Goal: Information Seeking & Learning: Learn about a topic

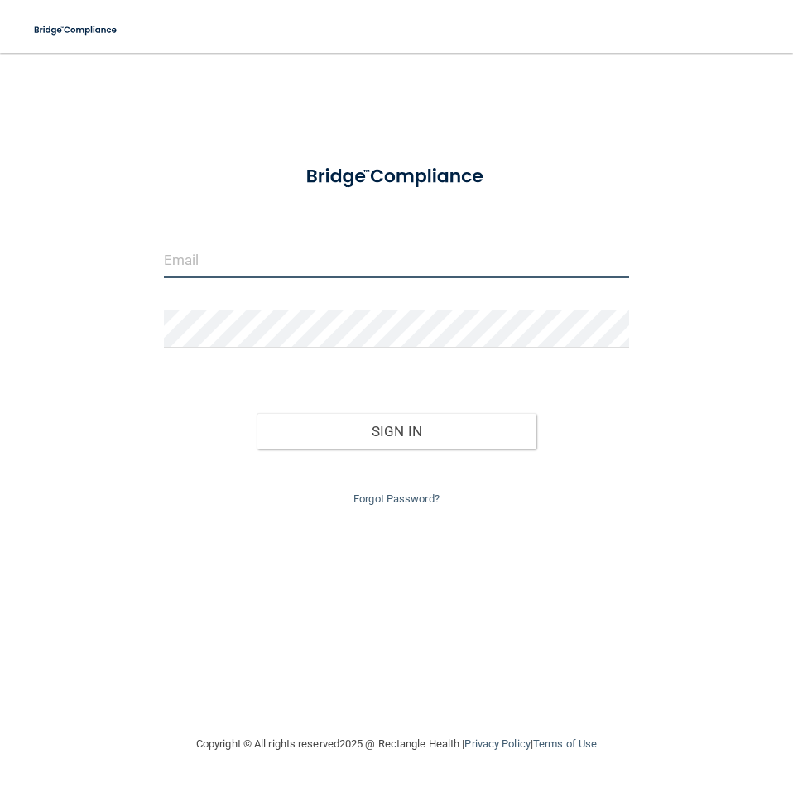
click at [237, 256] on input "email" at bounding box center [396, 259] width 465 height 37
type input "[EMAIL_ADDRESS][DOMAIN_NAME]"
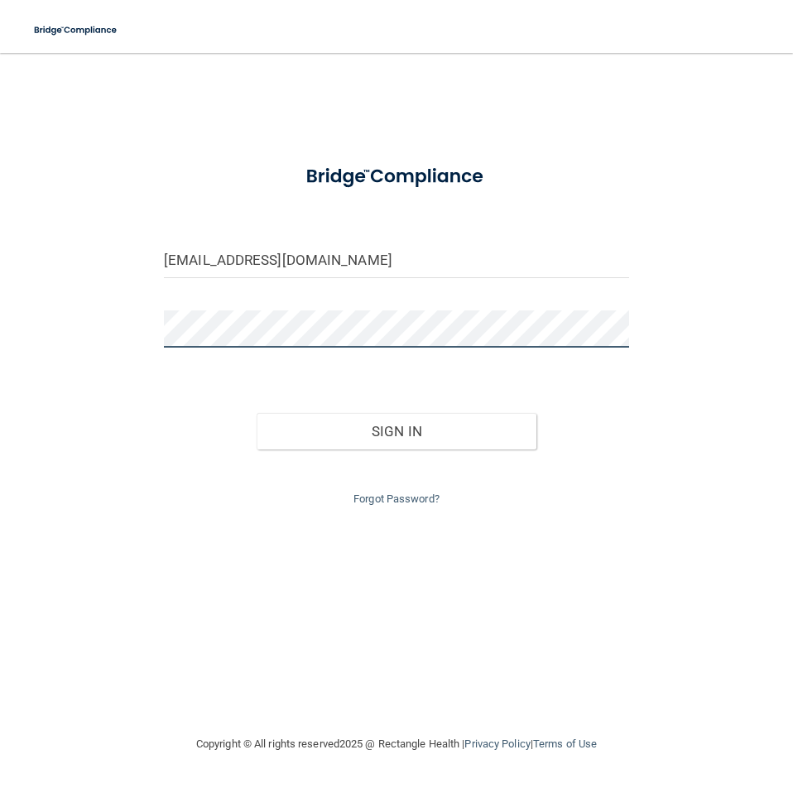
click at [256, 413] on button "Sign In" at bounding box center [395, 431] width 279 height 36
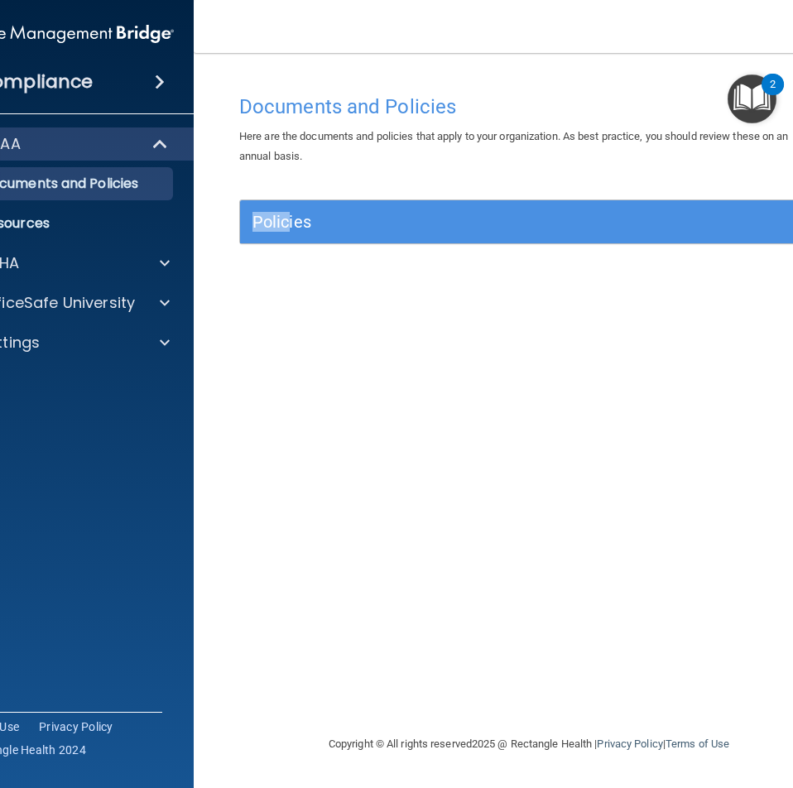
drag, startPoint x: 231, startPoint y: 290, endPoint x: 286, endPoint y: 290, distance: 55.4
click at [286, 290] on div "Documents and Policies Here are the documents and policies that apply to your o…" at bounding box center [529, 410] width 604 height 648
click at [276, 300] on div "Documents and Policies Here are the documents and policies that apply to your o…" at bounding box center [529, 410] width 604 height 648
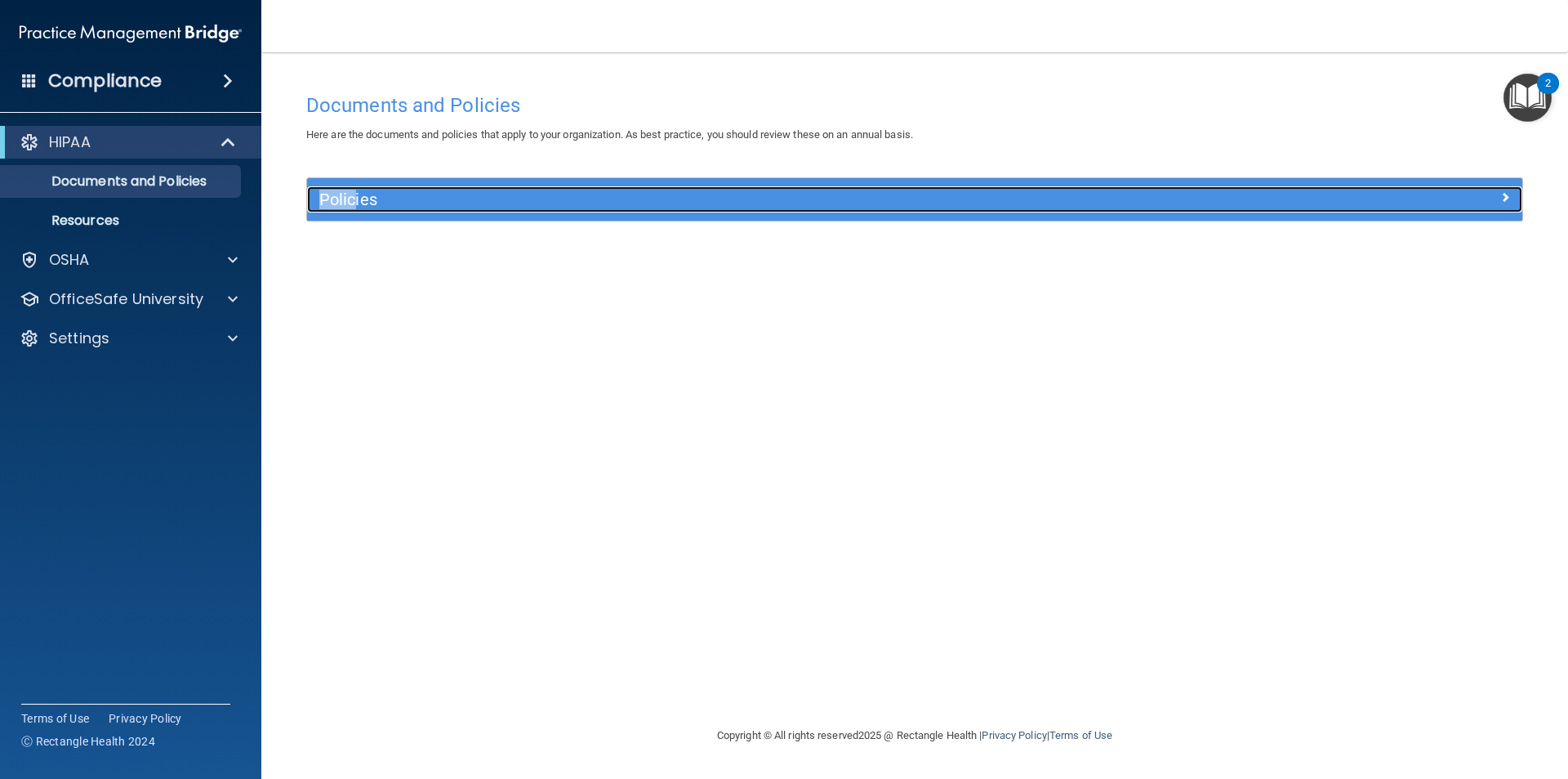
click at [603, 208] on h5 "Policies" at bounding box center [763, 199] width 887 height 18
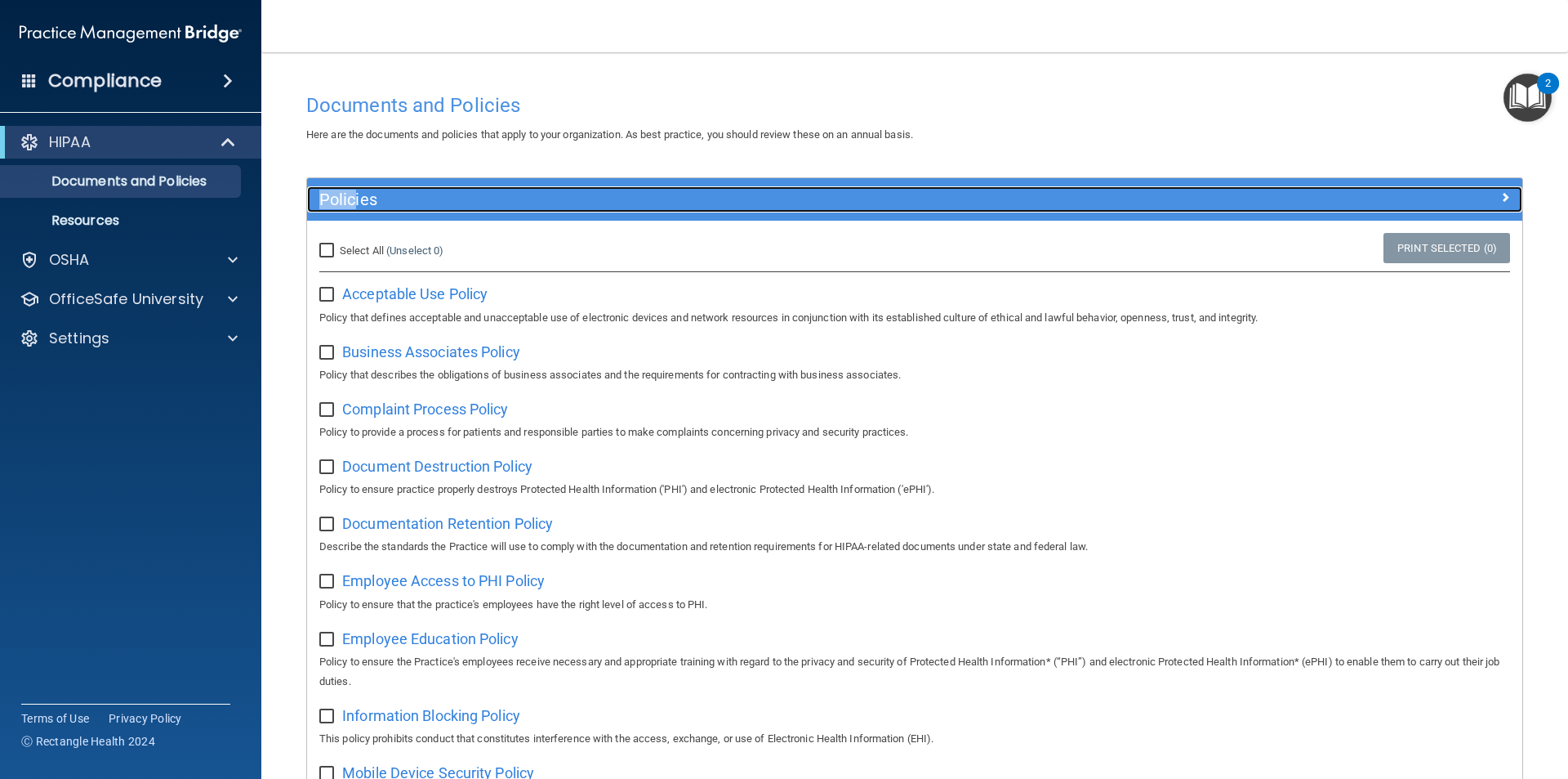
click at [782, 200] on div at bounding box center [1370, 196] width 304 height 20
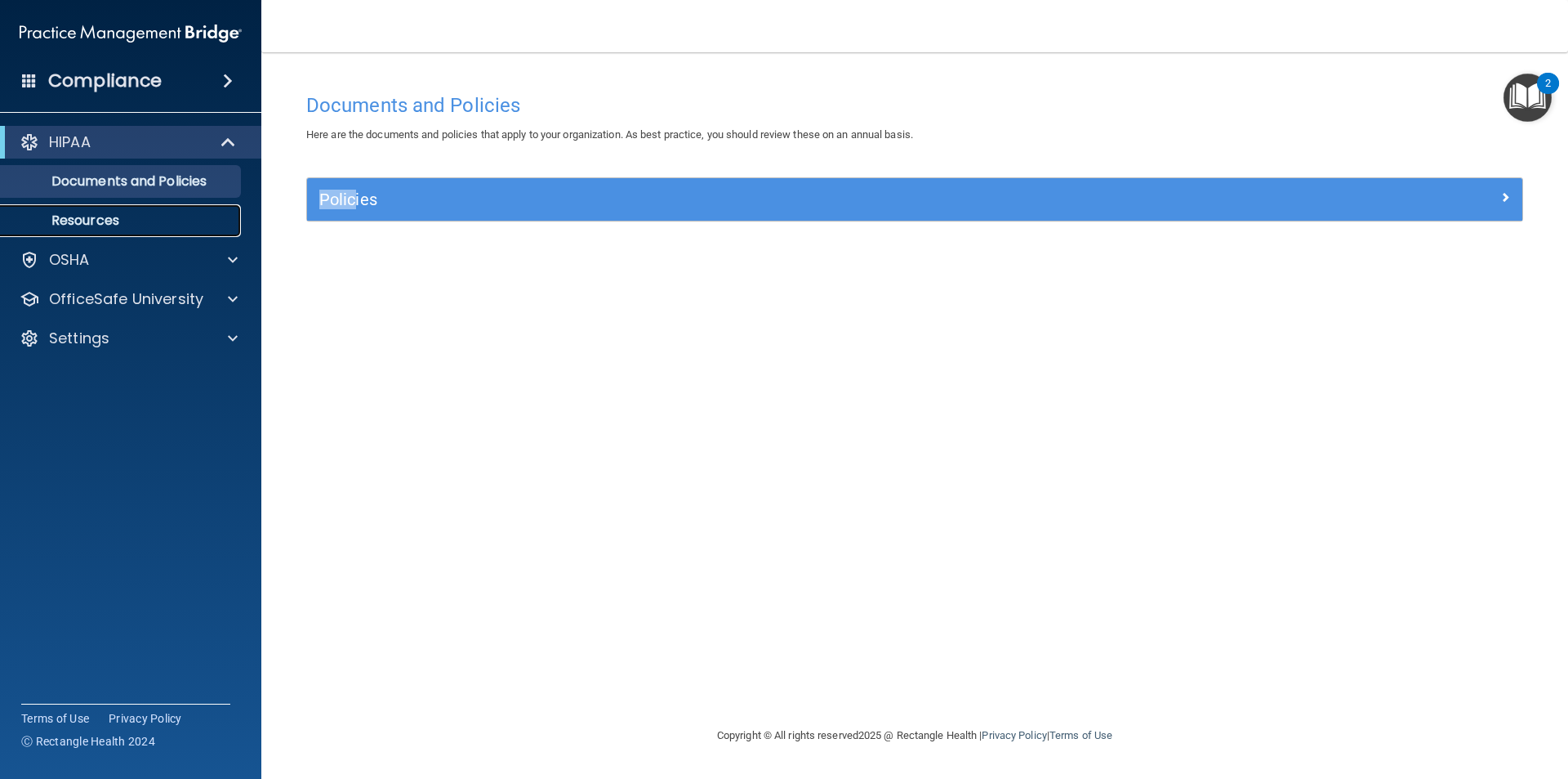
click at [94, 215] on p "Resources" at bounding box center [122, 220] width 223 height 17
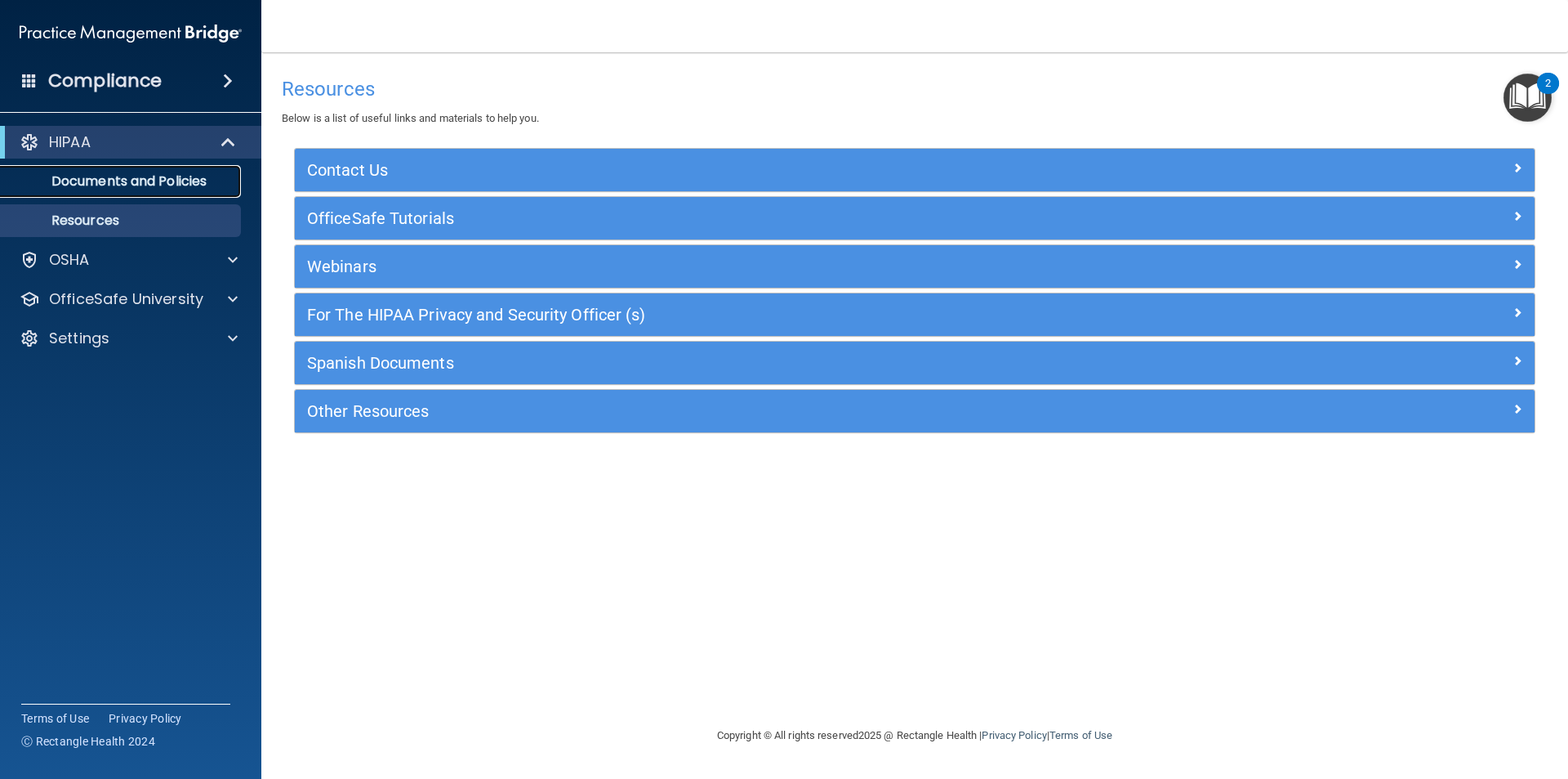
click at [200, 185] on p "Documents and Policies" at bounding box center [122, 181] width 223 height 17
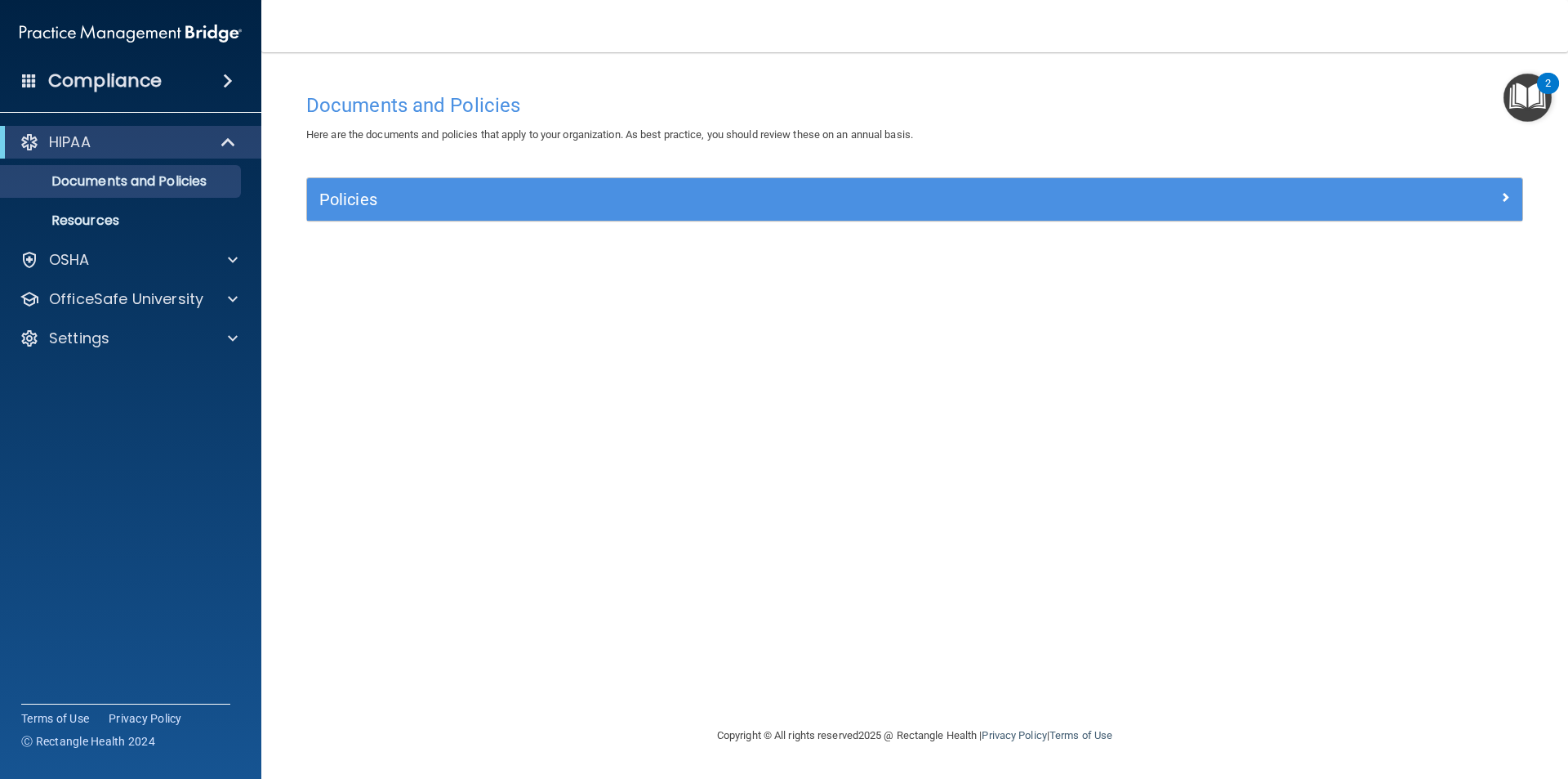
click at [435, 288] on div "Documents and Policies Here are the documents and policies that apply to your o…" at bounding box center [915, 405] width 1241 height 641
click at [782, 100] on img "Open Resource Center, 2 new notifications" at bounding box center [1527, 97] width 48 height 48
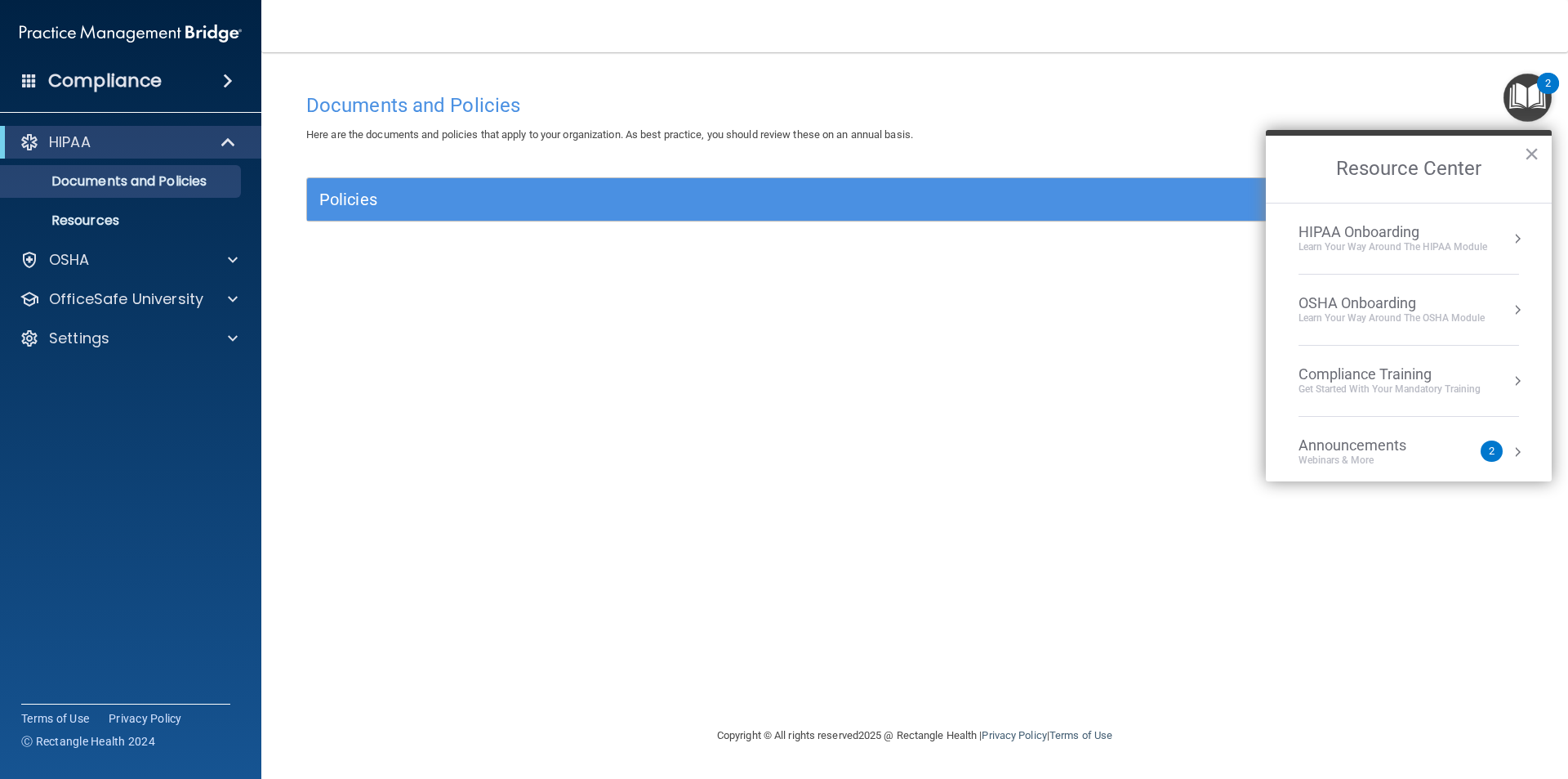
click at [782, 447] on div "Announcements" at bounding box center [1369, 445] width 140 height 18
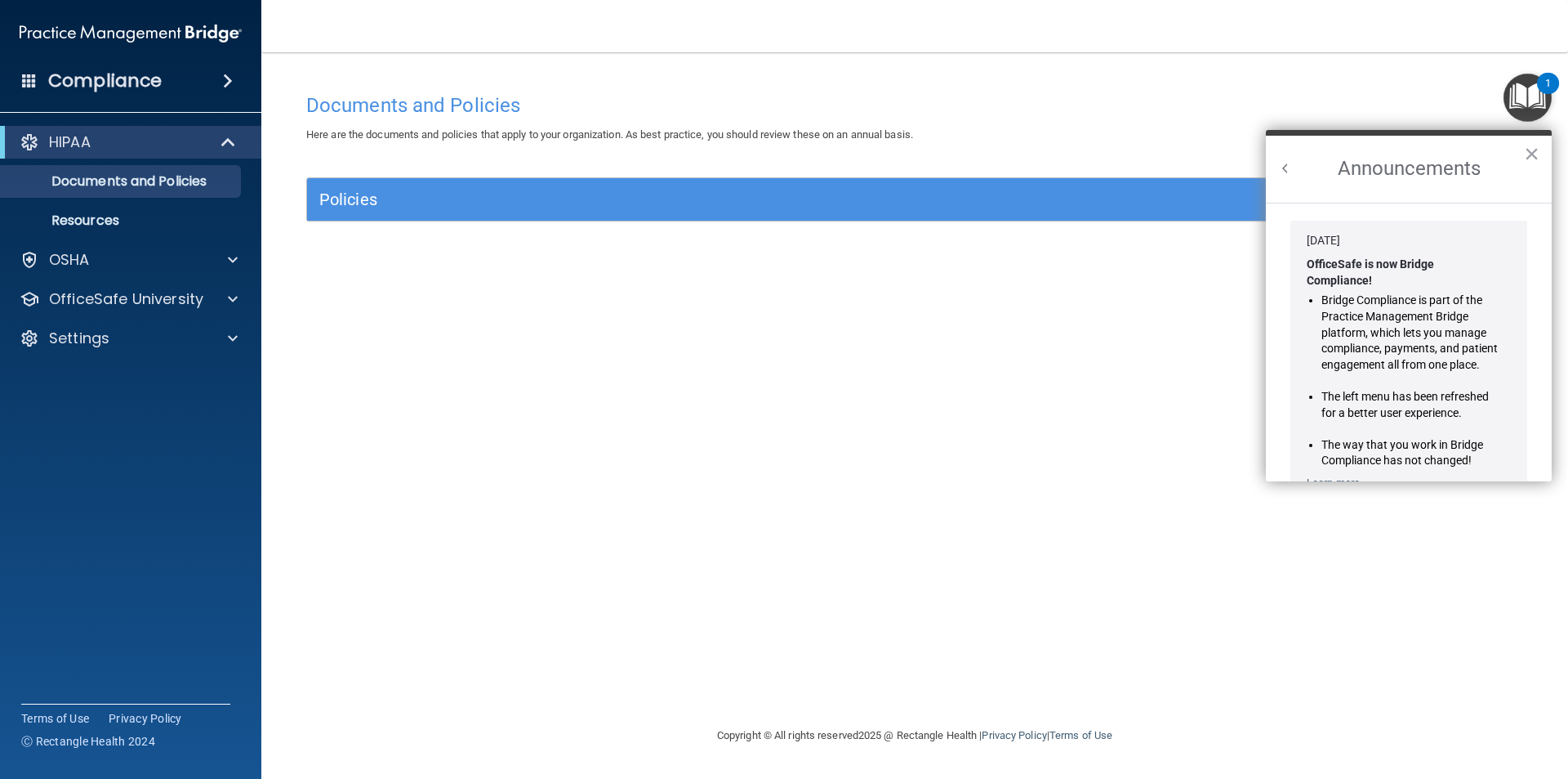
click at [782, 168] on button "Back to Resource Center Home" at bounding box center [1285, 168] width 17 height 17
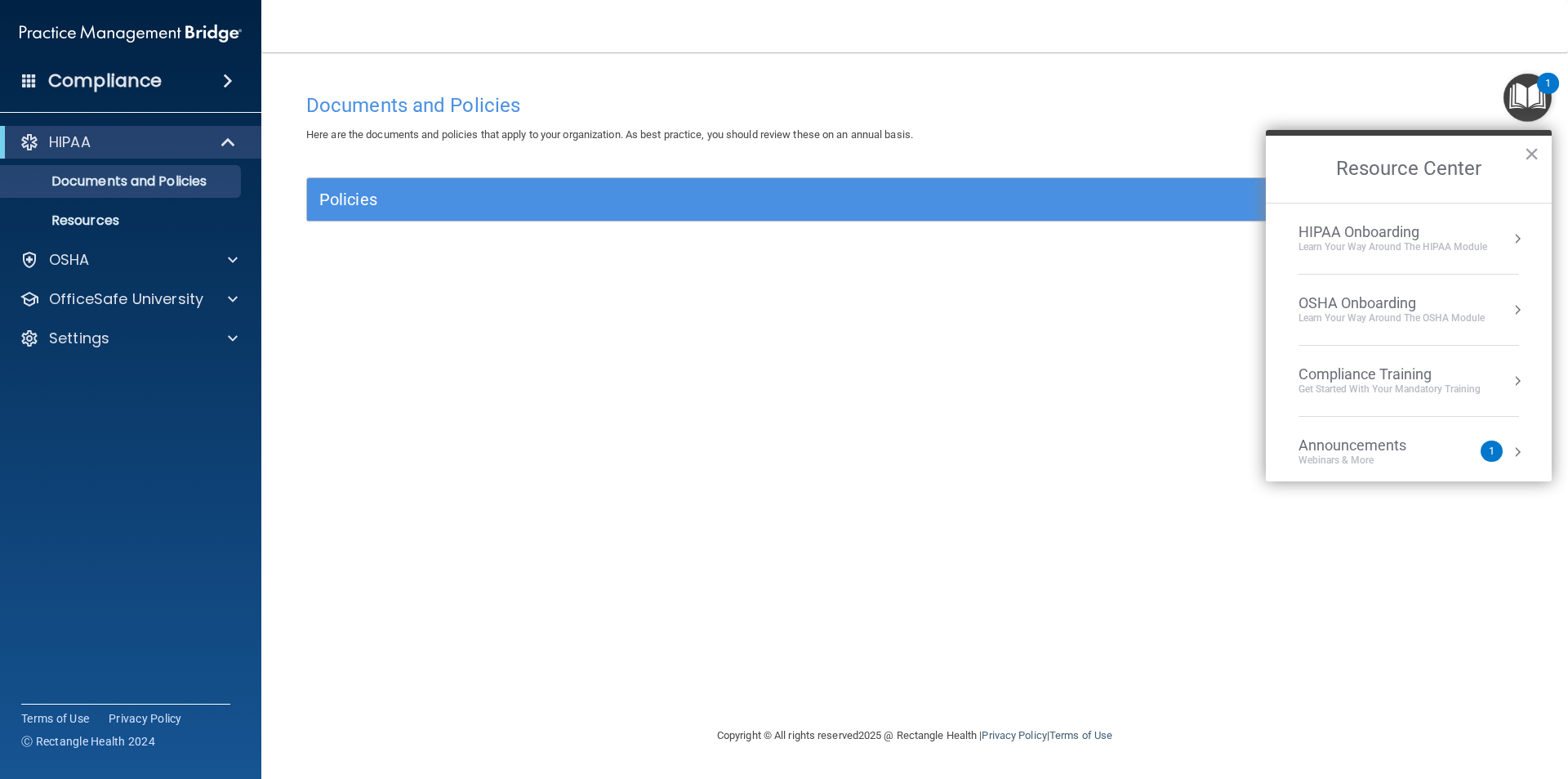
click at [782, 240] on div "Learn Your Way around the HIPAA module" at bounding box center [1392, 247] width 188 height 14
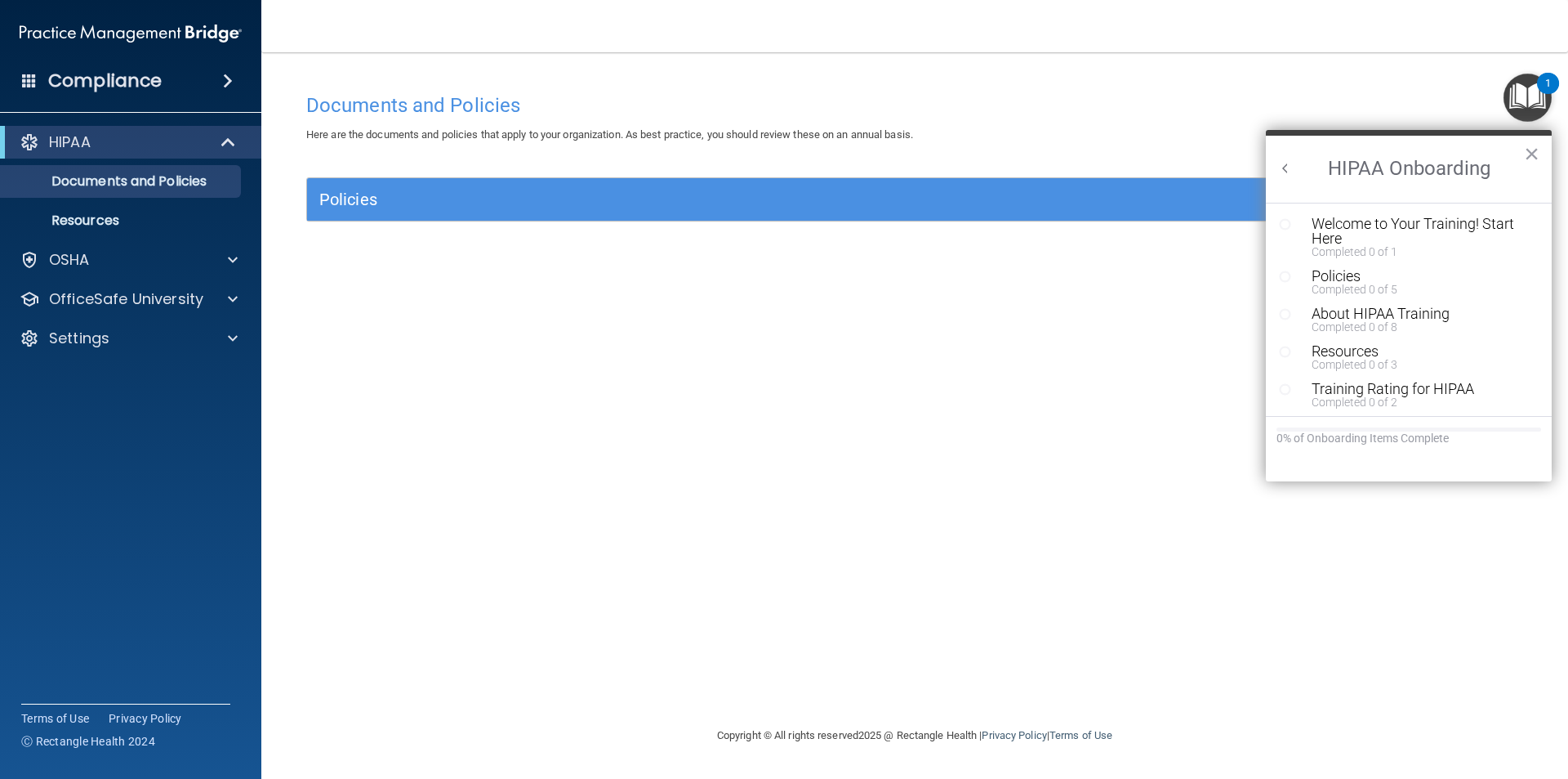
click at [782, 163] on button "Back to Resource Center Home" at bounding box center [1285, 168] width 17 height 17
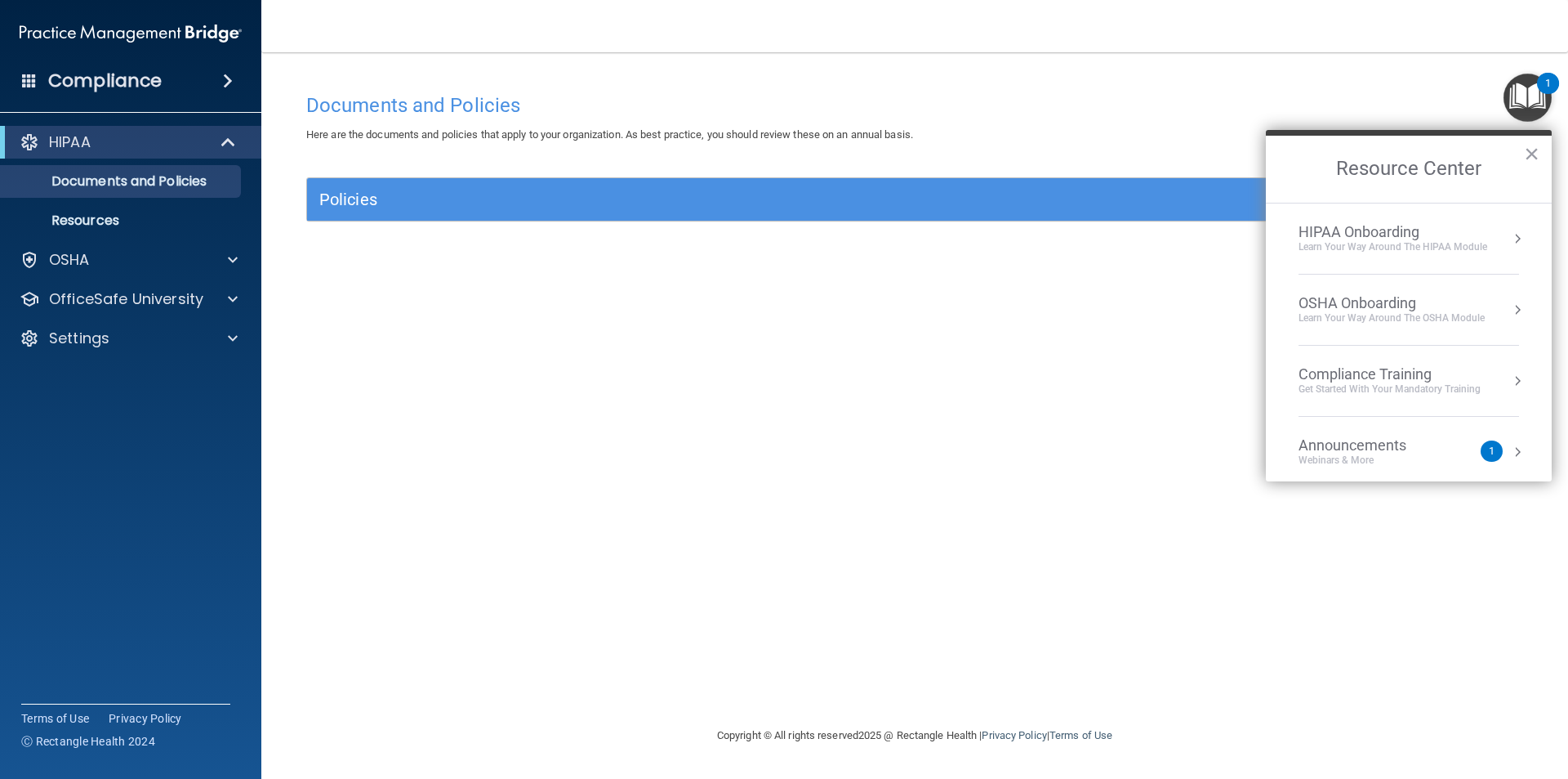
click at [782, 238] on div "HIPAA Onboarding" at bounding box center [1392, 232] width 188 height 18
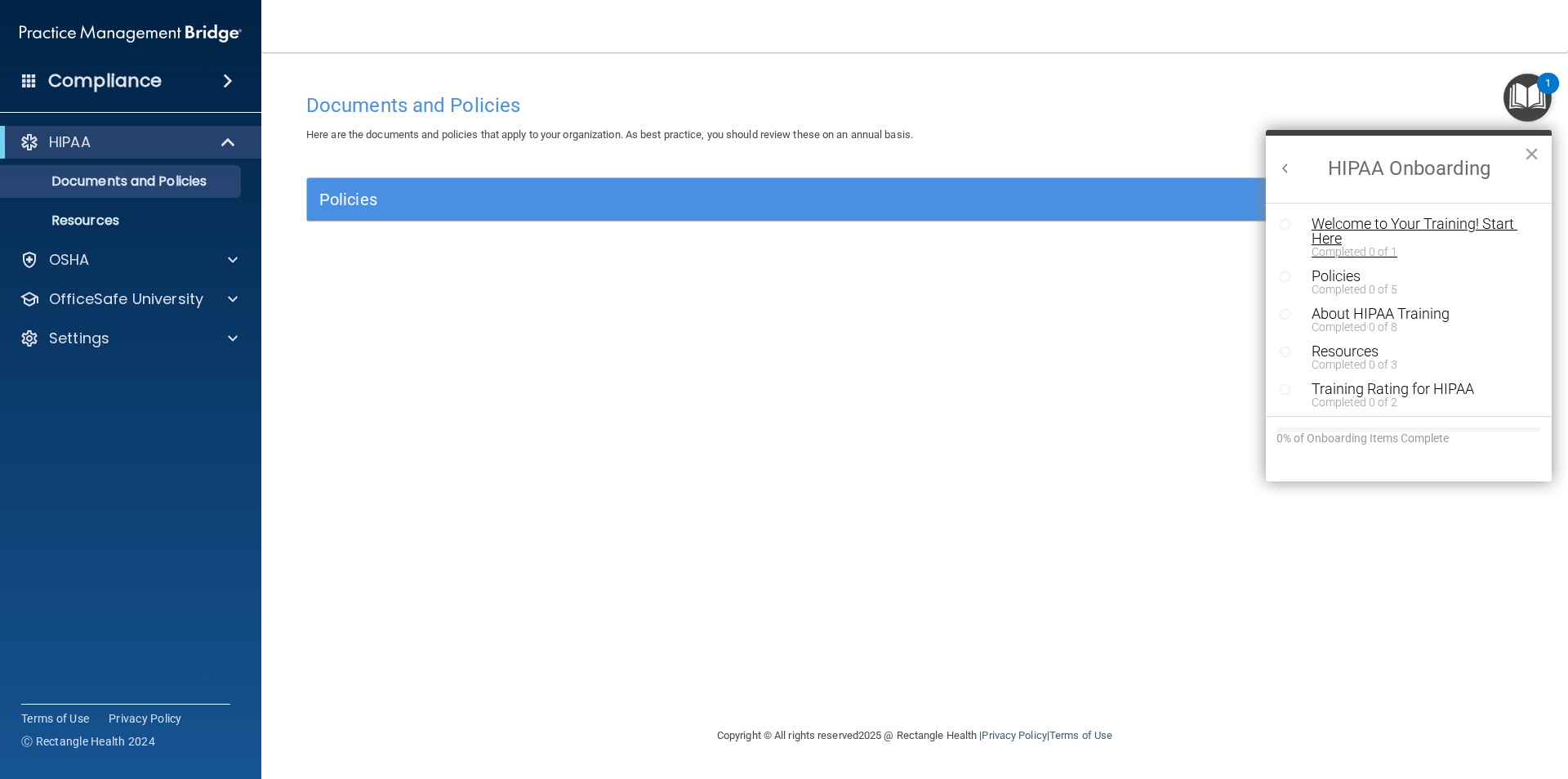
click at [782, 219] on div "Welcome to Your Training! Start Here" at bounding box center [1414, 231] width 206 height 30
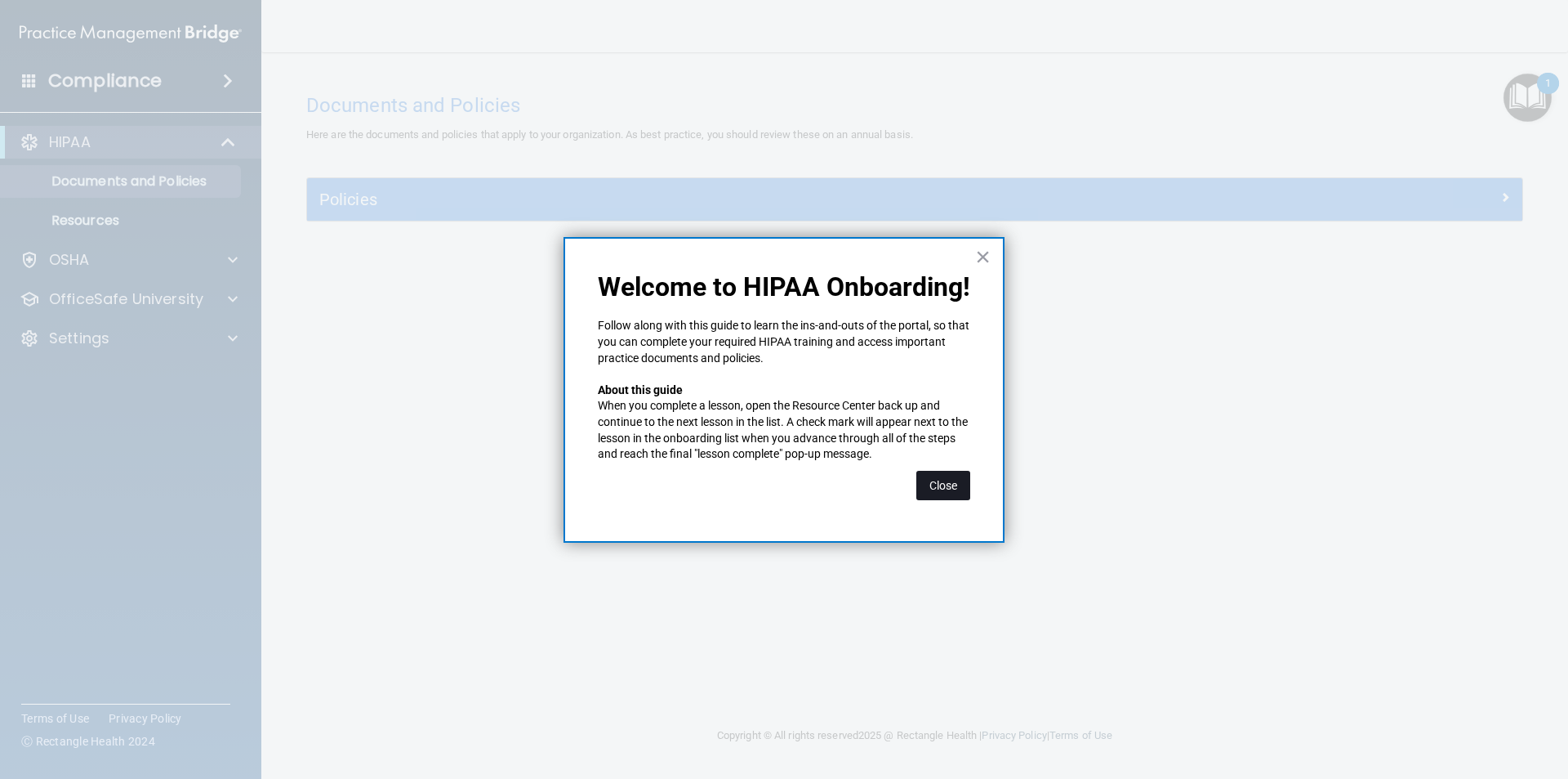
click at [782, 485] on button "Close" at bounding box center [942, 486] width 54 height 30
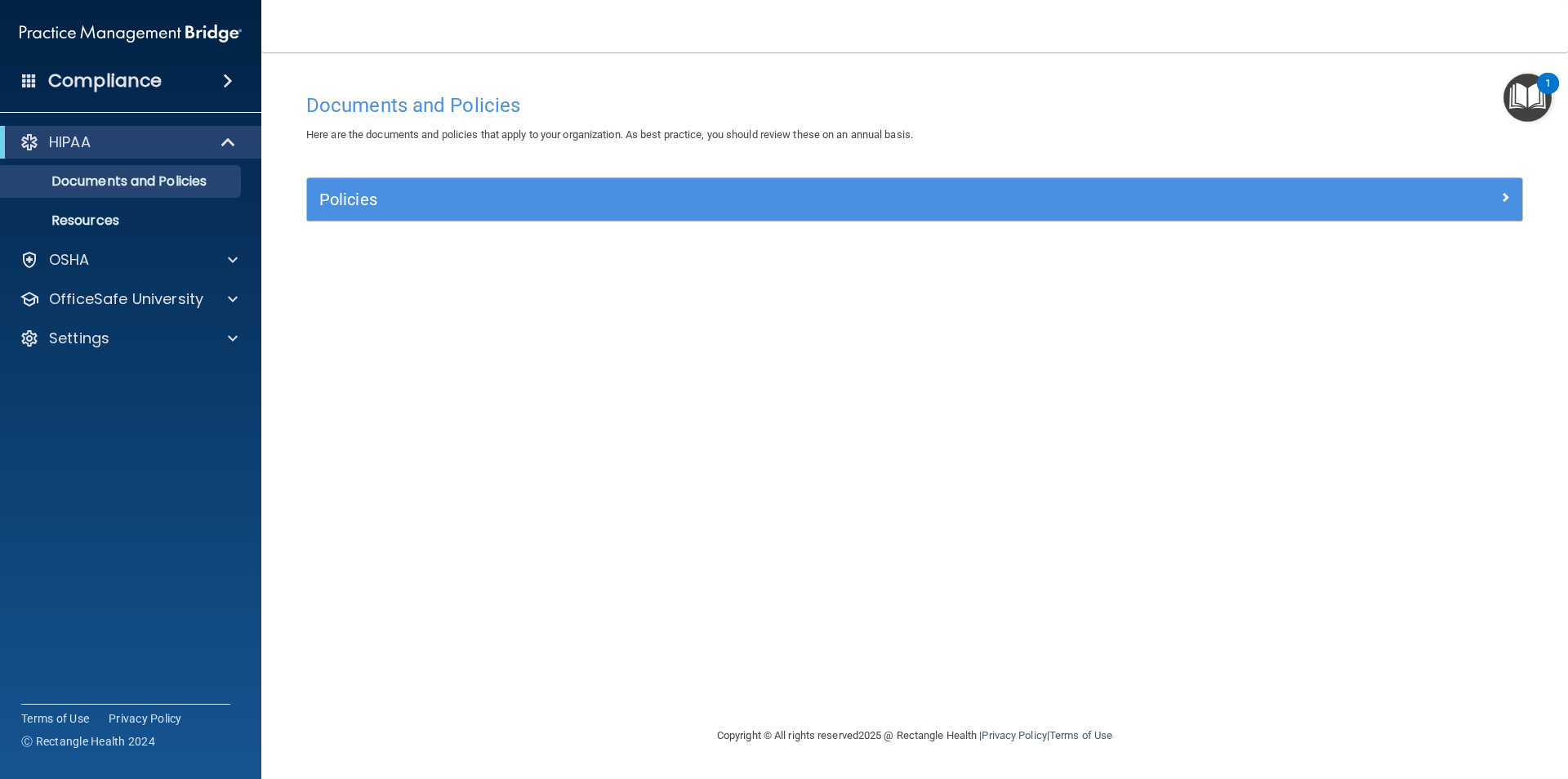
click at [782, 88] on div "1" at bounding box center [1547, 84] width 22 height 22
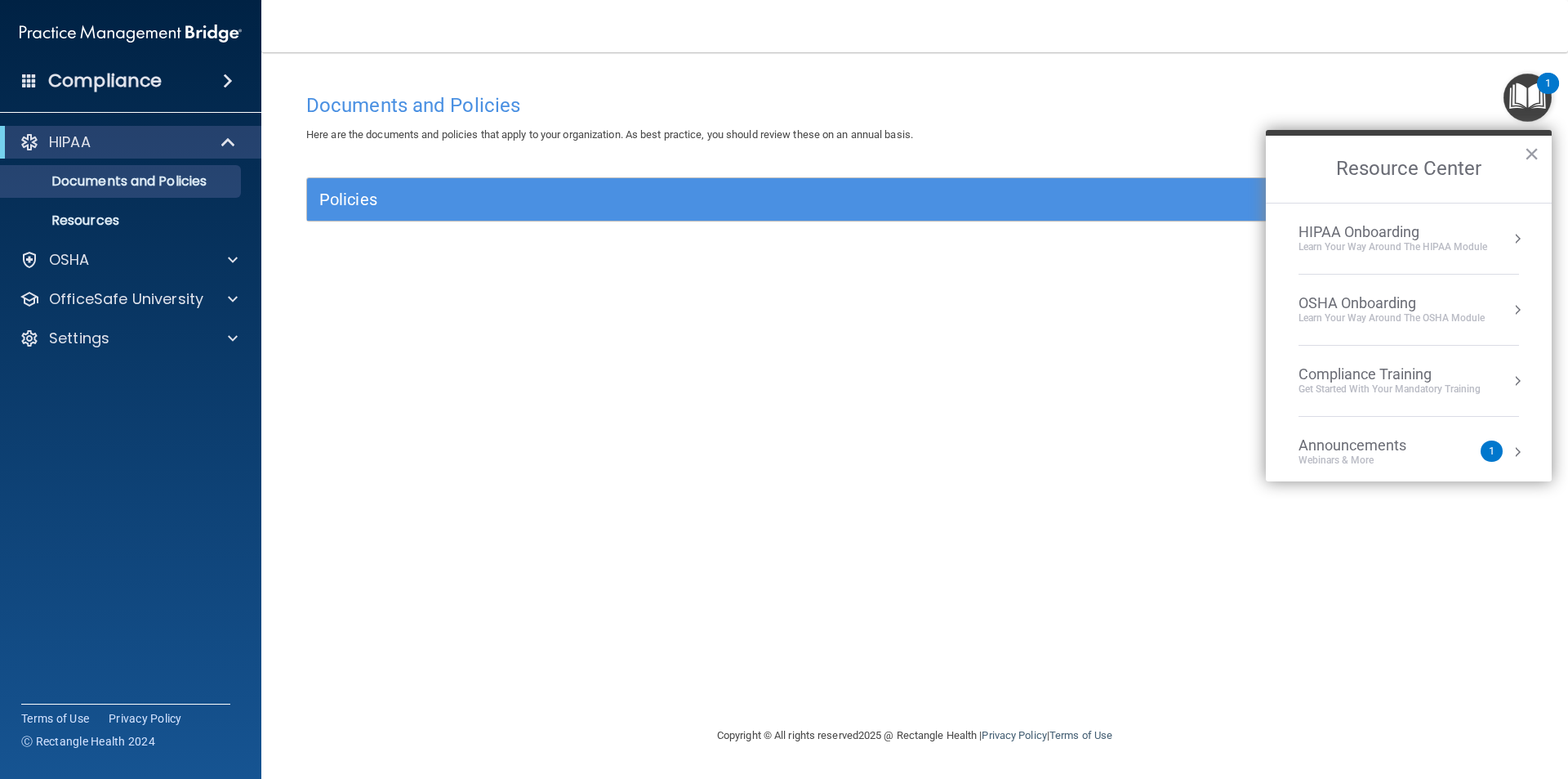
click at [115, 80] on h4 "Compliance" at bounding box center [105, 80] width 113 height 23
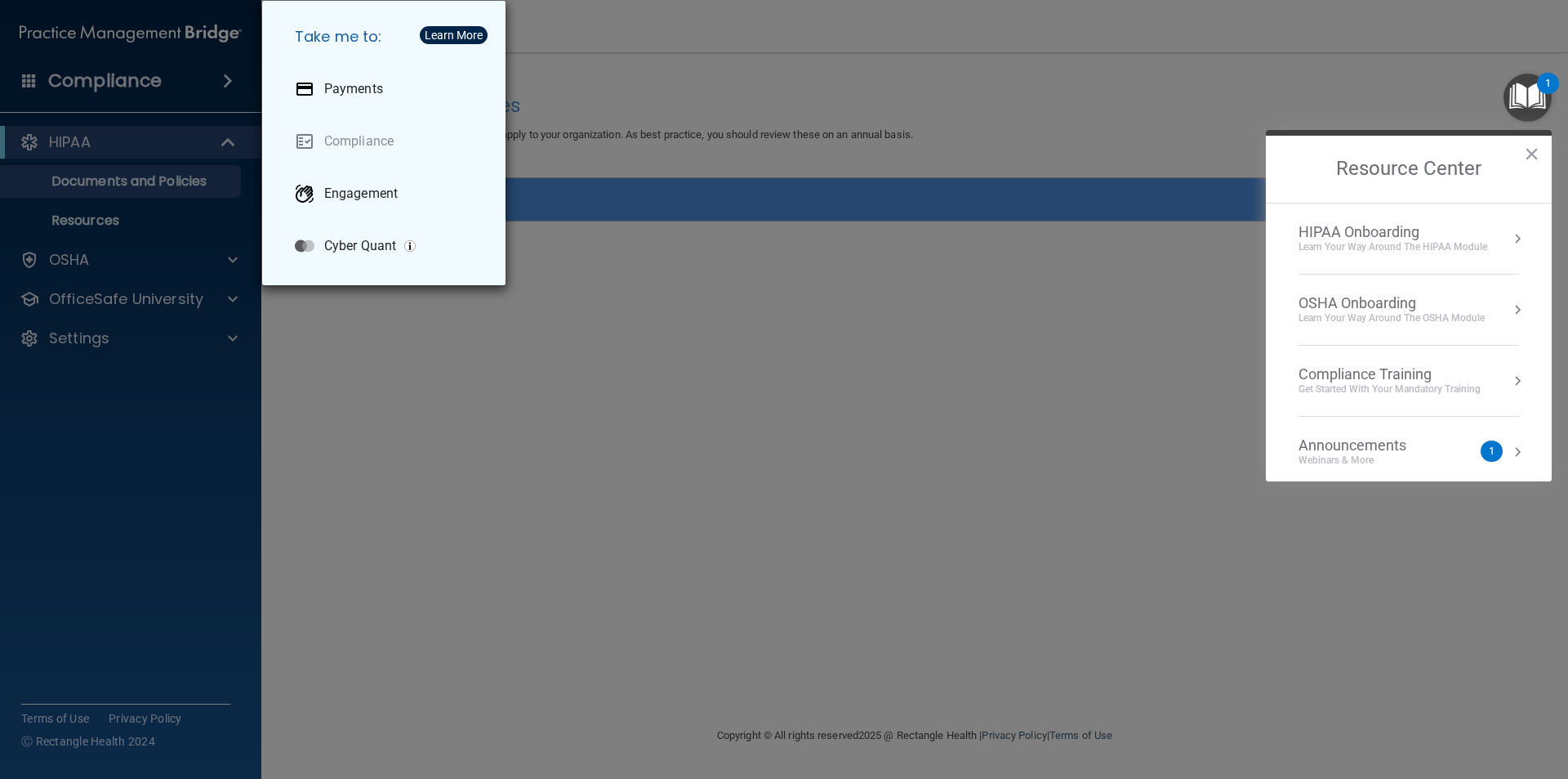
click at [136, 85] on div "Take me to: Payments Compliance Engagement Cyber Quant" at bounding box center [784, 389] width 1568 height 779
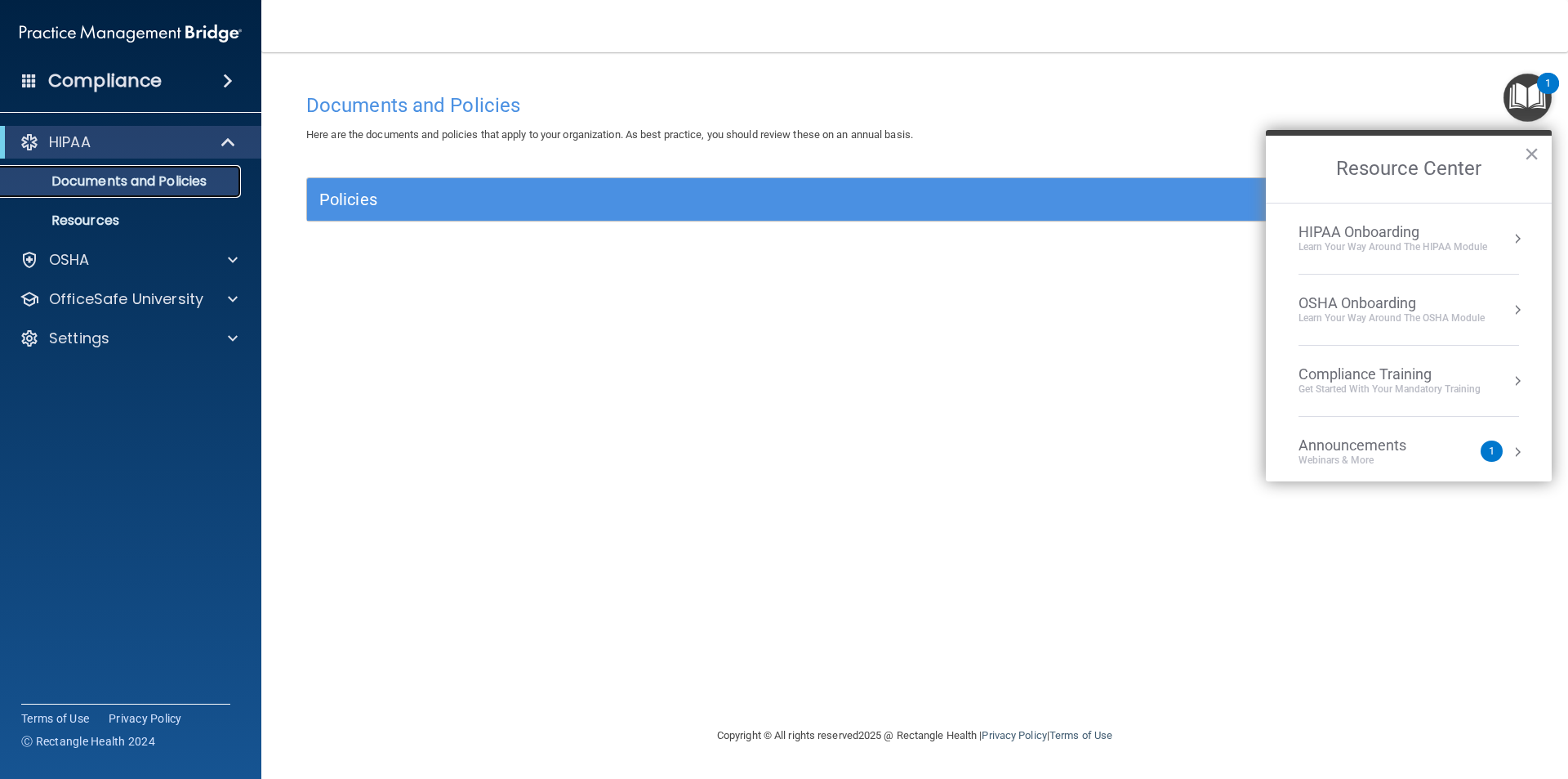
click at [168, 187] on p "Documents and Policies" at bounding box center [122, 181] width 223 height 17
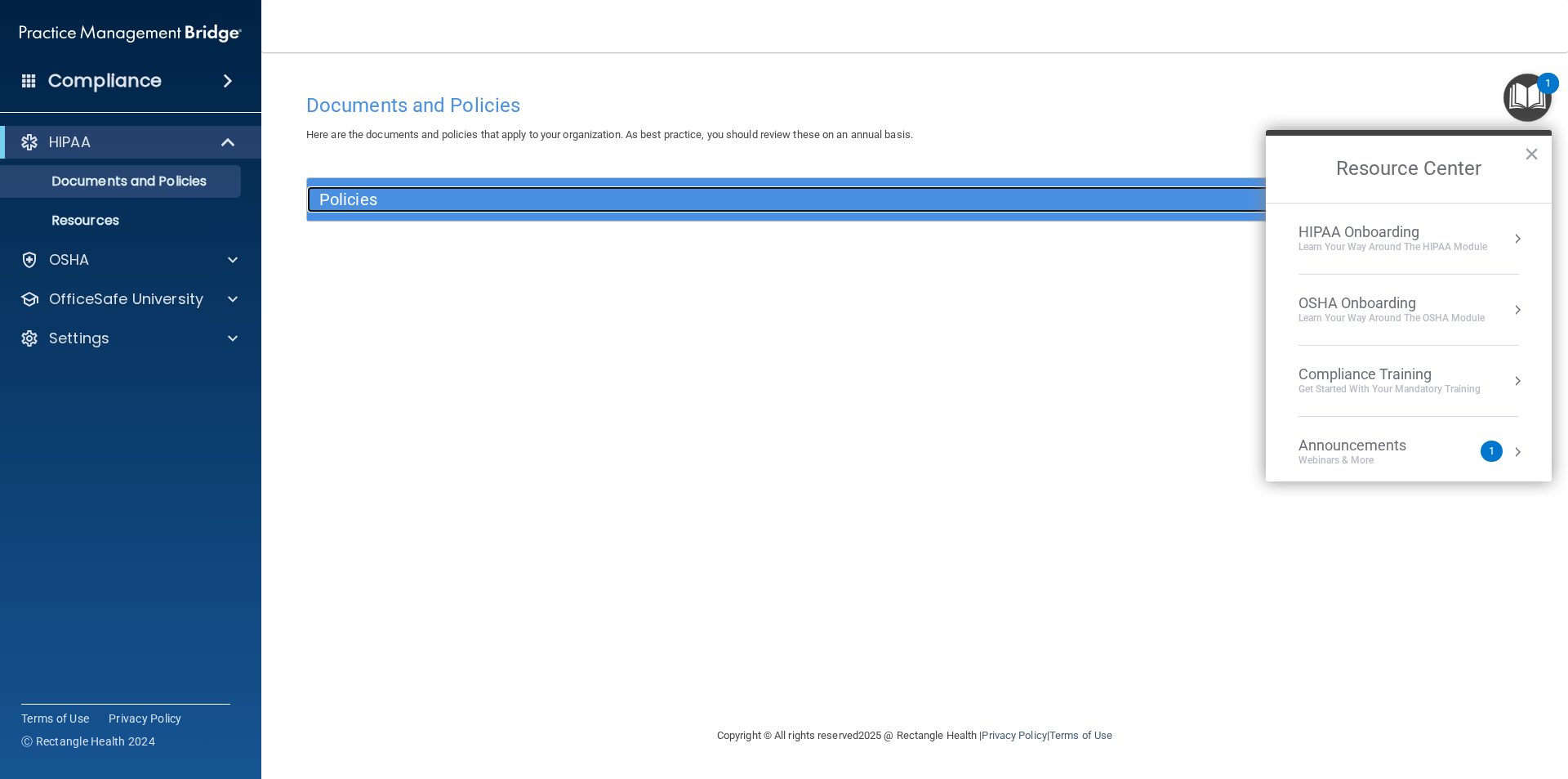
click at [465, 199] on h5 "Policies" at bounding box center [763, 199] width 887 height 18
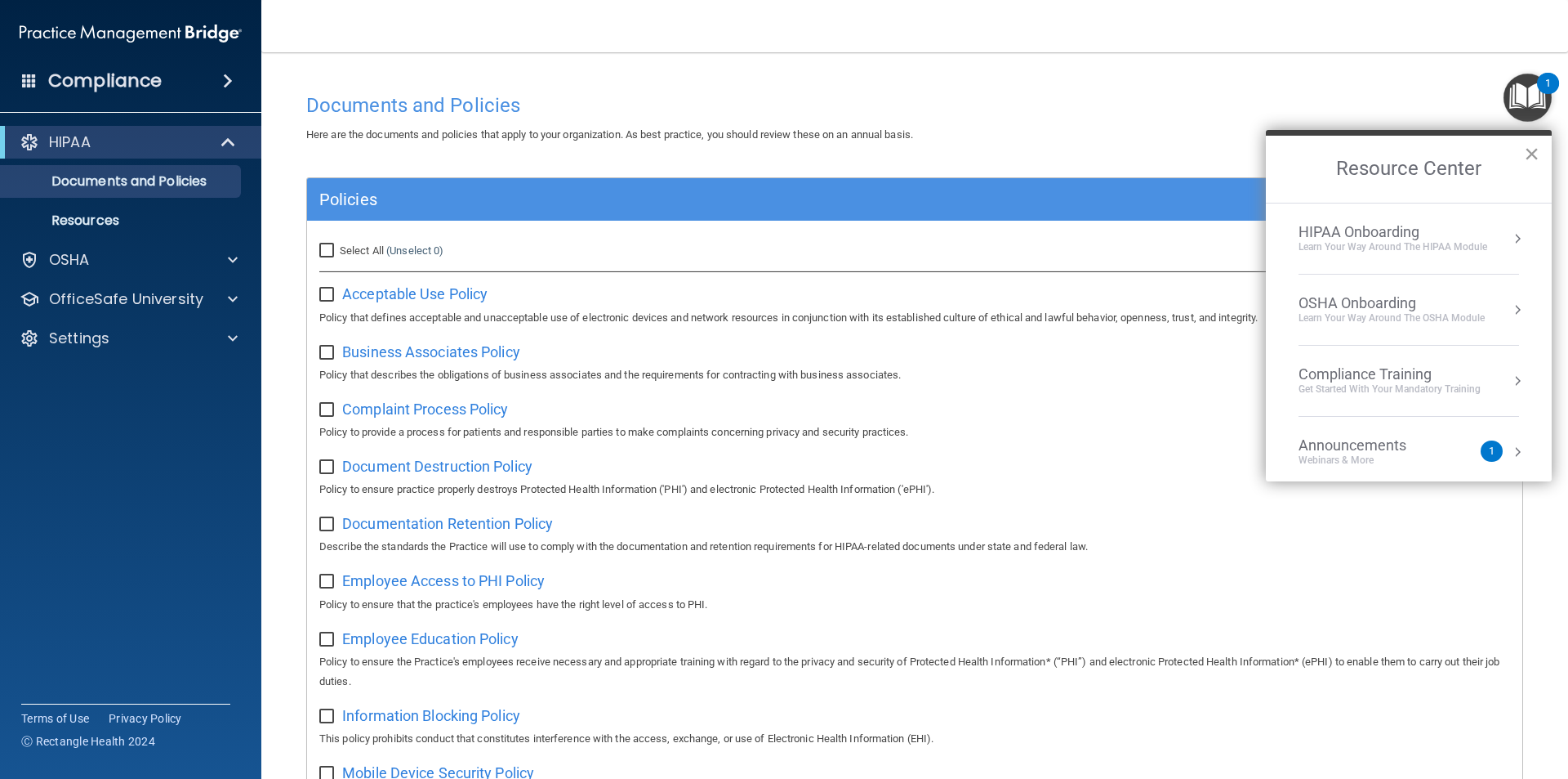
click at [782, 149] on button "×" at bounding box center [1531, 153] width 16 height 26
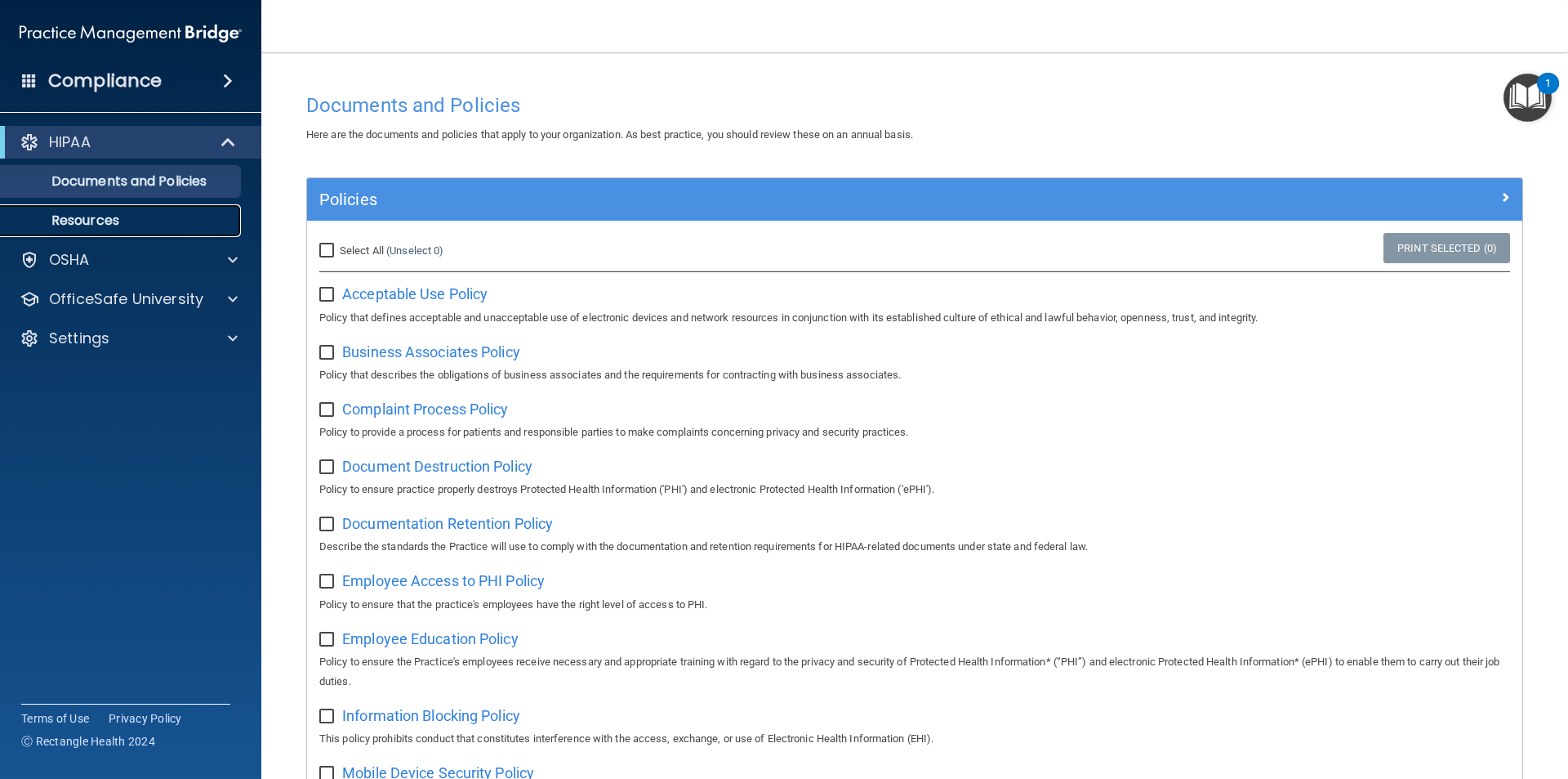
click at [87, 217] on p "Resources" at bounding box center [122, 220] width 223 height 17
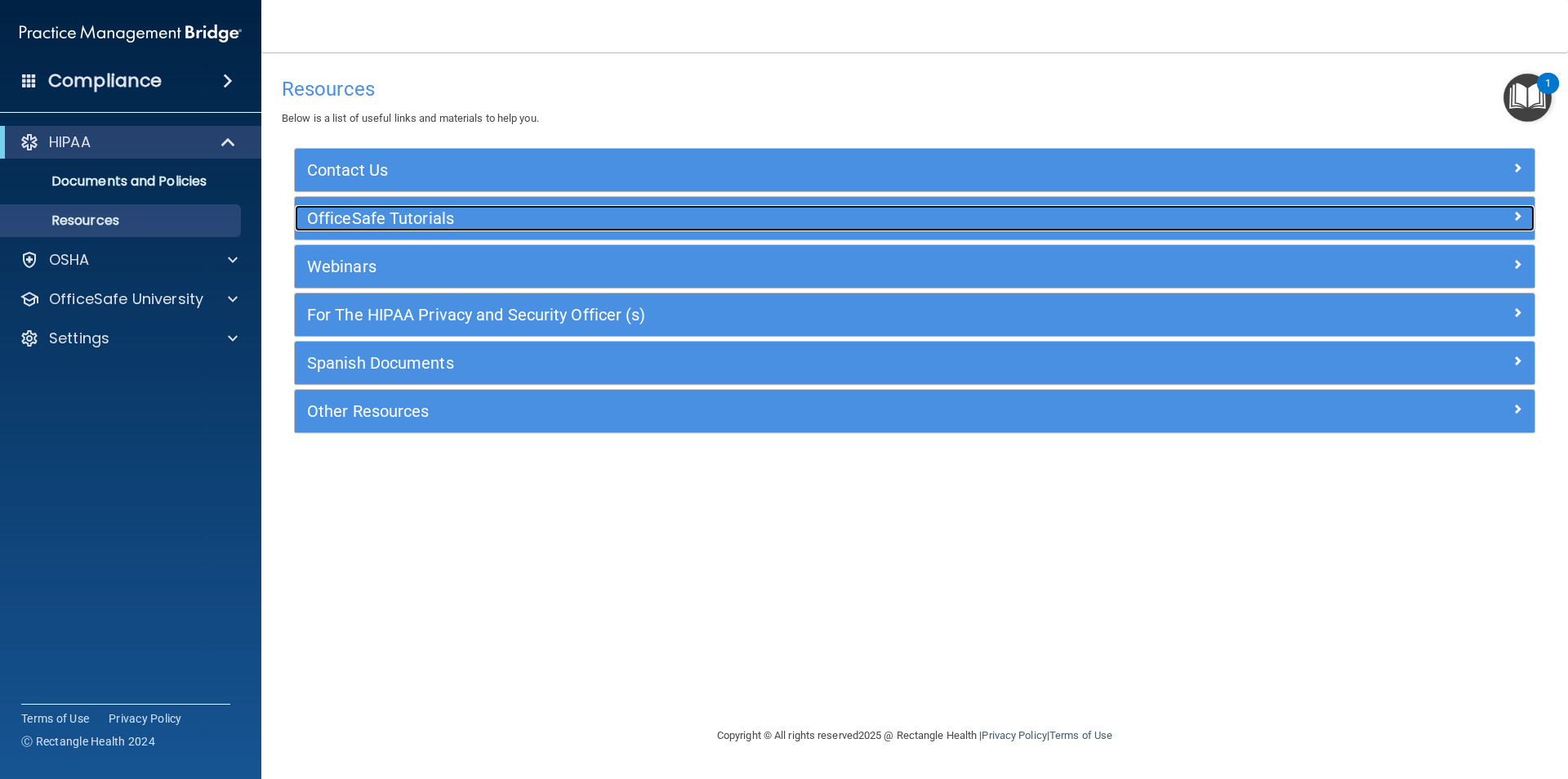
click at [398, 215] on h5 "OfficeSafe Tutorials" at bounding box center [760, 218] width 906 height 18
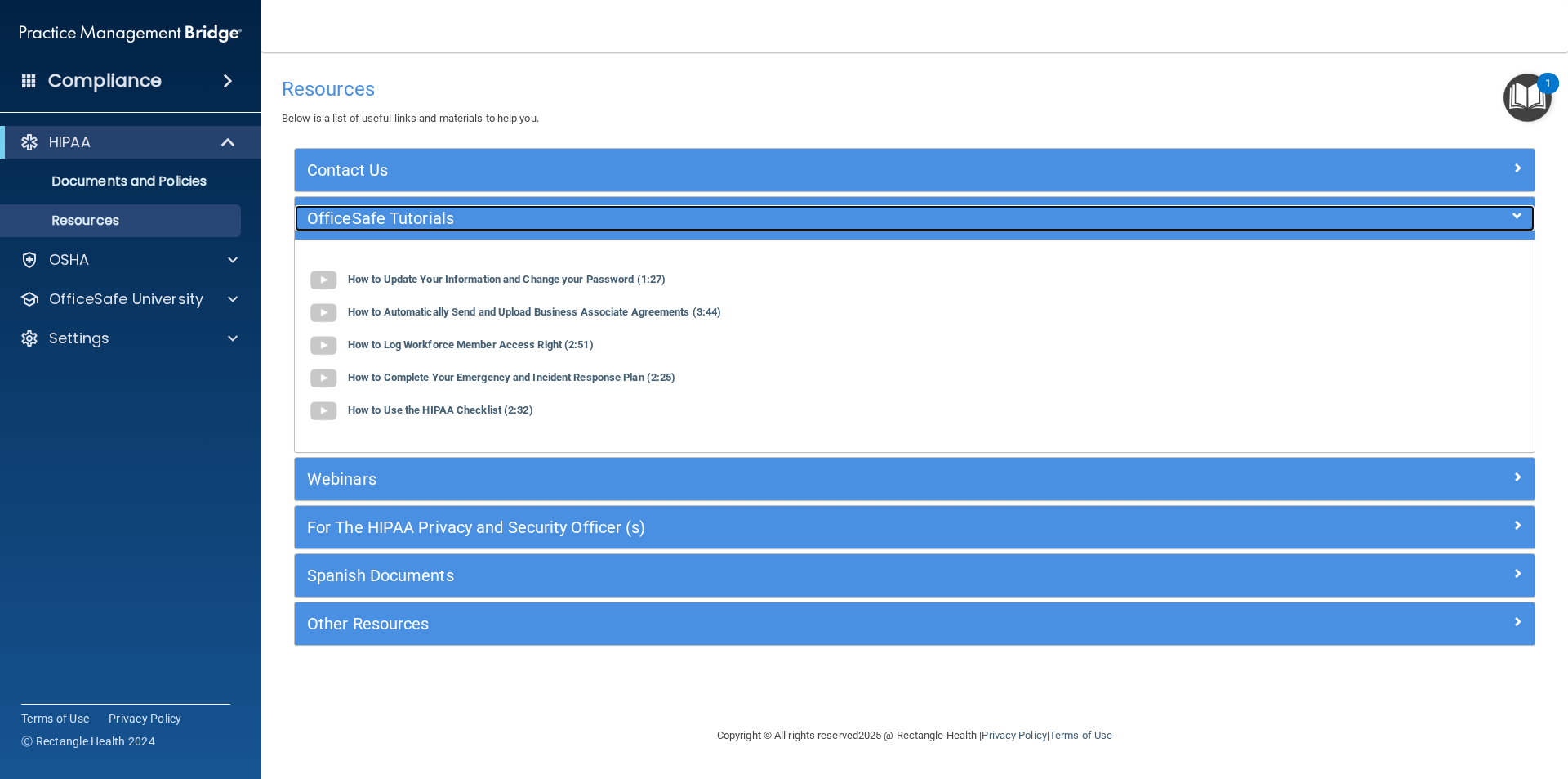
click at [397, 215] on h5 "OfficeSafe Tutorials" at bounding box center [760, 218] width 906 height 18
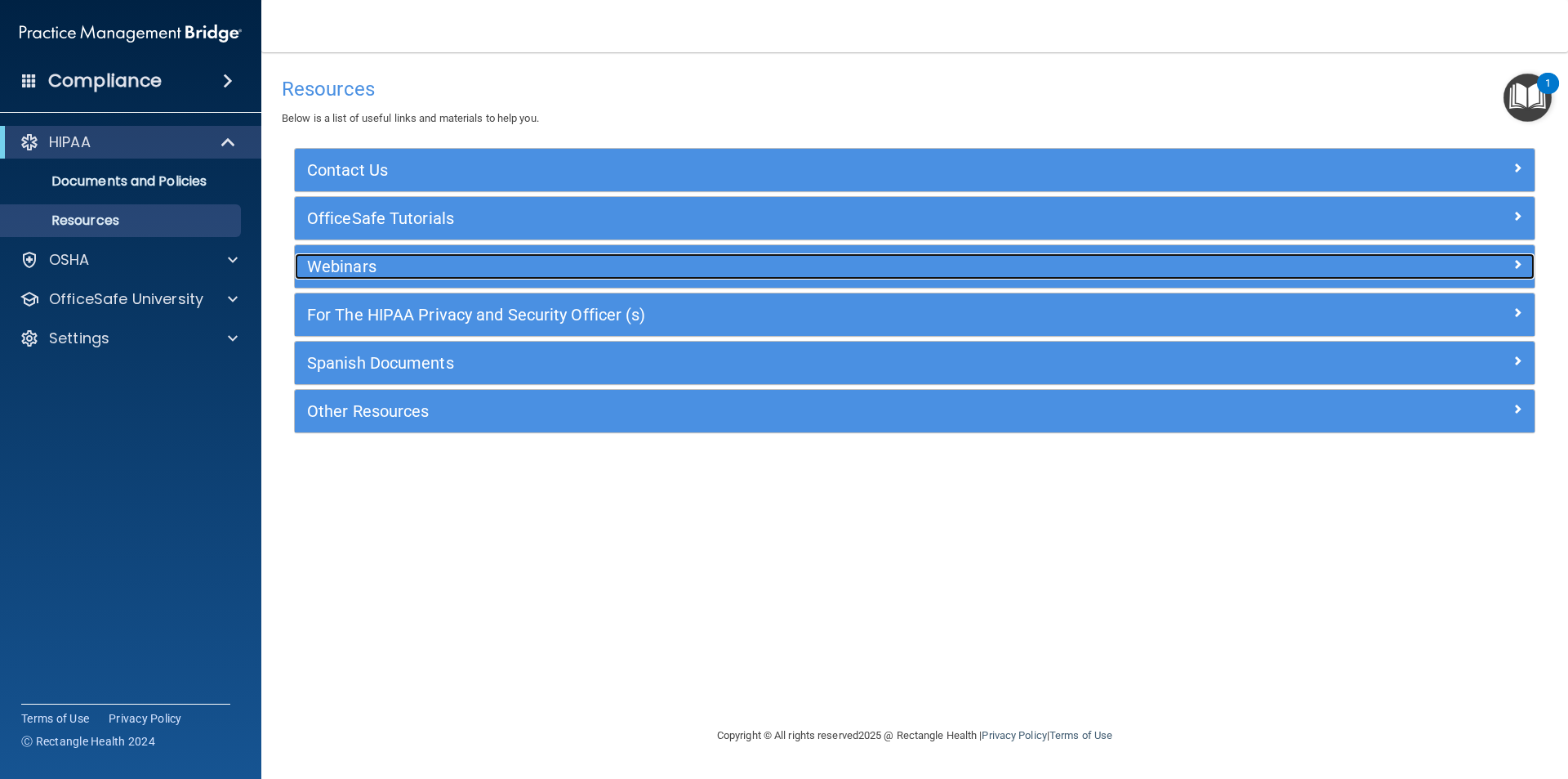
click at [357, 266] on h5 "Webinars" at bounding box center [760, 267] width 906 height 18
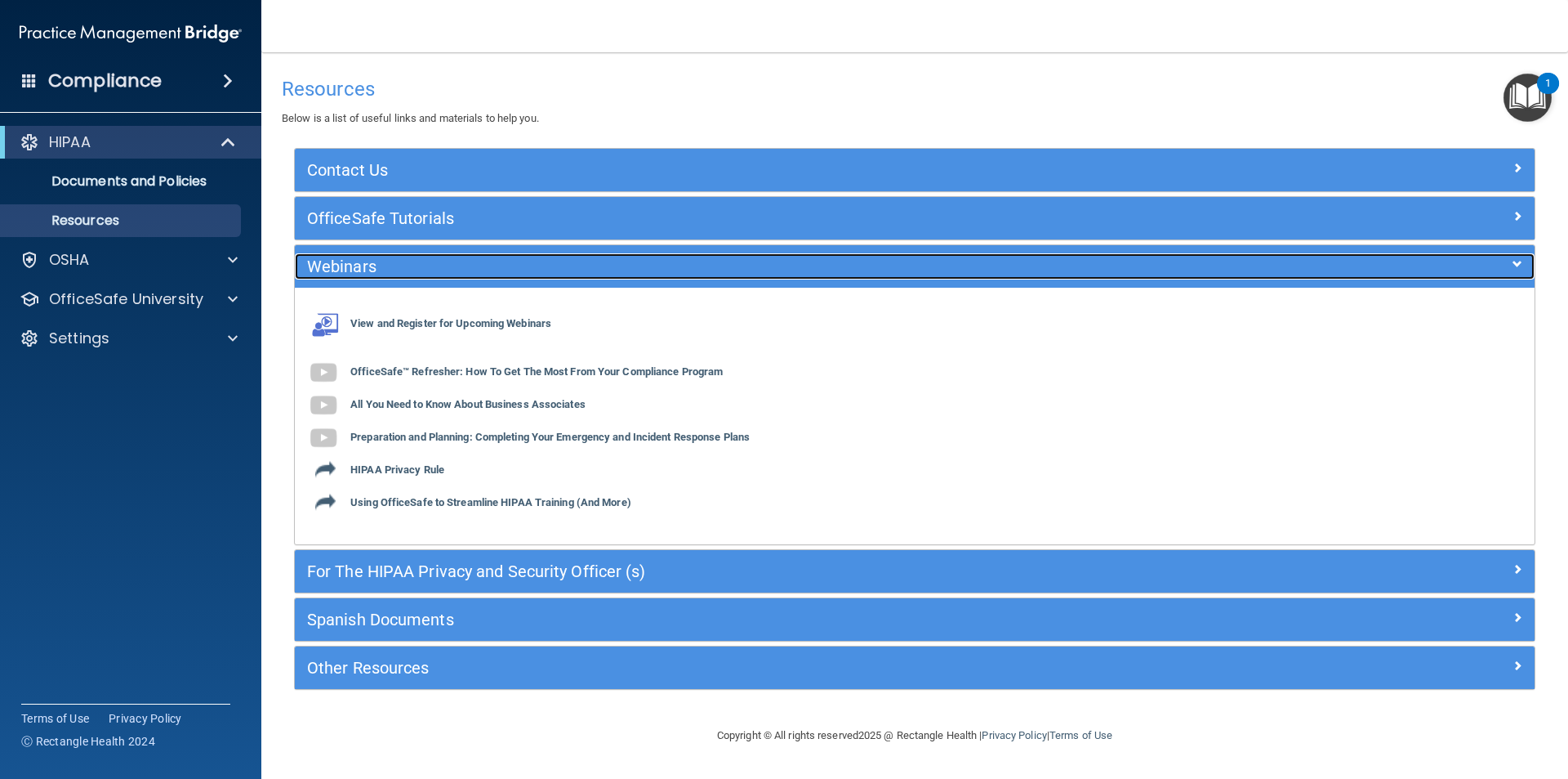
click at [357, 266] on h5 "Webinars" at bounding box center [760, 267] width 906 height 18
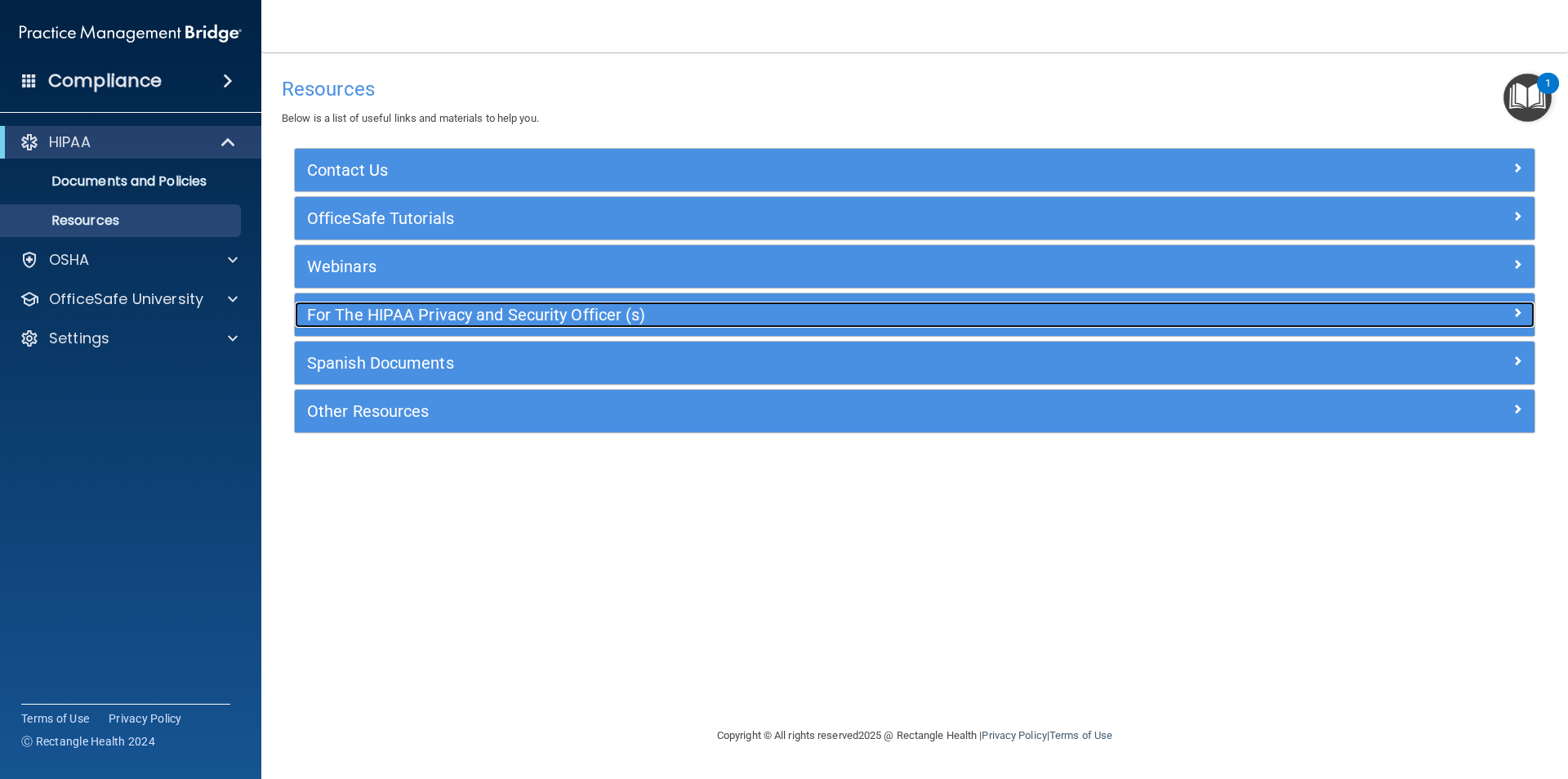
click at [401, 321] on h5 "For The HIPAA Privacy and Security Officer (s)" at bounding box center [760, 314] width 906 height 18
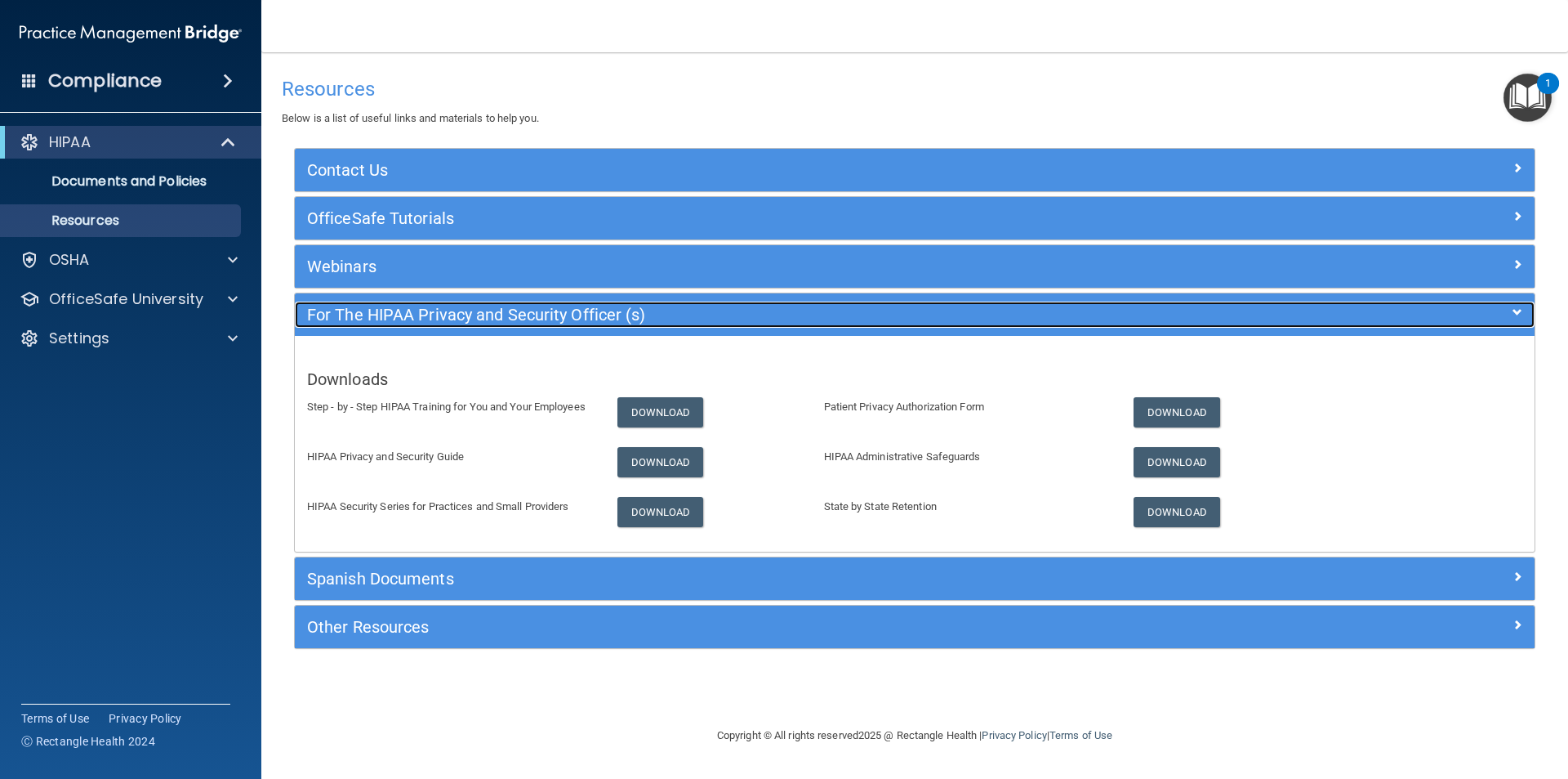
click at [401, 321] on h5 "For The HIPAA Privacy and Security Officer (s)" at bounding box center [760, 314] width 906 height 18
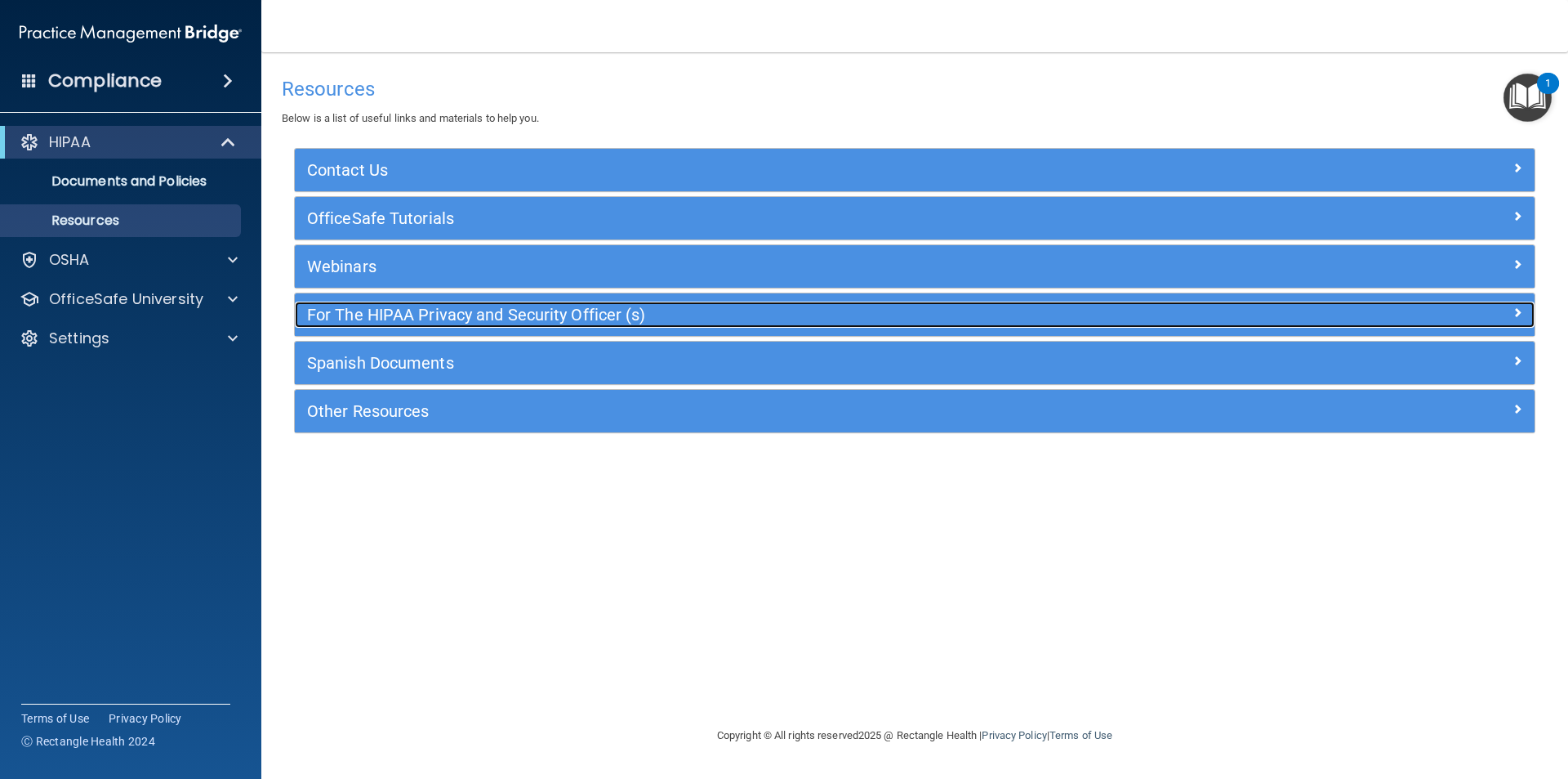
click at [402, 321] on h5 "For The HIPAA Privacy and Security Officer (s)" at bounding box center [760, 314] width 906 height 18
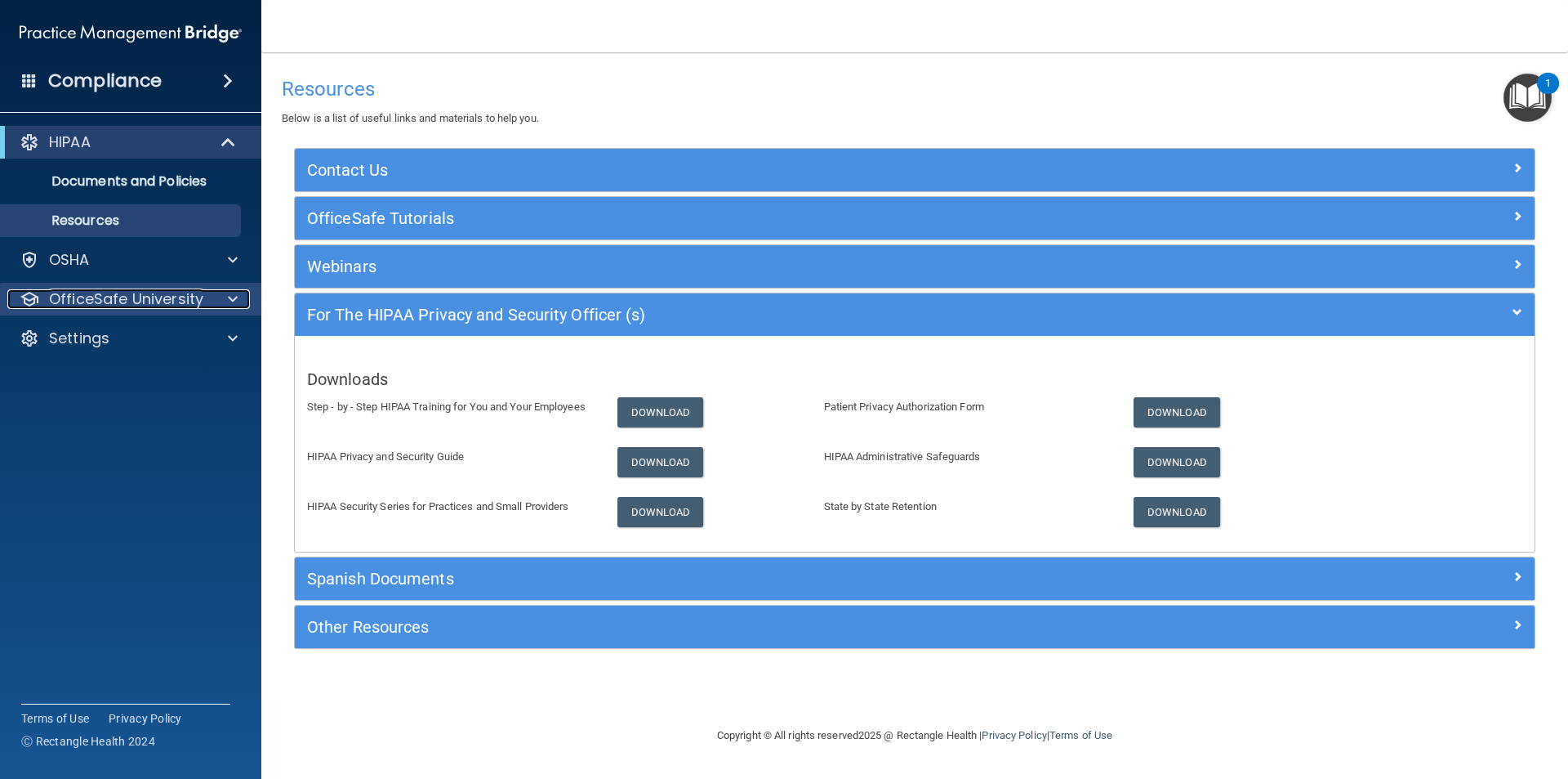
click at [207, 297] on div "OfficeSafe University" at bounding box center [108, 299] width 202 height 20
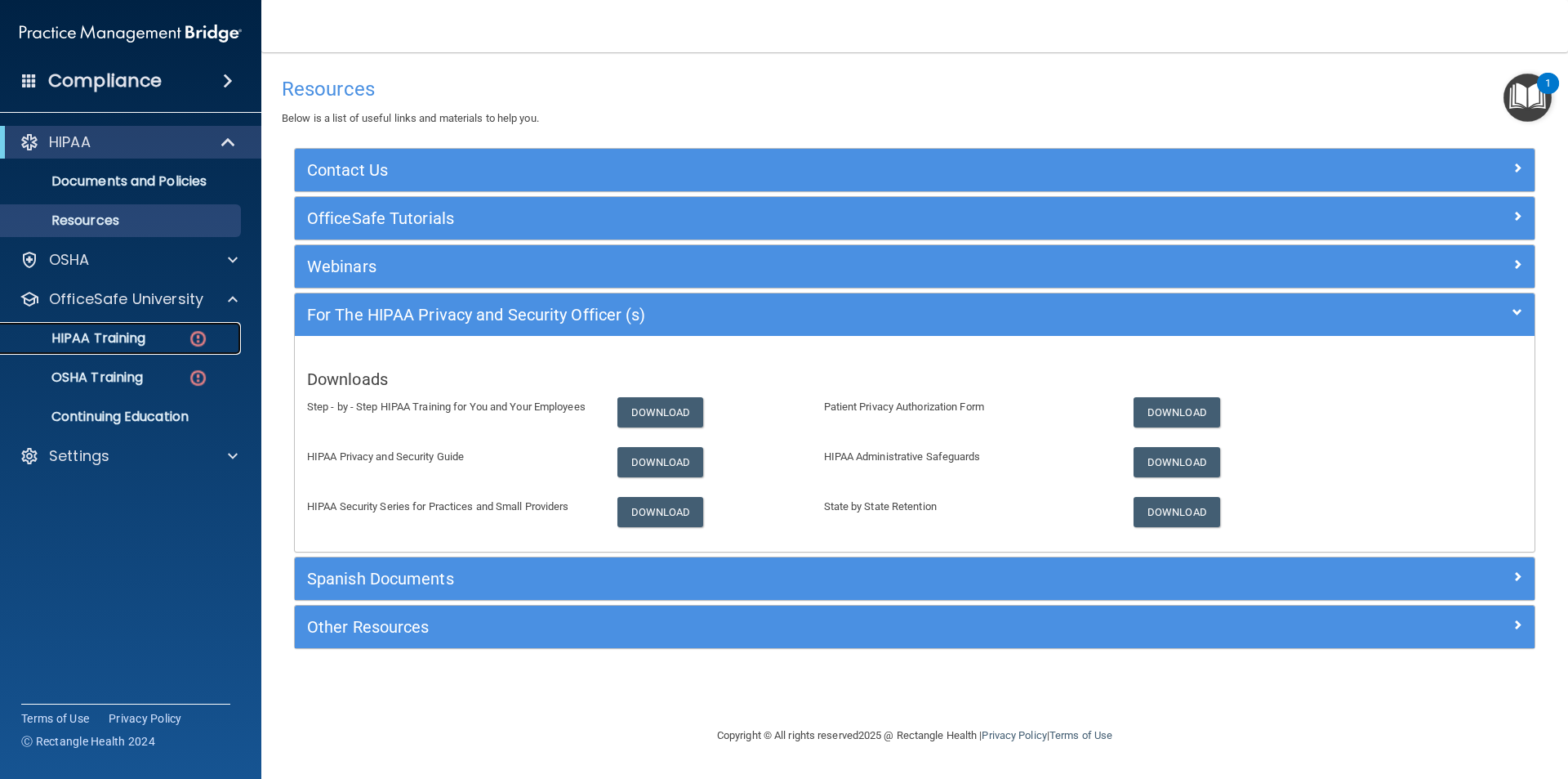
click at [118, 339] on p "HIPAA Training" at bounding box center [78, 338] width 135 height 17
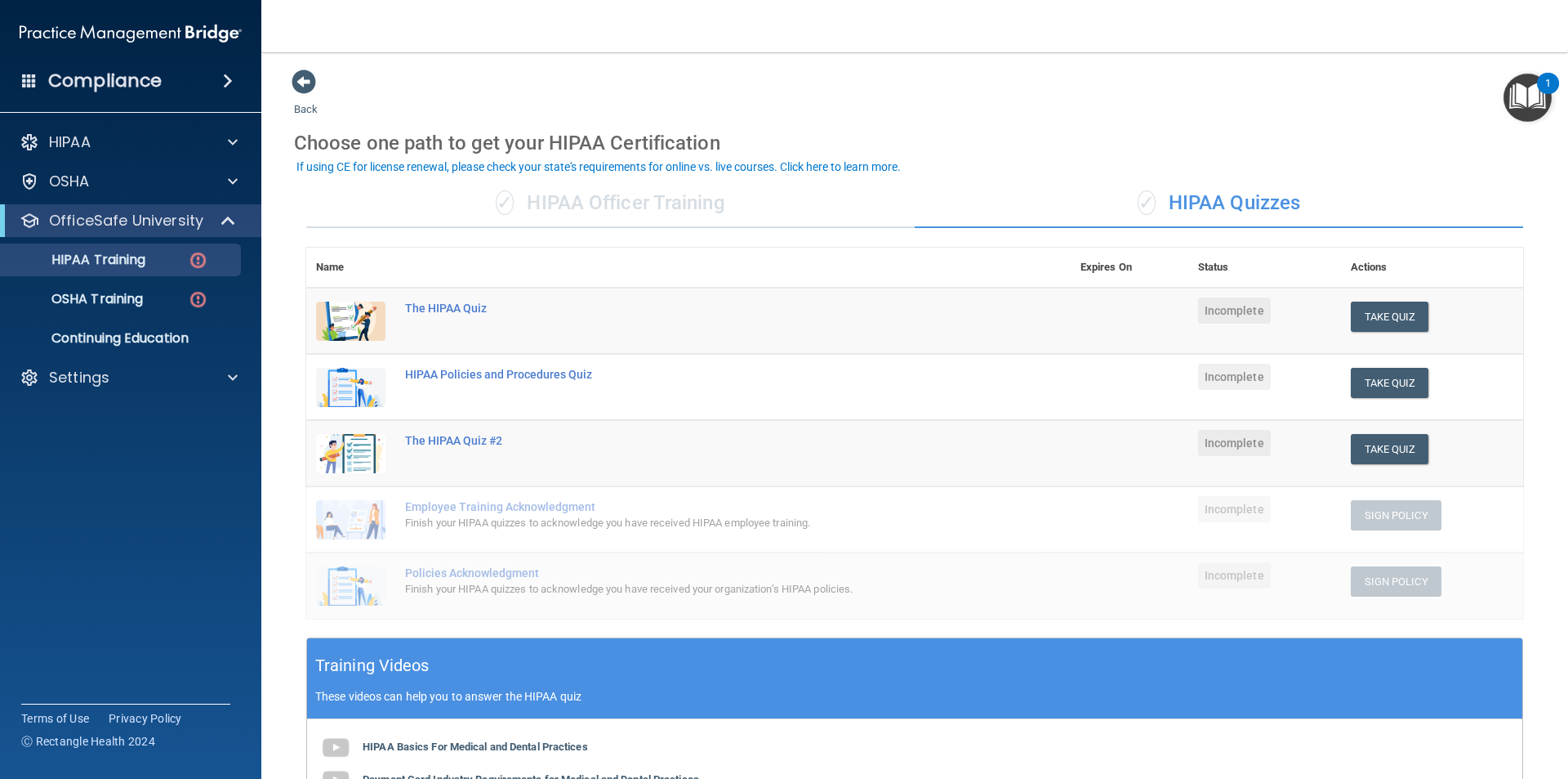
click at [782, 391] on td "HIPAA Policies and Procedures Quiz" at bounding box center [732, 386] width 675 height 66
click at [782, 342] on td "The HIPAA Quiz" at bounding box center [732, 321] width 675 height 67
click at [782, 319] on button "Take Quiz" at bounding box center [1389, 316] width 78 height 31
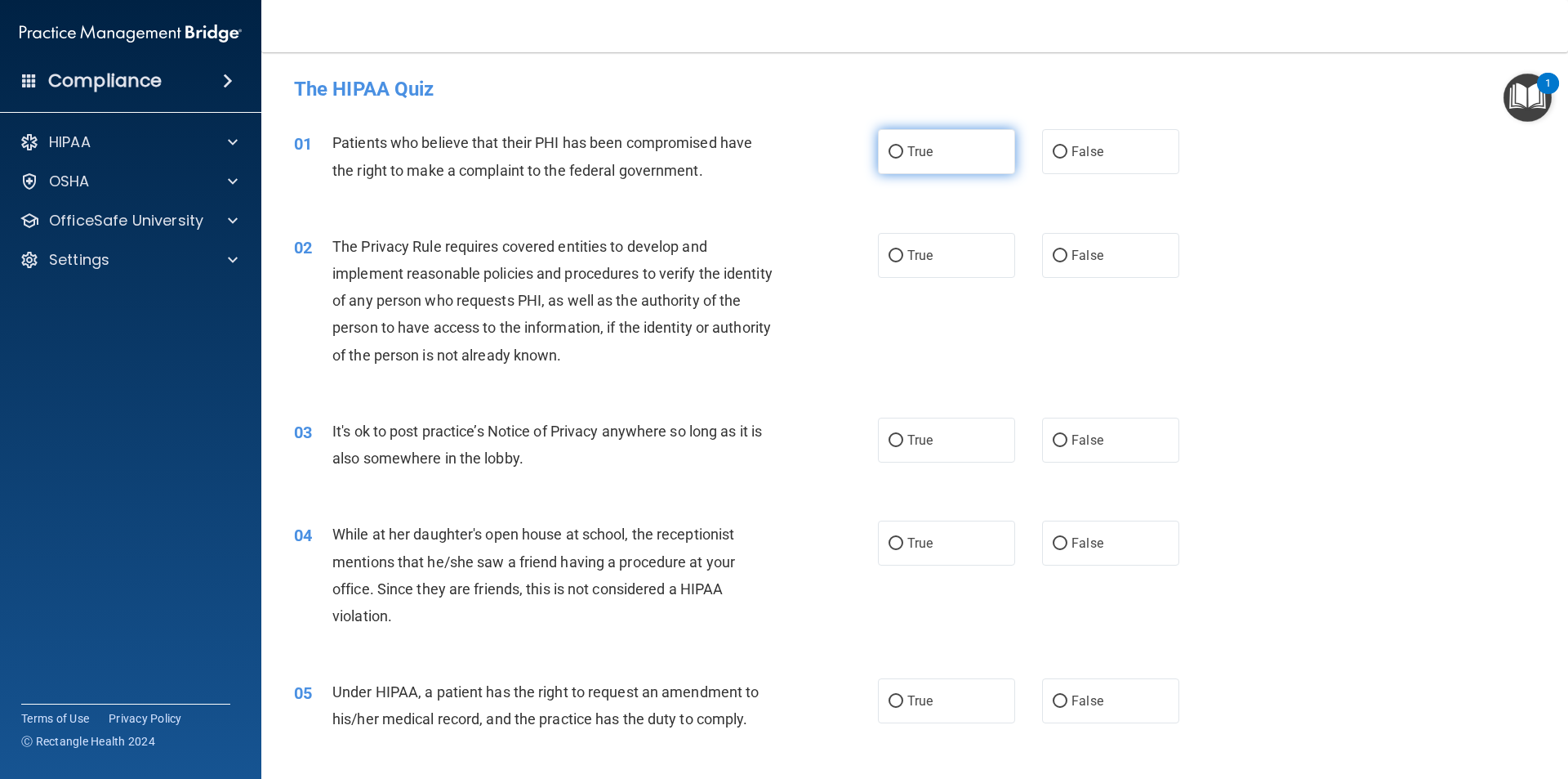
click at [782, 149] on input "True" at bounding box center [895, 152] width 15 height 12
radio input "true"
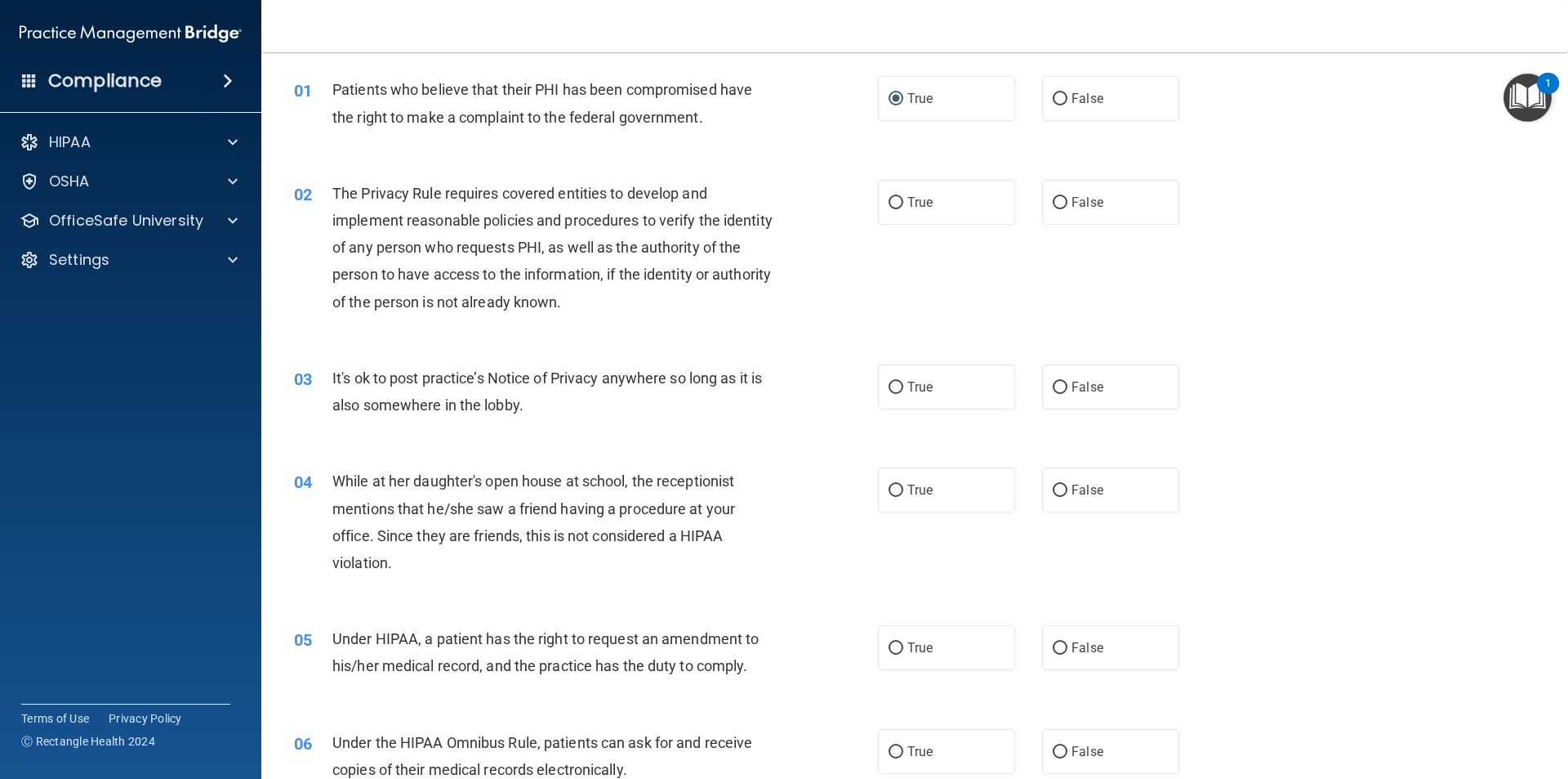
scroll to position [82, 0]
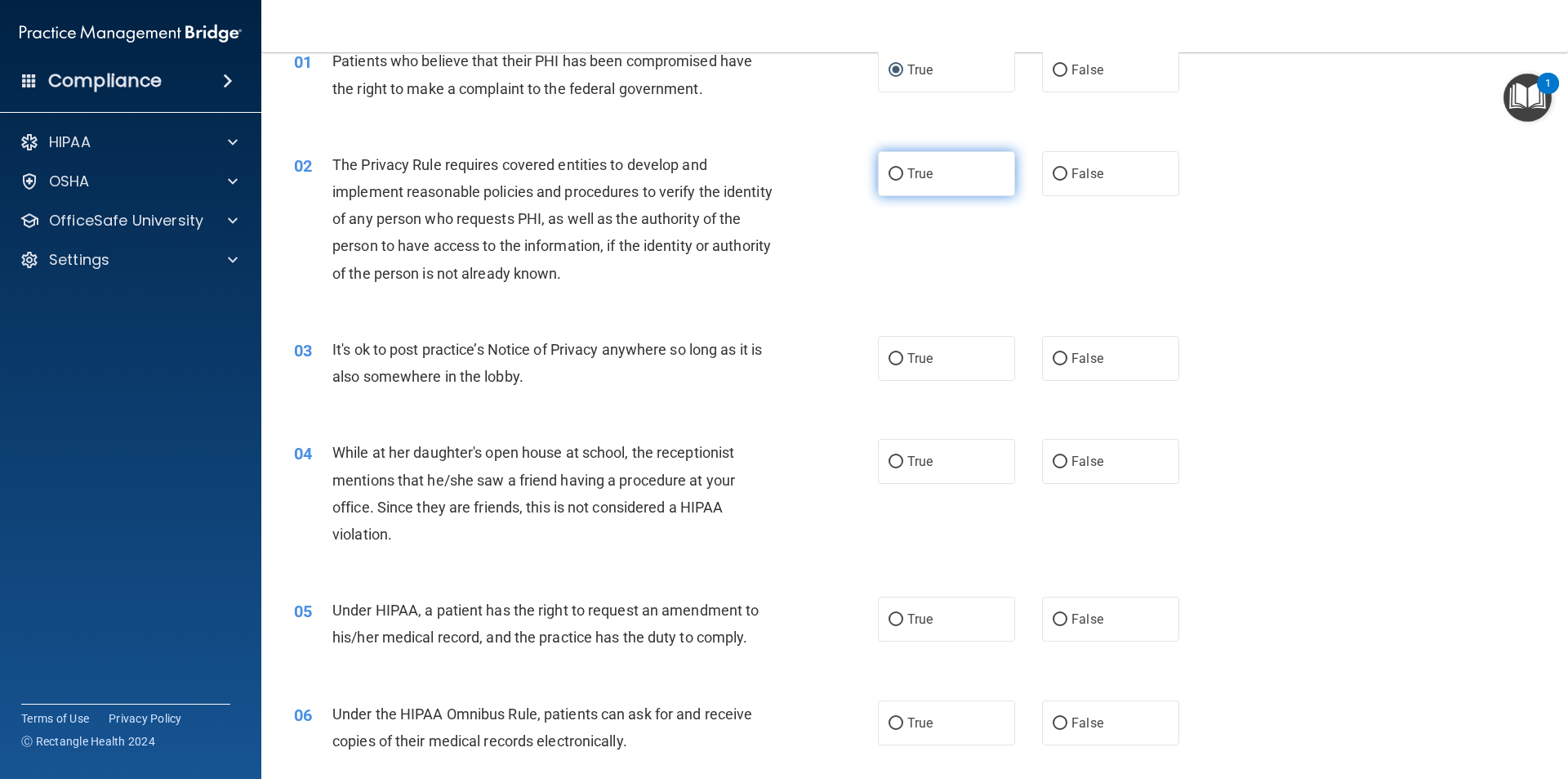
click at [782, 175] on input "True" at bounding box center [895, 174] width 15 height 12
radio input "true"
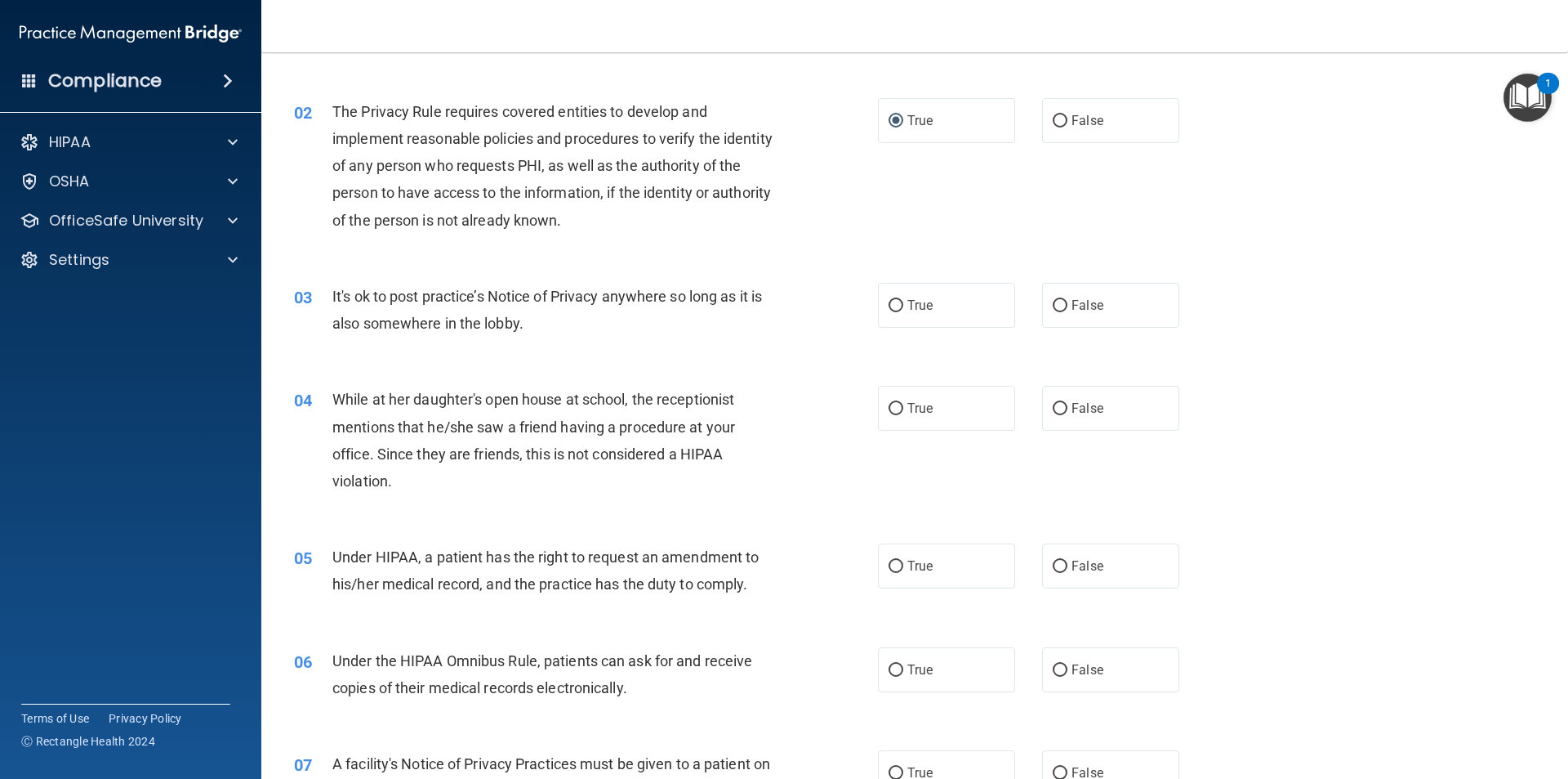
scroll to position [163, 0]
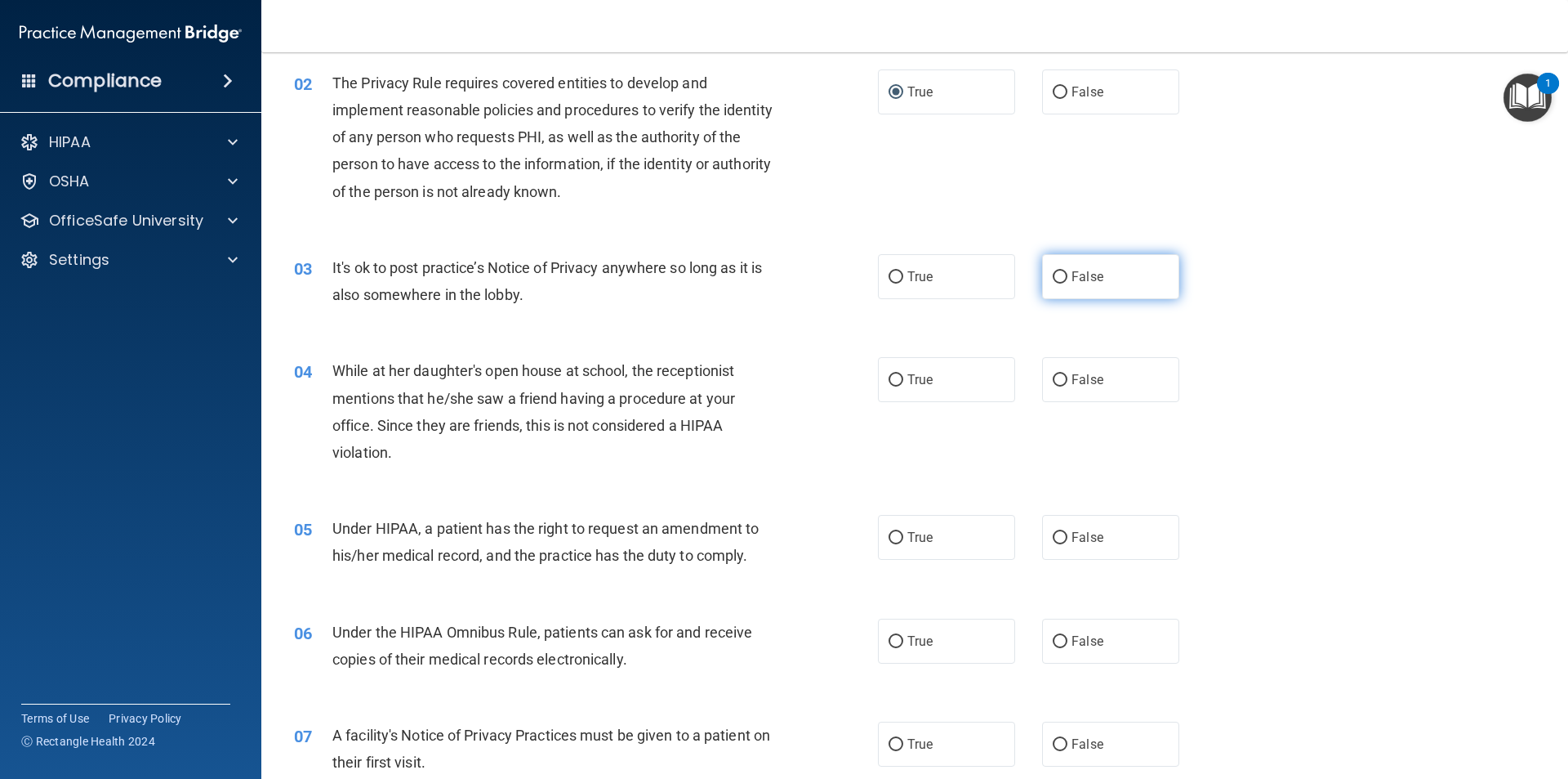
click at [782, 279] on input "False" at bounding box center [1060, 277] width 15 height 12
radio input "true"
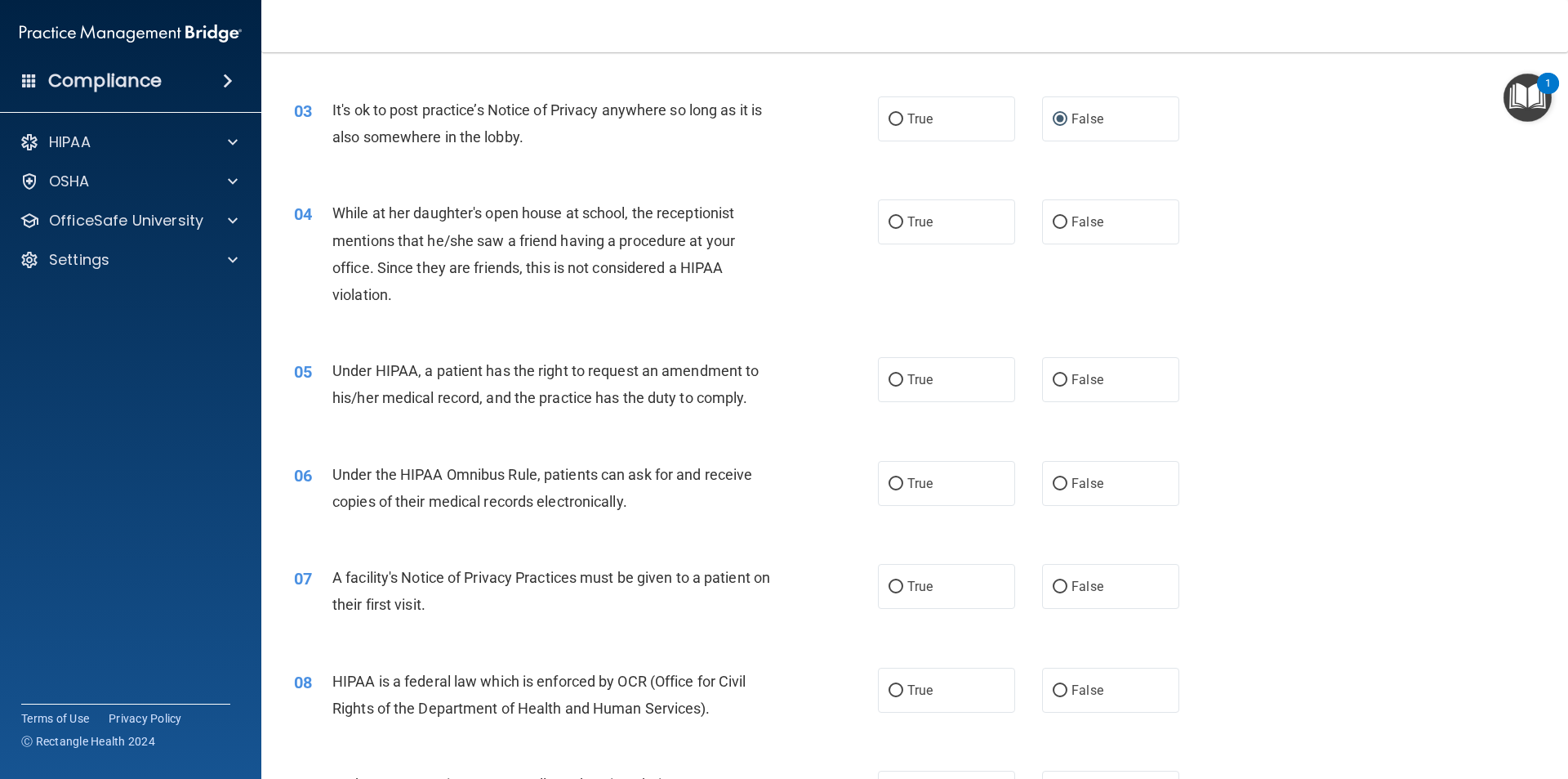
scroll to position [327, 0]
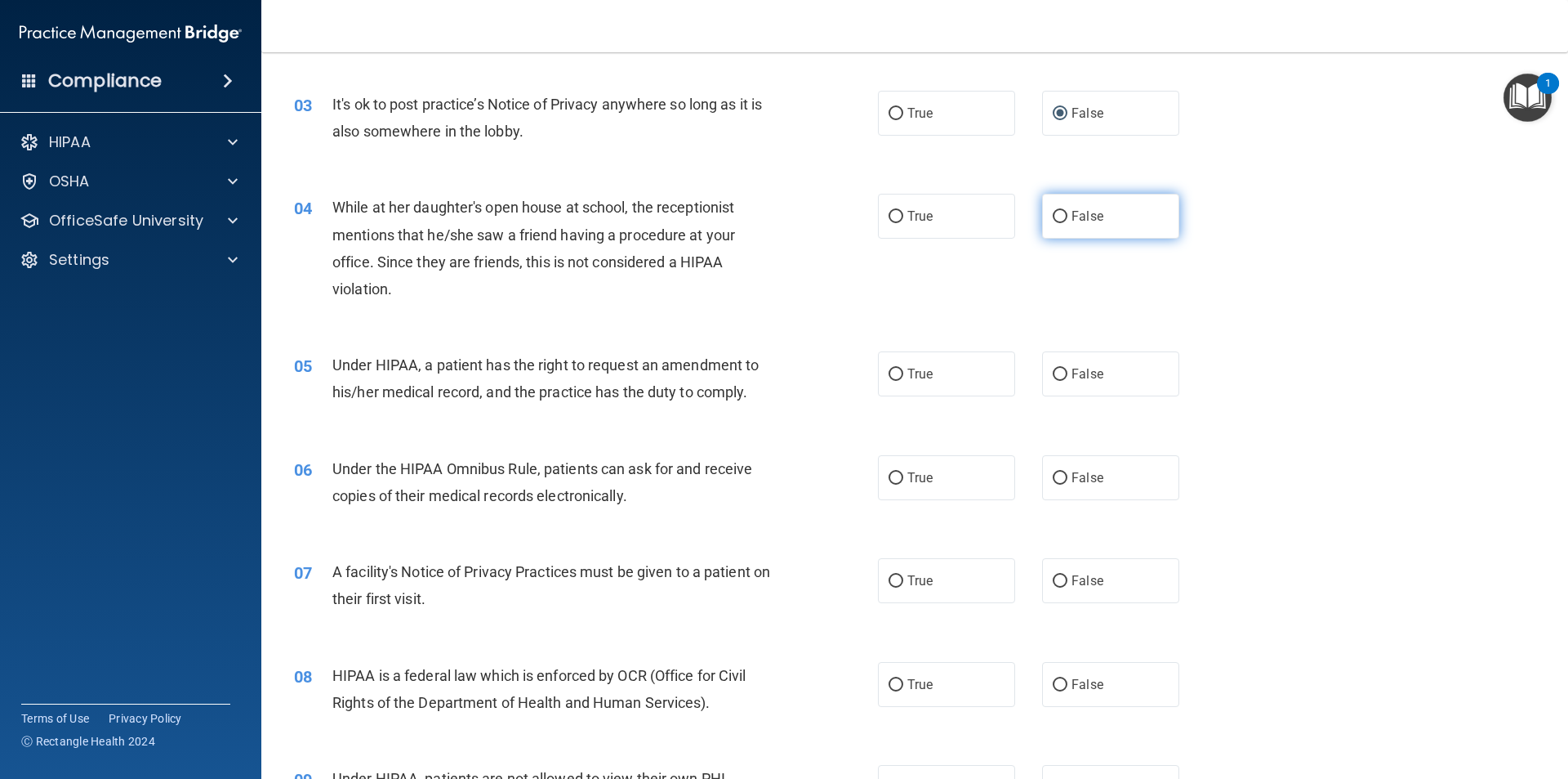
click at [782, 210] on input "False" at bounding box center [1060, 216] width 15 height 12
radio input "true"
click at [782, 375] on input "True" at bounding box center [895, 374] width 15 height 12
radio input "true"
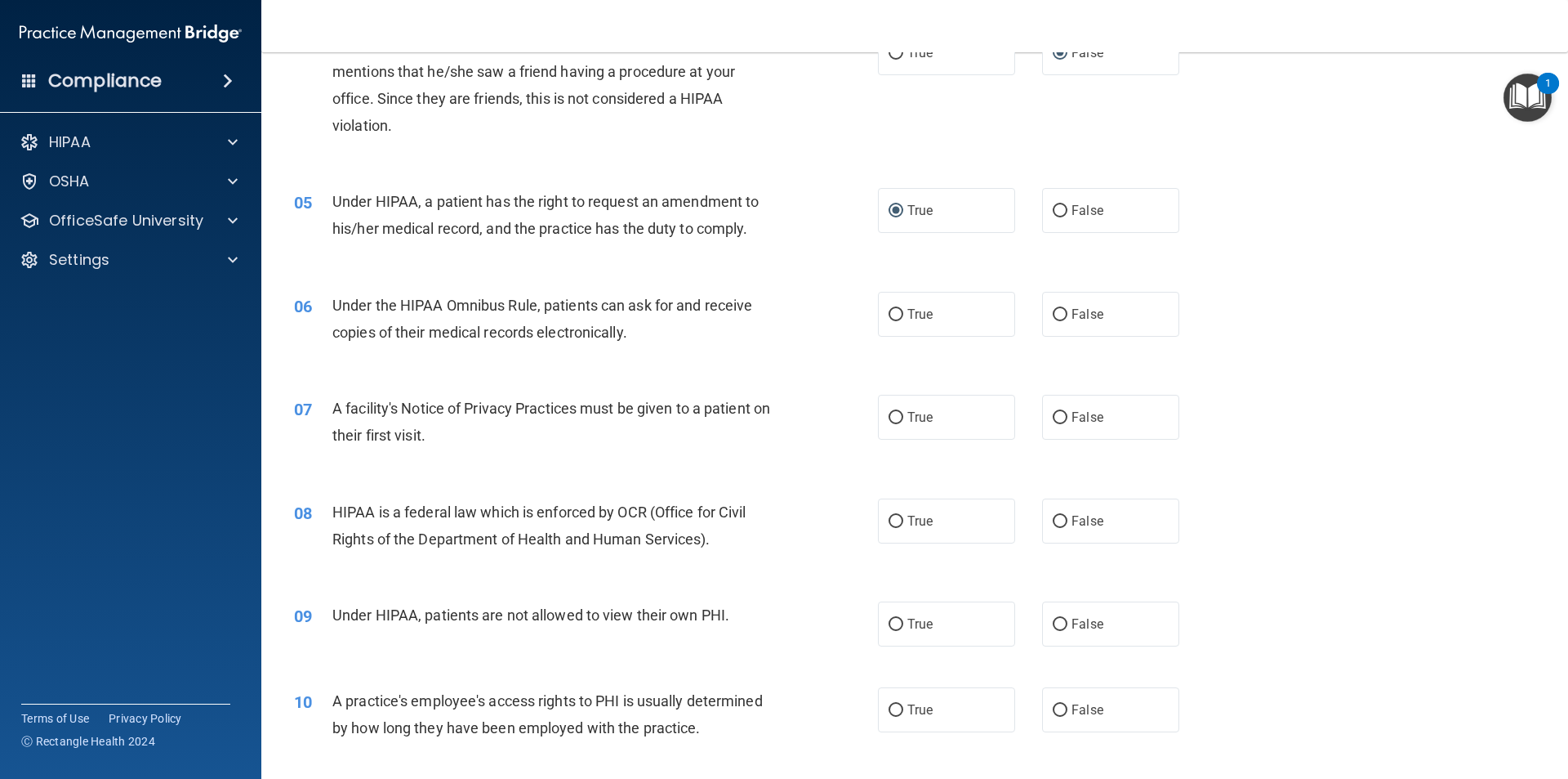
scroll to position [572, 0]
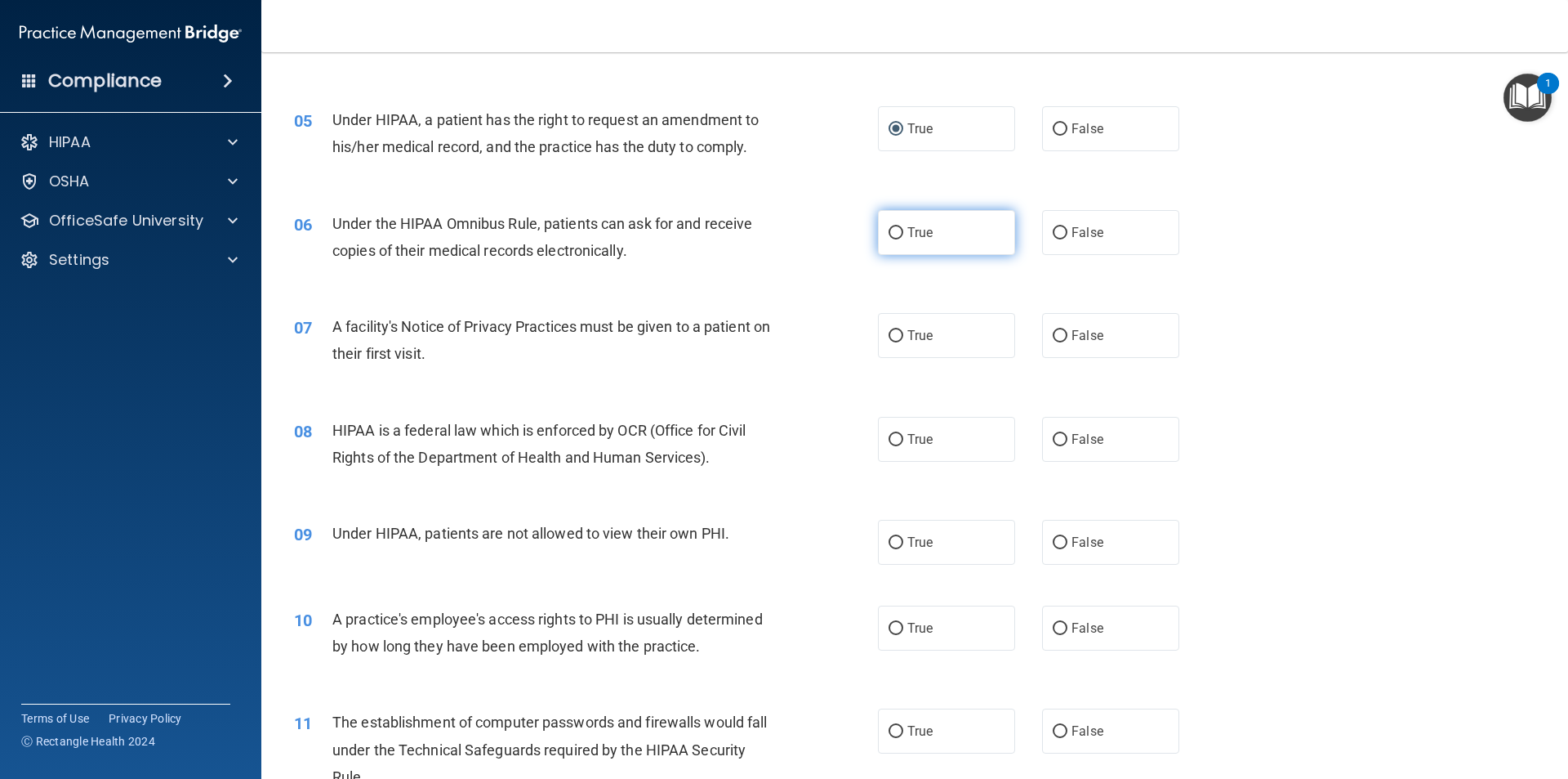
click at [782, 235] on input "True" at bounding box center [895, 233] width 15 height 12
radio input "true"
click at [782, 233] on input "False" at bounding box center [1060, 233] width 15 height 12
radio input "true"
radio input "false"
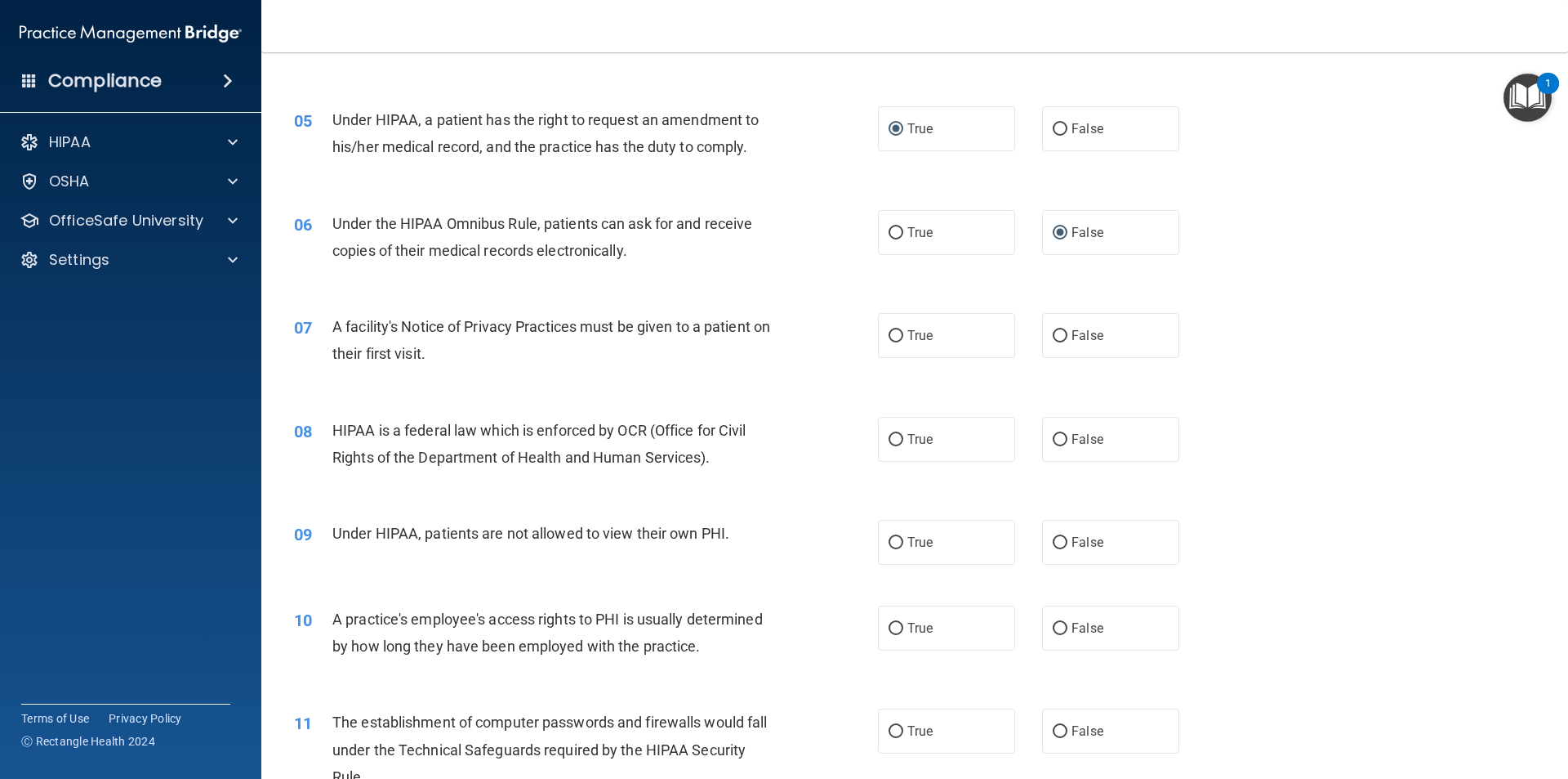
scroll to position [654, 0]
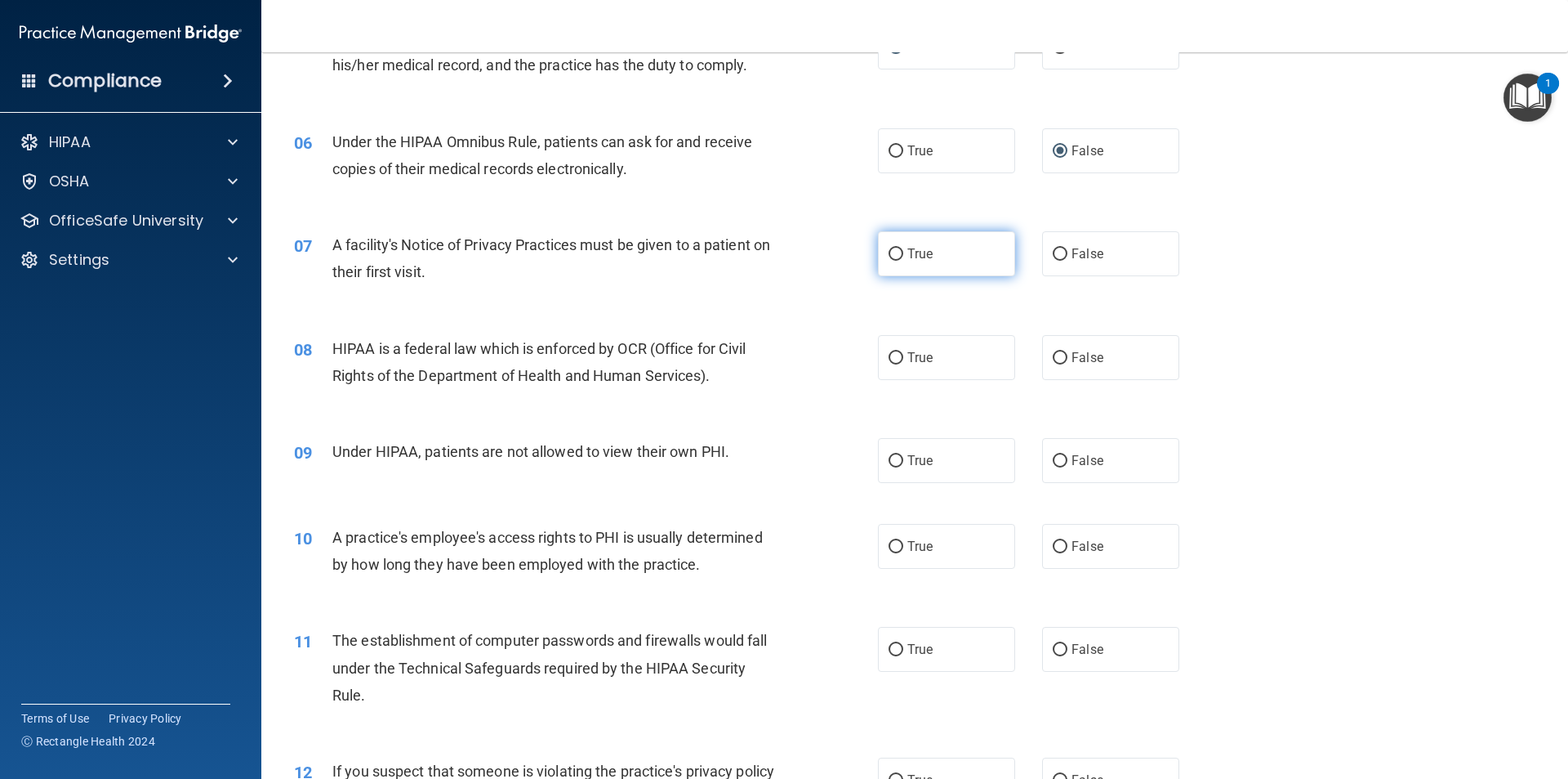
click at [782, 256] on input "True" at bounding box center [895, 255] width 15 height 12
radio input "true"
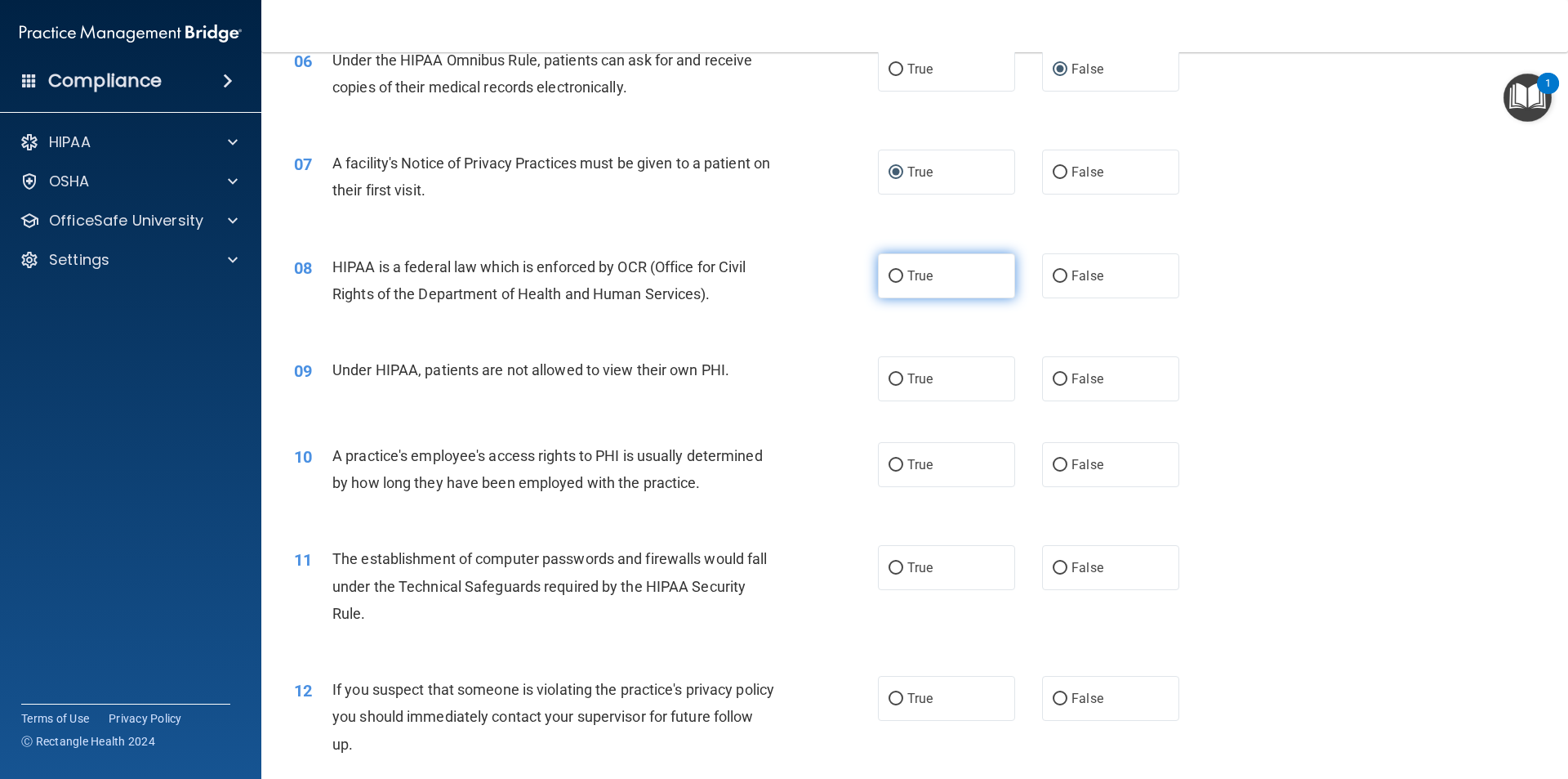
click at [782, 274] on span "True" at bounding box center [920, 275] width 26 height 16
click at [782, 274] on input "True" at bounding box center [895, 276] width 15 height 12
radio input "true"
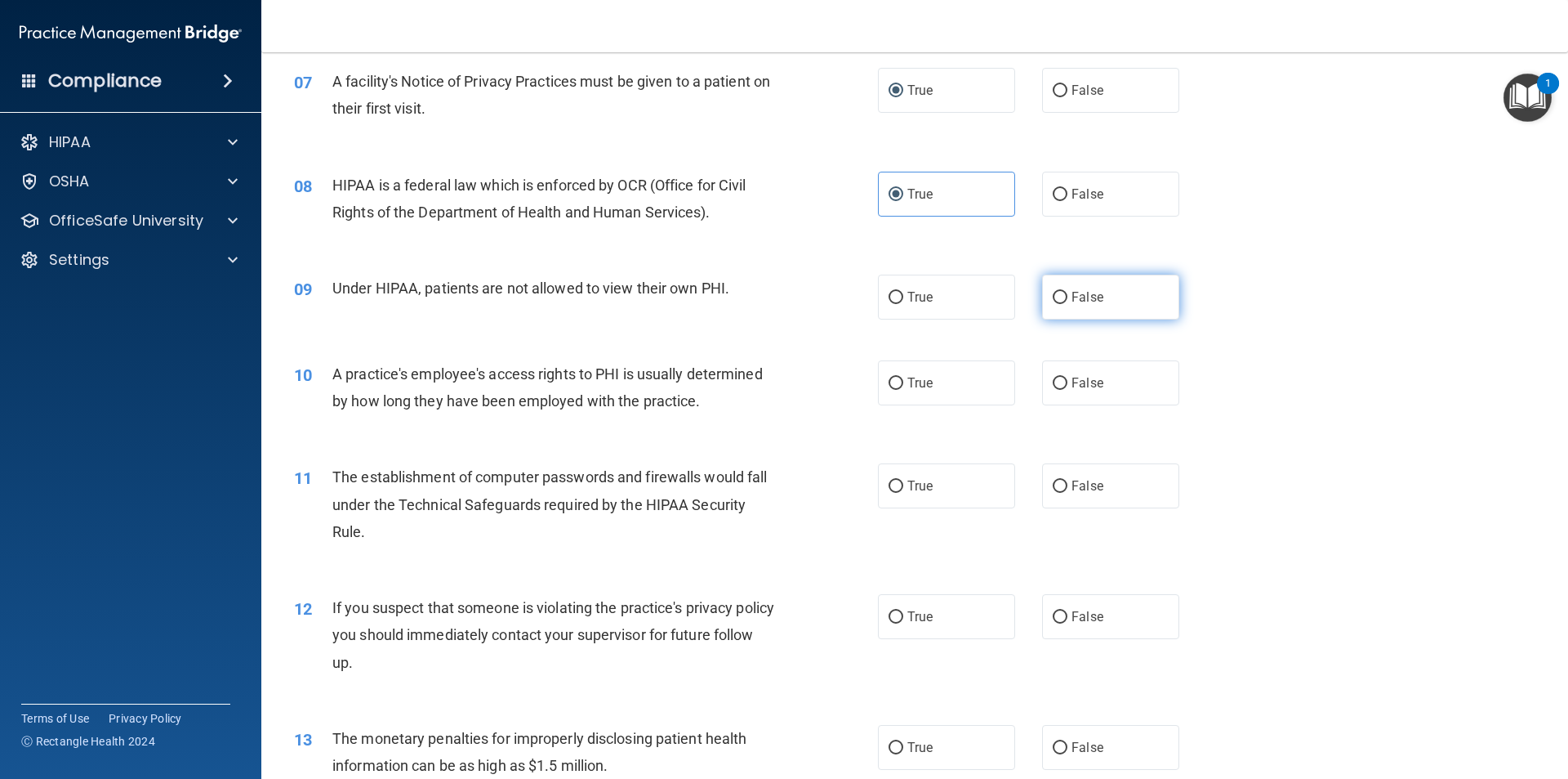
click at [782, 287] on label "False" at bounding box center [1110, 297] width 137 height 45
click at [782, 291] on input "False" at bounding box center [1060, 297] width 15 height 12
radio input "true"
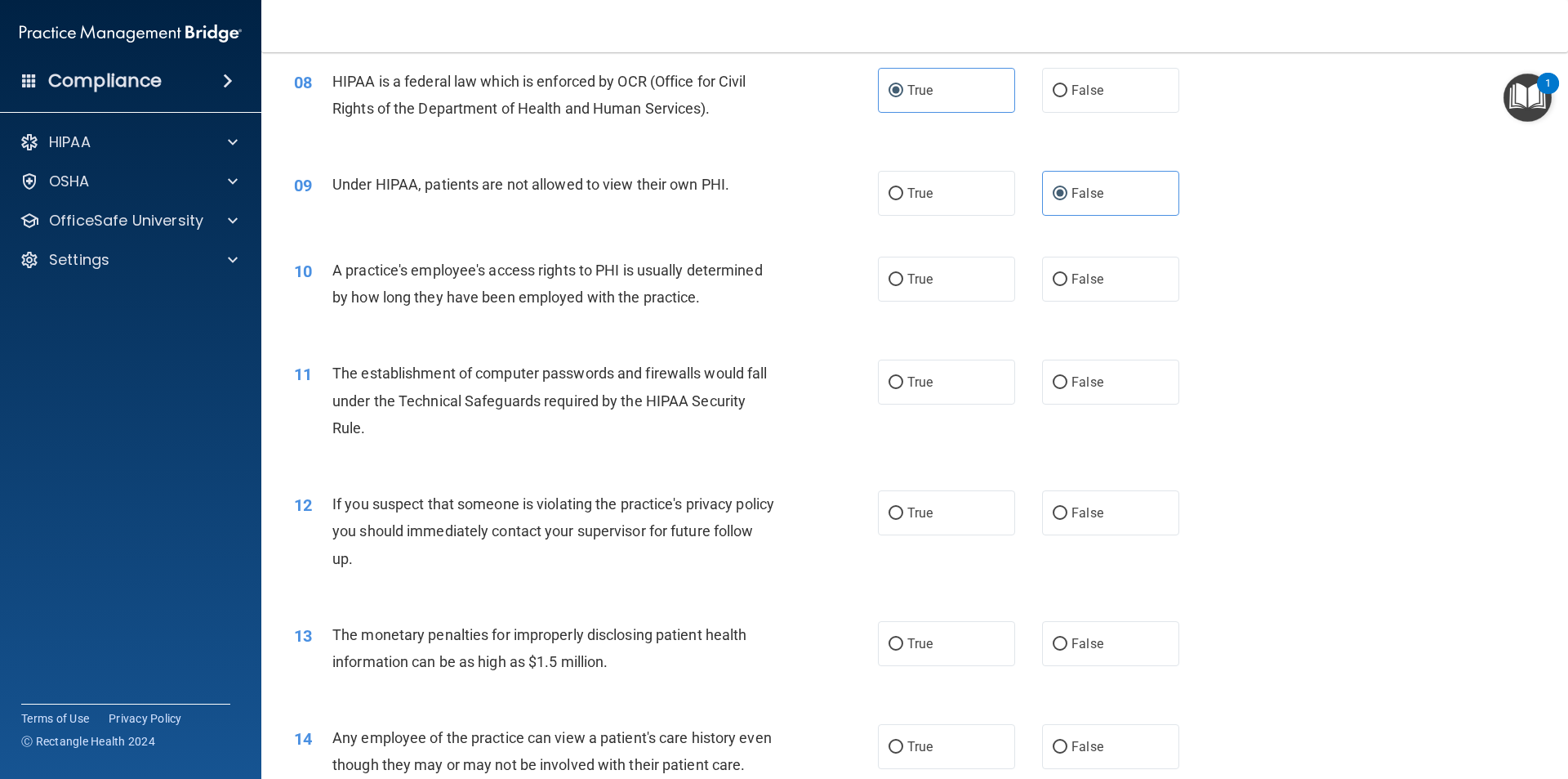
scroll to position [980, 0]
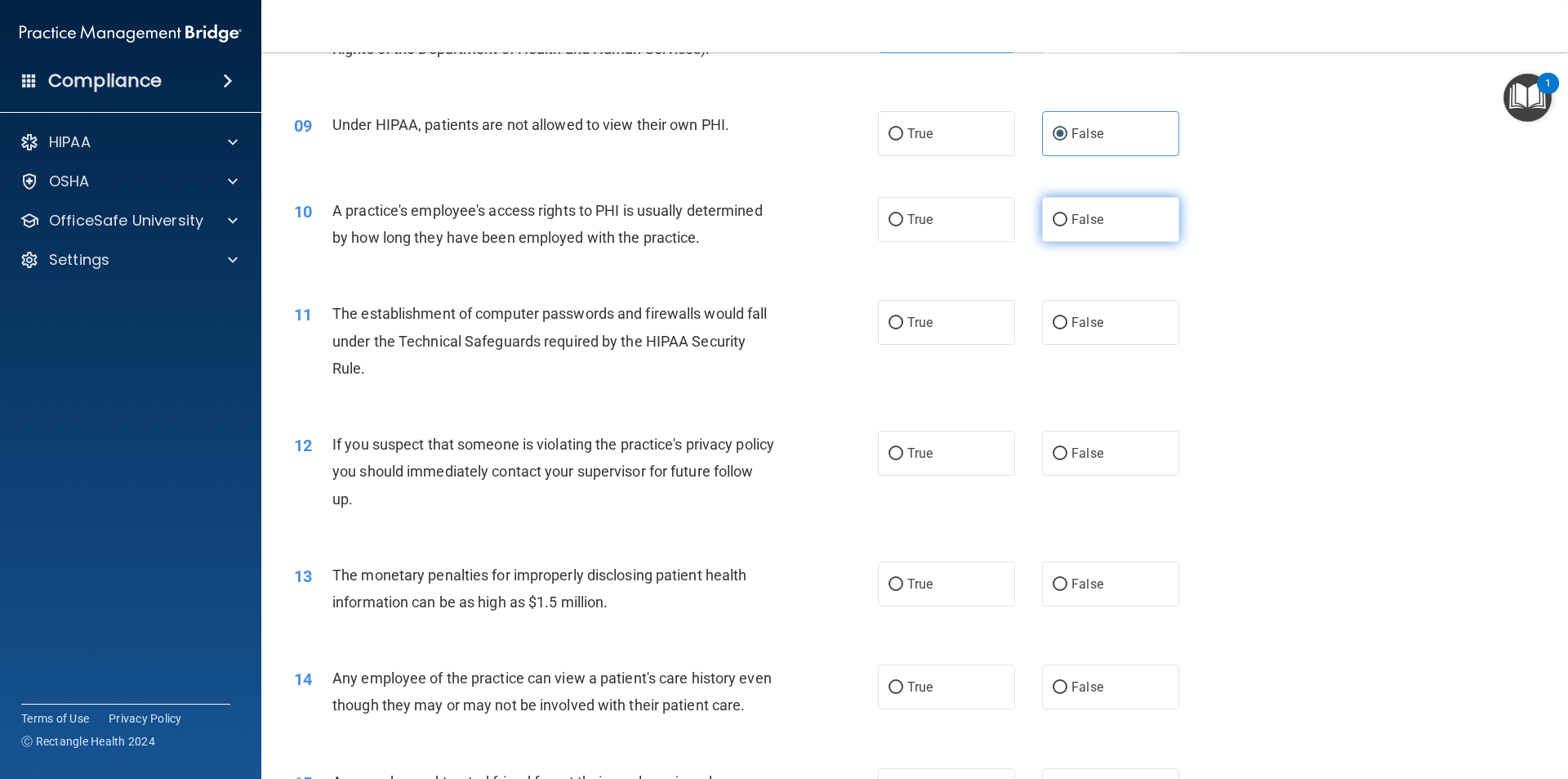
click at [782, 215] on input "False" at bounding box center [1060, 220] width 15 height 12
radio input "true"
click at [782, 316] on label "True" at bounding box center [945, 323] width 137 height 45
click at [782, 317] on input "True" at bounding box center [895, 323] width 15 height 12
radio input "true"
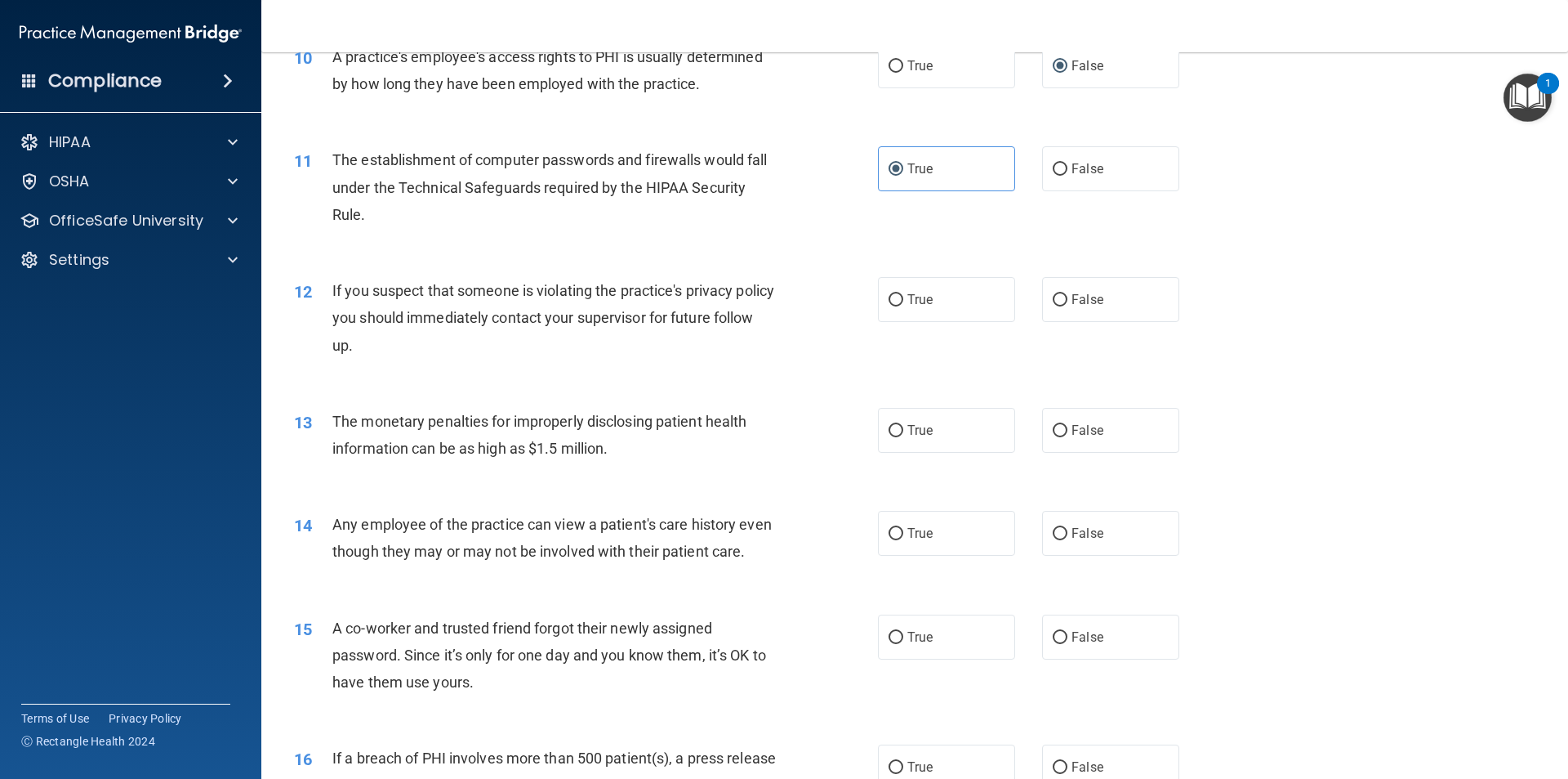
scroll to position [1143, 0]
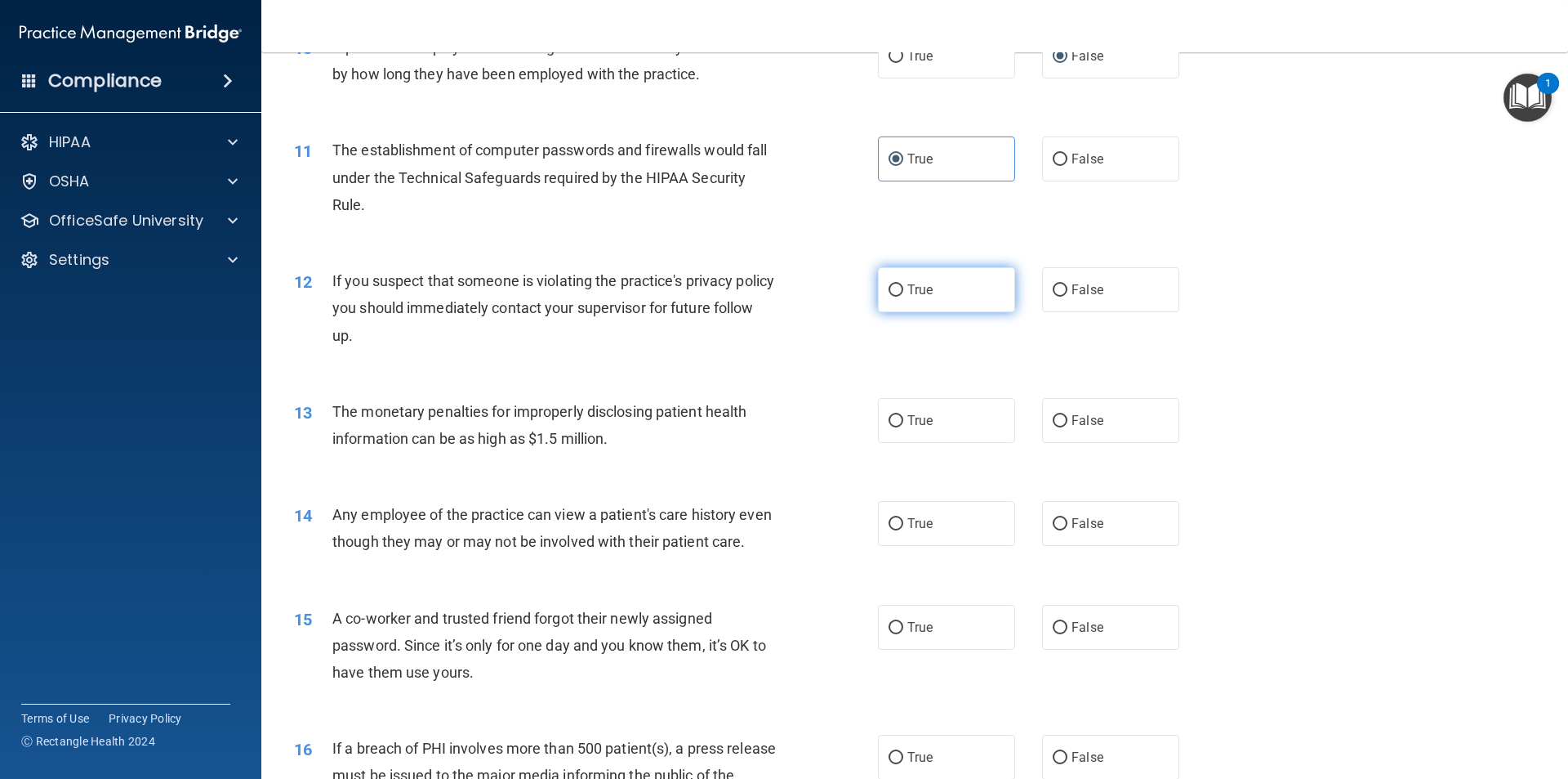
click at [782, 287] on span "True" at bounding box center [920, 289] width 26 height 16
click at [782, 287] on input "True" at bounding box center [895, 290] width 15 height 12
radio input "true"
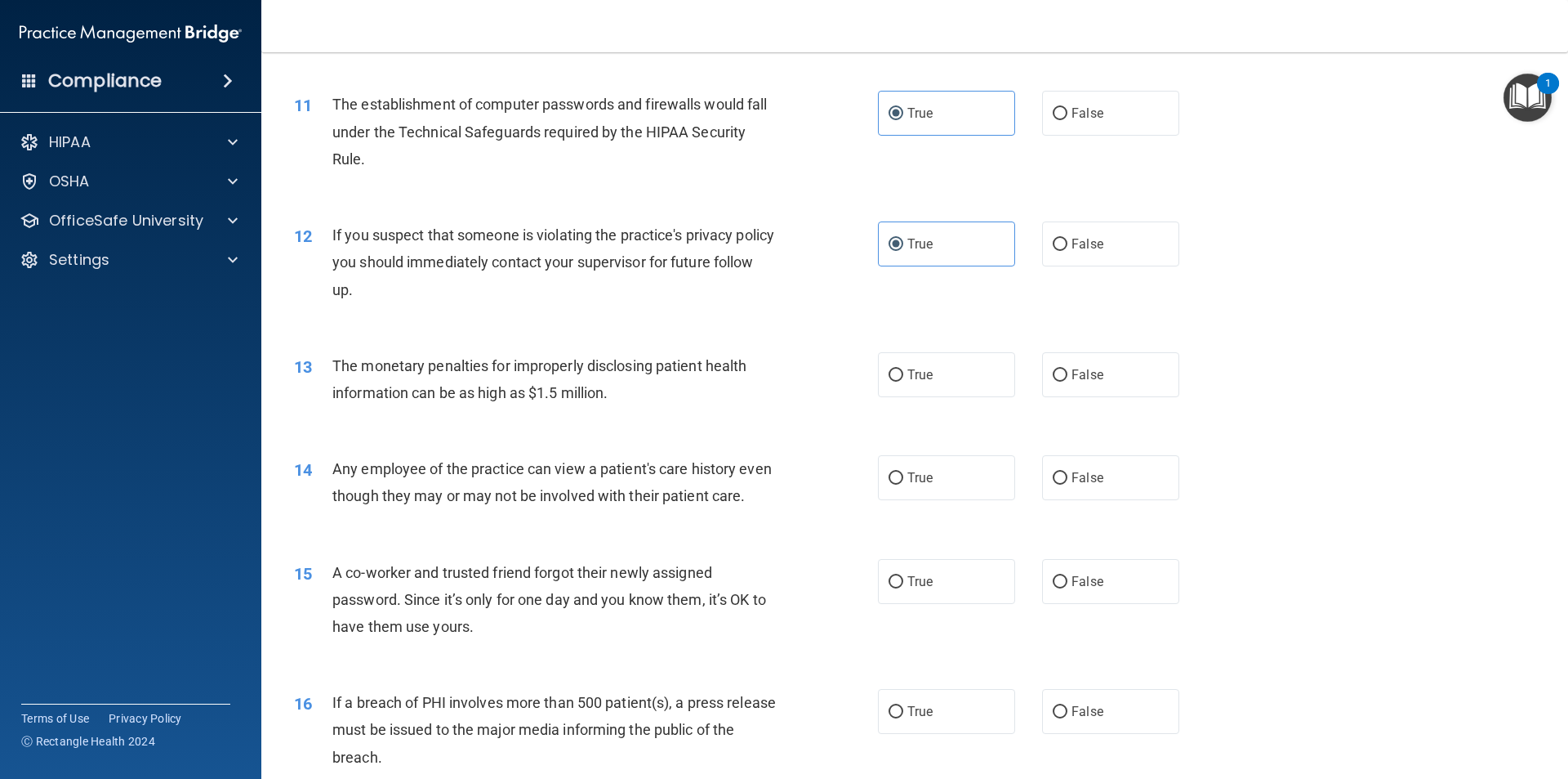
scroll to position [1225, 0]
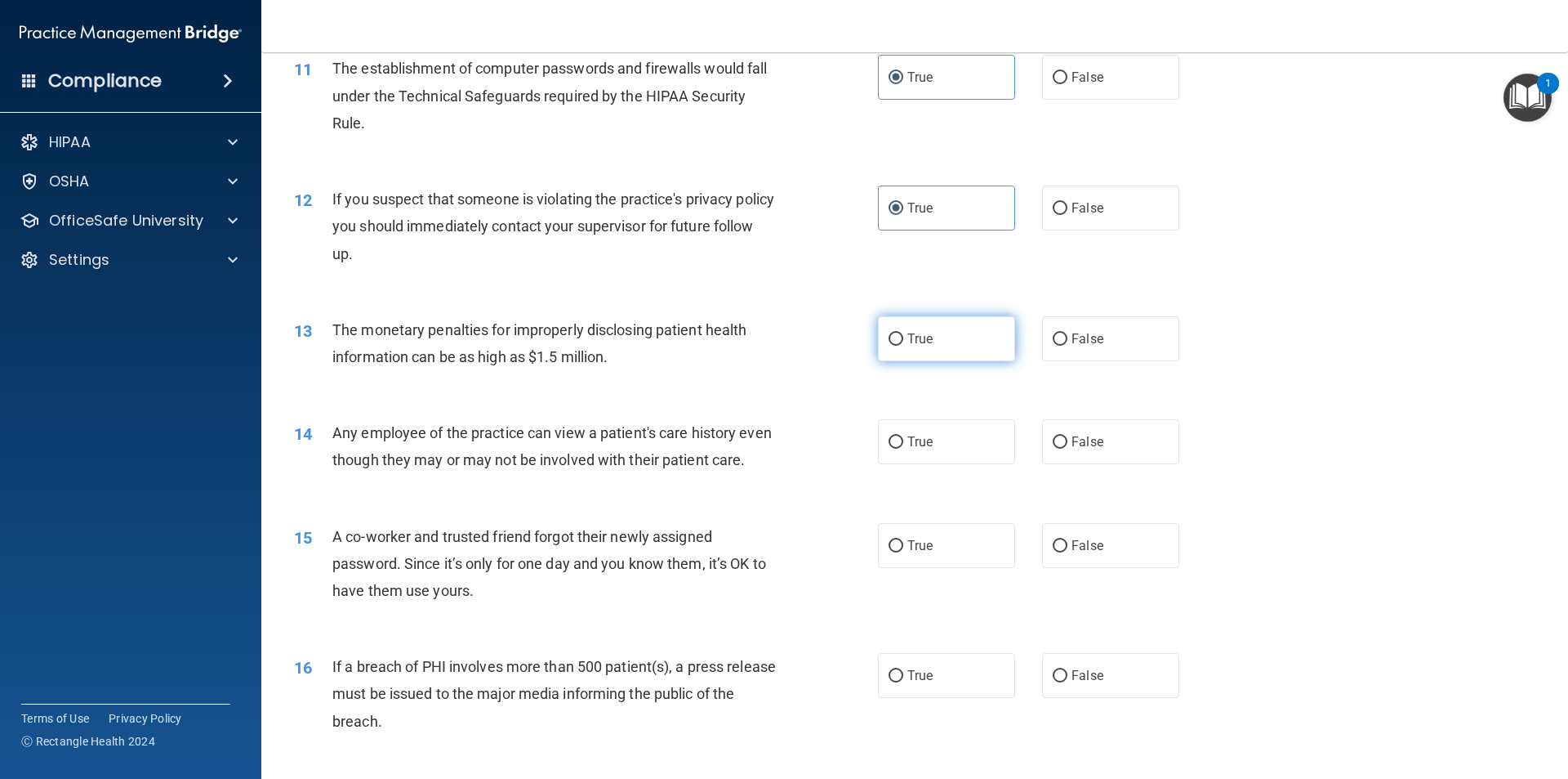
click at [782, 346] on span "True" at bounding box center [920, 339] width 26 height 16
click at [782, 346] on input "True" at bounding box center [895, 340] width 15 height 12
radio input "true"
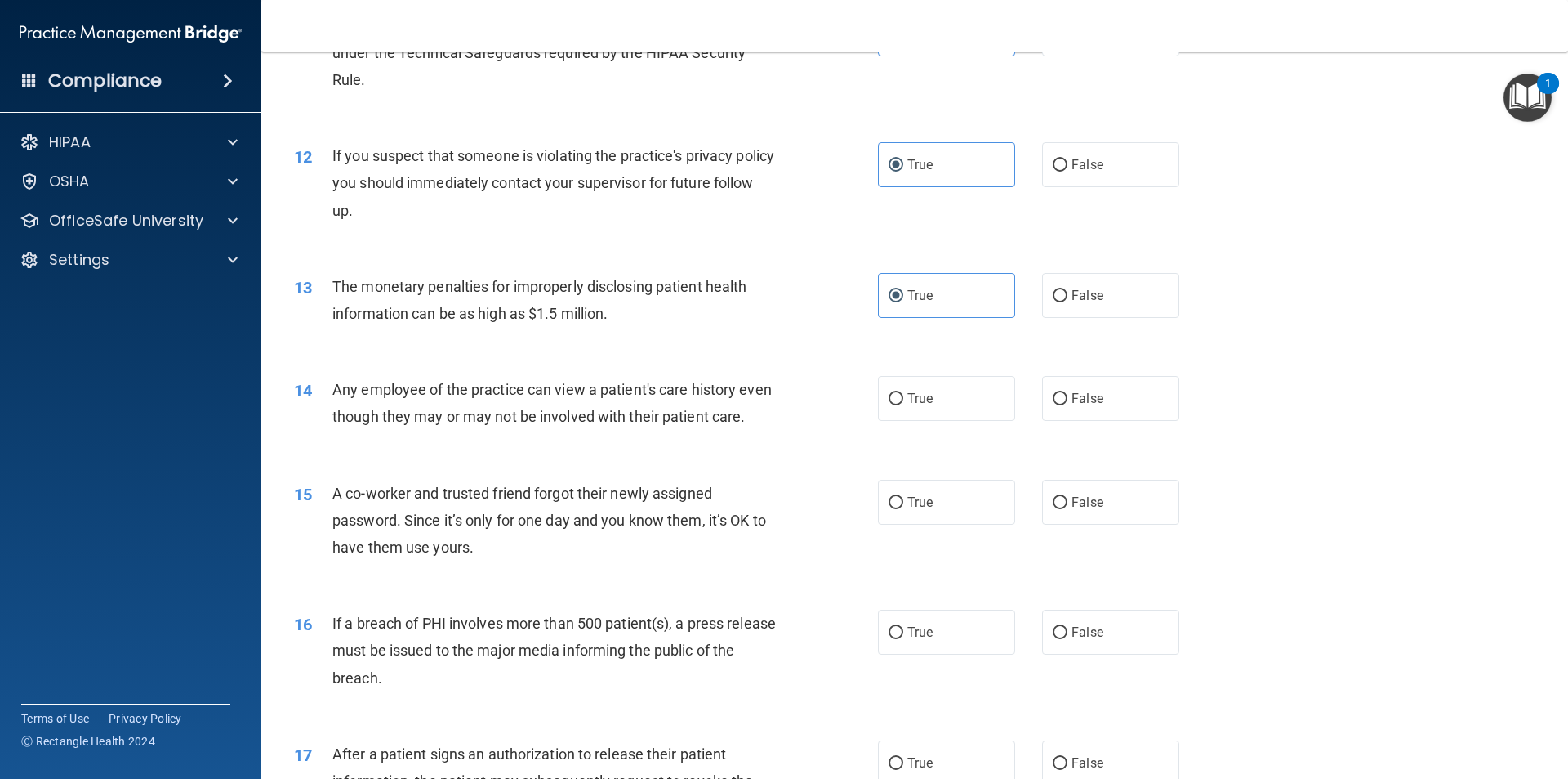
scroll to position [1389, 0]
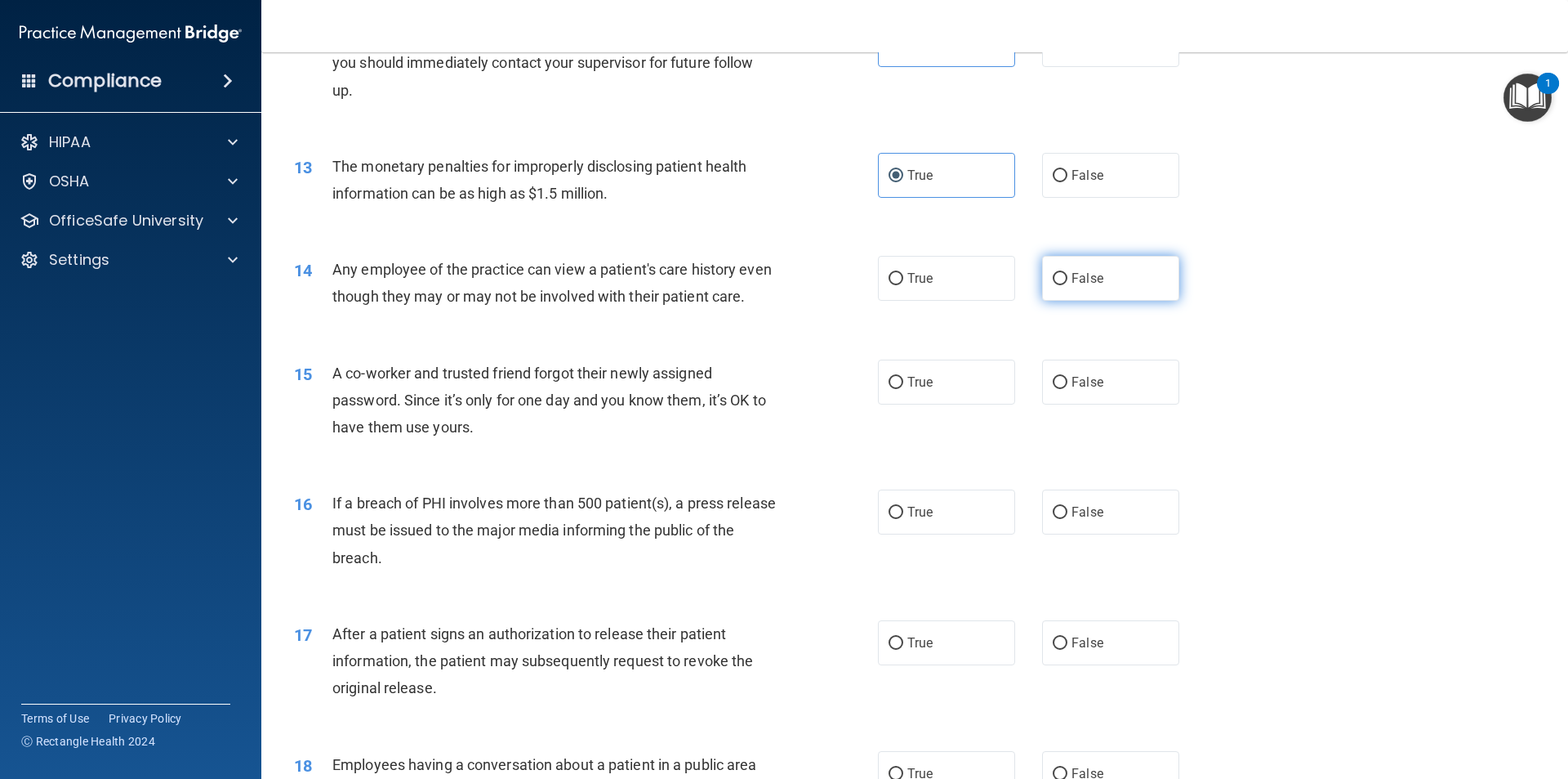
click at [782, 283] on input "False" at bounding box center [1060, 278] width 15 height 12
radio input "true"
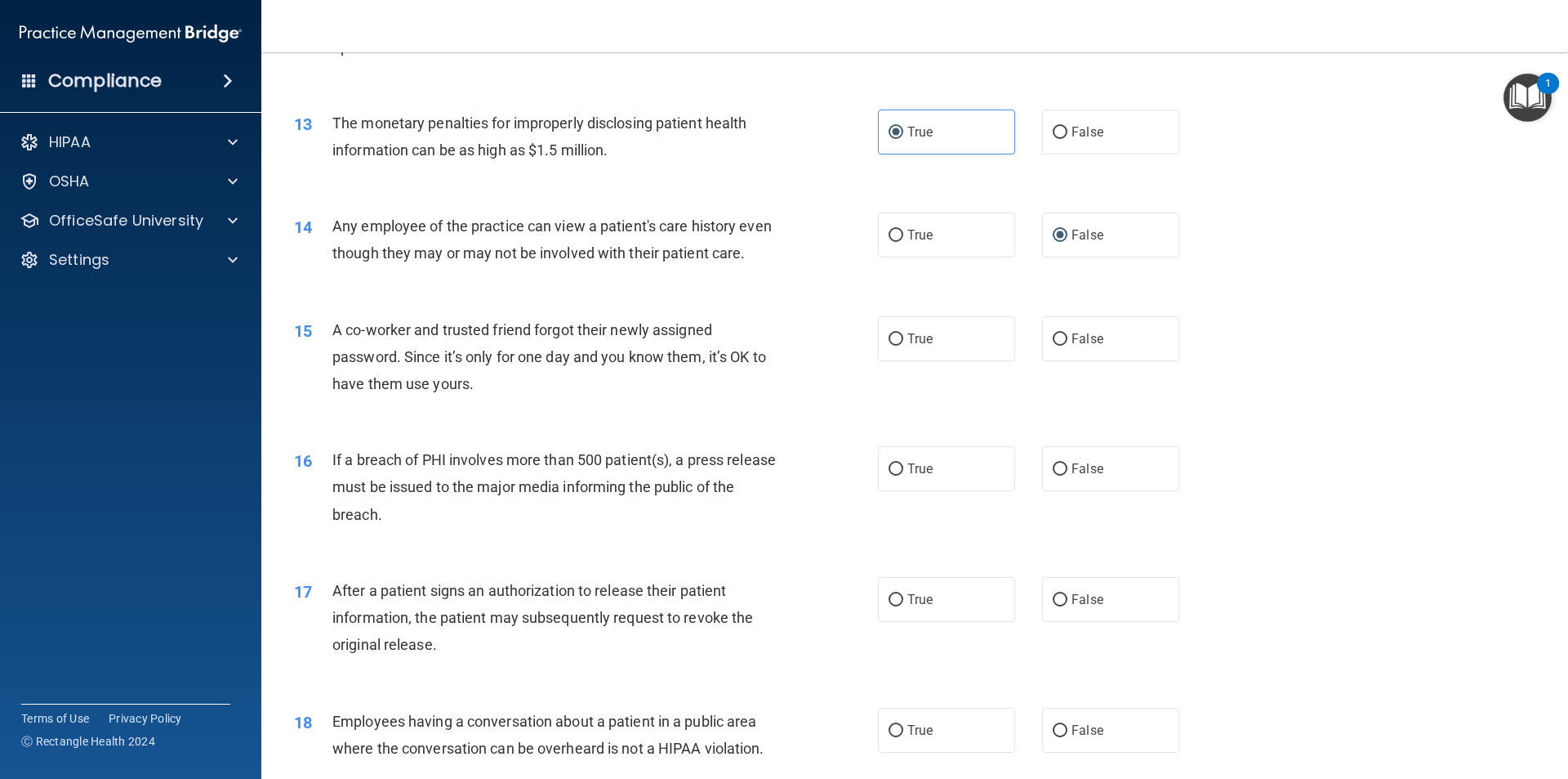
scroll to position [1470, 0]
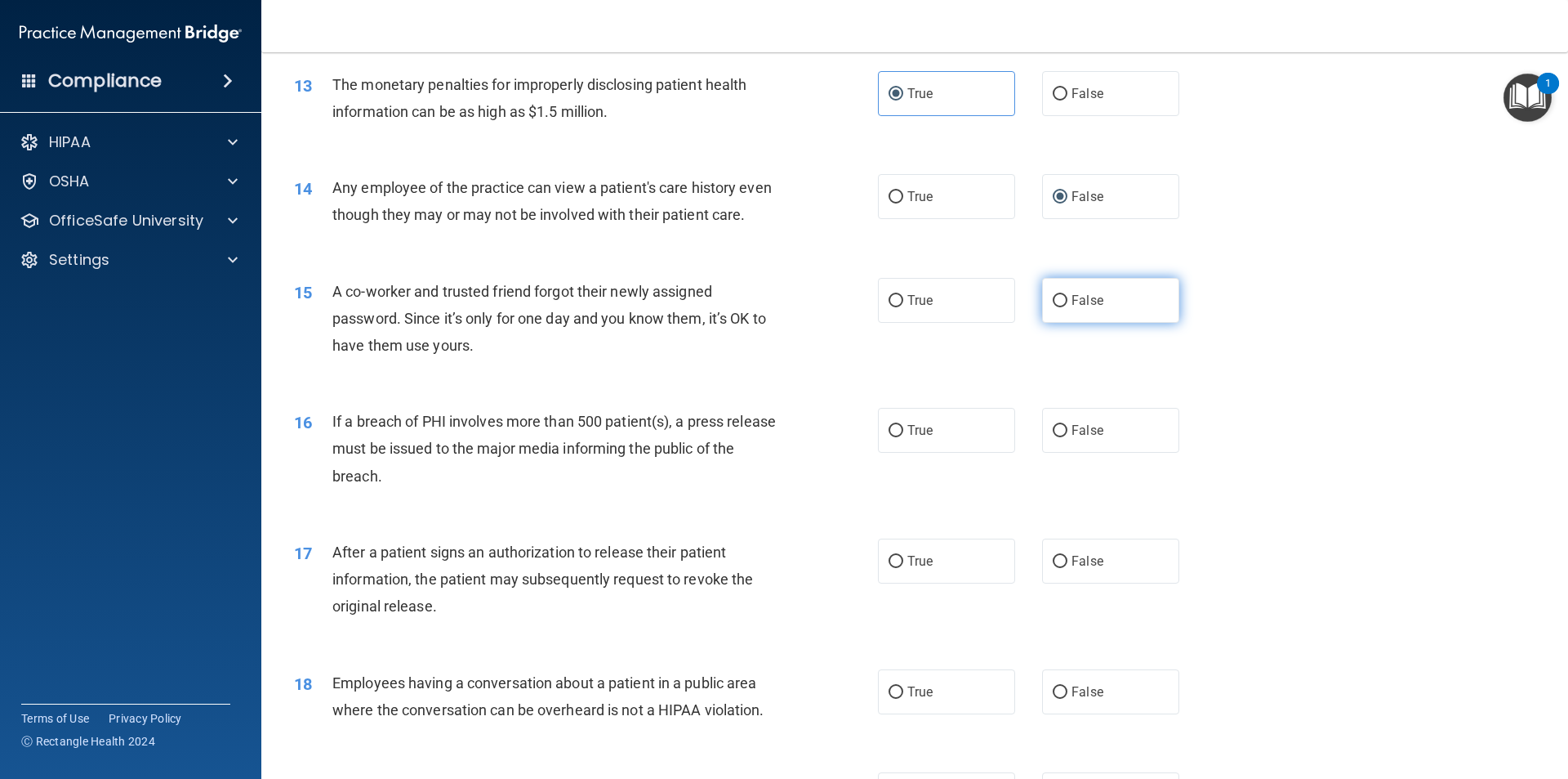
click at [782, 323] on label "False" at bounding box center [1110, 300] width 137 height 45
click at [782, 307] on input "False" at bounding box center [1060, 301] width 15 height 12
radio input "true"
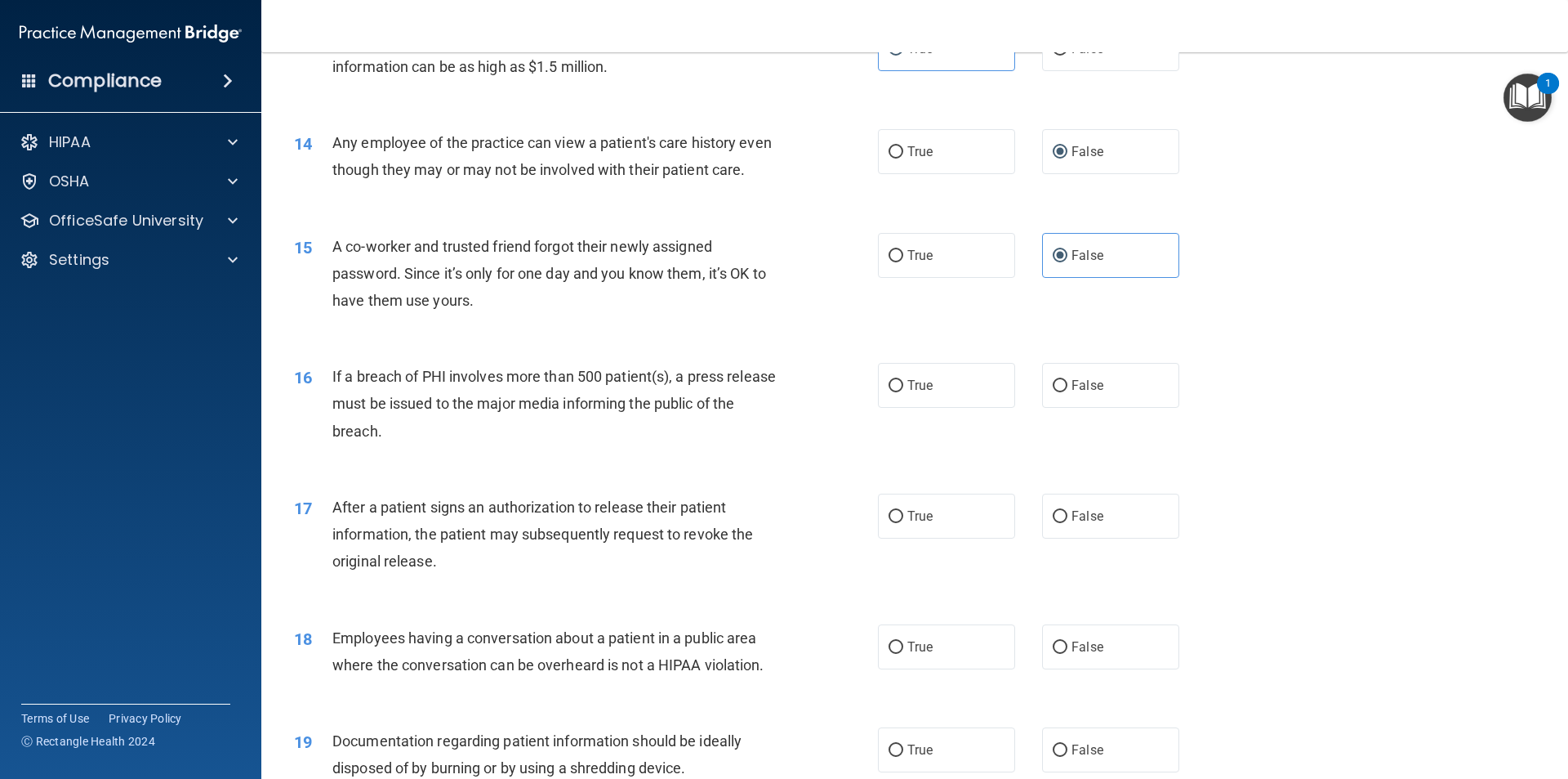
scroll to position [1552, 0]
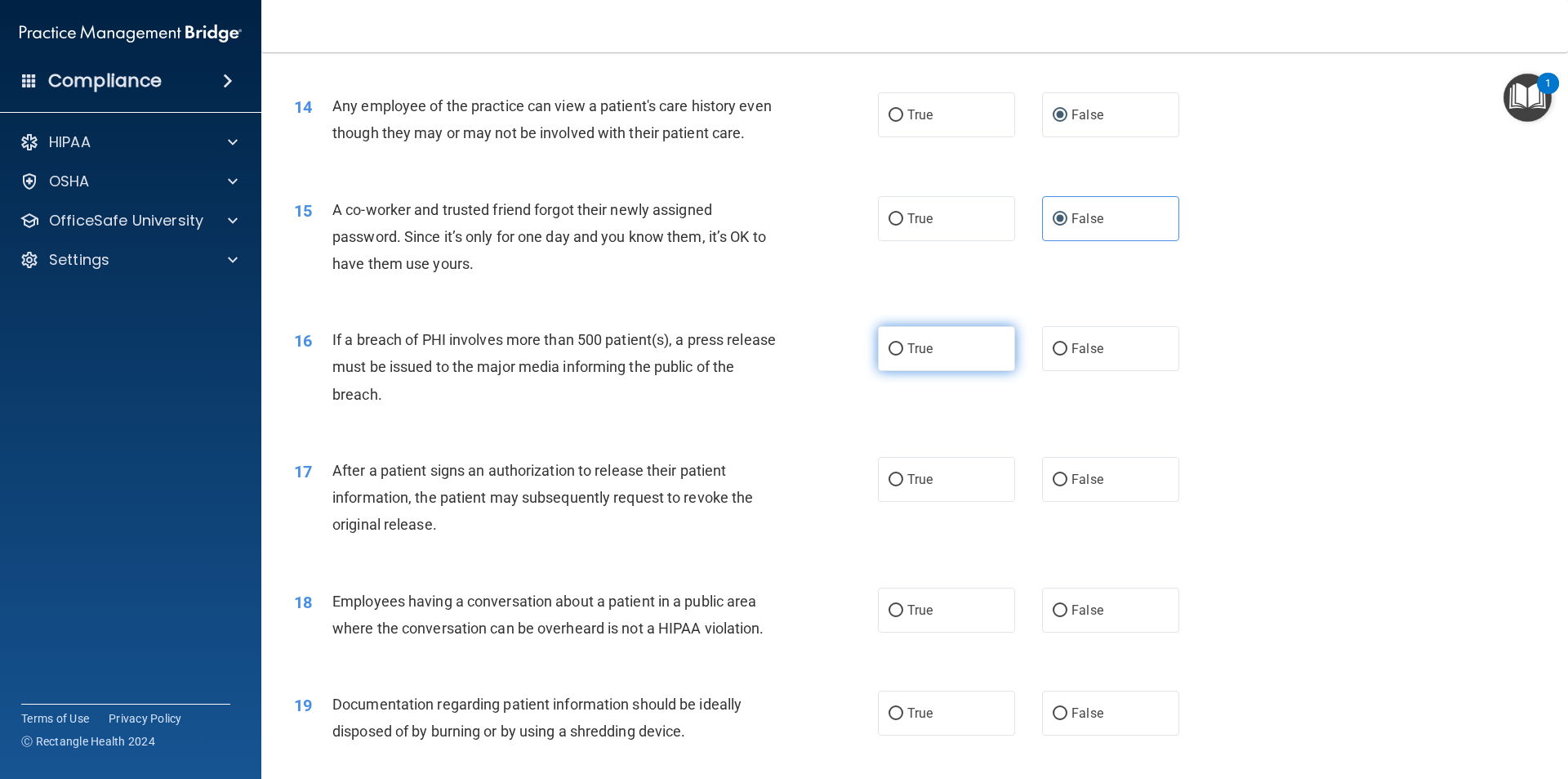
click at [782, 371] on label "True" at bounding box center [945, 349] width 137 height 45
click at [782, 355] on input "True" at bounding box center [895, 350] width 15 height 12
radio input "true"
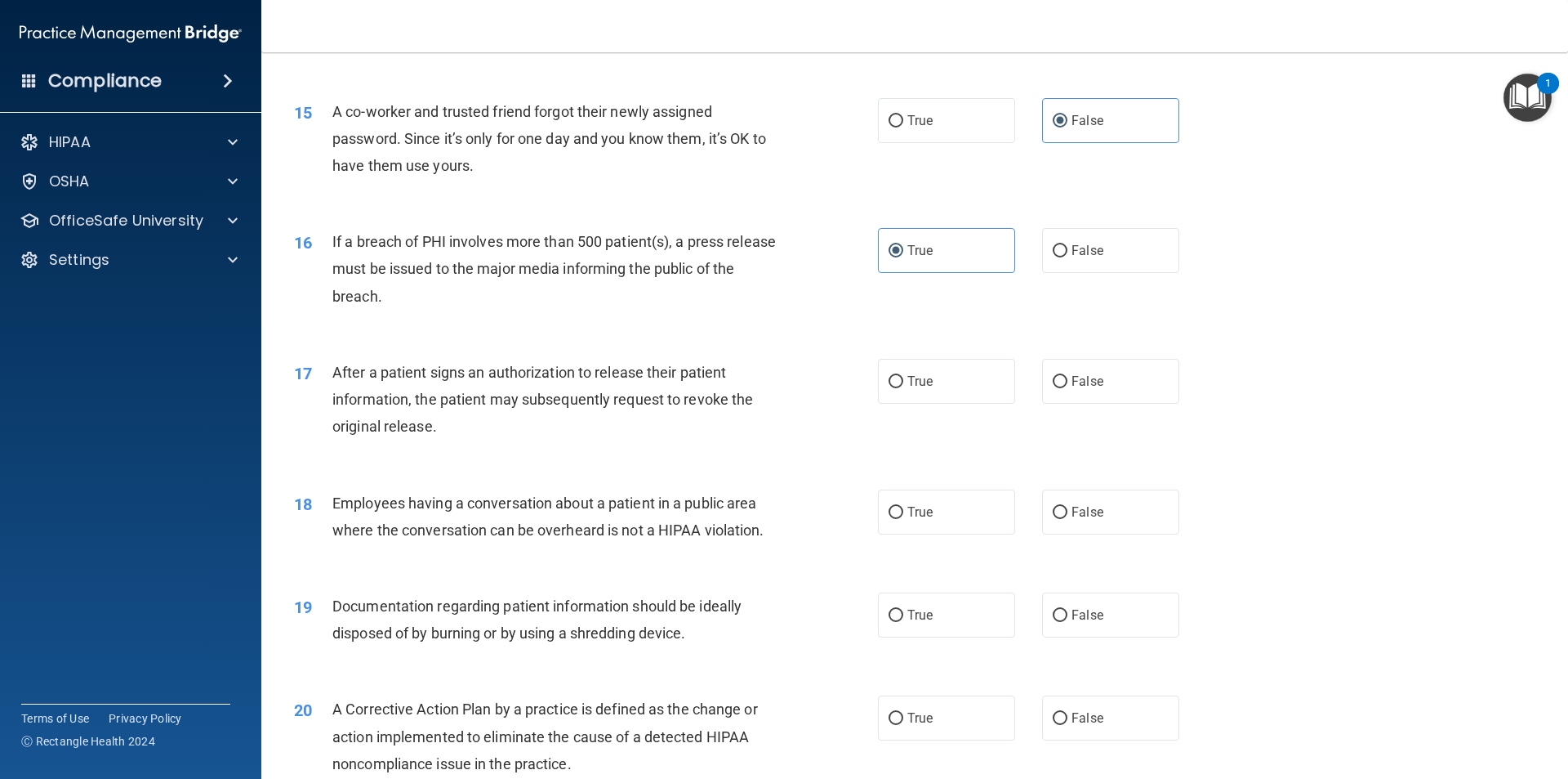
scroll to position [1716, 0]
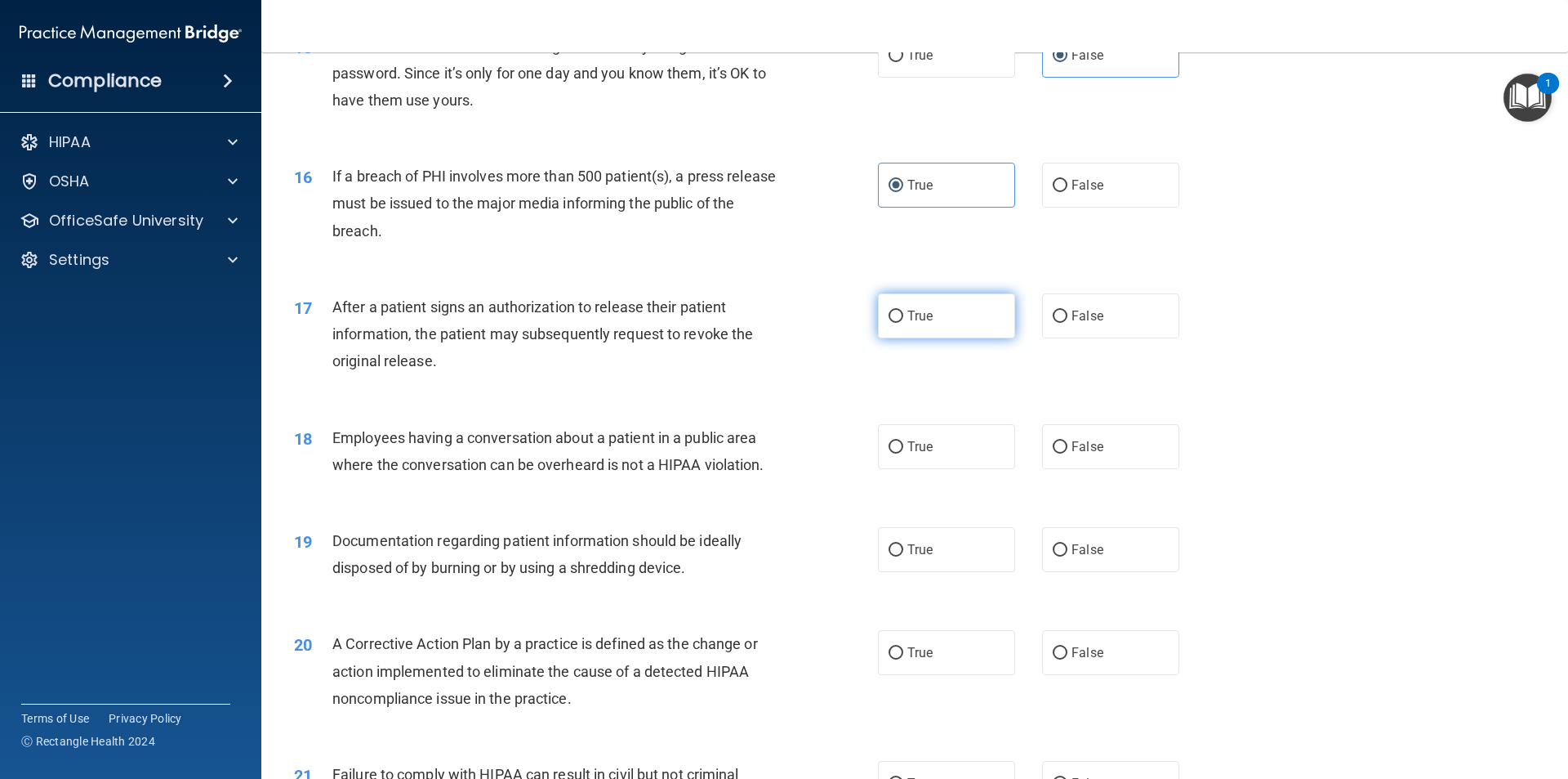
click at [782, 324] on span "True" at bounding box center [920, 316] width 26 height 16
click at [782, 323] on input "True" at bounding box center [895, 316] width 15 height 12
radio input "true"
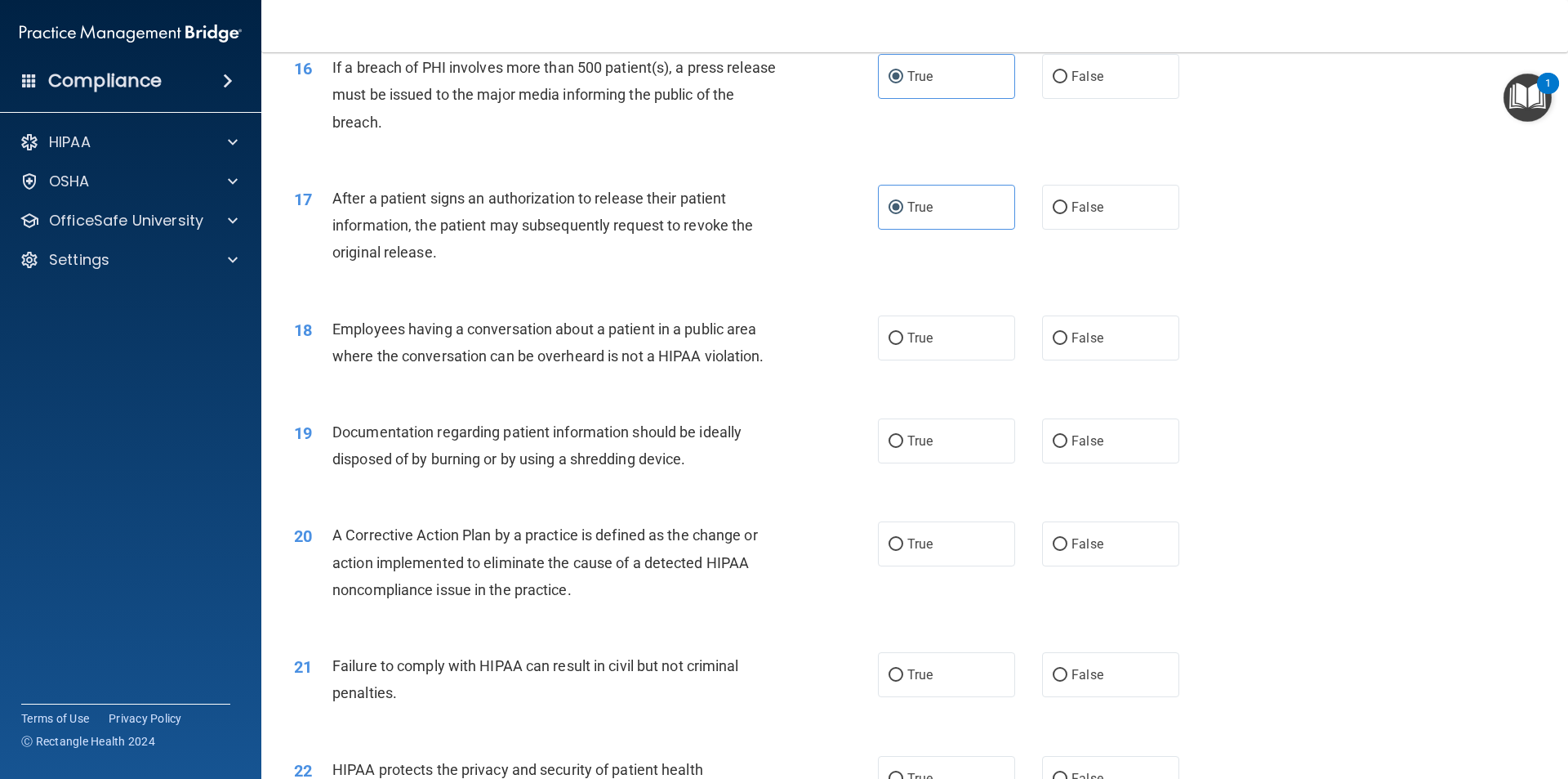
scroll to position [1879, 0]
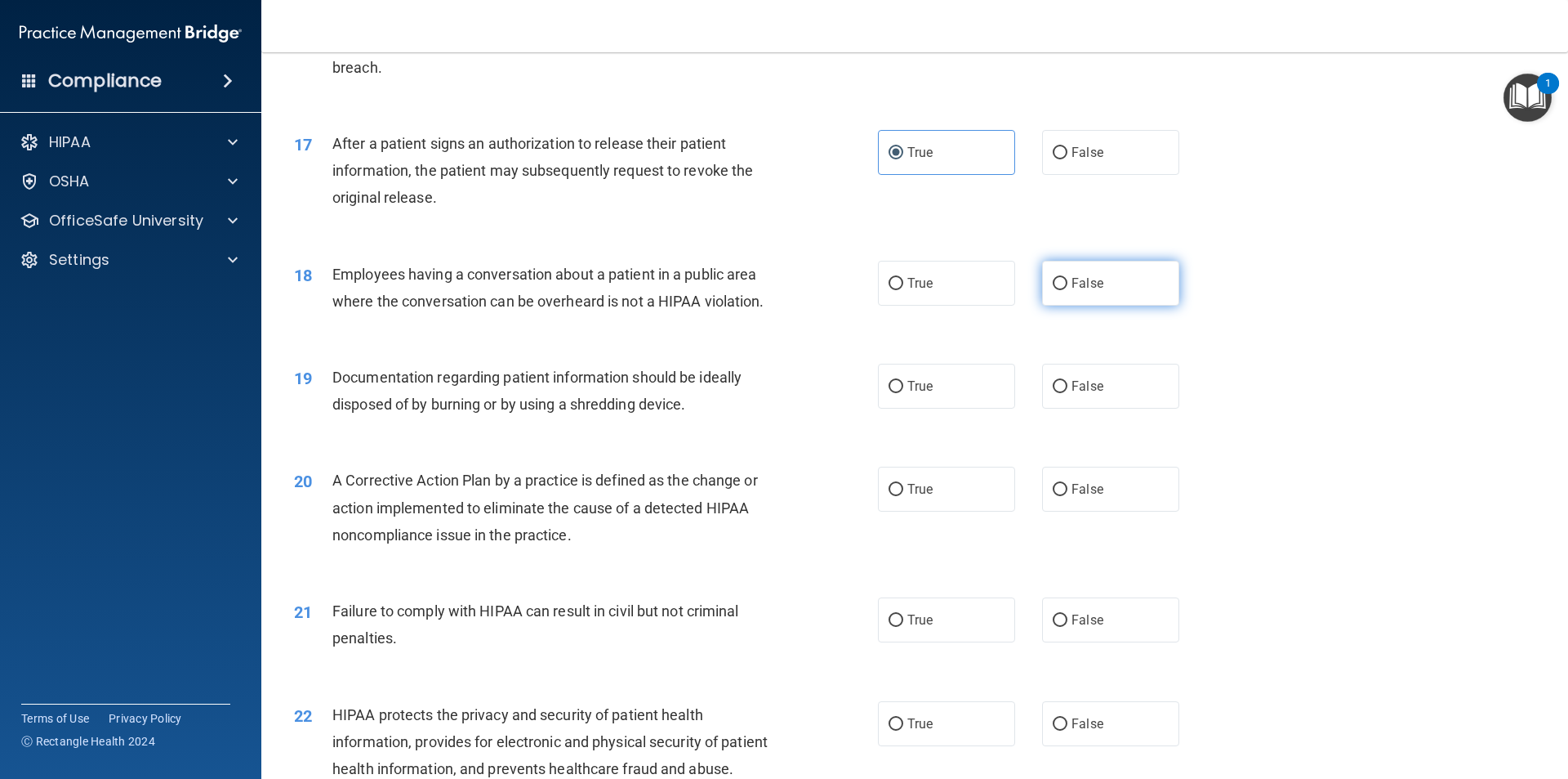
click at [782, 291] on span "False" at bounding box center [1087, 283] width 32 height 16
click at [782, 290] on input "False" at bounding box center [1060, 283] width 15 height 12
radio input "true"
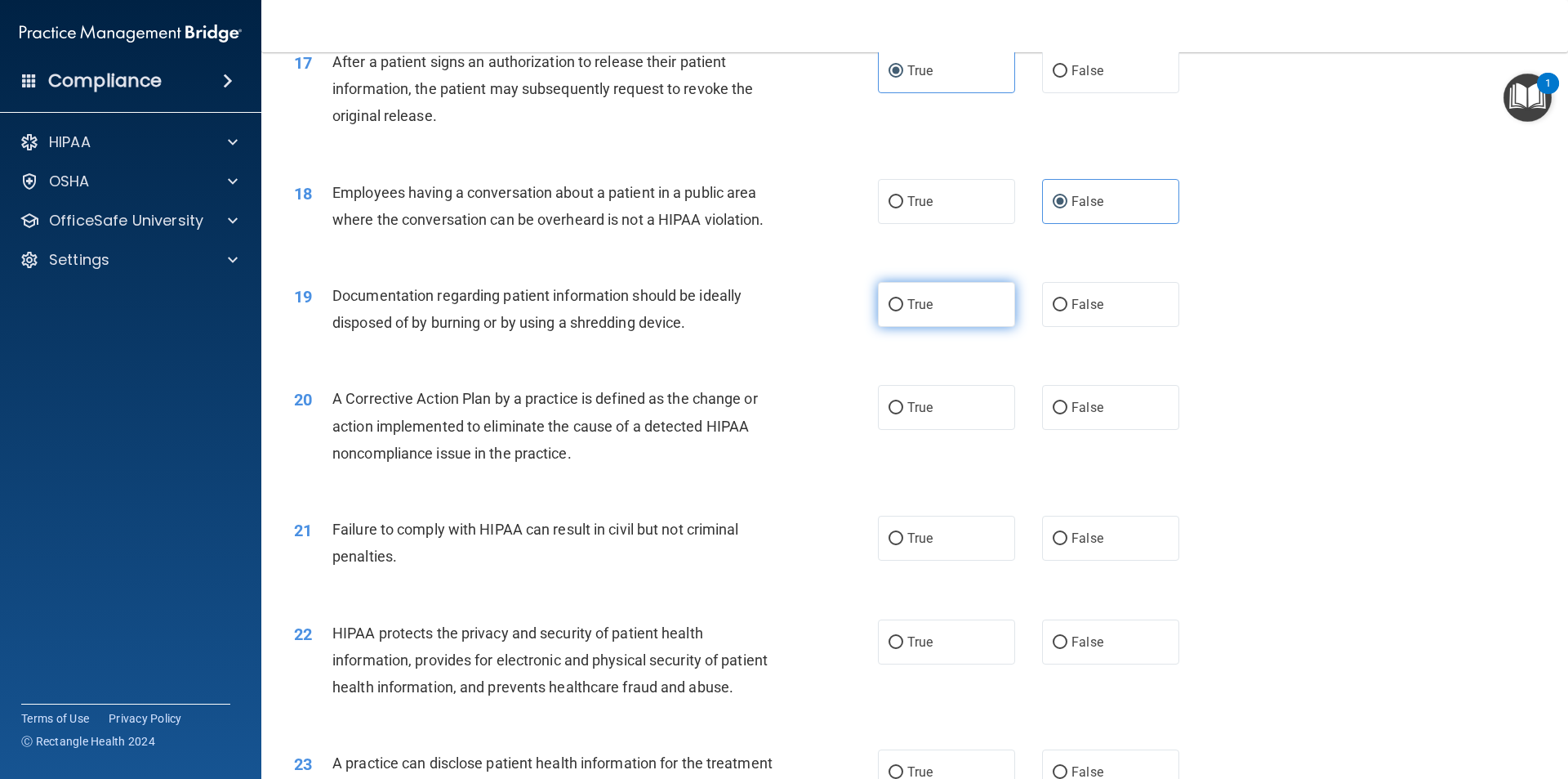
click at [782, 327] on label "True" at bounding box center [945, 304] width 137 height 45
click at [782, 311] on input "True" at bounding box center [895, 305] width 15 height 12
radio input "true"
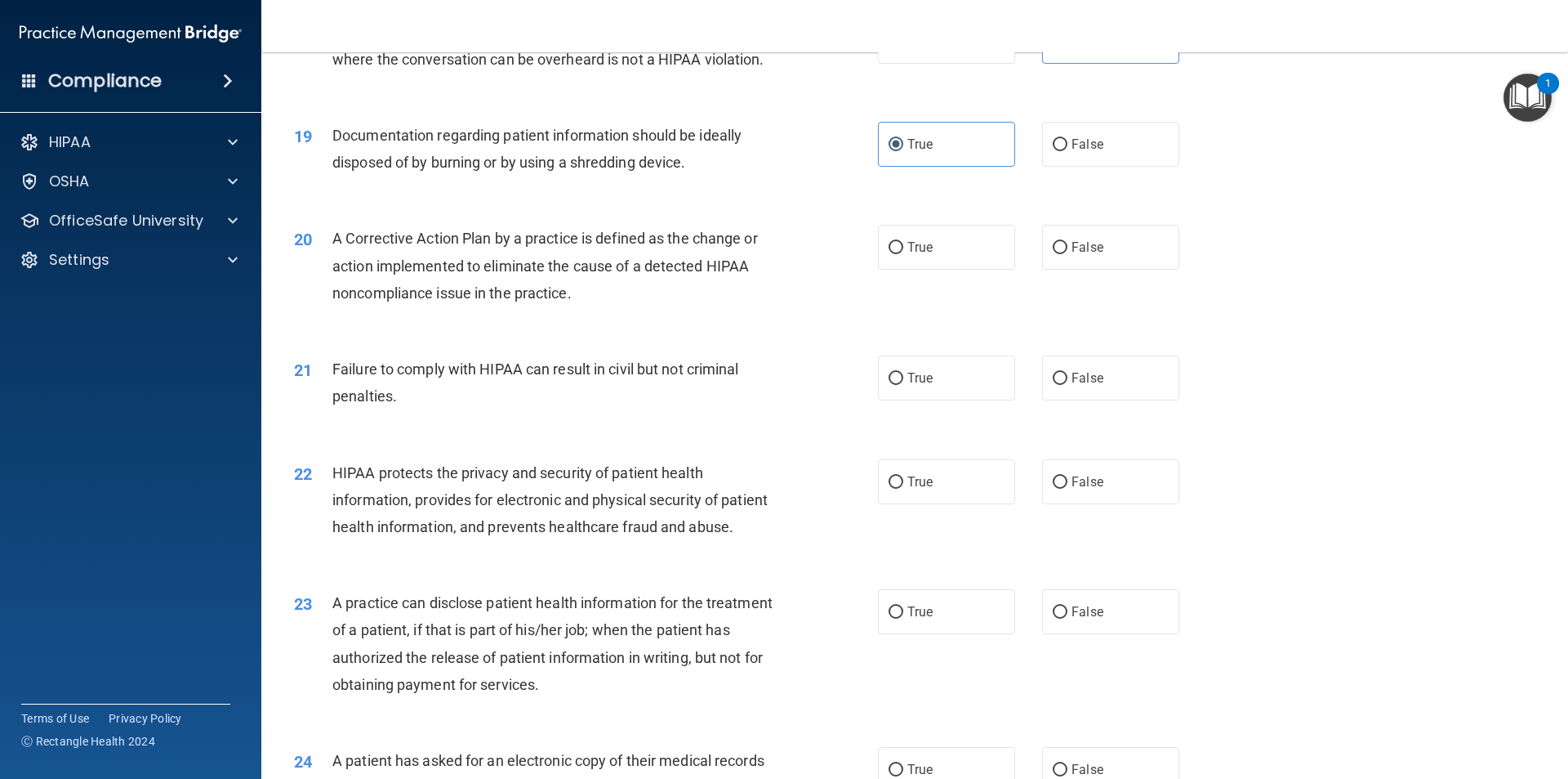
scroll to position [2124, 0]
click at [782, 267] on label "True" at bounding box center [945, 244] width 137 height 45
click at [782, 251] on input "True" at bounding box center [895, 245] width 15 height 12
radio input "true"
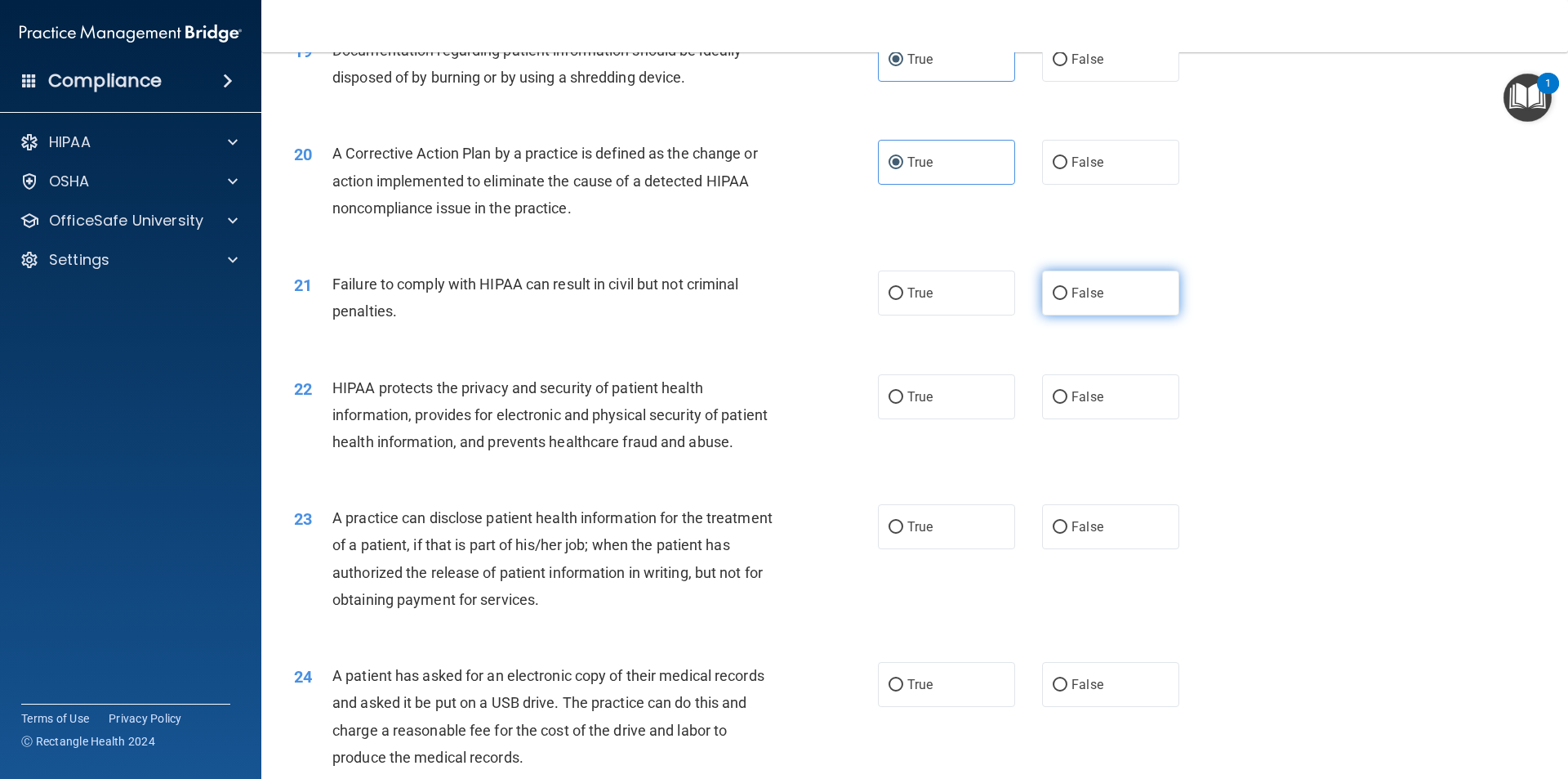
click at [782, 315] on label "False" at bounding box center [1110, 293] width 137 height 45
click at [782, 300] on input "False" at bounding box center [1060, 293] width 15 height 12
radio input "true"
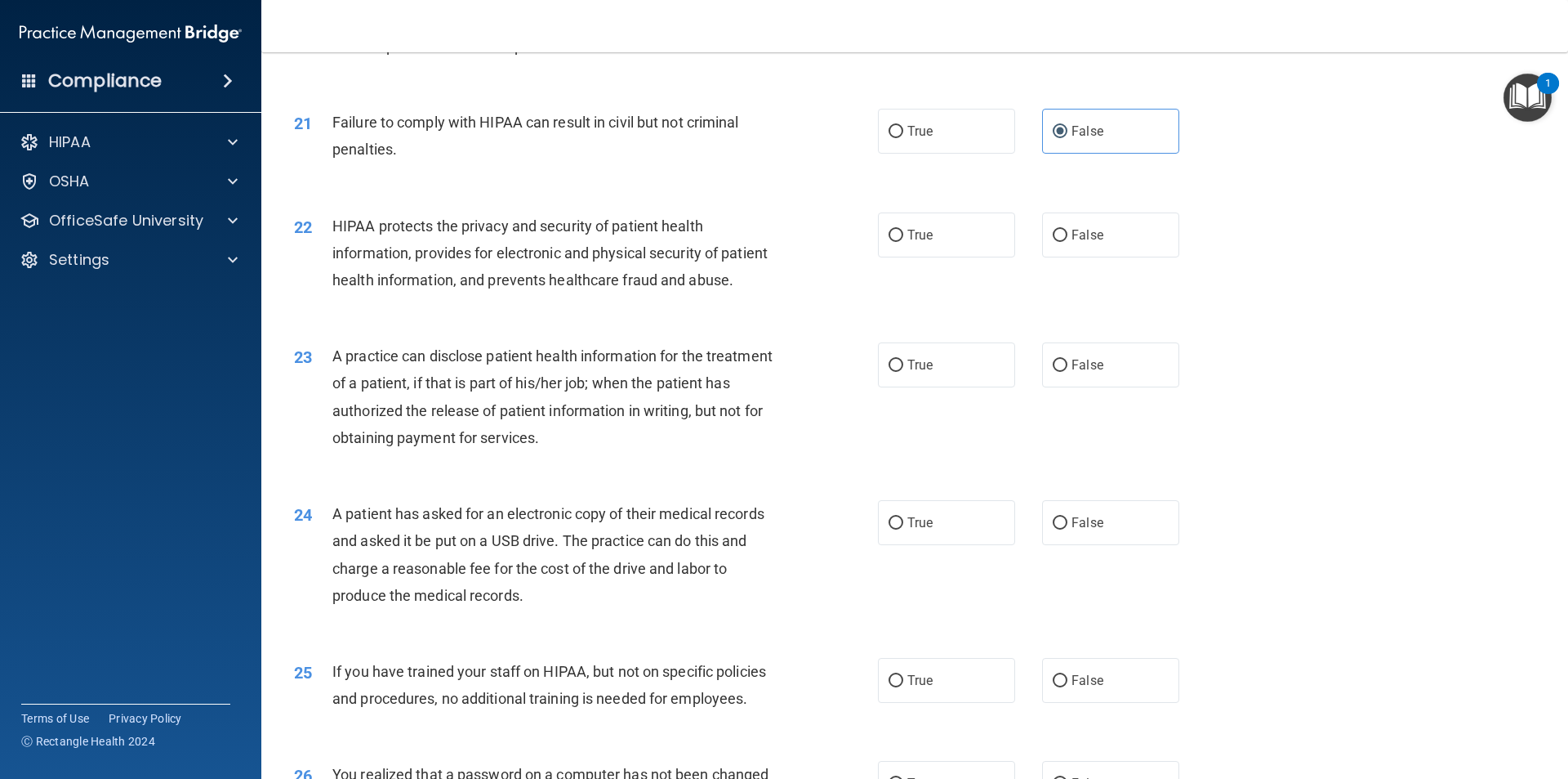
scroll to position [2369, 0]
click at [782, 256] on label "True" at bounding box center [945, 233] width 137 height 45
click at [782, 240] on input "True" at bounding box center [895, 234] width 15 height 12
radio input "true"
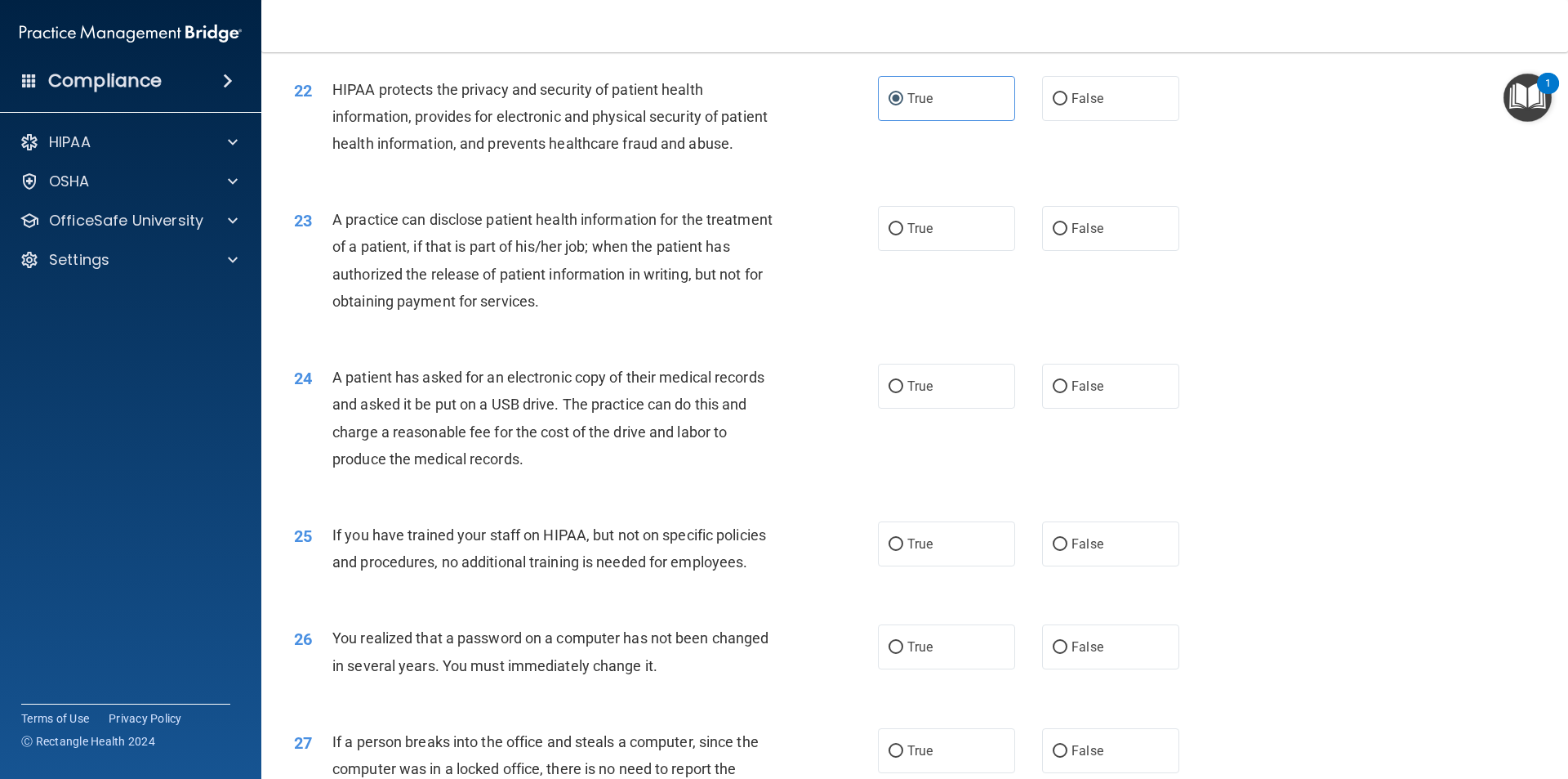
scroll to position [2532, 0]
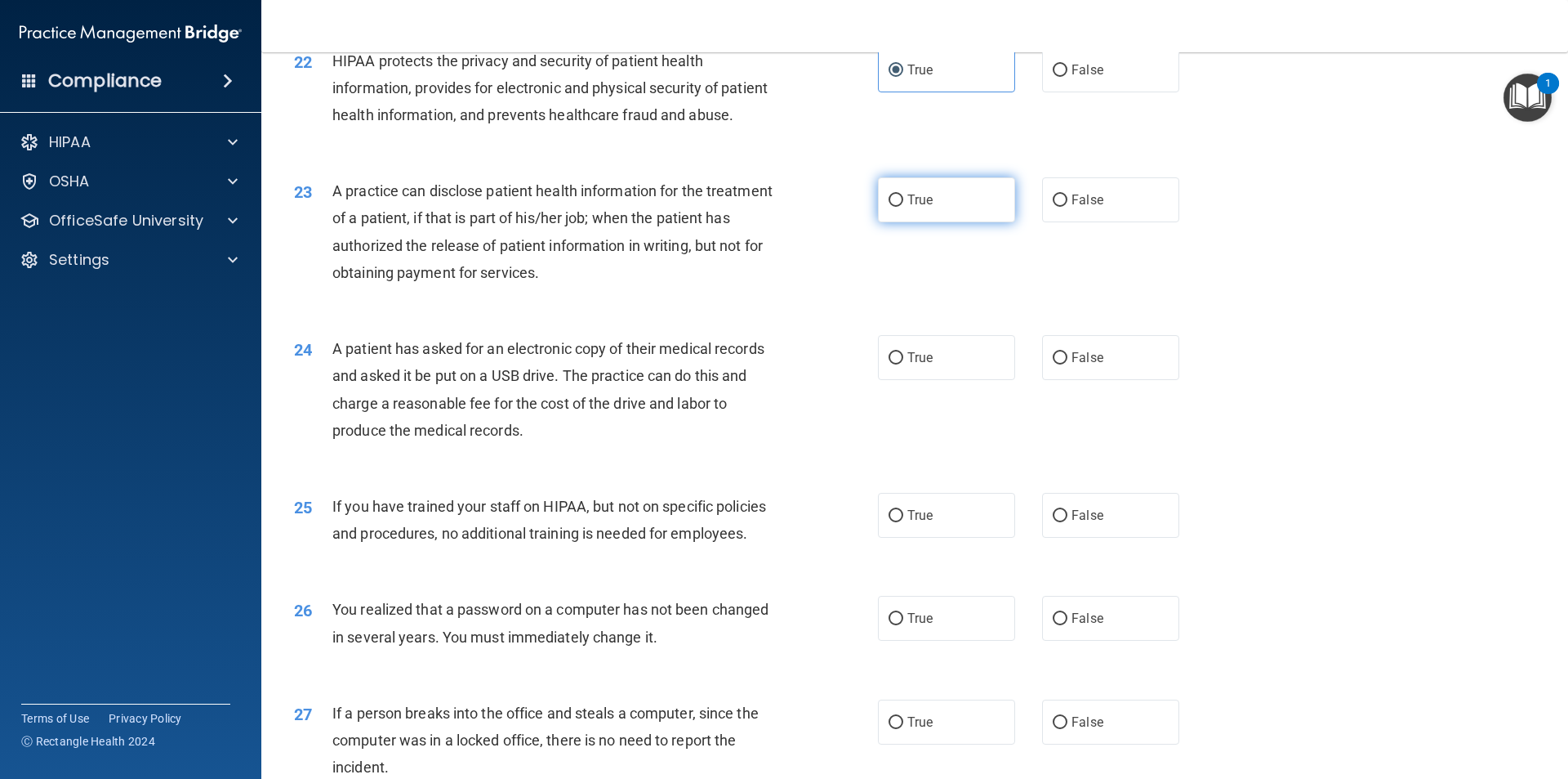
click at [782, 222] on label "True" at bounding box center [945, 200] width 137 height 45
click at [782, 206] on input "True" at bounding box center [895, 200] width 15 height 12
radio input "true"
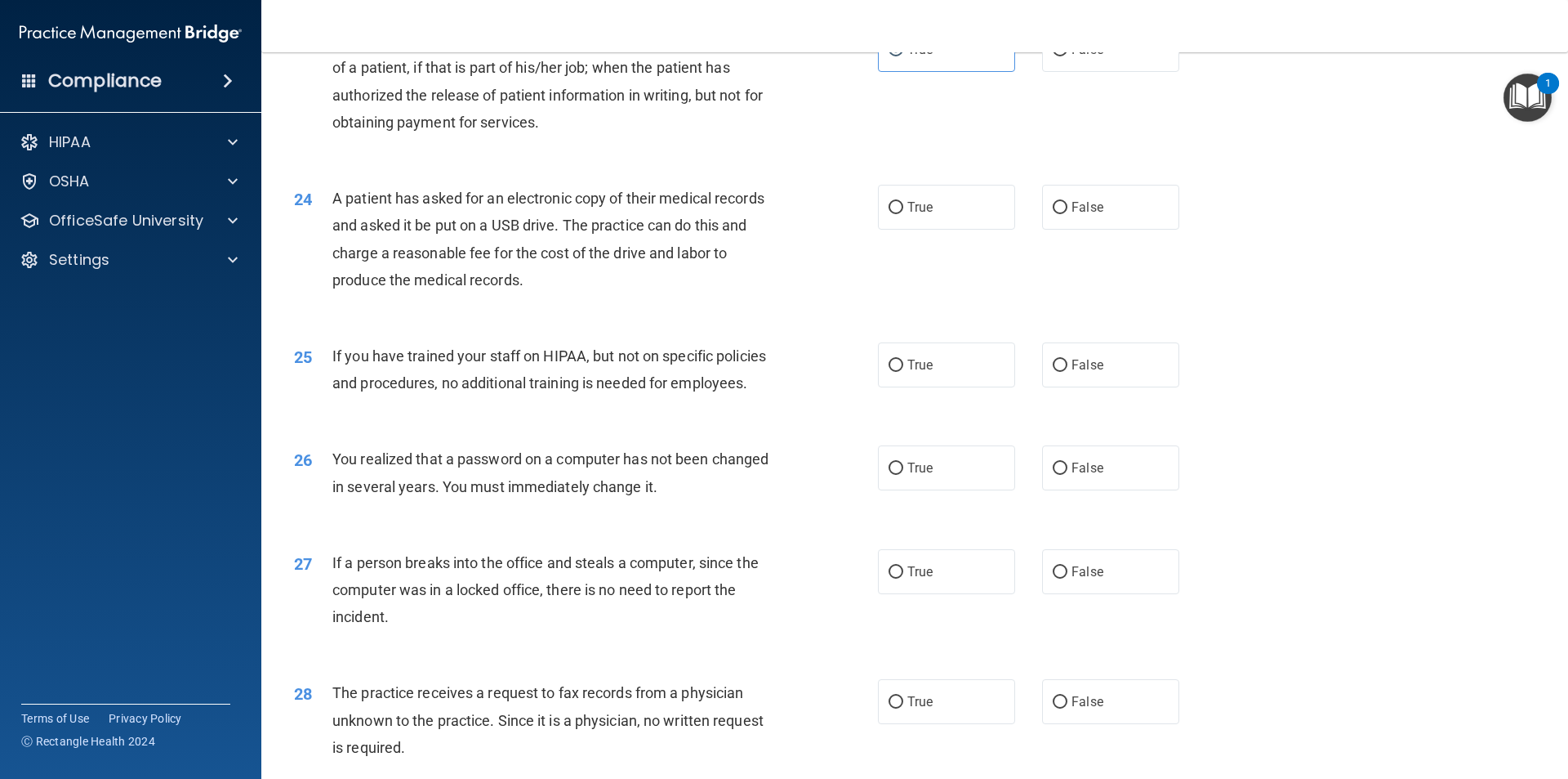
scroll to position [2695, 0]
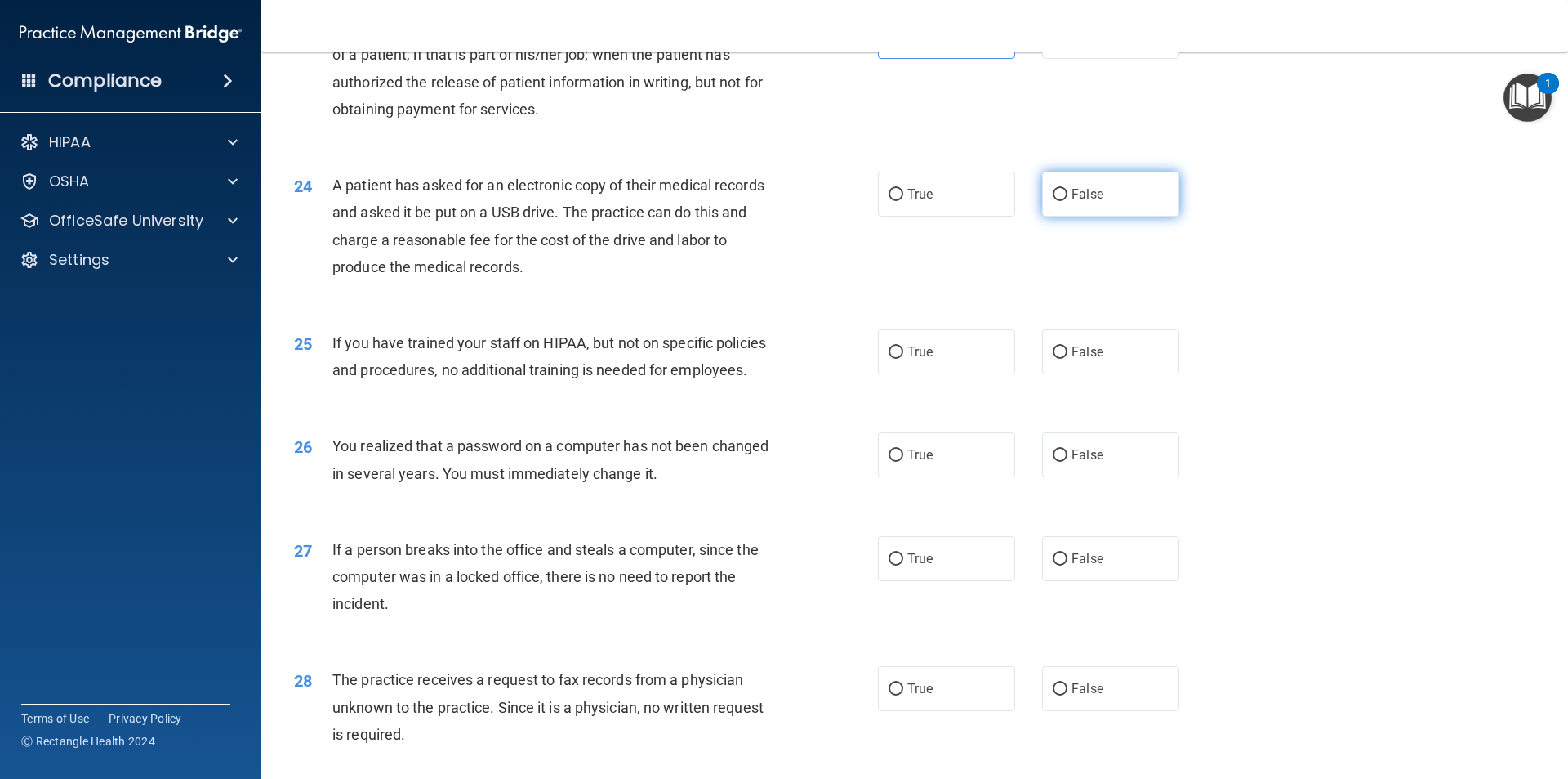
click at [782, 201] on span "False" at bounding box center [1087, 195] width 32 height 16
click at [782, 201] on input "False" at bounding box center [1060, 195] width 15 height 12
radio input "true"
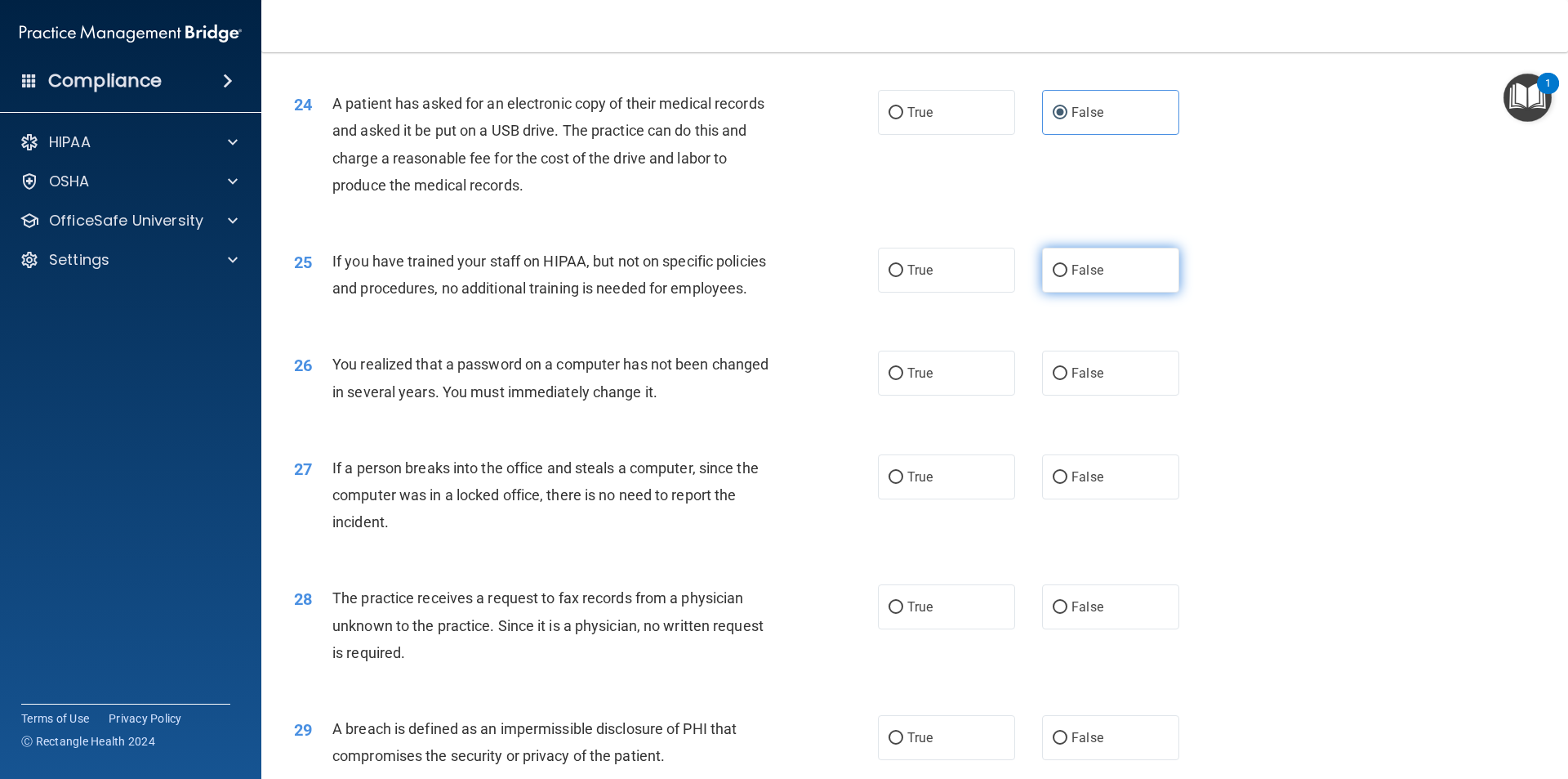
click at [782, 292] on label "False" at bounding box center [1110, 271] width 137 height 45
click at [782, 276] on input "False" at bounding box center [1060, 271] width 15 height 12
radio input "true"
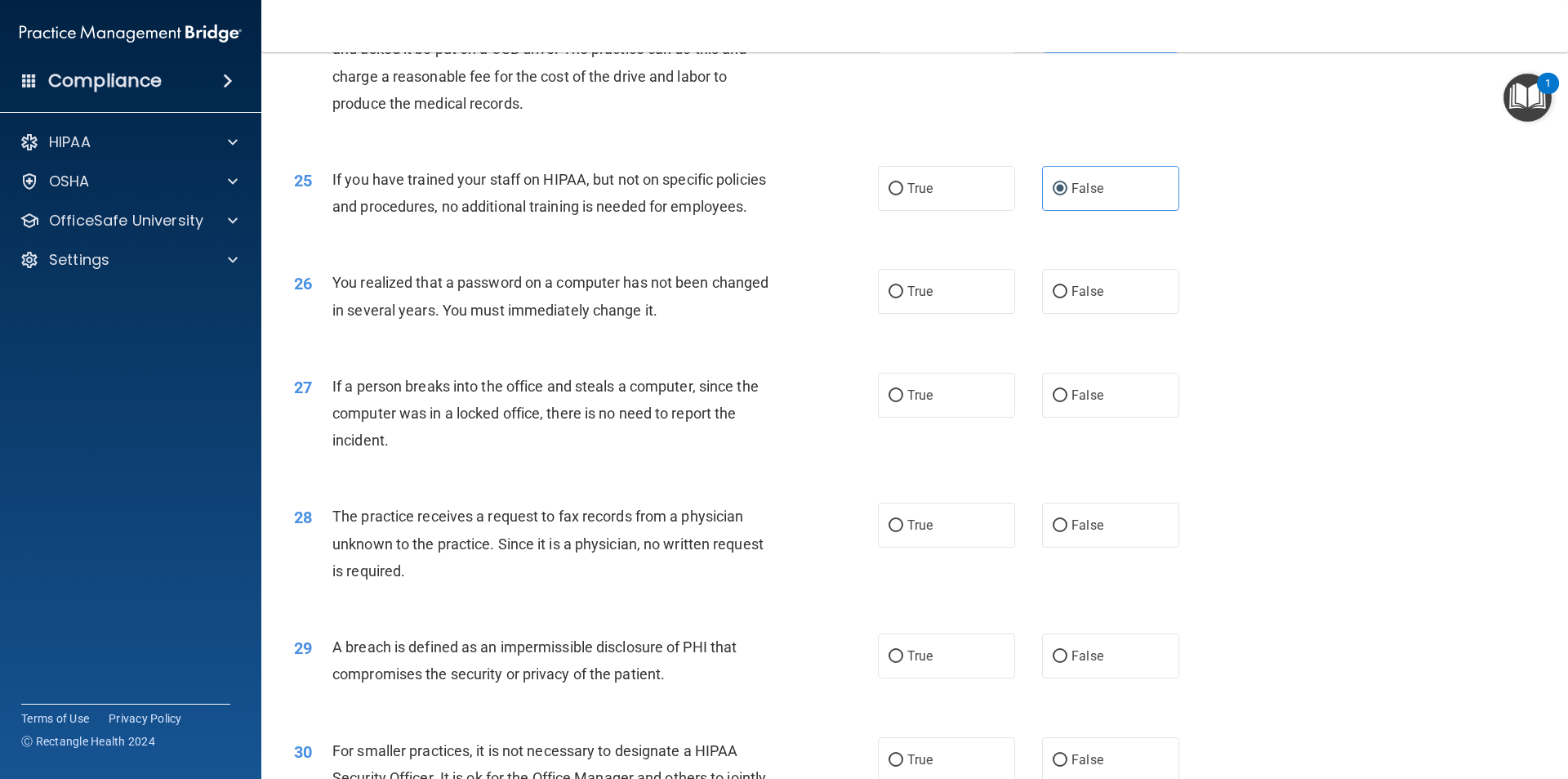
scroll to position [2941, 0]
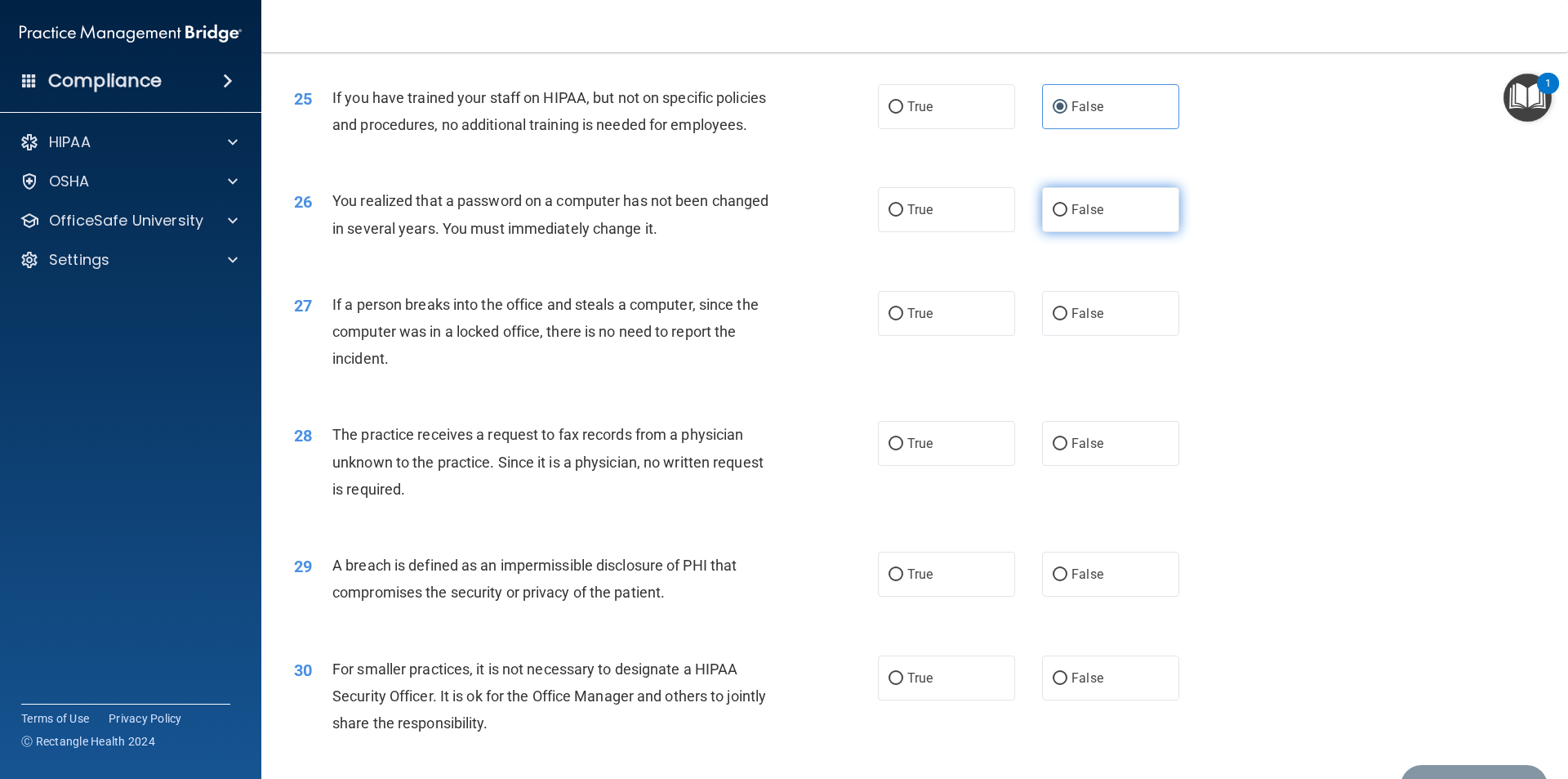
click at [782, 217] on span "False" at bounding box center [1087, 209] width 32 height 16
click at [782, 216] on input "False" at bounding box center [1060, 210] width 15 height 12
radio input "true"
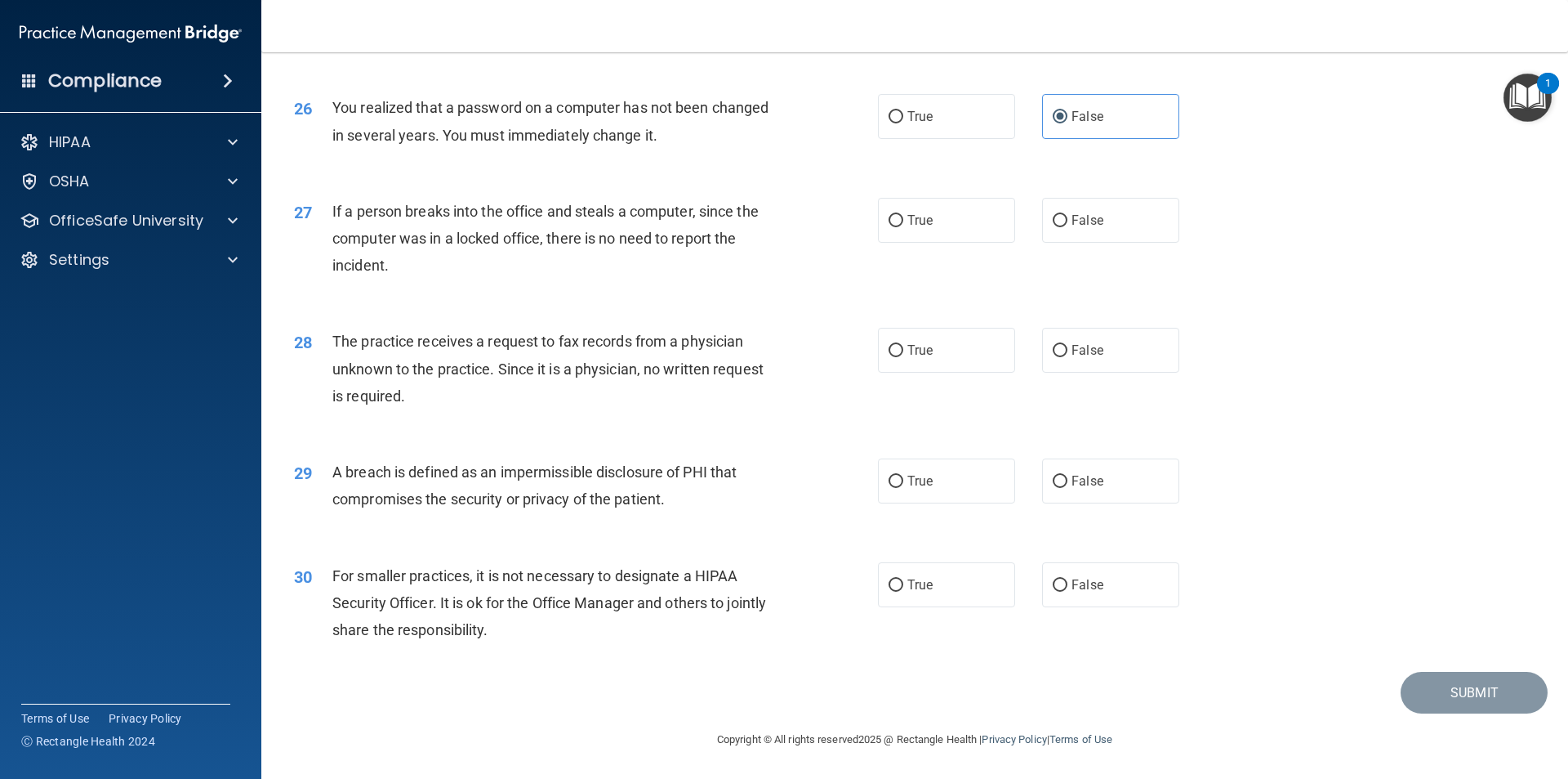
scroll to position [3088, 0]
click at [782, 236] on label "False" at bounding box center [1110, 220] width 137 height 45
click at [782, 227] on input "False" at bounding box center [1060, 221] width 15 height 12
radio input "true"
click at [782, 350] on label "False" at bounding box center [1110, 351] width 137 height 45
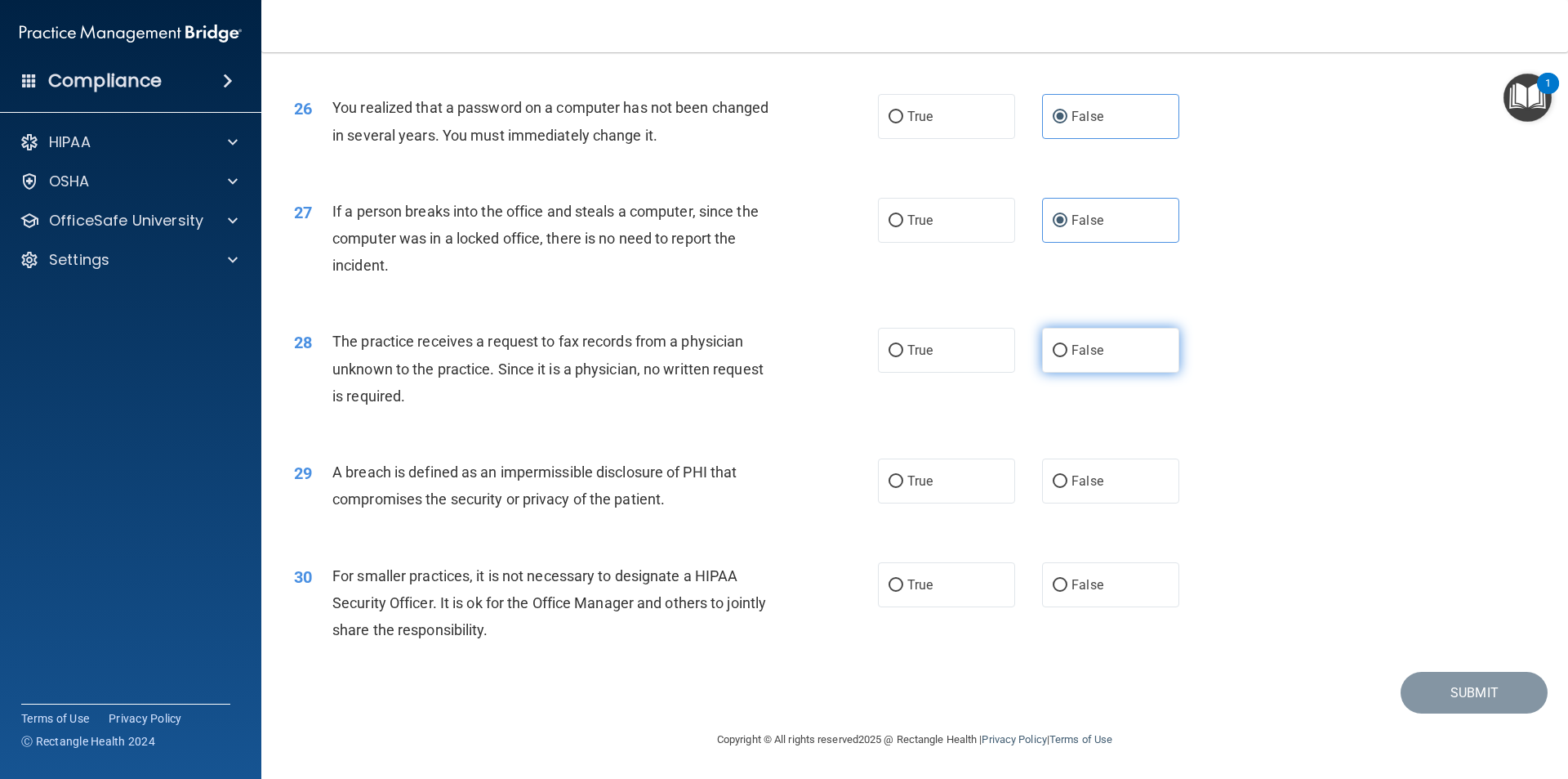
click at [782, 350] on input "False" at bounding box center [1060, 351] width 15 height 12
radio input "true"
click at [782, 481] on label "True" at bounding box center [945, 481] width 137 height 45
click at [782, 481] on input "True" at bounding box center [895, 482] width 15 height 12
radio input "true"
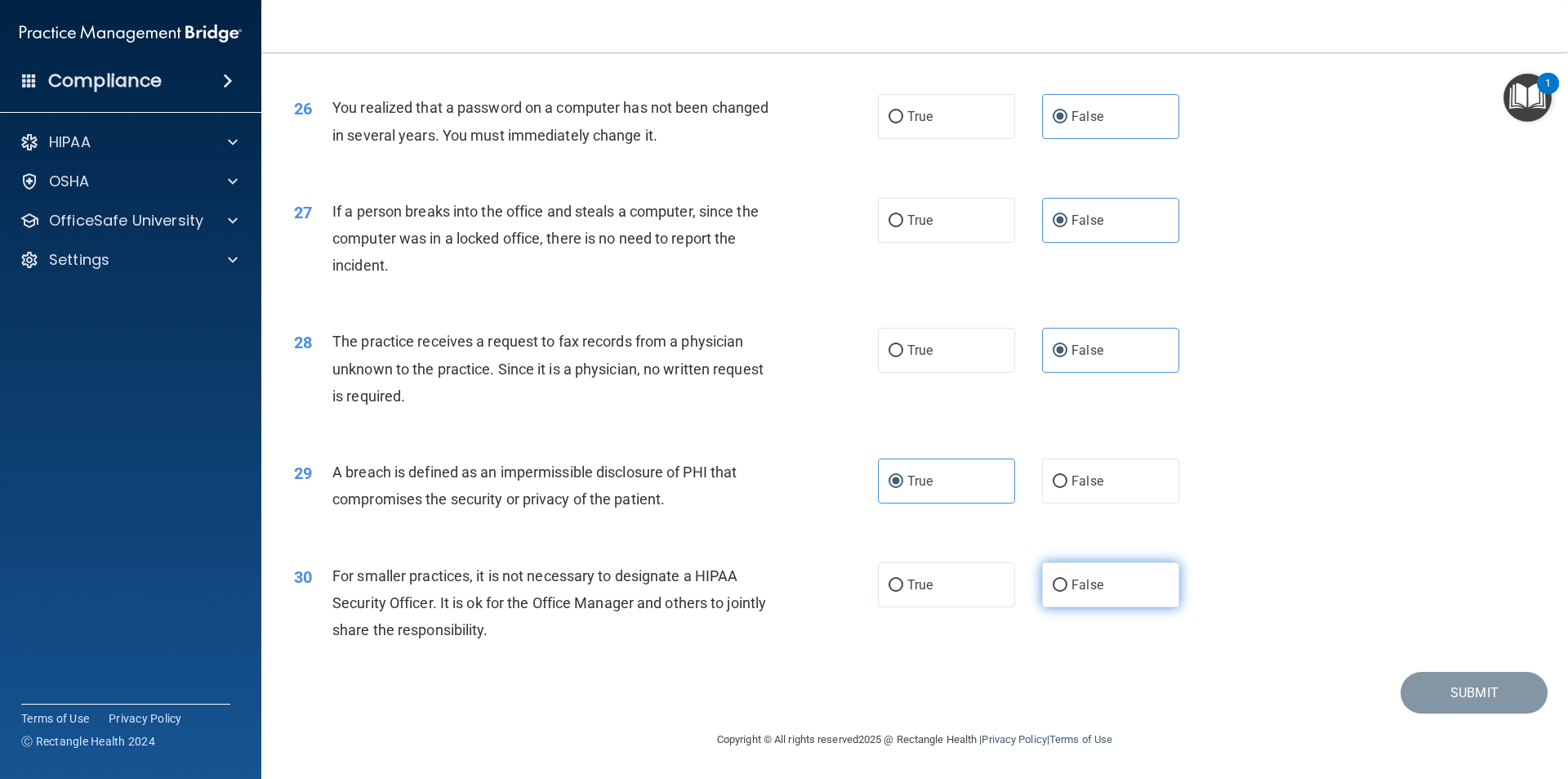
click at [782, 586] on label "False" at bounding box center [1110, 584] width 137 height 45
click at [782, 586] on input "False" at bounding box center [1060, 585] width 15 height 12
radio input "true"
click at [782, 684] on button "Submit" at bounding box center [1473, 692] width 147 height 41
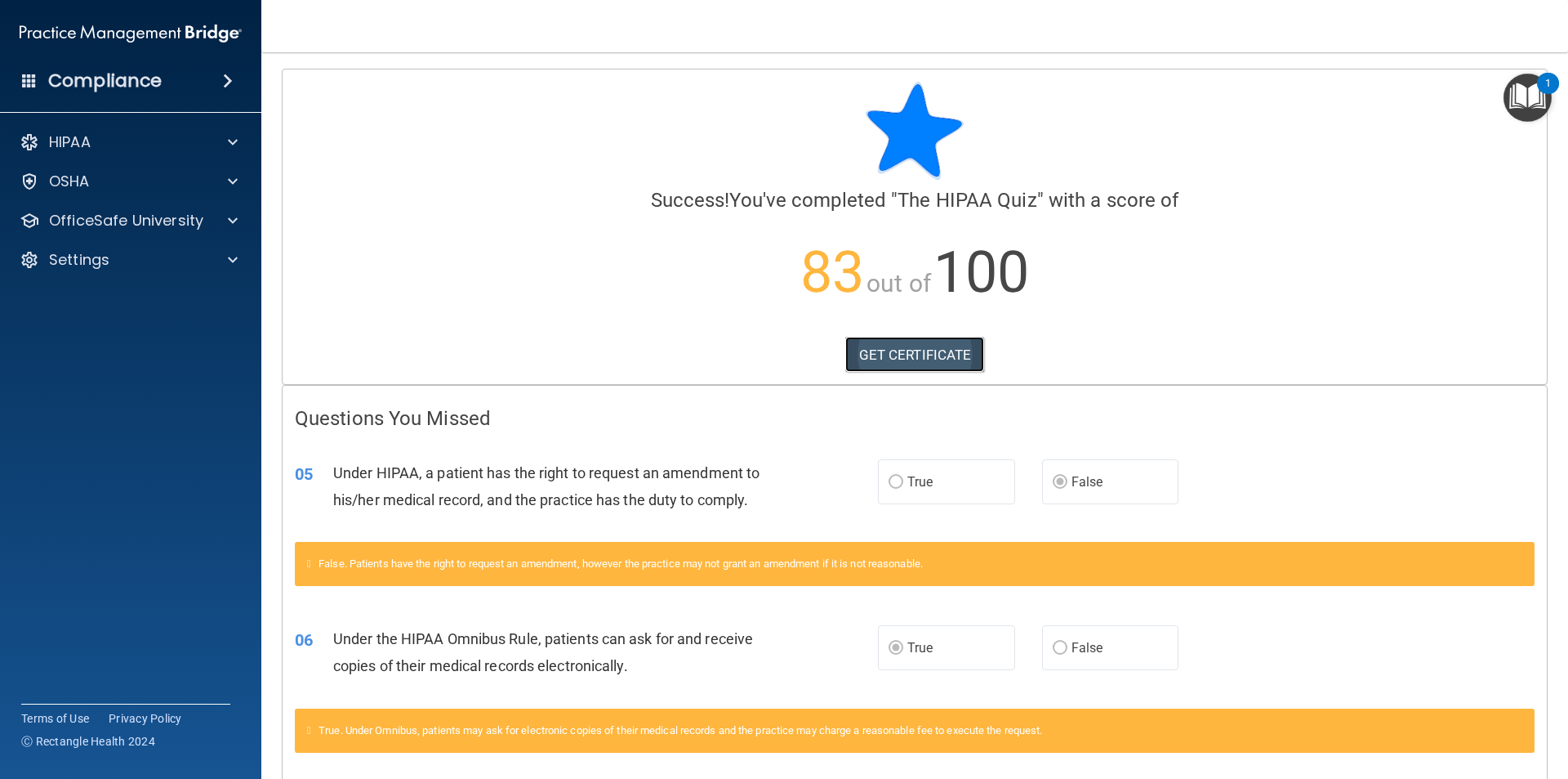
click at [782, 355] on link "GET CERTIFICATE" at bounding box center [914, 354] width 139 height 36
click at [83, 178] on p "OSHA" at bounding box center [69, 182] width 40 height 20
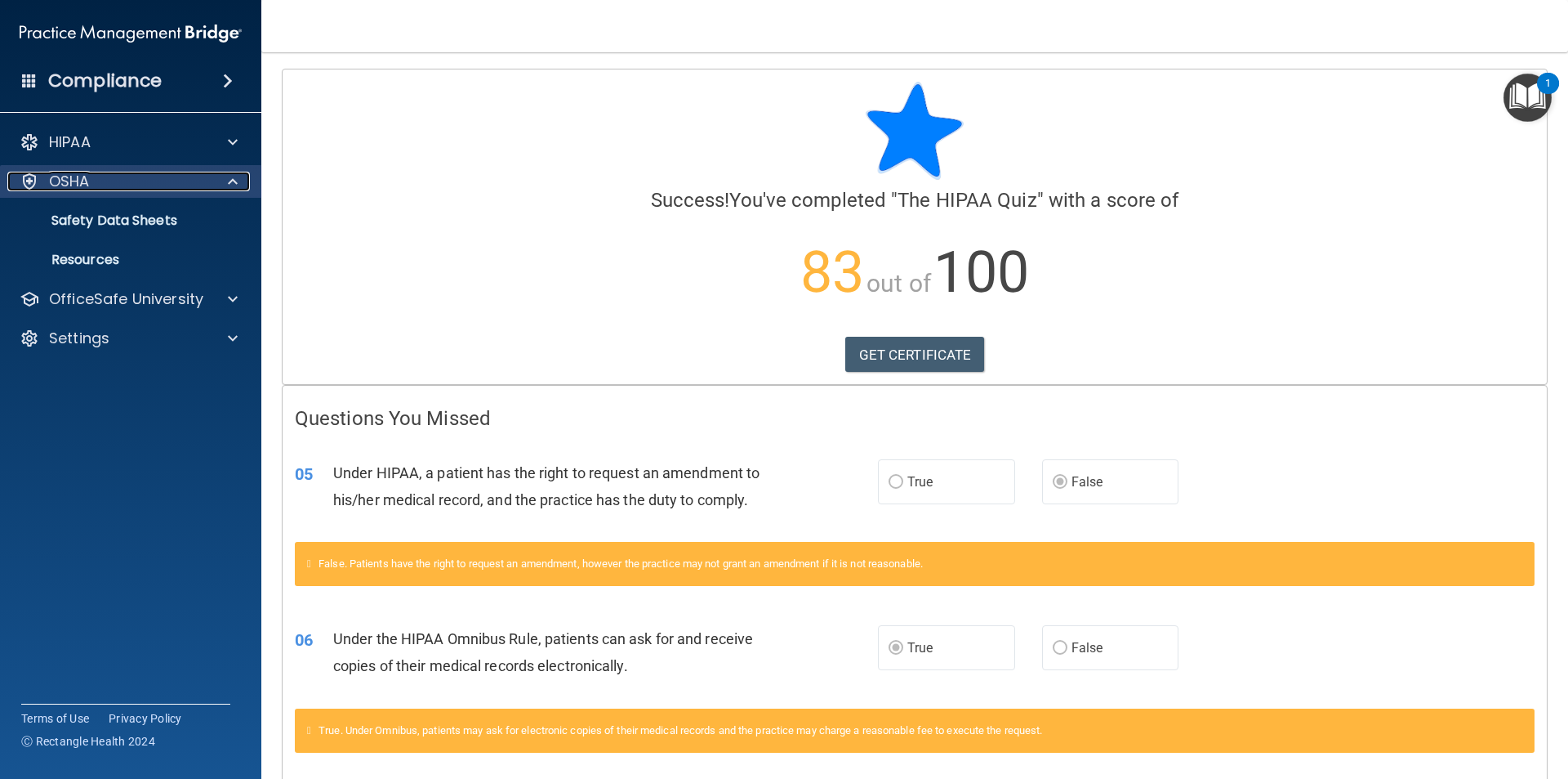
click at [219, 183] on div at bounding box center [230, 182] width 40 height 20
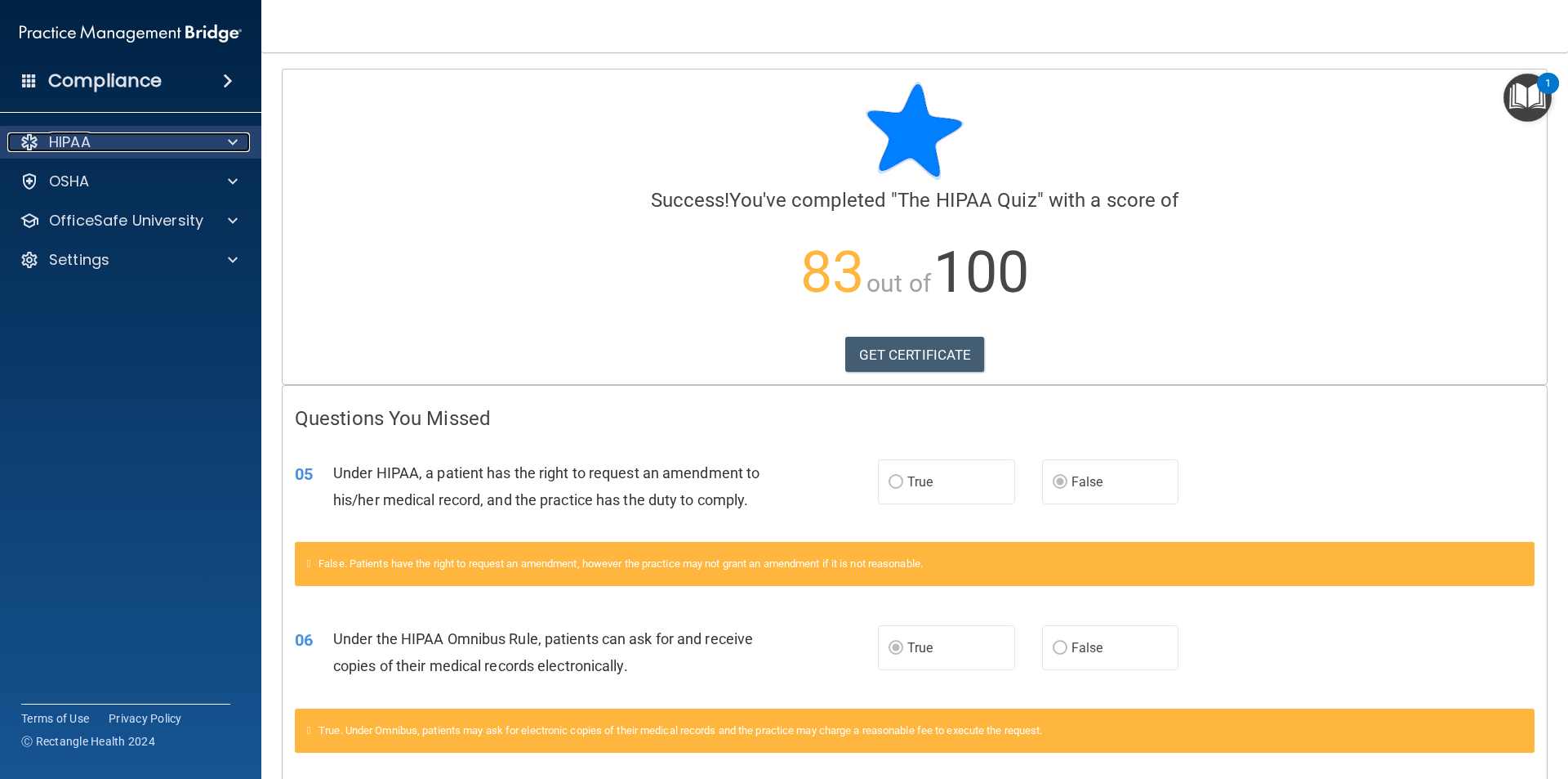
click at [223, 136] on div at bounding box center [230, 142] width 40 height 20
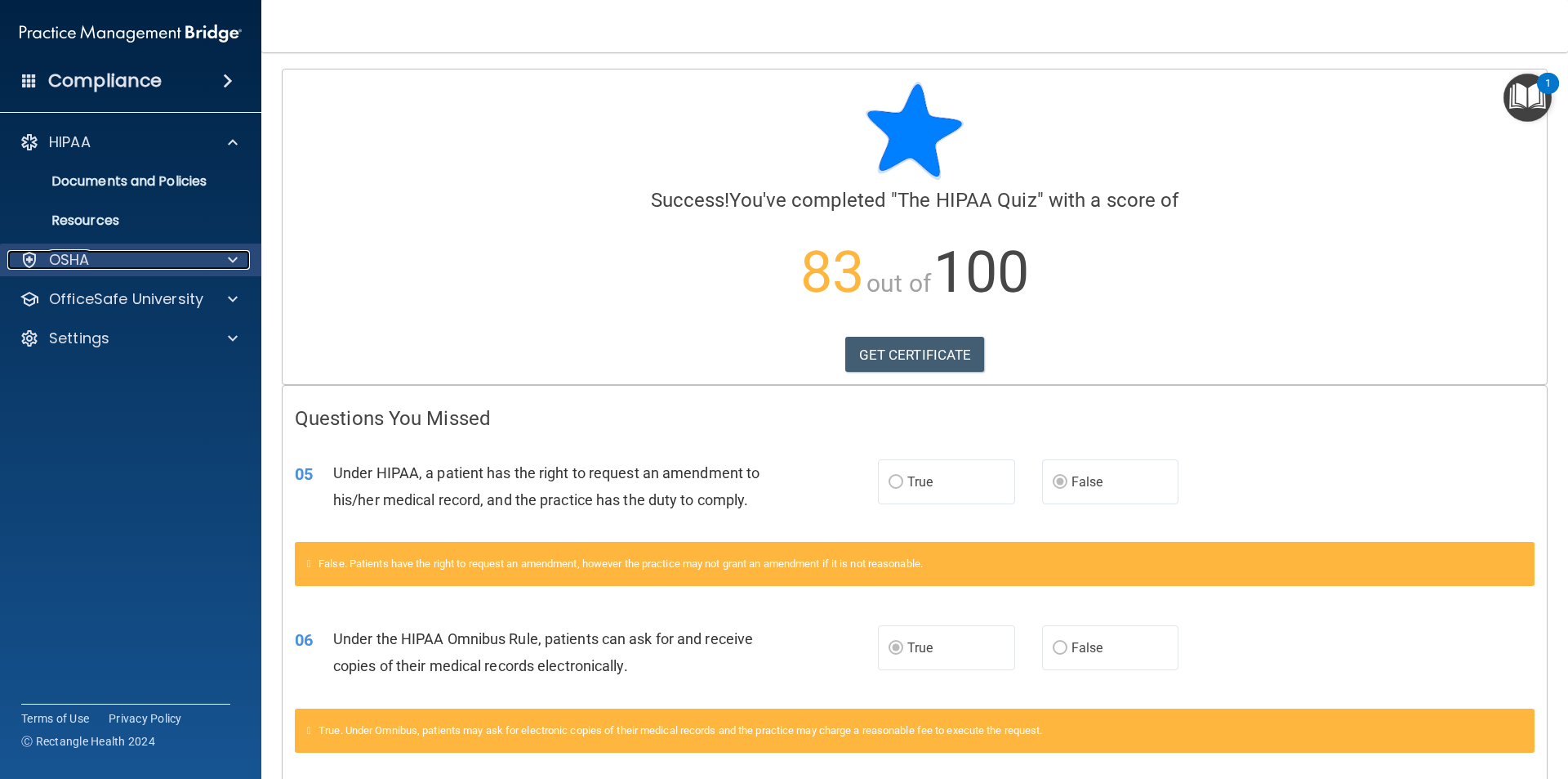
click at [228, 256] on span at bounding box center [233, 260] width 10 height 20
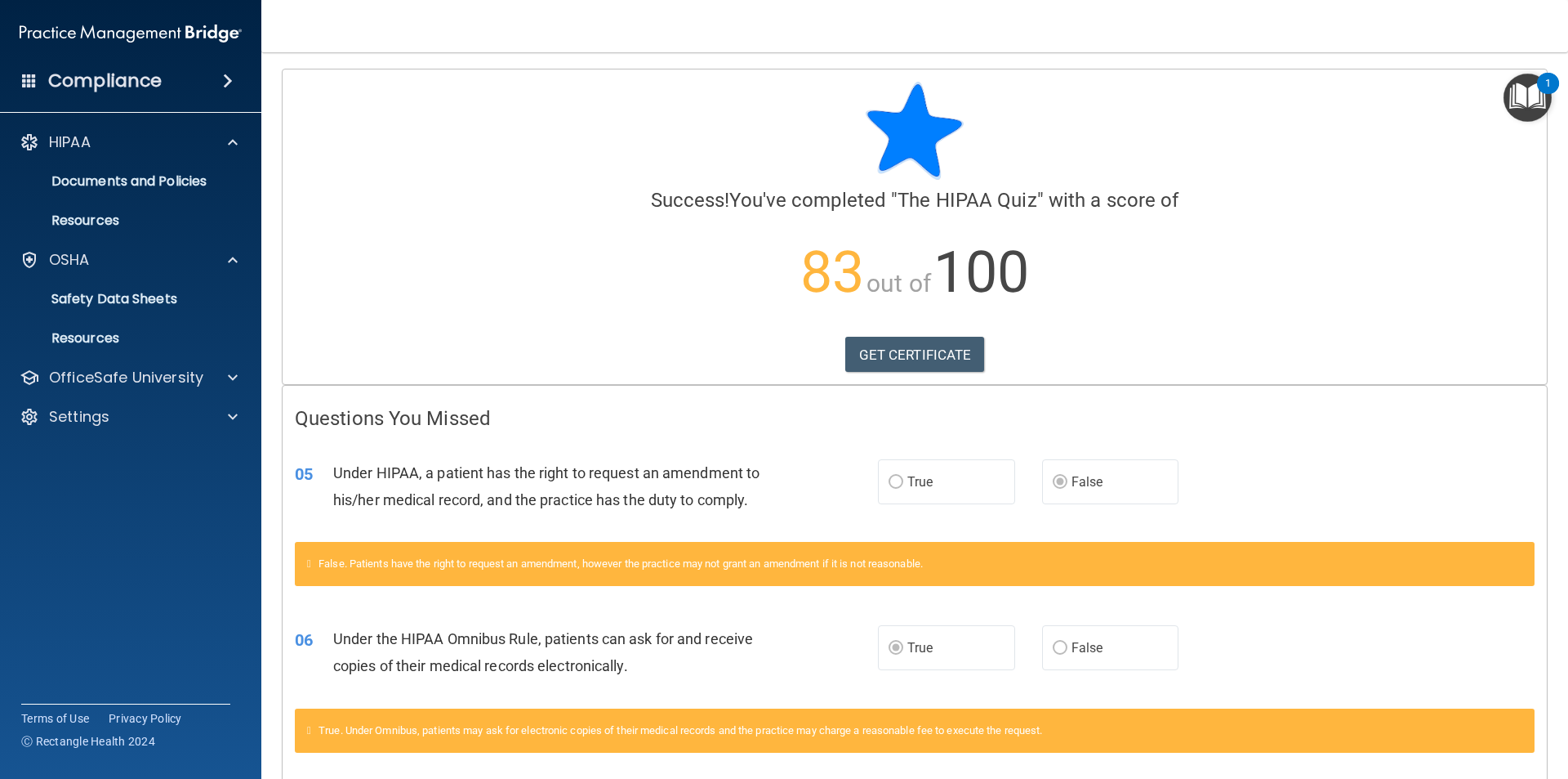
click at [782, 295] on p "83 out of 100" at bounding box center [915, 273] width 1239 height 106
click at [102, 215] on p "Resources" at bounding box center [122, 220] width 223 height 17
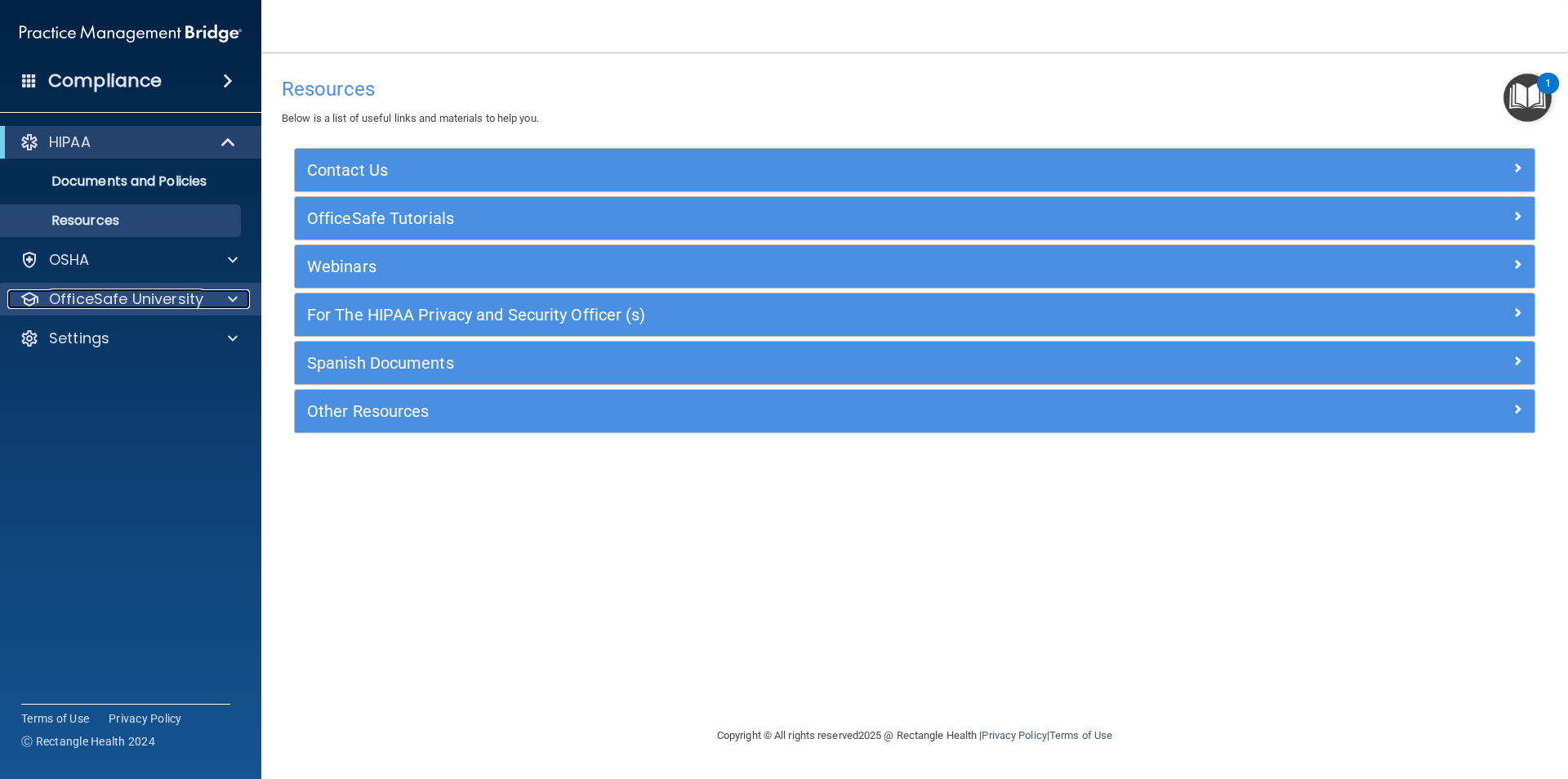
click at [173, 302] on p "OfficeSafe University" at bounding box center [126, 299] width 154 height 20
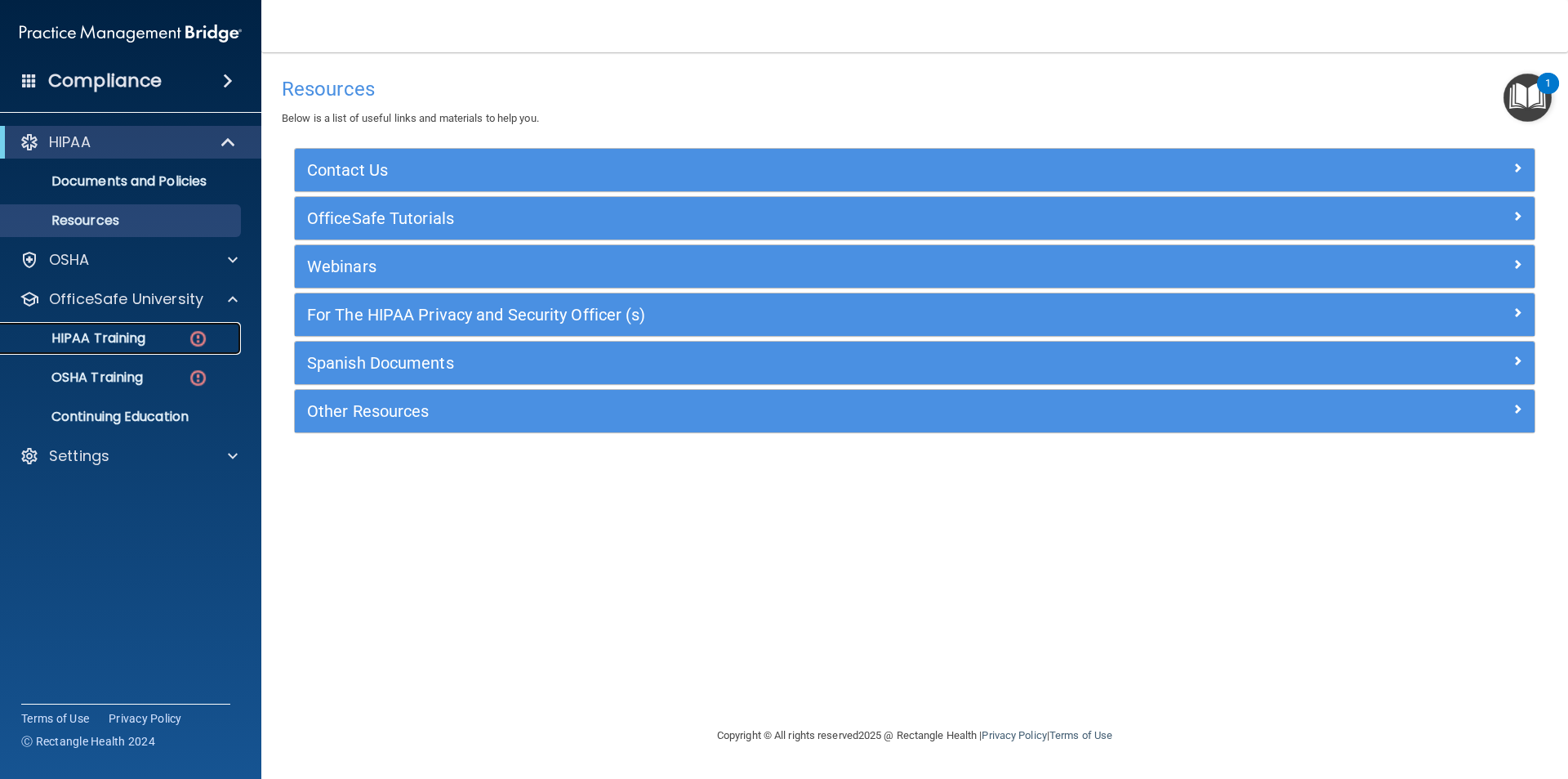
click at [193, 335] on img at bounding box center [197, 339] width 21 height 21
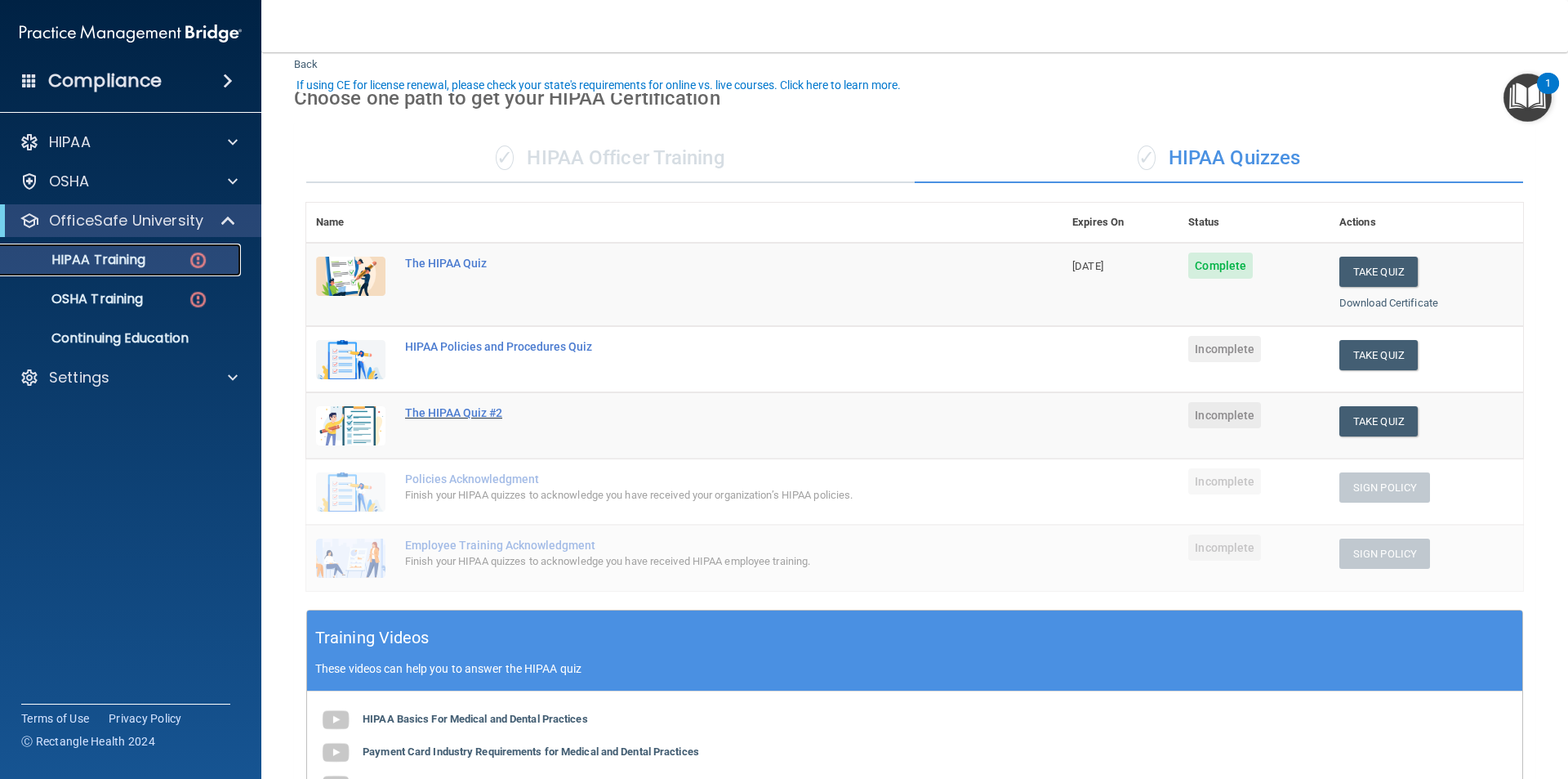
scroll to position [82, 0]
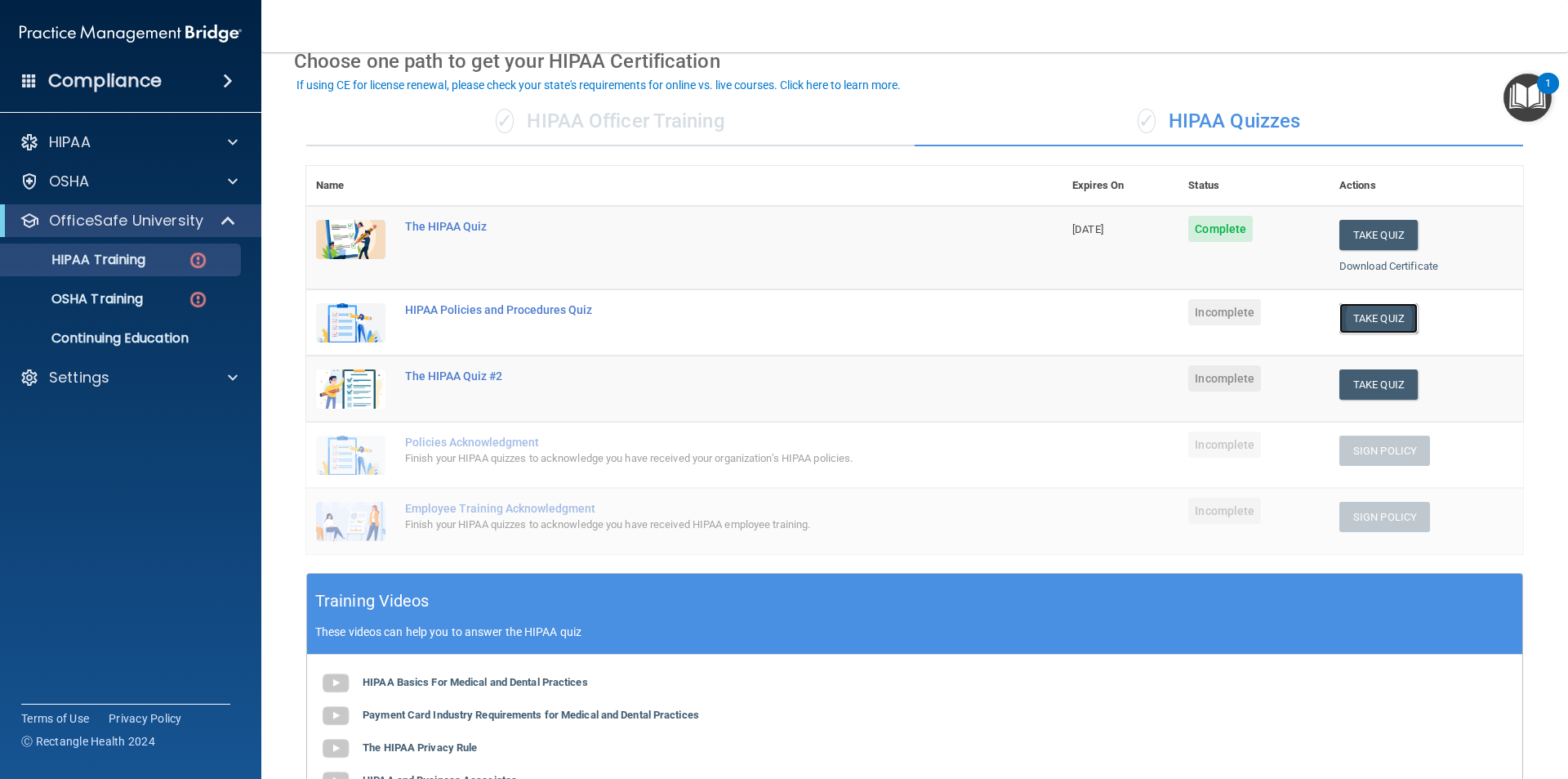
click at [782, 315] on button "Take Quiz" at bounding box center [1378, 318] width 78 height 31
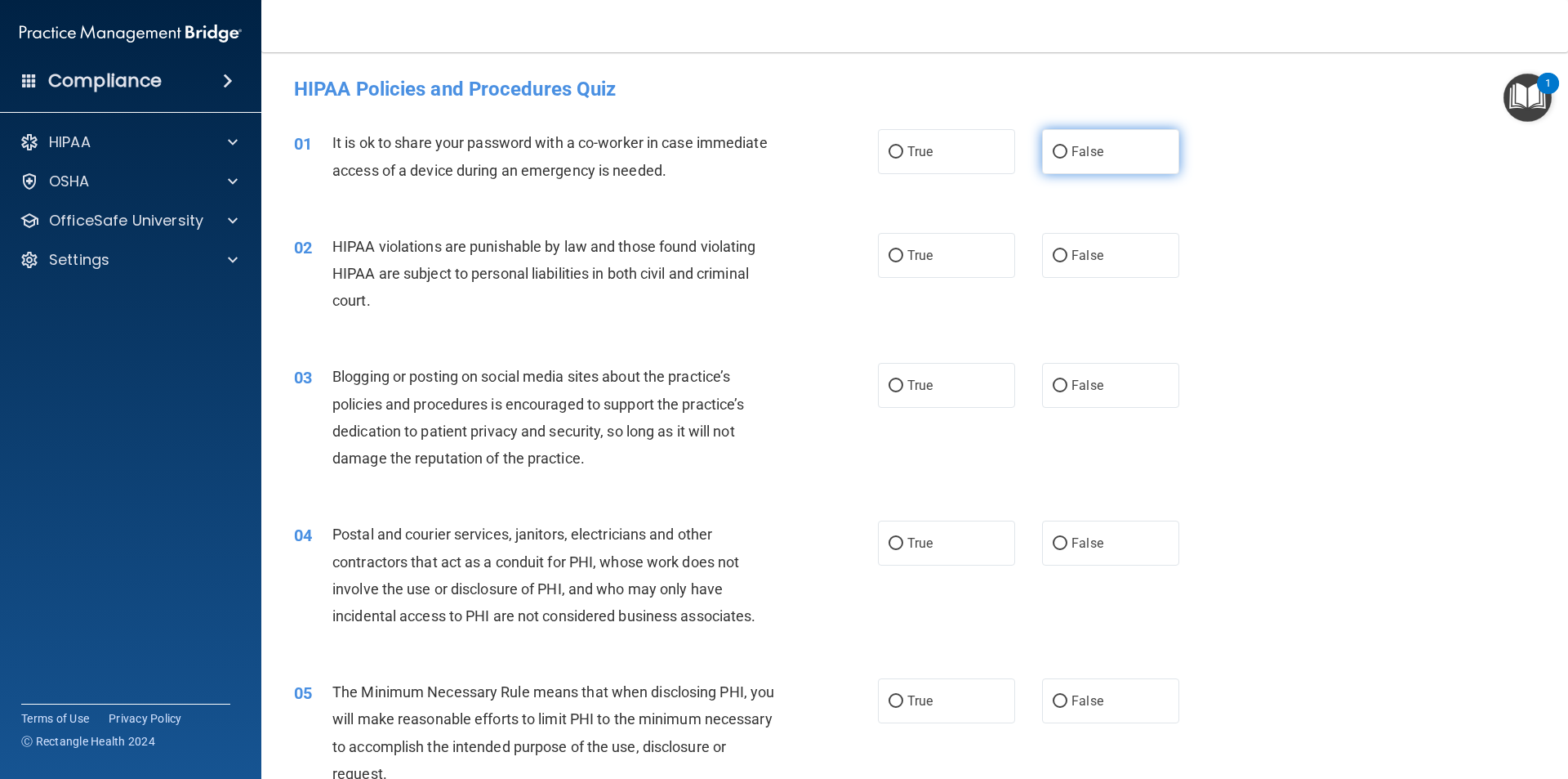
click at [782, 150] on input "False" at bounding box center [1060, 152] width 15 height 12
radio input "true"
click at [782, 253] on label "True" at bounding box center [945, 256] width 137 height 45
click at [782, 253] on input "True" at bounding box center [895, 256] width 15 height 12
radio input "true"
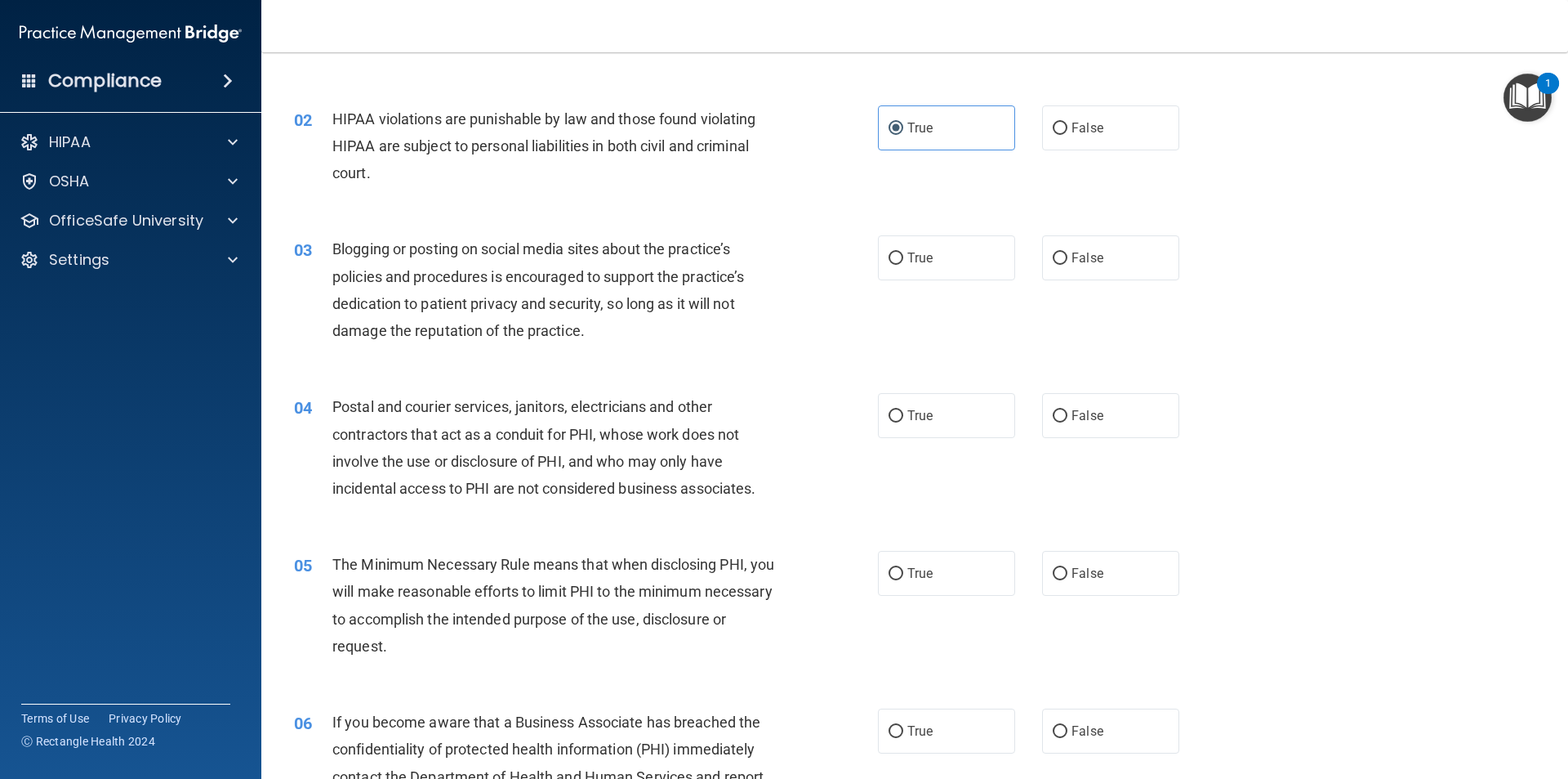
scroll to position [163, 0]
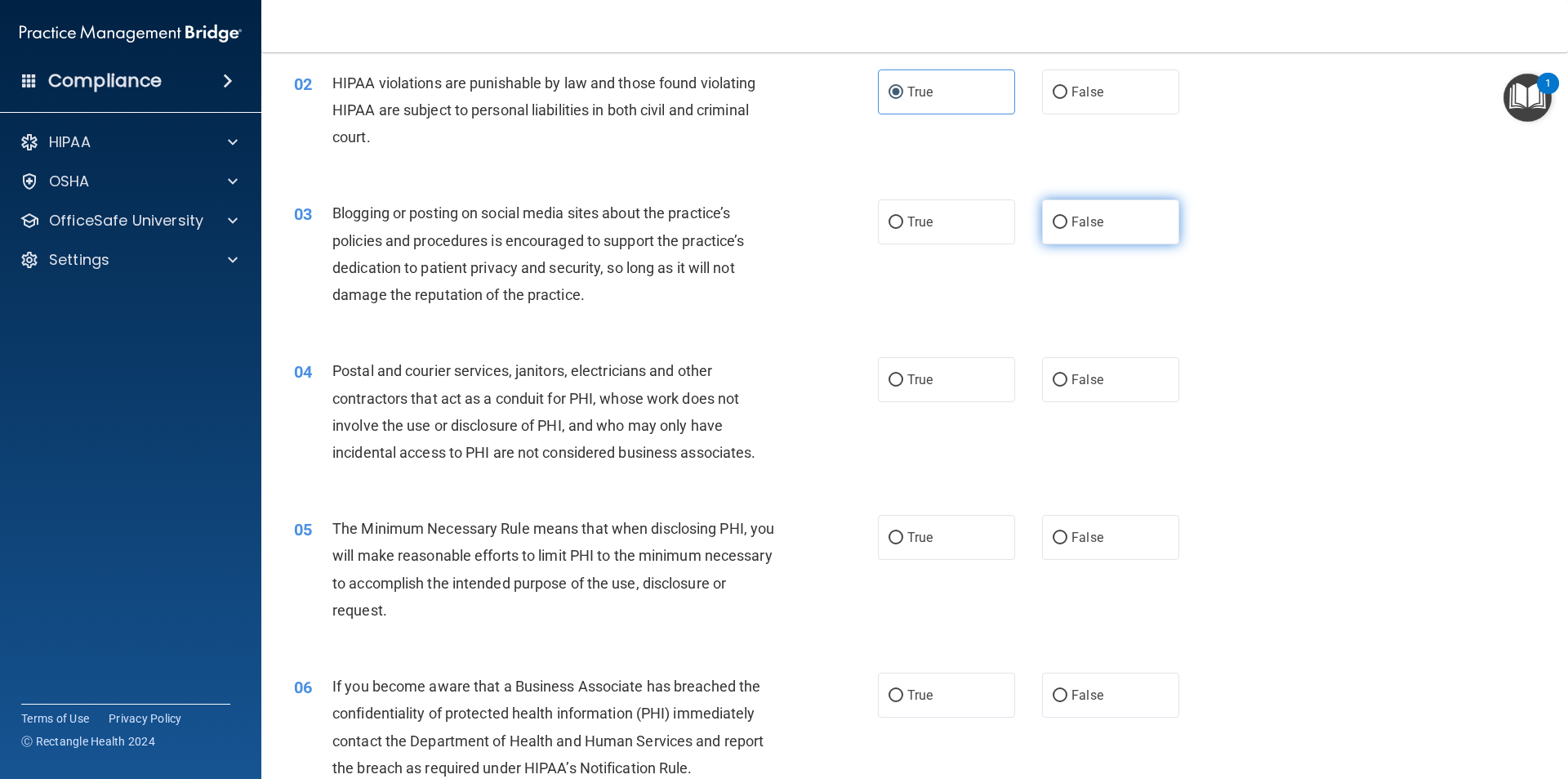
click at [782, 230] on label "False" at bounding box center [1110, 222] width 137 height 45
click at [782, 229] on input "False" at bounding box center [1060, 222] width 15 height 12
radio input "true"
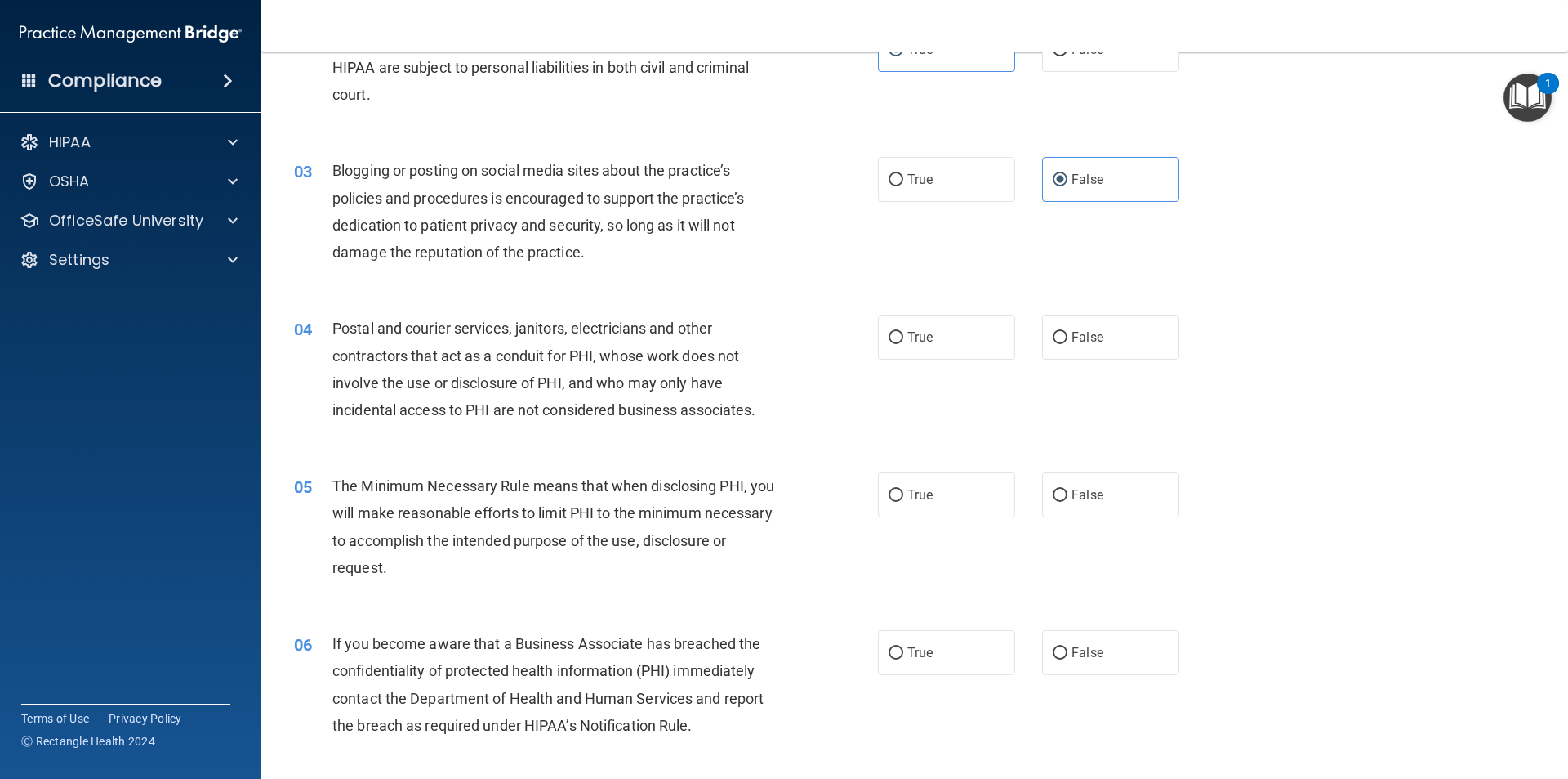
scroll to position [245, 0]
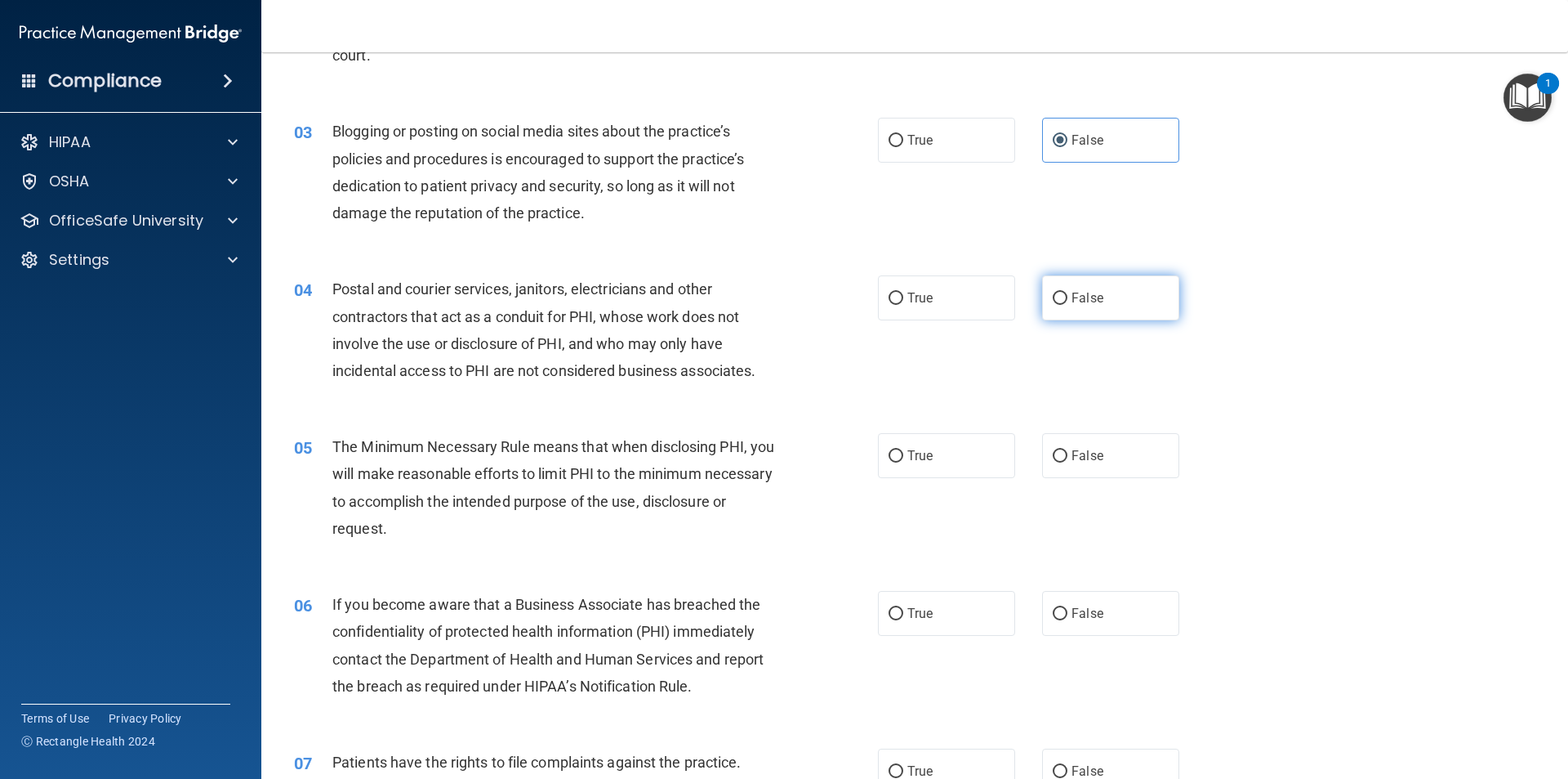
click at [782, 306] on label "False" at bounding box center [1110, 298] width 137 height 45
click at [782, 305] on input "False" at bounding box center [1060, 298] width 15 height 12
radio input "true"
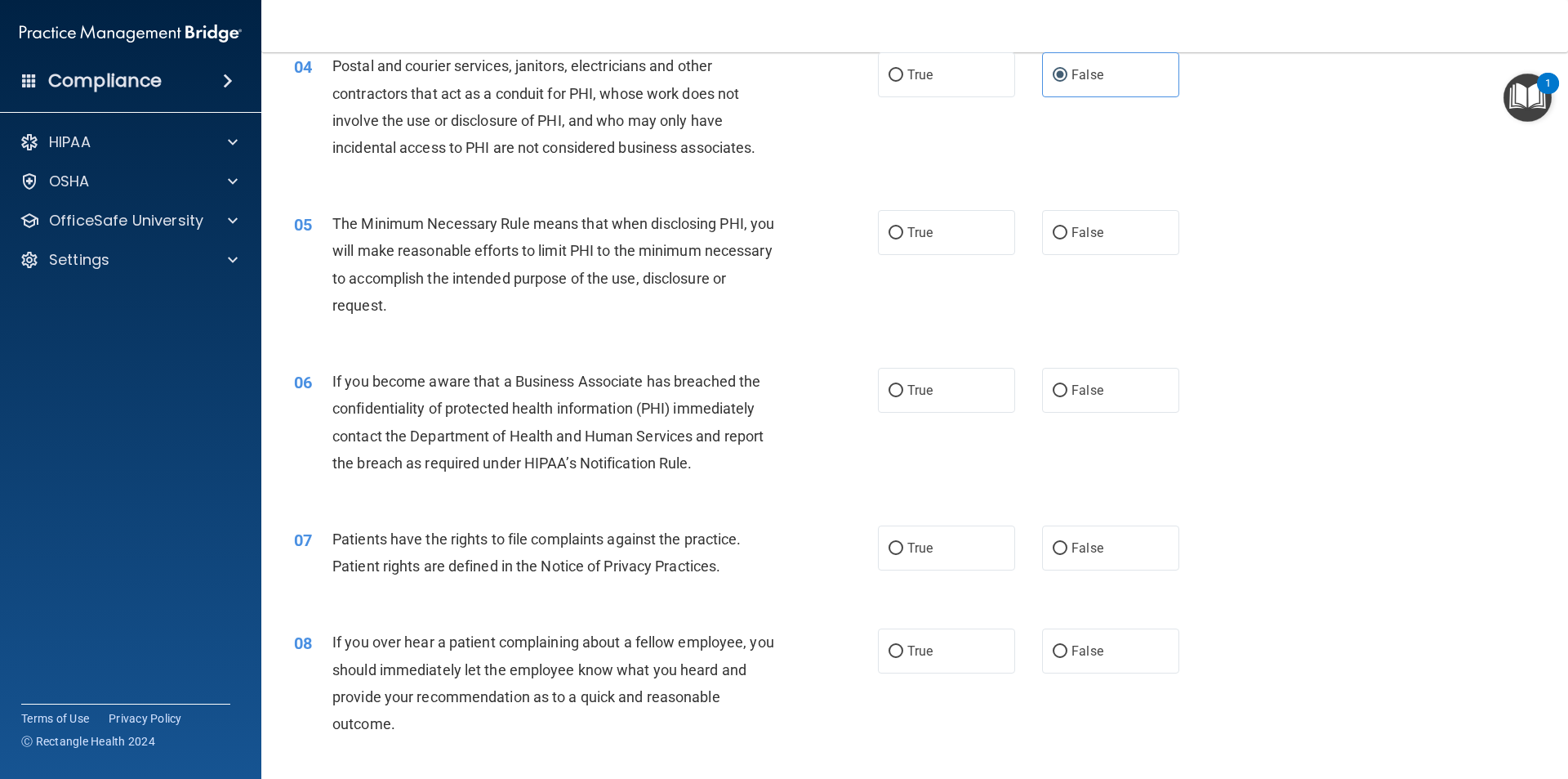
scroll to position [490, 0]
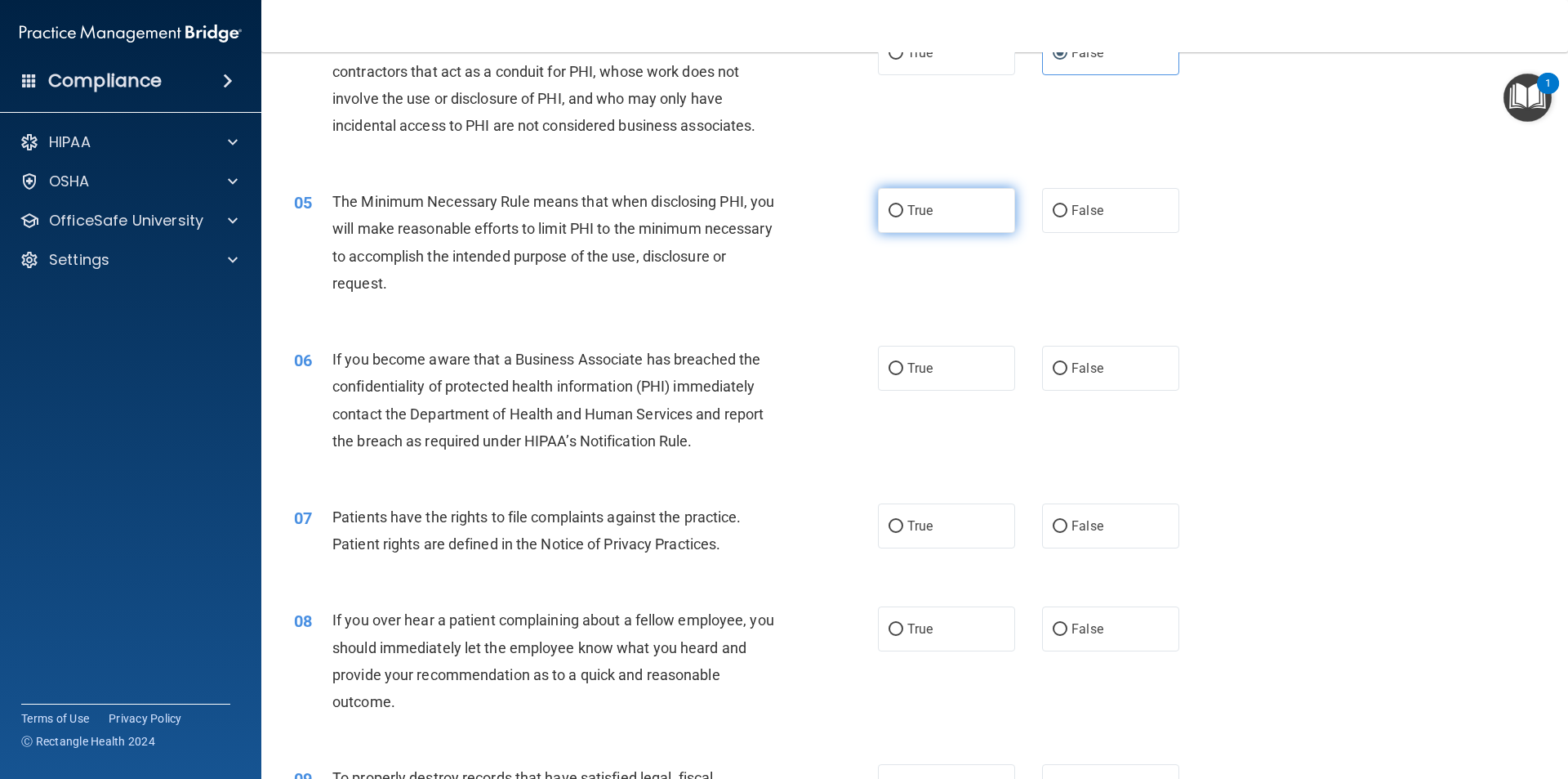
click at [782, 215] on span "True" at bounding box center [920, 210] width 26 height 16
click at [782, 215] on input "True" at bounding box center [895, 211] width 15 height 12
radio input "true"
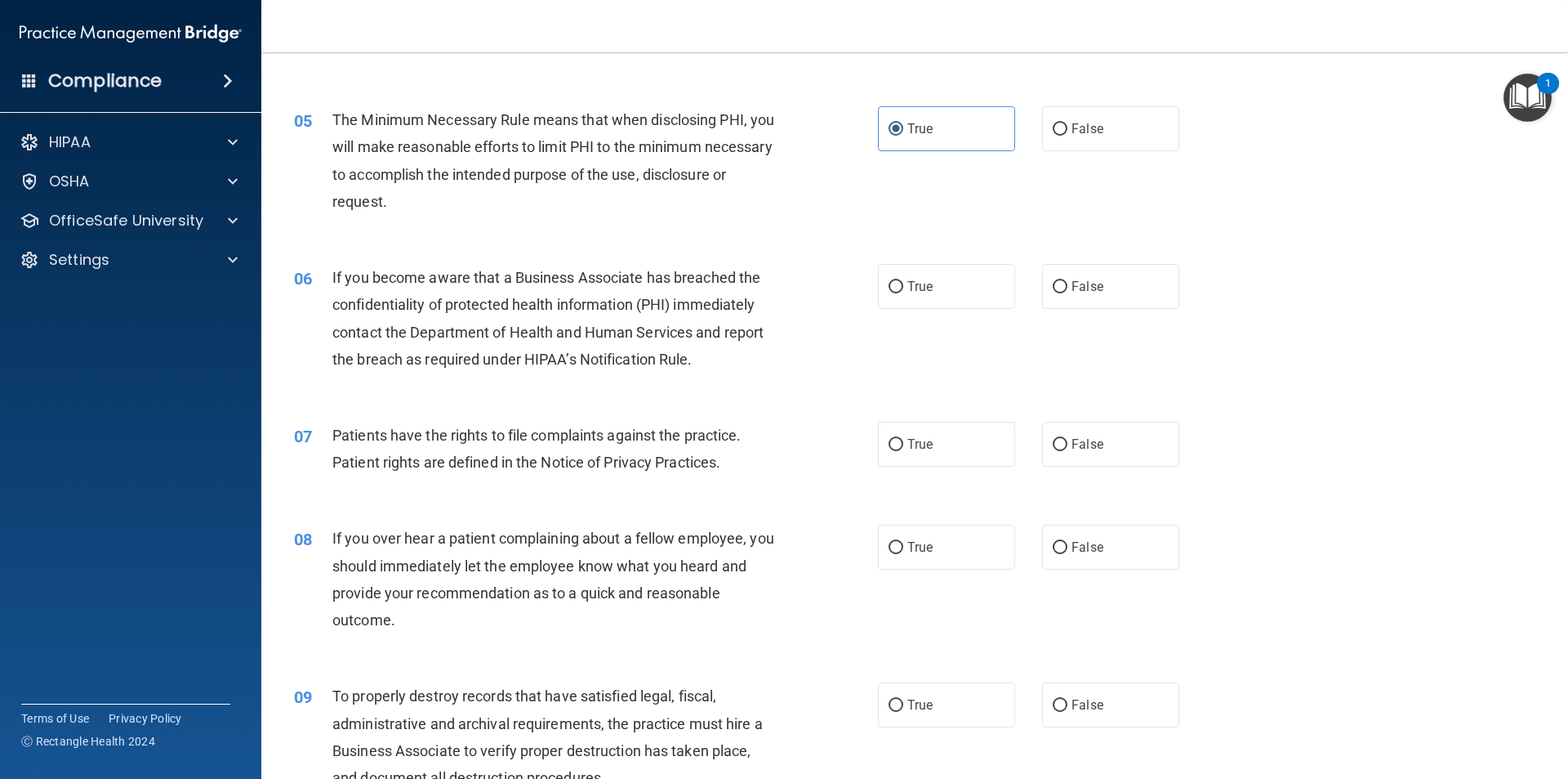
scroll to position [654, 0]
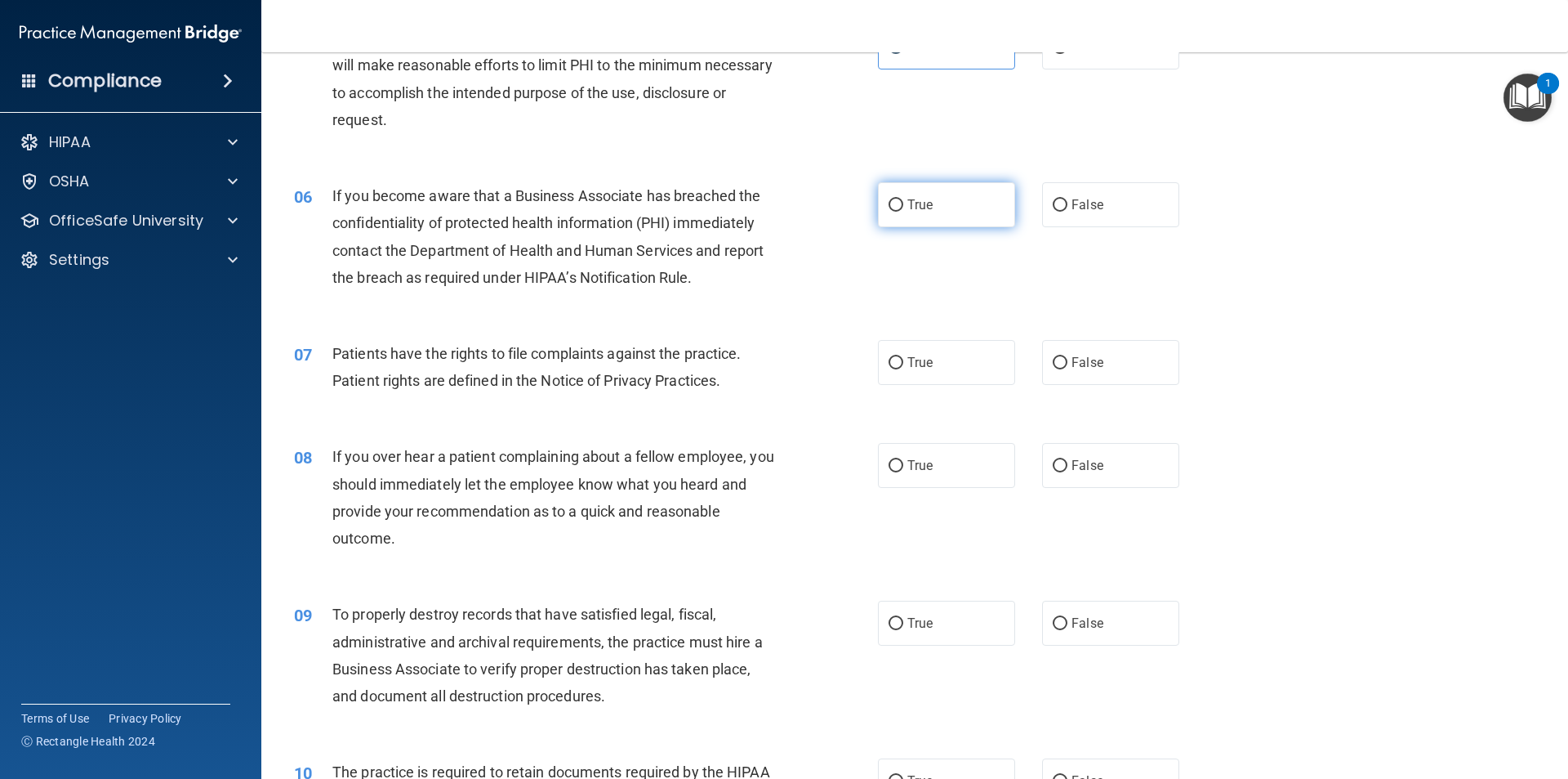
click at [782, 213] on label "True" at bounding box center [945, 205] width 137 height 45
click at [782, 211] on input "True" at bounding box center [895, 205] width 15 height 12
radio input "true"
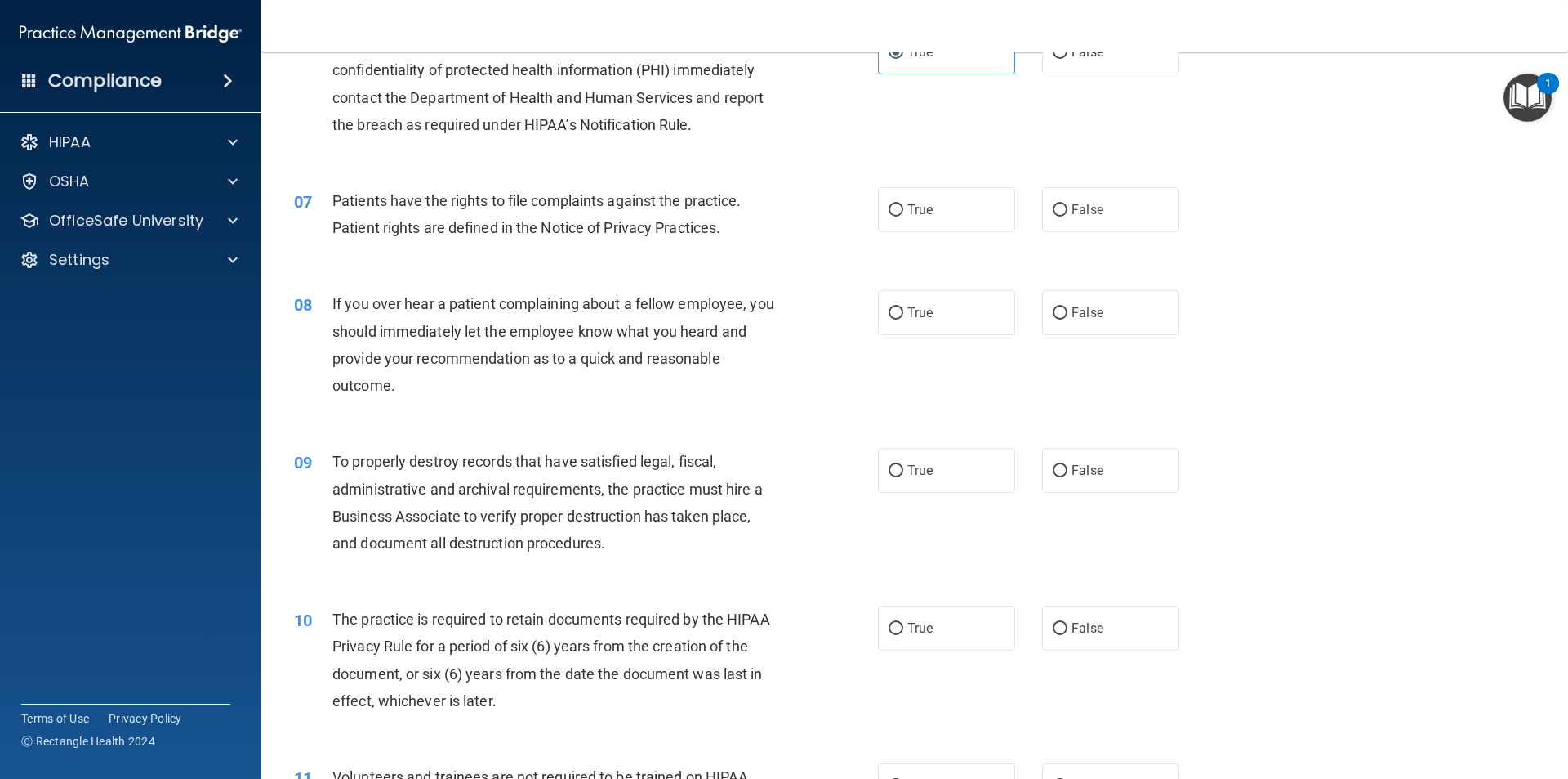
scroll to position [817, 0]
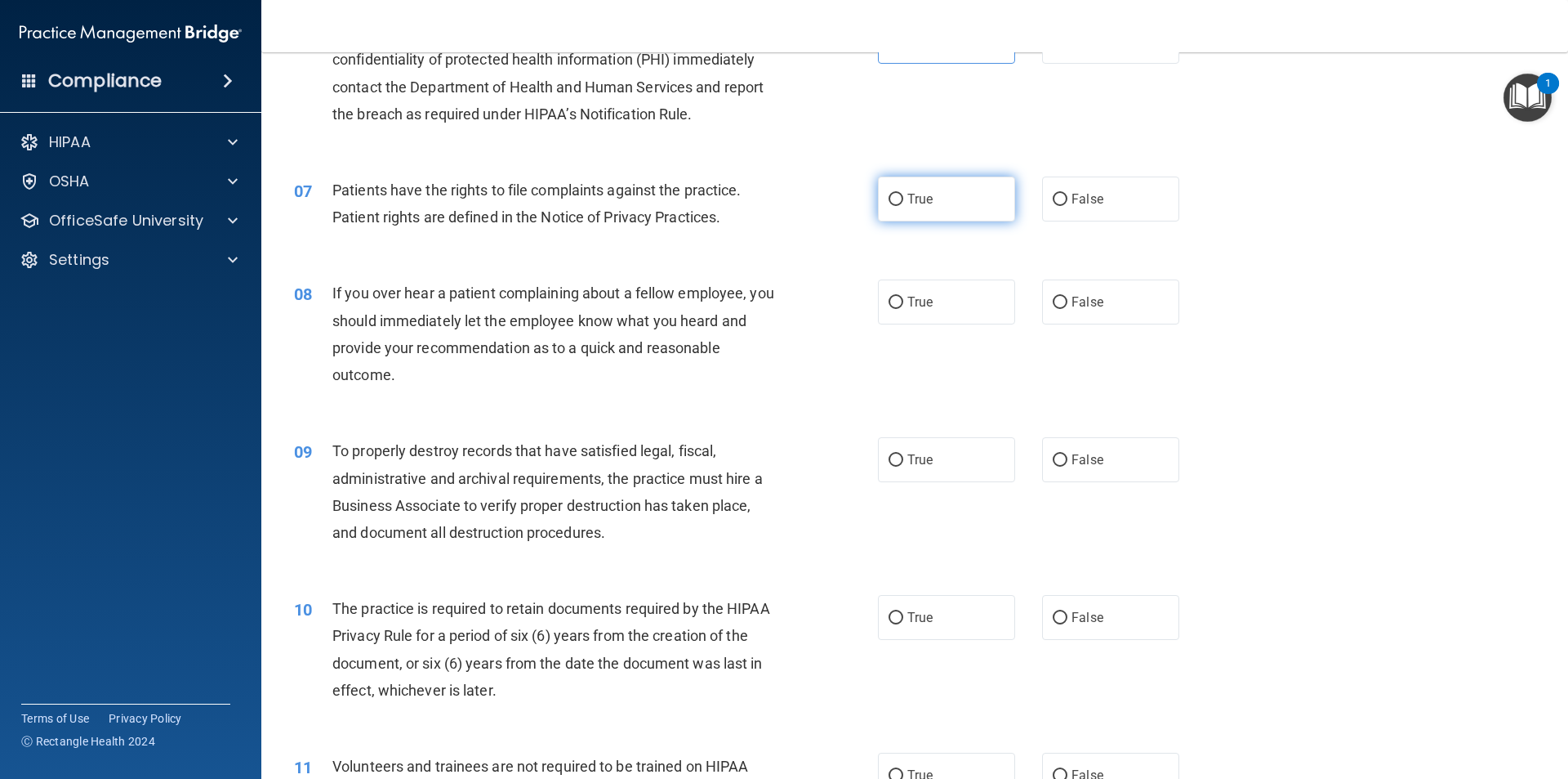
click at [782, 198] on label "True" at bounding box center [945, 199] width 137 height 45
click at [782, 198] on input "True" at bounding box center [895, 199] width 15 height 12
radio input "true"
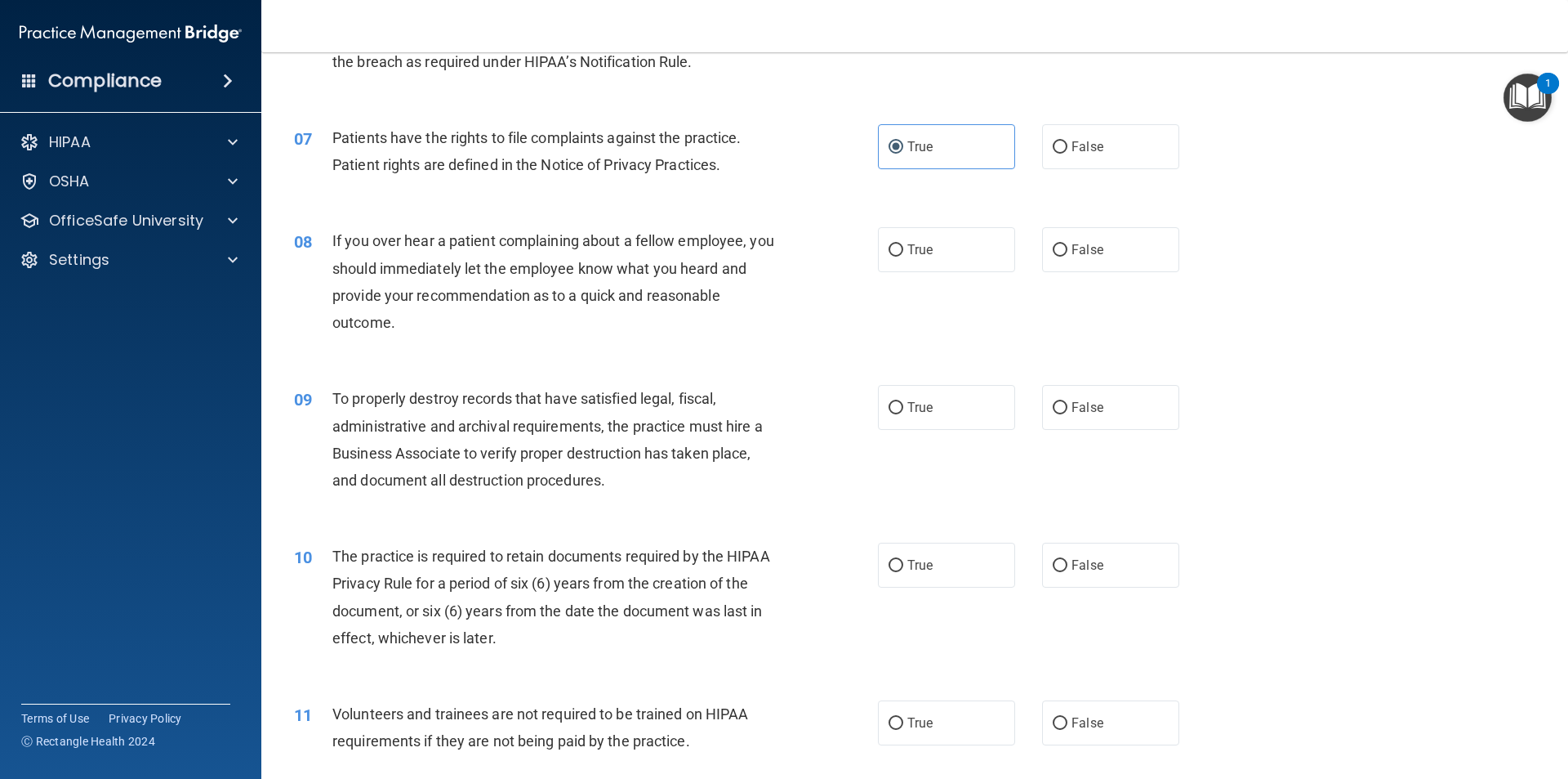
scroll to position [898, 0]
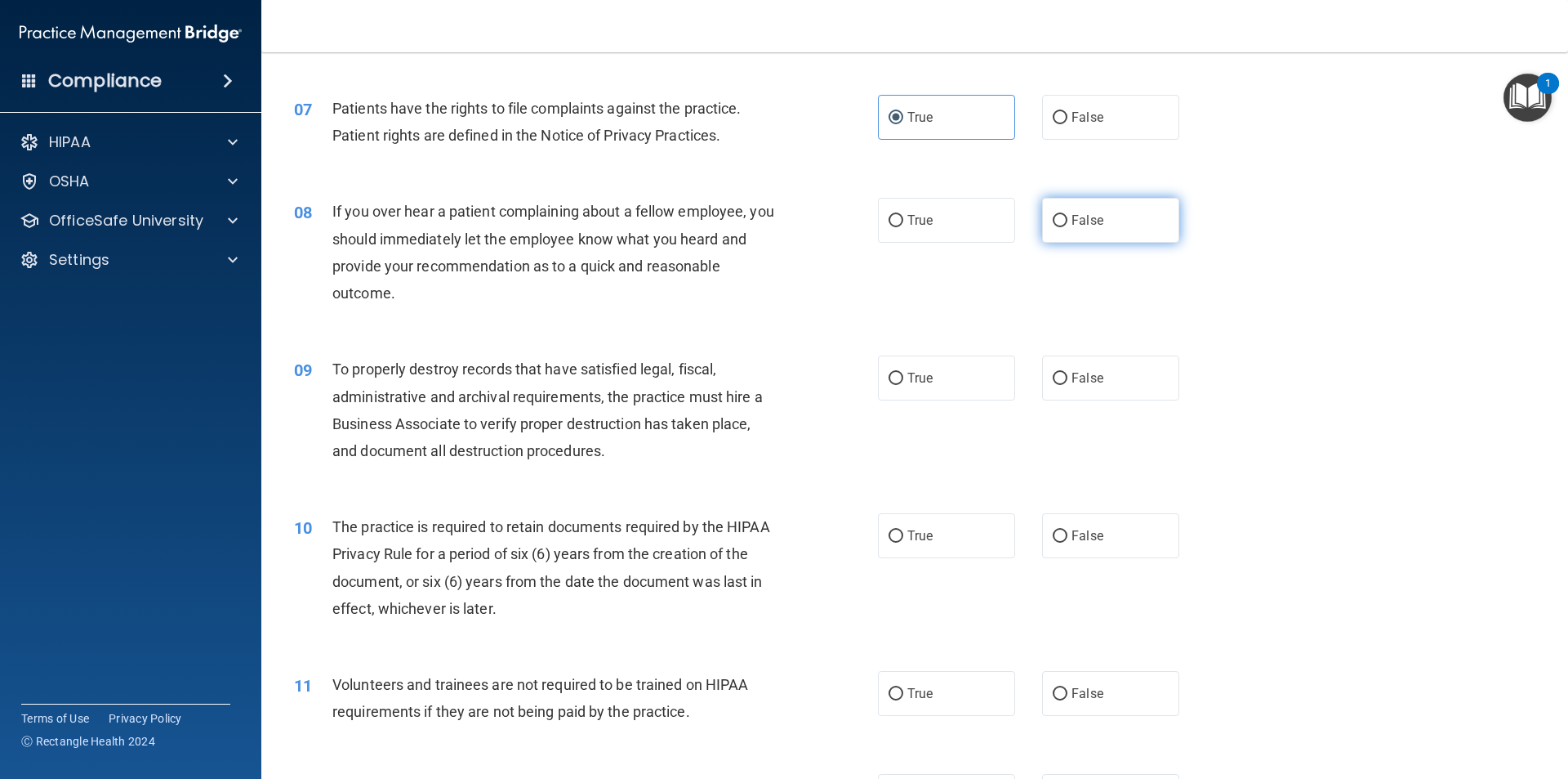
click at [782, 215] on input "False" at bounding box center [1060, 221] width 15 height 12
radio input "true"
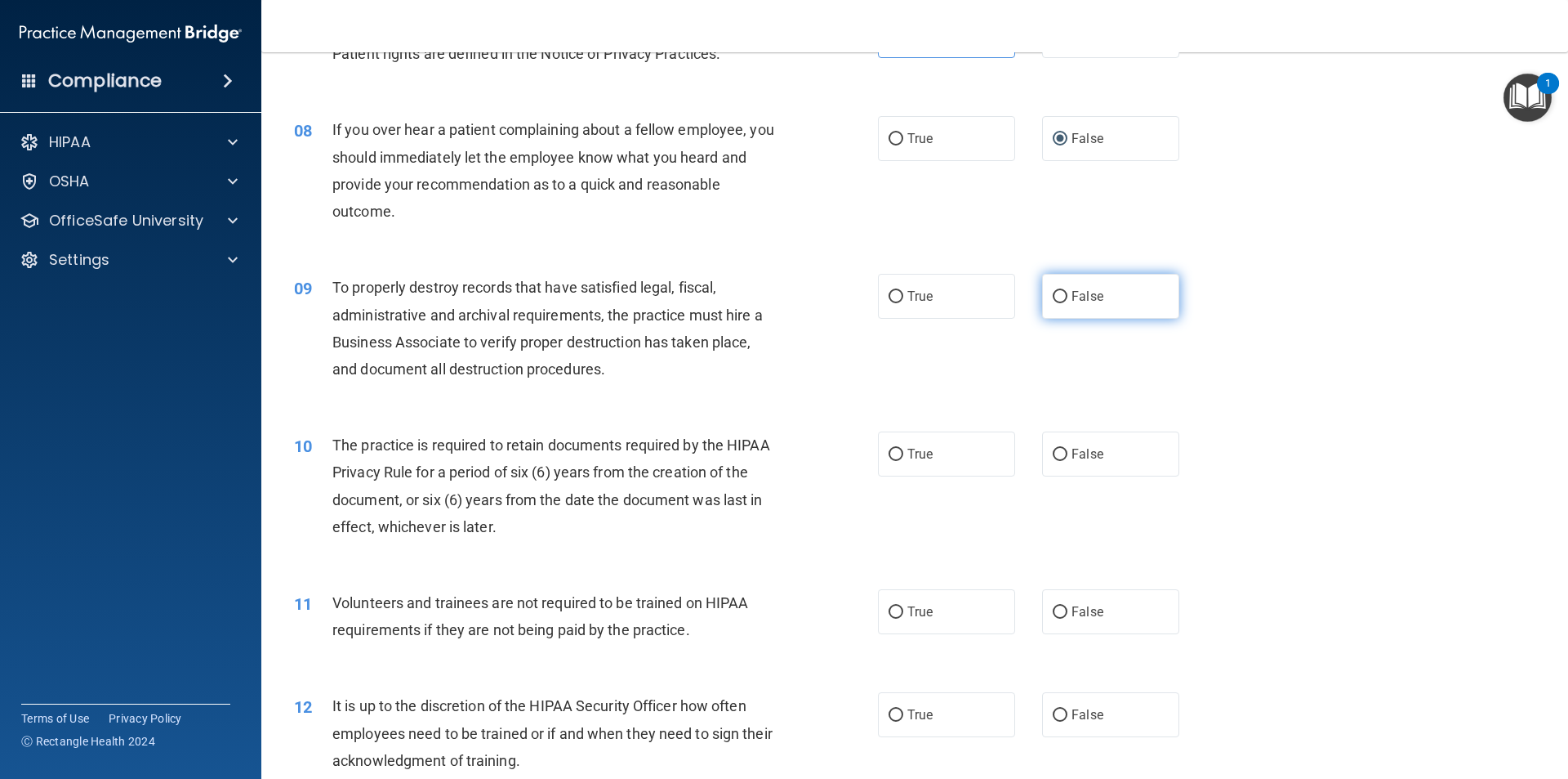
click at [782, 289] on label "False" at bounding box center [1110, 296] width 137 height 45
click at [782, 291] on input "False" at bounding box center [1060, 297] width 15 height 12
radio input "true"
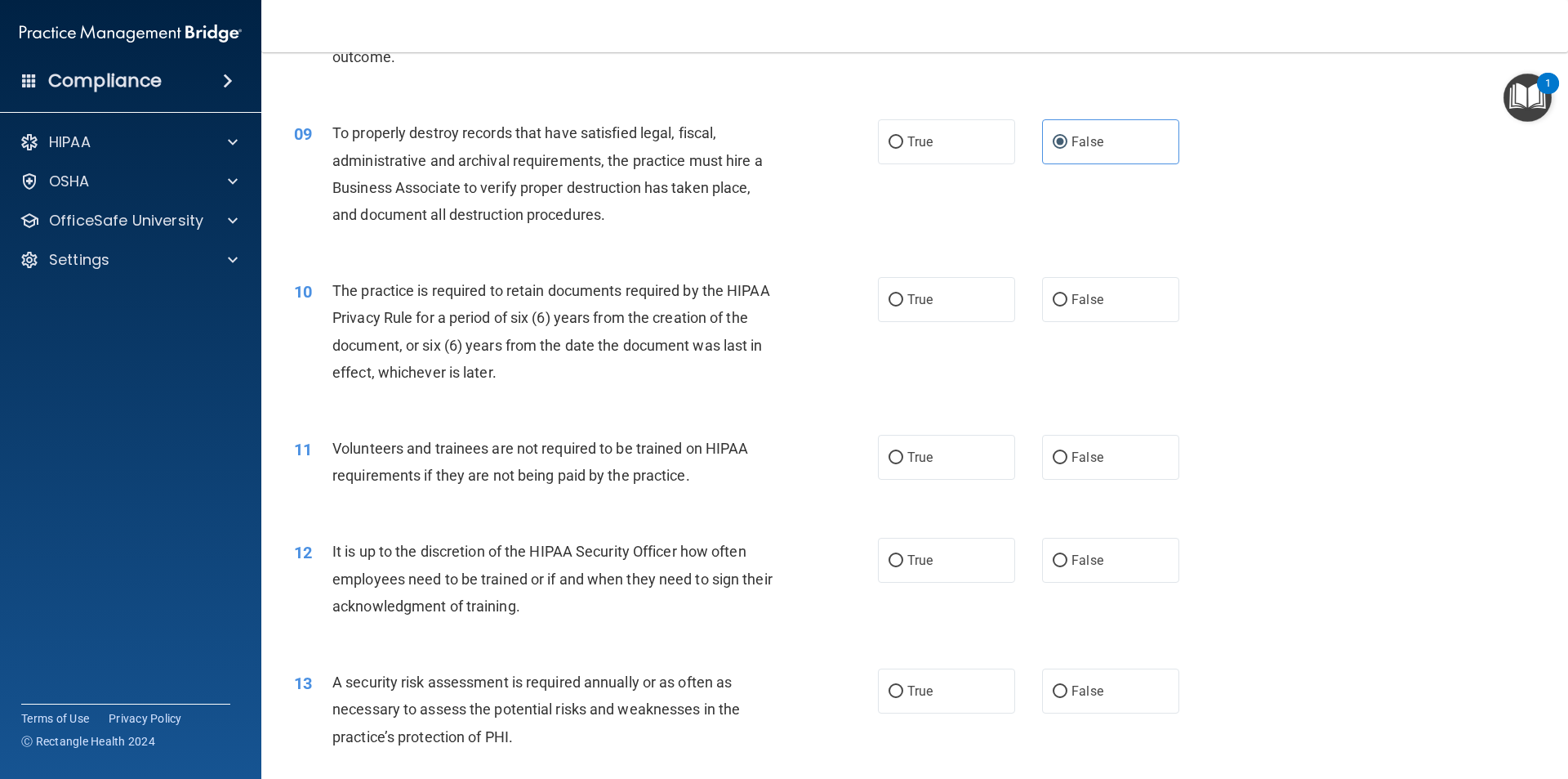
scroll to position [1143, 0]
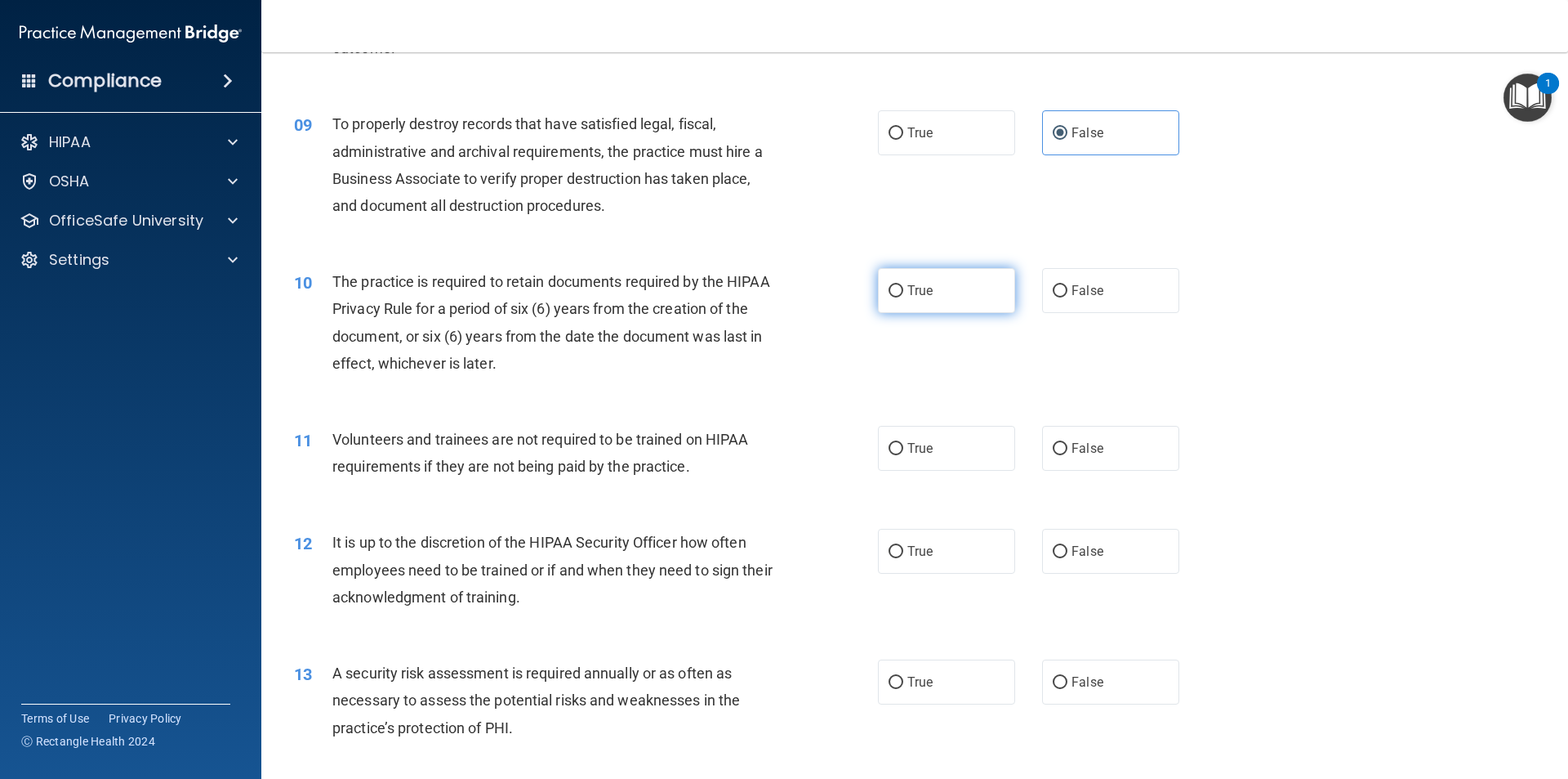
click at [782, 276] on label "True" at bounding box center [945, 290] width 137 height 45
click at [782, 285] on input "True" at bounding box center [895, 291] width 15 height 12
radio input "true"
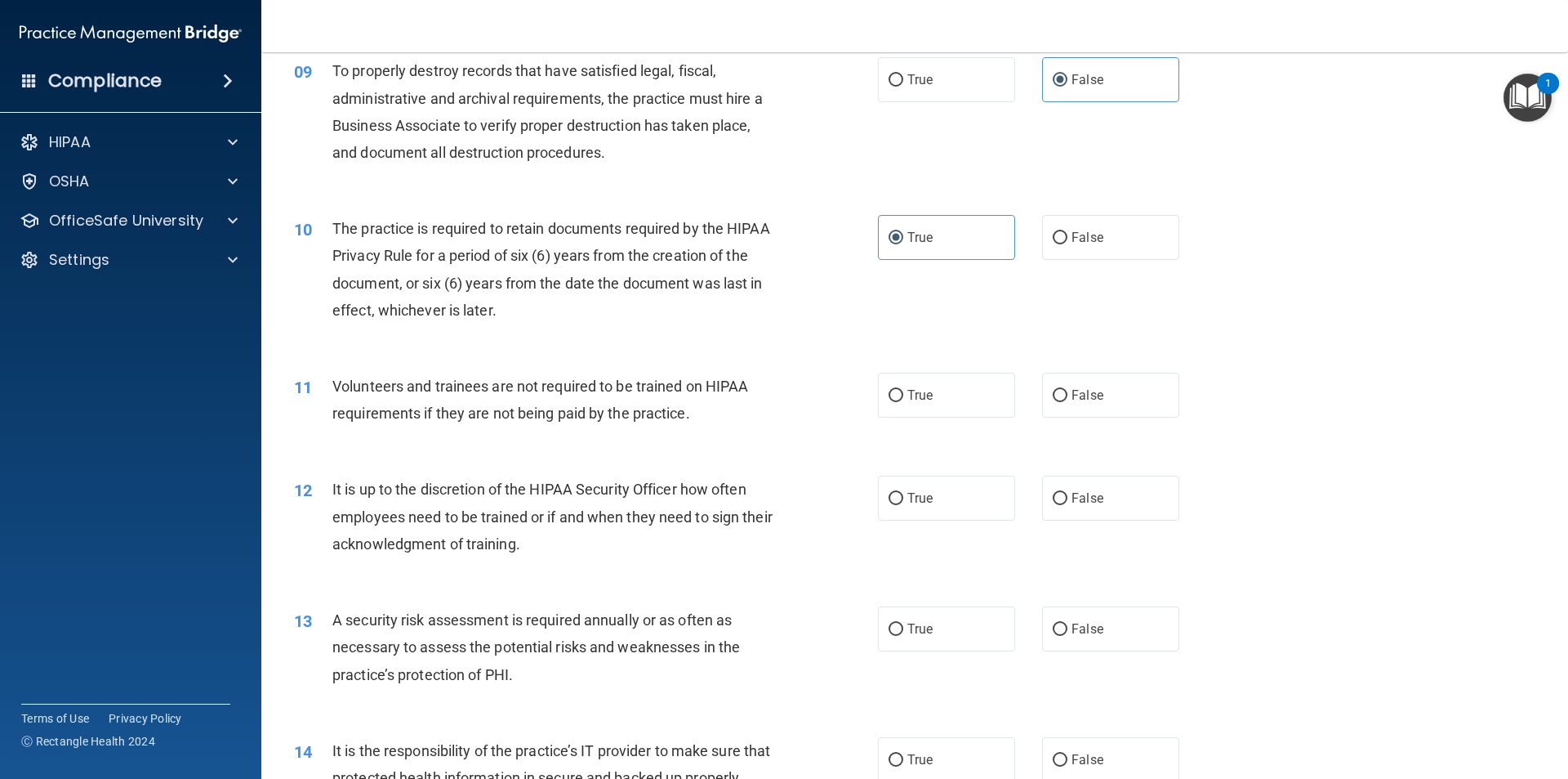
scroll to position [1225, 0]
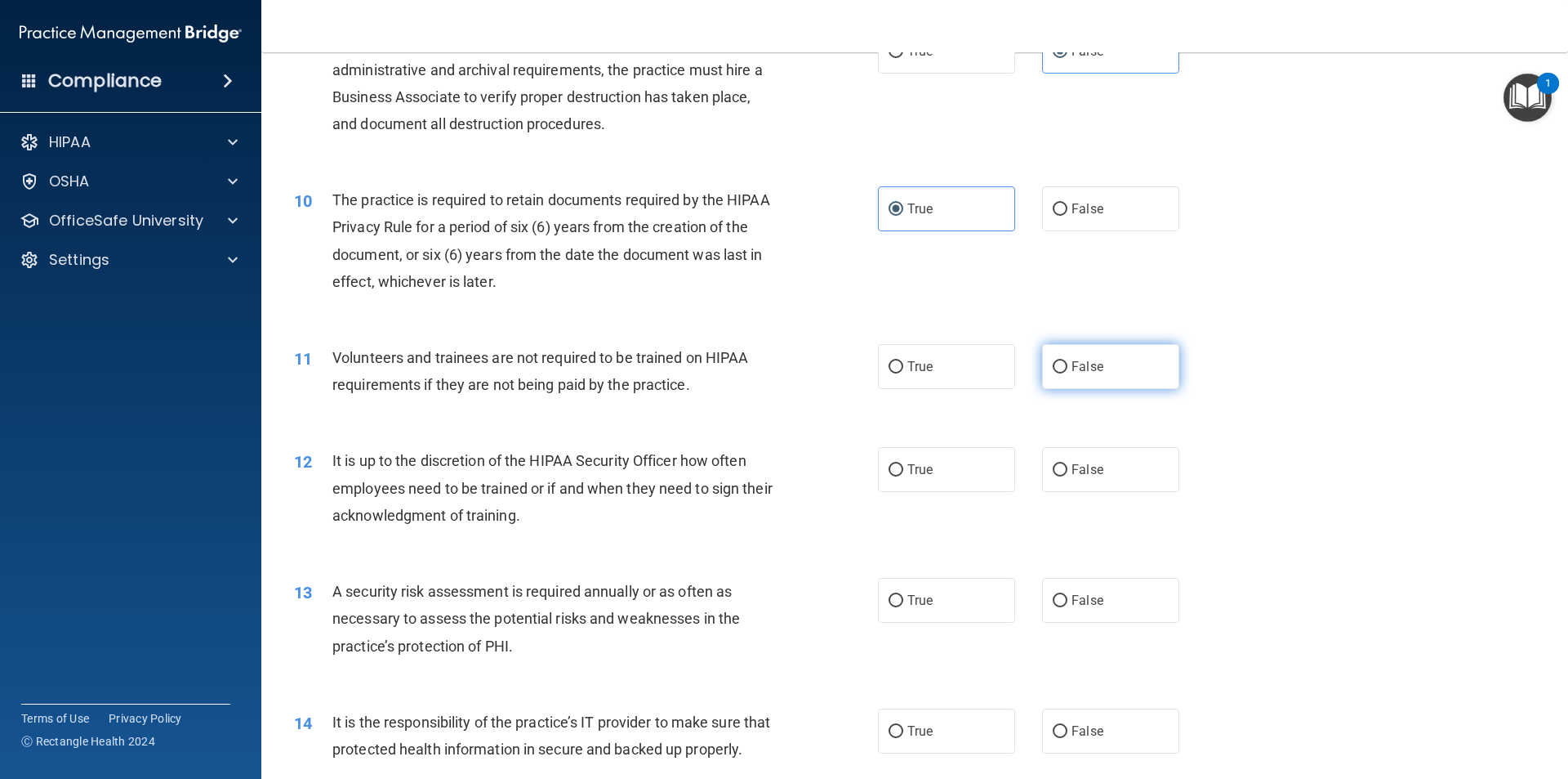
click at [782, 360] on span "False" at bounding box center [1087, 366] width 32 height 16
click at [782, 361] on input "False" at bounding box center [1060, 367] width 15 height 12
radio input "true"
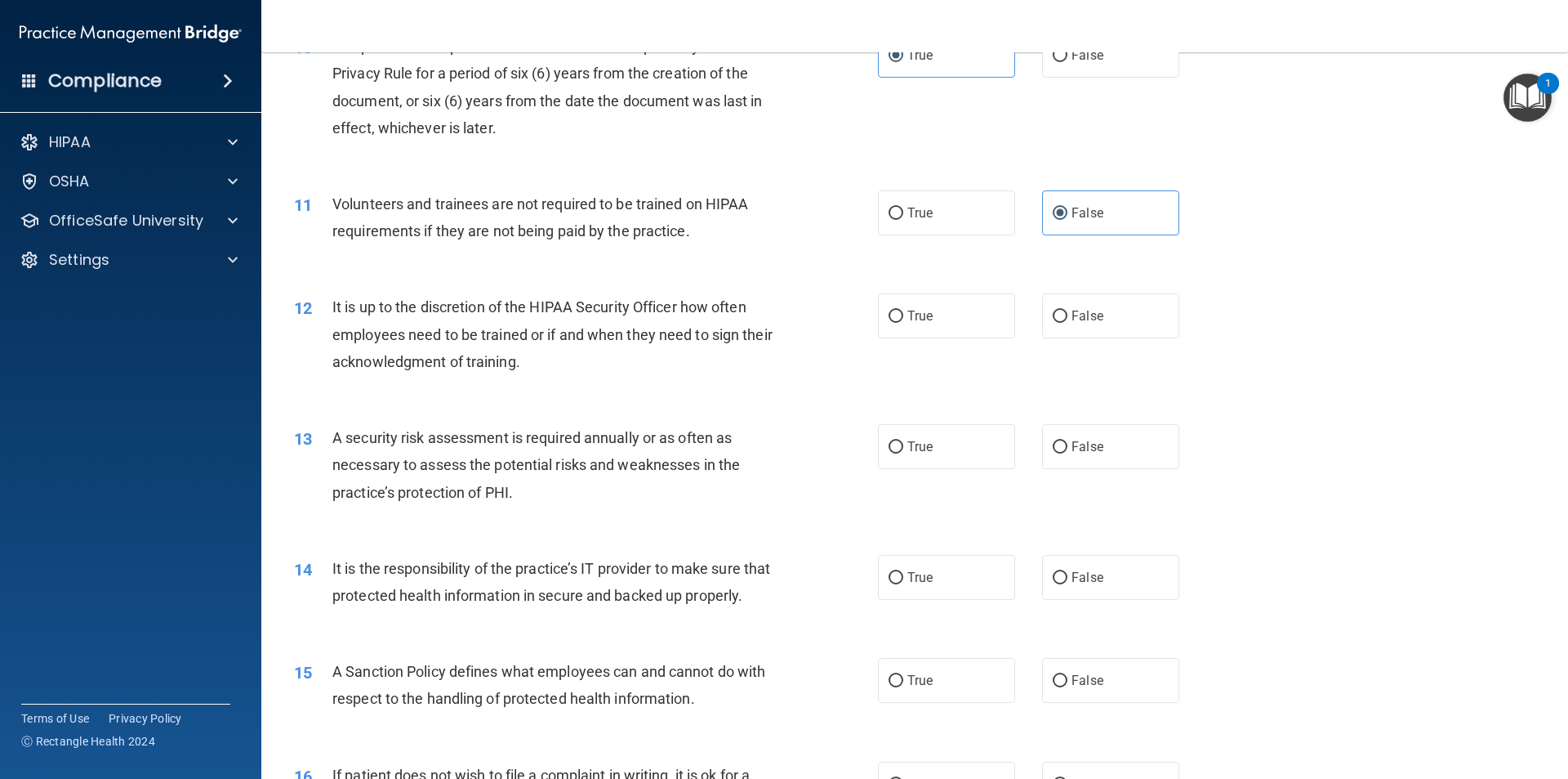
scroll to position [1389, 0]
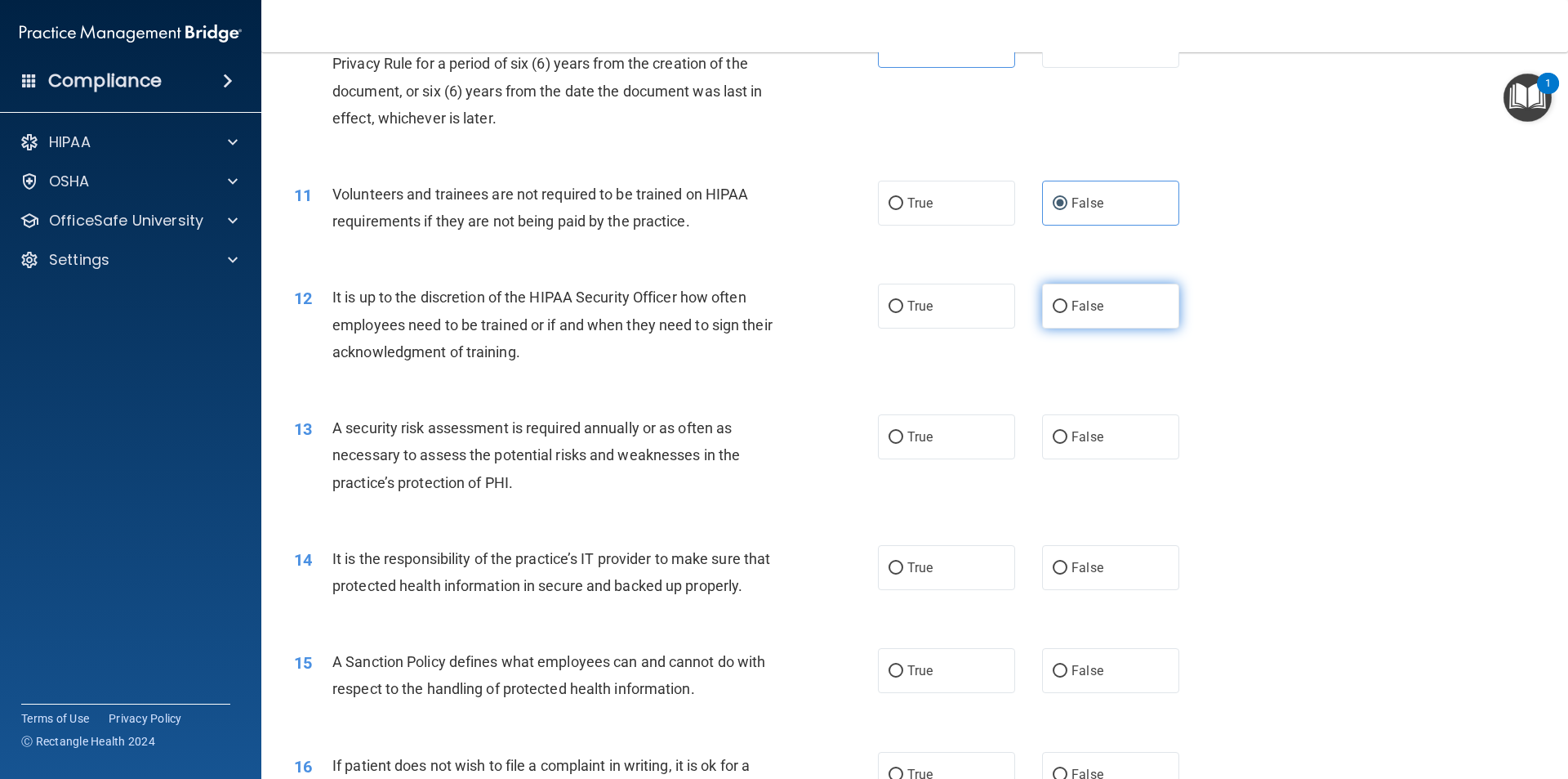
click at [782, 310] on span "False" at bounding box center [1087, 306] width 32 height 16
click at [782, 310] on input "False" at bounding box center [1060, 306] width 15 height 12
radio input "true"
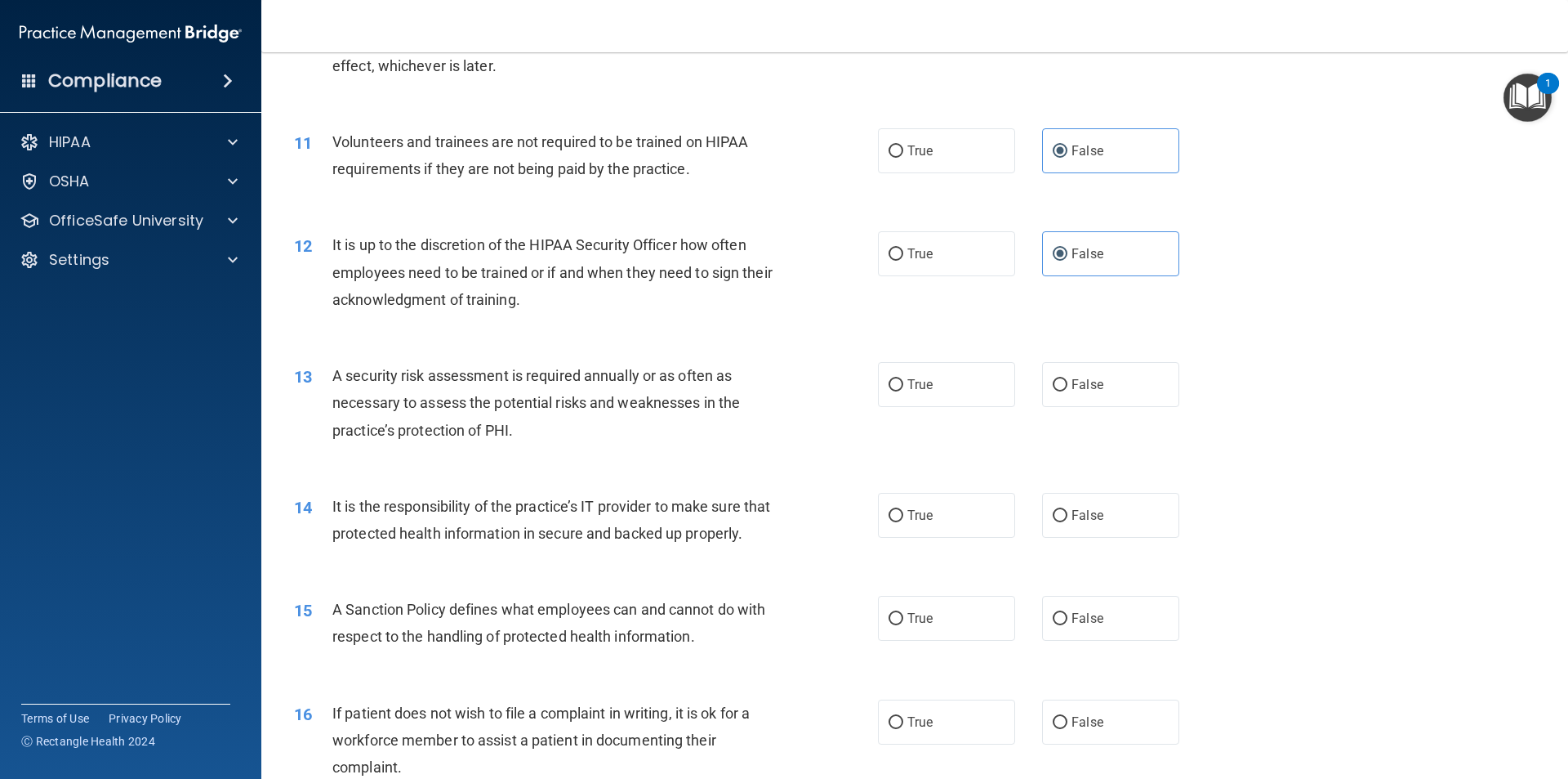
scroll to position [1552, 0]
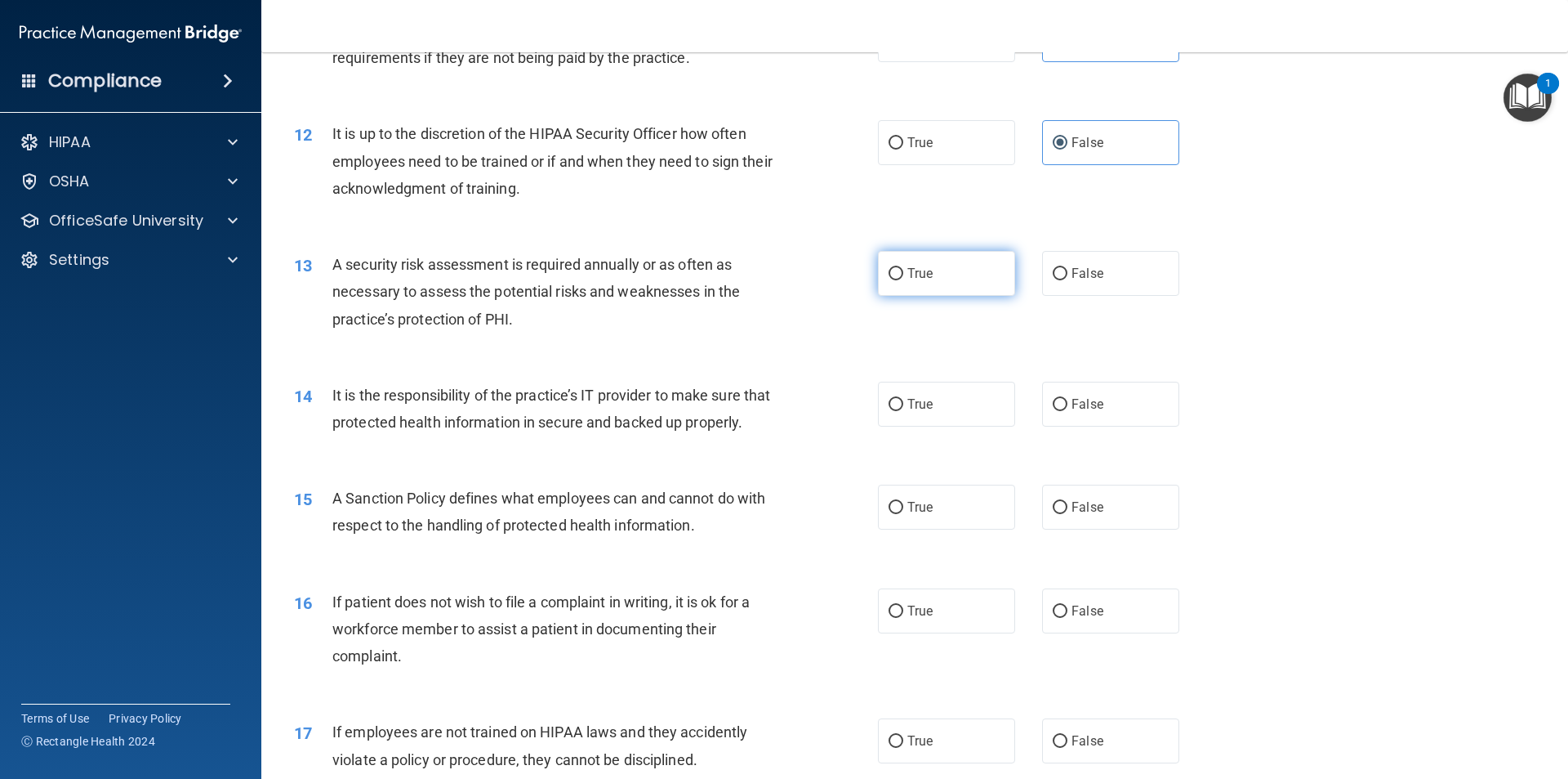
click at [782, 280] on label "True" at bounding box center [945, 273] width 137 height 45
click at [782, 280] on input "True" at bounding box center [895, 273] width 15 height 12
radio input "true"
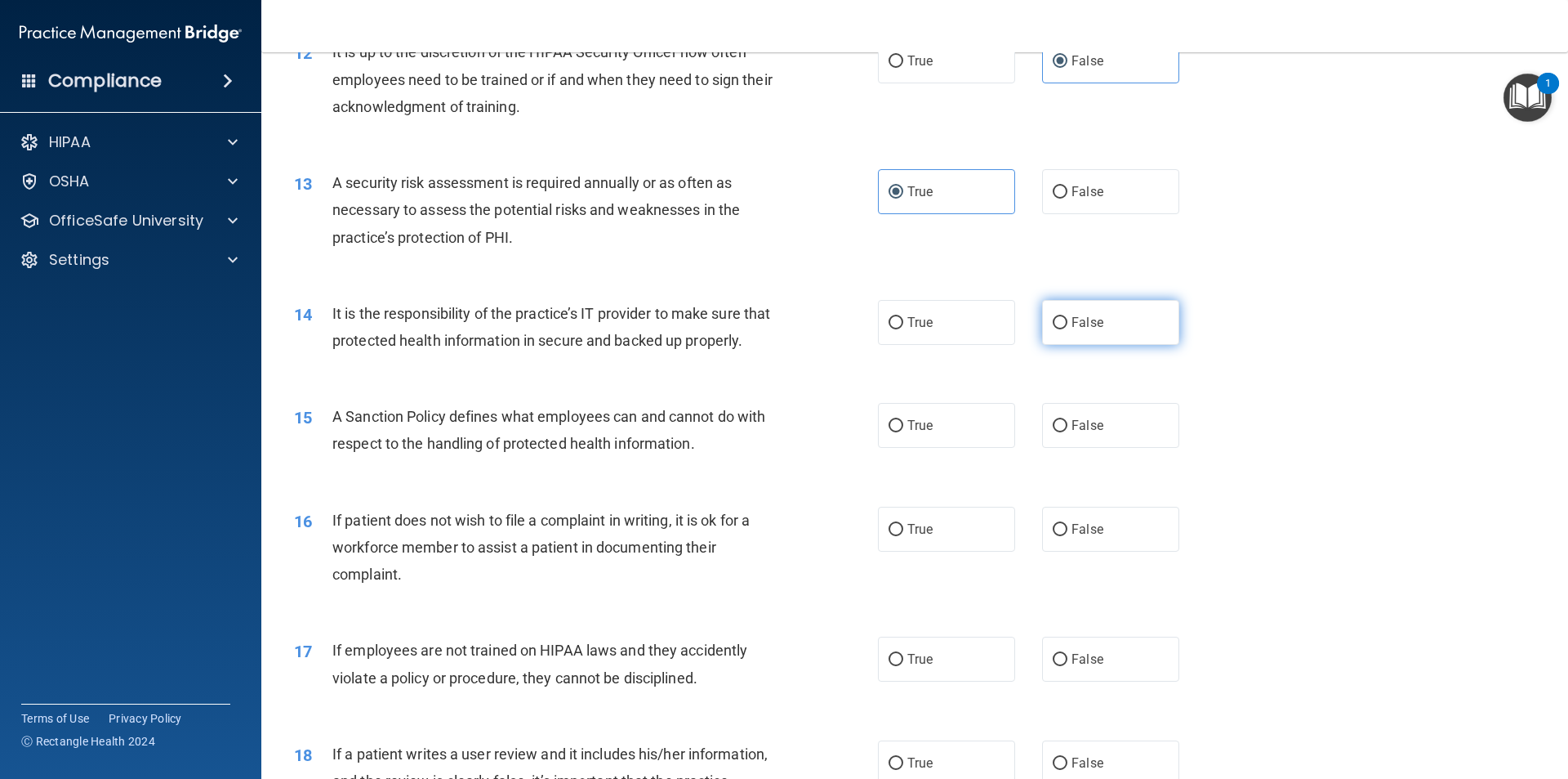
click at [782, 315] on span "False" at bounding box center [1087, 323] width 32 height 16
click at [782, 317] on input "False" at bounding box center [1060, 323] width 15 height 12
radio input "true"
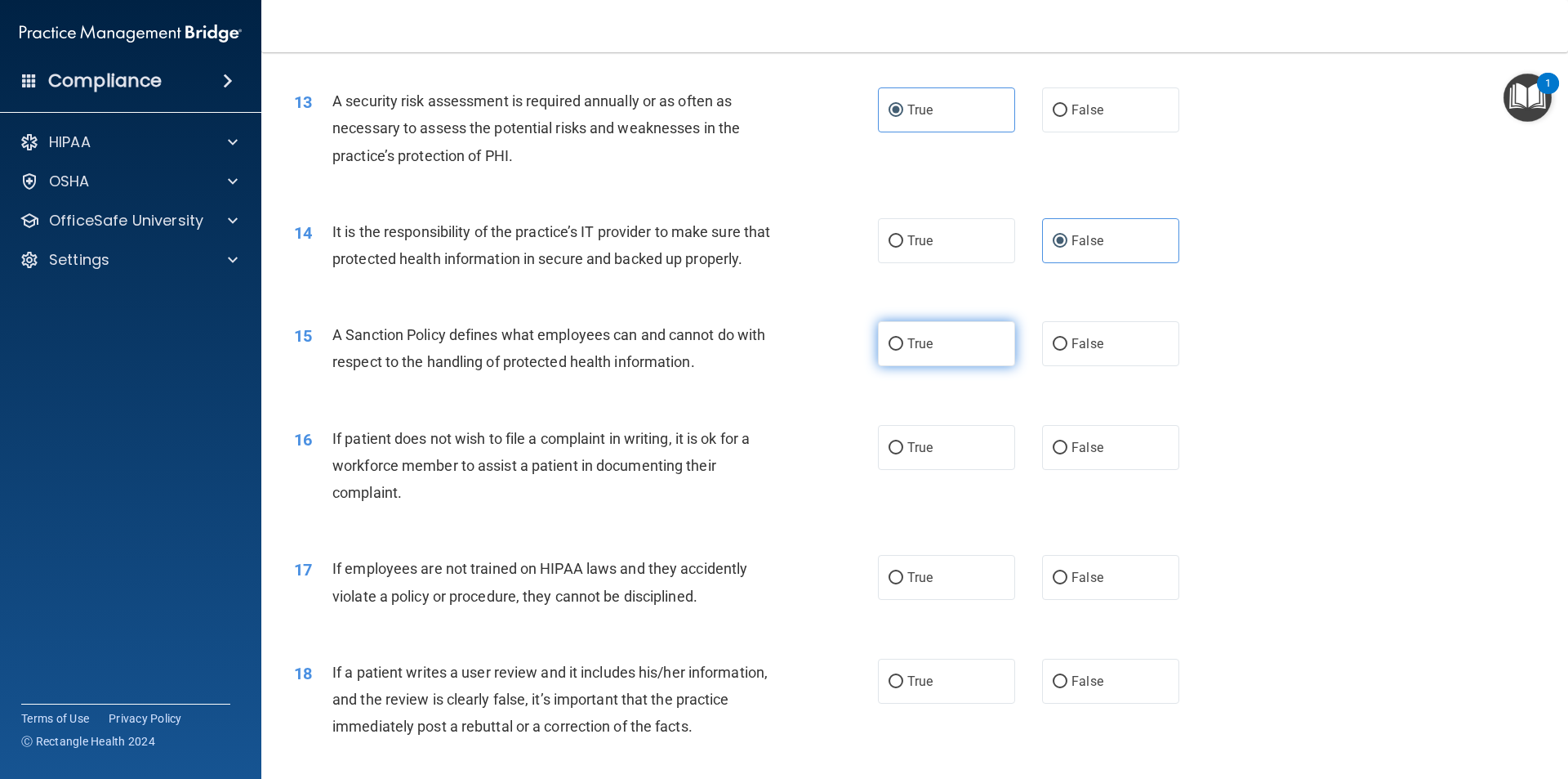
click at [782, 351] on span "True" at bounding box center [920, 344] width 26 height 16
click at [782, 351] on input "True" at bounding box center [895, 345] width 15 height 12
radio input "true"
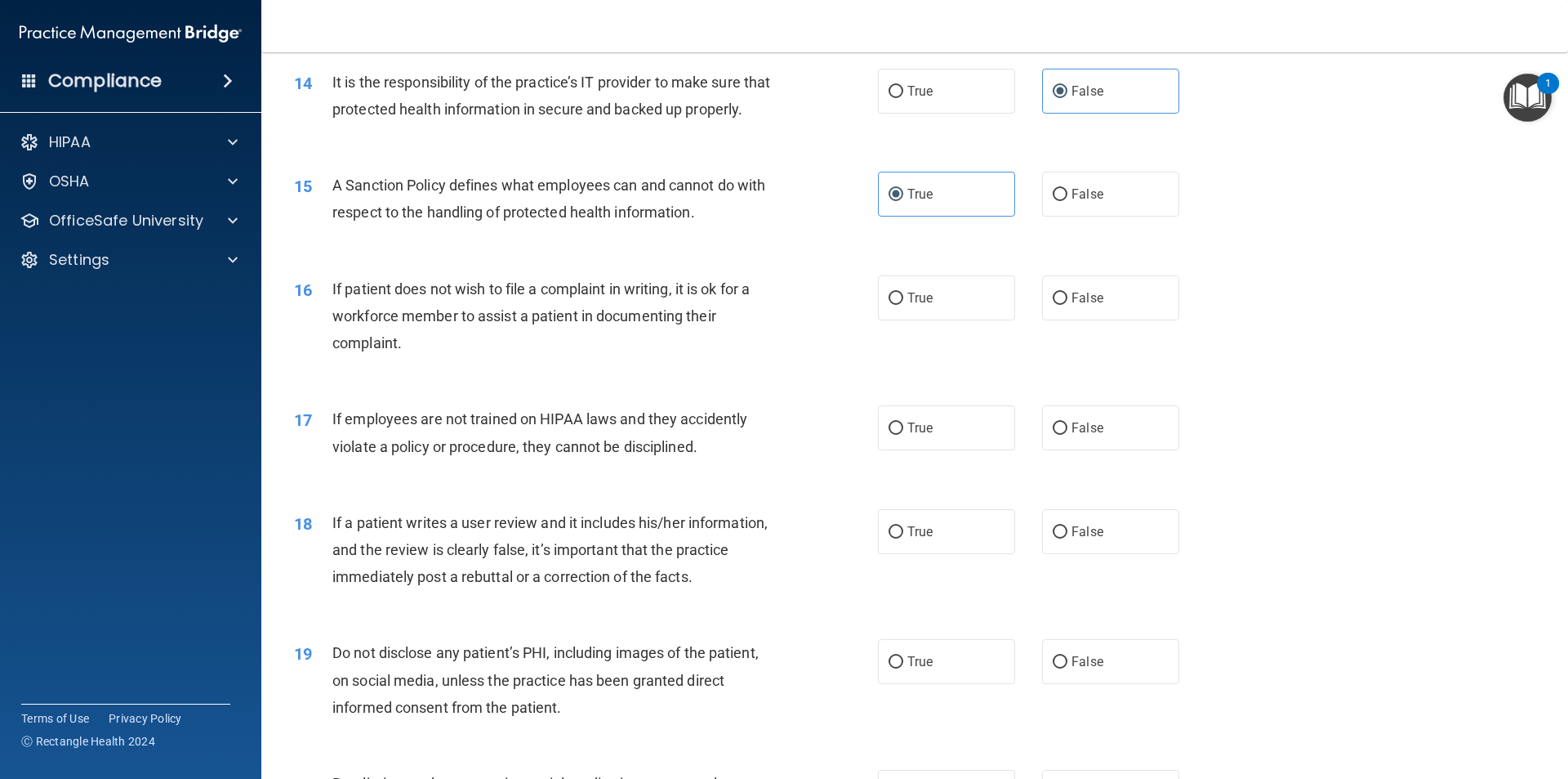
scroll to position [1879, 0]
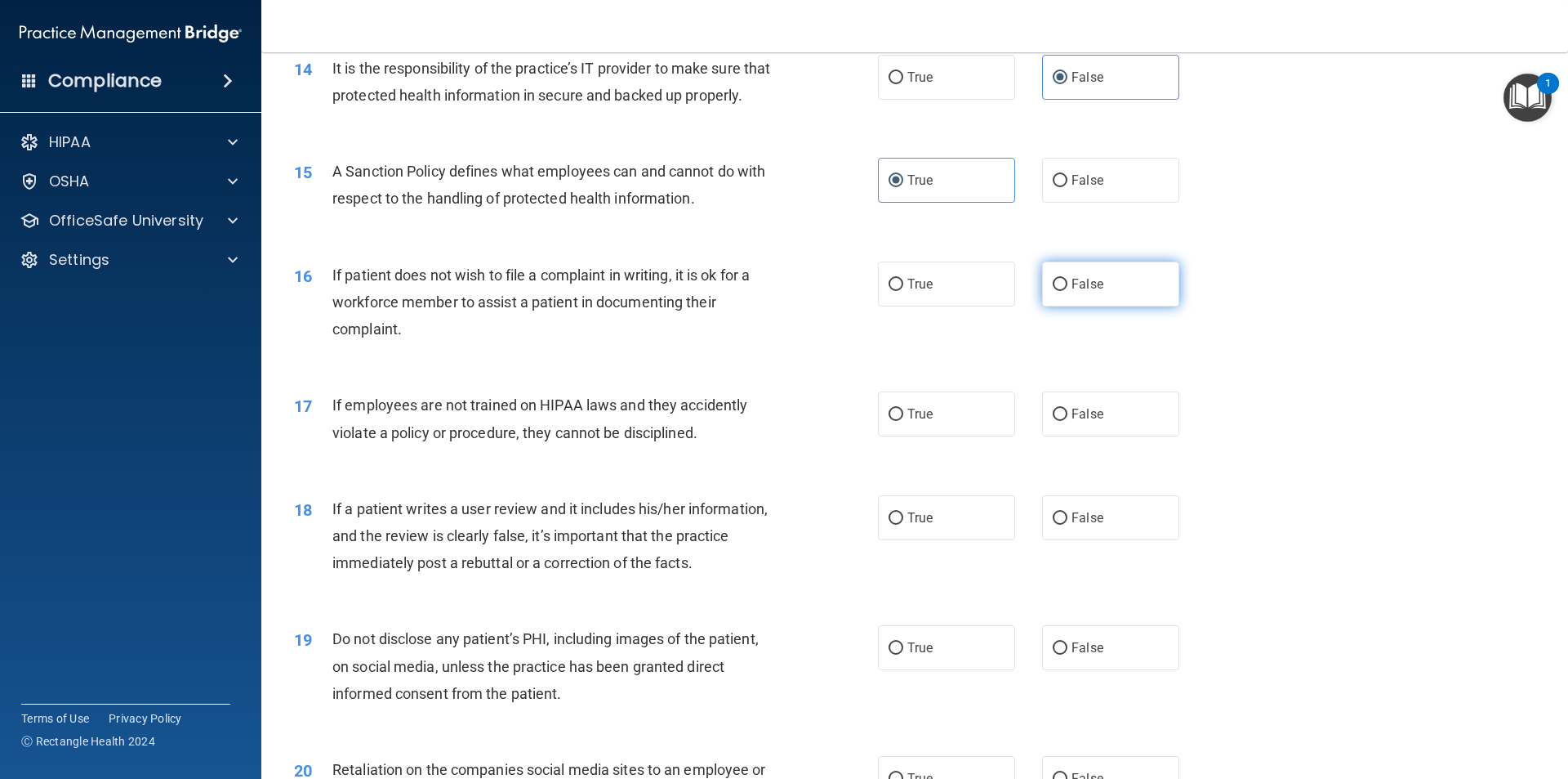
click at [782, 306] on label "False" at bounding box center [1110, 284] width 137 height 45
click at [782, 291] on input "False" at bounding box center [1060, 284] width 15 height 12
radio input "true"
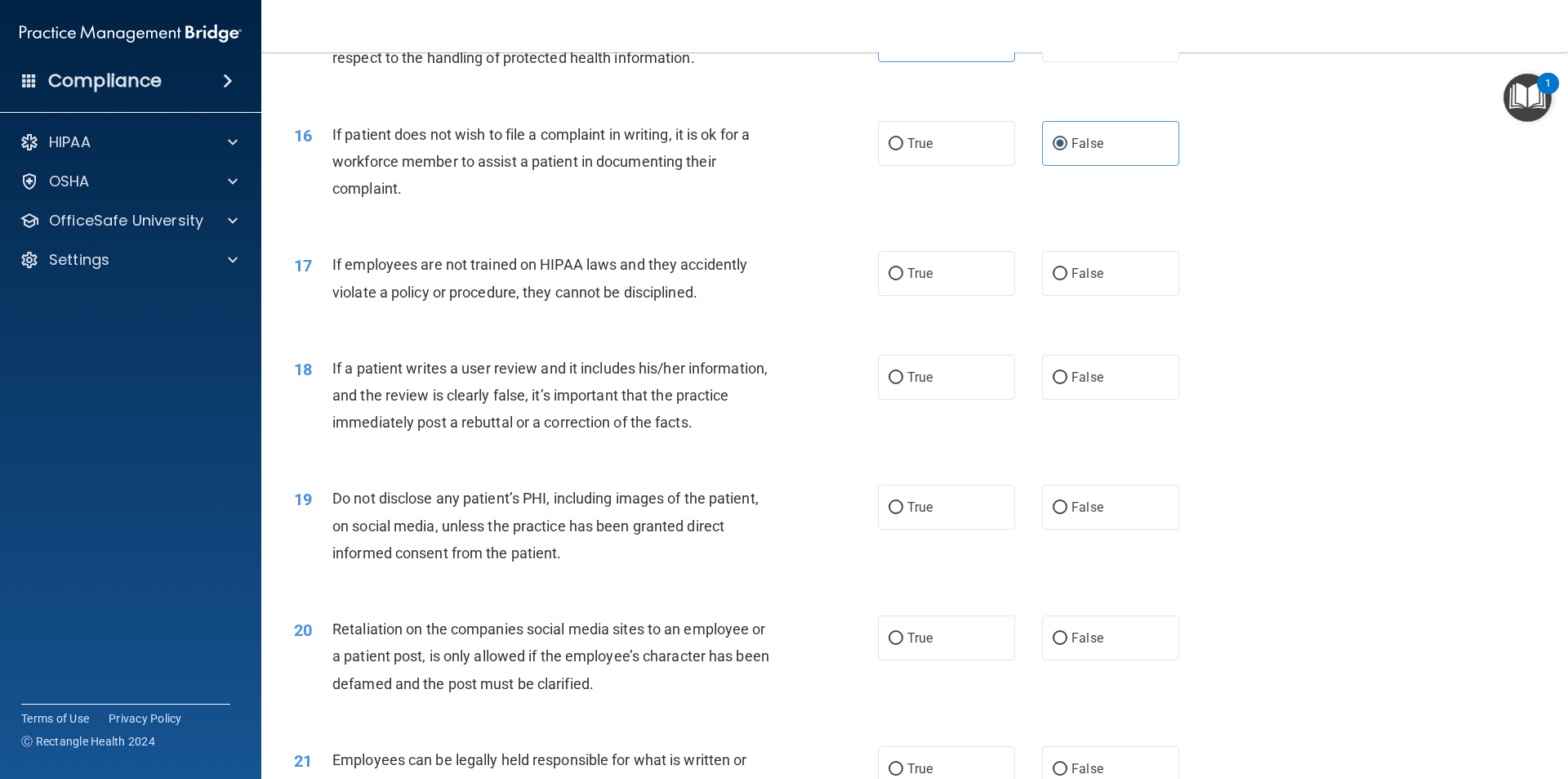
scroll to position [2043, 0]
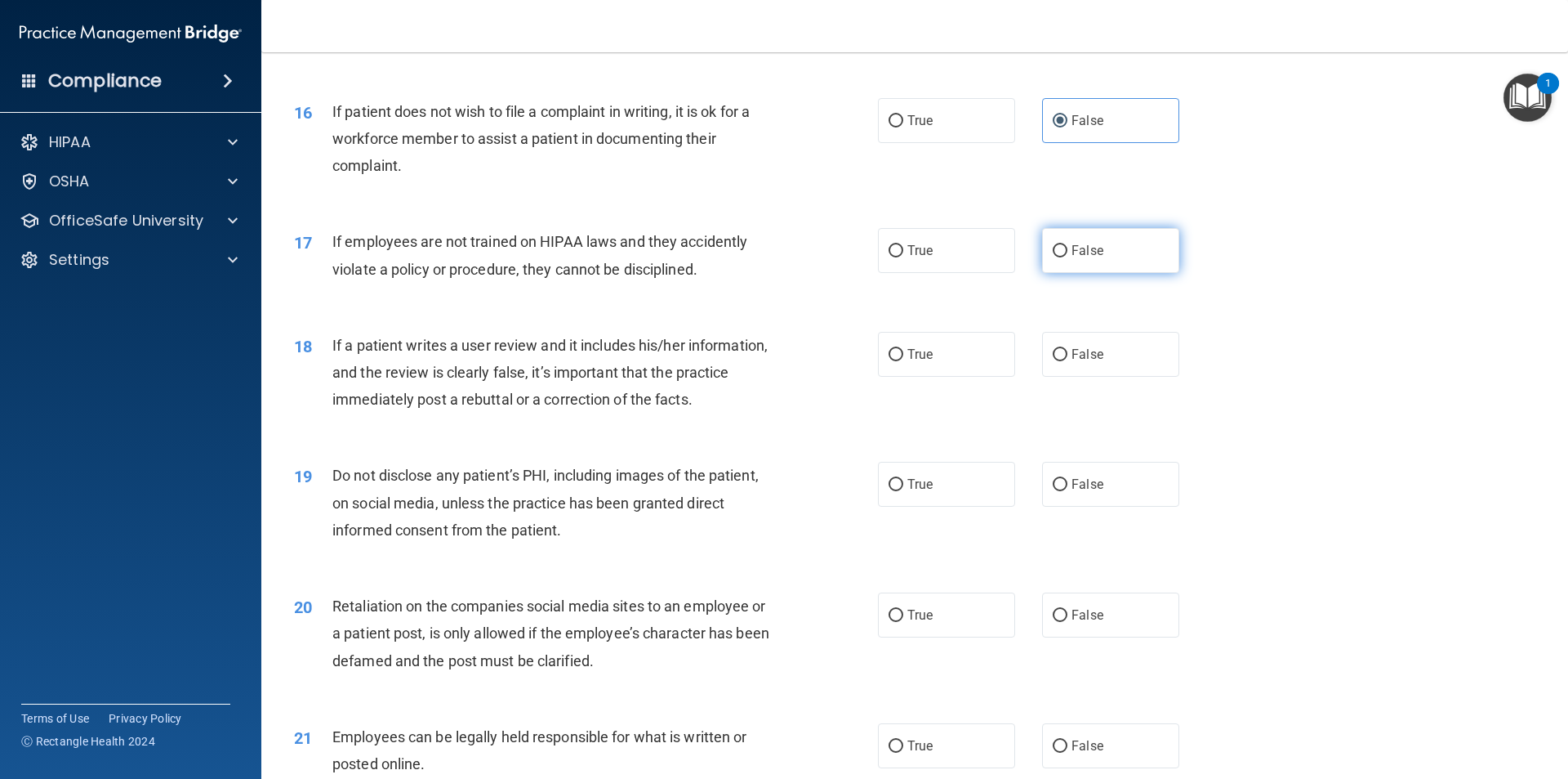
click at [782, 258] on span "False" at bounding box center [1087, 251] width 32 height 16
click at [782, 258] on input "False" at bounding box center [1060, 251] width 15 height 12
radio input "true"
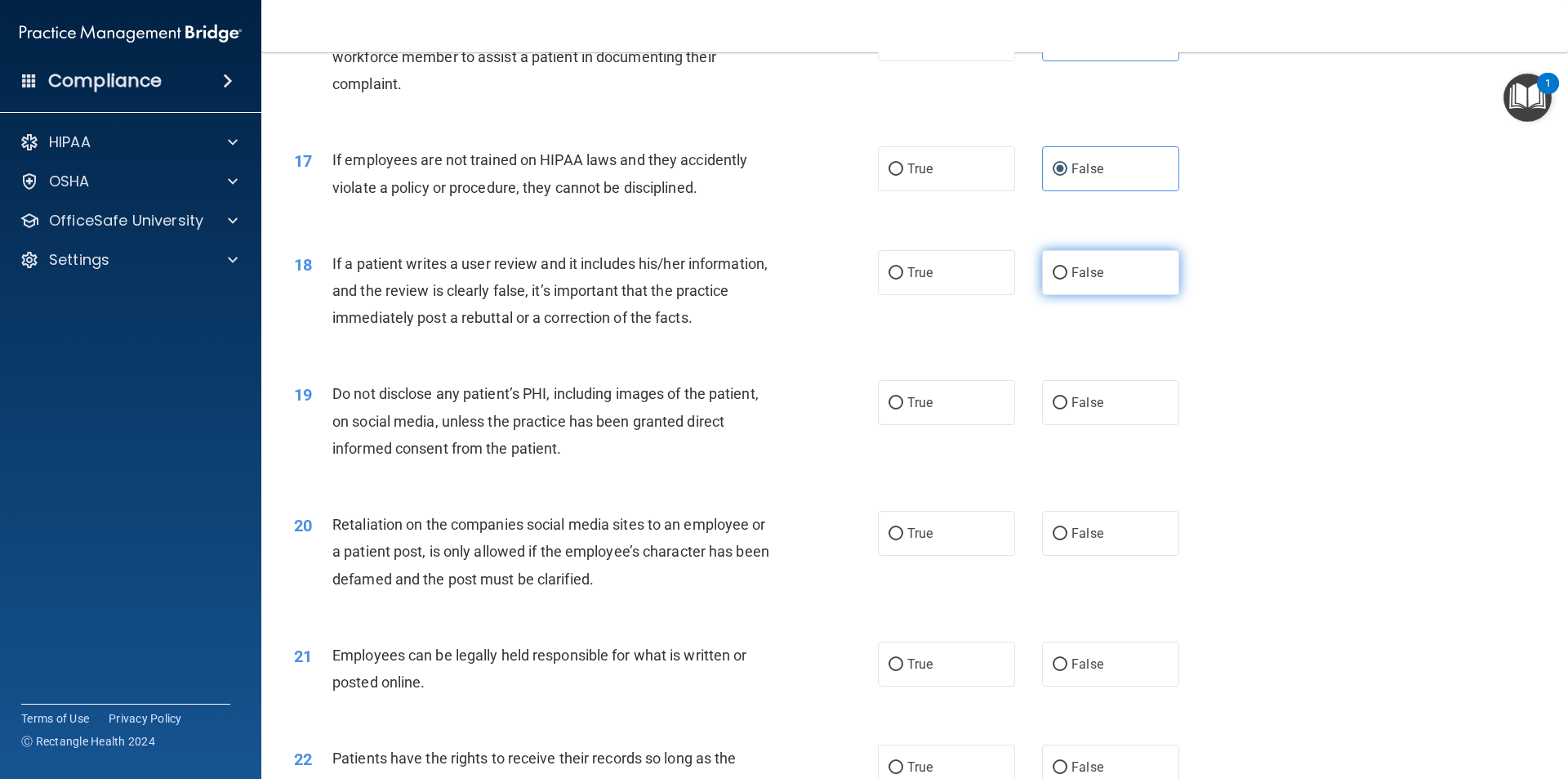
click at [782, 287] on label "False" at bounding box center [1110, 273] width 137 height 45
click at [782, 279] on input "False" at bounding box center [1060, 273] width 15 height 12
radio input "true"
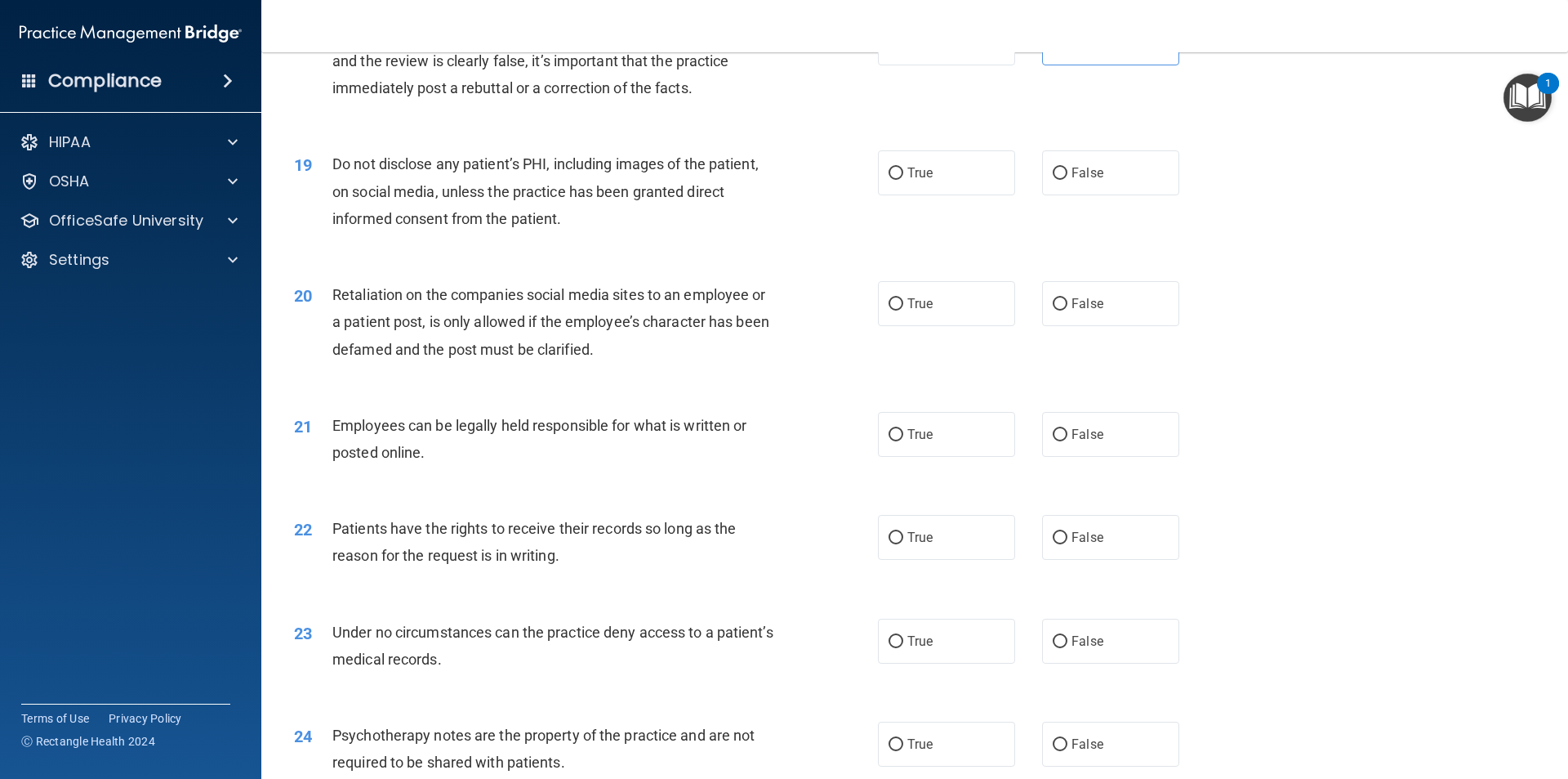
scroll to position [2288, 0]
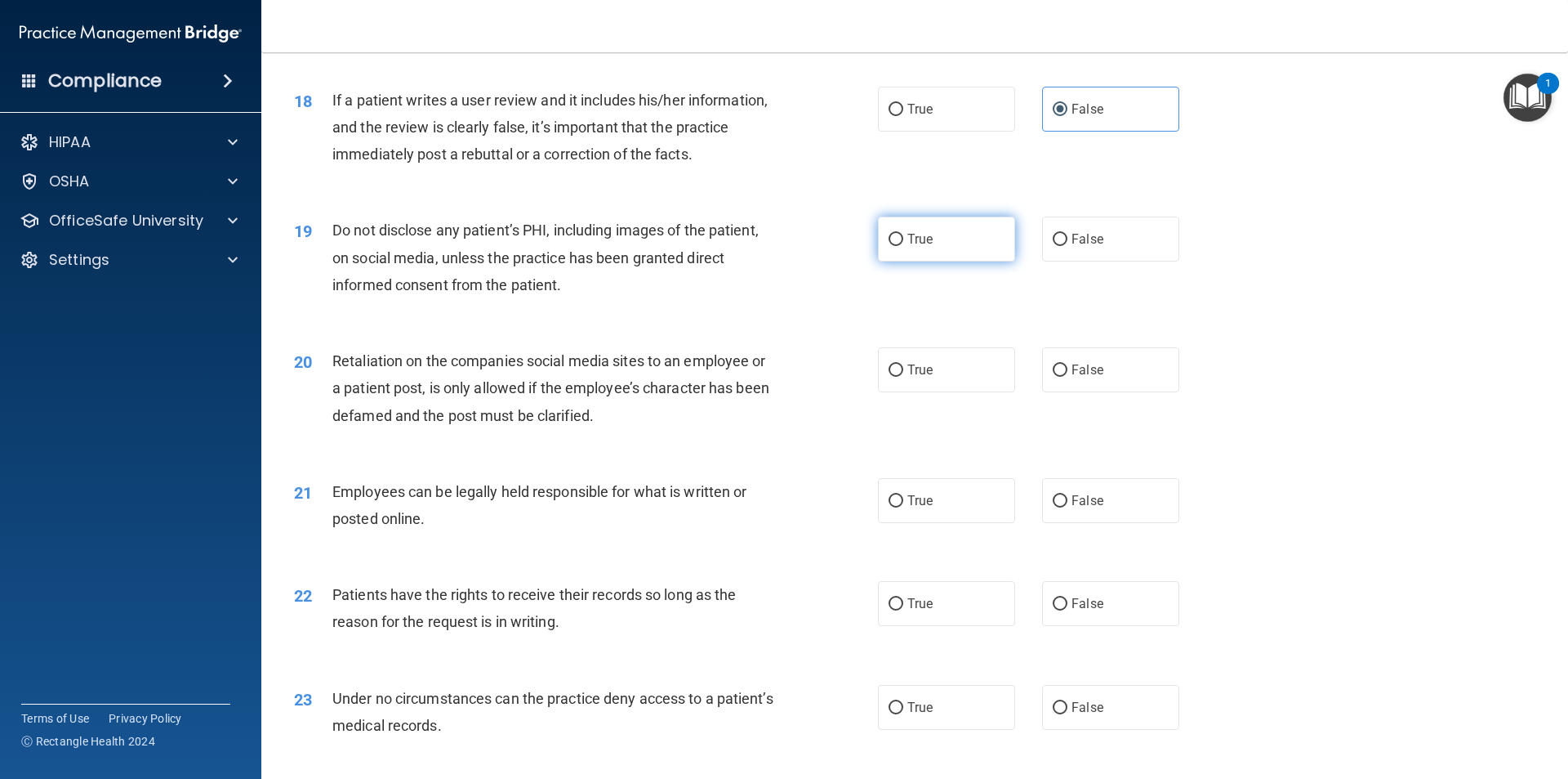
click at [782, 262] on label "True" at bounding box center [945, 239] width 137 height 45
click at [782, 246] on input "True" at bounding box center [895, 240] width 15 height 12
radio input "true"
click at [782, 392] on label "False" at bounding box center [1110, 370] width 137 height 45
click at [782, 376] on input "False" at bounding box center [1060, 370] width 15 height 12
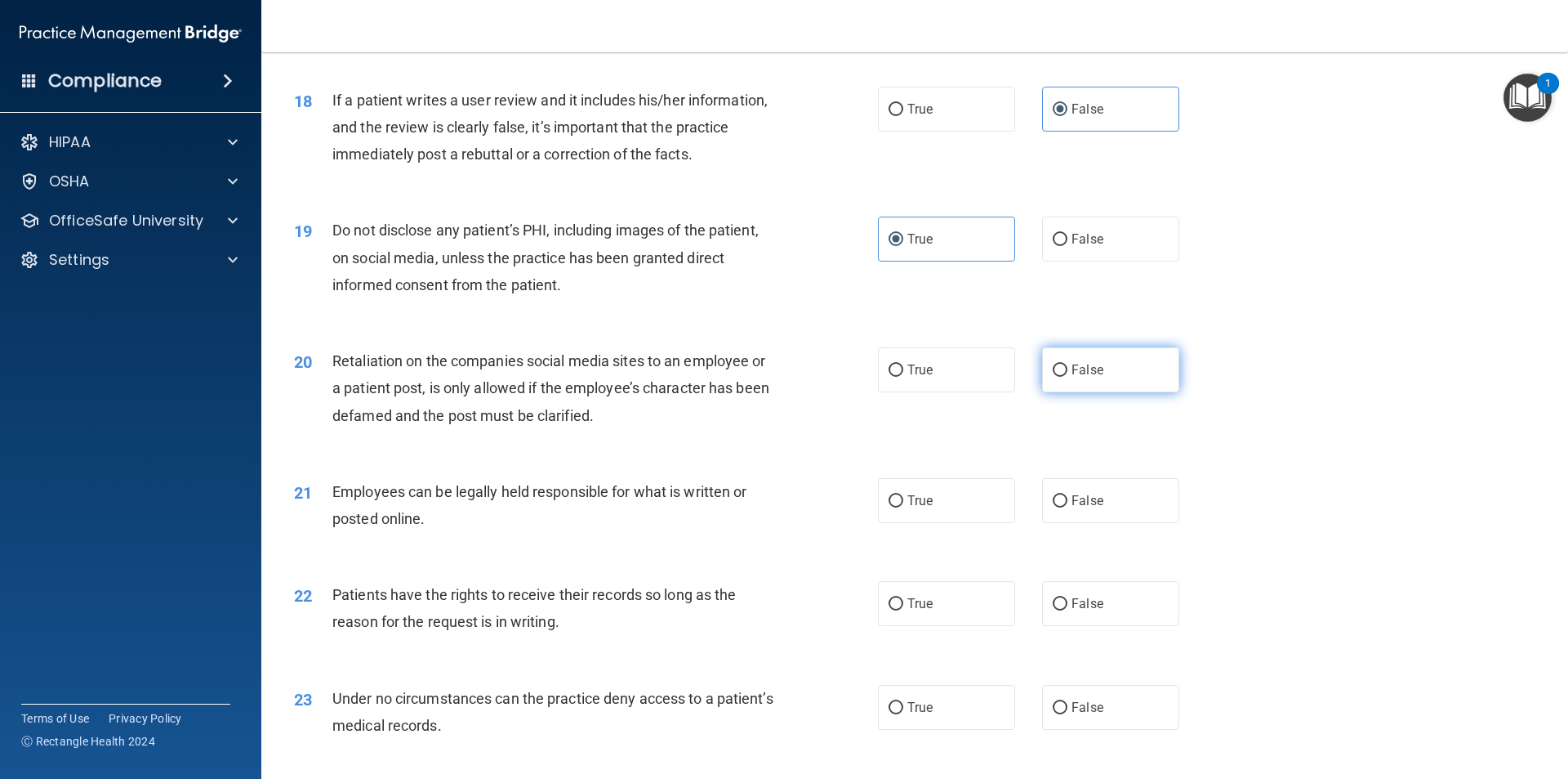
radio input "true"
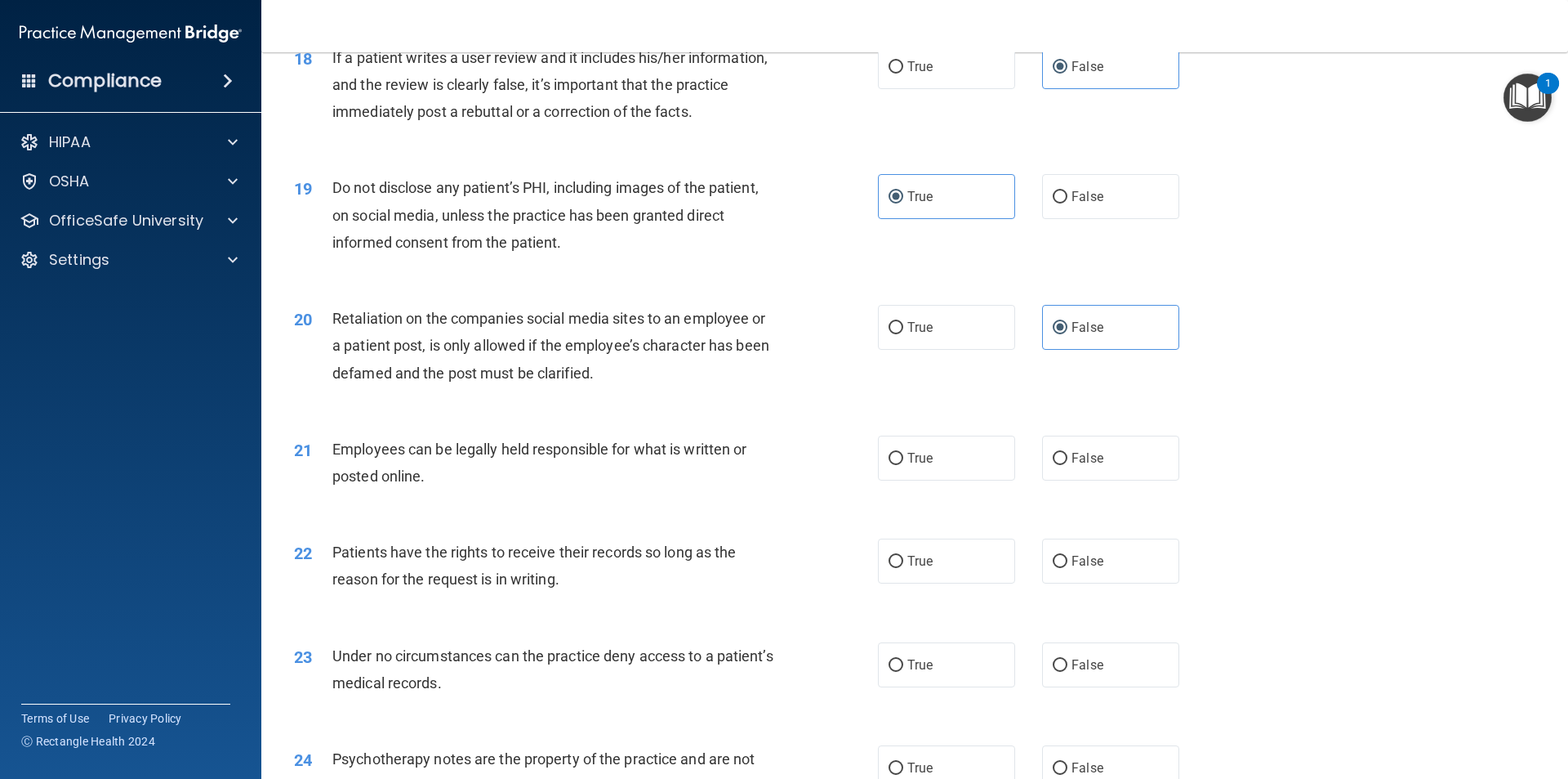
scroll to position [2369, 0]
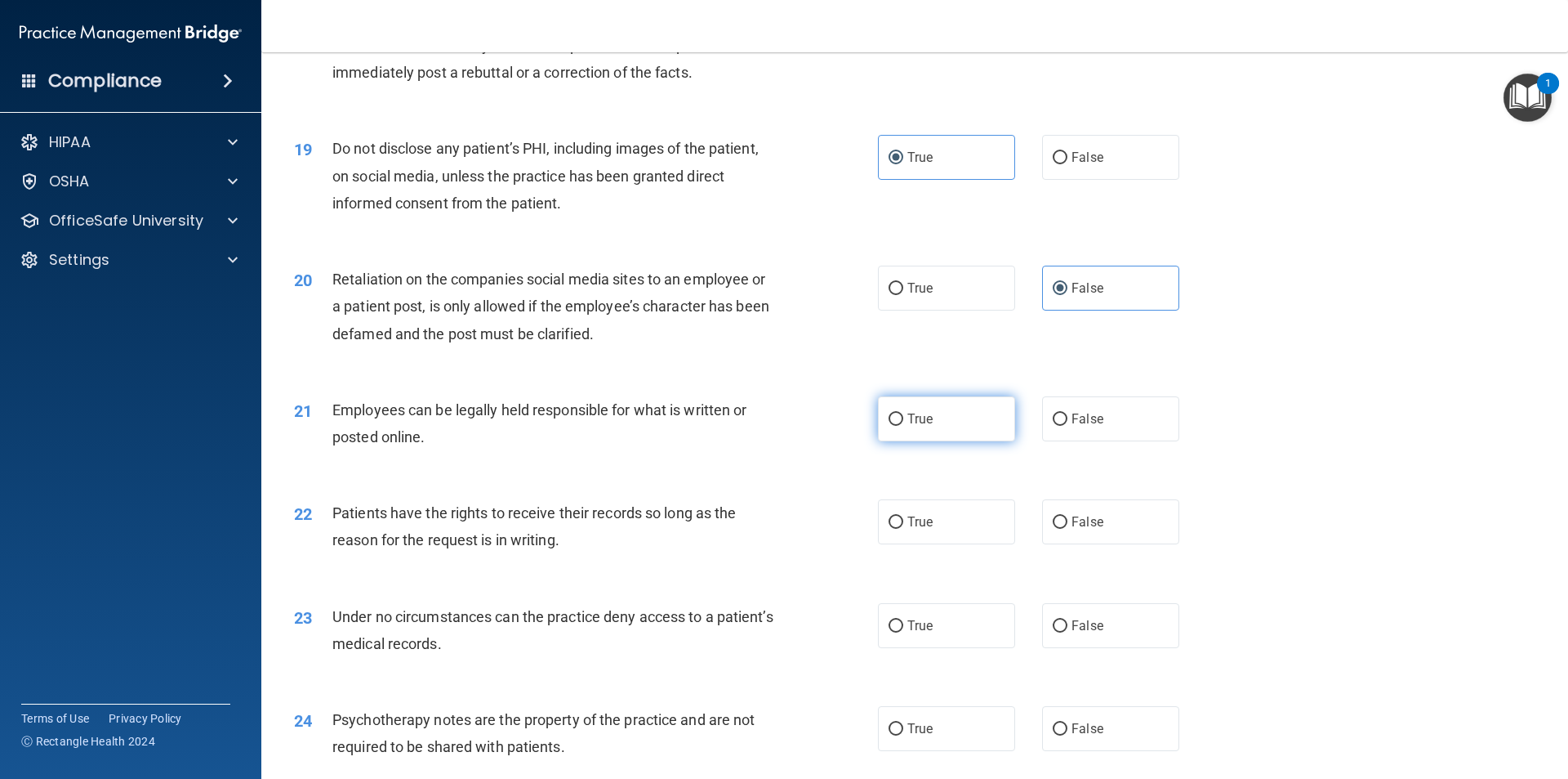
click at [782, 441] on label "True" at bounding box center [945, 419] width 137 height 45
click at [782, 426] on input "True" at bounding box center [895, 420] width 15 height 12
radio input "true"
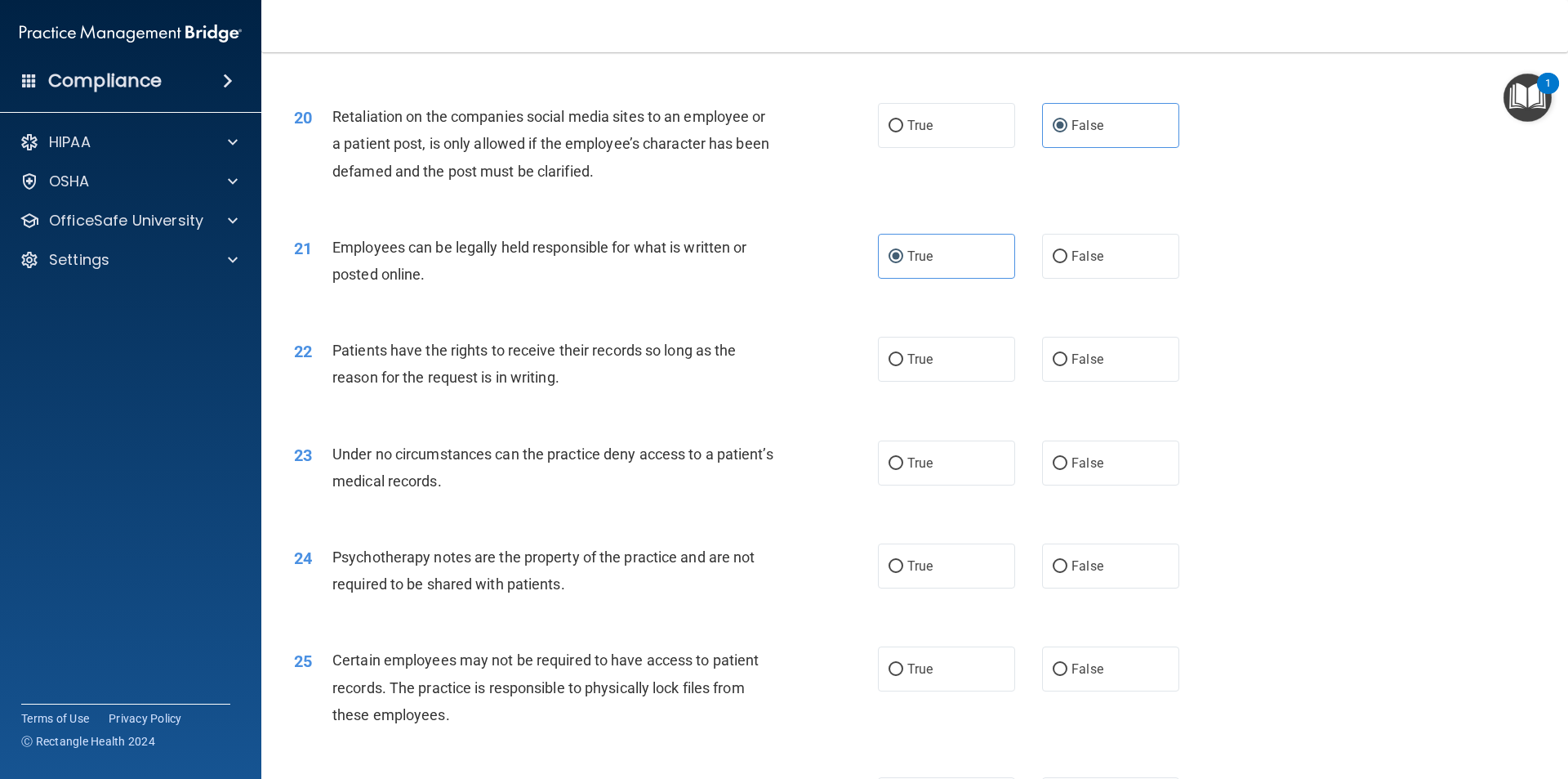
scroll to position [2532, 0]
click at [782, 381] on label "True" at bounding box center [945, 358] width 137 height 45
click at [782, 365] on input "True" at bounding box center [895, 358] width 15 height 12
radio input "true"
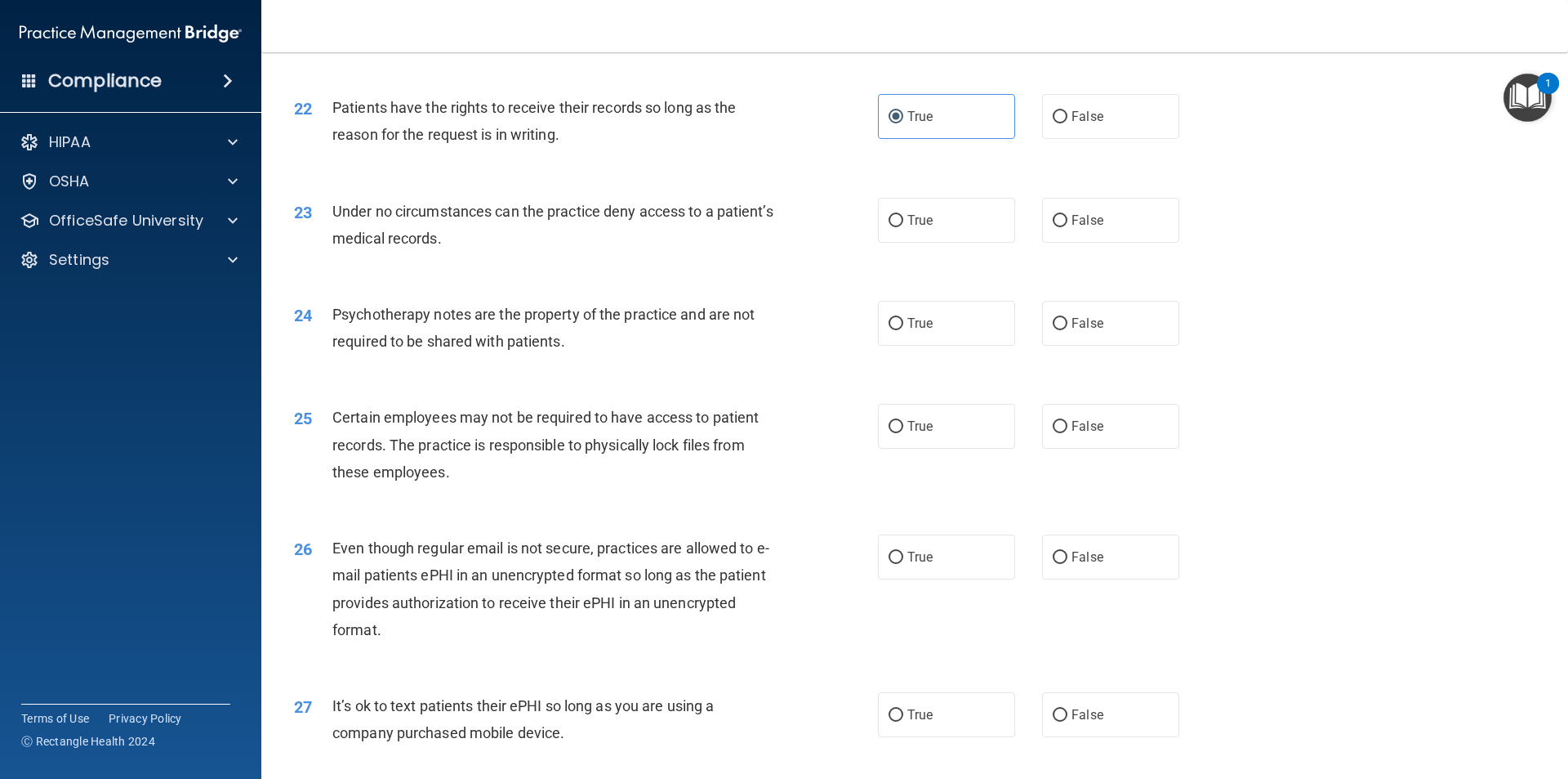
scroll to position [2777, 0]
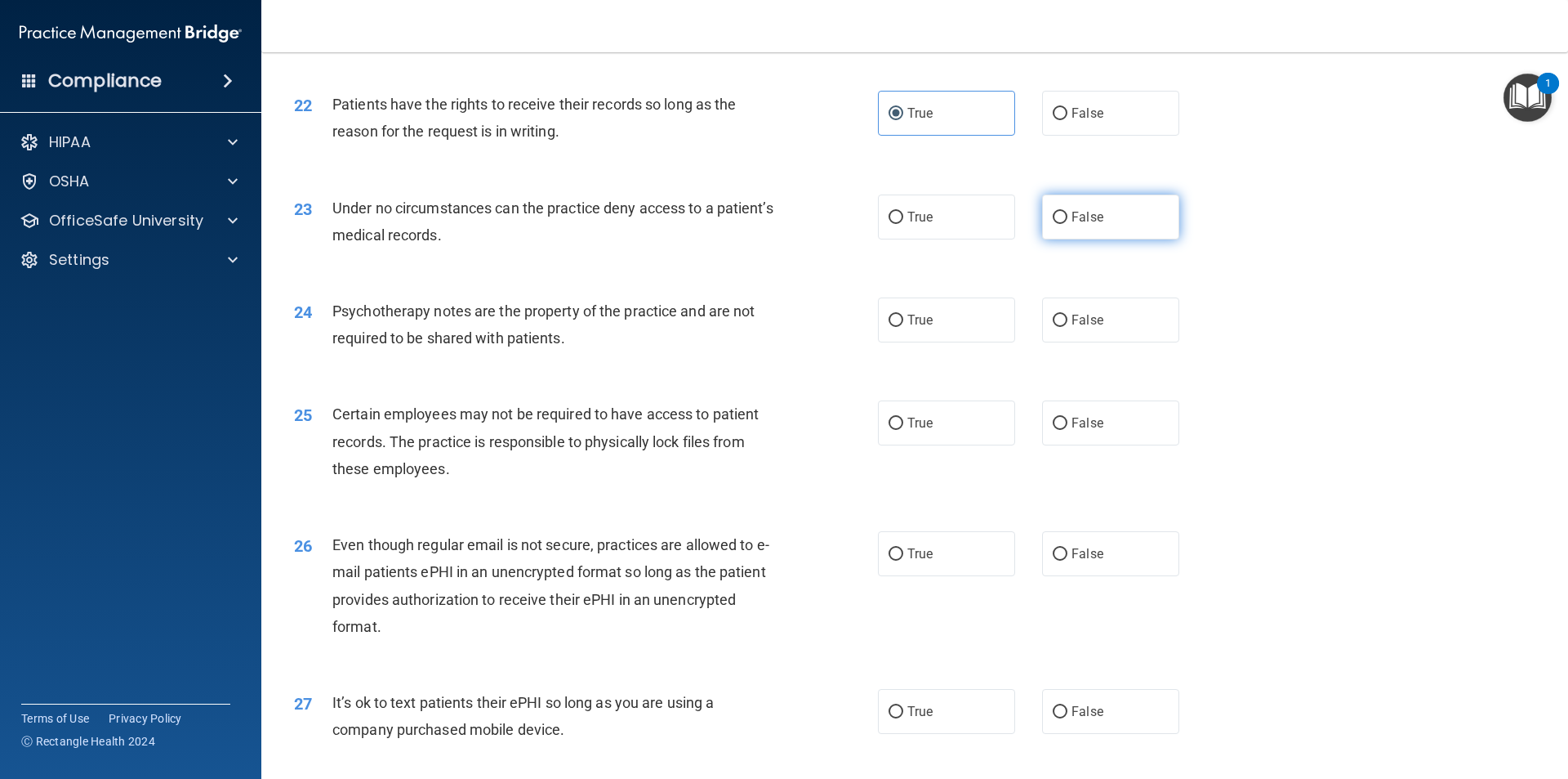
click at [782, 225] on span "False" at bounding box center [1087, 217] width 32 height 16
click at [782, 224] on input "False" at bounding box center [1060, 217] width 15 height 12
radio input "true"
click at [782, 328] on span "False" at bounding box center [1087, 320] width 32 height 16
click at [782, 327] on input "False" at bounding box center [1060, 321] width 15 height 12
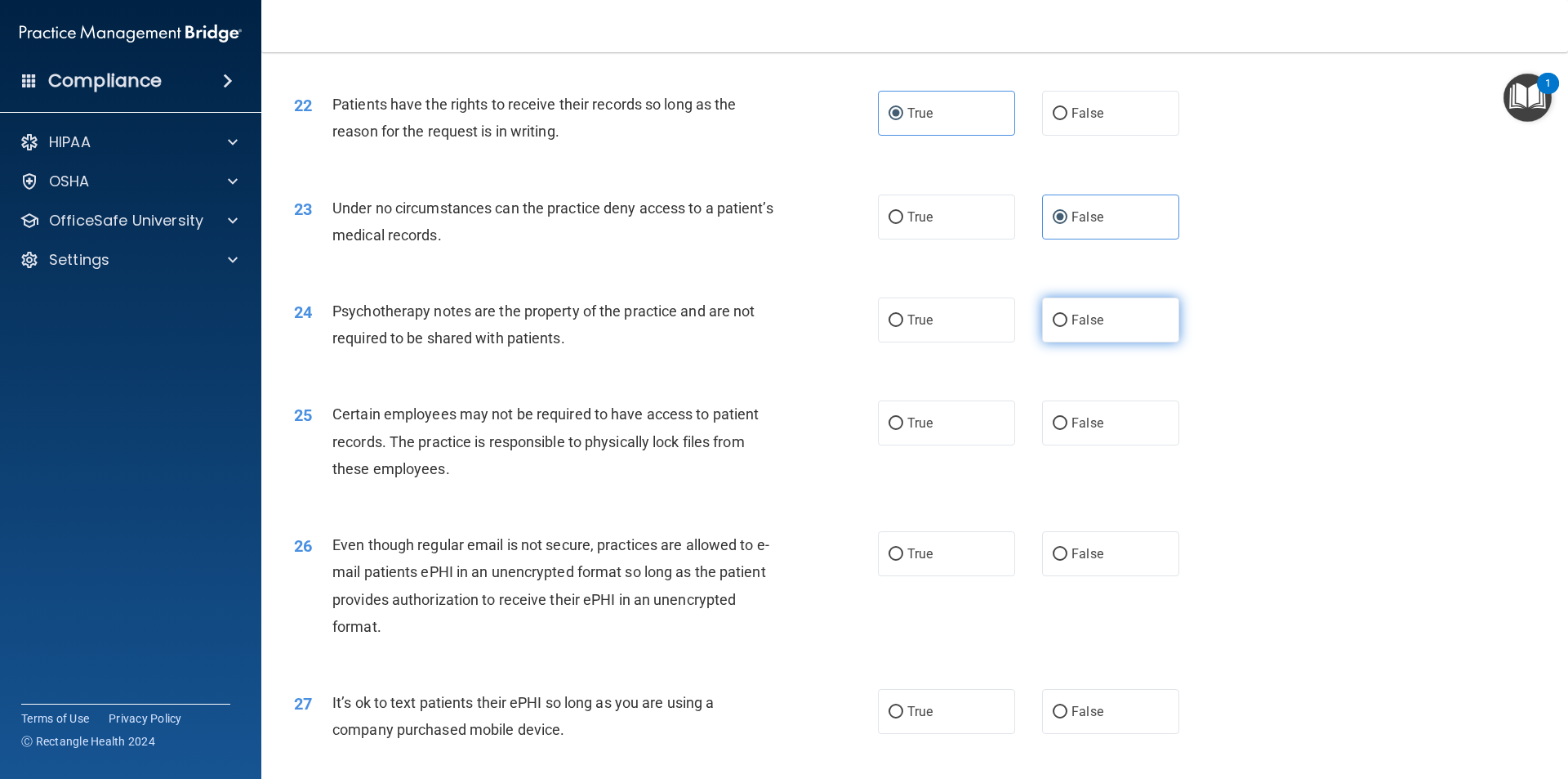
radio input "true"
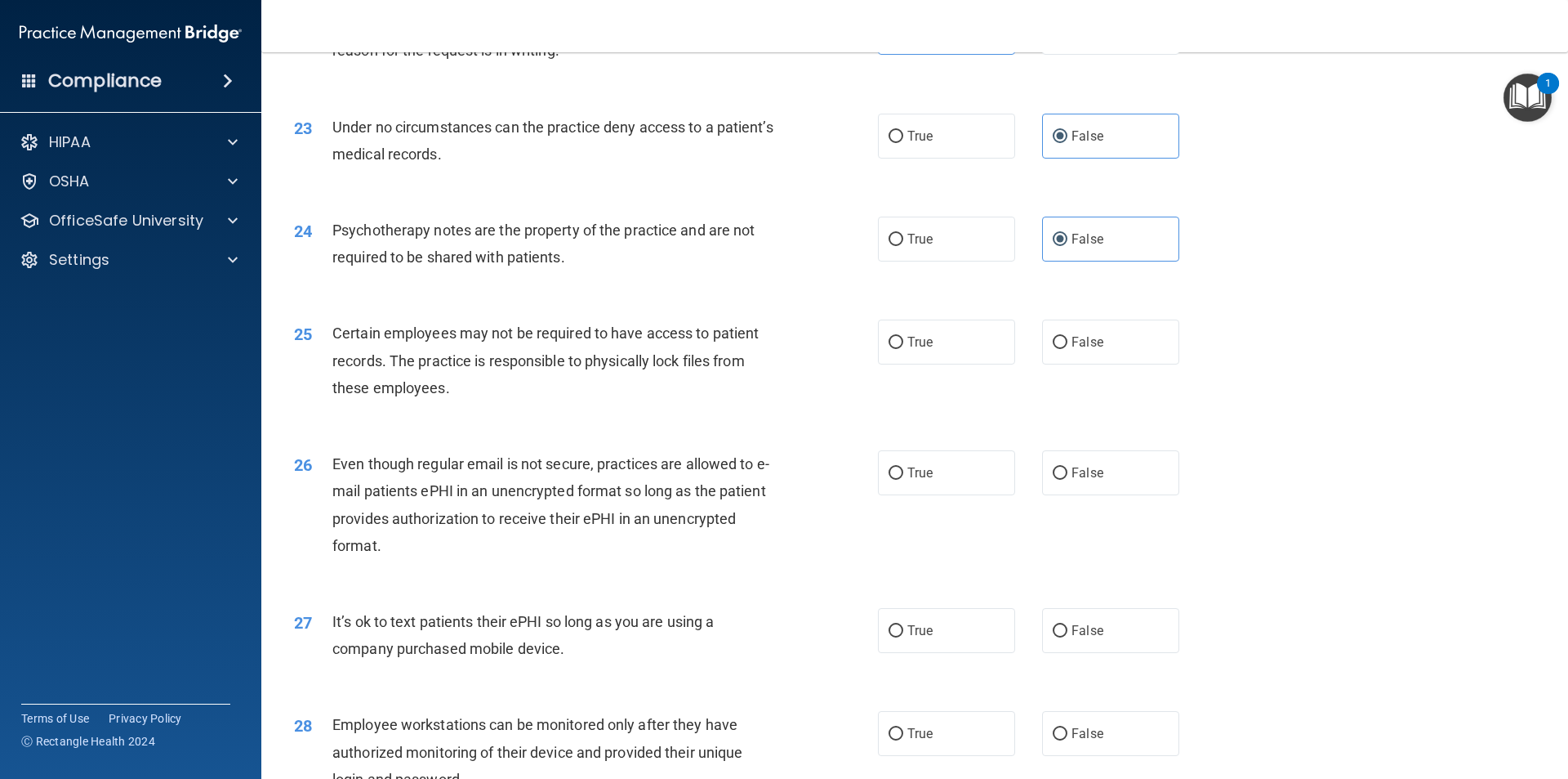
scroll to position [2859, 0]
click at [782, 363] on label "False" at bounding box center [1110, 342] width 137 height 45
click at [782, 348] on input "False" at bounding box center [1060, 342] width 15 height 12
radio input "true"
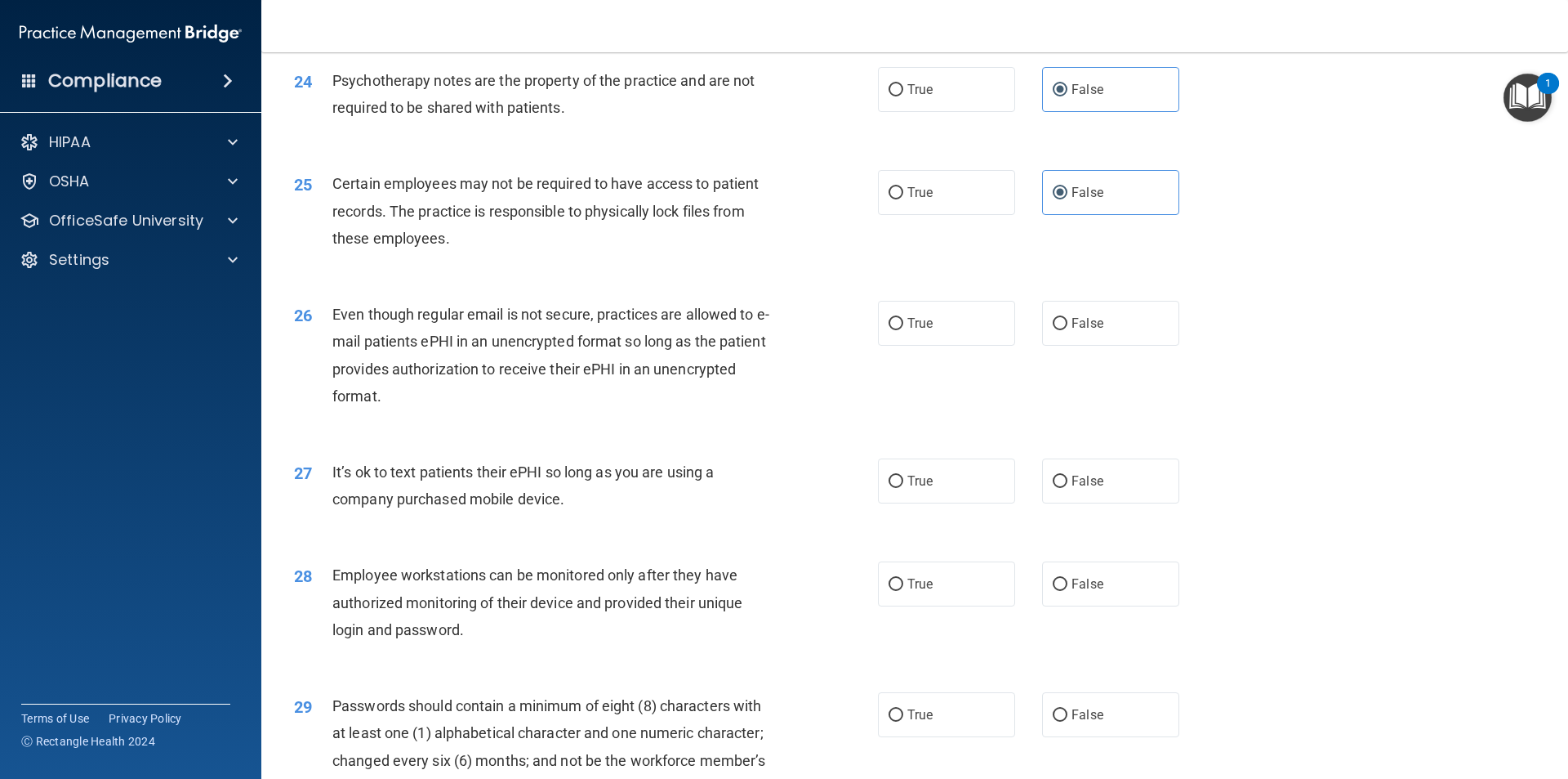
scroll to position [3022, 0]
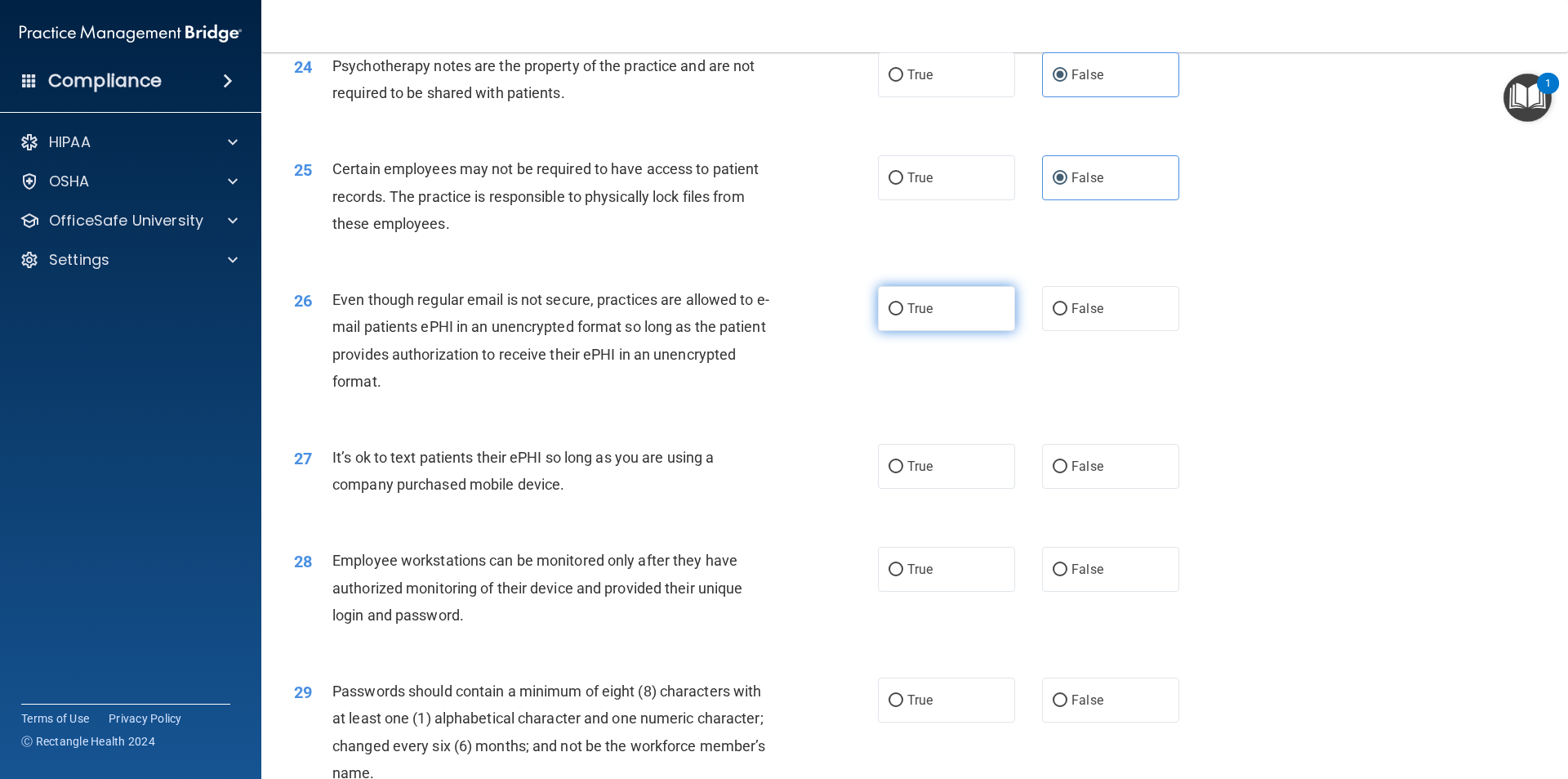
click at [782, 331] on label "True" at bounding box center [945, 309] width 137 height 45
click at [782, 315] on input "True" at bounding box center [895, 309] width 15 height 12
radio input "true"
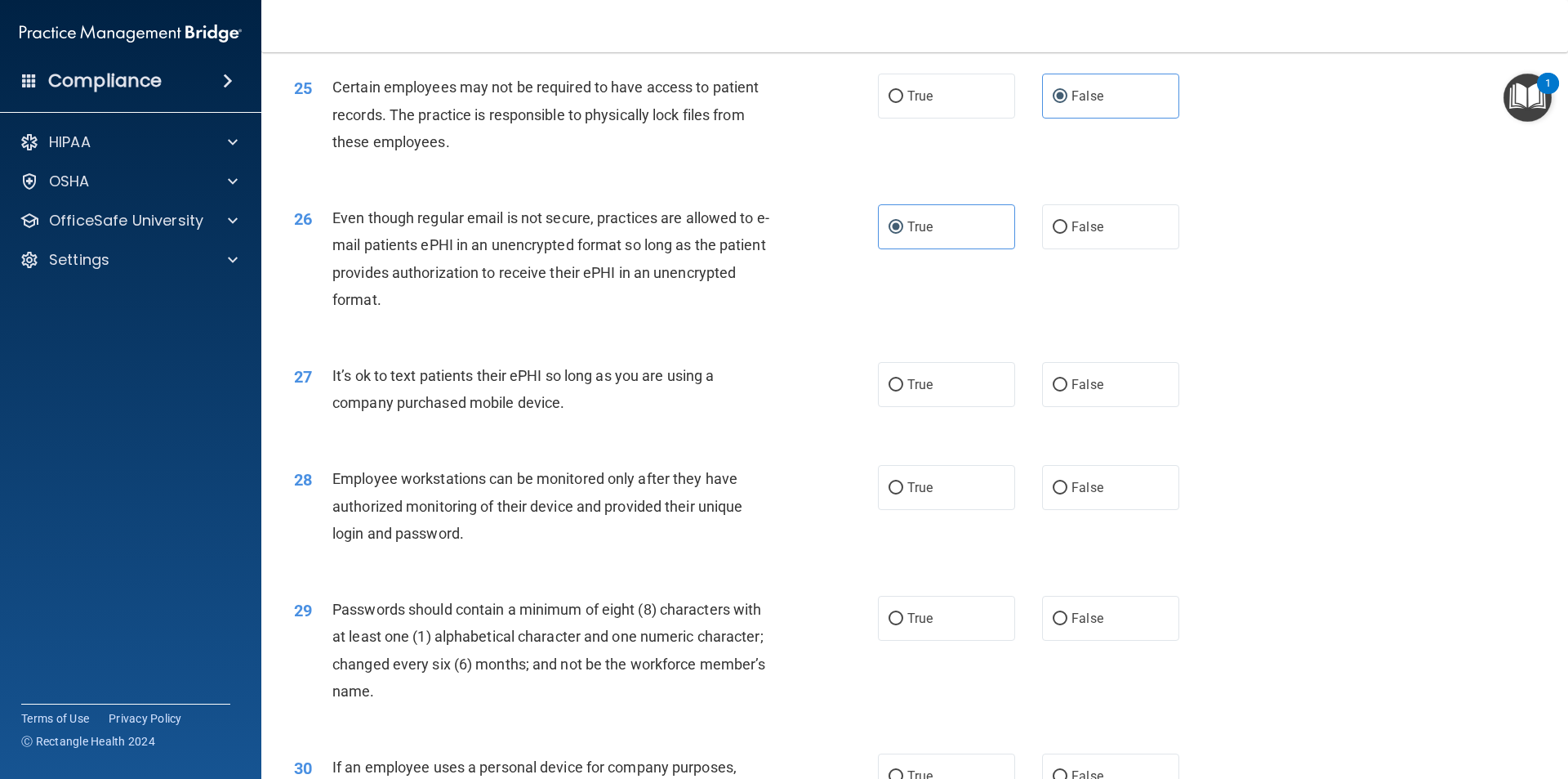
scroll to position [3186, 0]
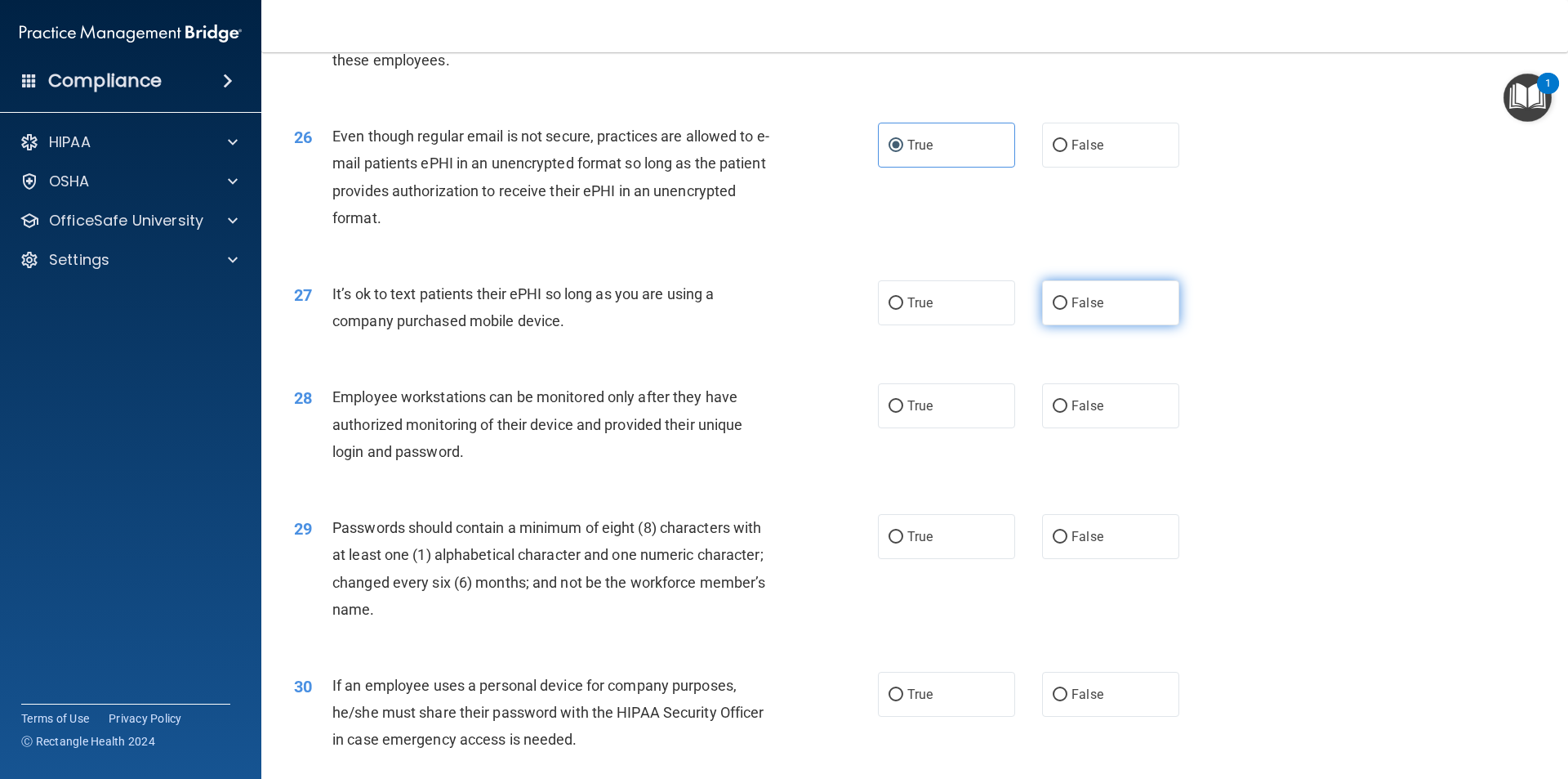
click at [782, 310] on span "False" at bounding box center [1087, 303] width 32 height 16
click at [782, 310] on input "False" at bounding box center [1060, 303] width 15 height 12
radio input "true"
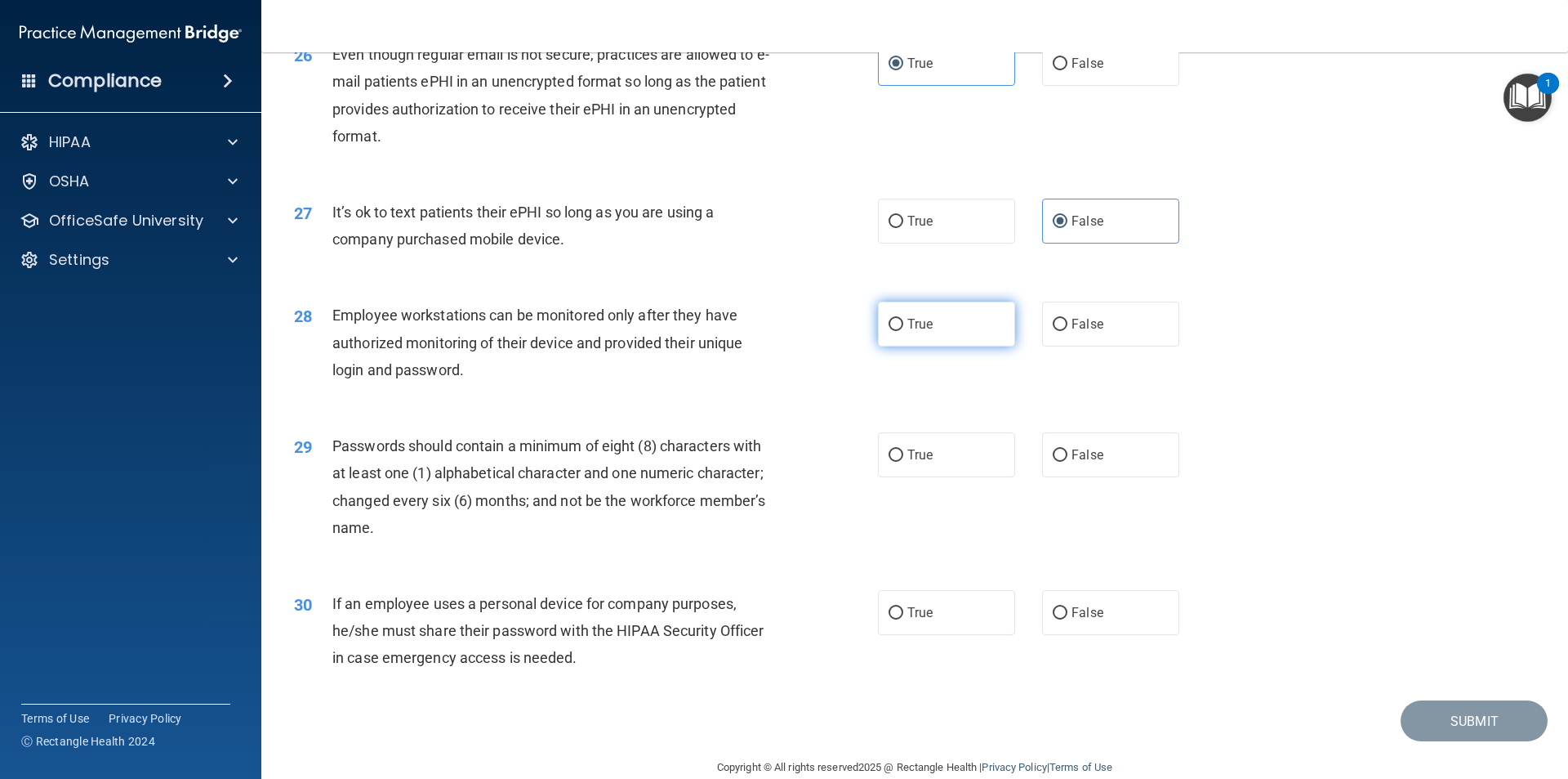
click at [782, 347] on label "True" at bounding box center [945, 324] width 137 height 45
click at [782, 331] on input "True" at bounding box center [895, 325] width 15 height 12
radio input "true"
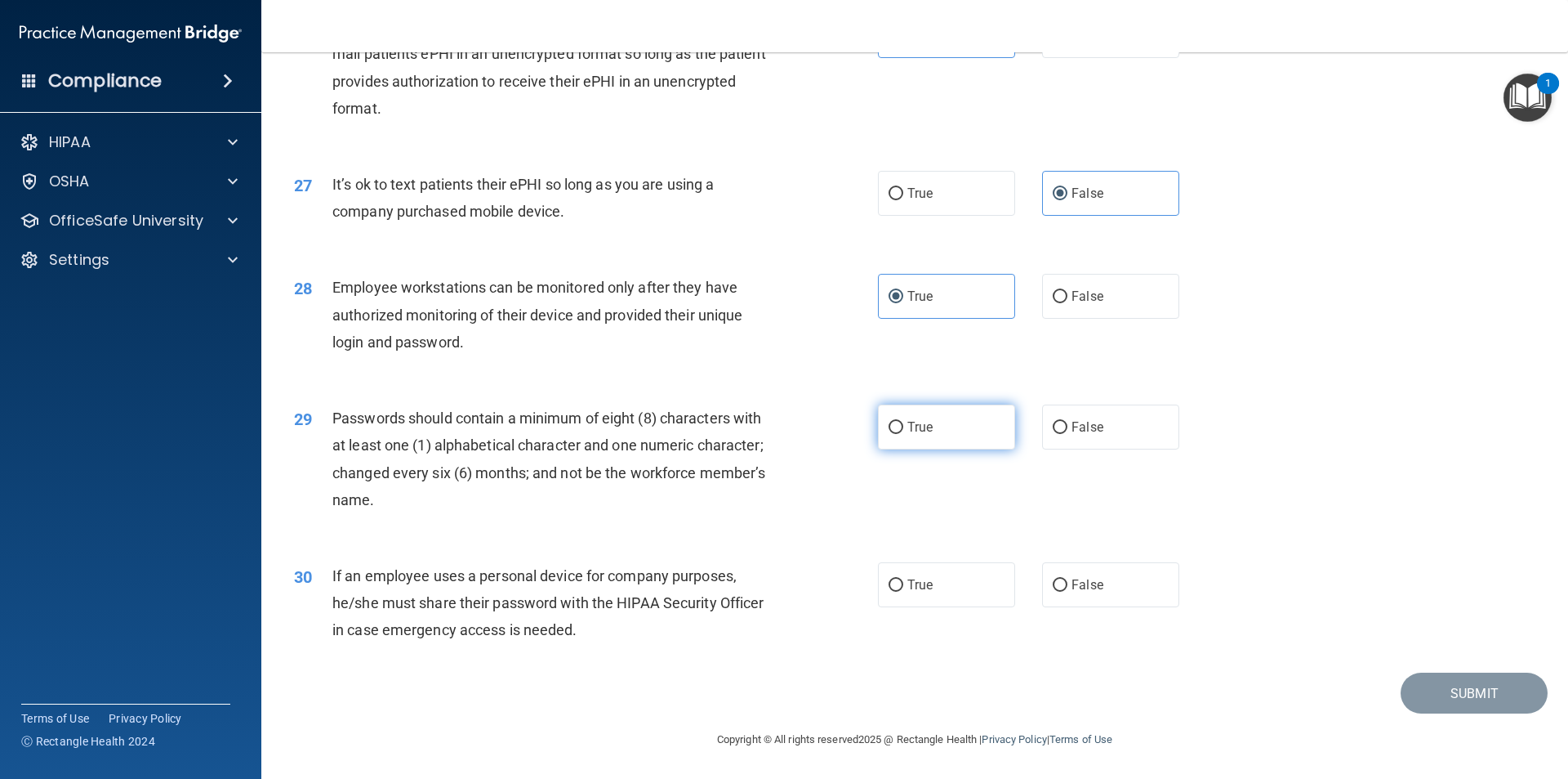
click at [782, 424] on label "True" at bounding box center [945, 428] width 137 height 45
click at [782, 424] on input "True" at bounding box center [895, 428] width 15 height 12
radio input "true"
click at [782, 592] on label "True" at bounding box center [945, 584] width 137 height 45
click at [782, 591] on input "True" at bounding box center [895, 585] width 15 height 12
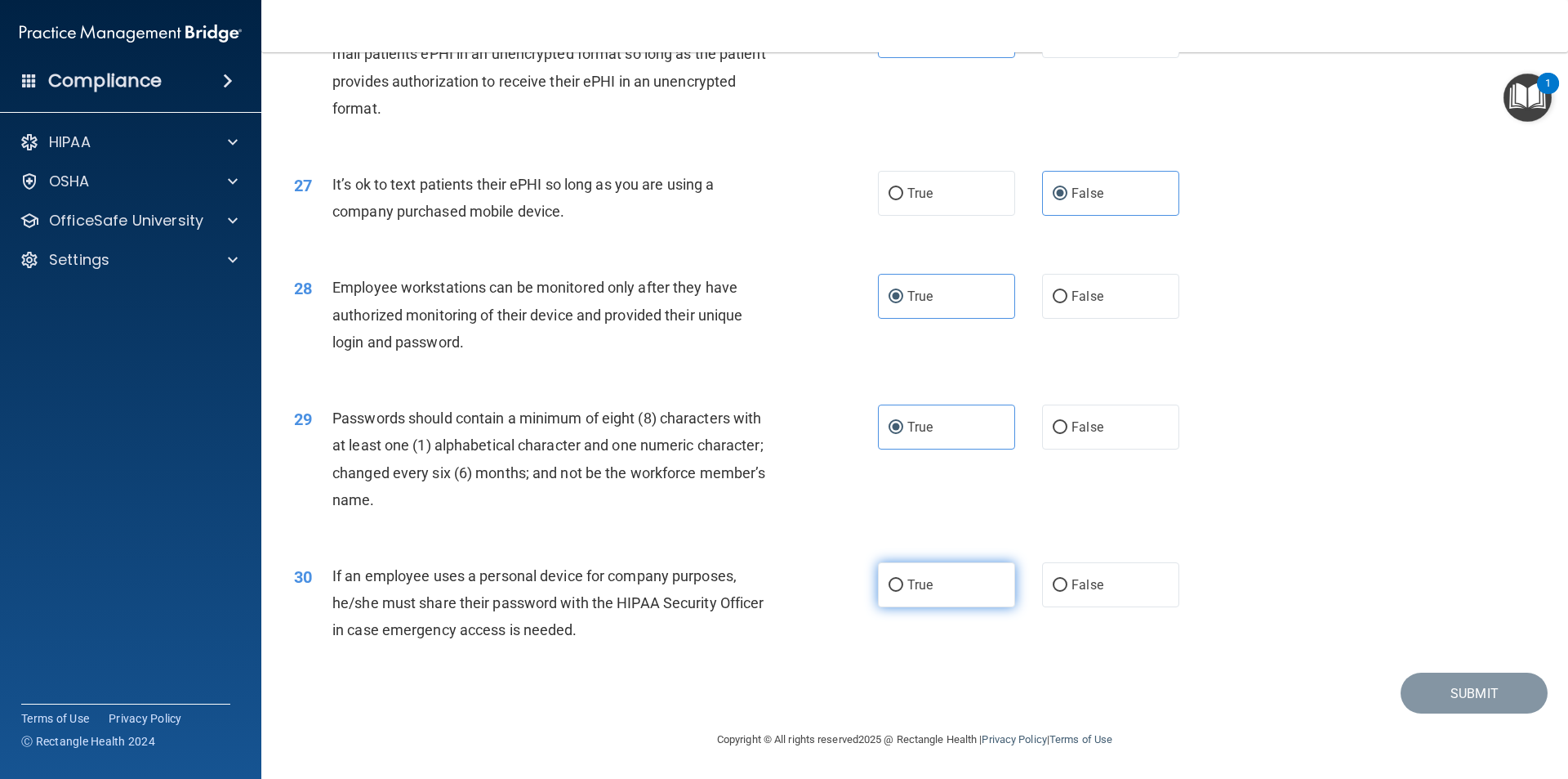
radio input "true"
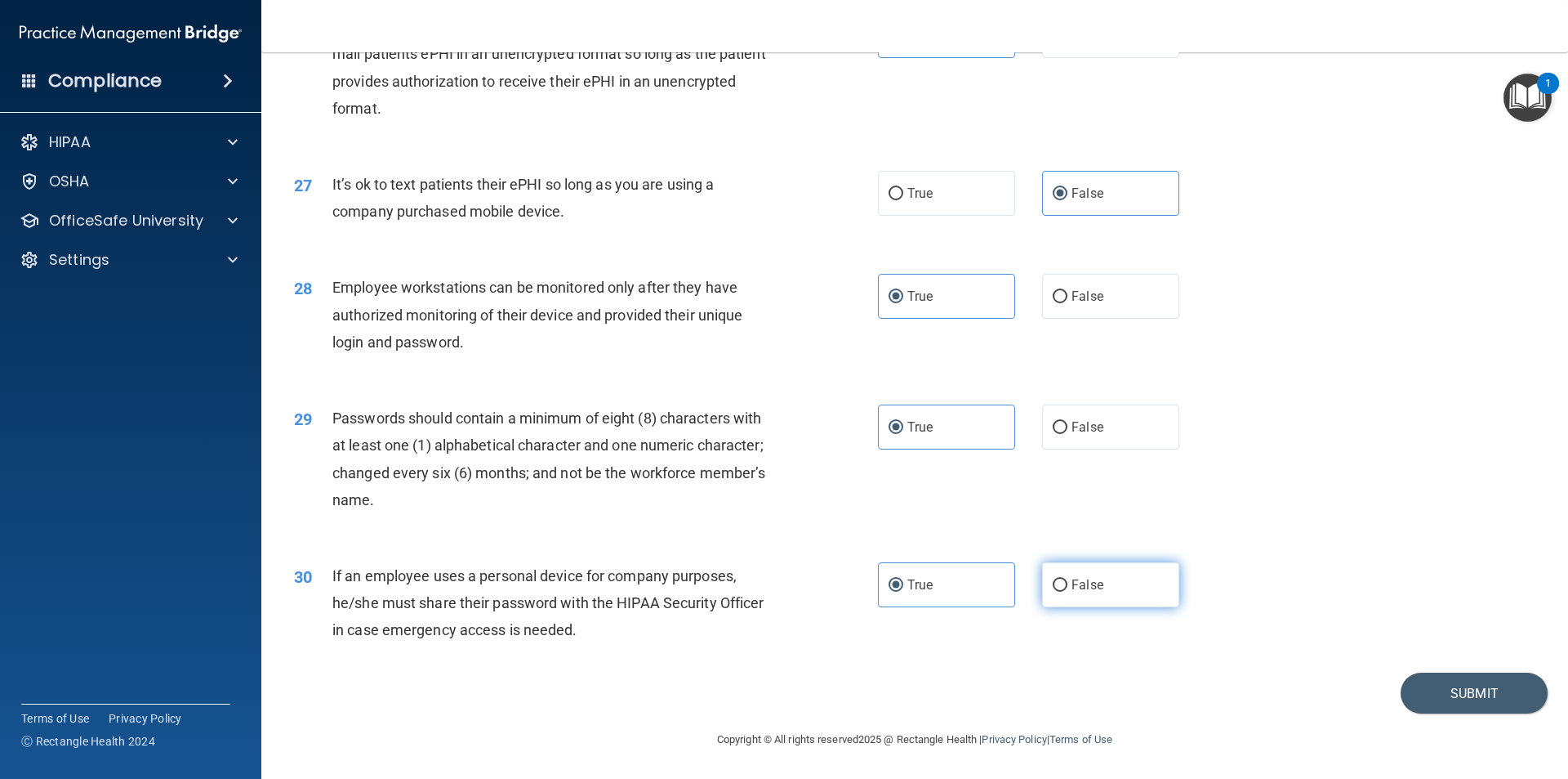
click at [782, 581] on span "False" at bounding box center [1087, 584] width 32 height 16
click at [782, 581] on input "False" at bounding box center [1060, 585] width 15 height 12
radio input "true"
click at [782, 581] on label "True" at bounding box center [945, 584] width 137 height 45
click at [782, 581] on input "True" at bounding box center [895, 585] width 15 height 12
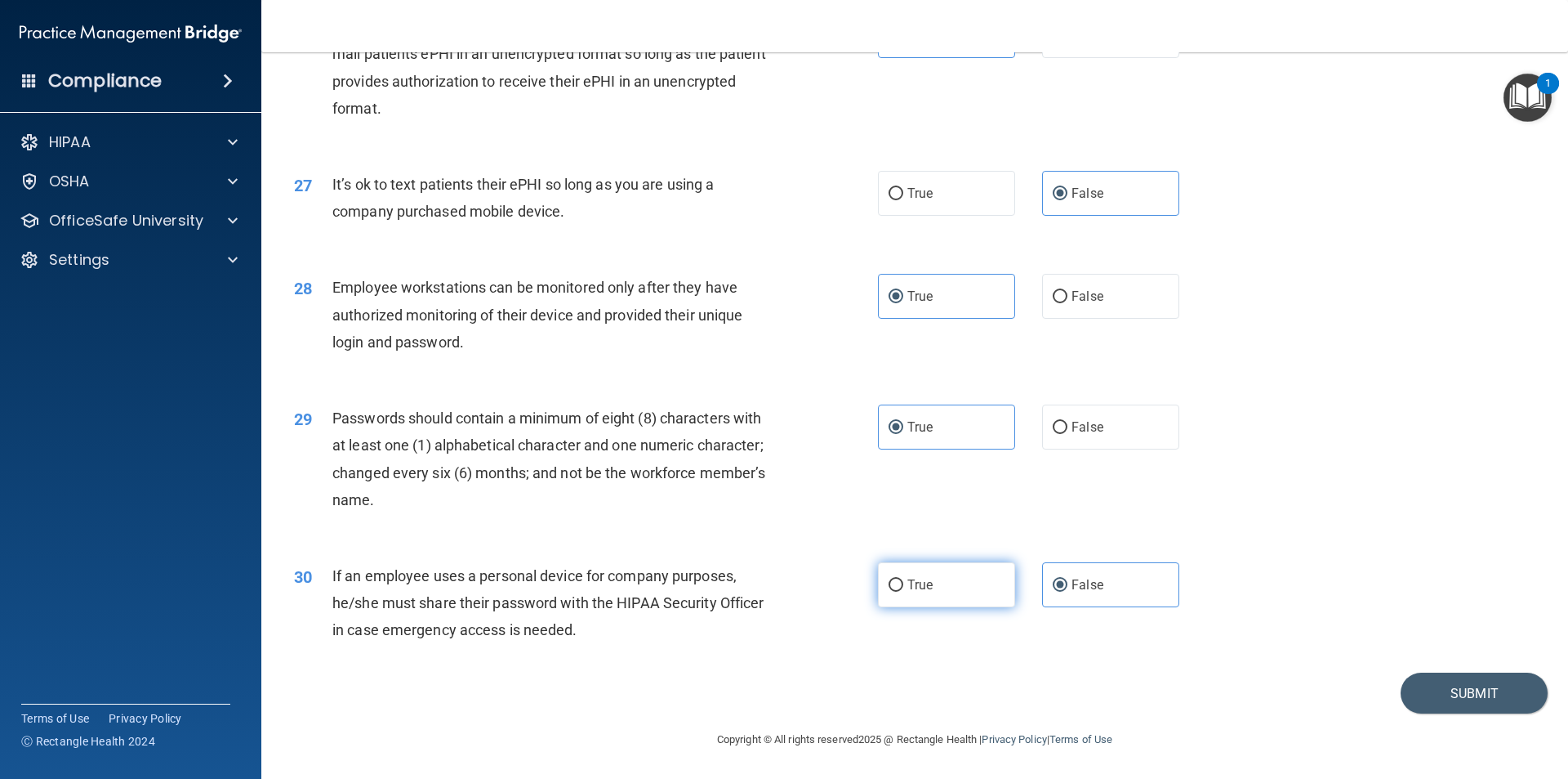
radio input "true"
radio input "false"
click at [782, 678] on button "Submit" at bounding box center [1473, 693] width 147 height 41
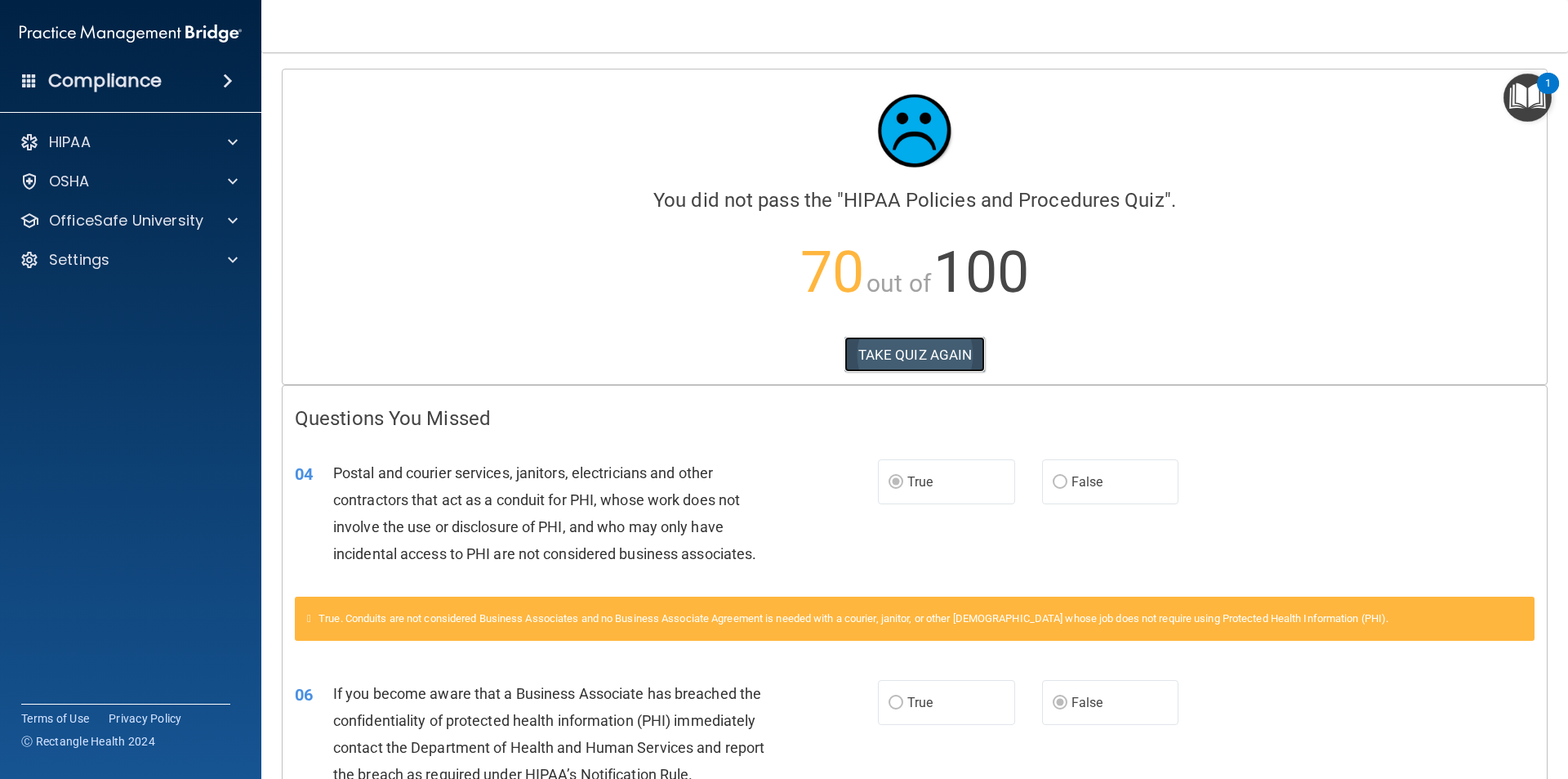
click at [782, 359] on button "TAKE QUIZ AGAIN" at bounding box center [915, 354] width 141 height 36
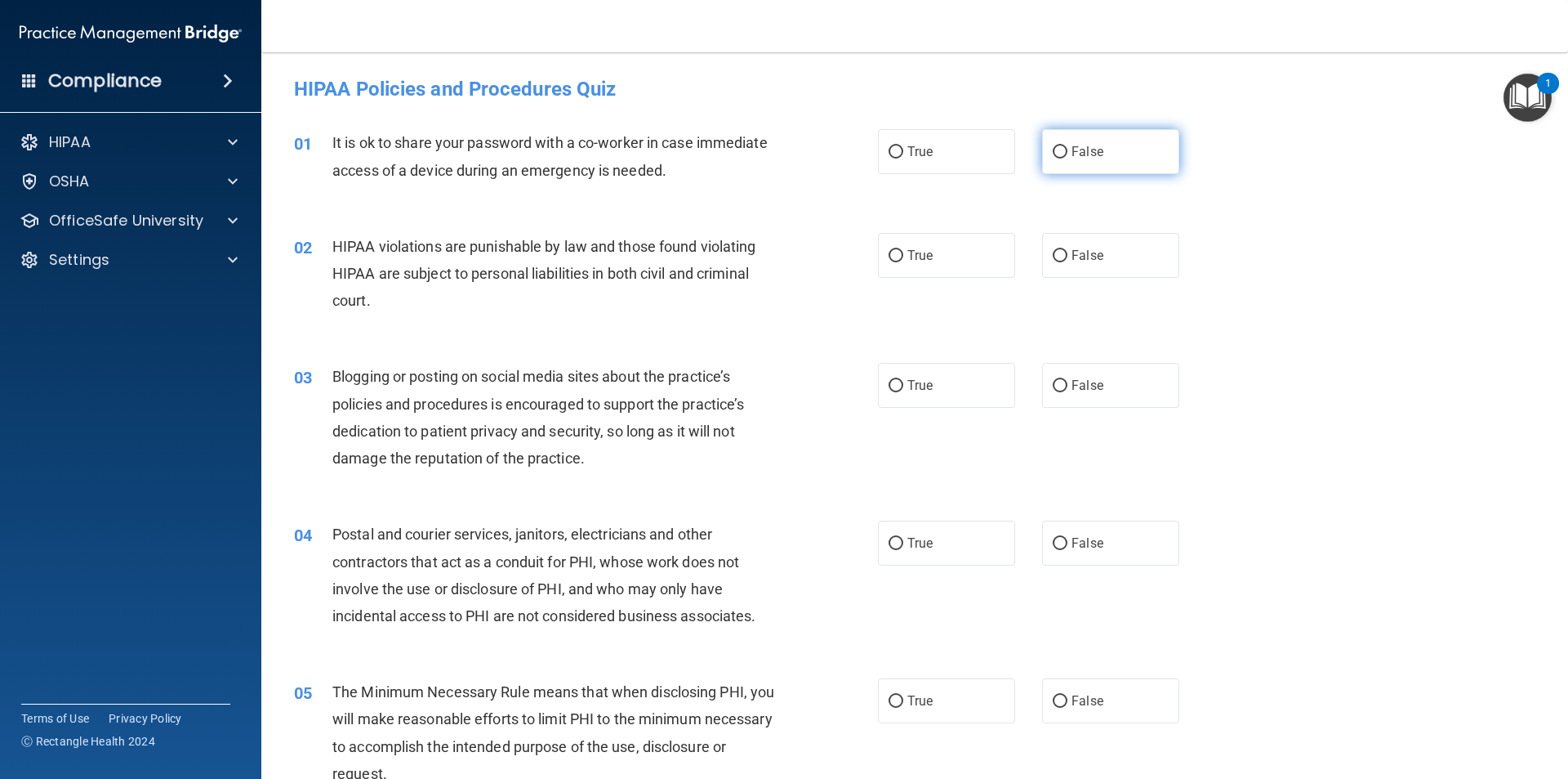
click at [782, 158] on span "False" at bounding box center [1087, 152] width 32 height 16
click at [782, 158] on input "False" at bounding box center [1060, 152] width 15 height 12
radio input "true"
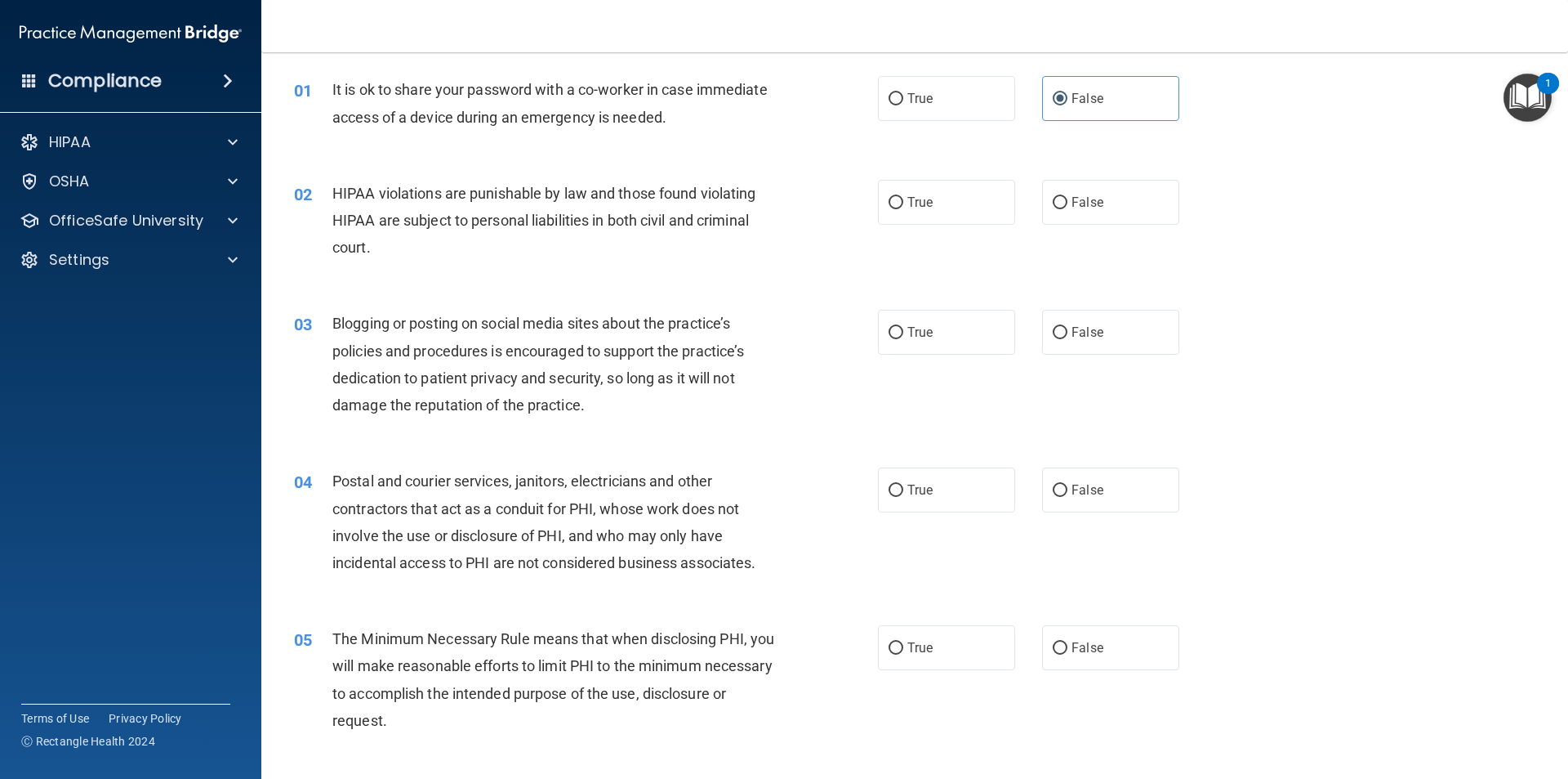
scroll to position [82, 0]
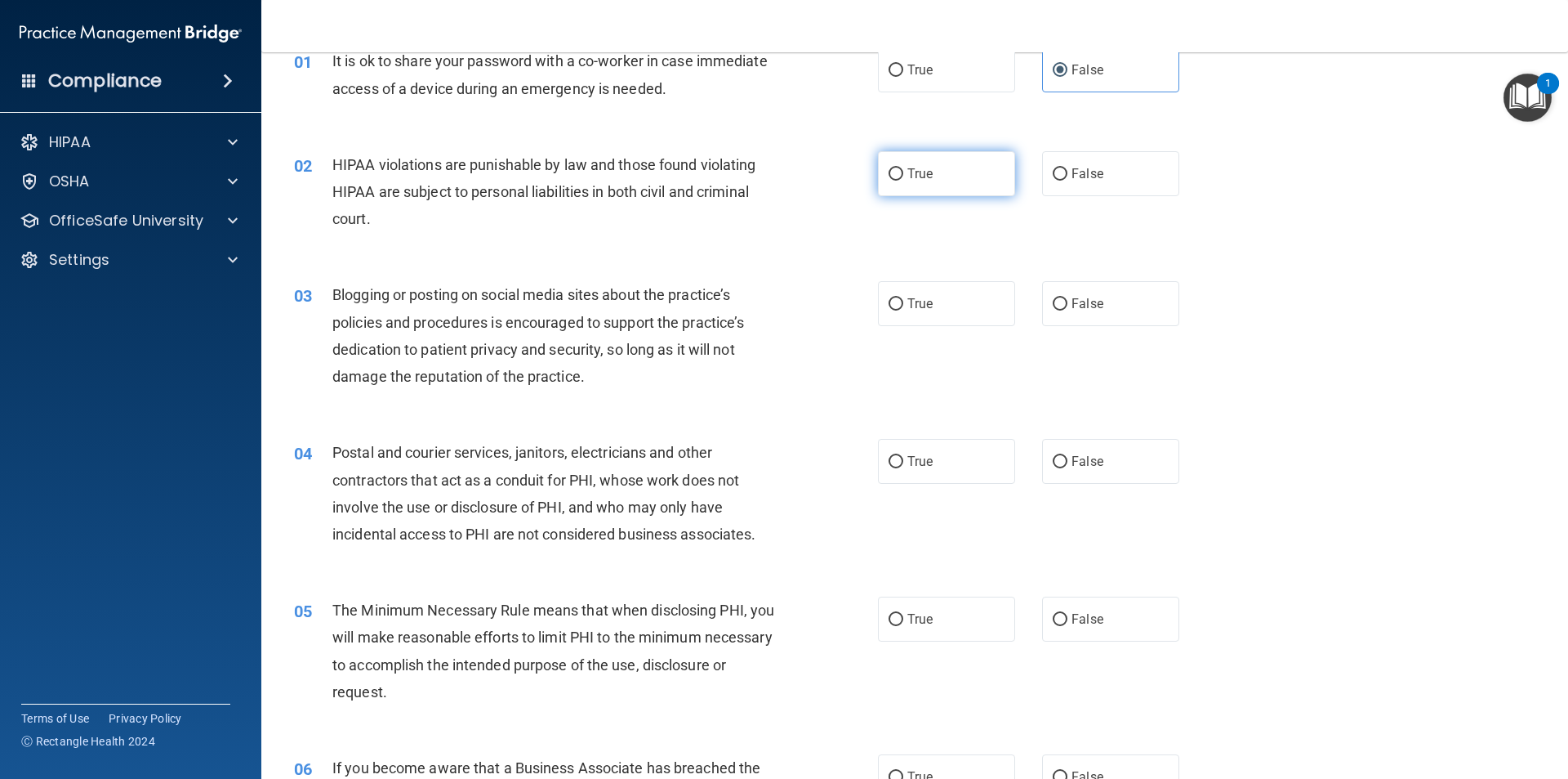
click at [782, 189] on label "True" at bounding box center [945, 174] width 137 height 45
click at [782, 181] on input "True" at bounding box center [895, 174] width 15 height 12
radio input "true"
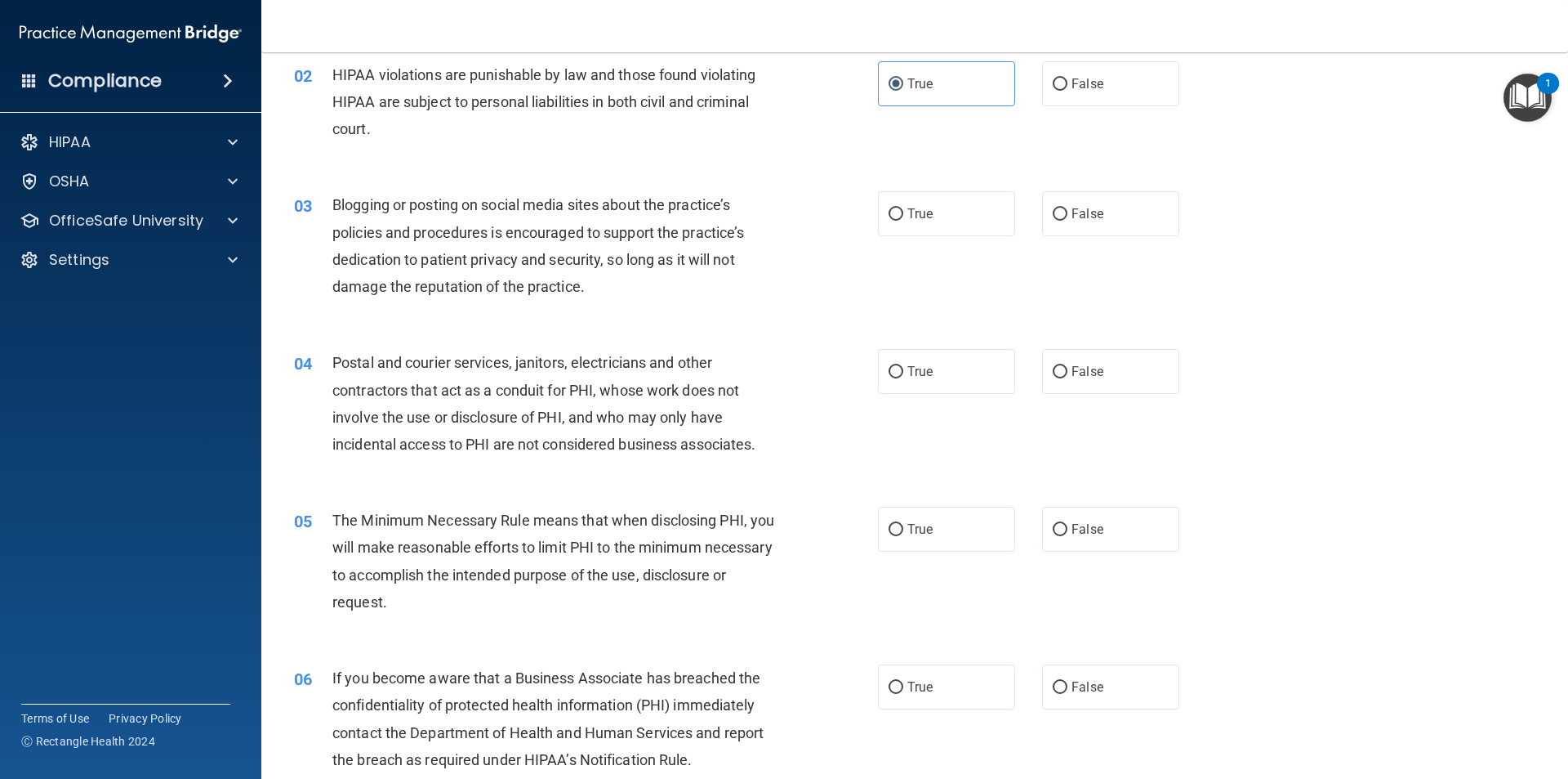
scroll to position [245, 0]
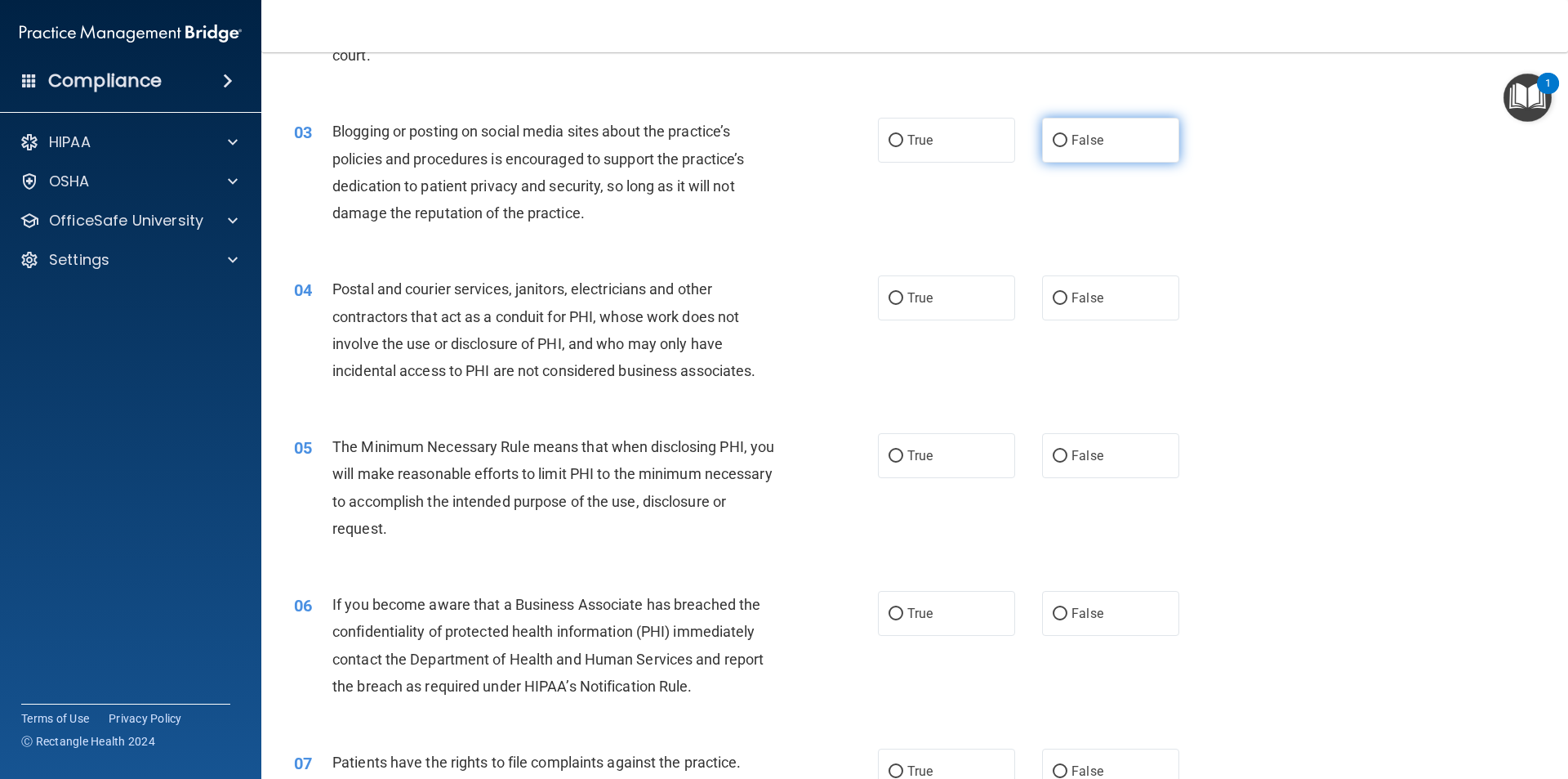
click at [782, 152] on label "False" at bounding box center [1110, 140] width 137 height 45
click at [782, 147] on input "False" at bounding box center [1060, 141] width 15 height 12
radio input "true"
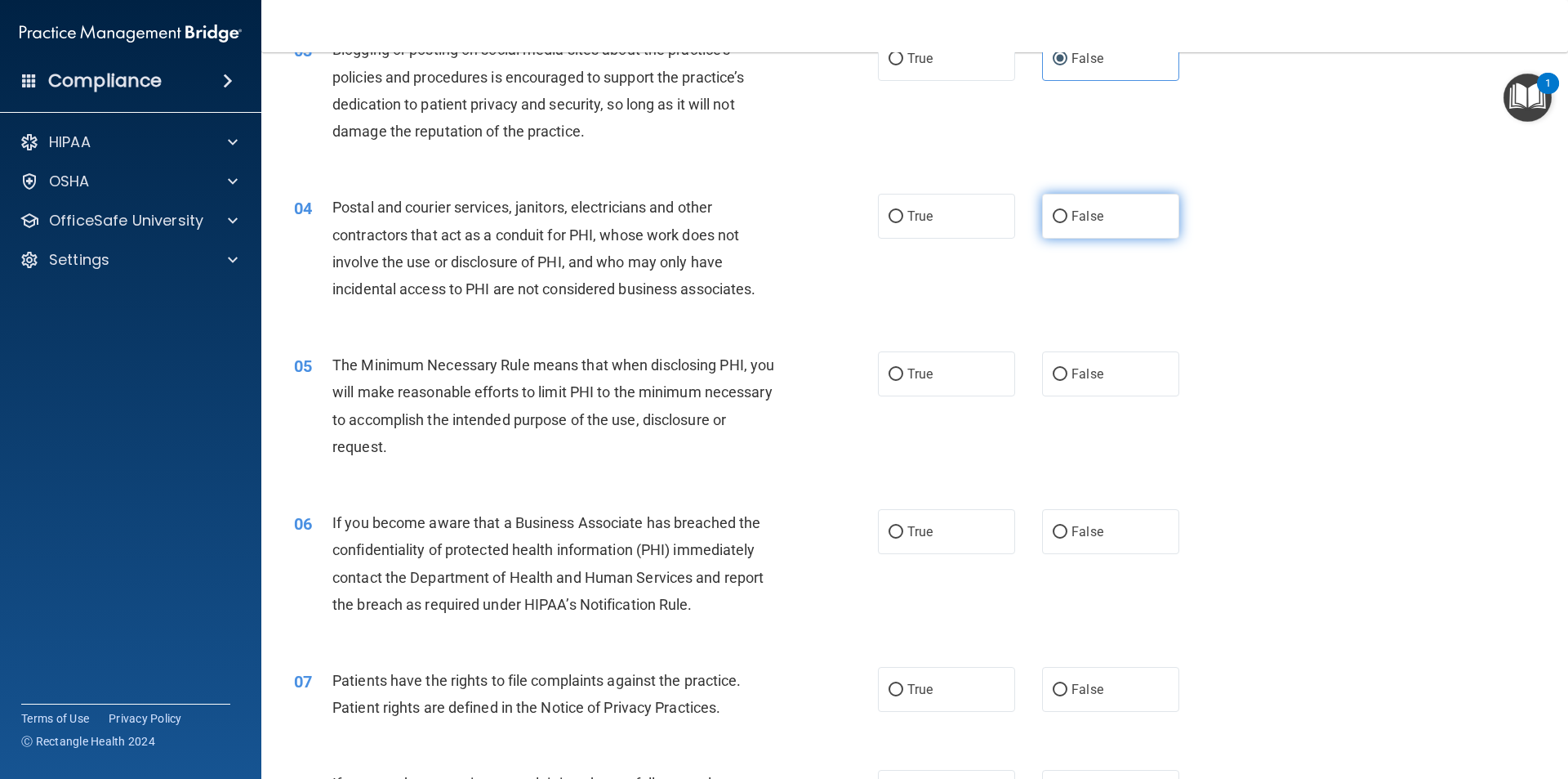
click at [782, 217] on label "False" at bounding box center [1110, 216] width 137 height 45
click at [782, 217] on input "False" at bounding box center [1060, 216] width 15 height 12
radio input "true"
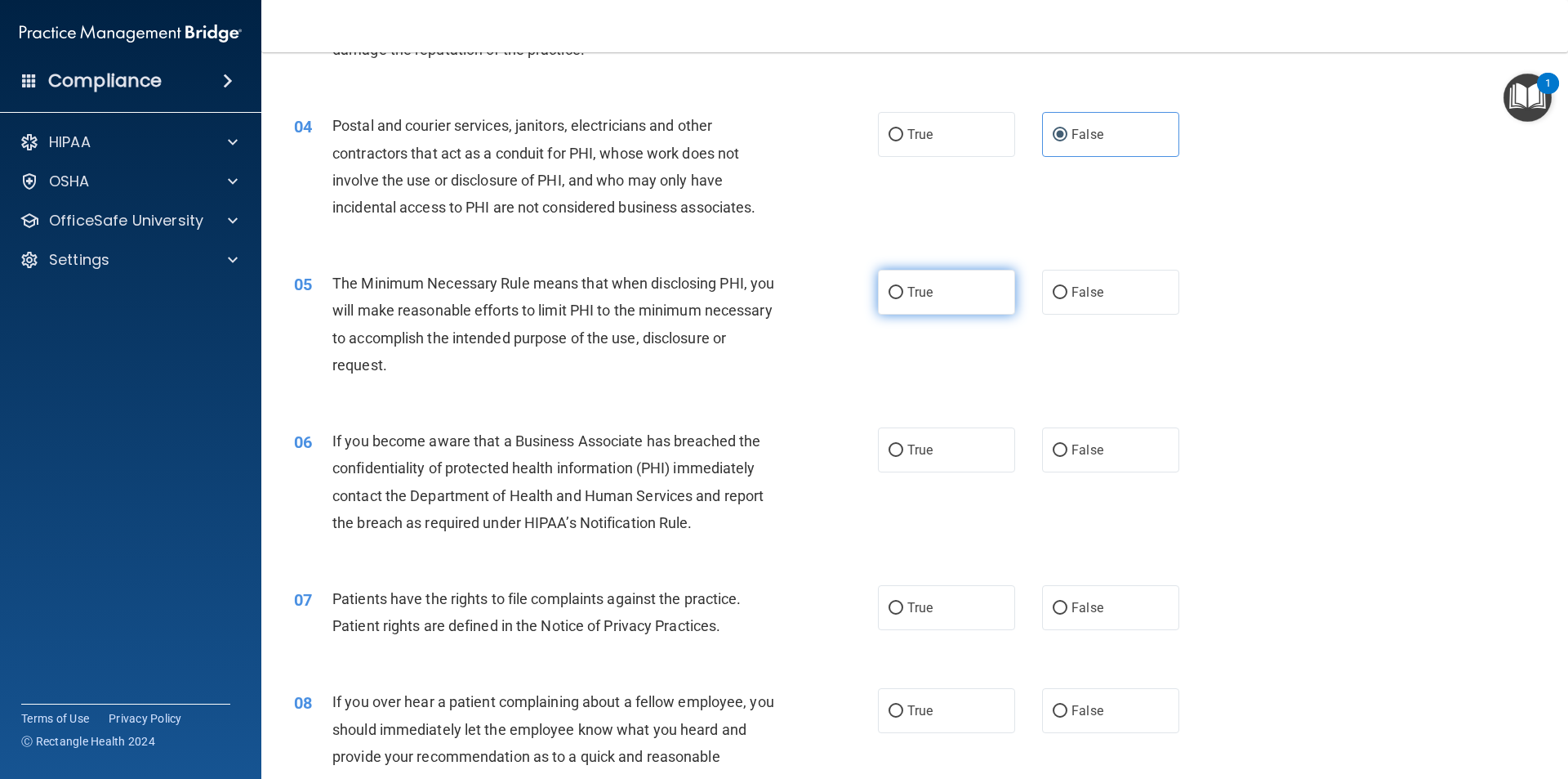
click at [782, 290] on label "True" at bounding box center [945, 292] width 137 height 45
click at [782, 290] on input "True" at bounding box center [895, 292] width 15 height 12
radio input "true"
click at [782, 454] on label "True" at bounding box center [945, 450] width 137 height 45
click at [782, 454] on input "True" at bounding box center [895, 450] width 15 height 12
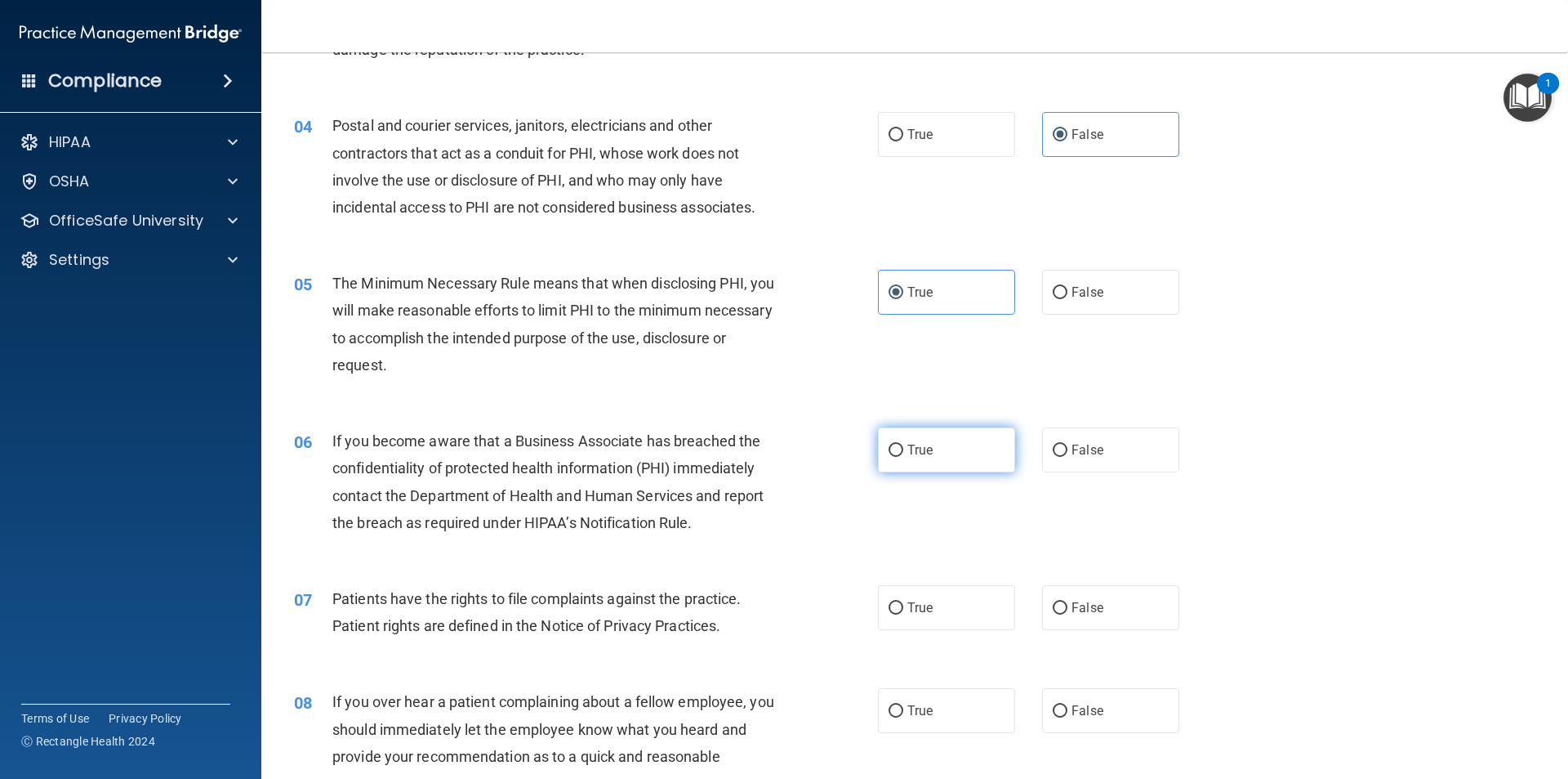
radio input "true"
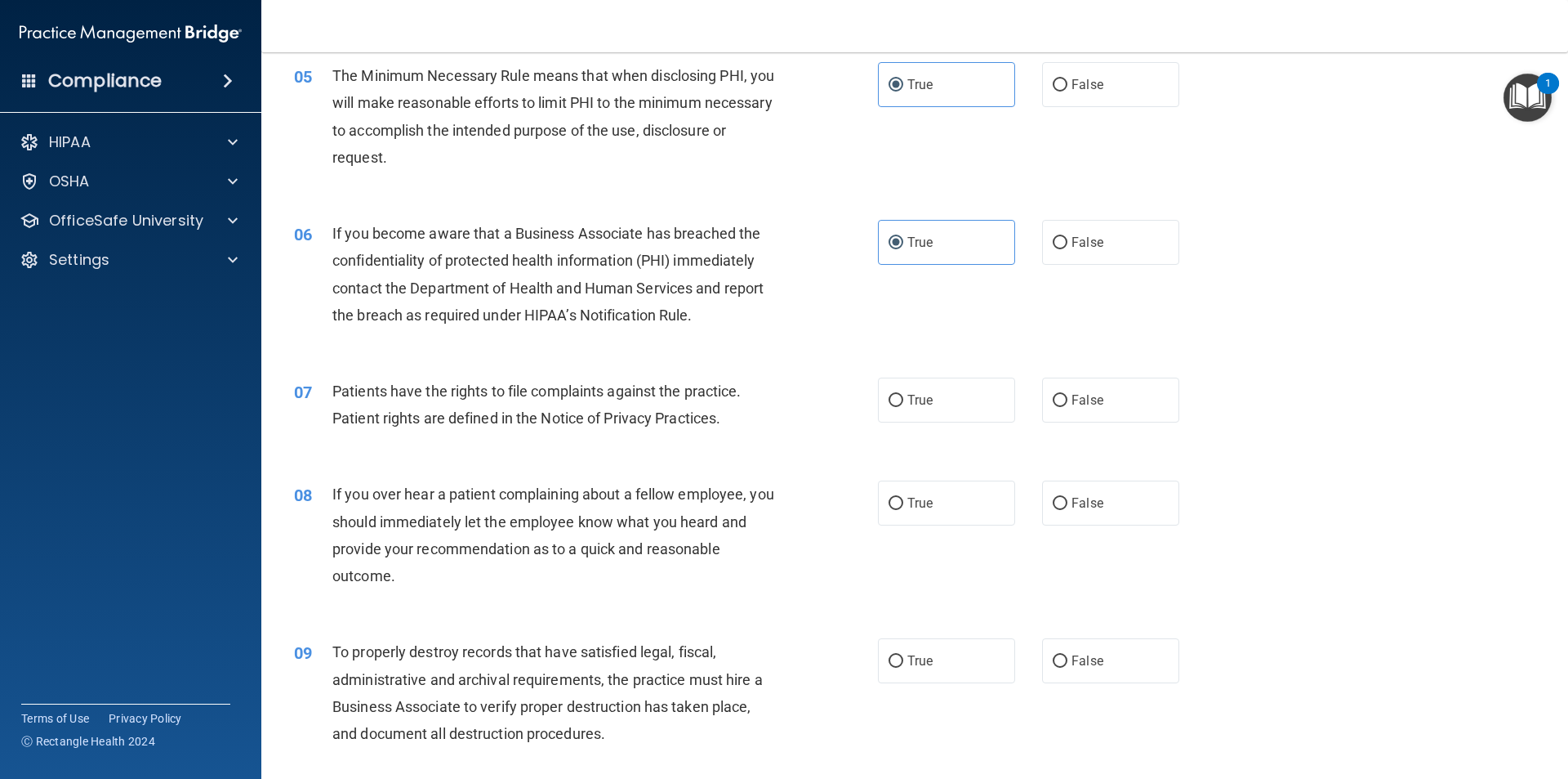
scroll to position [654, 0]
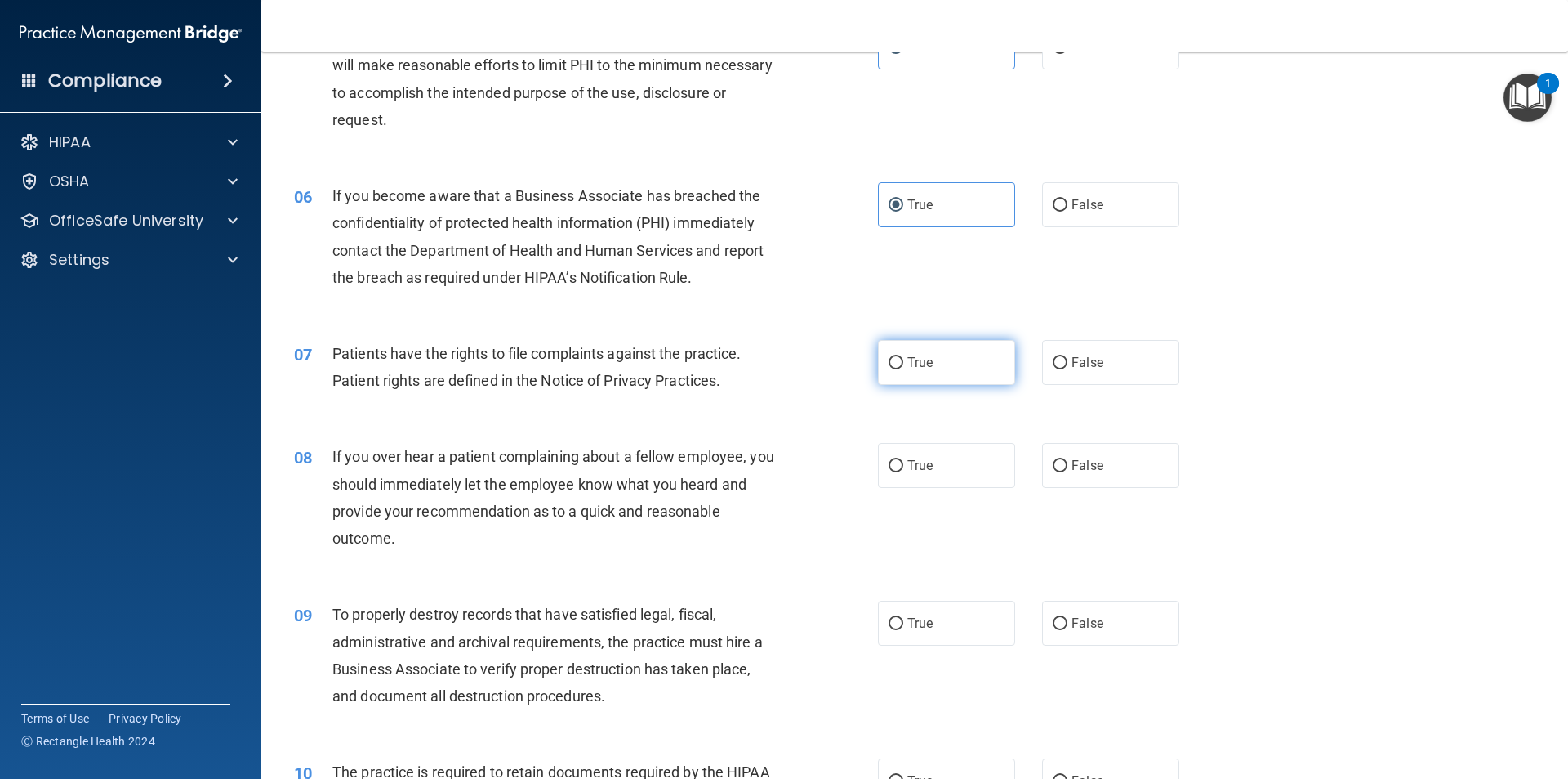
click at [782, 371] on label "True" at bounding box center [945, 362] width 137 height 45
click at [782, 369] on input "True" at bounding box center [895, 363] width 15 height 12
radio input "true"
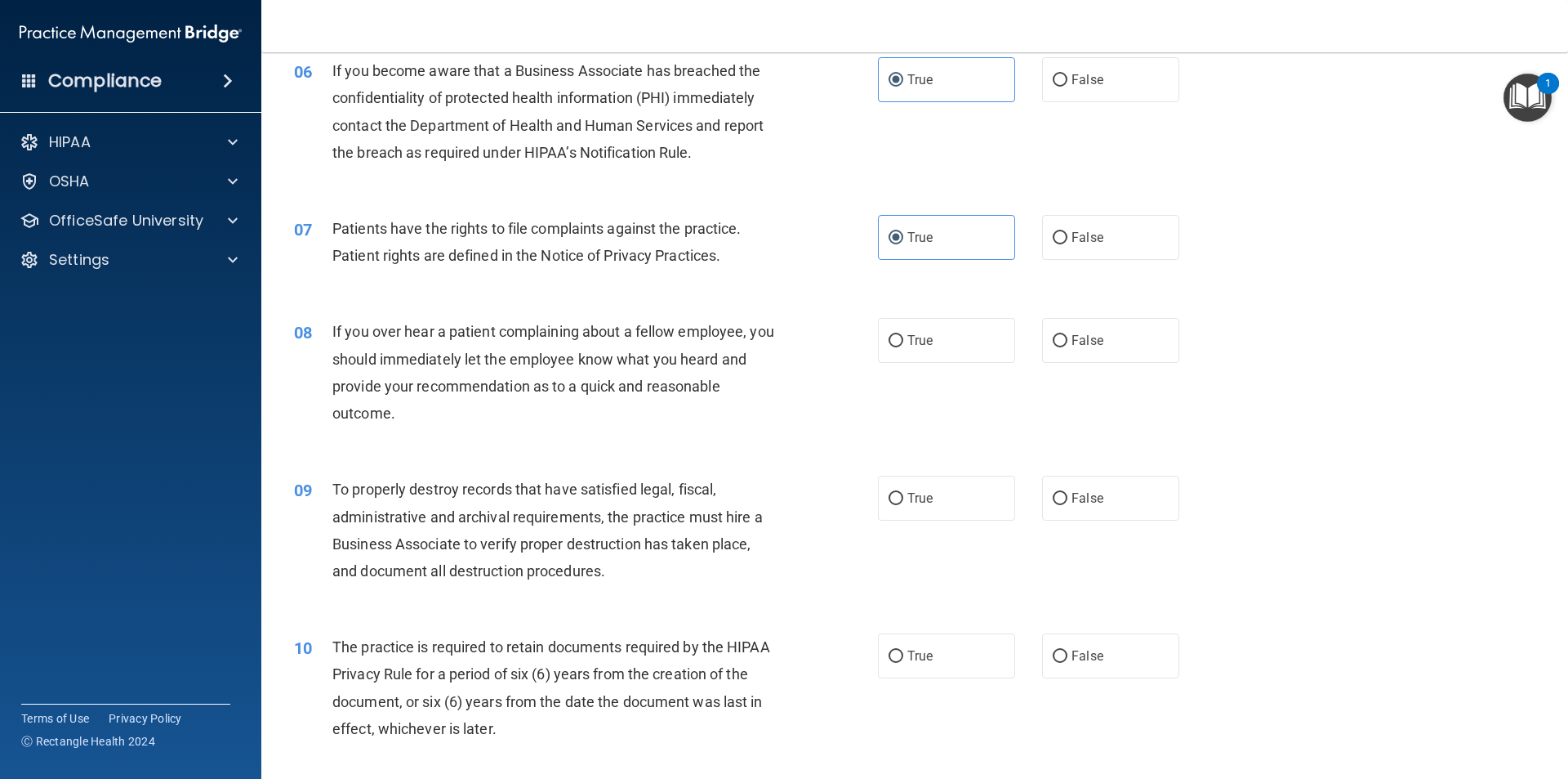
scroll to position [817, 0]
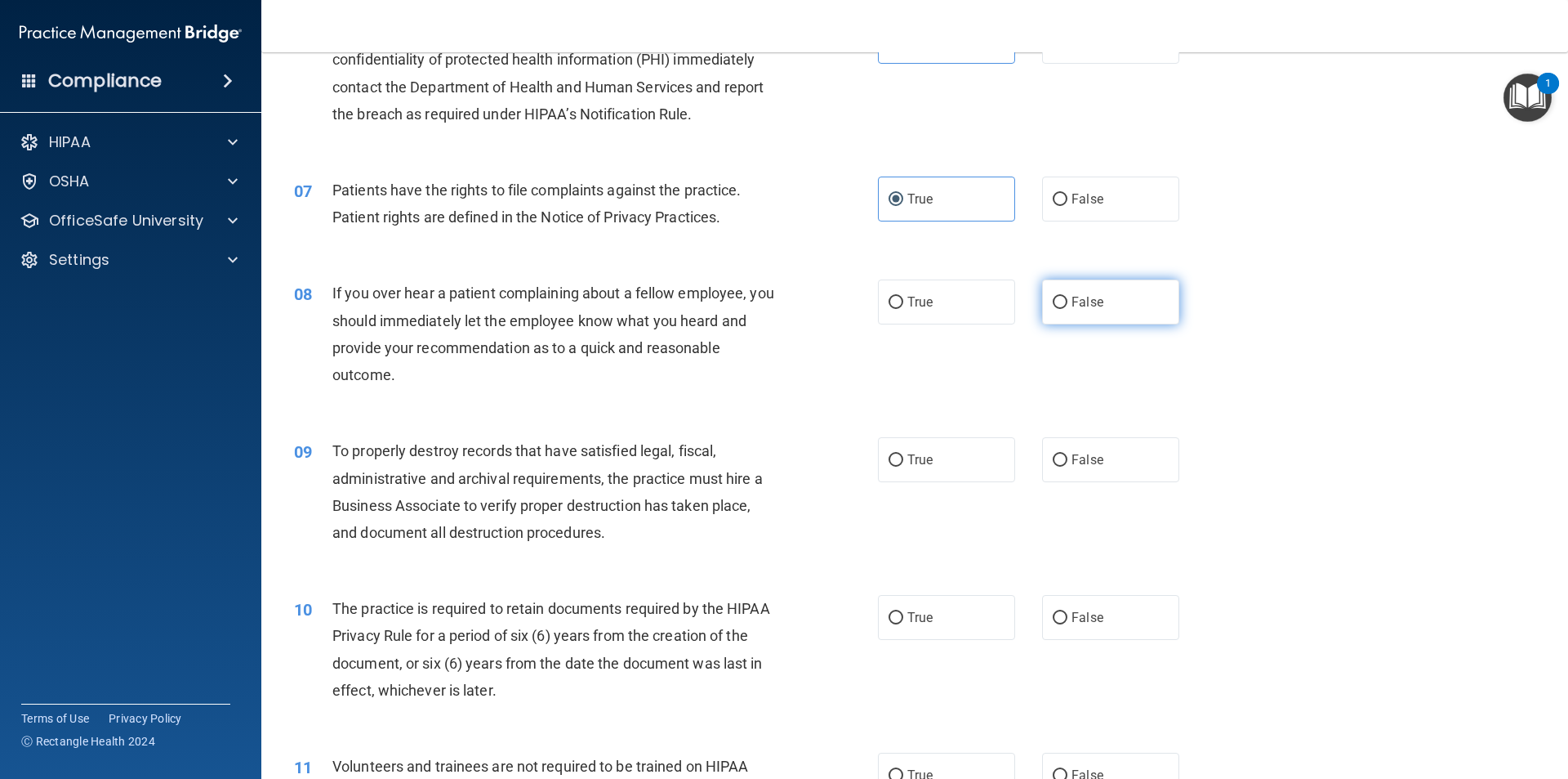
click at [782, 294] on label "False" at bounding box center [1110, 302] width 137 height 45
click at [782, 296] on input "False" at bounding box center [1060, 302] width 15 height 12
radio input "true"
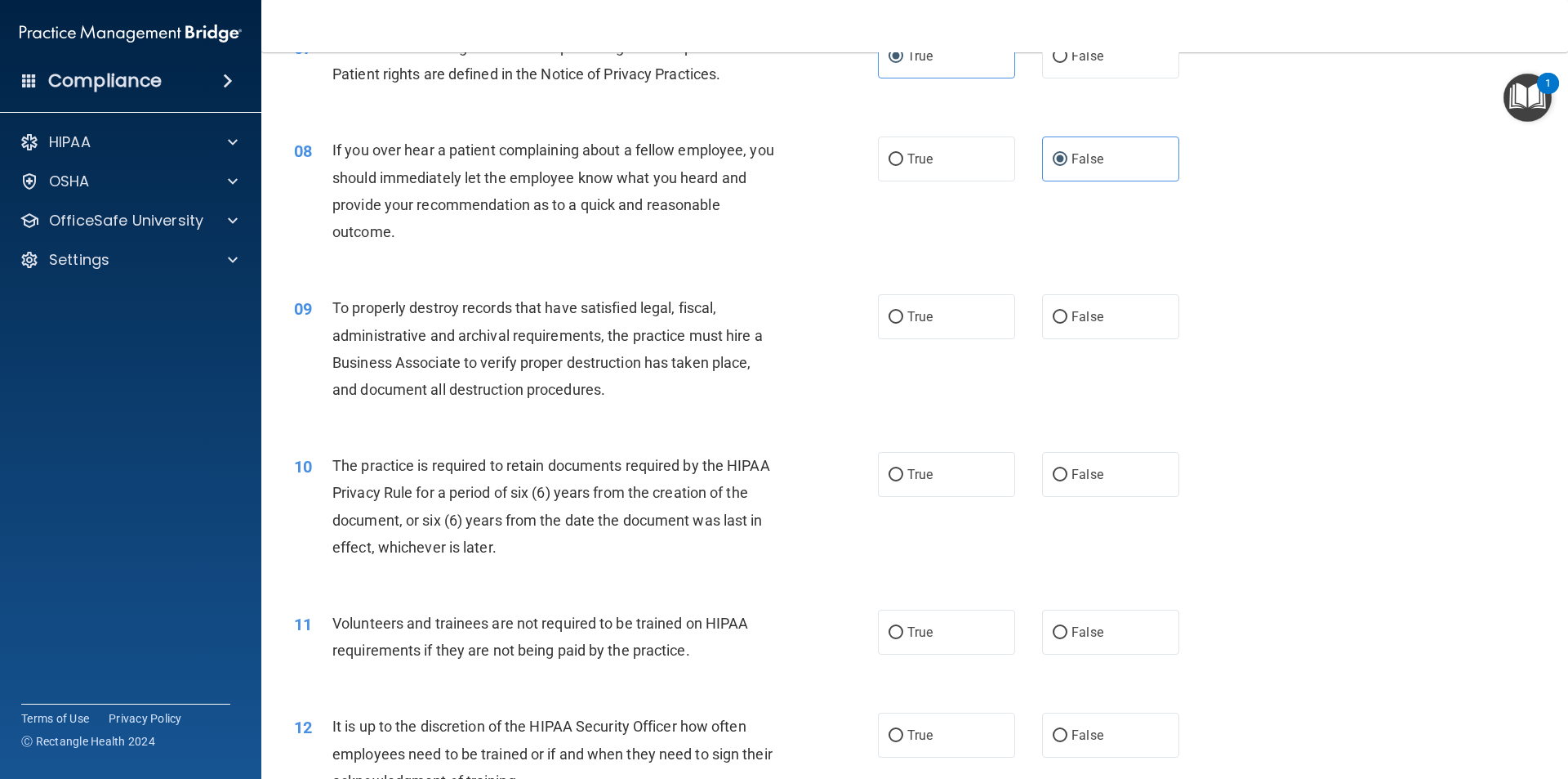
scroll to position [980, 0]
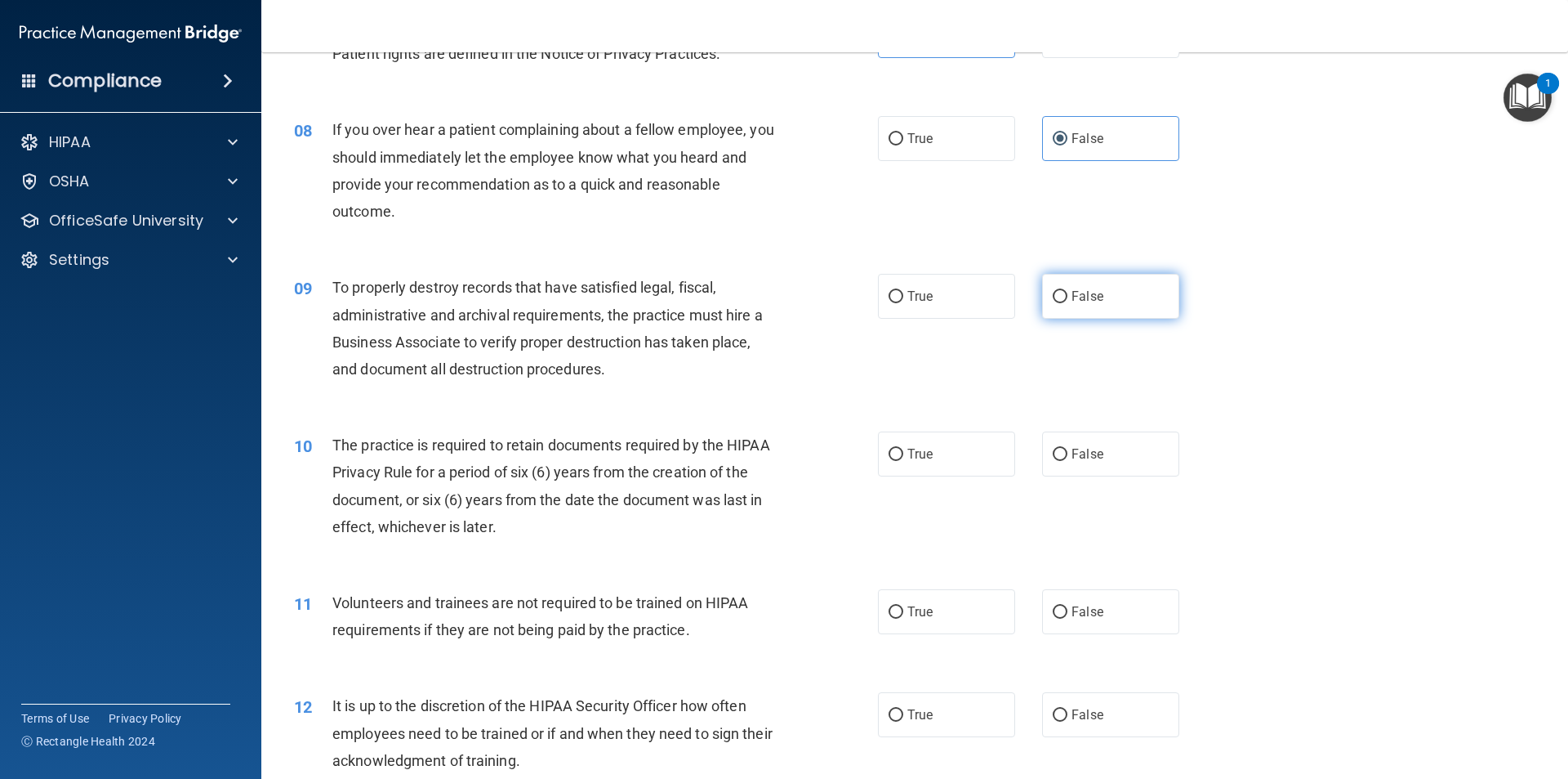
click at [782, 300] on span "False" at bounding box center [1087, 296] width 32 height 16
click at [782, 300] on input "False" at bounding box center [1060, 297] width 15 height 12
radio input "true"
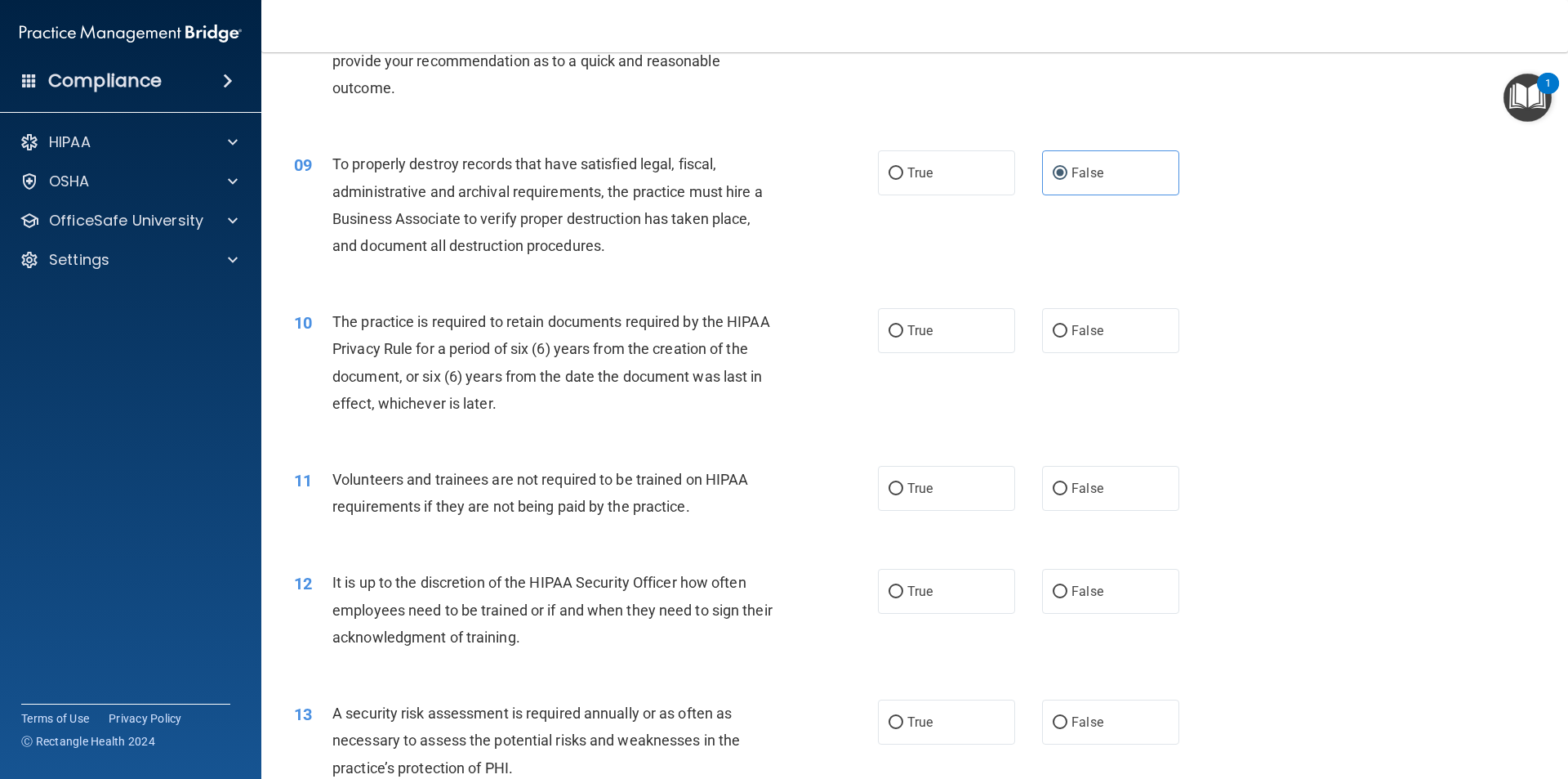
scroll to position [1143, 0]
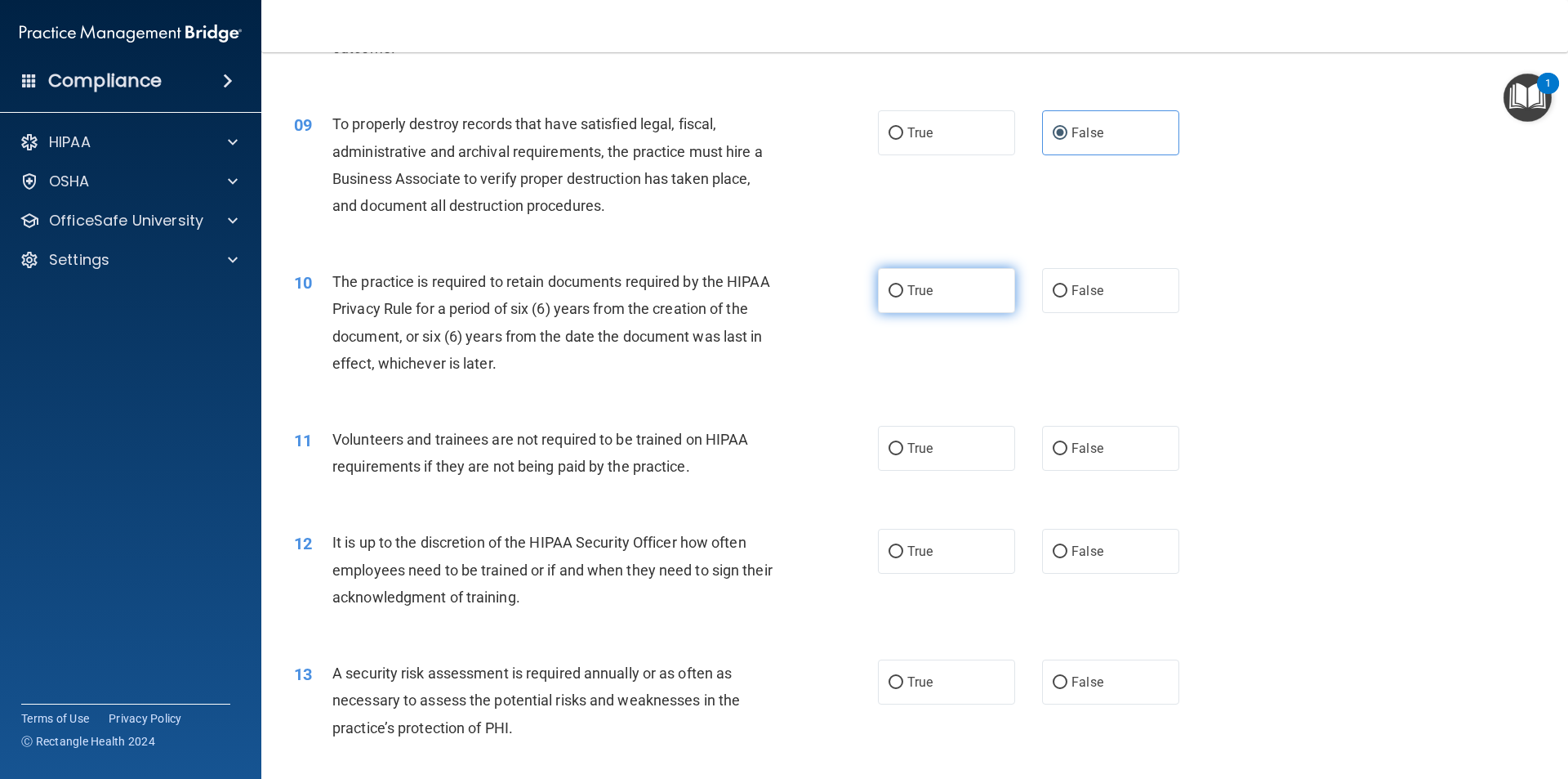
click at [782, 306] on label "True" at bounding box center [945, 290] width 137 height 45
click at [782, 297] on input "True" at bounding box center [895, 291] width 15 height 12
radio input "true"
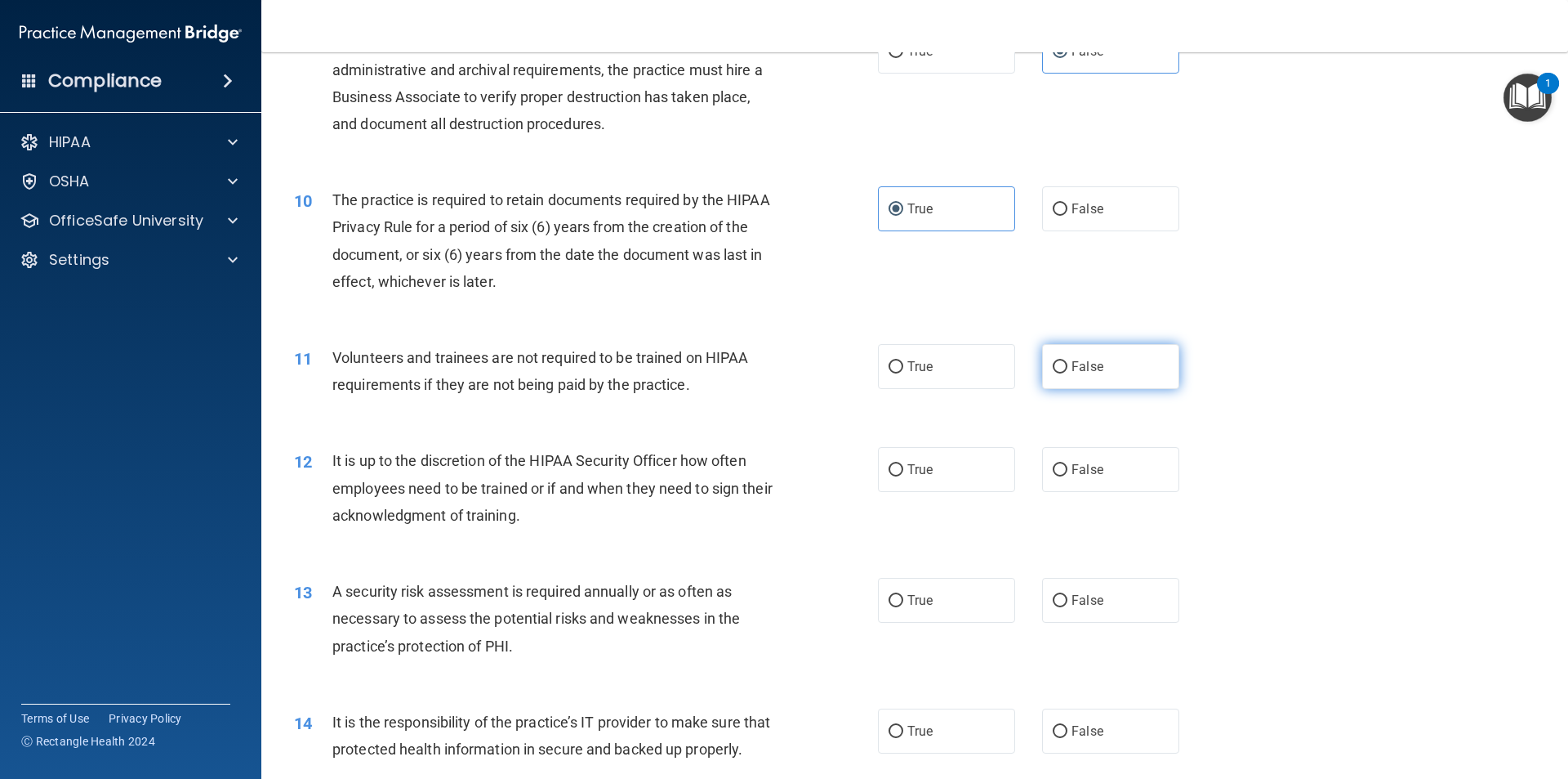
click at [782, 371] on span "False" at bounding box center [1087, 366] width 32 height 16
click at [782, 371] on input "False" at bounding box center [1060, 367] width 15 height 12
radio input "true"
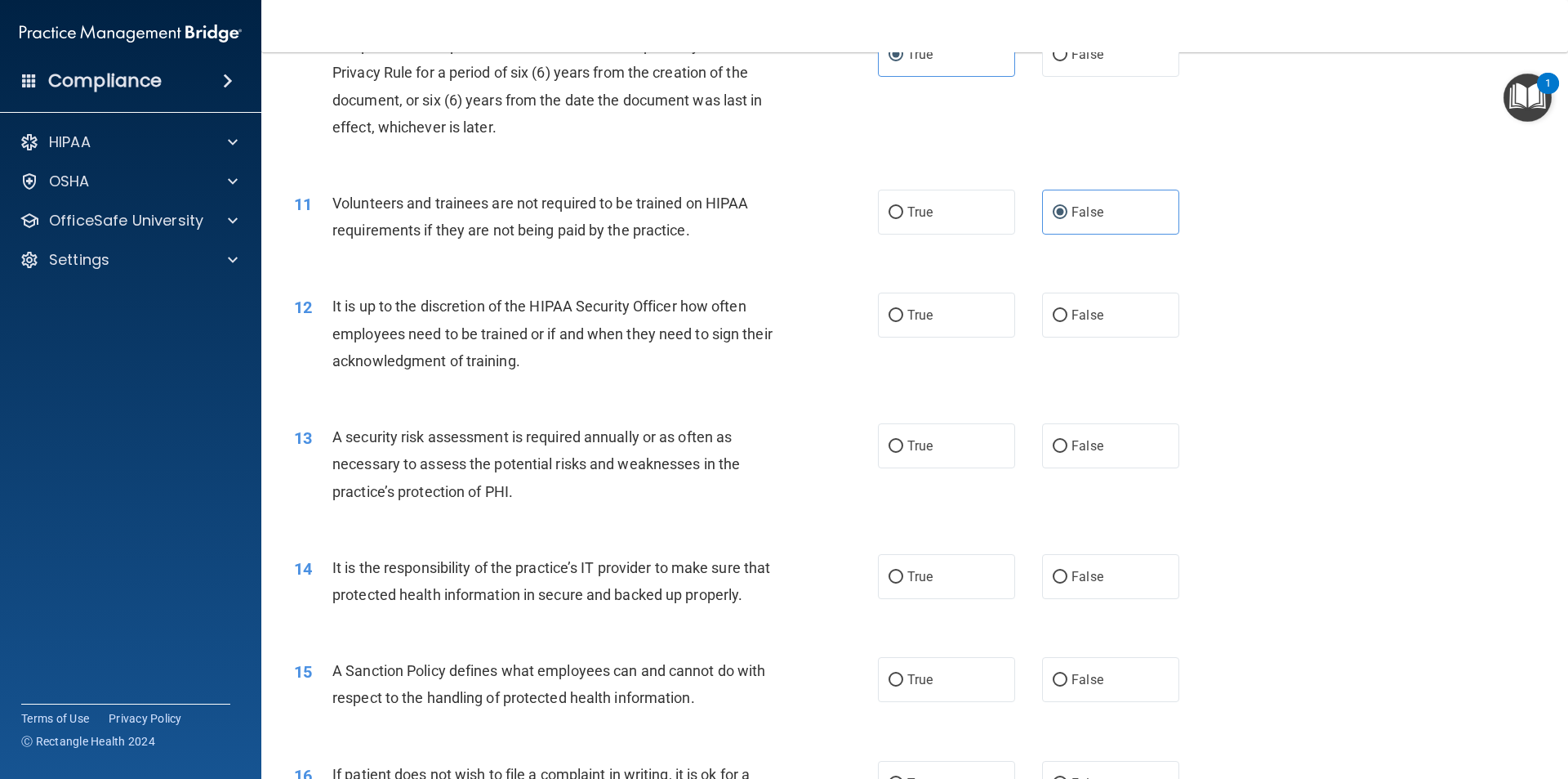
scroll to position [1389, 0]
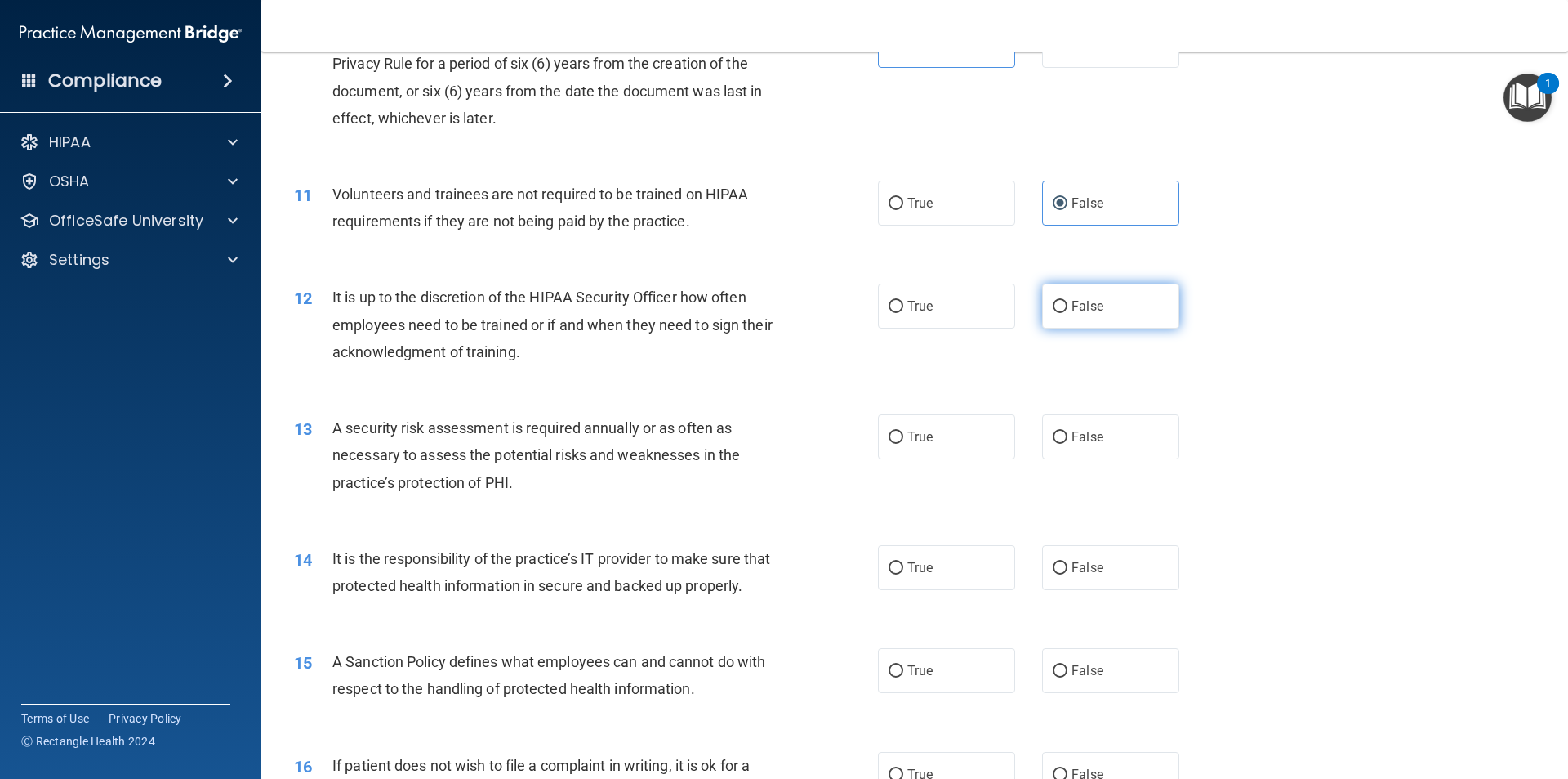
click at [782, 305] on label "False" at bounding box center [1110, 306] width 137 height 45
click at [782, 305] on input "False" at bounding box center [1060, 306] width 15 height 12
radio input "true"
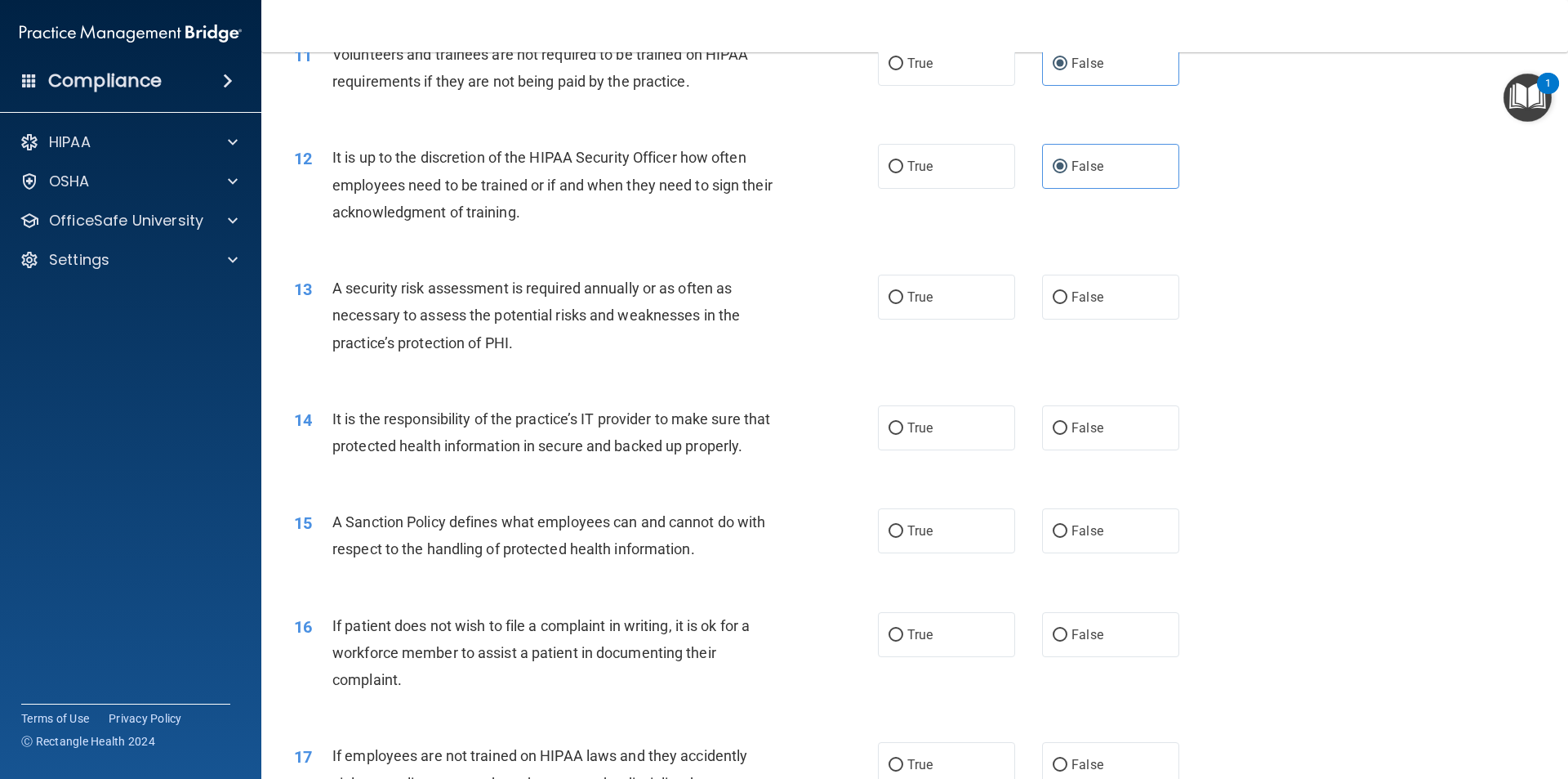
scroll to position [1552, 0]
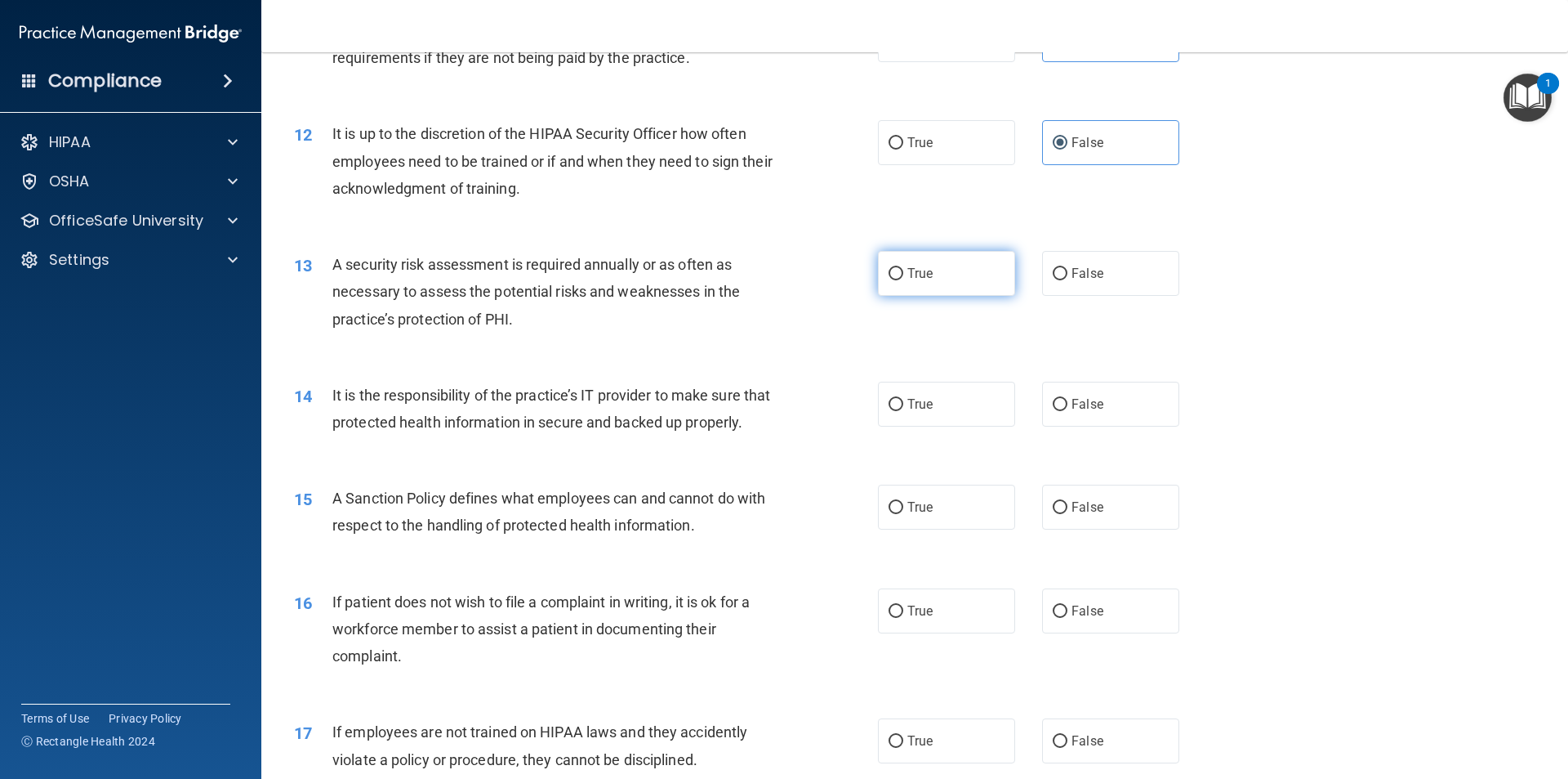
click at [782, 267] on span "True" at bounding box center [920, 273] width 26 height 16
click at [782, 268] on input "True" at bounding box center [895, 273] width 15 height 12
radio input "true"
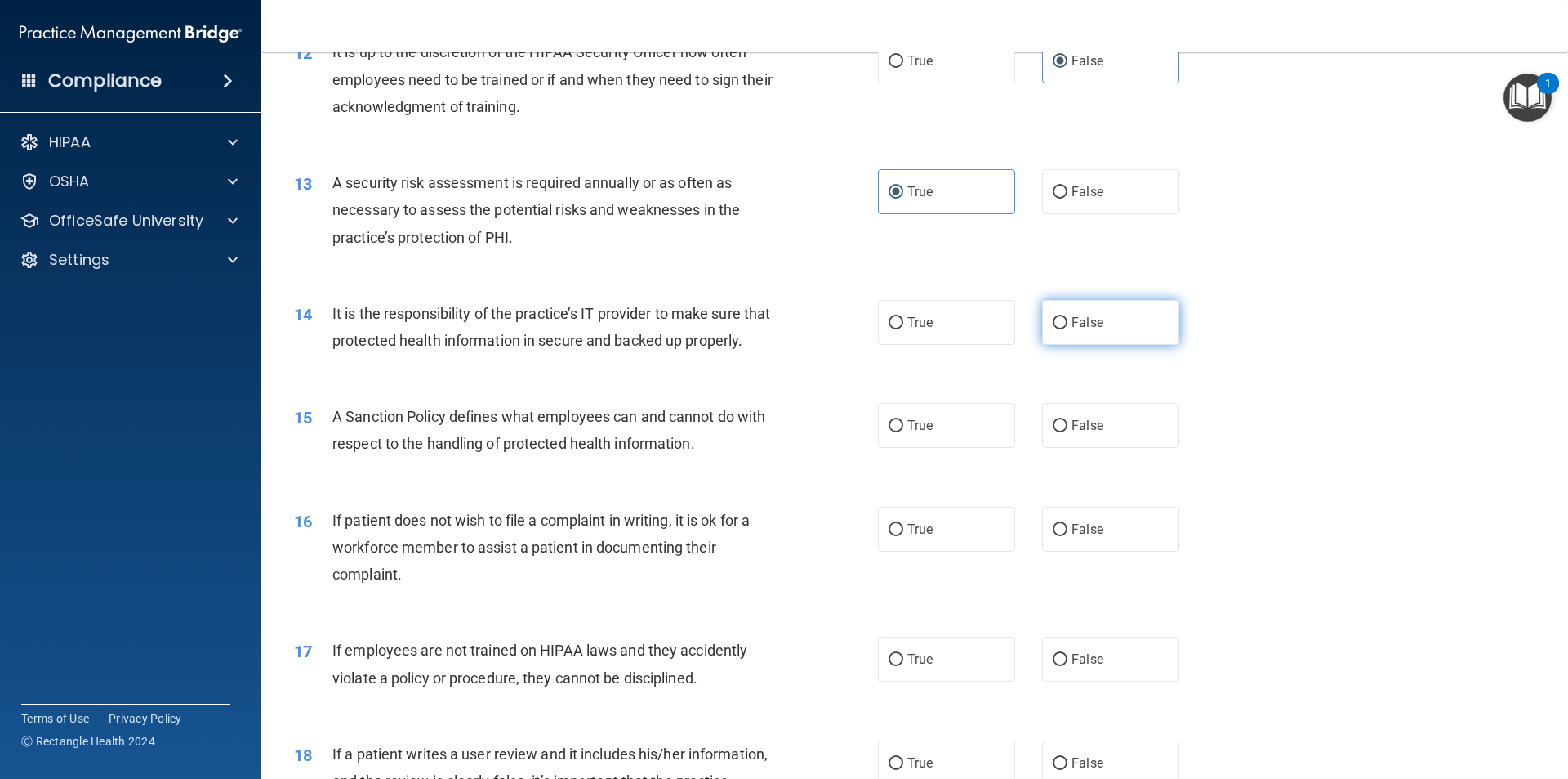
click at [782, 324] on input "False" at bounding box center [1060, 323] width 15 height 12
radio input "true"
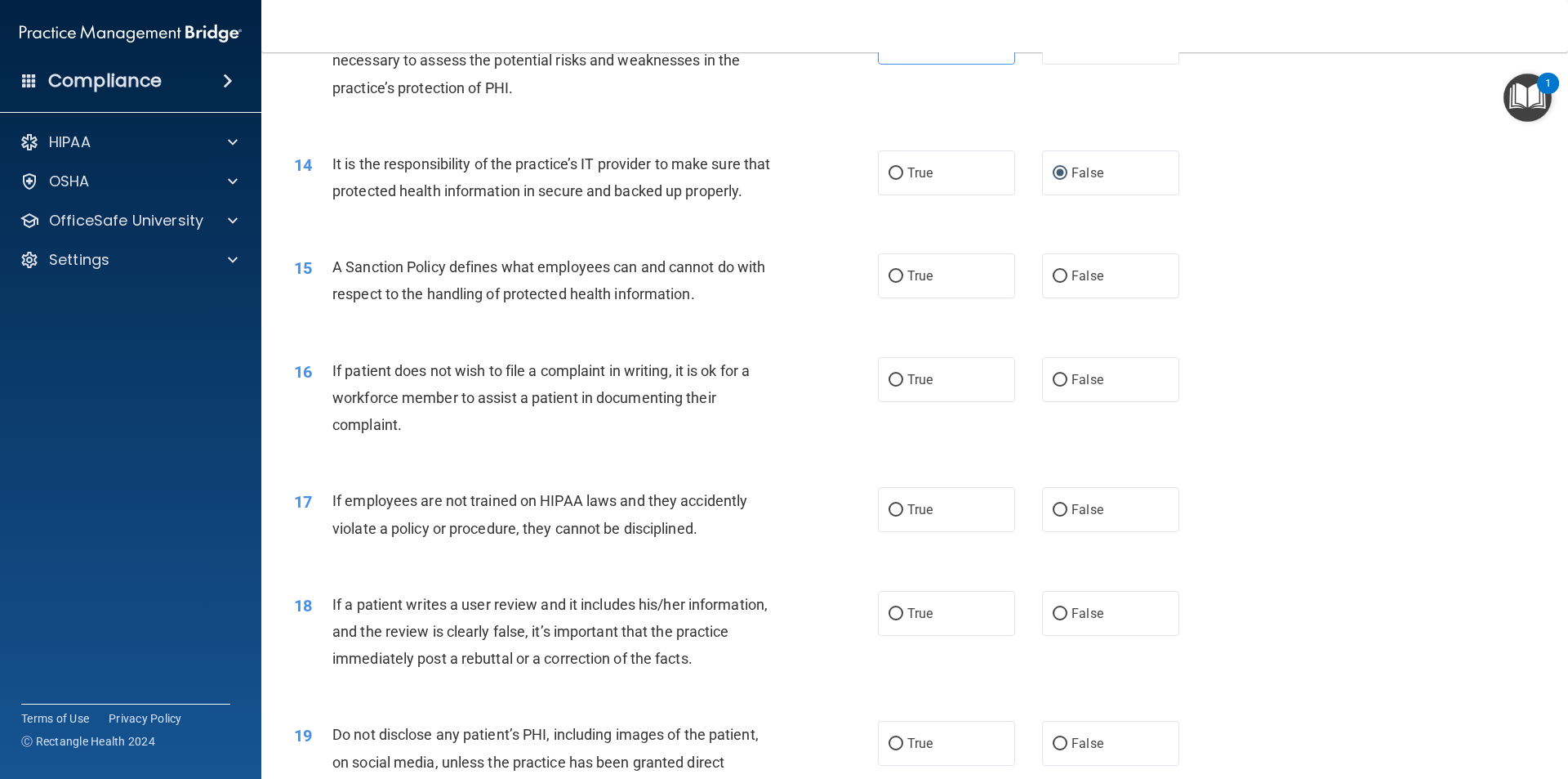
scroll to position [1797, 0]
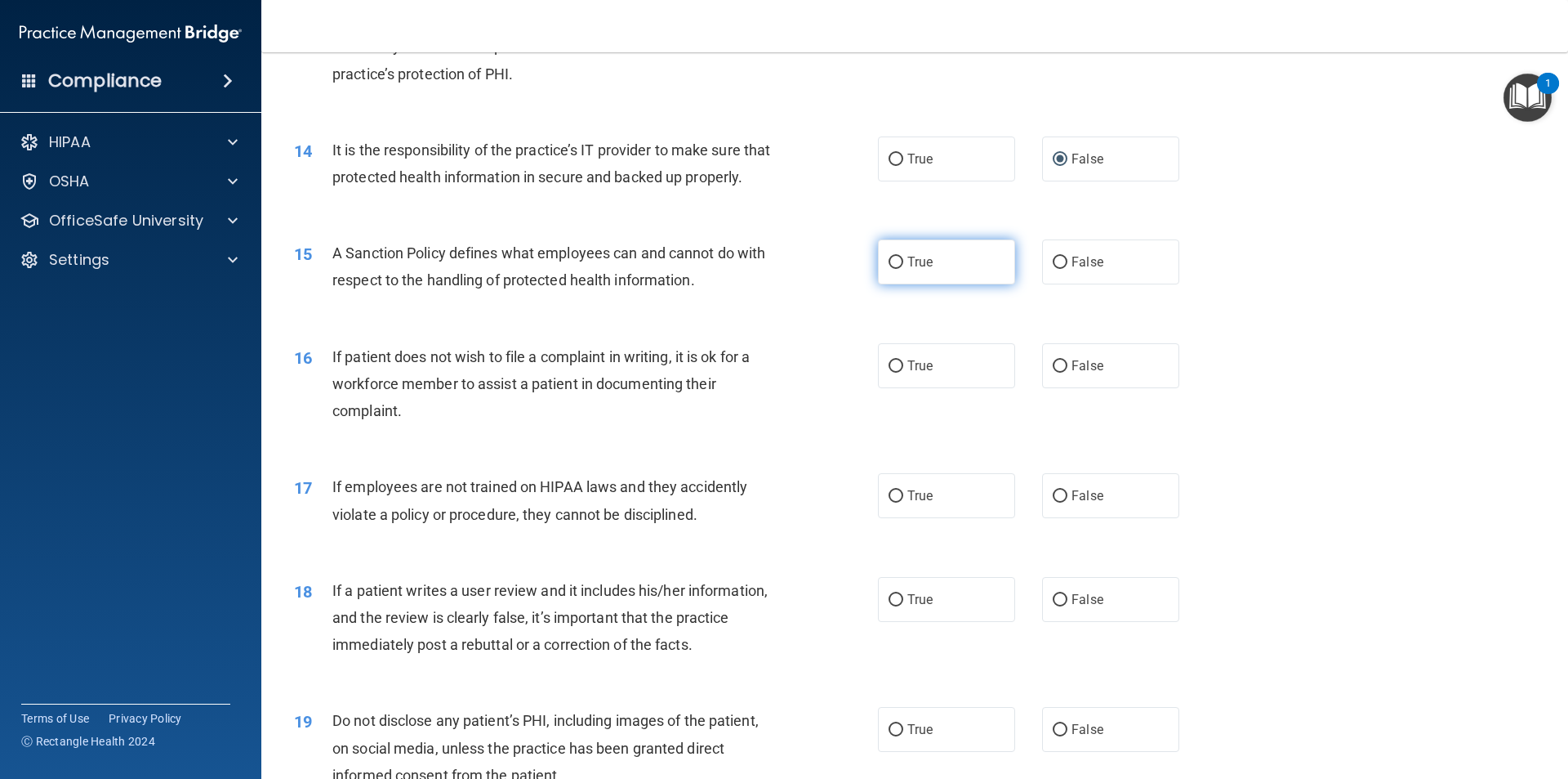
click at [782, 284] on label "True" at bounding box center [945, 262] width 137 height 45
click at [782, 269] on input "True" at bounding box center [895, 263] width 15 height 12
radio input "true"
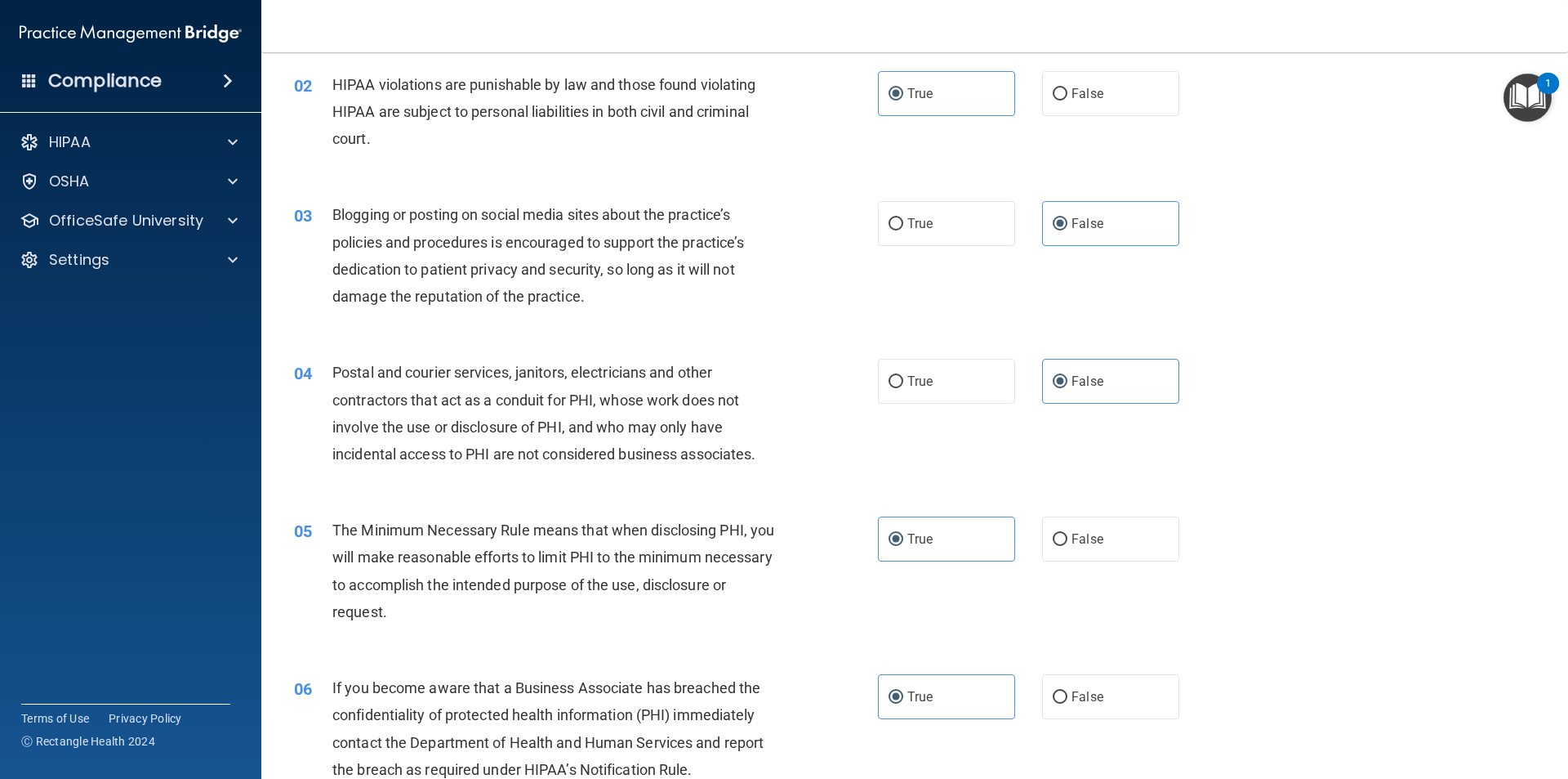
scroll to position [163, 0]
click at [782, 376] on label "True" at bounding box center [945, 380] width 137 height 45
click at [782, 376] on input "True" at bounding box center [895, 380] width 15 height 12
radio input "true"
radio input "false"
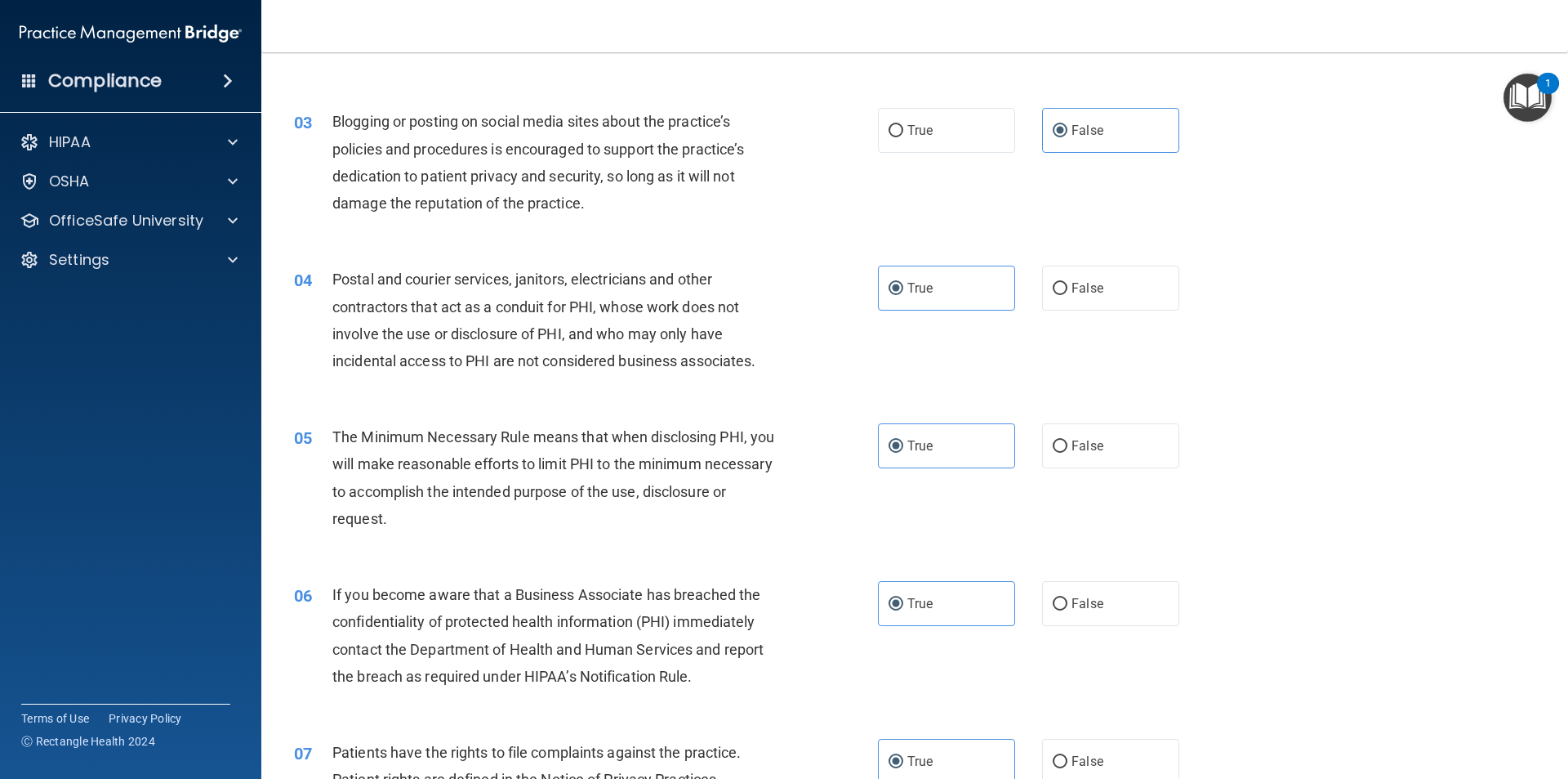
scroll to position [327, 0]
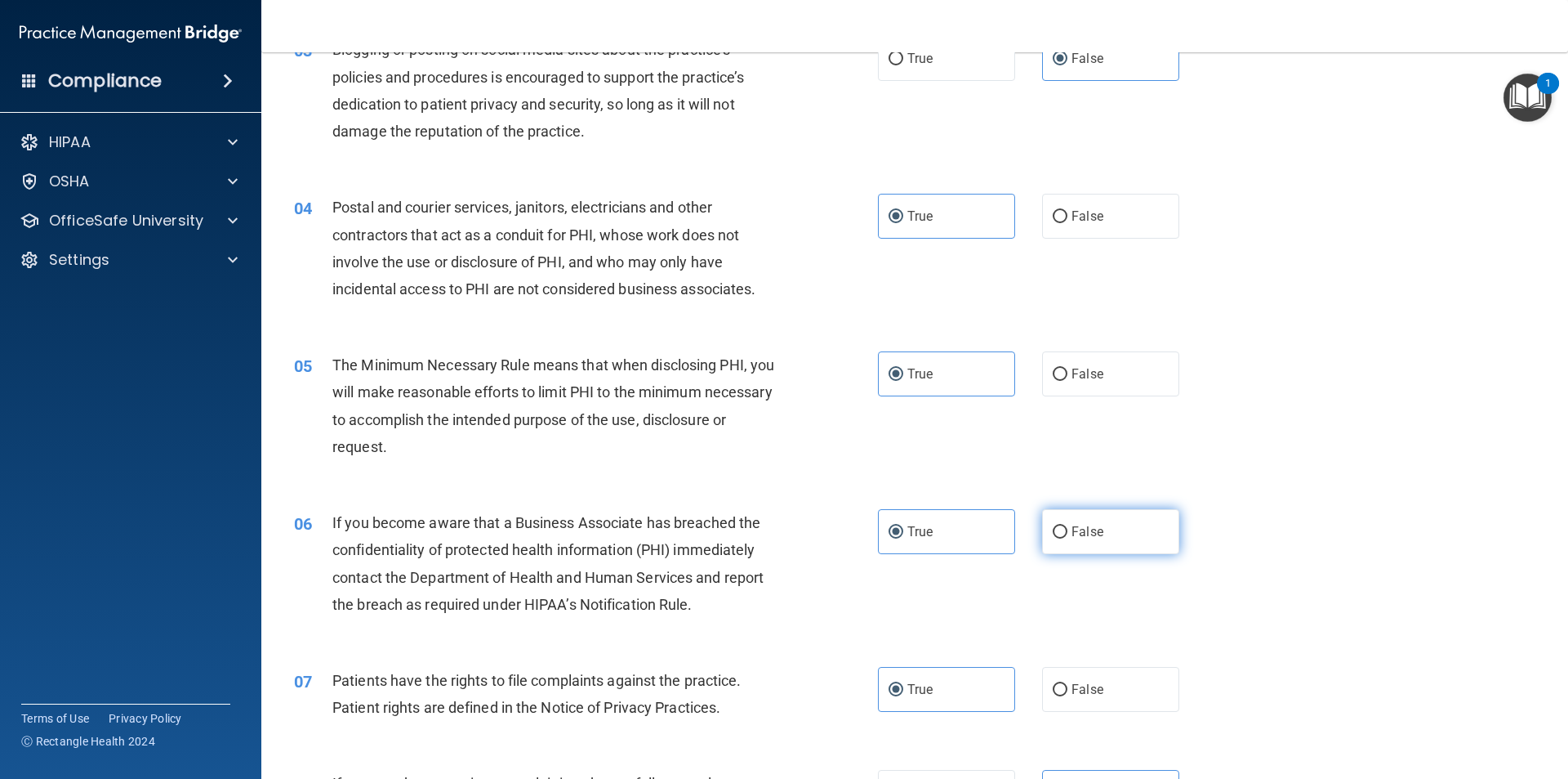
click at [782, 534] on label "False" at bounding box center [1110, 531] width 137 height 45
click at [782, 534] on input "False" at bounding box center [1060, 532] width 15 height 12
radio input "true"
radio input "false"
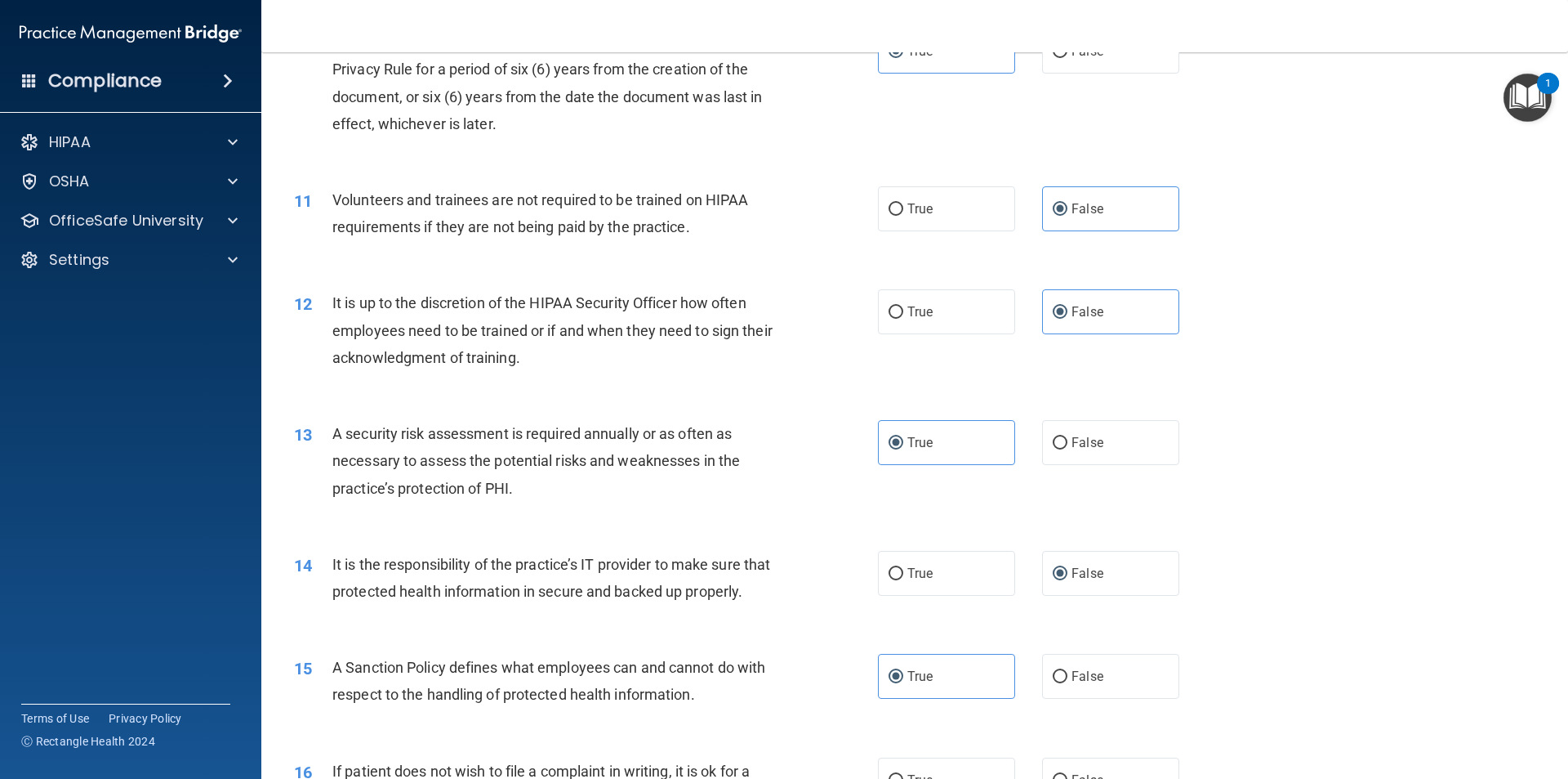
scroll to position [1470, 0]
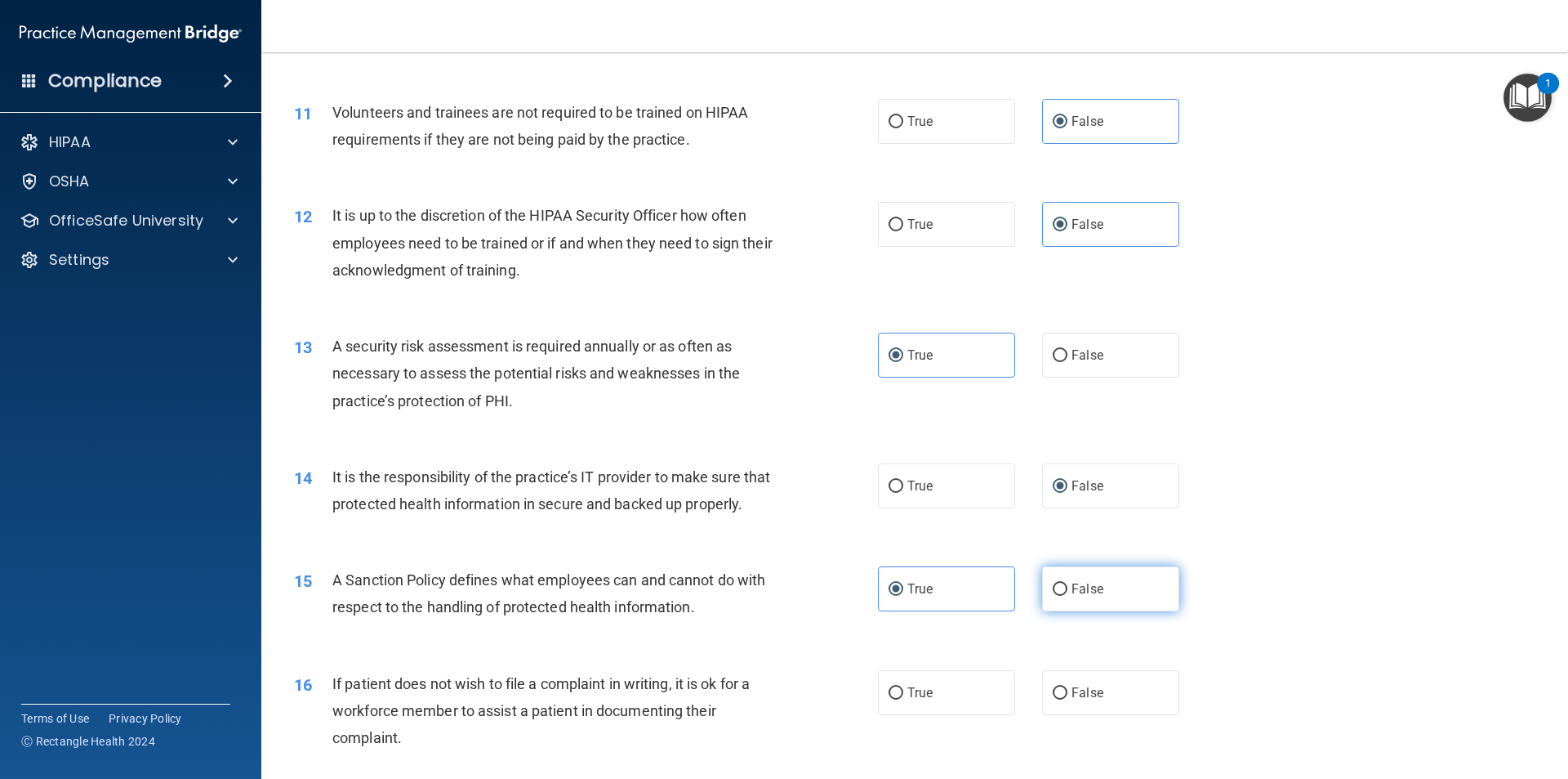
click at [782, 596] on span "False" at bounding box center [1087, 588] width 32 height 16
click at [782, 595] on input "False" at bounding box center [1060, 589] width 15 height 12
radio input "true"
radio input "false"
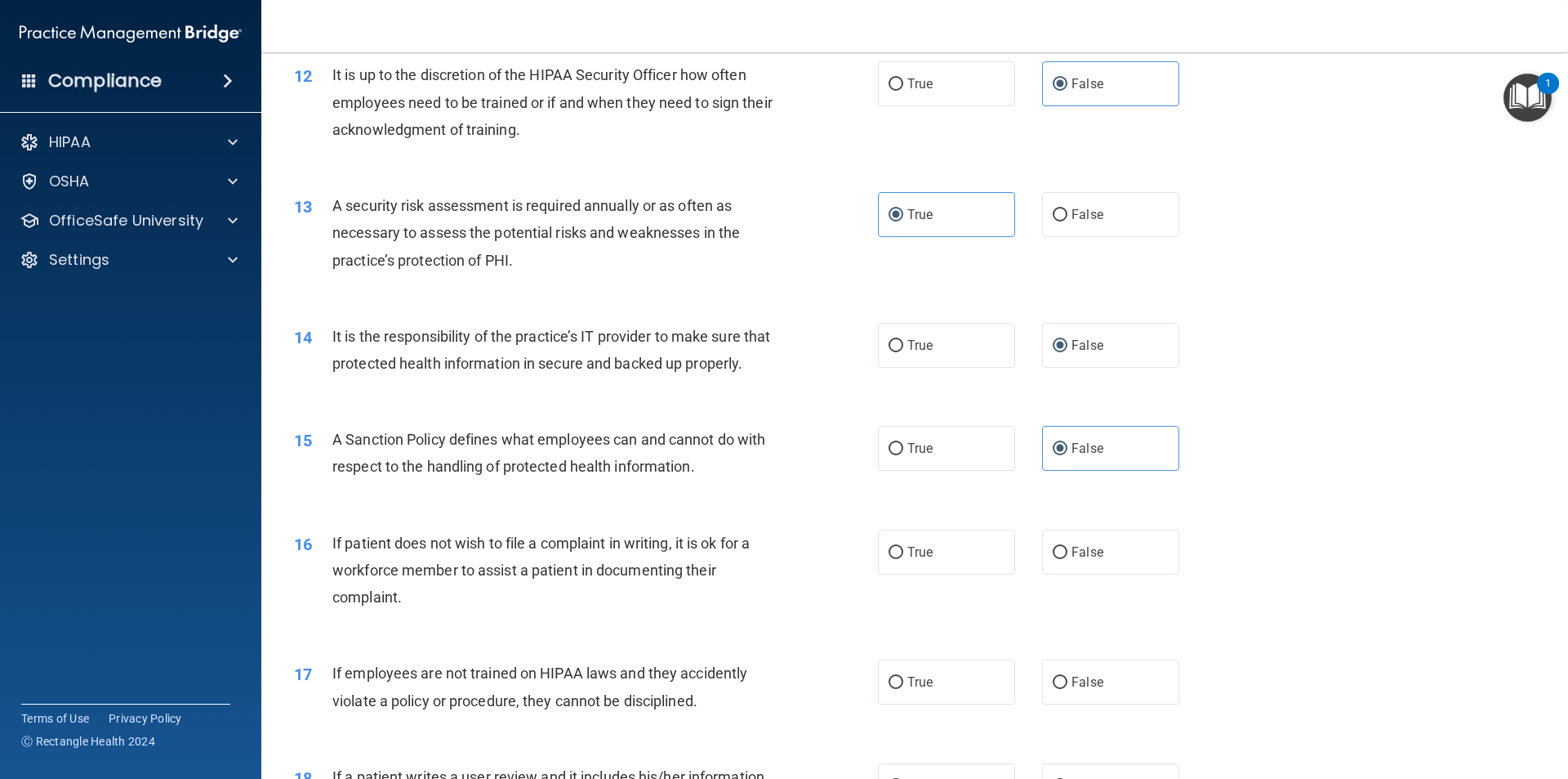
scroll to position [1634, 0]
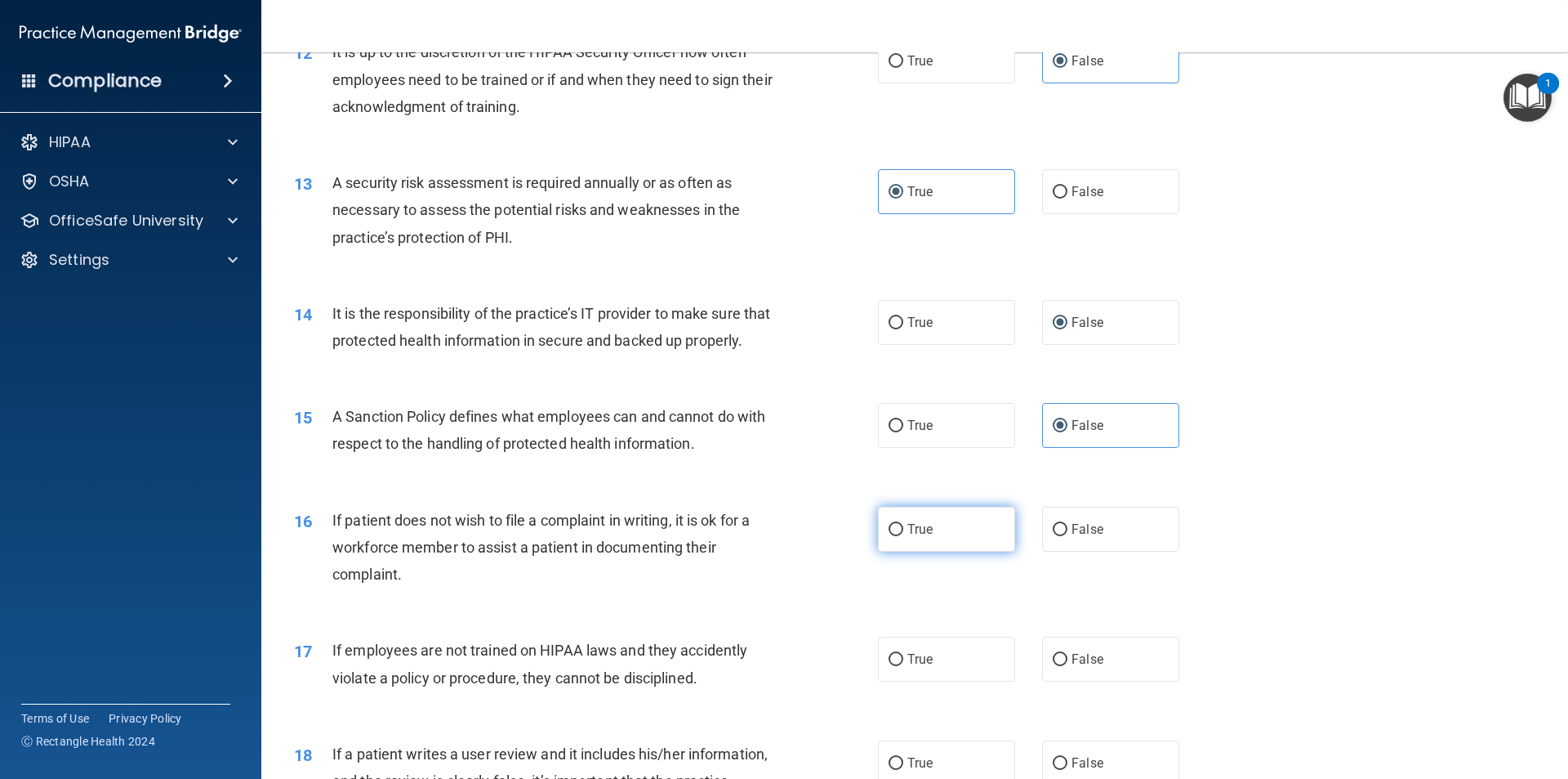
click at [782, 537] on span "True" at bounding box center [920, 529] width 26 height 16
click at [782, 536] on input "True" at bounding box center [895, 529] width 15 height 12
radio input "true"
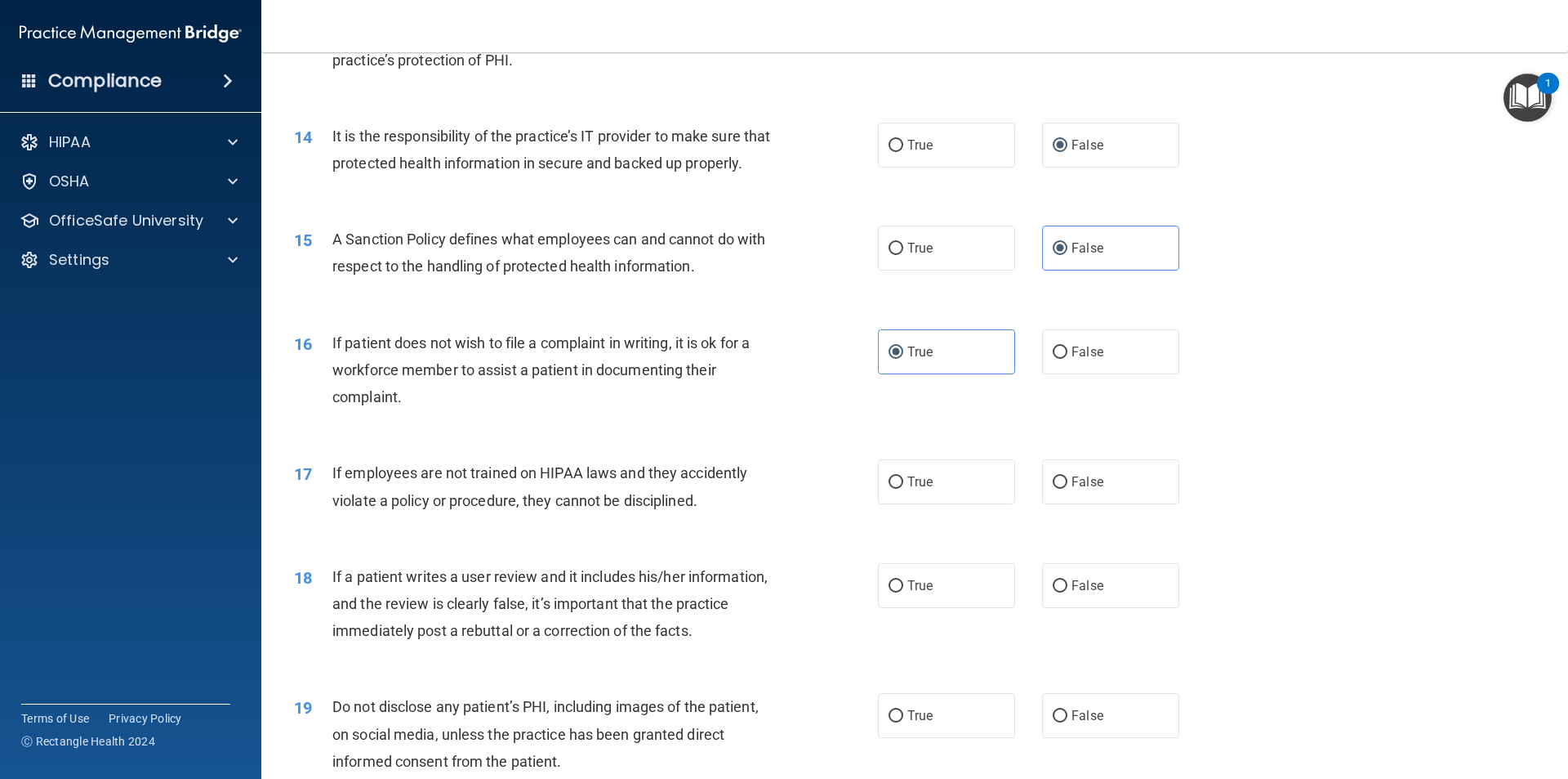
scroll to position [1961, 0]
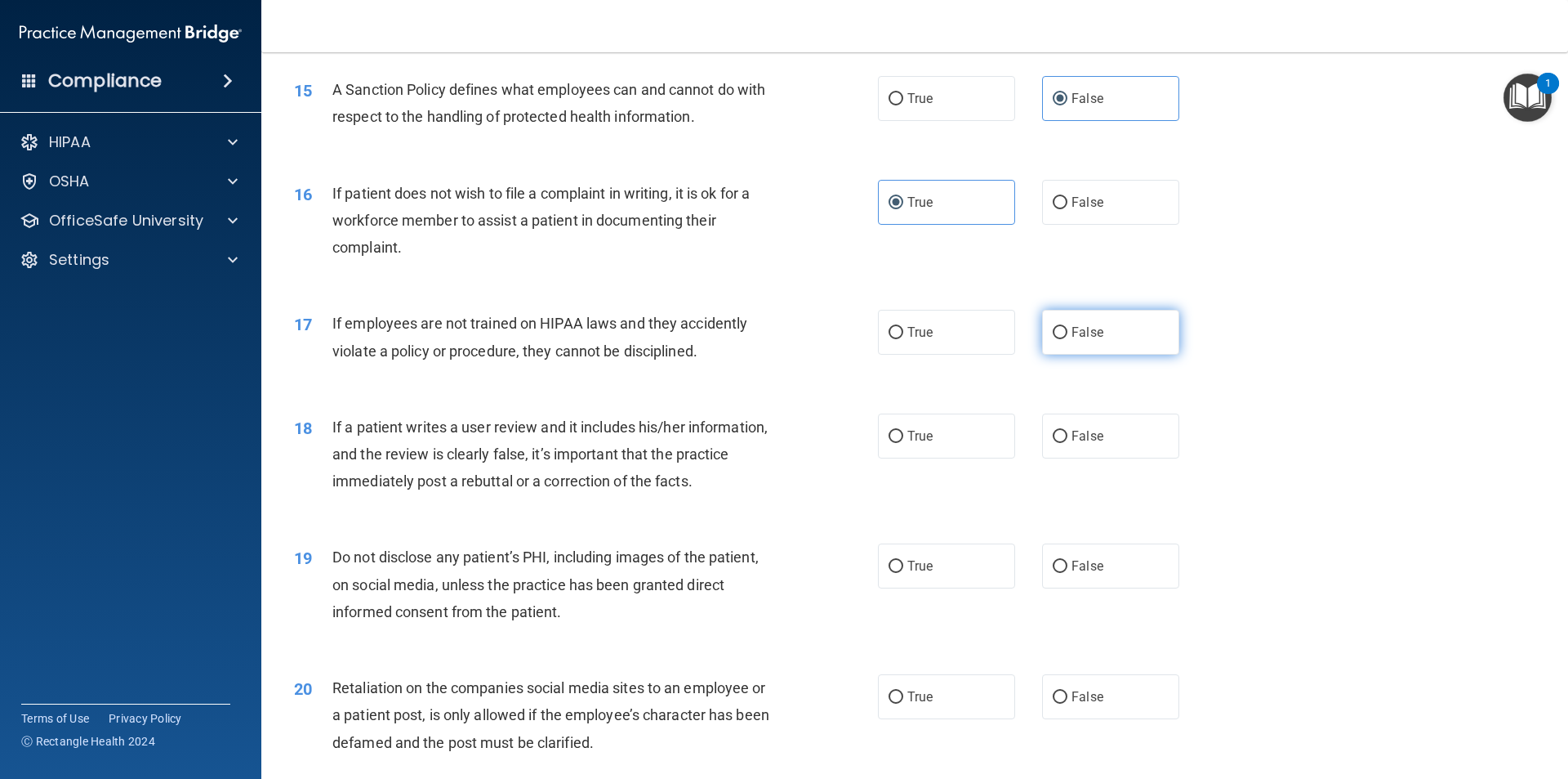
click at [782, 340] on span "False" at bounding box center [1087, 332] width 32 height 16
click at [782, 339] on input "False" at bounding box center [1060, 333] width 15 height 12
radio input "true"
click at [782, 443] on span "False" at bounding box center [1087, 436] width 32 height 16
click at [782, 442] on input "False" at bounding box center [1060, 436] width 15 height 12
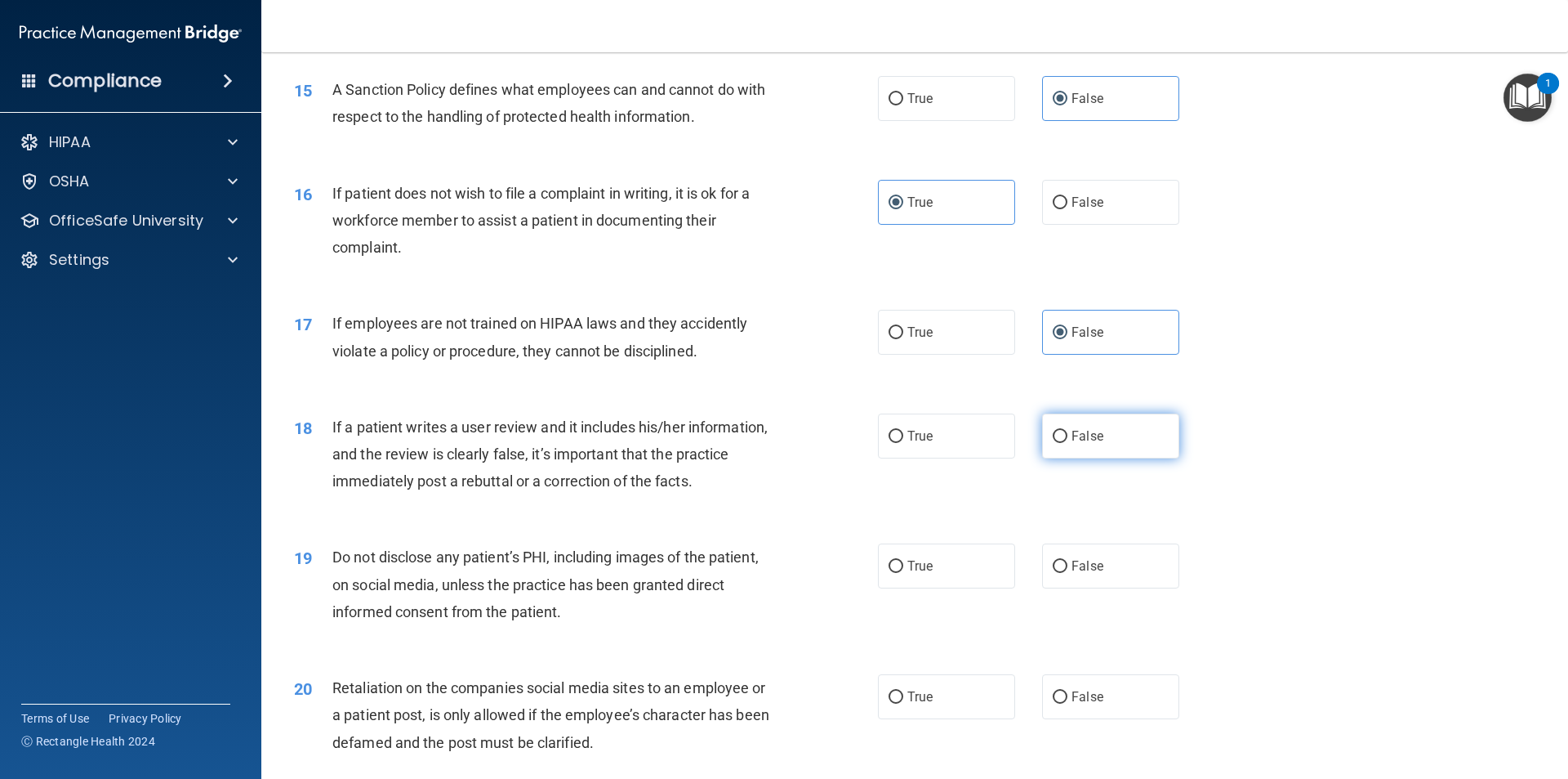
radio input "true"
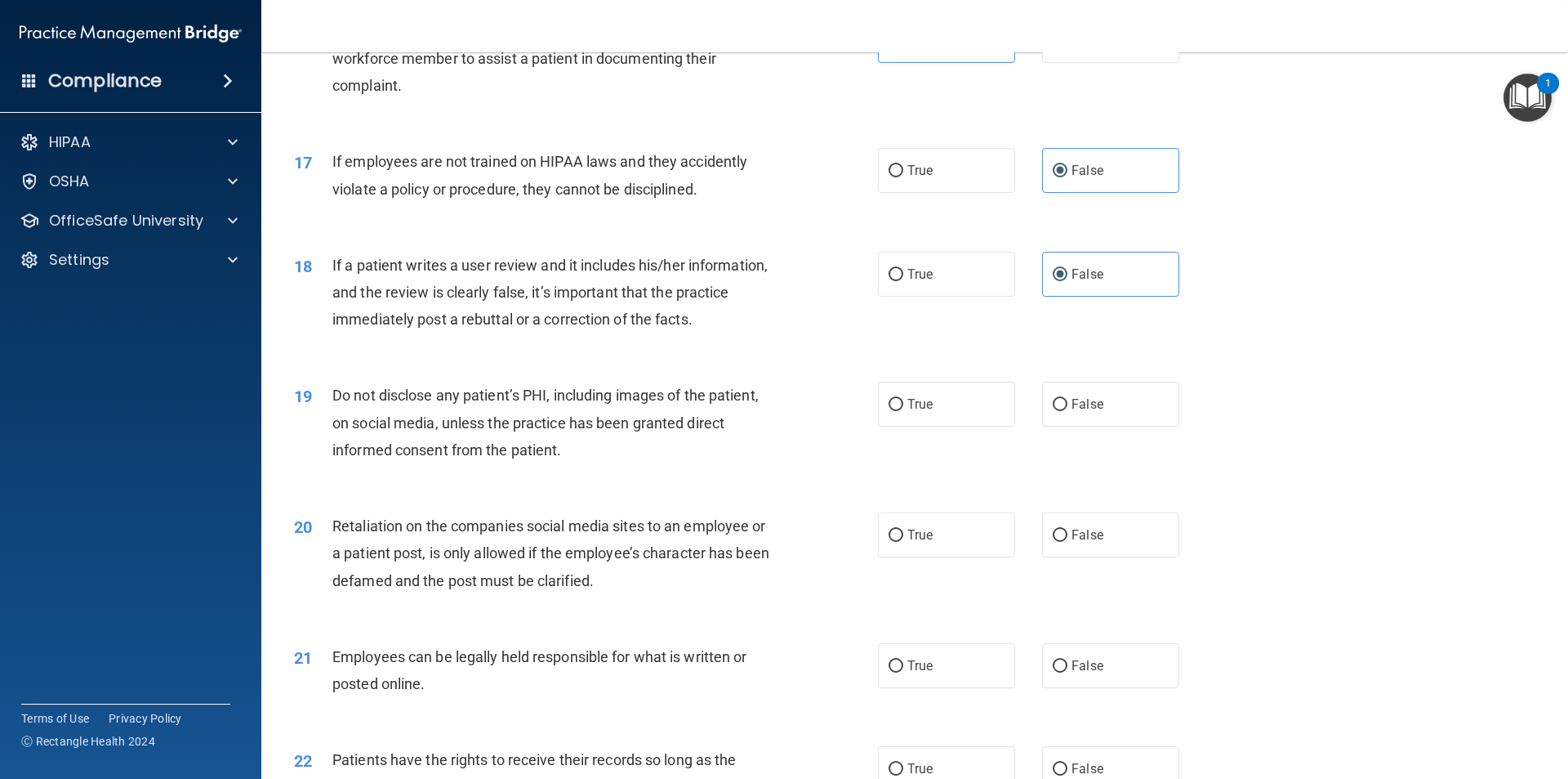
scroll to position [2124, 0]
click at [782, 425] on label "True" at bounding box center [945, 403] width 137 height 45
click at [782, 410] on input "True" at bounding box center [895, 403] width 15 height 12
radio input "true"
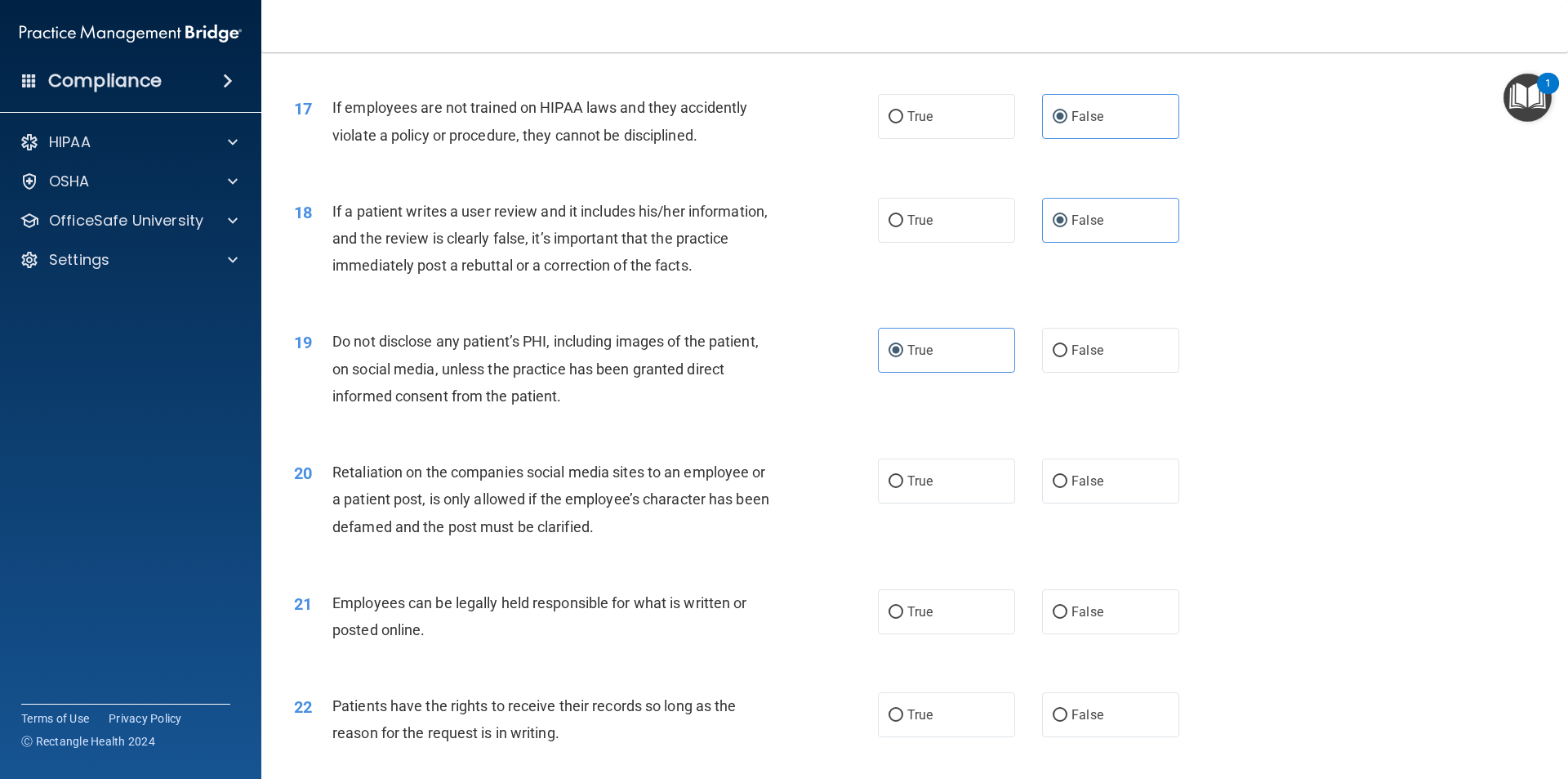
scroll to position [2206, 0]
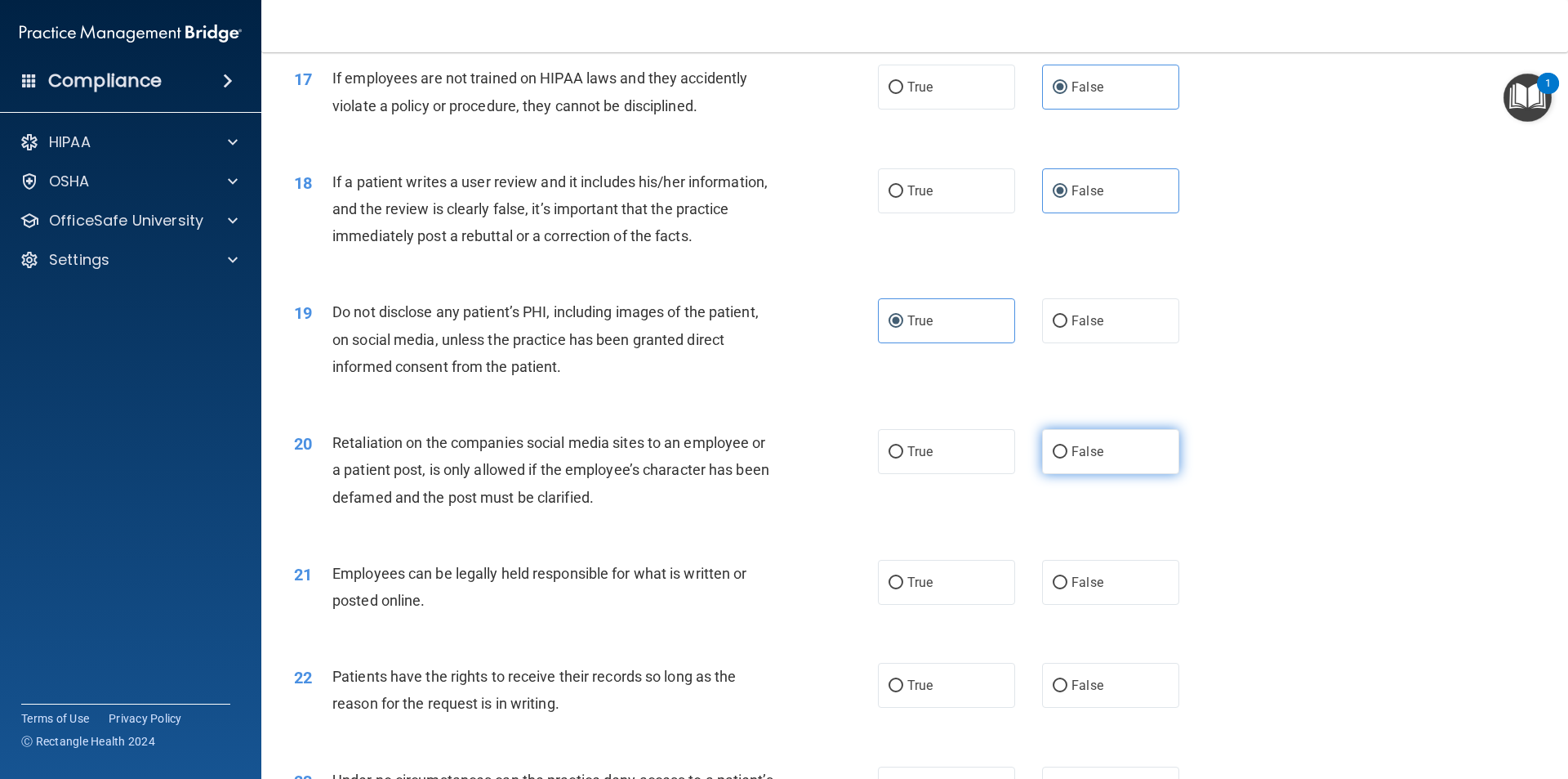
click at [782, 459] on span "False" at bounding box center [1087, 451] width 32 height 16
click at [782, 458] on input "False" at bounding box center [1060, 452] width 15 height 12
radio input "true"
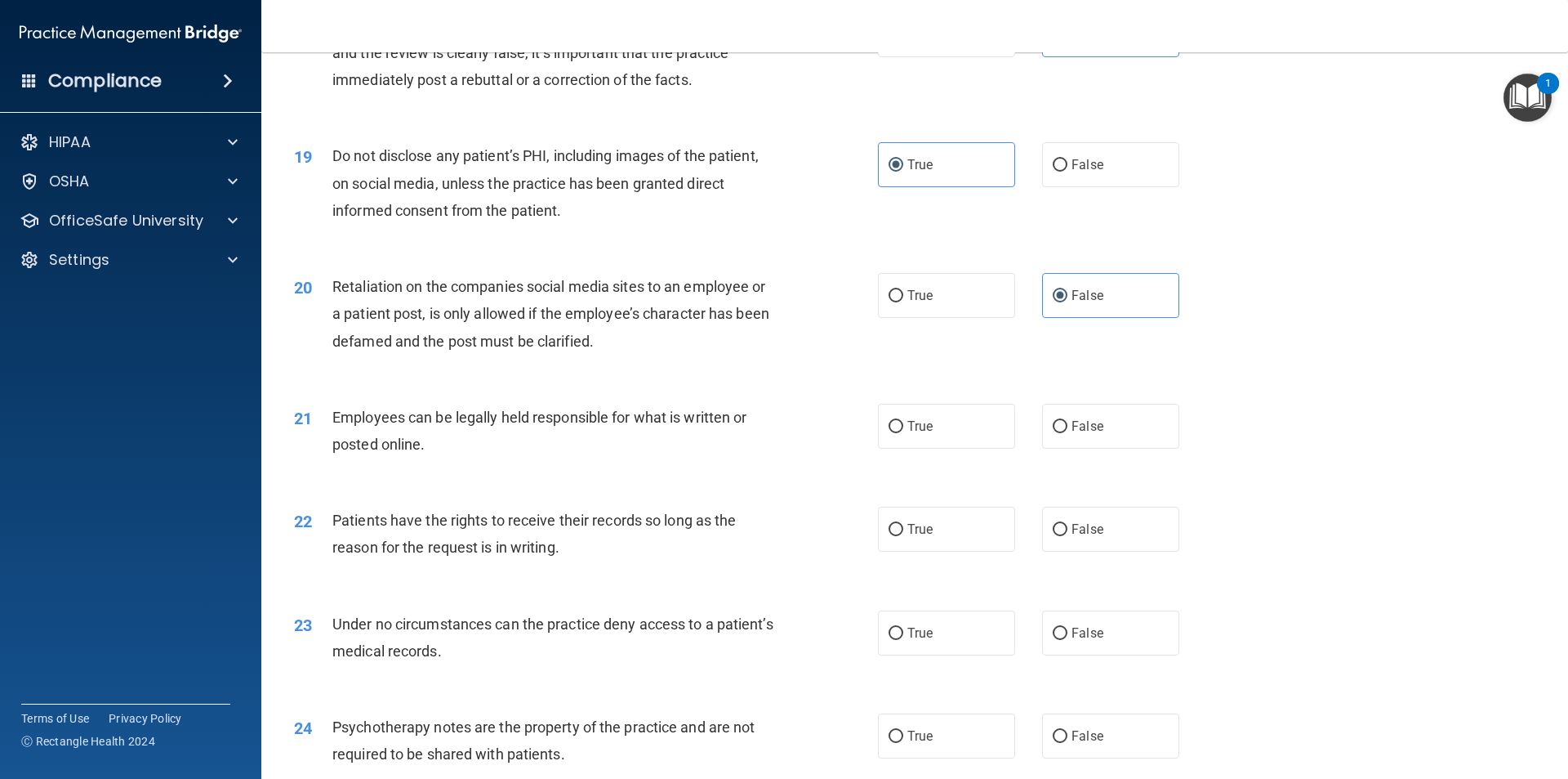
scroll to position [2369, 0]
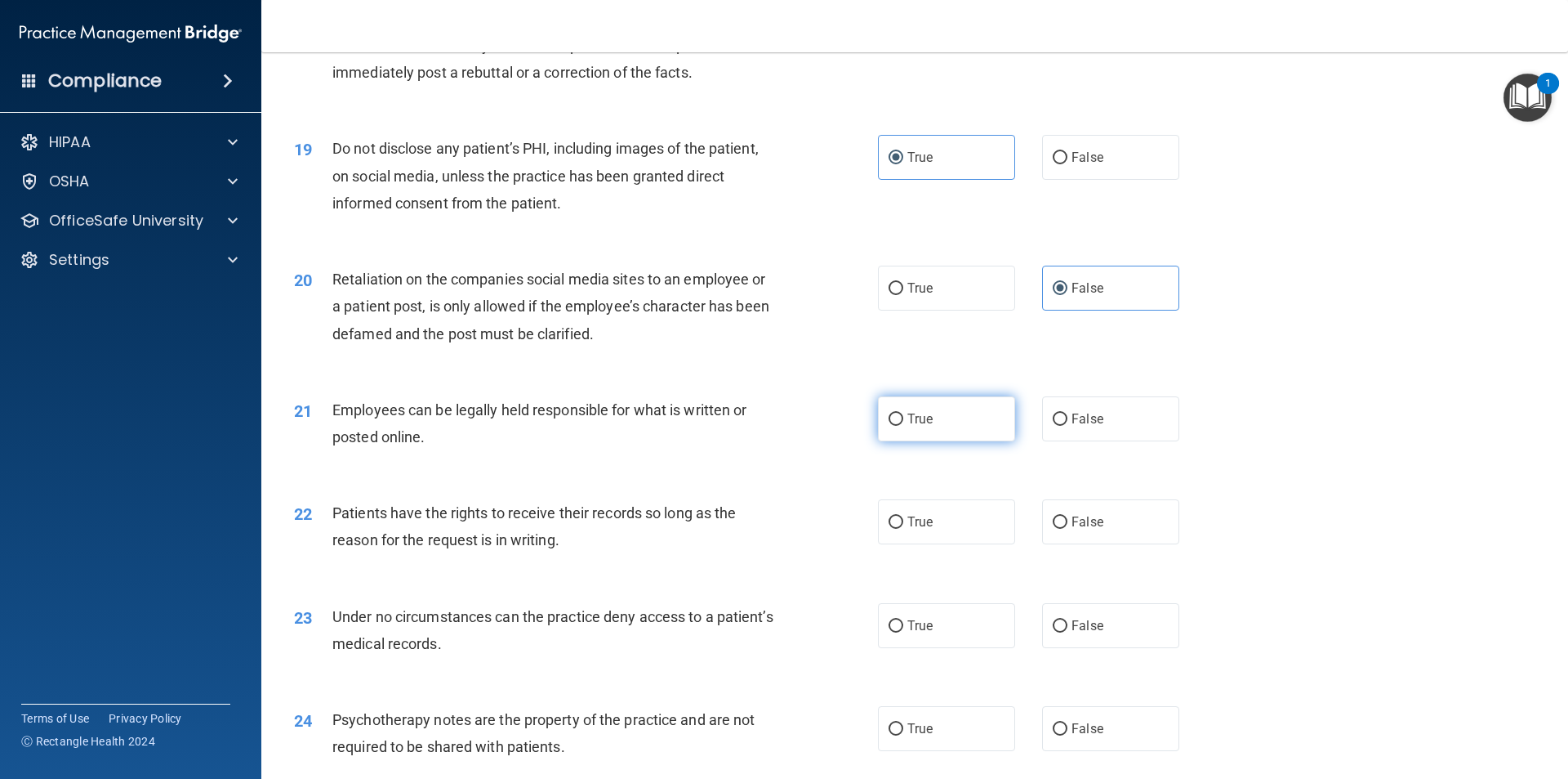
click at [782, 441] on label "True" at bounding box center [945, 419] width 137 height 45
click at [782, 426] on input "True" at bounding box center [895, 420] width 15 height 12
radio input "true"
click at [782, 544] on label "False" at bounding box center [1110, 522] width 137 height 45
click at [782, 528] on input "False" at bounding box center [1060, 522] width 15 height 12
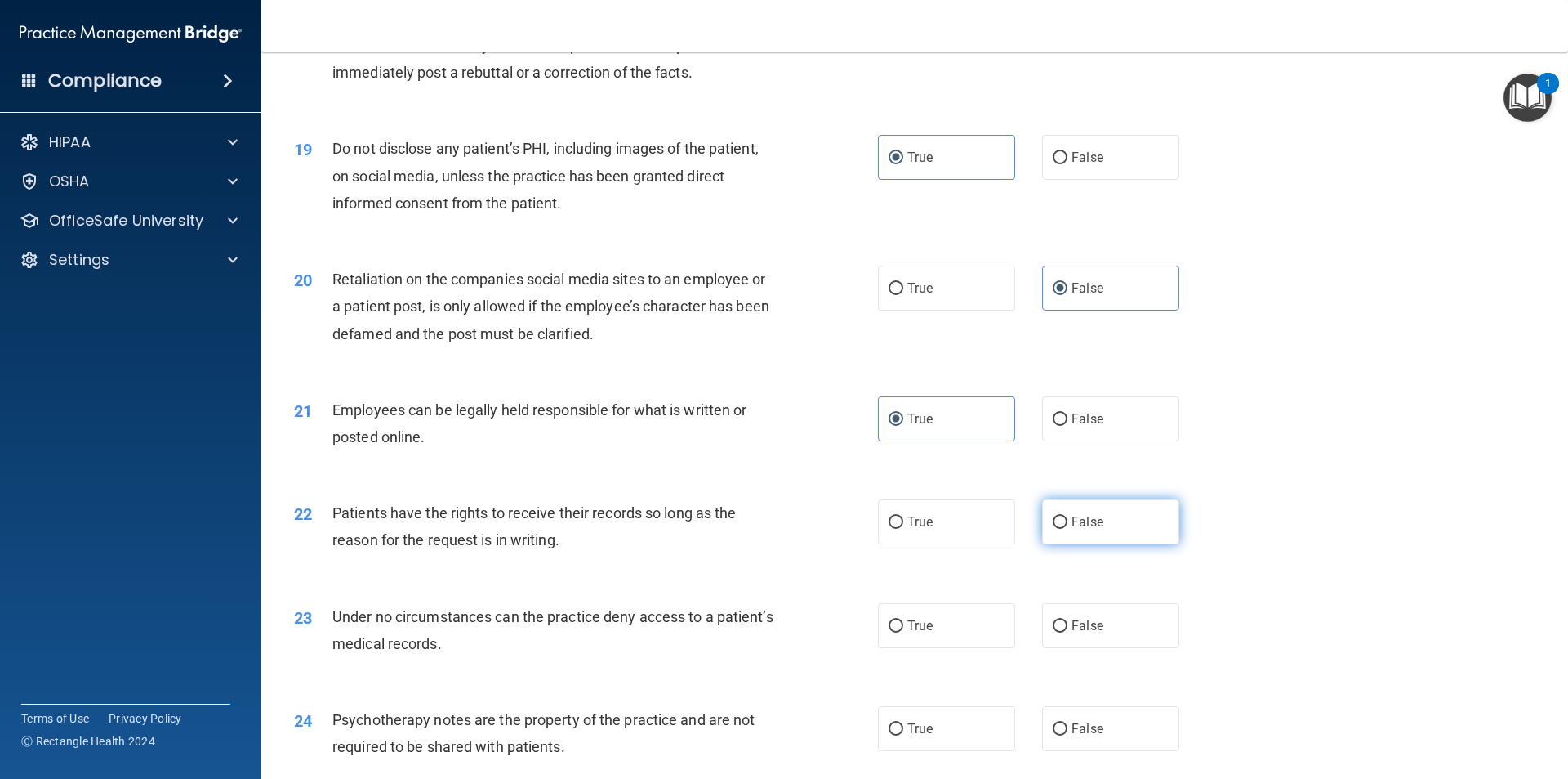
radio input "true"
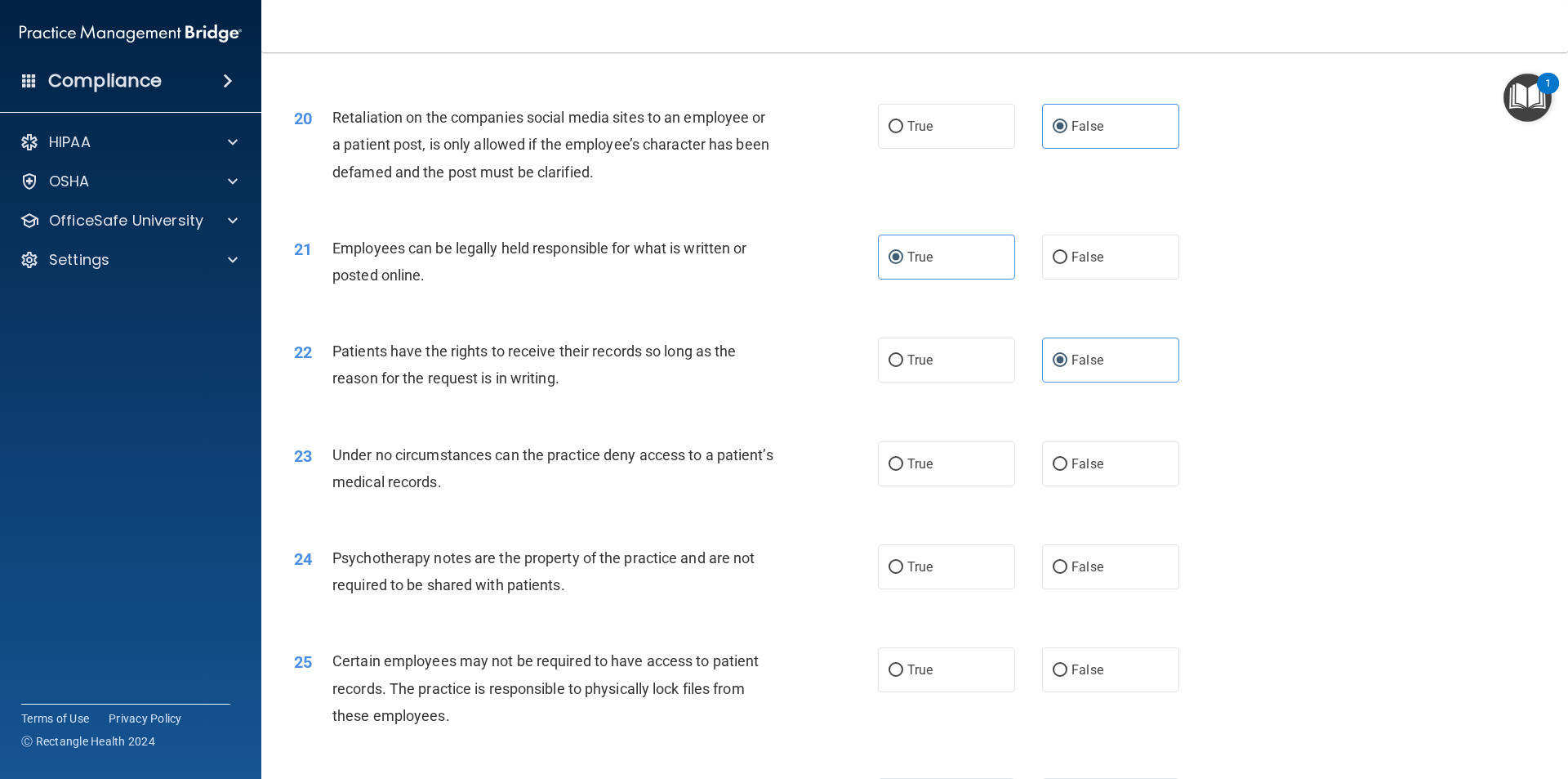
scroll to position [2532, 0]
click at [782, 485] on label "True" at bounding box center [945, 462] width 137 height 45
click at [782, 469] on input "True" at bounding box center [895, 463] width 15 height 12
radio input "true"
click at [782, 587] on label "True" at bounding box center [945, 565] width 137 height 45
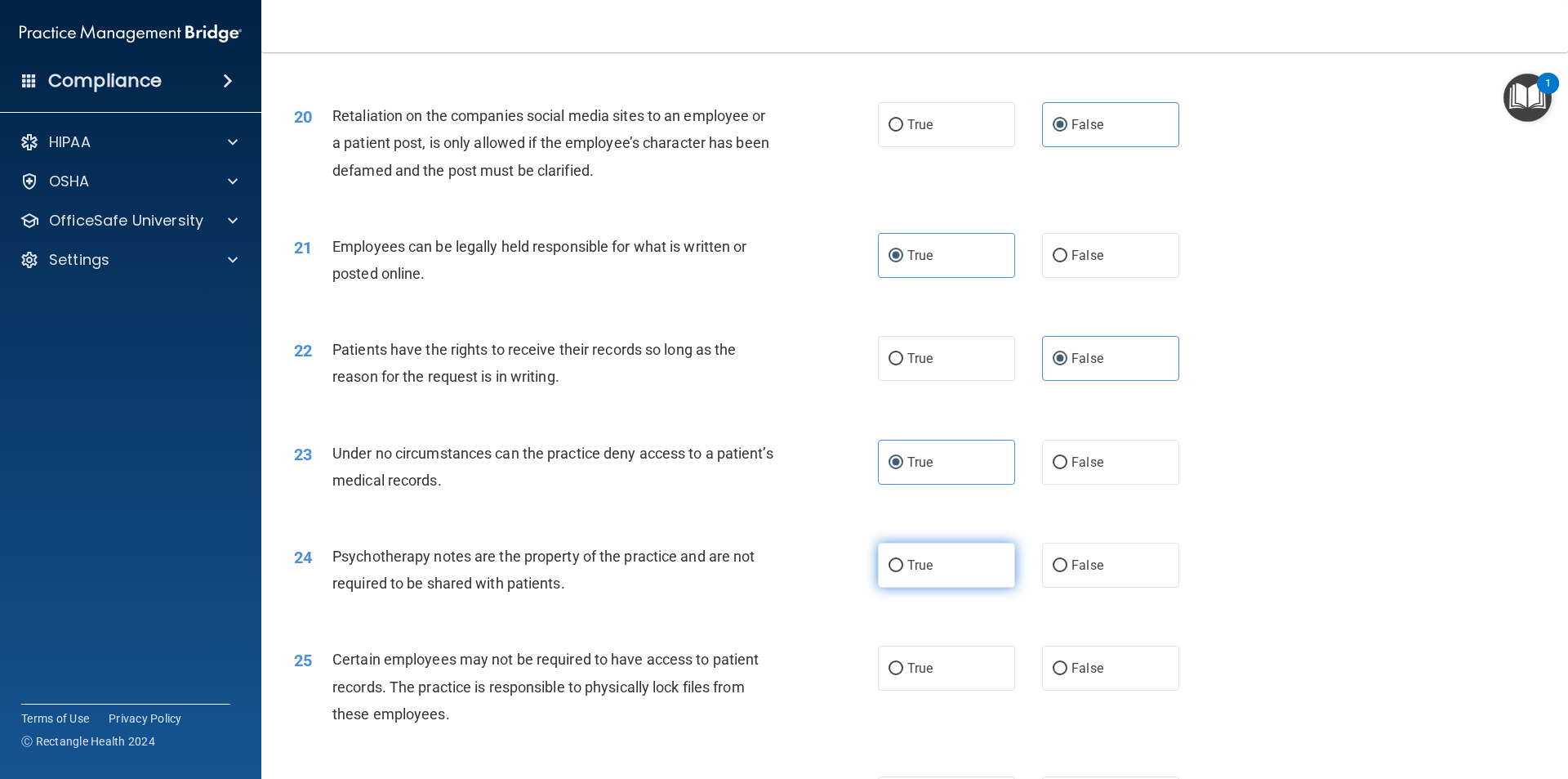
click at [782, 572] on input "True" at bounding box center [895, 566] width 15 height 12
radio input "true"
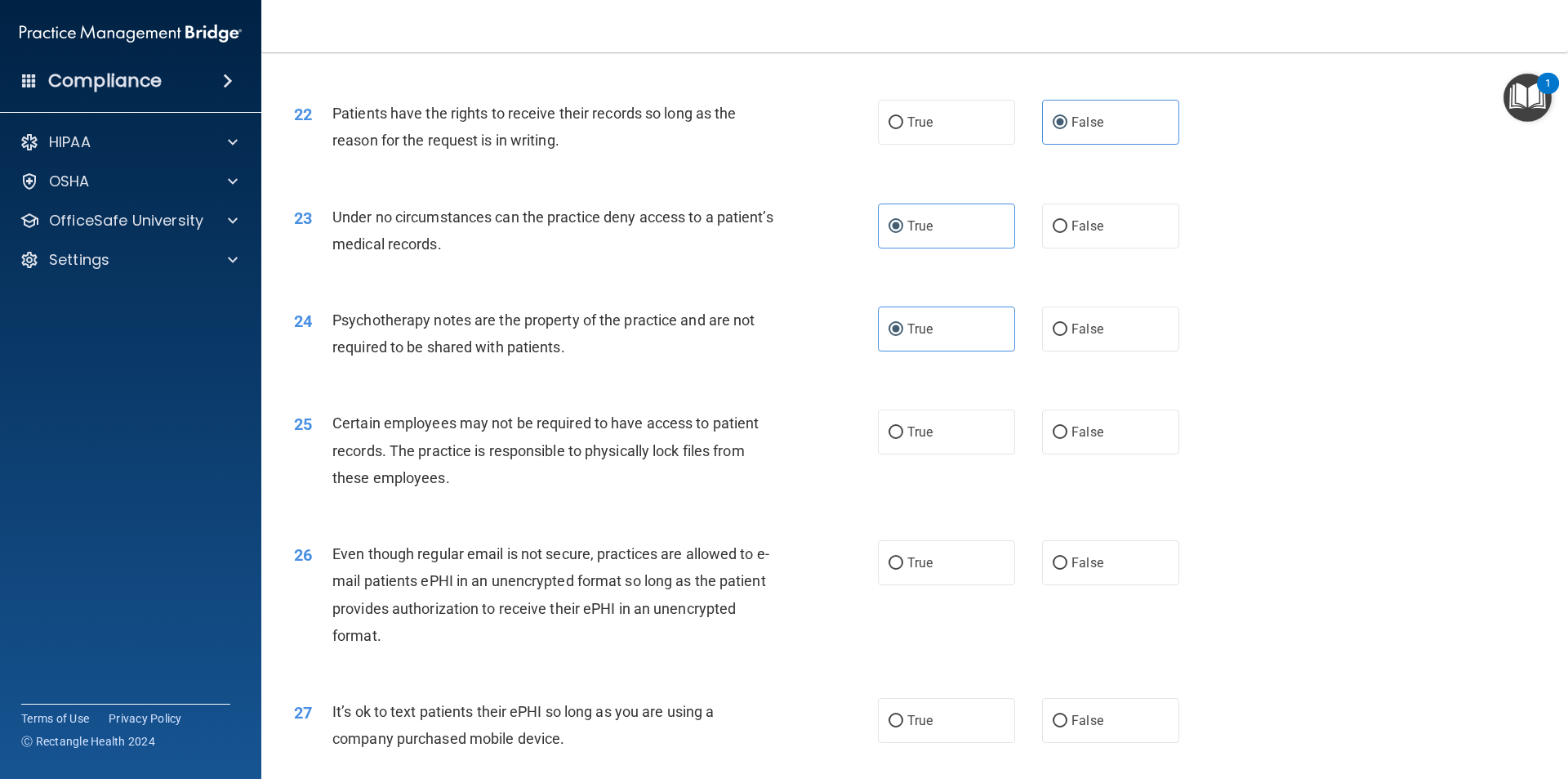
scroll to position [2859, 0]
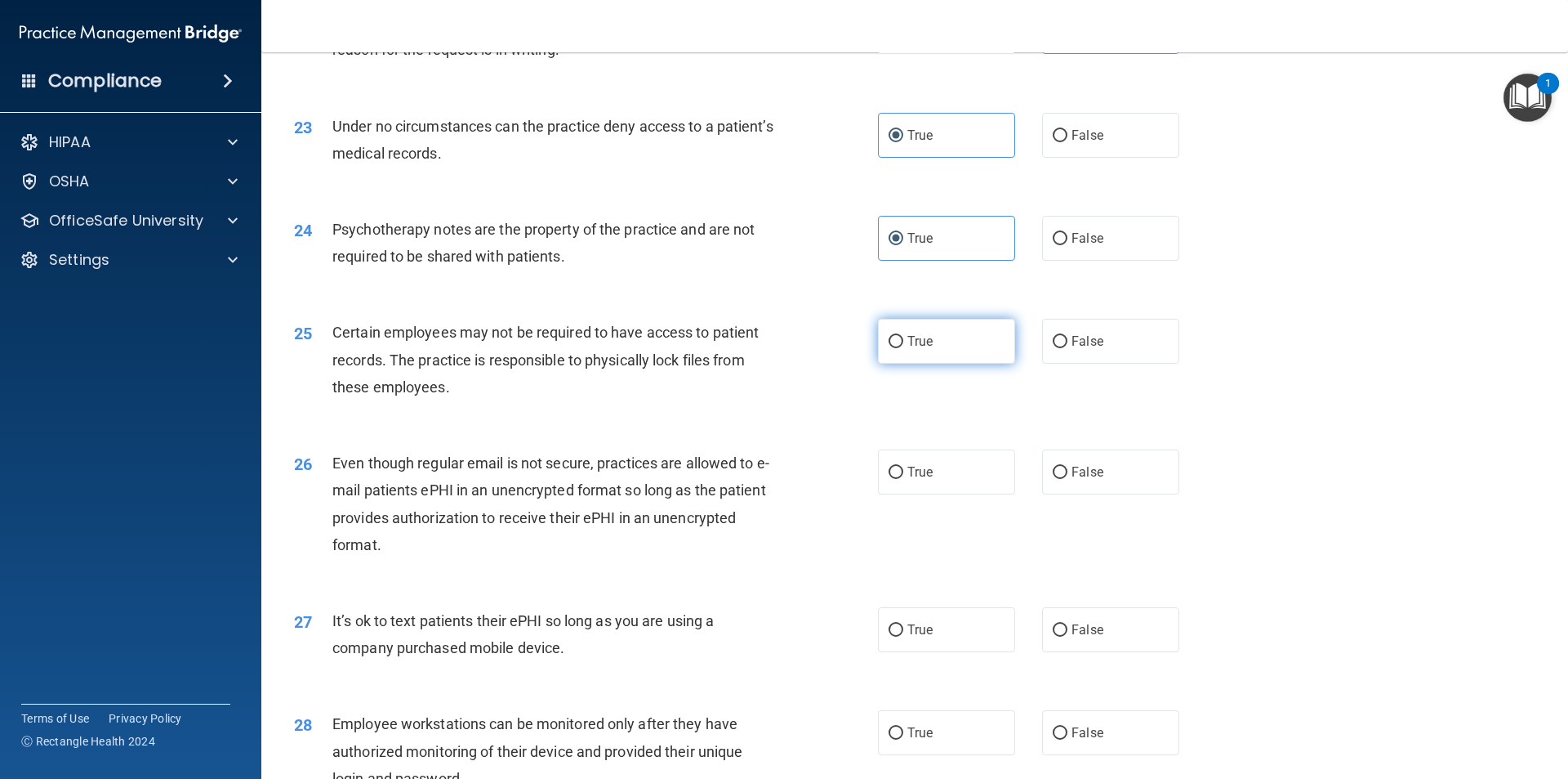
click at [782, 363] on label "True" at bounding box center [945, 342] width 137 height 45
click at [782, 348] on input "True" at bounding box center [895, 342] width 15 height 12
radio input "true"
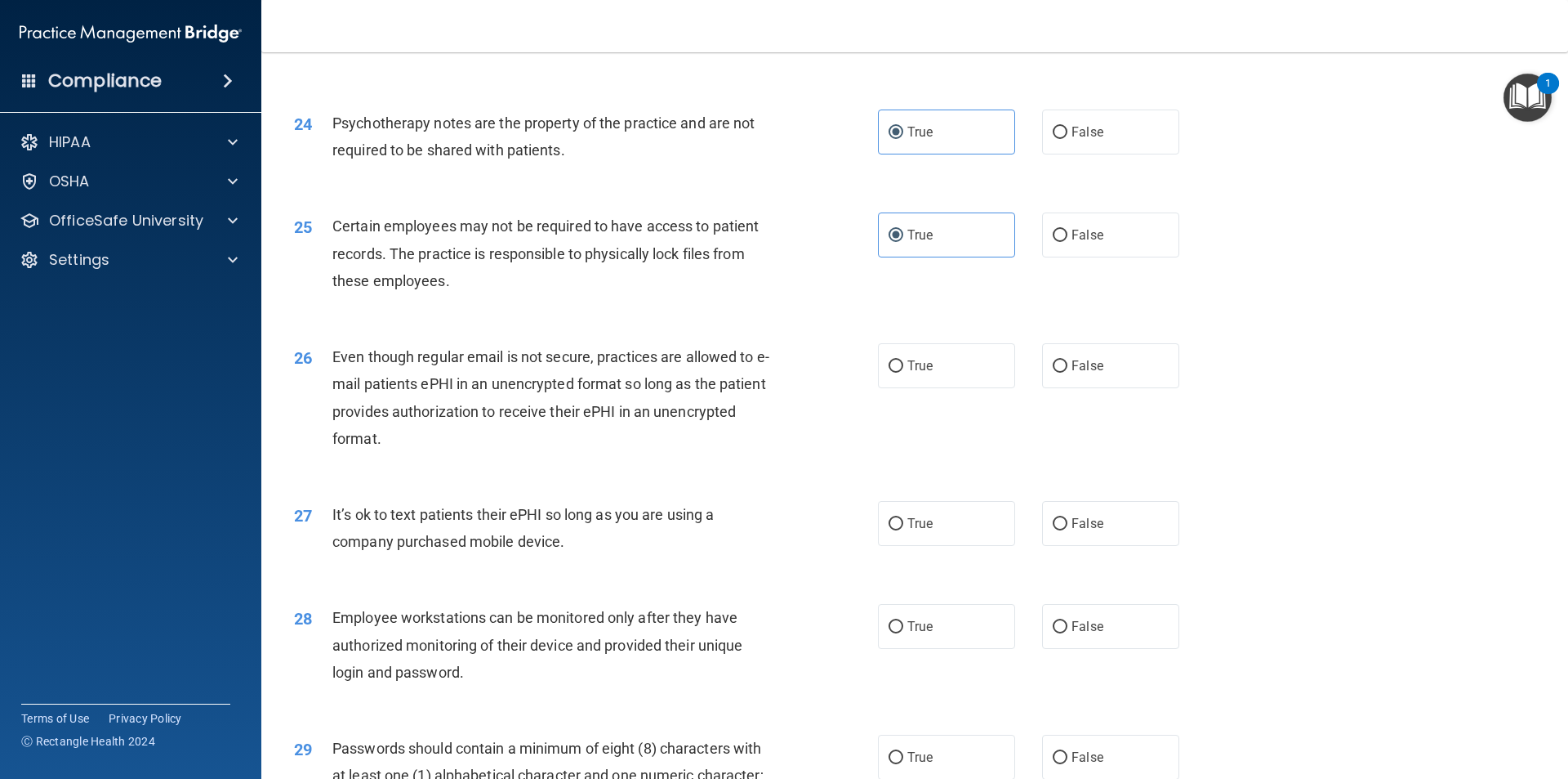
scroll to position [3022, 0]
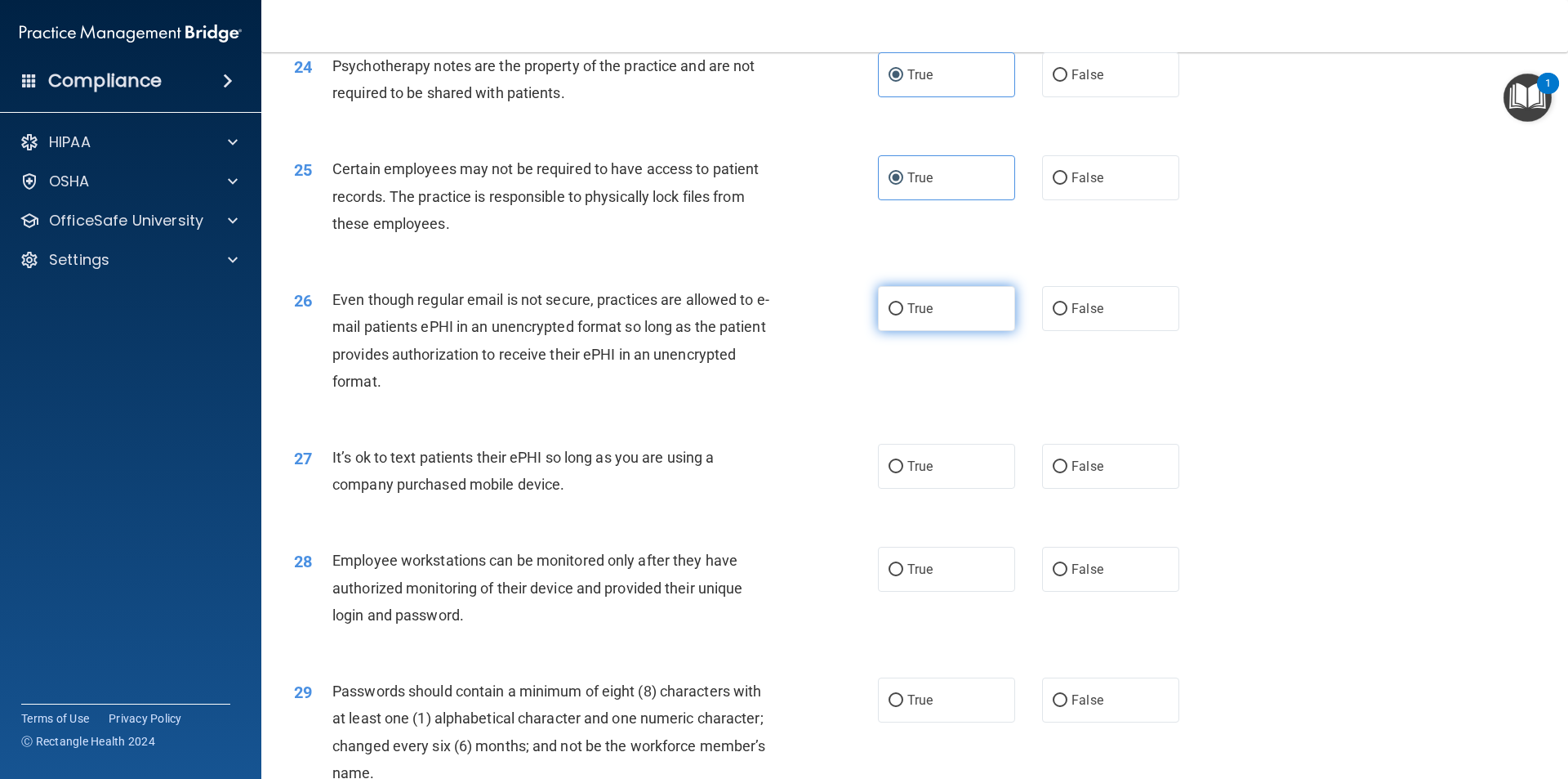
click at [782, 331] on label "True" at bounding box center [945, 309] width 137 height 45
click at [782, 315] on input "True" at bounding box center [895, 309] width 15 height 12
radio input "true"
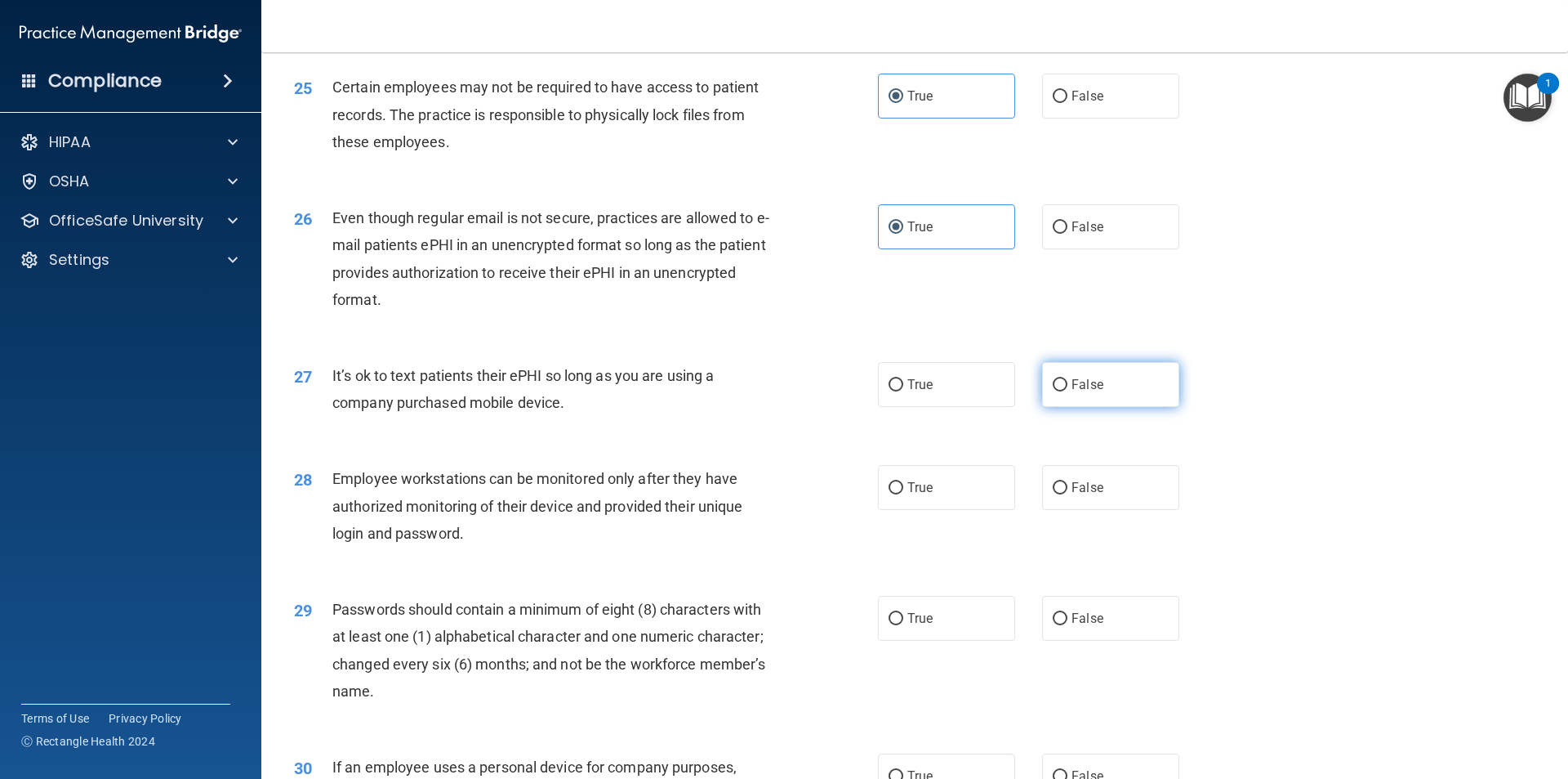
click at [782, 392] on span "False" at bounding box center [1087, 384] width 32 height 16
click at [782, 391] on input "False" at bounding box center [1060, 385] width 15 height 12
radio input "true"
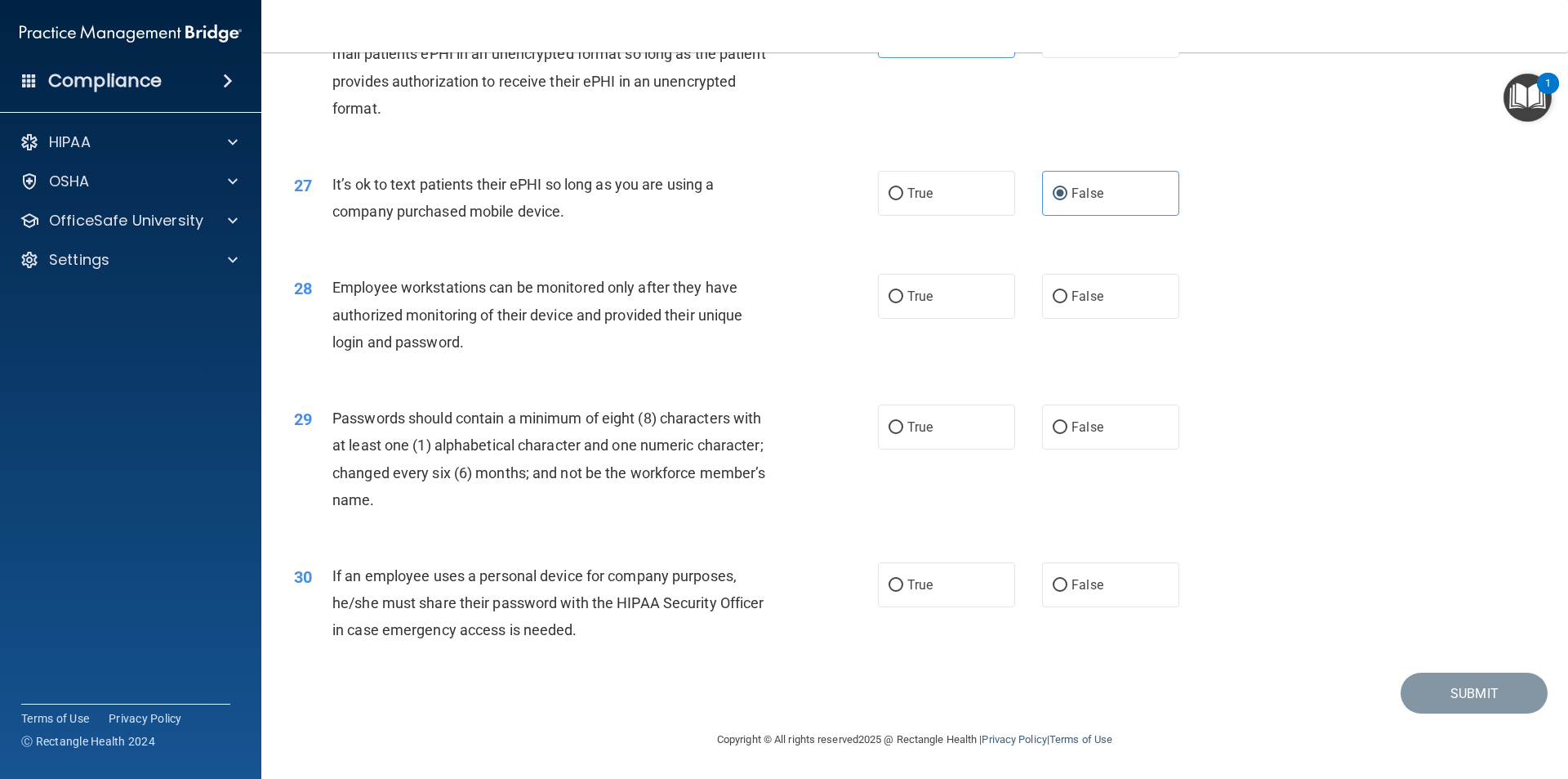
scroll to position [3159, 0]
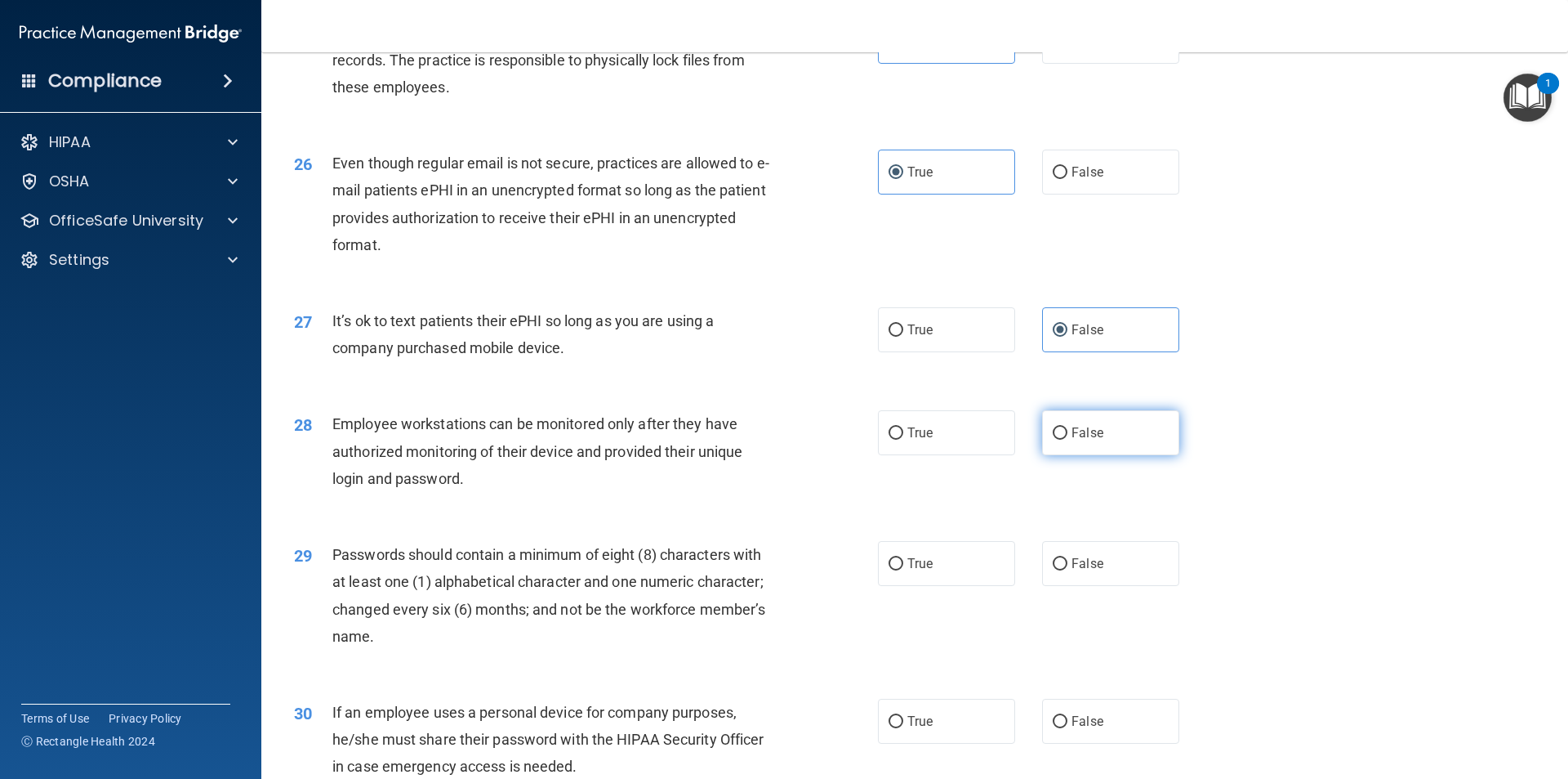
click at [782, 439] on input "False" at bounding box center [1060, 433] width 15 height 12
radio input "true"
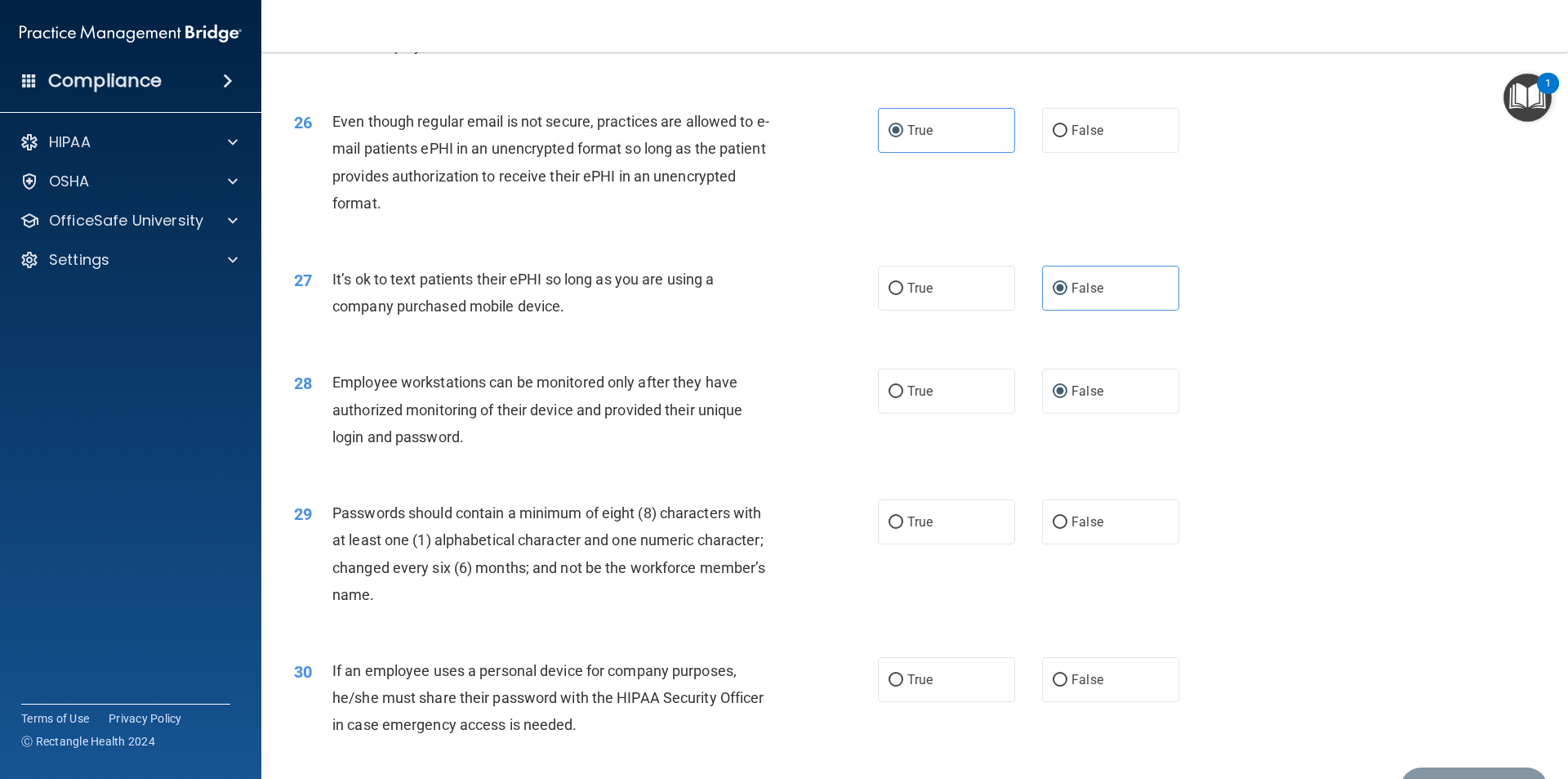
scroll to position [3240, 0]
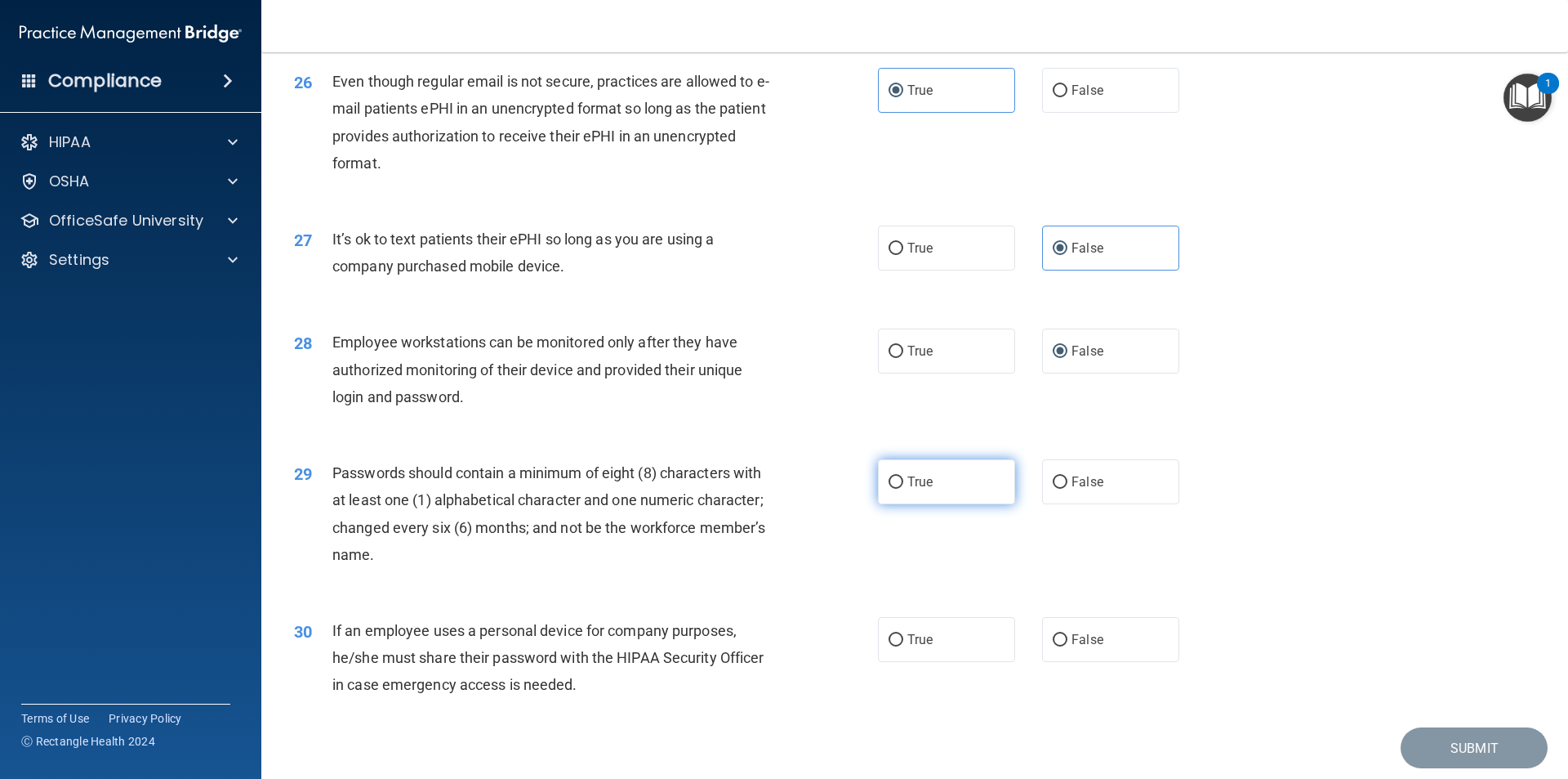
drag, startPoint x: 947, startPoint y: 522, endPoint x: 935, endPoint y: 523, distance: 12.0
click at [782, 505] on label "True" at bounding box center [945, 482] width 137 height 45
click at [782, 489] on input "True" at bounding box center [895, 482] width 15 height 12
radio input "true"
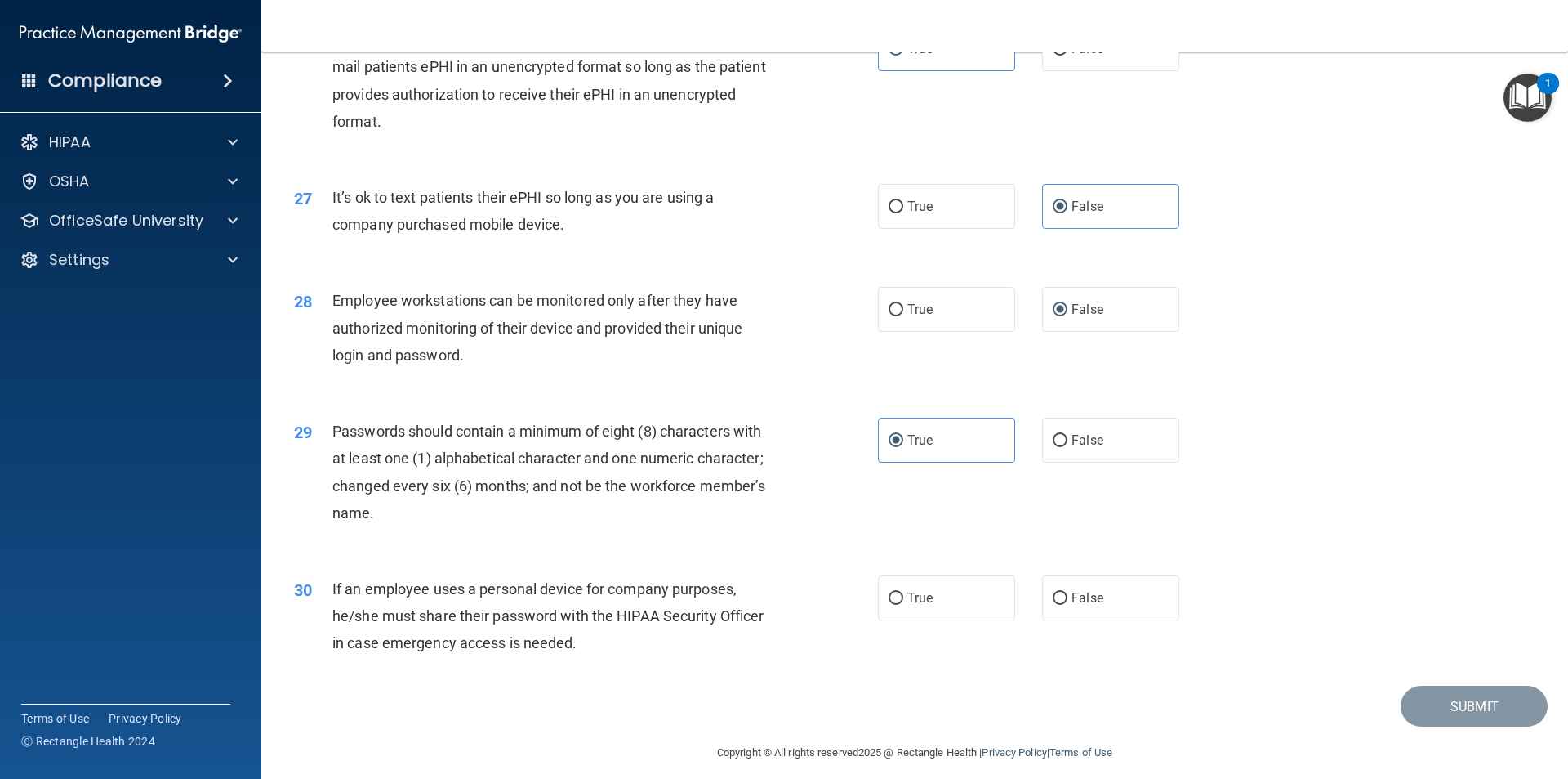
scroll to position [3322, 0]
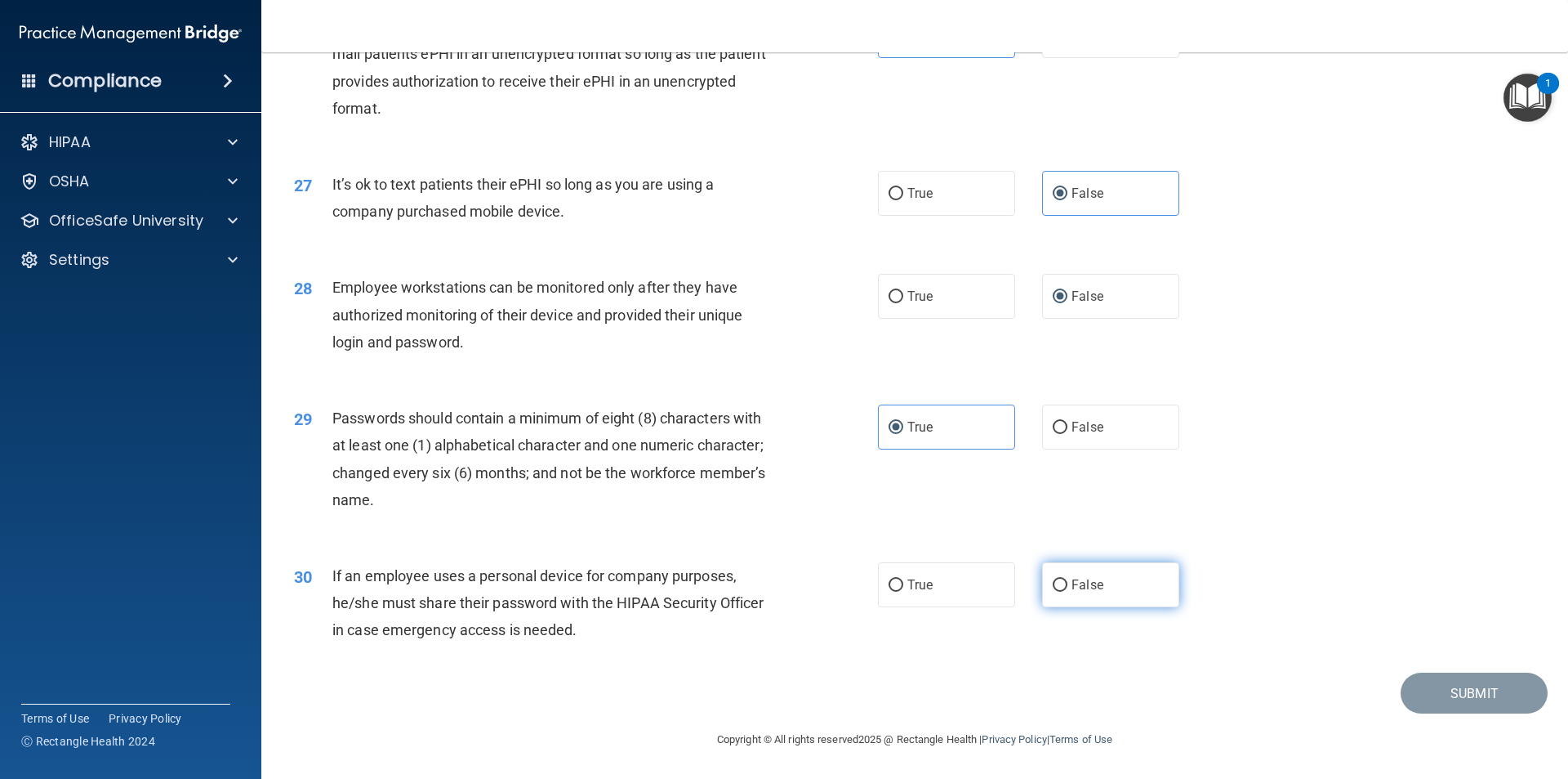
click at [782, 584] on span "False" at bounding box center [1087, 584] width 32 height 16
click at [782, 584] on input "False" at bounding box center [1060, 585] width 15 height 12
radio input "true"
click at [782, 696] on button "Submit" at bounding box center [1473, 693] width 147 height 41
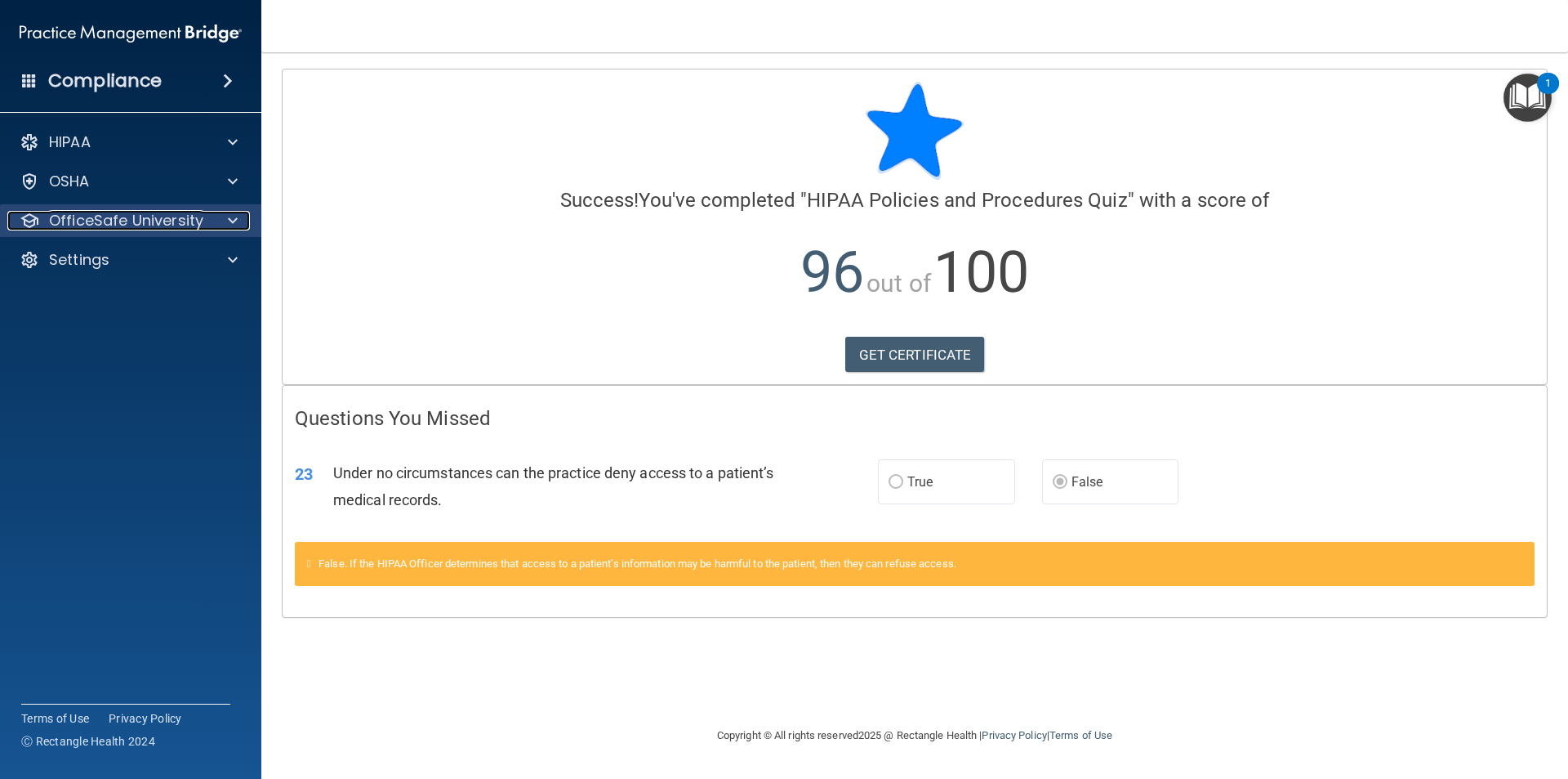
click at [185, 217] on p "OfficeSafe University" at bounding box center [126, 220] width 154 height 20
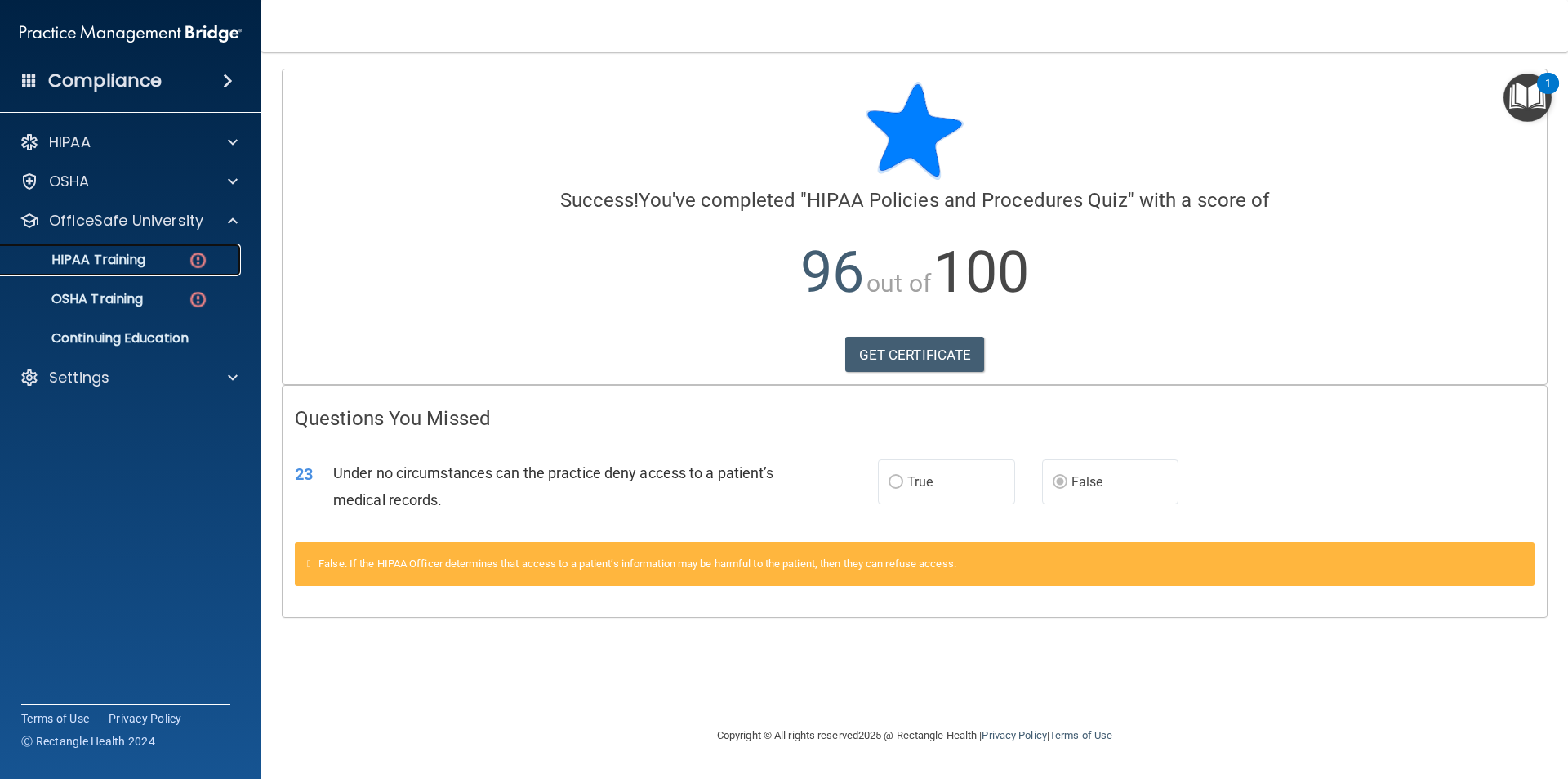
click at [147, 261] on div "HIPAA Training" at bounding box center [122, 260] width 223 height 17
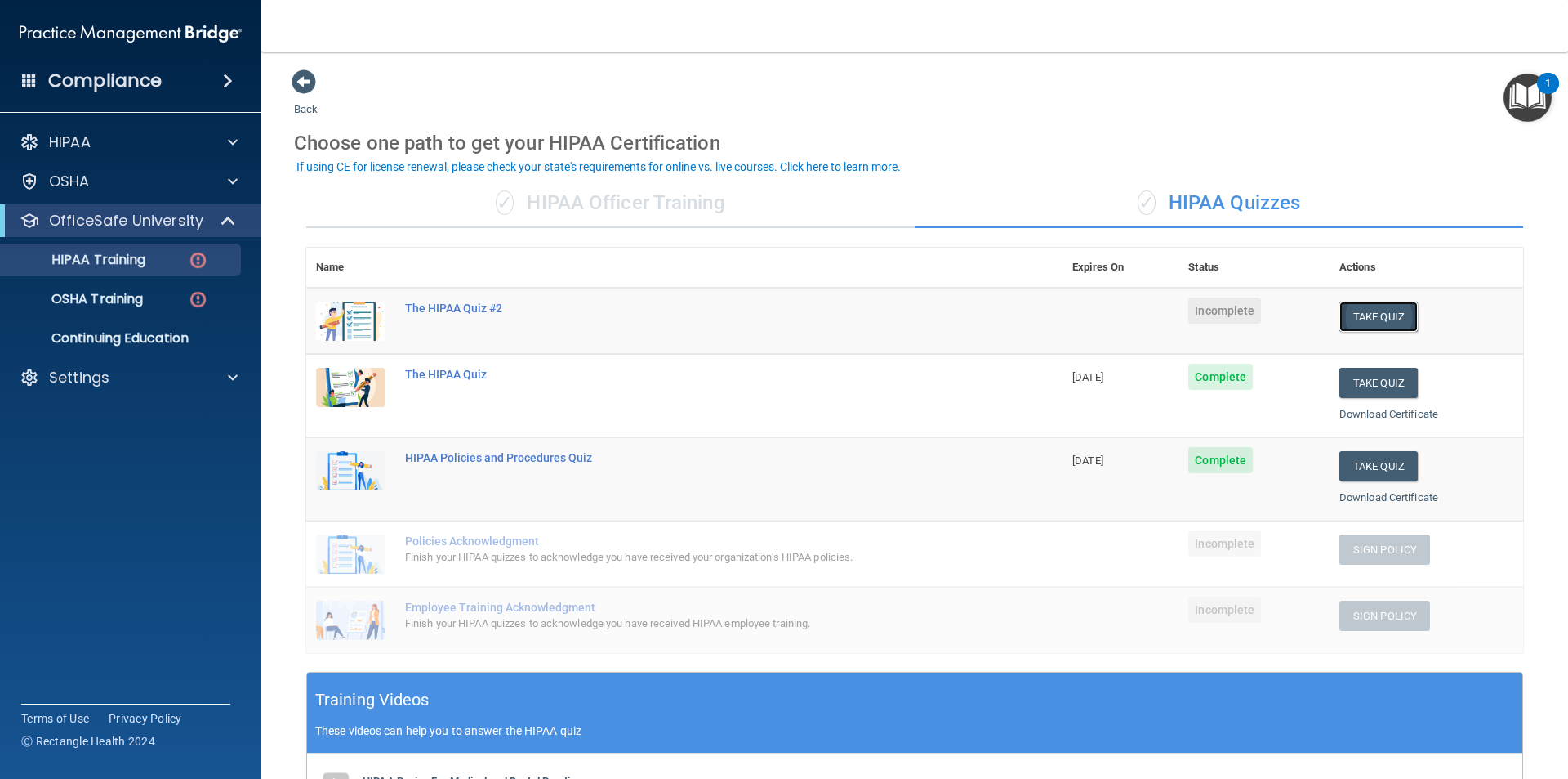
click at [782, 319] on button "Take Quiz" at bounding box center [1378, 316] width 78 height 31
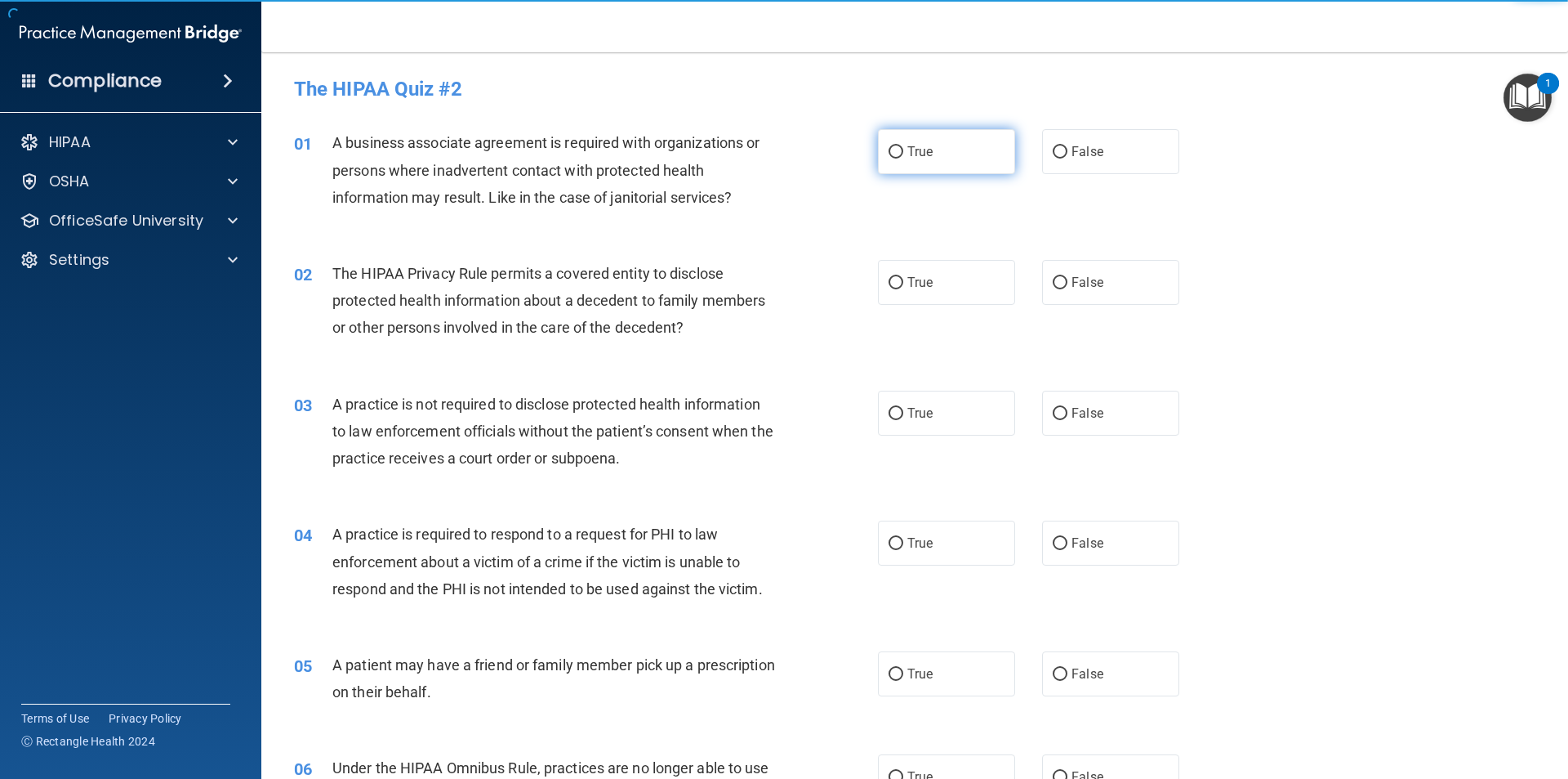
click at [782, 159] on label "True" at bounding box center [945, 152] width 137 height 45
click at [782, 159] on input "True" at bounding box center [895, 152] width 15 height 12
radio input "true"
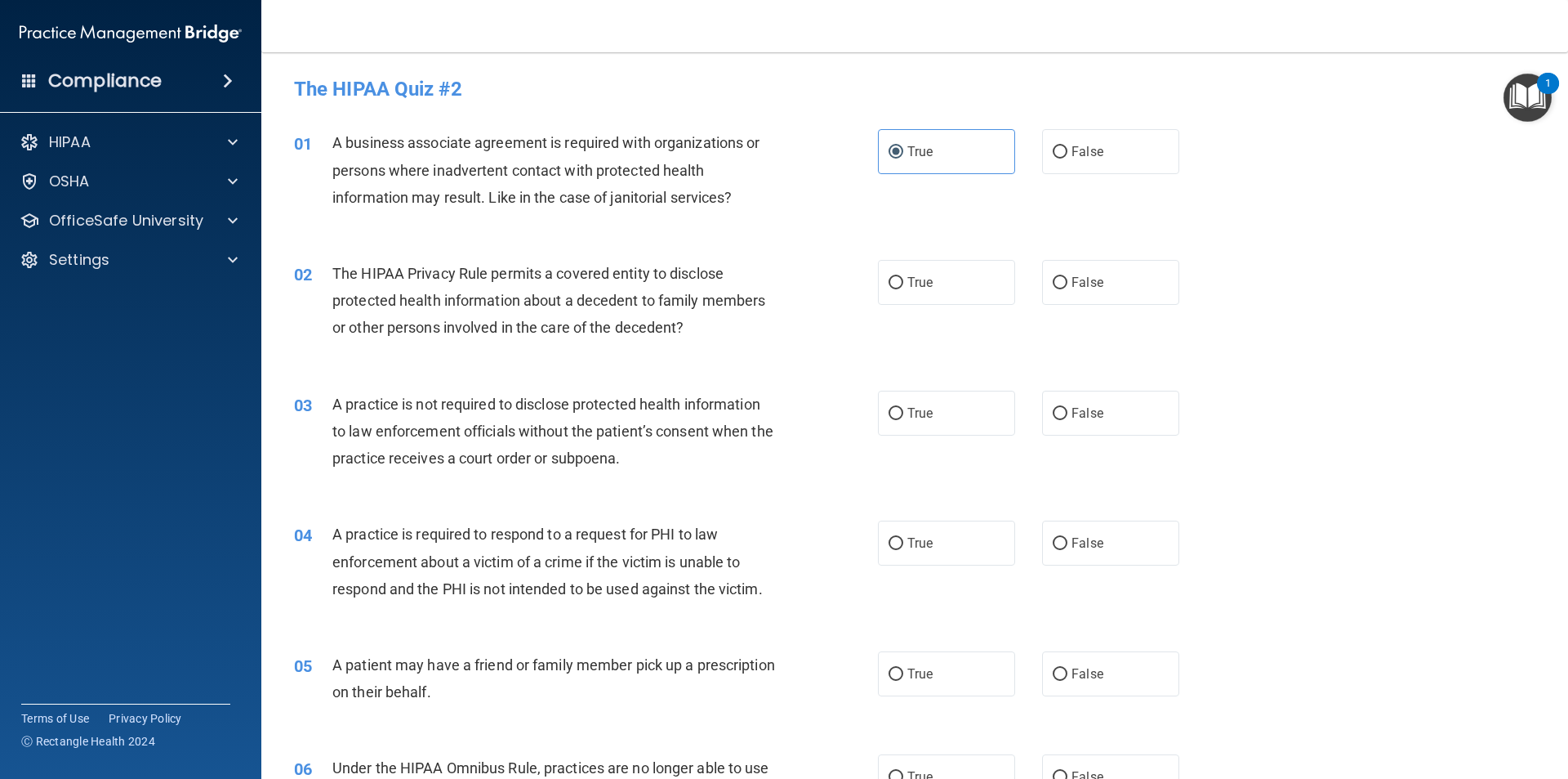
drag, startPoint x: 916, startPoint y: 273, endPoint x: 928, endPoint y: 365, distance: 92.8
click at [782, 276] on label "True" at bounding box center [945, 282] width 137 height 45
click at [782, 276] on input "True" at bounding box center [895, 282] width 15 height 12
radio input "true"
click at [782, 422] on label "True" at bounding box center [945, 414] width 137 height 45
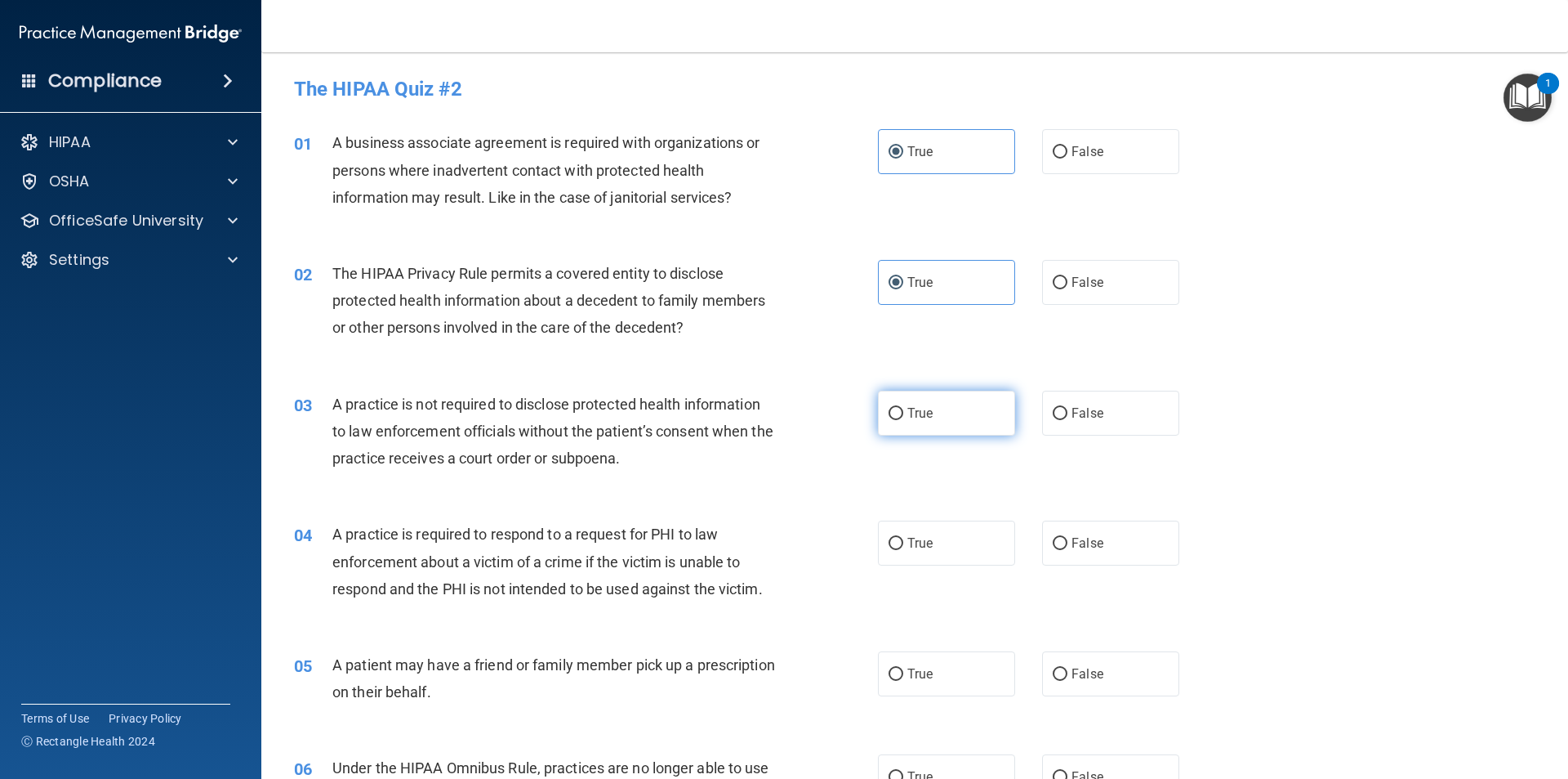
click at [782, 420] on input "True" at bounding box center [895, 414] width 15 height 12
radio input "true"
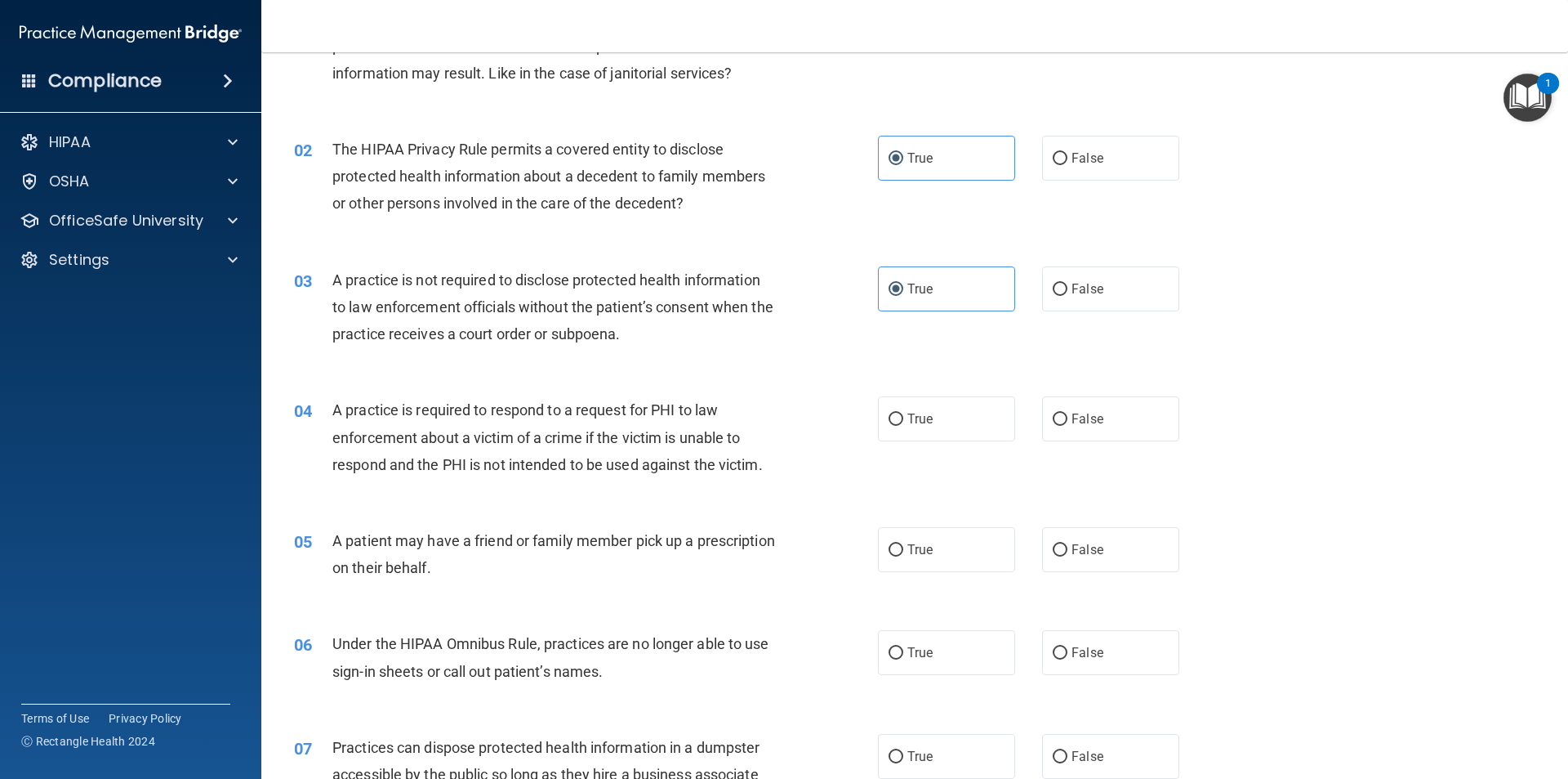
scroll to position [163, 0]
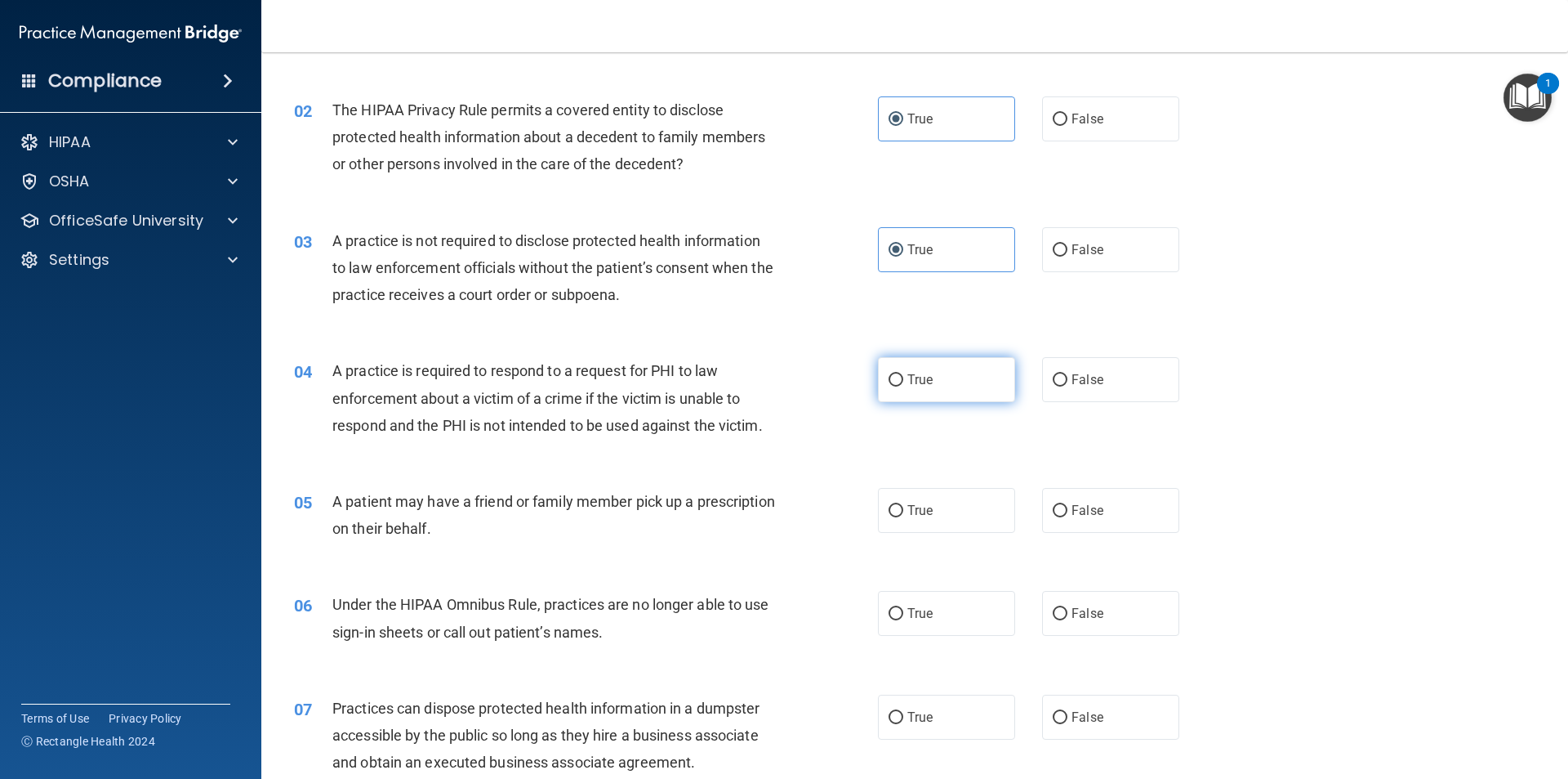
click at [782, 371] on span "True" at bounding box center [920, 379] width 26 height 16
click at [782, 374] on input "True" at bounding box center [895, 380] width 15 height 12
radio input "true"
click at [782, 500] on label "True" at bounding box center [945, 510] width 137 height 45
click at [782, 505] on input "True" at bounding box center [895, 510] width 15 height 12
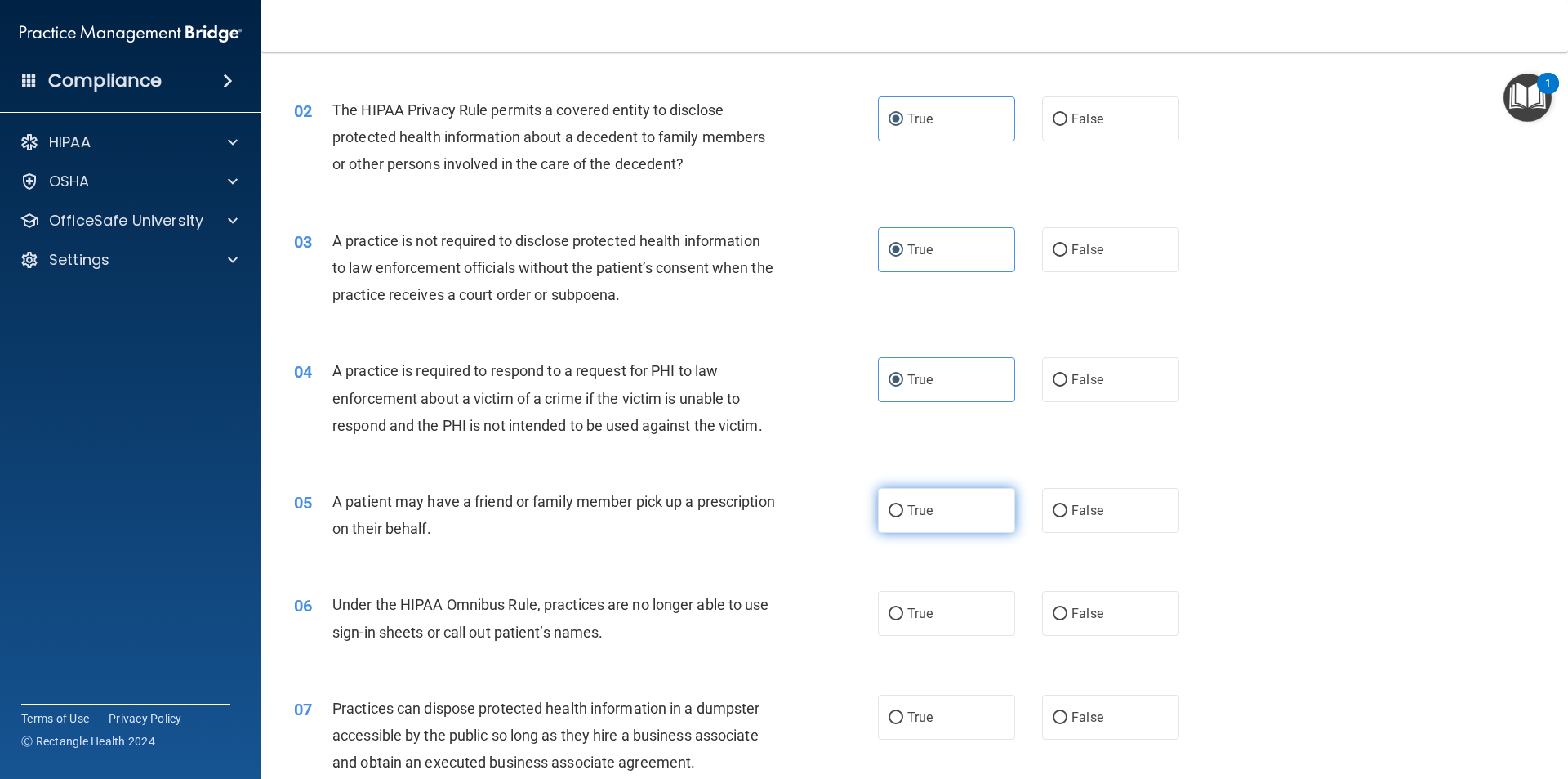
radio input "true"
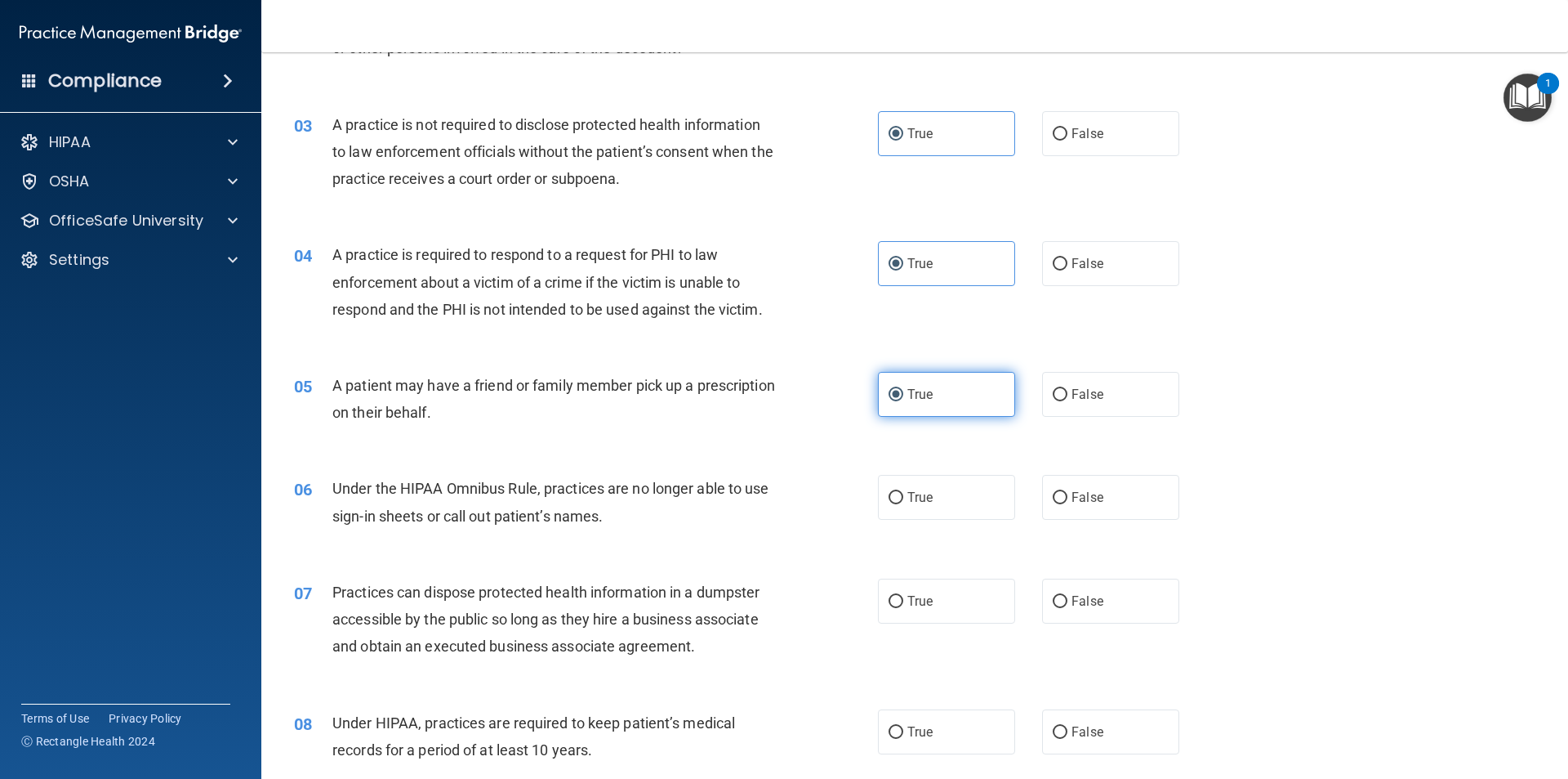
scroll to position [572, 0]
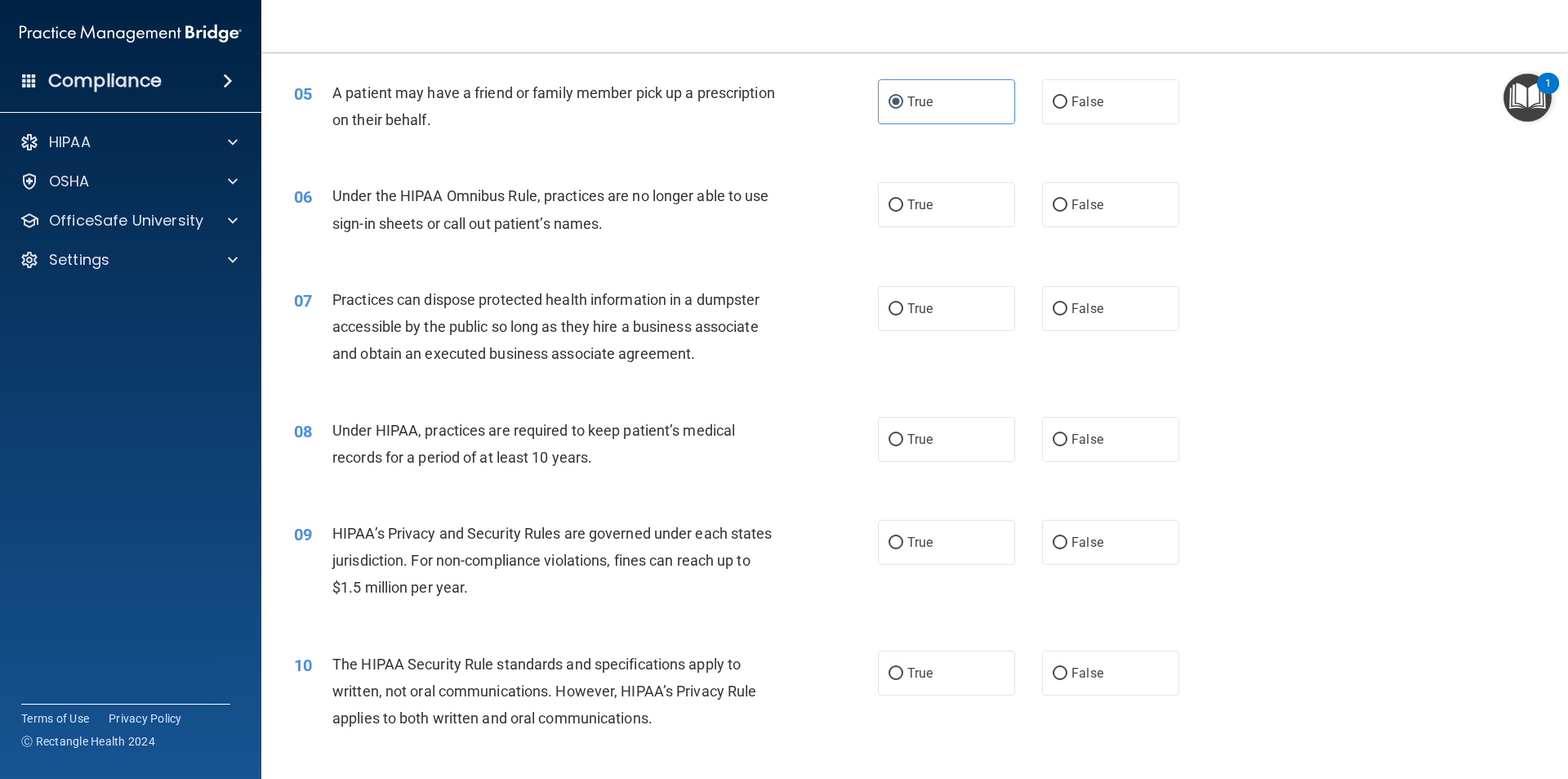
drag, startPoint x: 925, startPoint y: 208, endPoint x: 918, endPoint y: 256, distance: 48.5
click at [782, 207] on span "True" at bounding box center [920, 204] width 26 height 16
click at [782, 207] on input "True" at bounding box center [895, 205] width 15 height 12
radio input "true"
click at [782, 315] on span "True" at bounding box center [920, 308] width 26 height 16
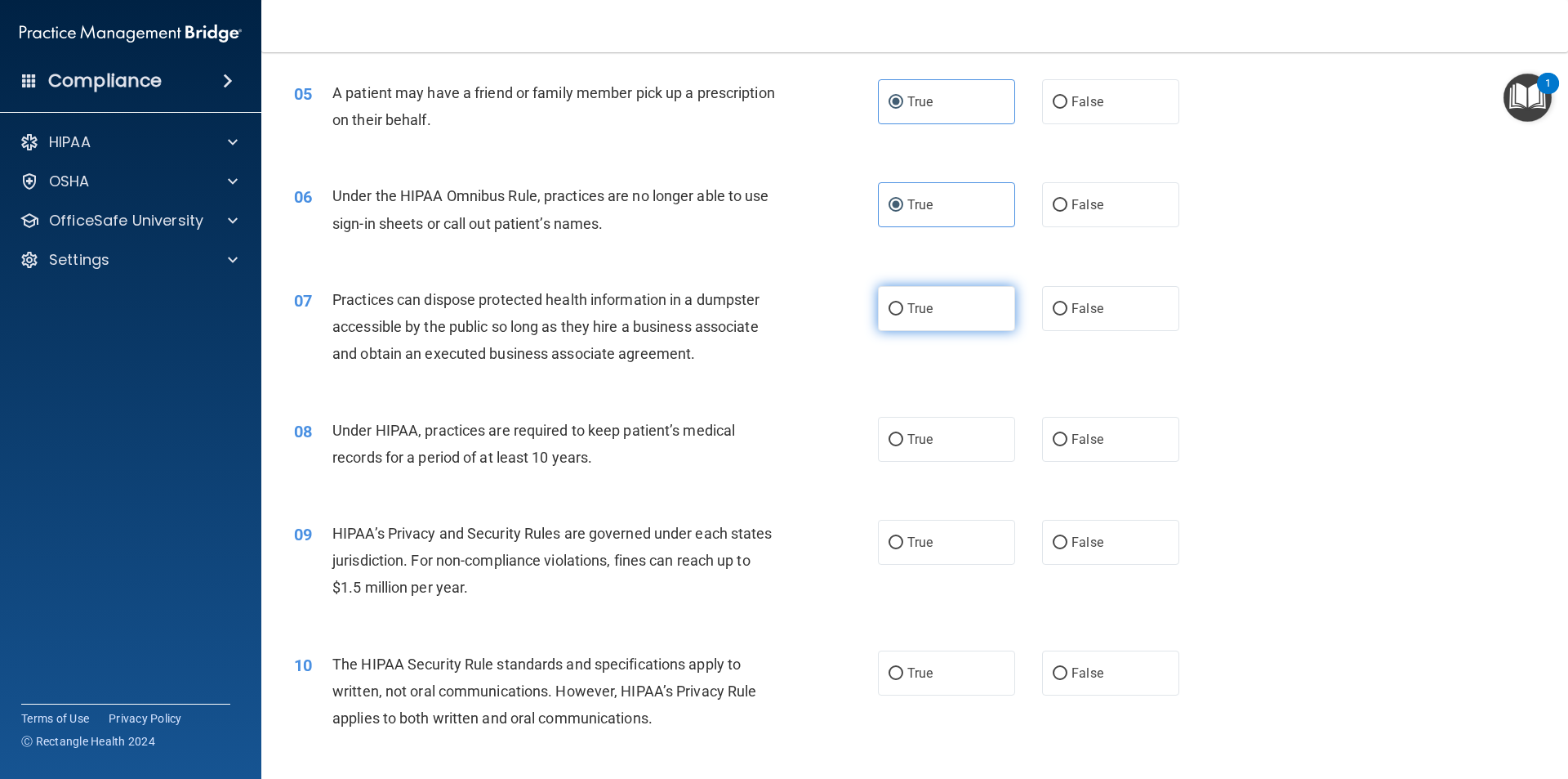
click at [782, 315] on input "True" at bounding box center [895, 309] width 15 height 12
radio input "true"
click at [782, 446] on label "True" at bounding box center [945, 439] width 137 height 45
click at [782, 446] on input "True" at bounding box center [895, 439] width 15 height 12
radio input "true"
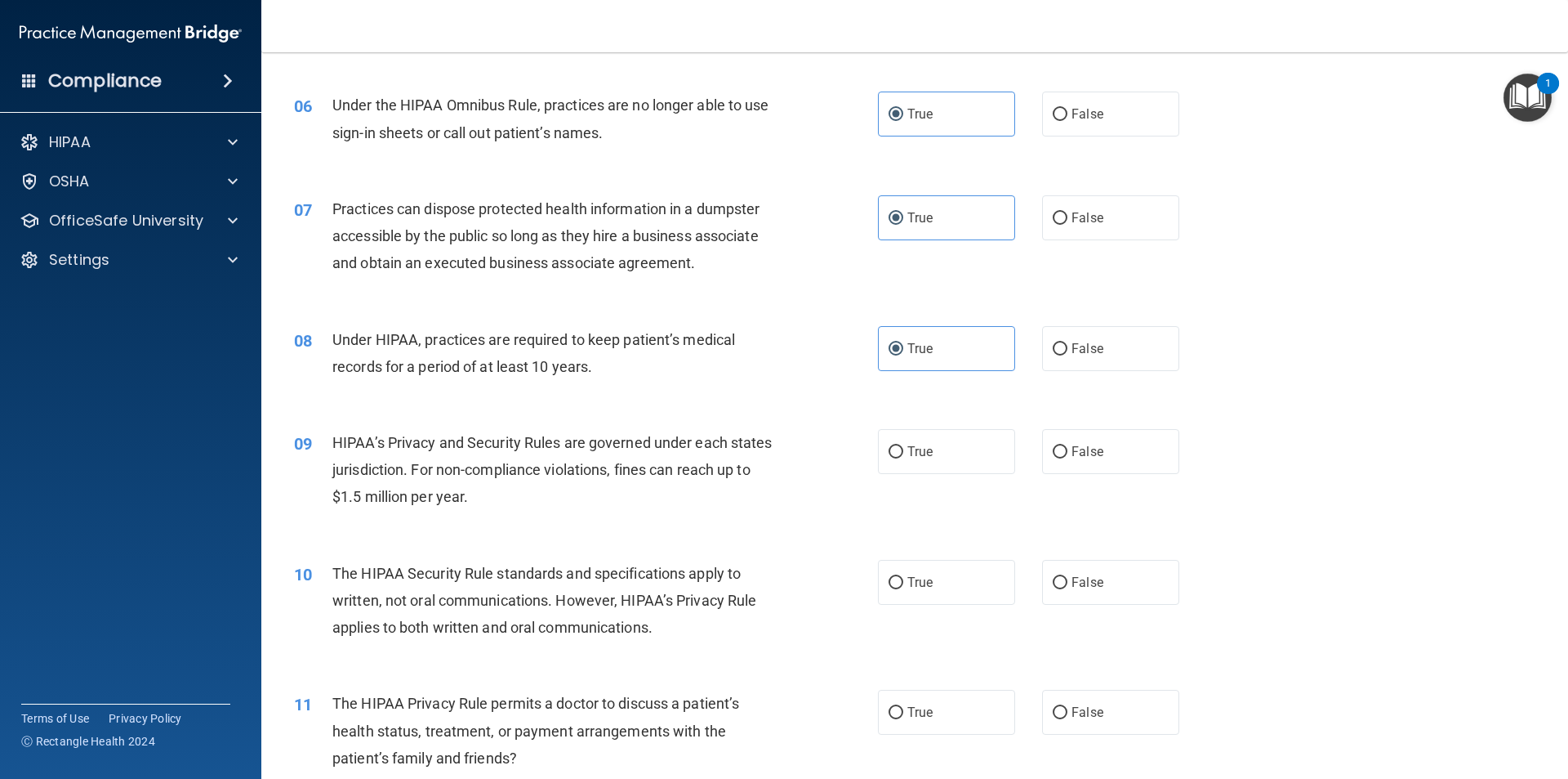
scroll to position [817, 0]
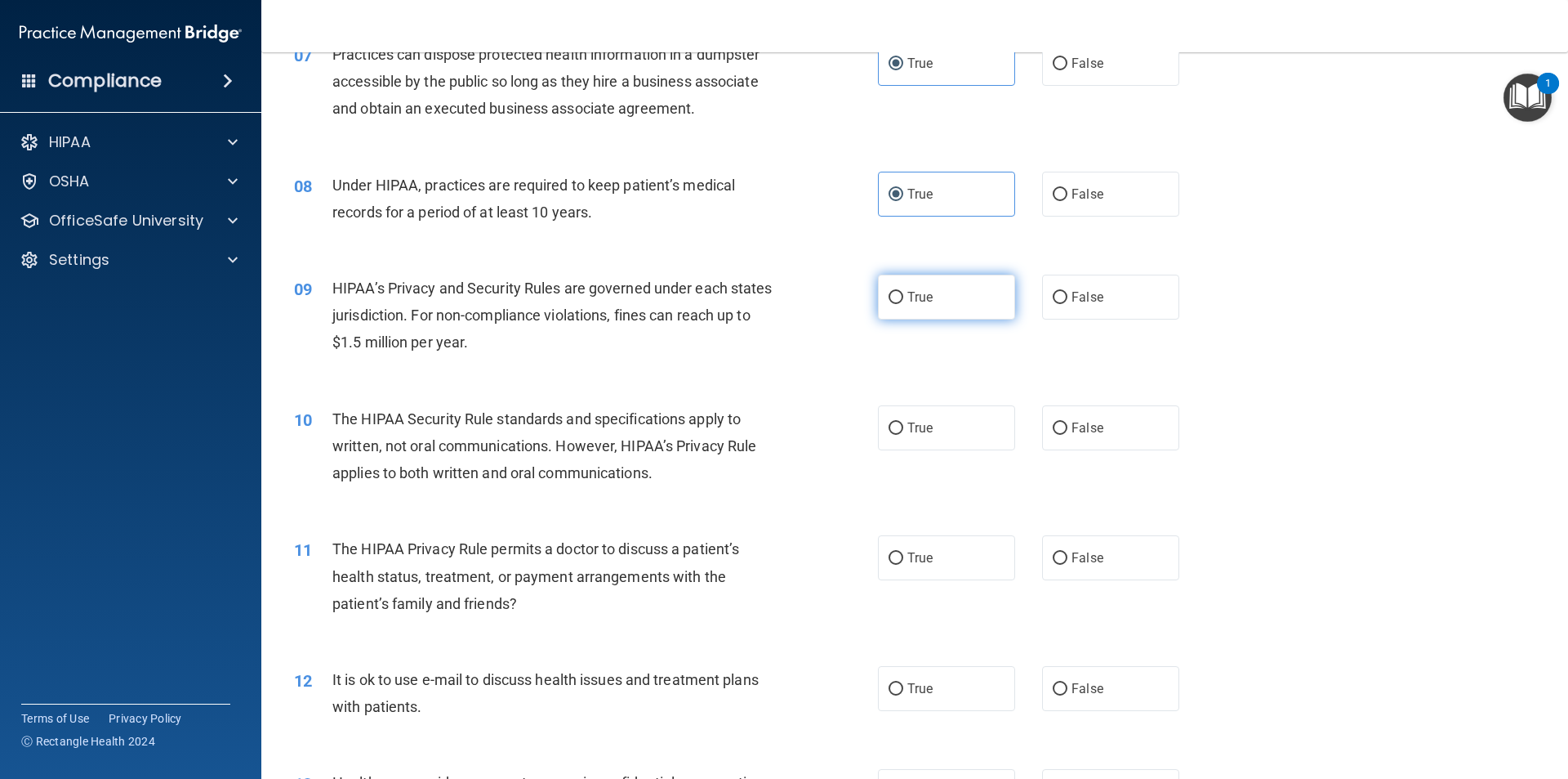
click at [782, 292] on label "True" at bounding box center [945, 297] width 137 height 45
click at [782, 292] on input "True" at bounding box center [895, 297] width 15 height 12
radio input "true"
click at [782, 424] on label "True" at bounding box center [945, 428] width 137 height 45
click at [782, 424] on input "True" at bounding box center [895, 428] width 15 height 12
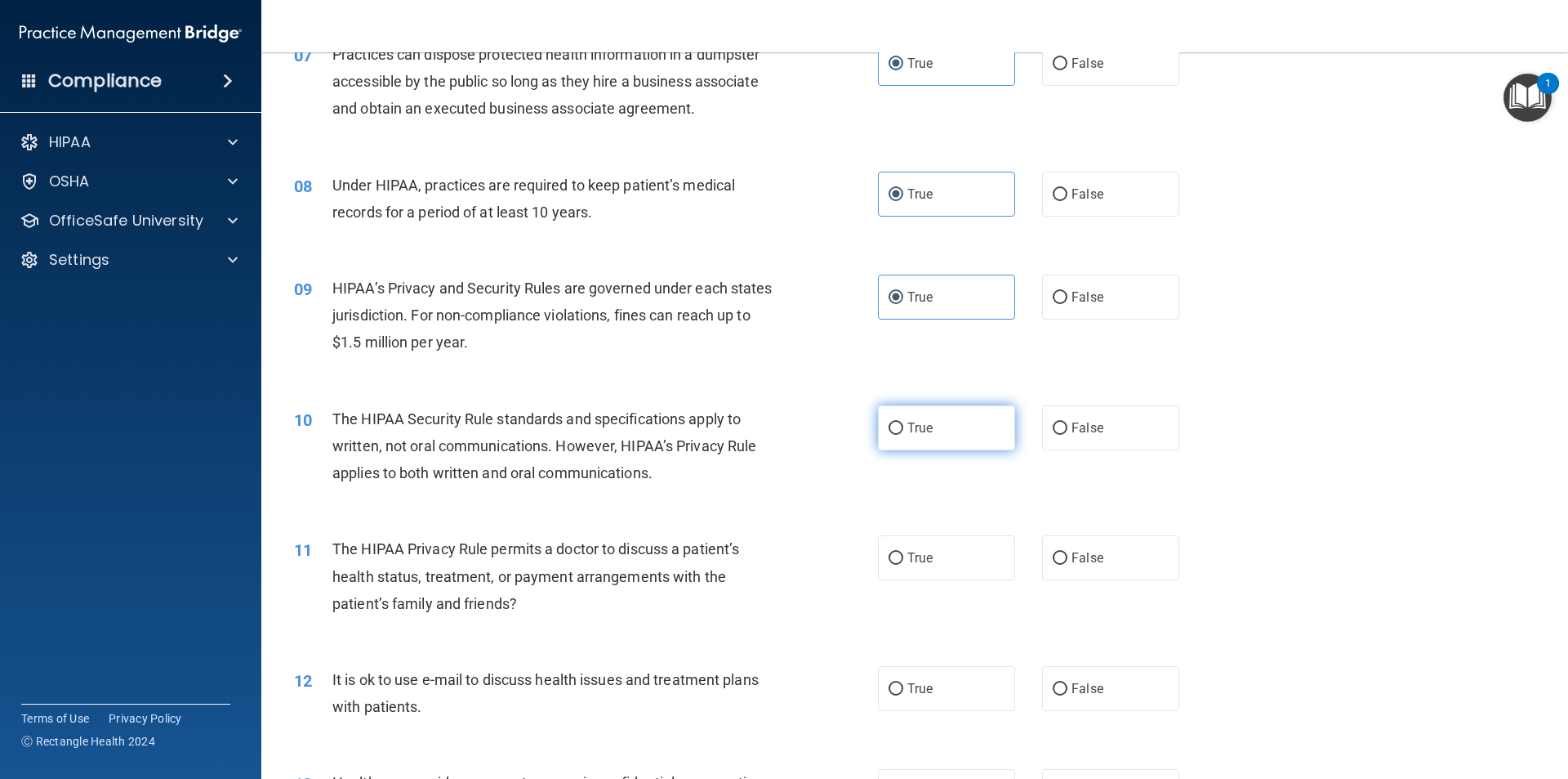
radio input "true"
click at [782, 558] on label "True" at bounding box center [945, 558] width 137 height 45
click at [782, 558] on input "True" at bounding box center [895, 558] width 15 height 12
radio input "true"
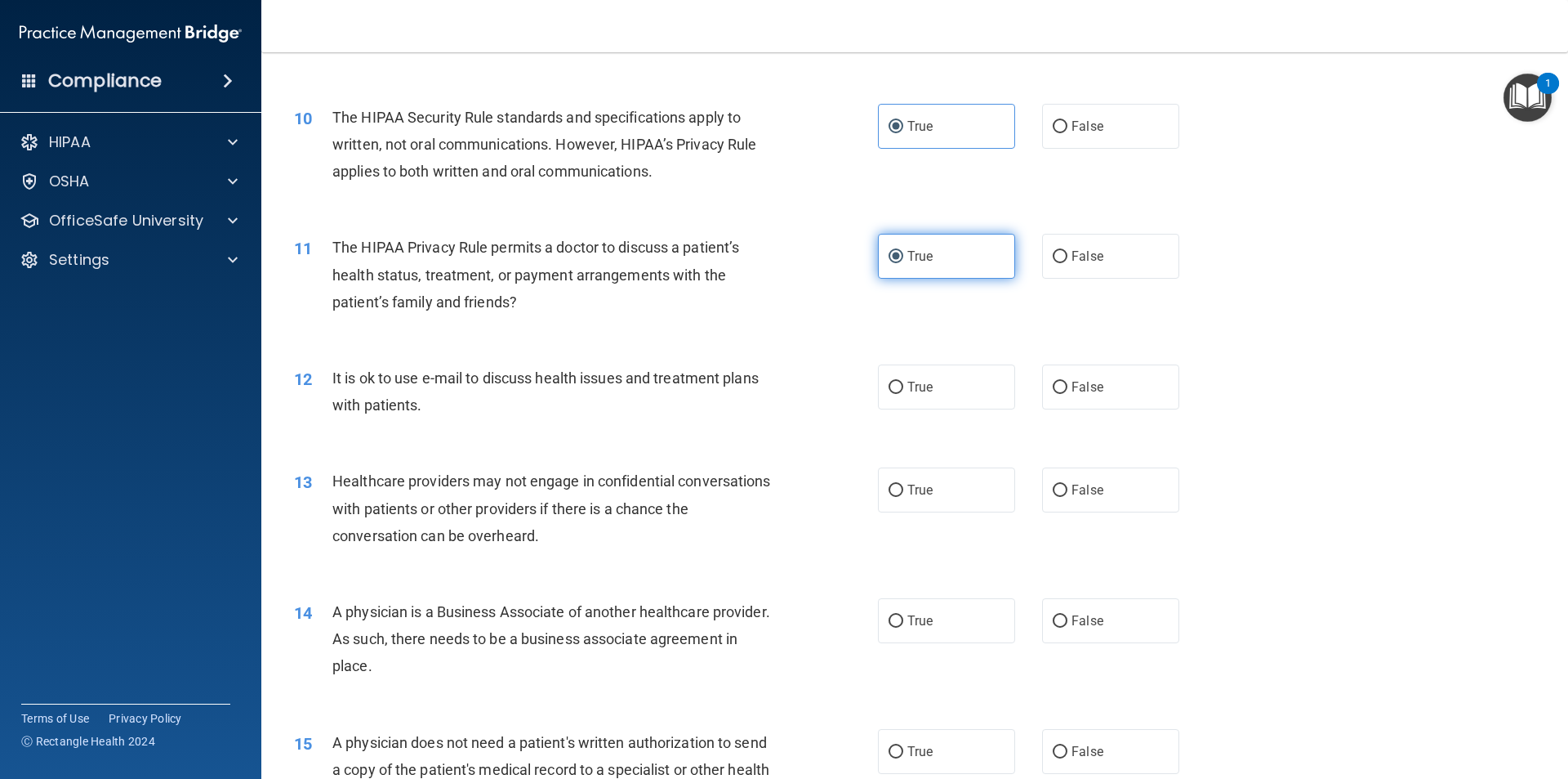
scroll to position [1225, 0]
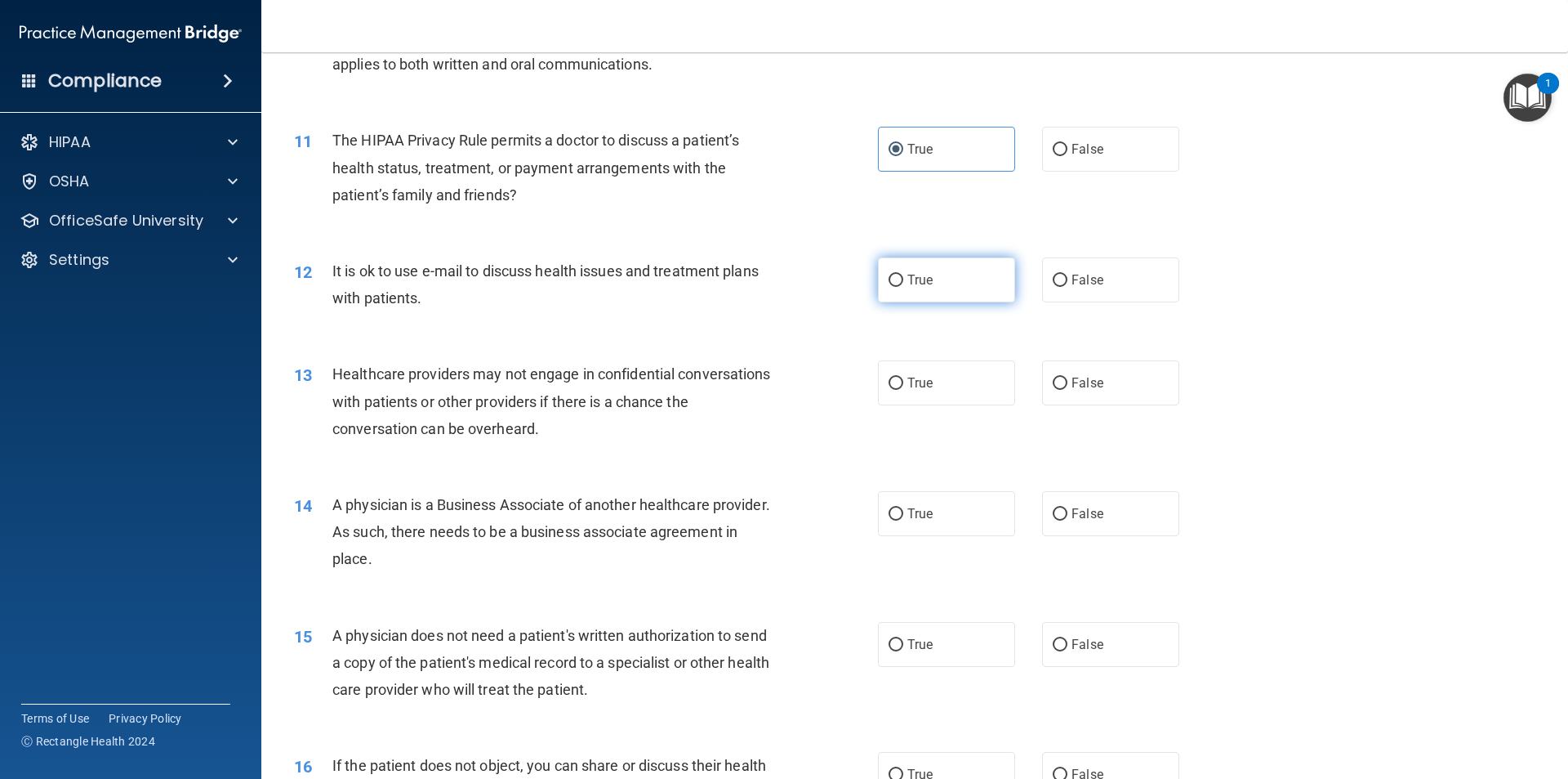
click at [782, 270] on label "True" at bounding box center [945, 280] width 137 height 45
click at [782, 274] on input "True" at bounding box center [895, 280] width 15 height 12
radio input "true"
click at [782, 391] on label "True" at bounding box center [945, 383] width 137 height 45
click at [782, 390] on input "True" at bounding box center [895, 383] width 15 height 12
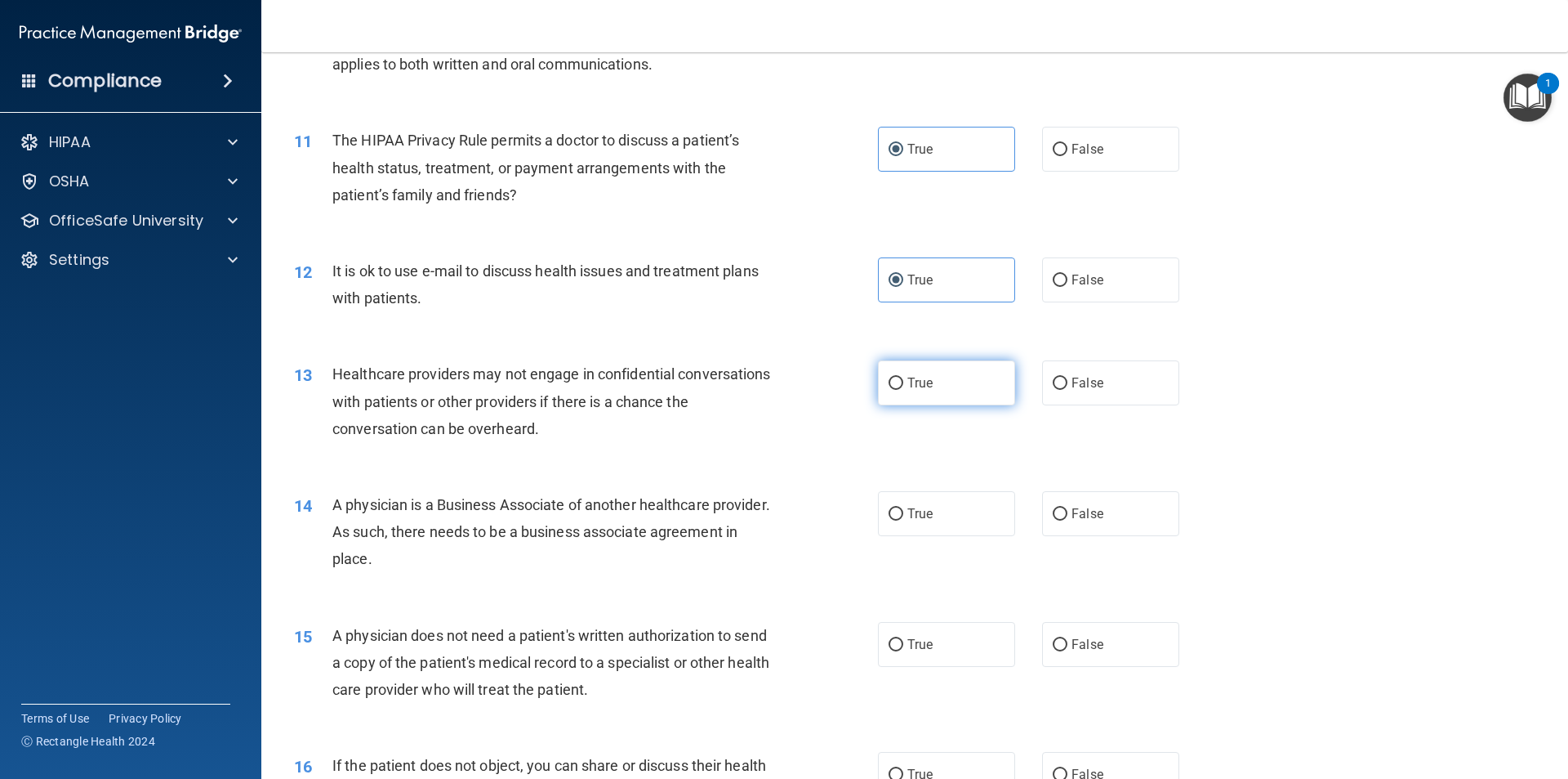
radio input "true"
click at [782, 530] on label "True" at bounding box center [945, 513] width 137 height 45
click at [782, 520] on input "True" at bounding box center [895, 514] width 15 height 12
radio input "true"
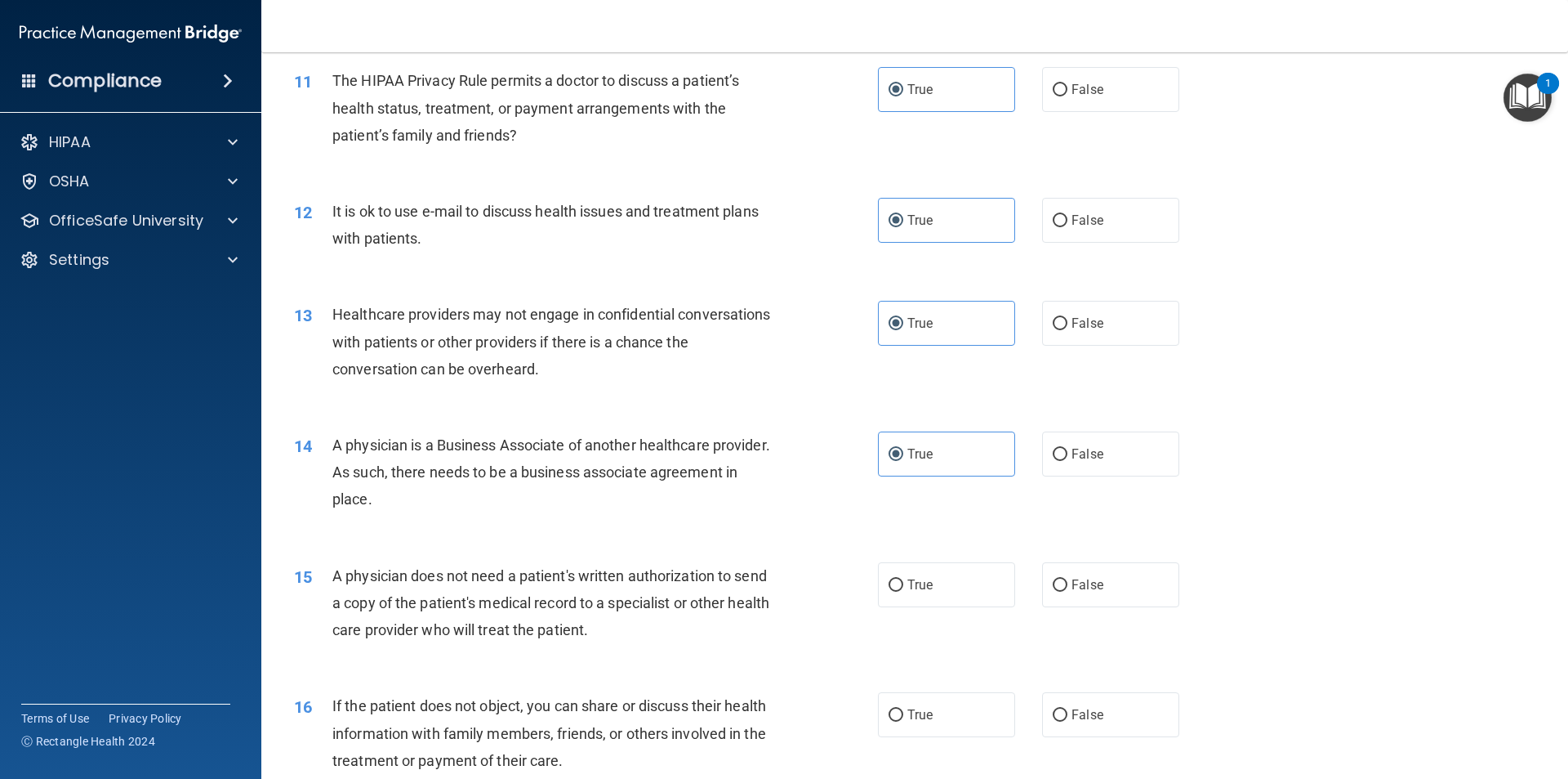
scroll to position [1389, 0]
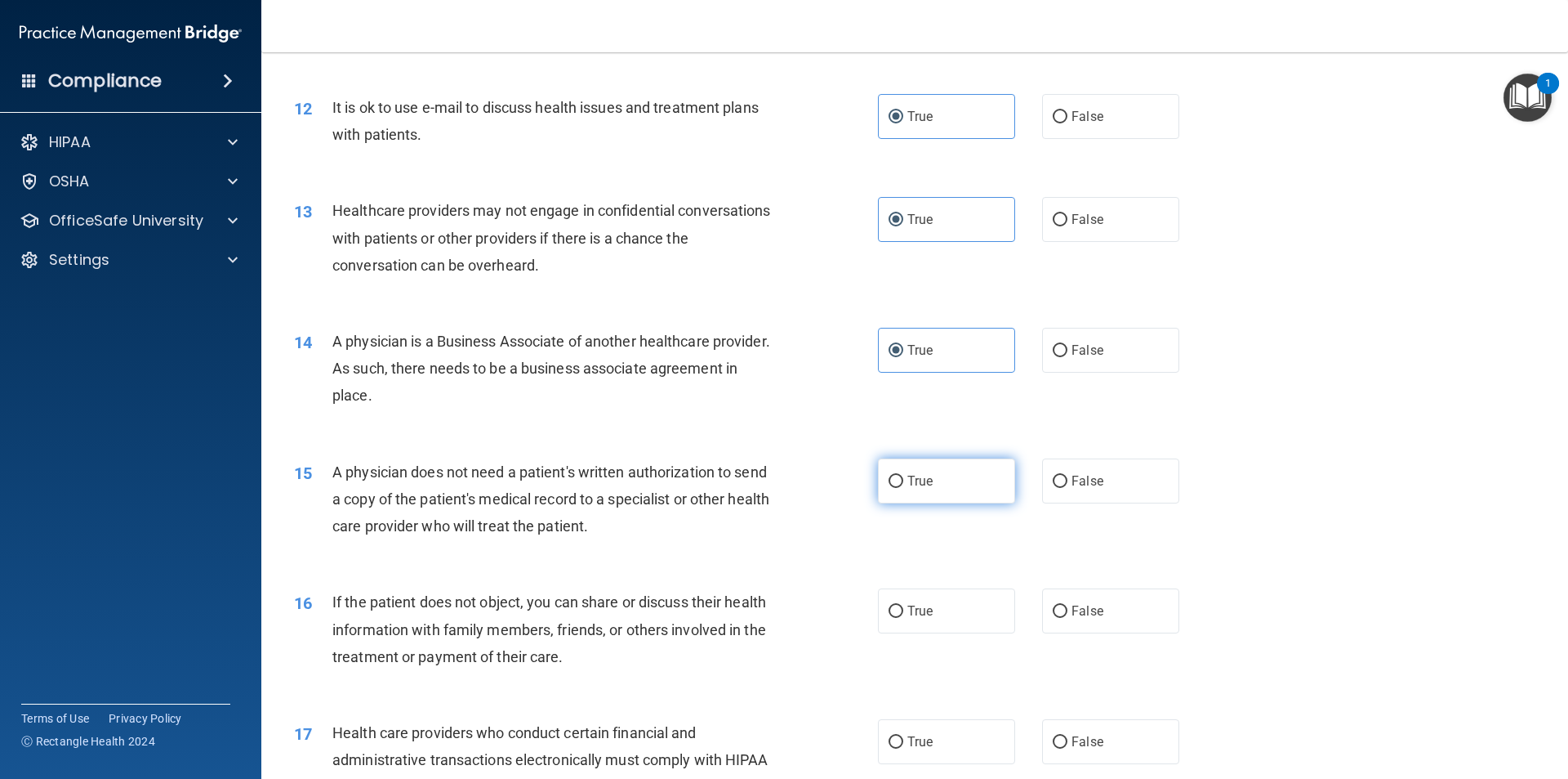
click at [782, 492] on label "True" at bounding box center [945, 481] width 137 height 45
click at [782, 488] on input "True" at bounding box center [895, 482] width 15 height 12
radio input "true"
click at [782, 596] on label "True" at bounding box center [945, 611] width 137 height 45
click at [782, 605] on input "True" at bounding box center [895, 611] width 15 height 12
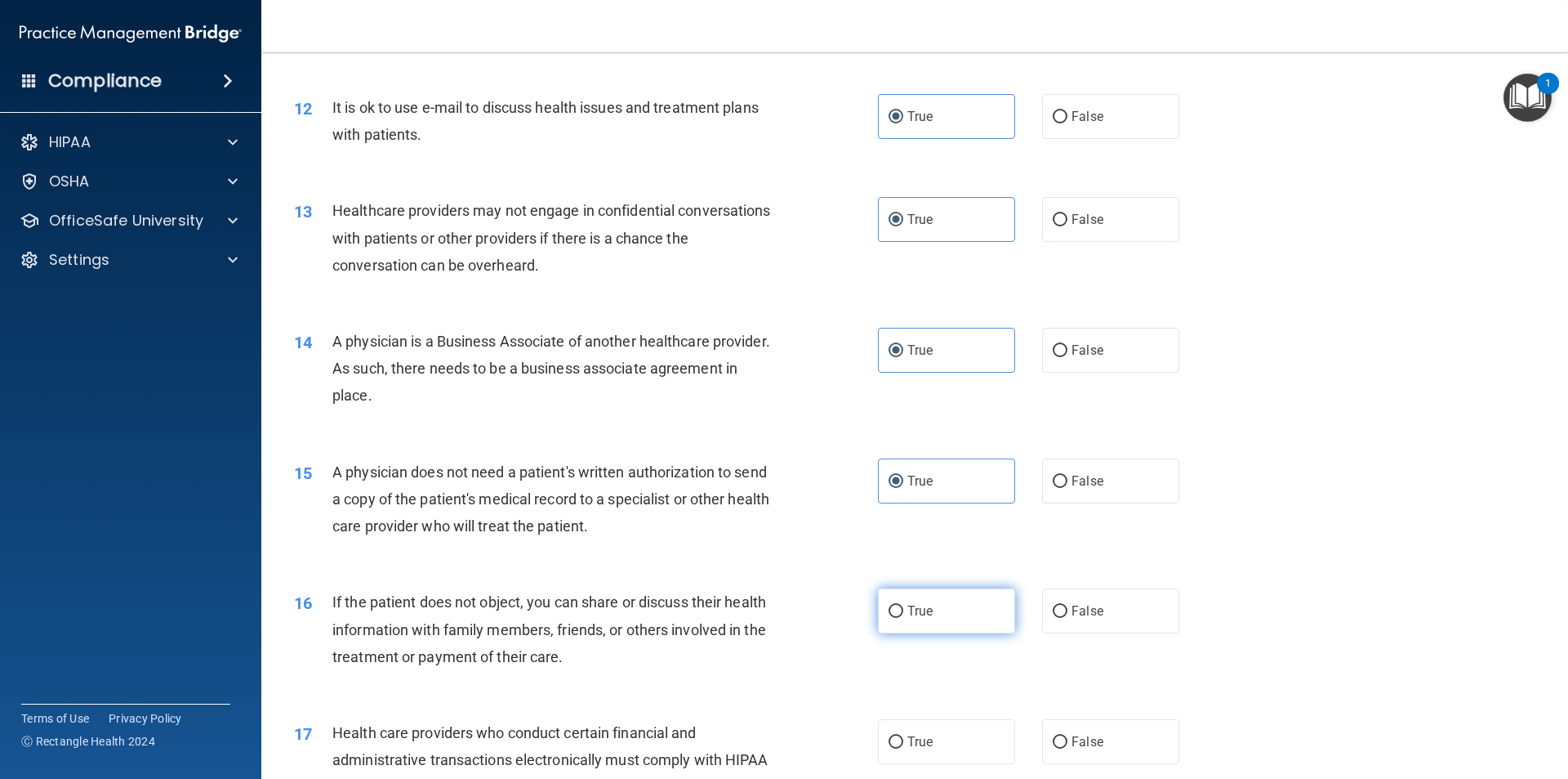
radio input "true"
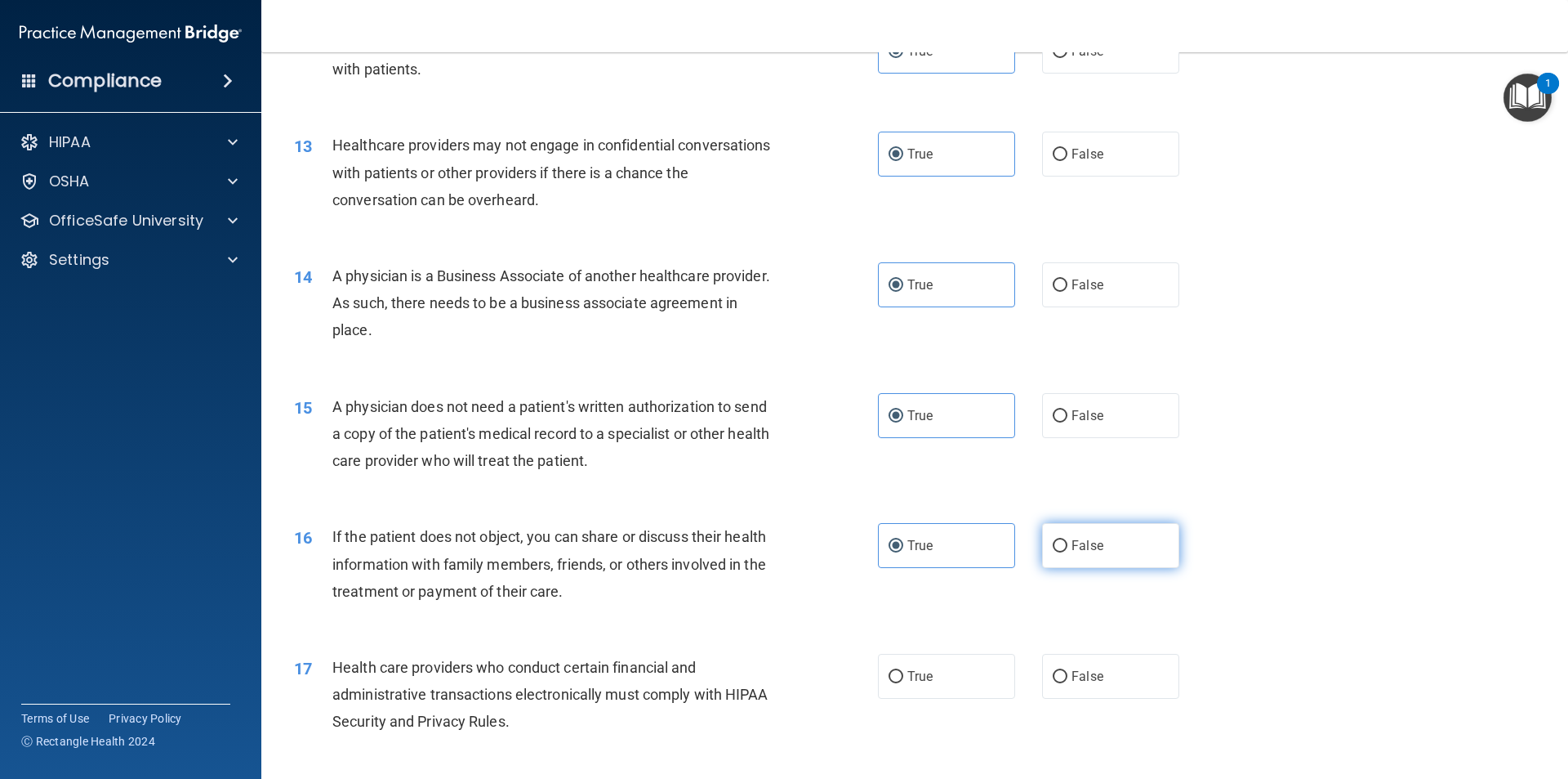
scroll to position [1716, 0]
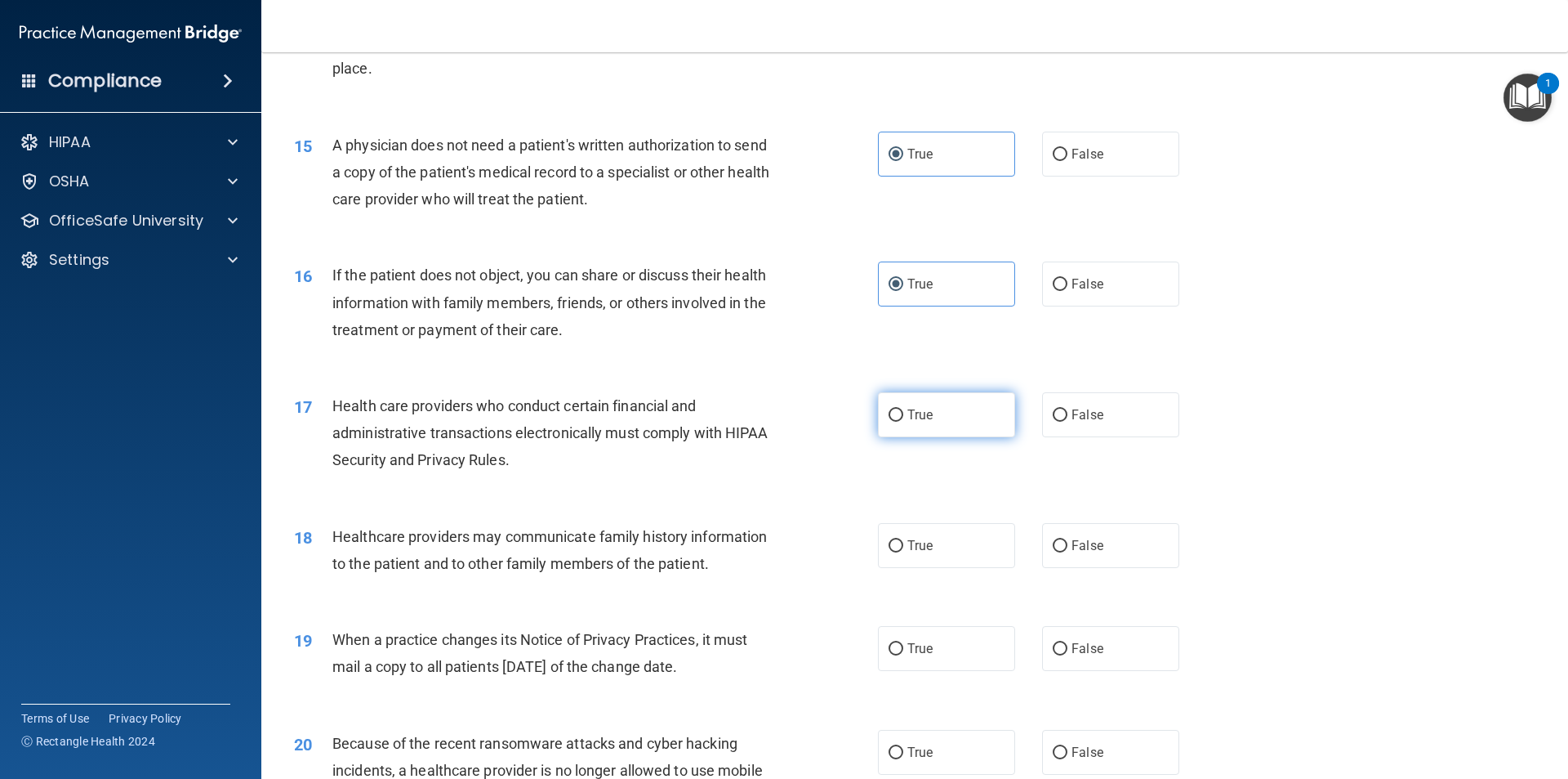
click at [782, 407] on label "True" at bounding box center [945, 415] width 137 height 45
click at [782, 410] on input "True" at bounding box center [895, 416] width 15 height 12
radio input "true"
click at [782, 538] on label "True" at bounding box center [945, 546] width 137 height 45
click at [782, 540] on input "True" at bounding box center [895, 546] width 15 height 12
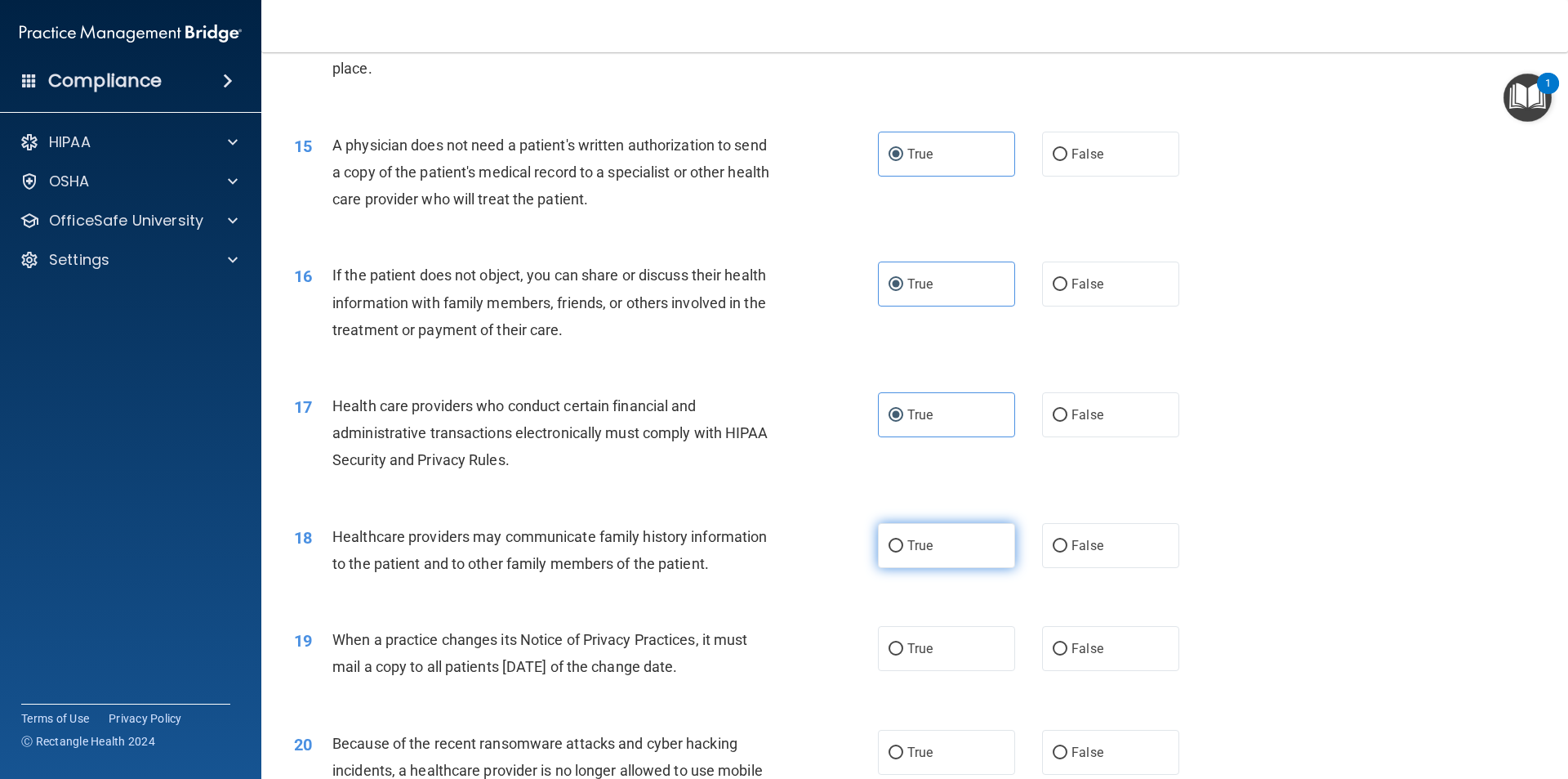
radio input "true"
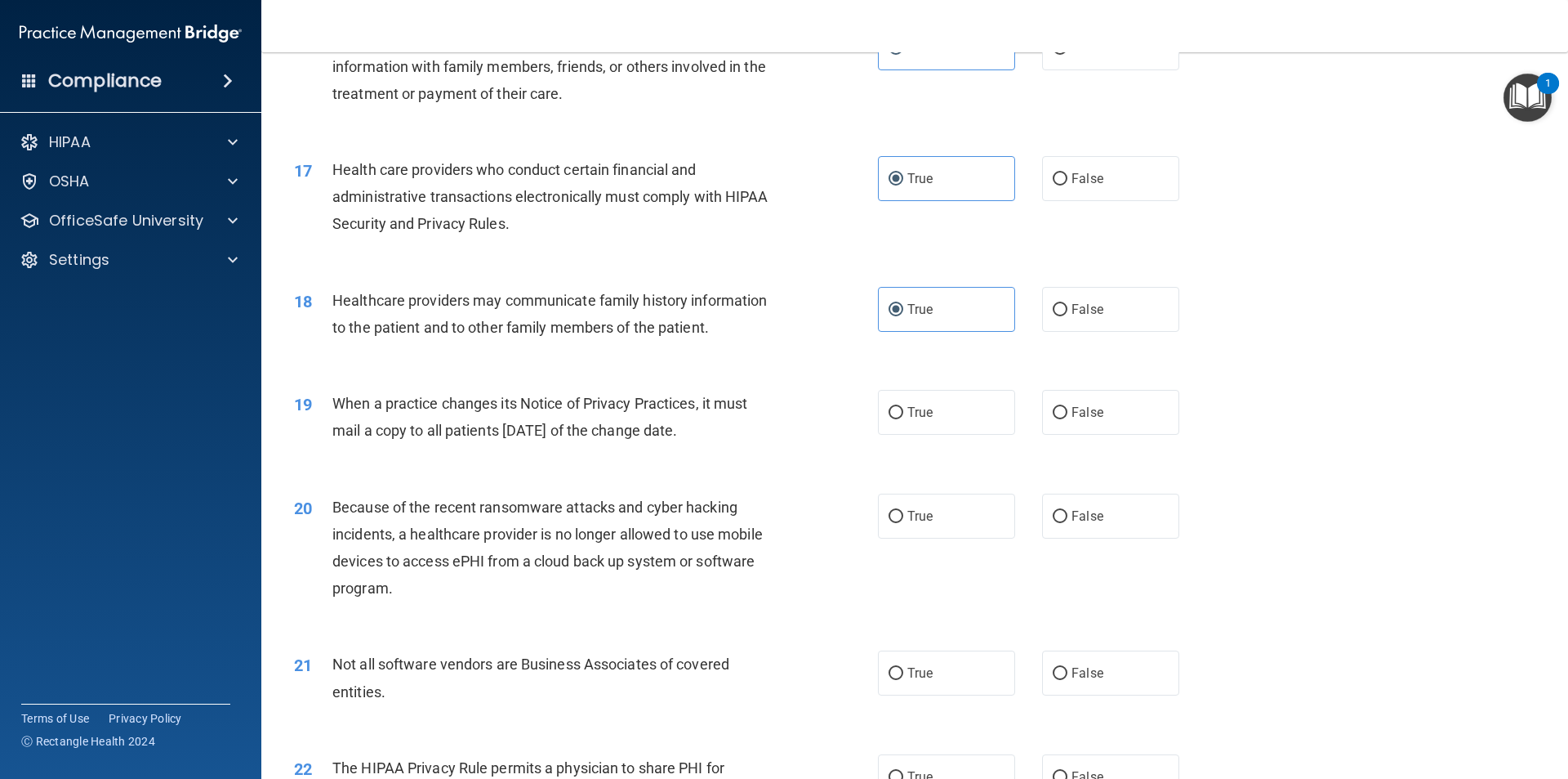
scroll to position [1961, 0]
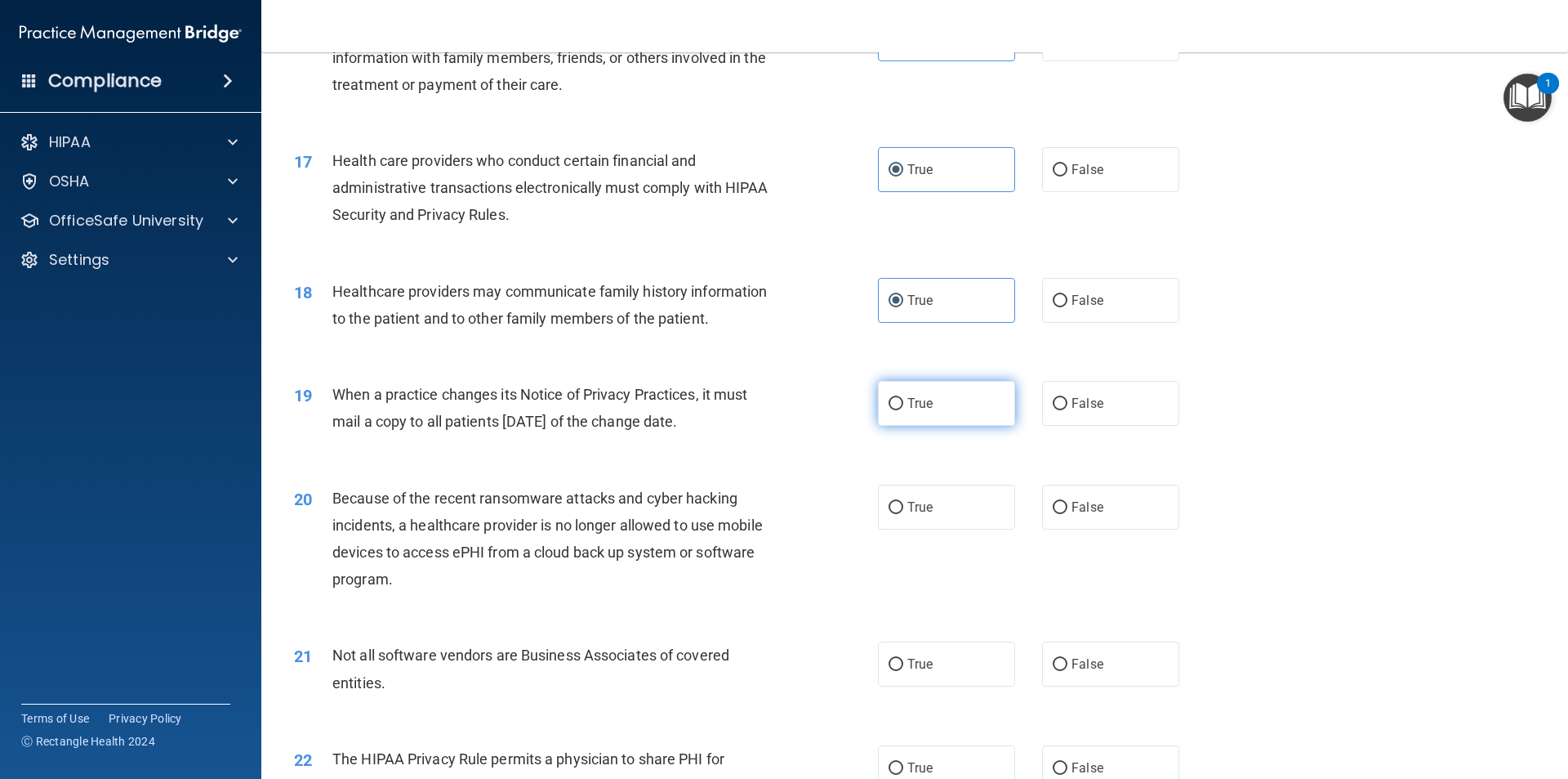
click at [782, 409] on label "True" at bounding box center [945, 404] width 137 height 45
click at [782, 409] on input "True" at bounding box center [895, 404] width 15 height 12
radio input "true"
click at [782, 513] on label "True" at bounding box center [945, 507] width 137 height 45
click at [782, 513] on input "True" at bounding box center [895, 507] width 15 height 12
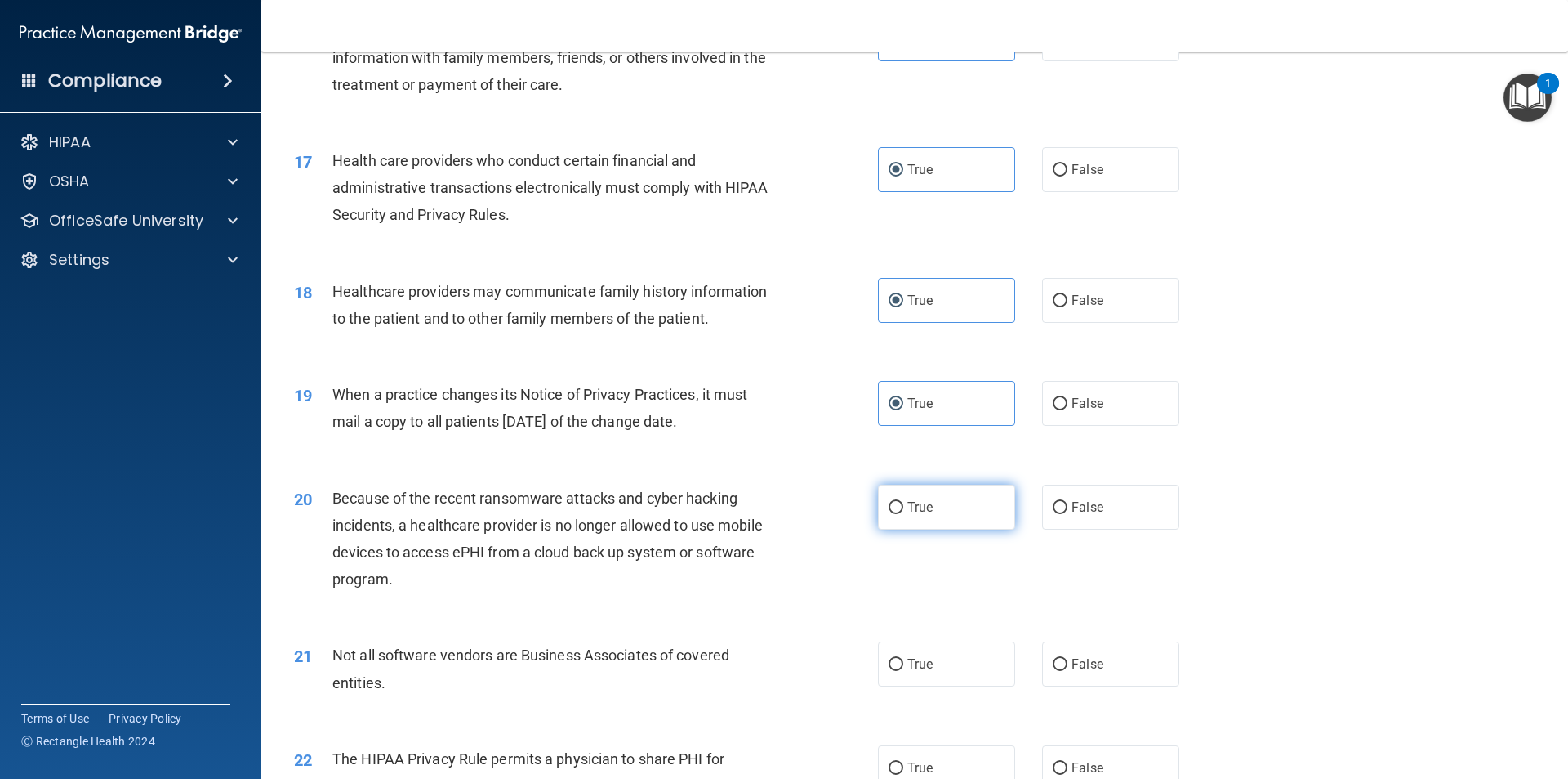
radio input "true"
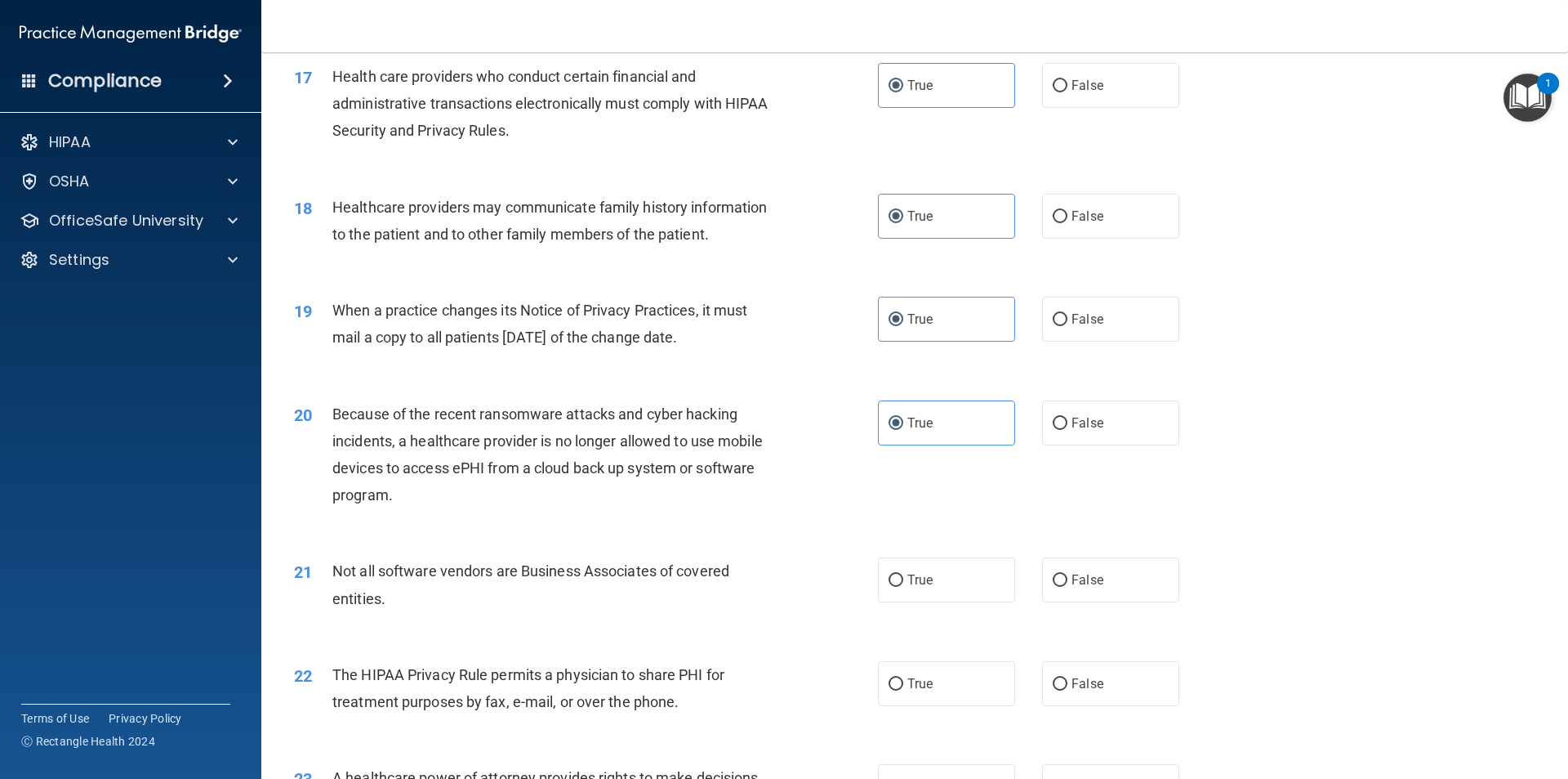
scroll to position [2288, 0]
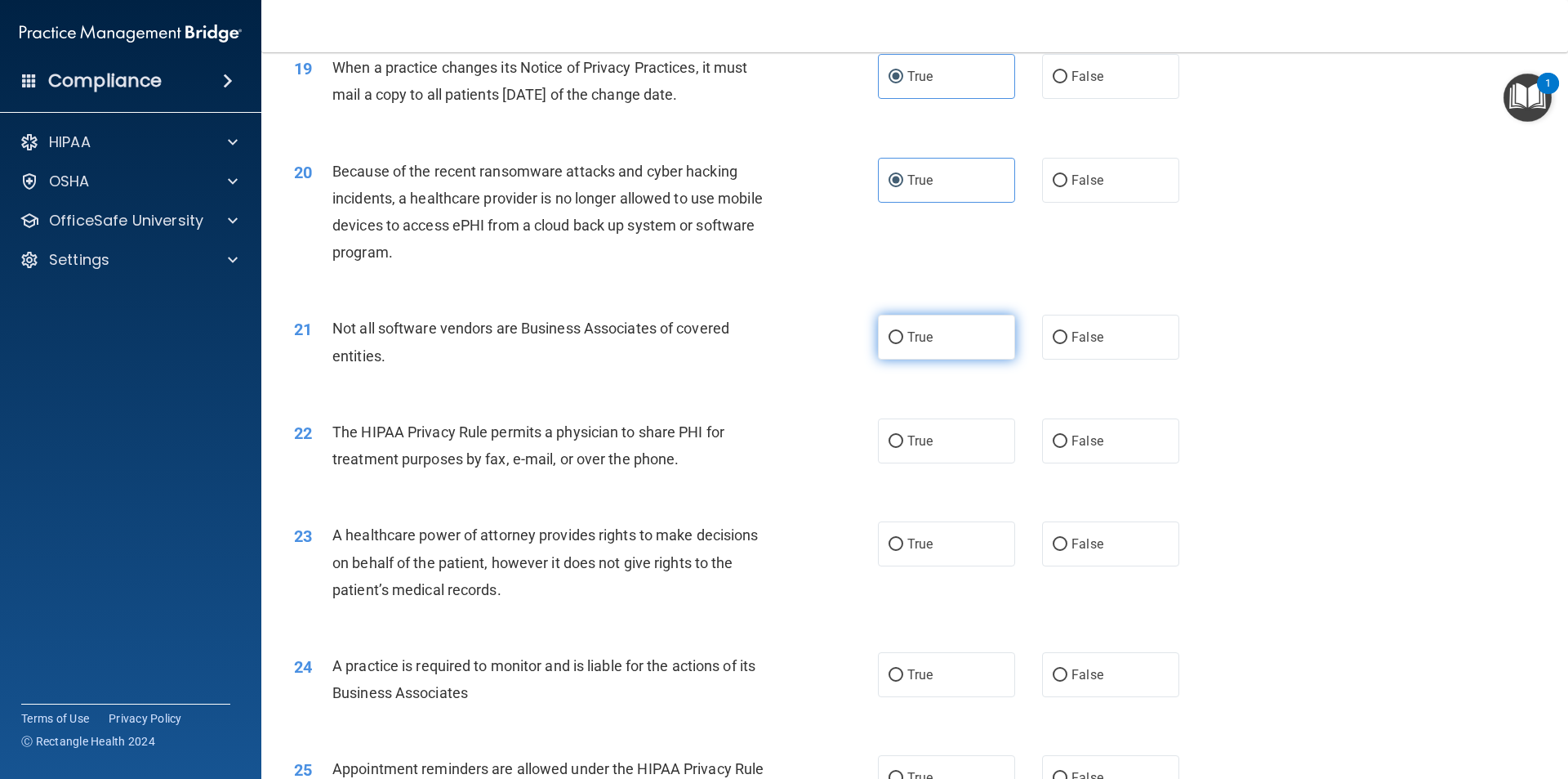
click at [782, 342] on label "True" at bounding box center [945, 338] width 137 height 45
click at [782, 342] on input "True" at bounding box center [895, 338] width 15 height 12
radio input "true"
click at [782, 442] on label "True" at bounding box center [945, 441] width 137 height 45
click at [782, 442] on input "True" at bounding box center [895, 441] width 15 height 12
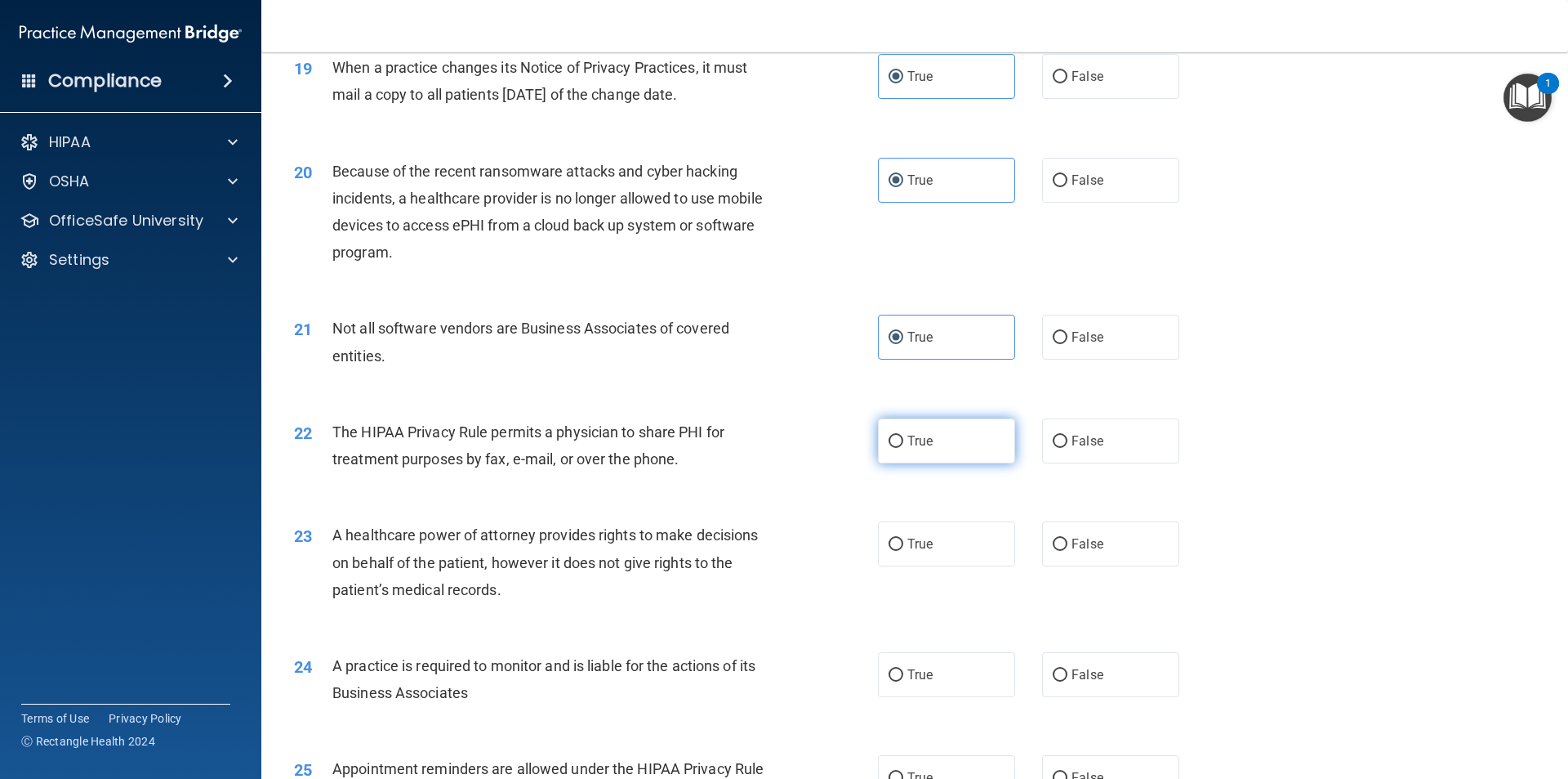
radio input "true"
click at [782, 542] on label "True" at bounding box center [945, 544] width 137 height 45
click at [782, 542] on input "True" at bounding box center [895, 544] width 15 height 12
radio input "true"
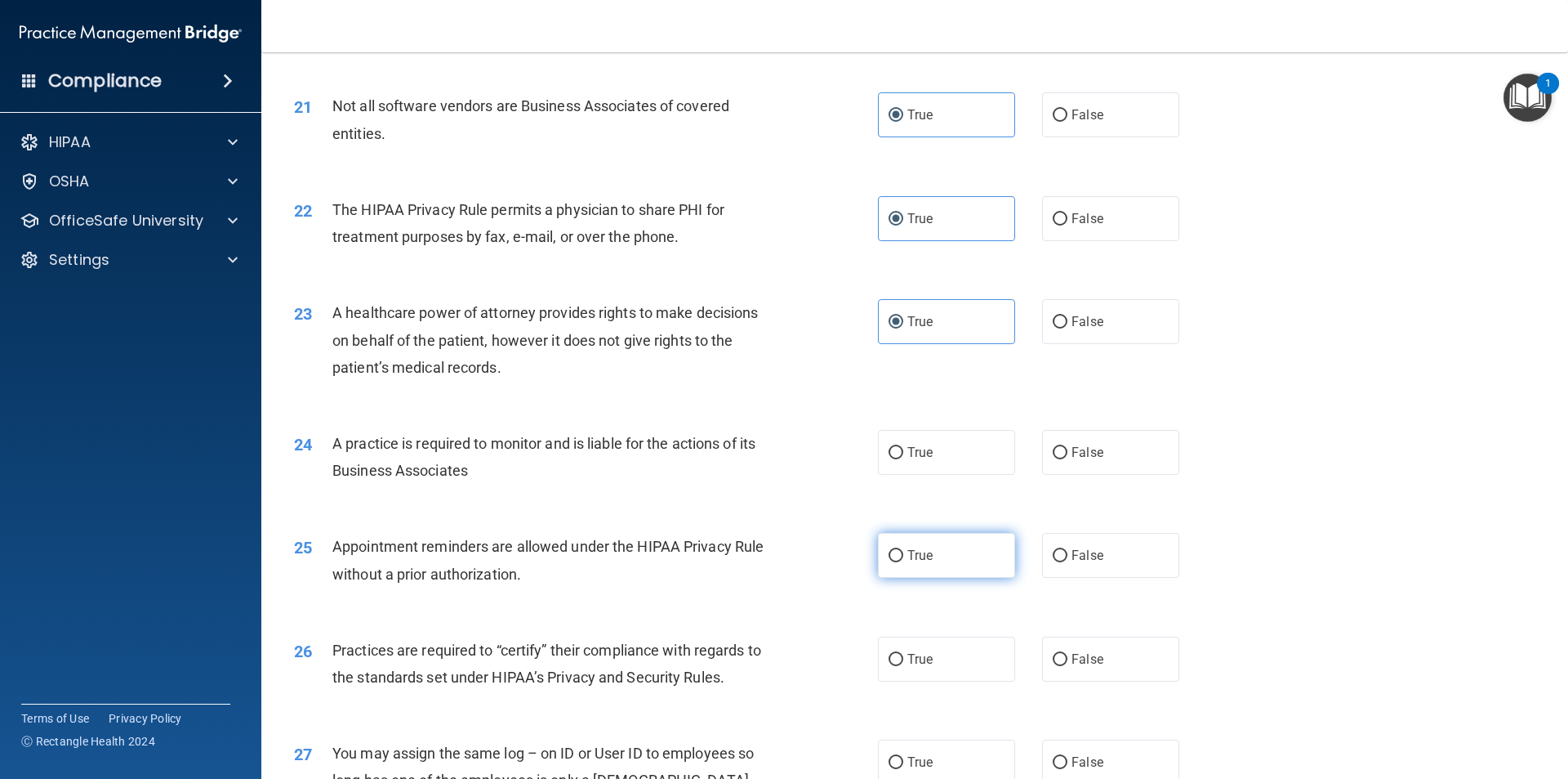
scroll to position [2532, 0]
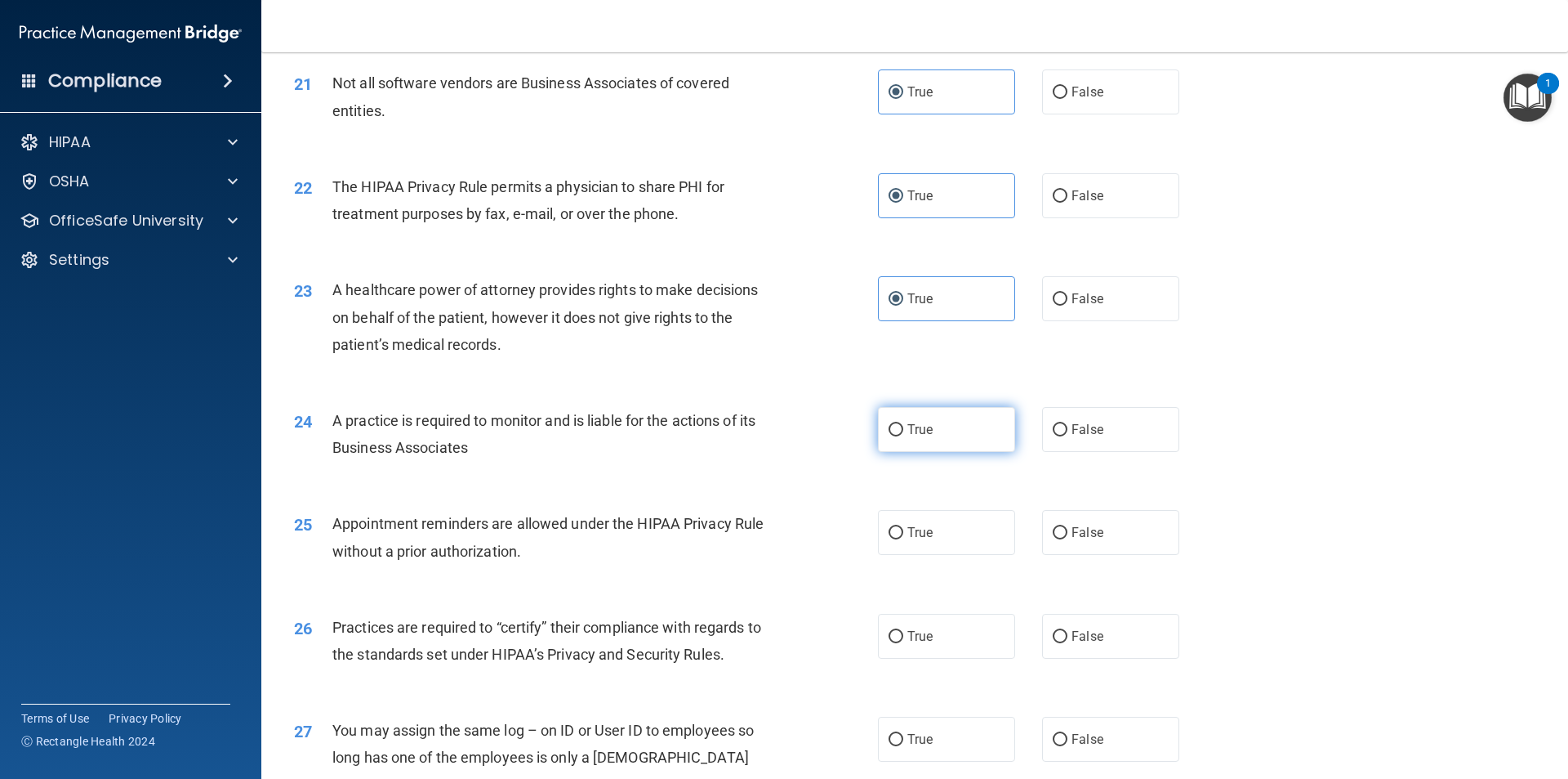
click at [782, 428] on label "True" at bounding box center [945, 429] width 137 height 45
click at [782, 428] on input "True" at bounding box center [895, 429] width 15 height 12
radio input "true"
click at [782, 524] on label "True" at bounding box center [945, 532] width 137 height 45
click at [782, 527] on input "True" at bounding box center [895, 533] width 15 height 12
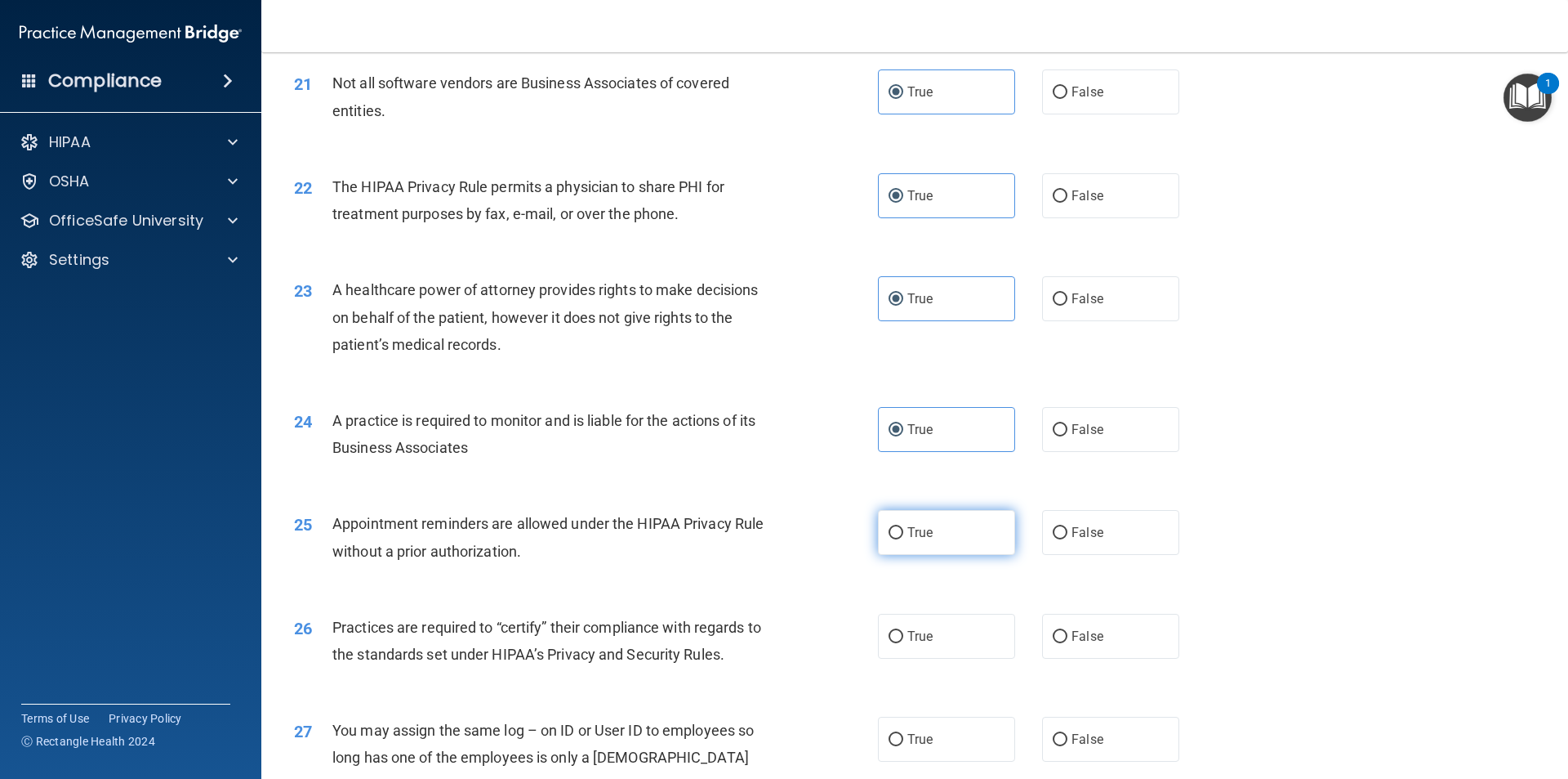
radio input "true"
click at [782, 631] on label "True" at bounding box center [945, 636] width 137 height 45
click at [782, 631] on input "True" at bounding box center [895, 637] width 15 height 12
radio input "true"
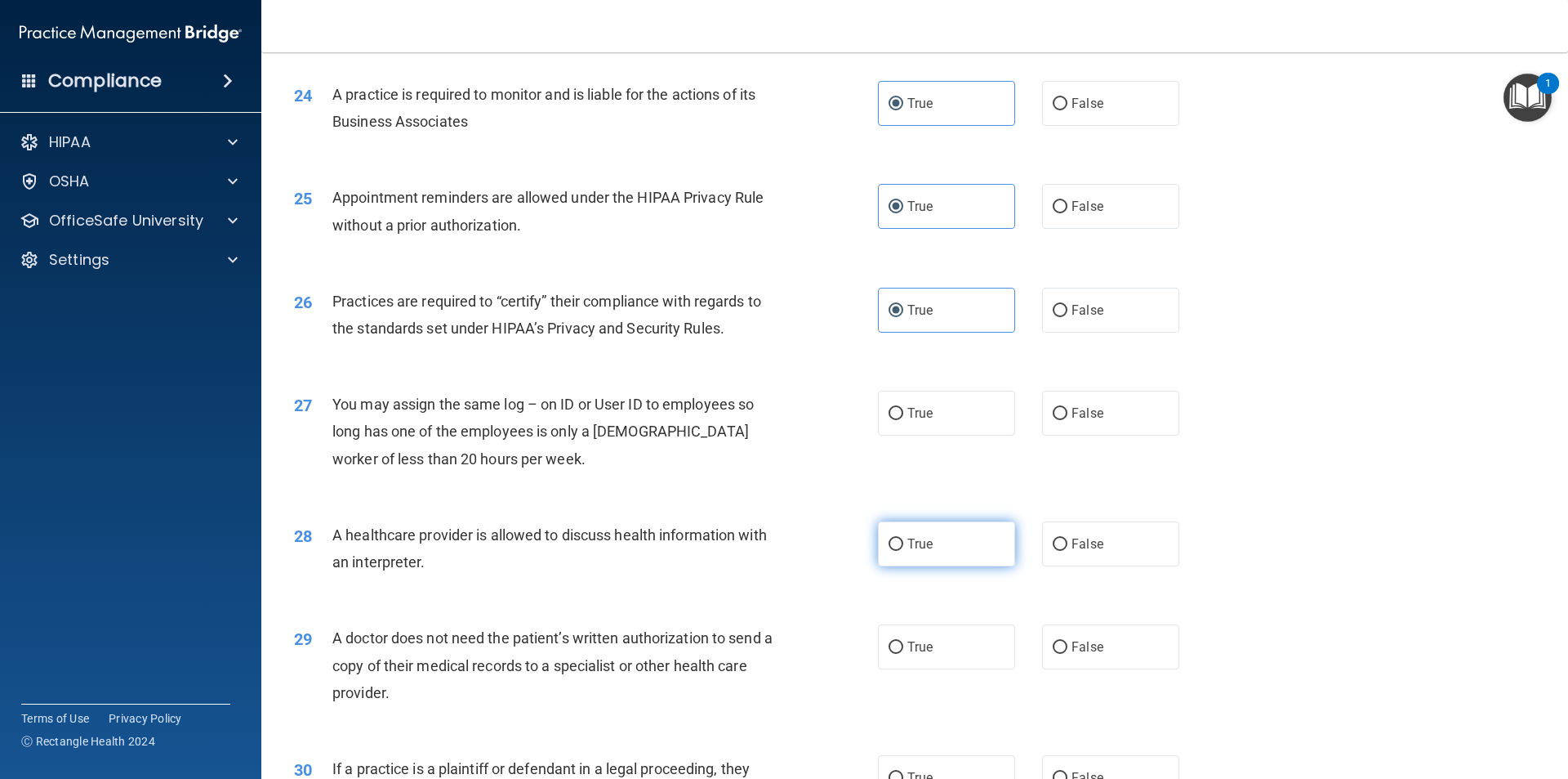
scroll to position [2859, 0]
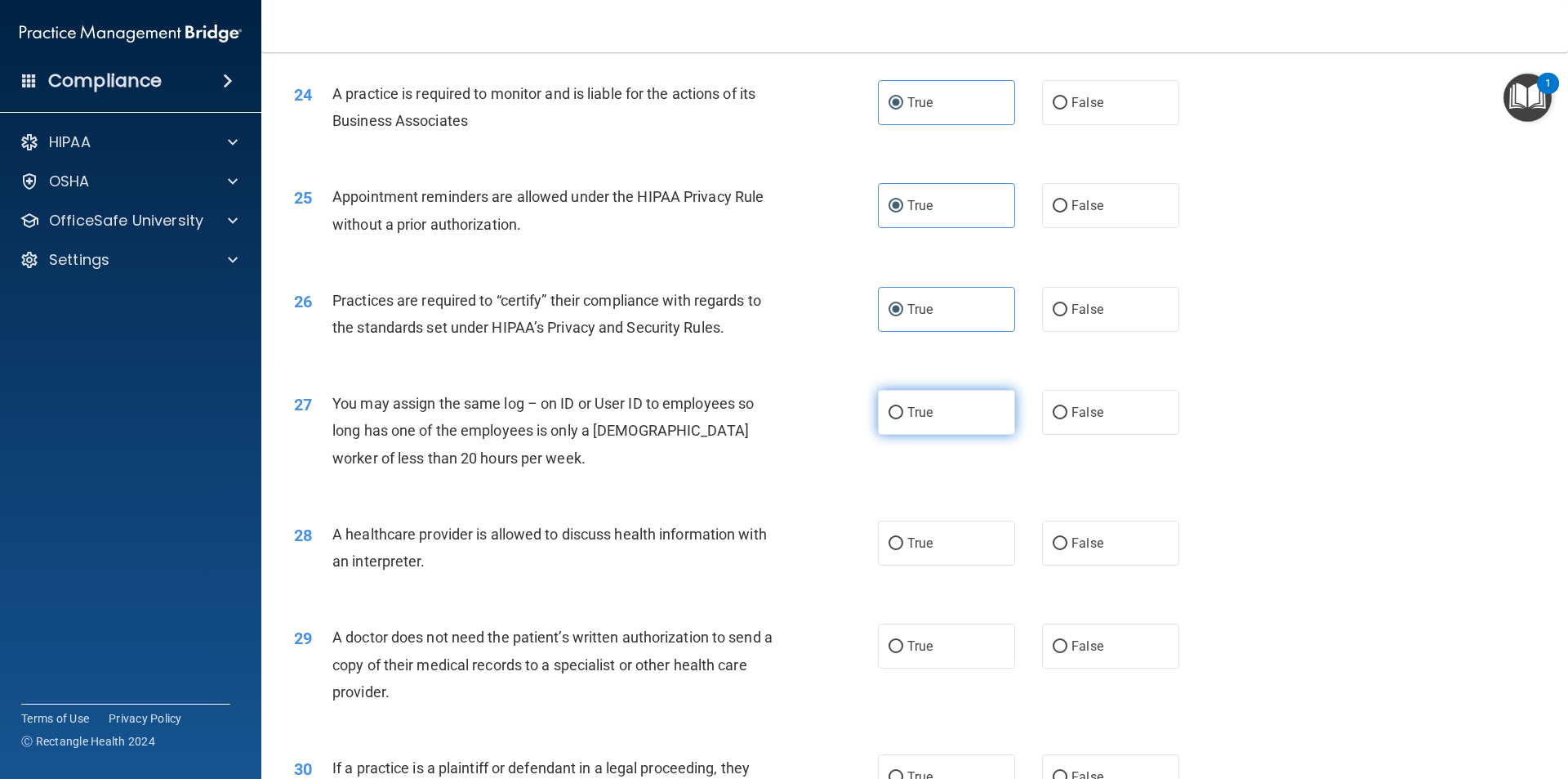
click at [782, 430] on label "True" at bounding box center [945, 413] width 137 height 45
click at [782, 419] on input "True" at bounding box center [895, 413] width 15 height 12
radio input "true"
click at [782, 554] on label "True" at bounding box center [945, 543] width 137 height 45
click at [782, 550] on input "True" at bounding box center [895, 543] width 15 height 12
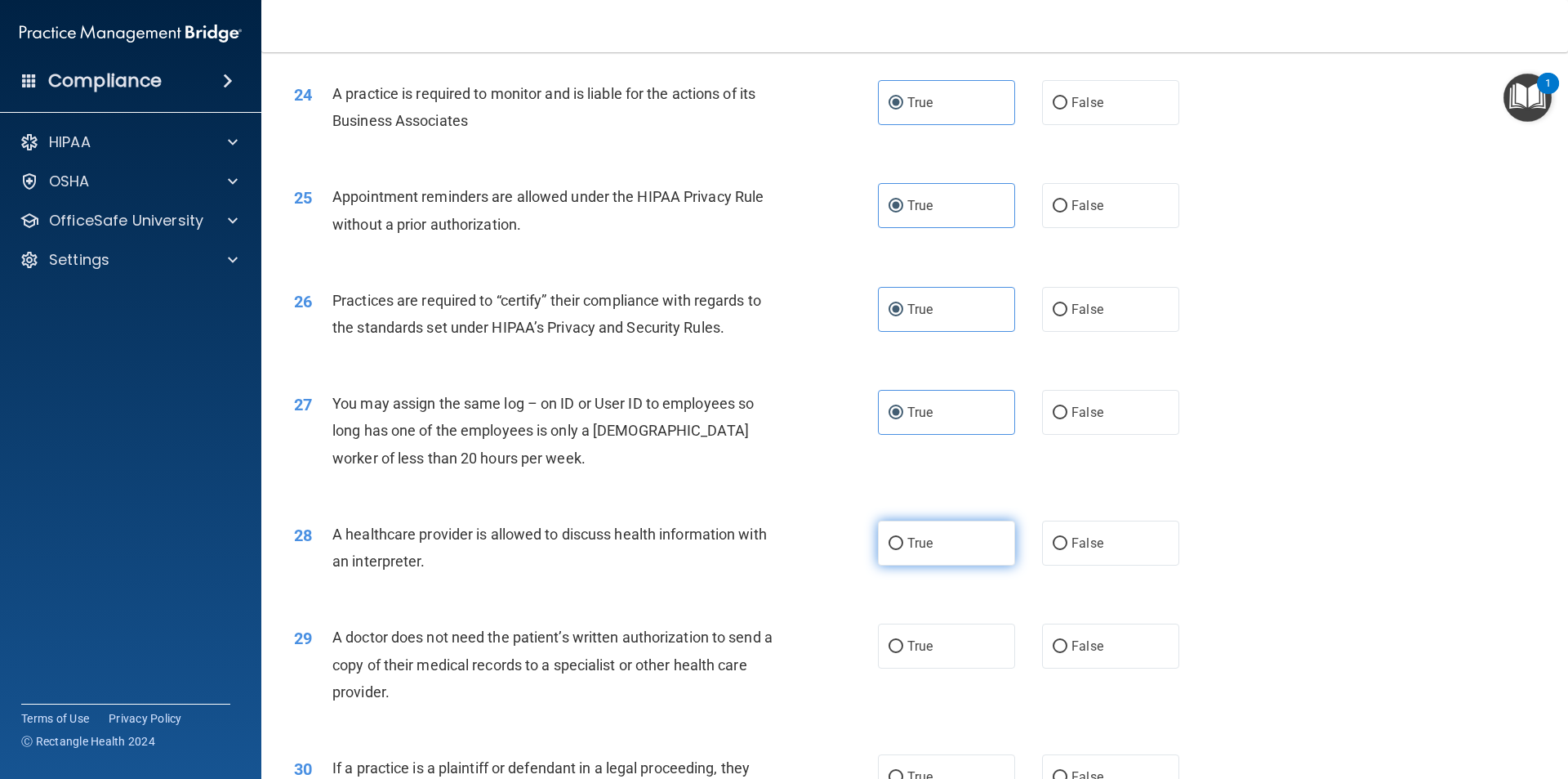
radio input "true"
click at [782, 624] on label "True" at bounding box center [945, 646] width 137 height 45
click at [782, 641] on input "True" at bounding box center [895, 647] width 15 height 12
radio input "true"
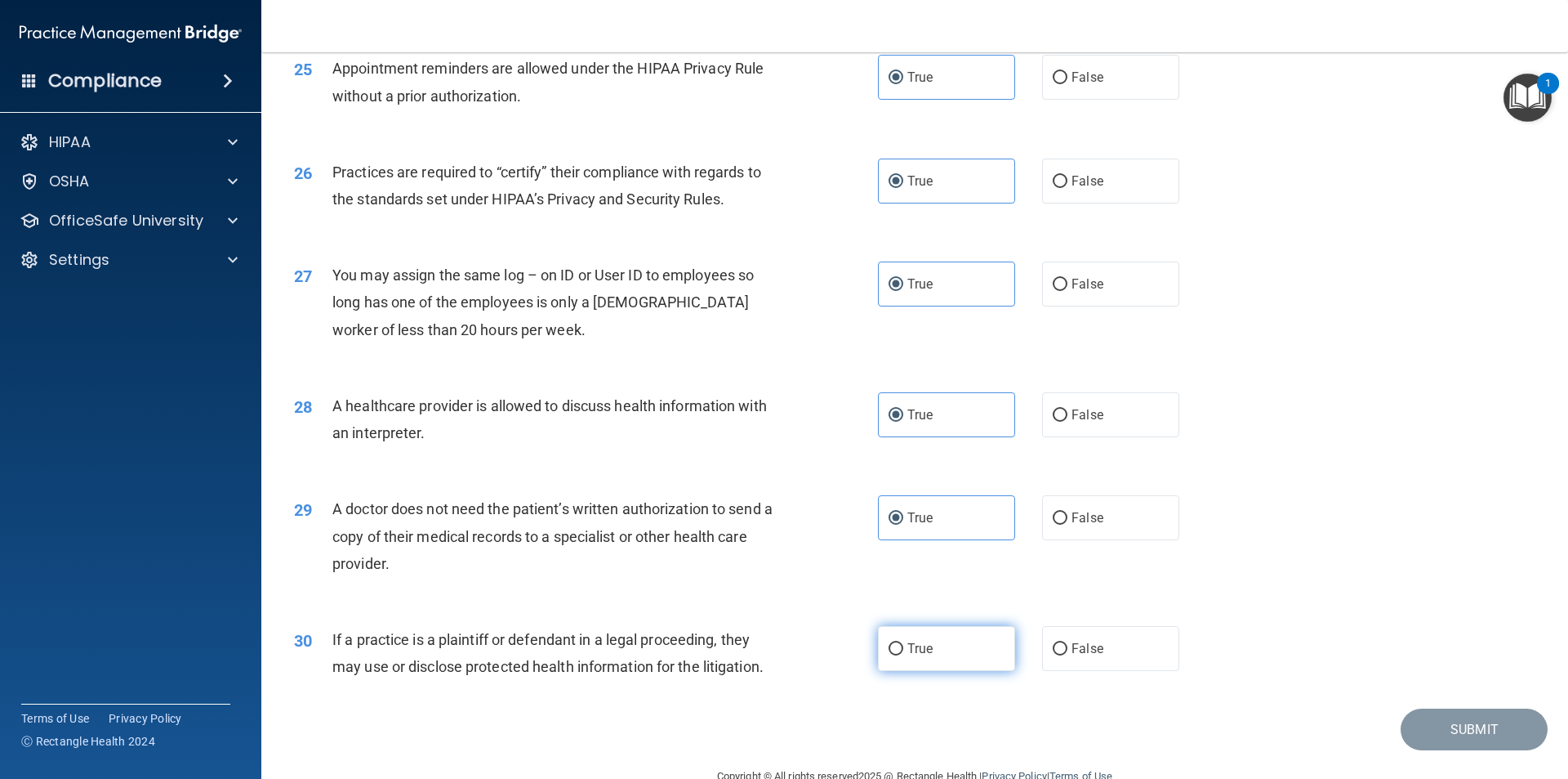
scroll to position [3024, 0]
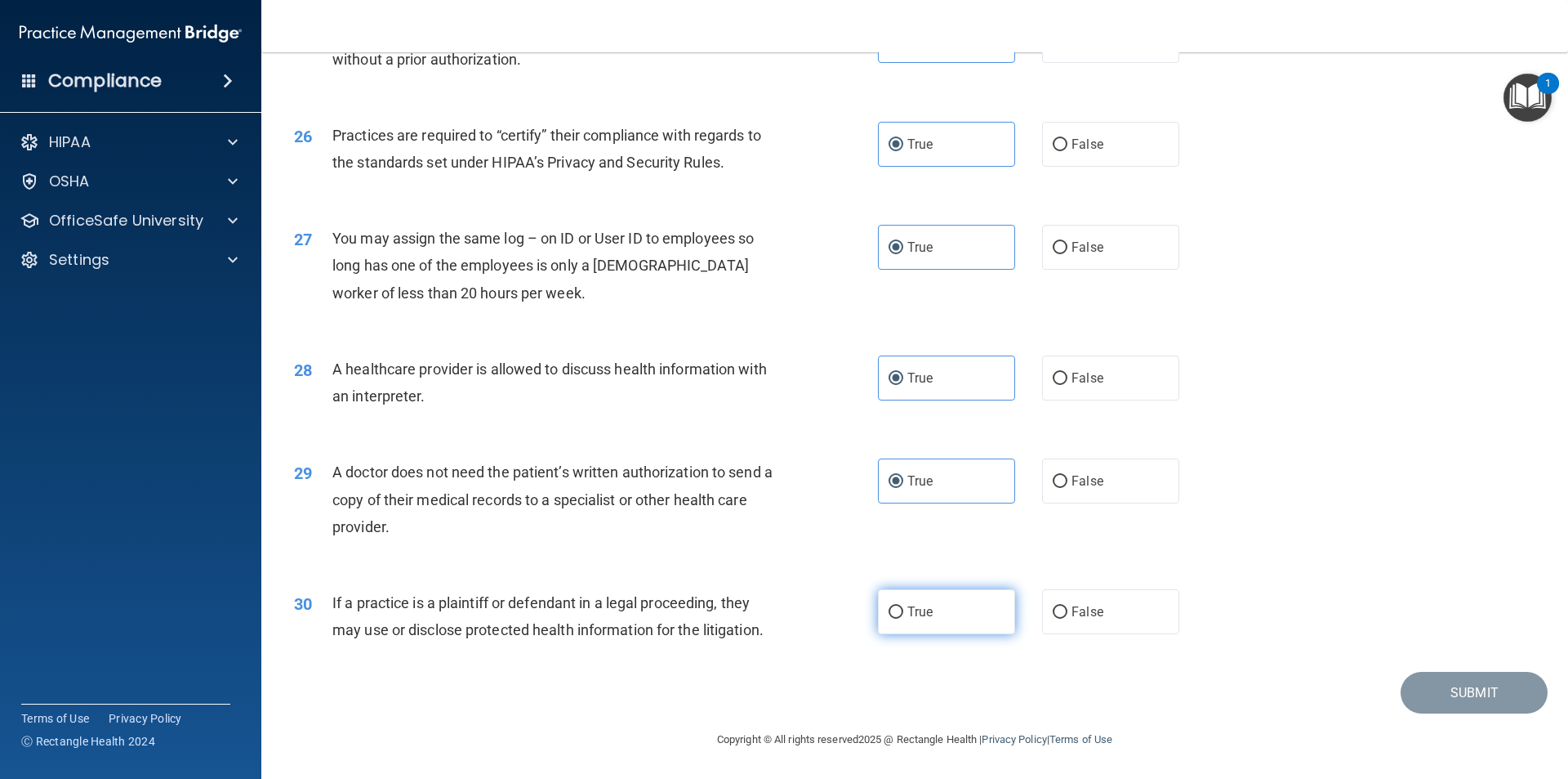
click at [782, 608] on label "True" at bounding box center [945, 612] width 137 height 45
click at [782, 608] on input "True" at bounding box center [895, 612] width 15 height 12
radio input "true"
click at [782, 688] on button "Submit" at bounding box center [1473, 692] width 147 height 41
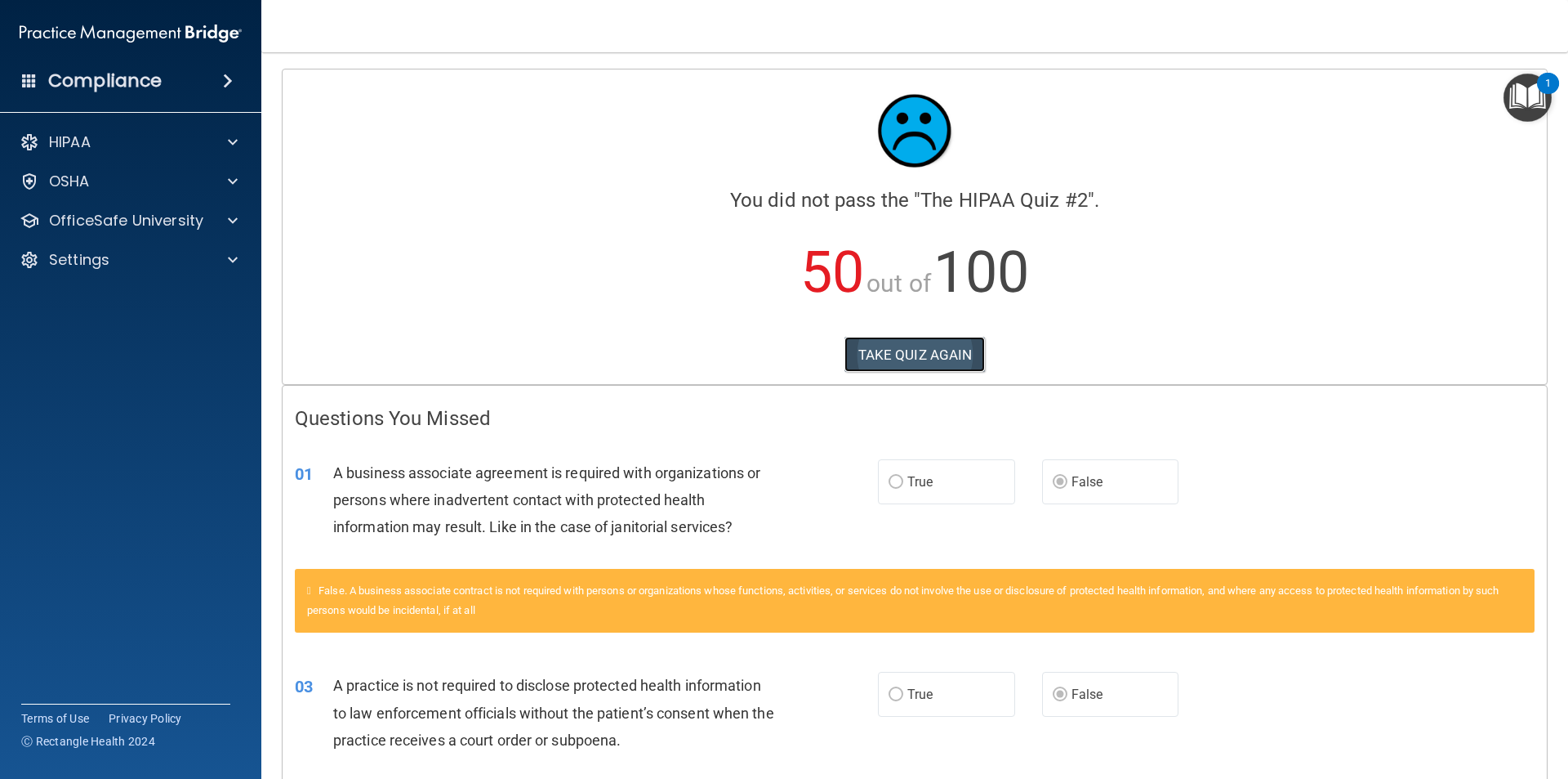
click at [782, 367] on button "TAKE QUIZ AGAIN" at bounding box center [915, 354] width 141 height 36
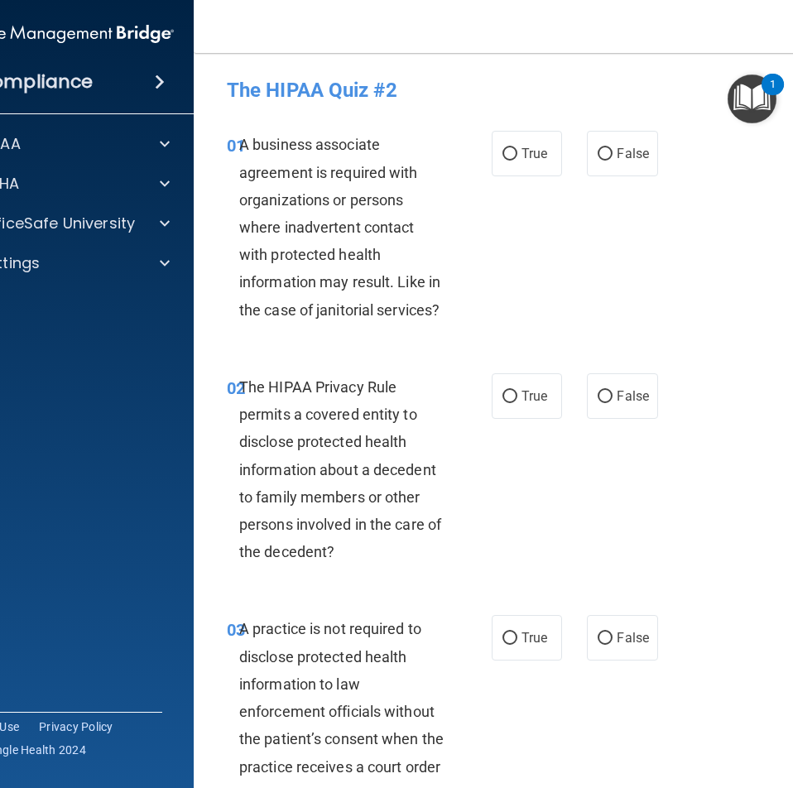
click at [601, 270] on div "01 A business associate agreement is required with organizations or persons whe…" at bounding box center [528, 231] width 629 height 242
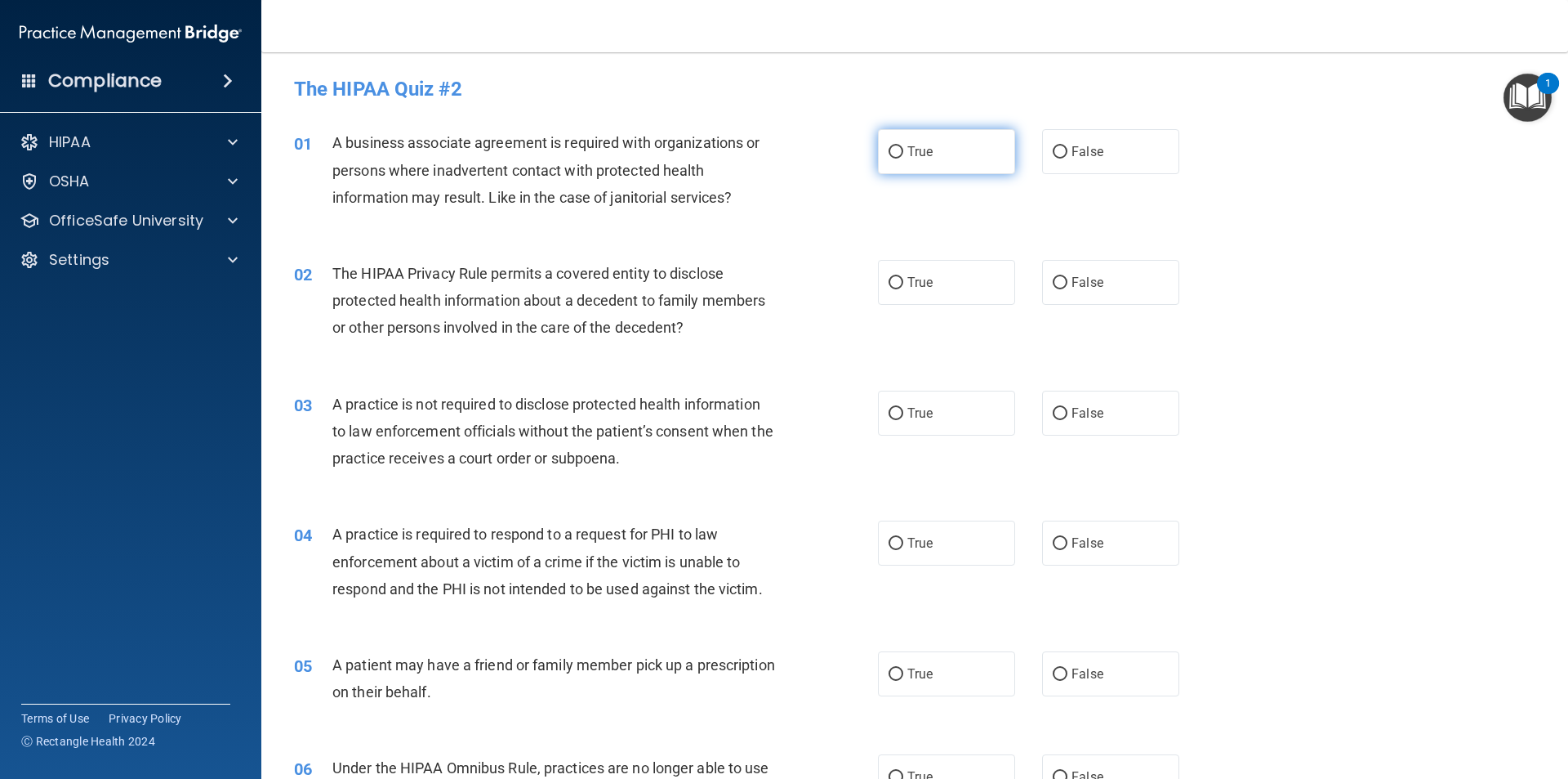
click at [782, 158] on label "True" at bounding box center [945, 152] width 137 height 45
click at [782, 158] on input "True" at bounding box center [895, 152] width 15 height 12
radio input "true"
click at [782, 155] on input "False" at bounding box center [1060, 152] width 15 height 12
radio input "true"
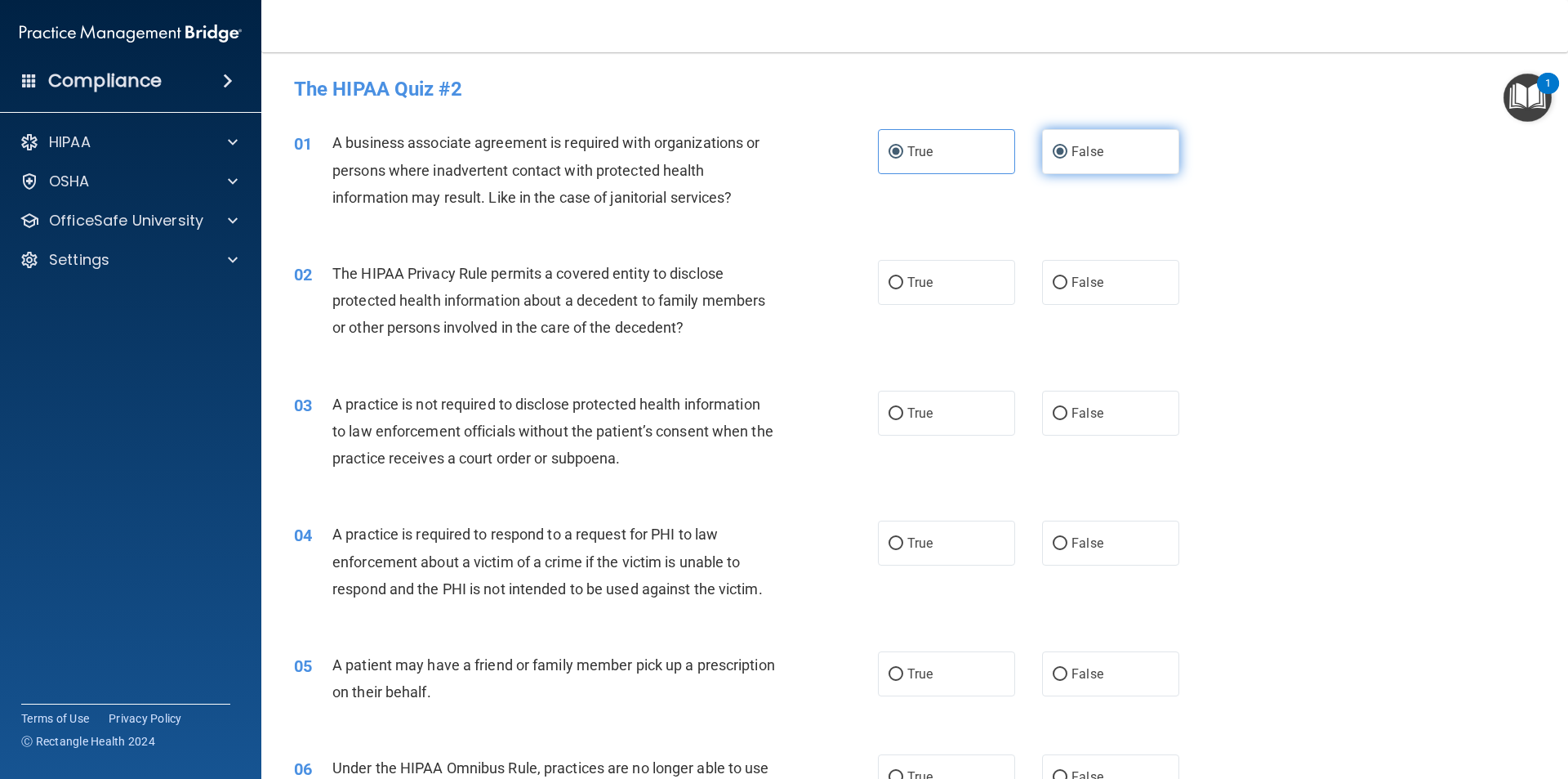
radio input "false"
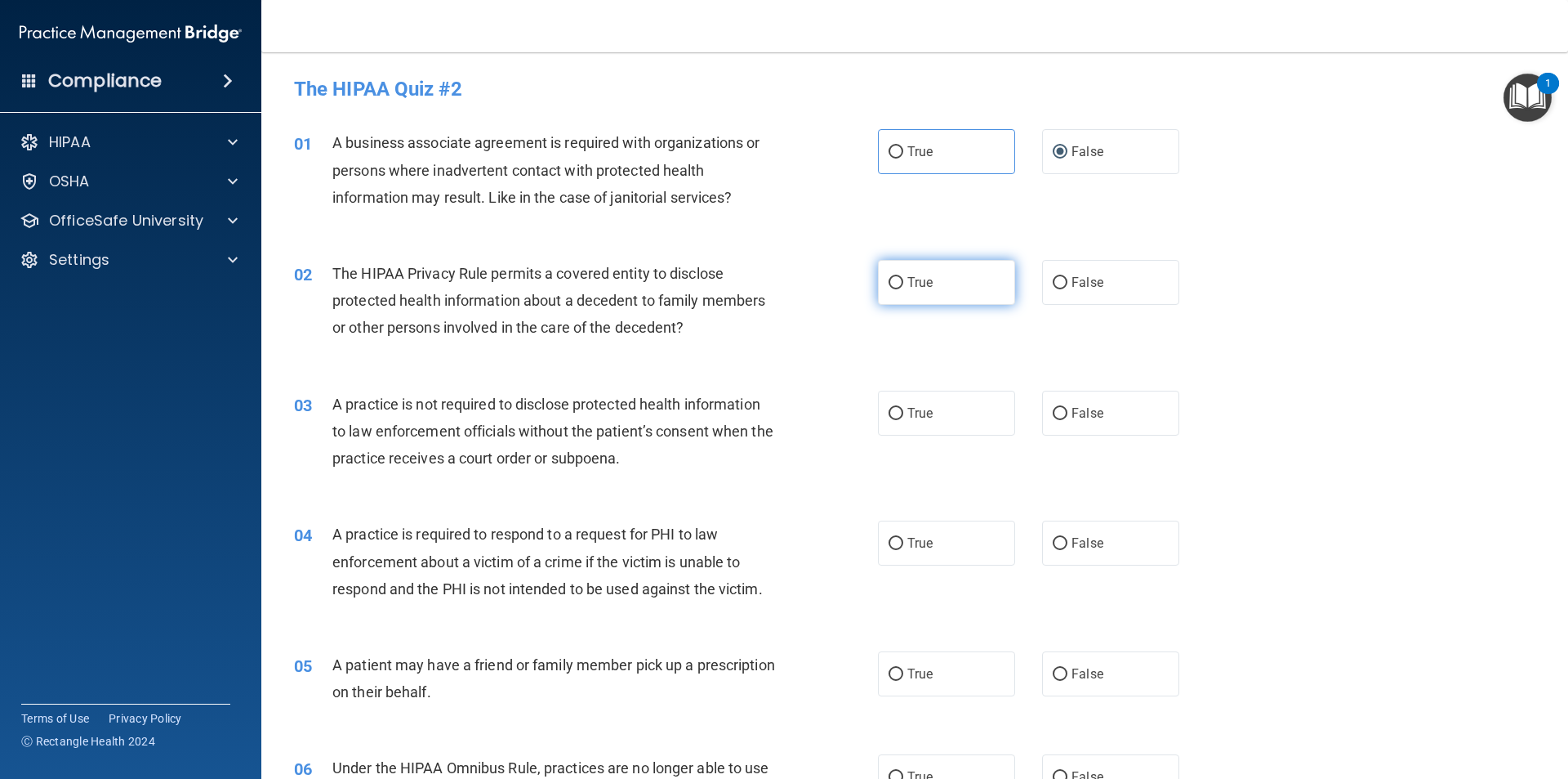
click at [782, 286] on label "True" at bounding box center [945, 282] width 137 height 45
click at [782, 286] on input "True" at bounding box center [895, 282] width 15 height 12
radio input "true"
click at [782, 414] on span "False" at bounding box center [1087, 413] width 32 height 16
click at [782, 414] on input "False" at bounding box center [1060, 414] width 15 height 12
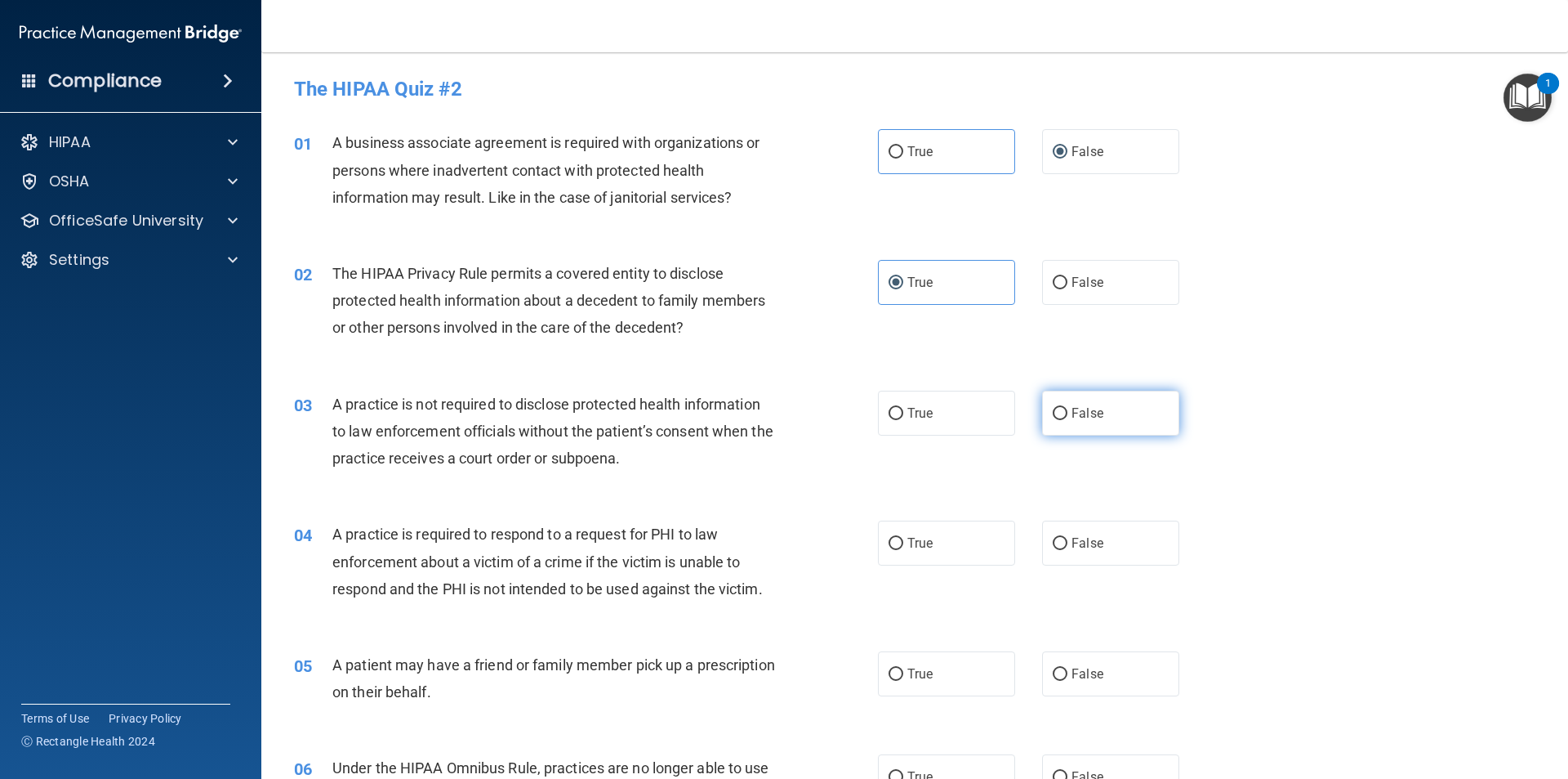
radio input "true"
click at [782, 538] on span "True" at bounding box center [920, 543] width 26 height 16
click at [782, 538] on input "True" at bounding box center [895, 543] width 15 height 12
radio input "true"
click at [782, 678] on span "True" at bounding box center [920, 673] width 26 height 16
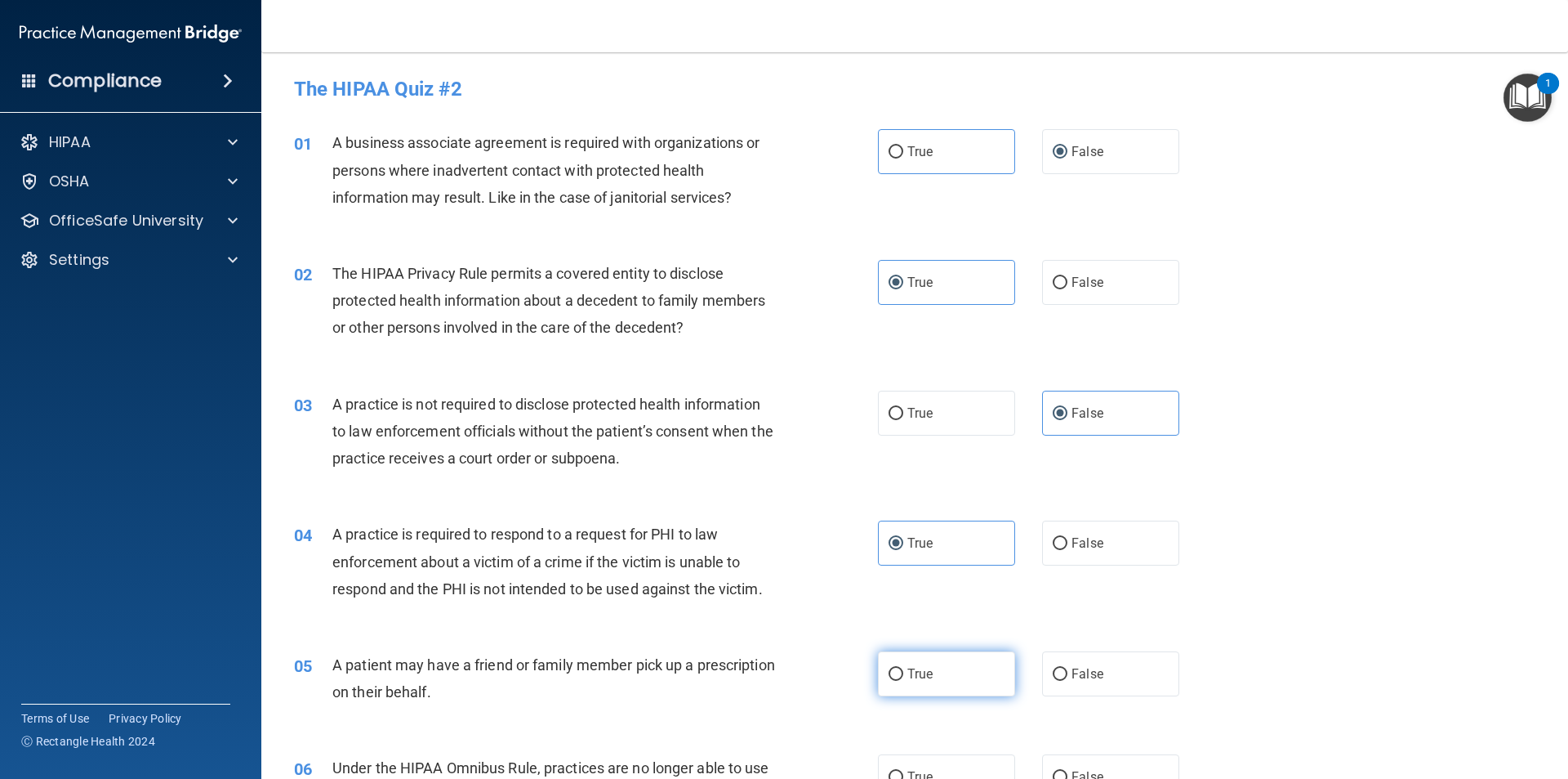
click at [782, 678] on input "True" at bounding box center [895, 674] width 15 height 12
radio input "true"
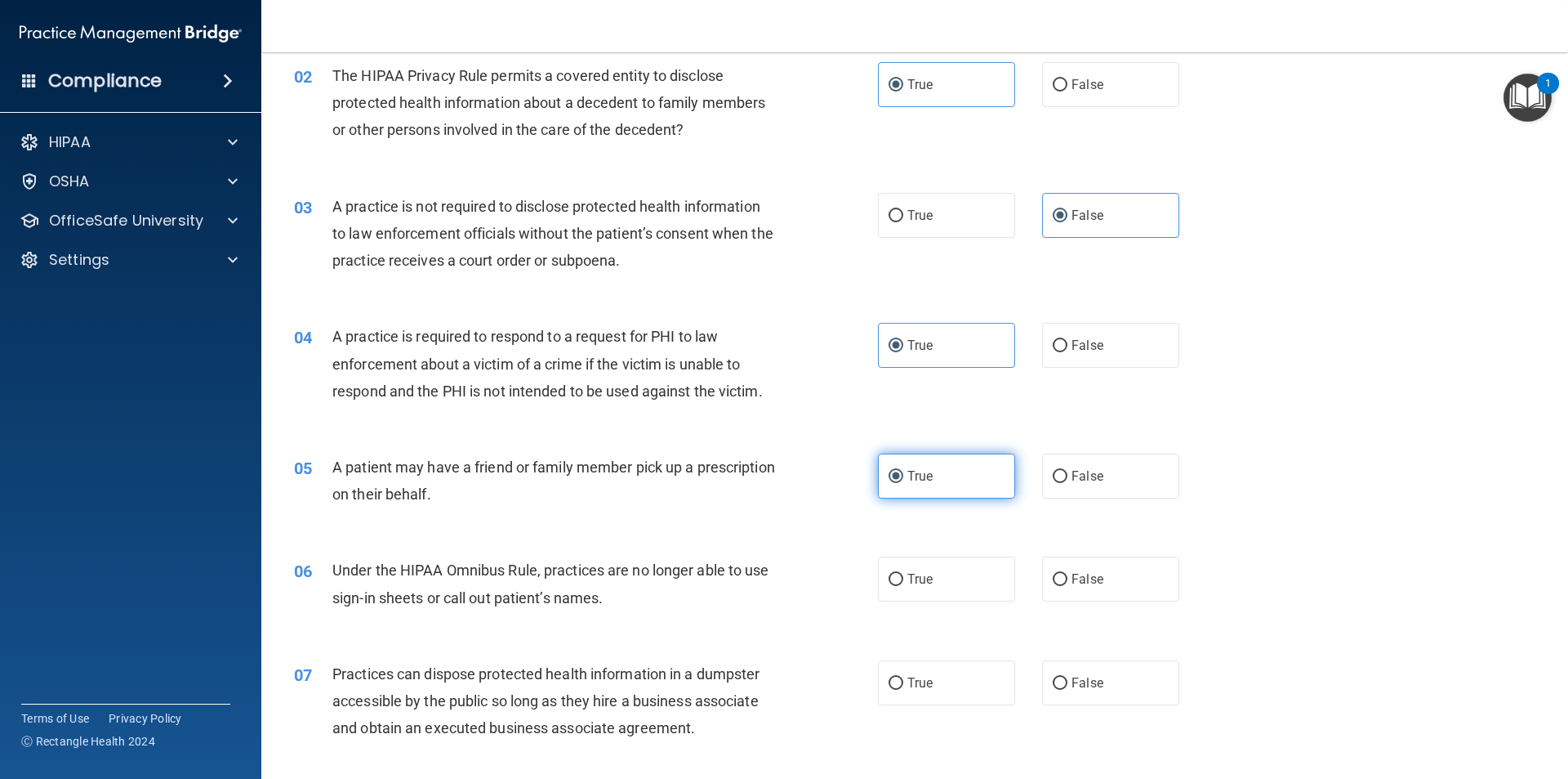
scroll to position [245, 0]
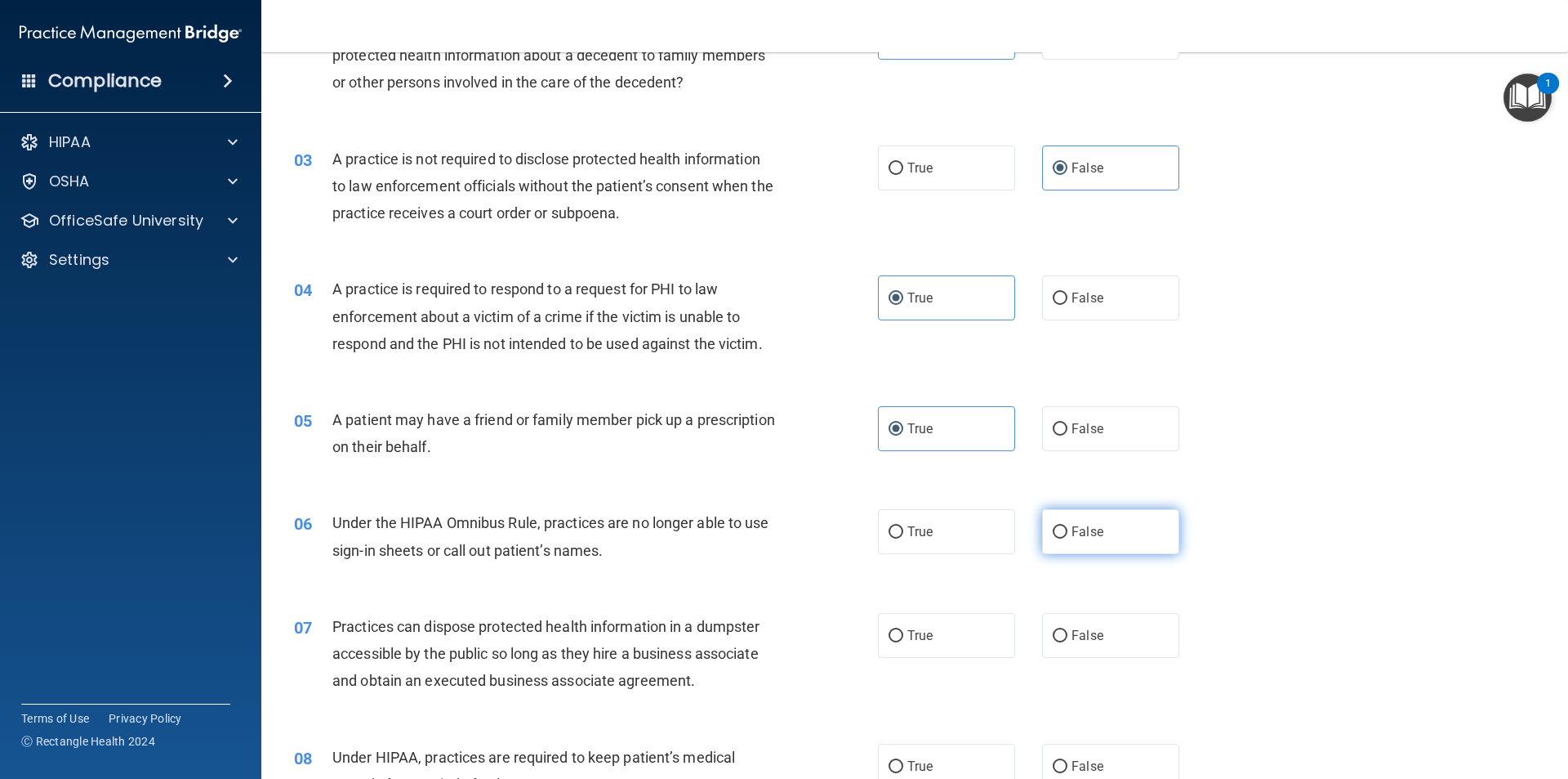
click at [782, 531] on label "False" at bounding box center [1110, 531] width 137 height 45
click at [782, 531] on input "False" at bounding box center [1060, 532] width 15 height 12
radio input "true"
click at [782, 632] on span "False" at bounding box center [1087, 635] width 32 height 16
click at [782, 632] on input "False" at bounding box center [1060, 636] width 15 height 12
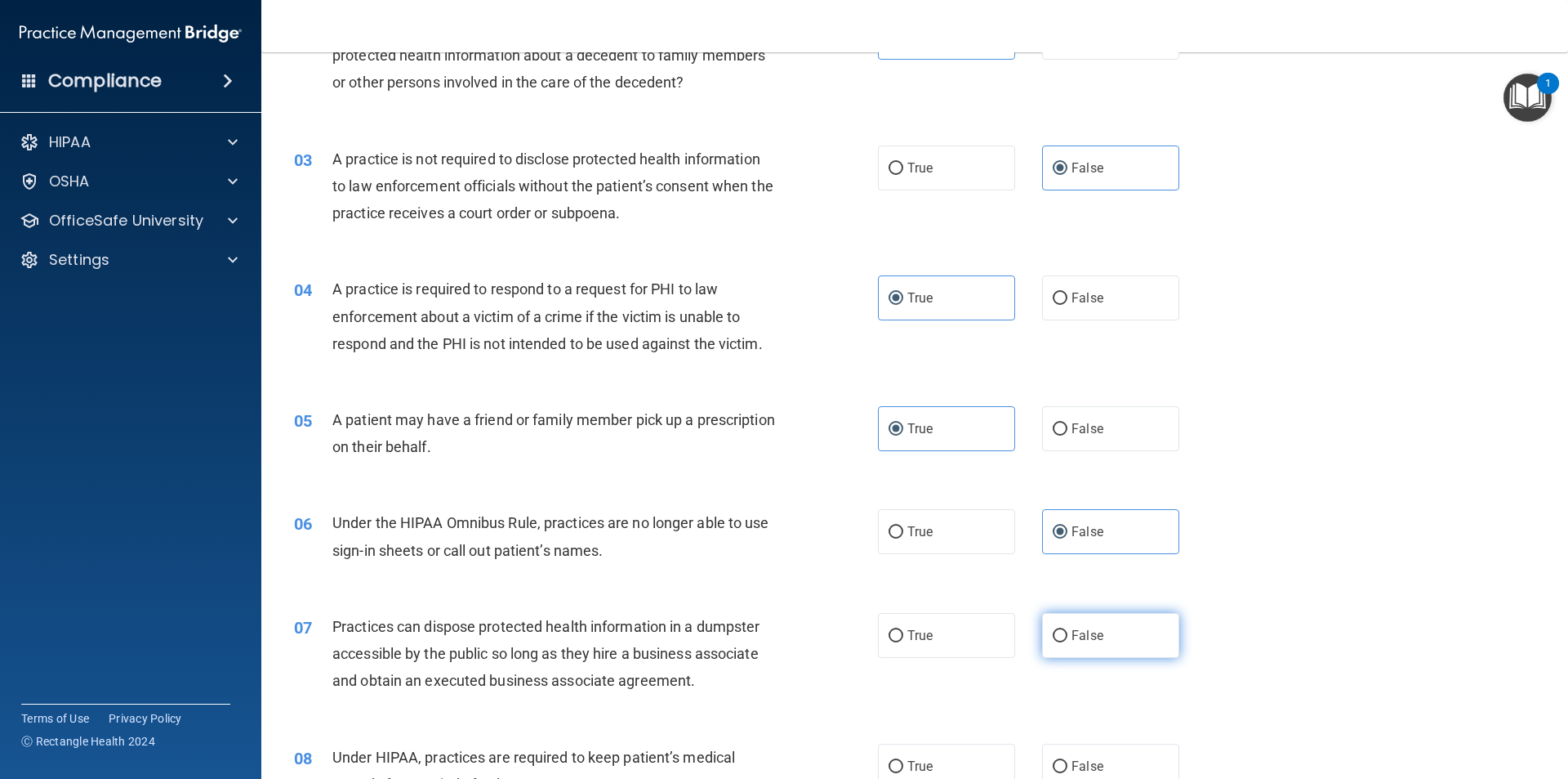
radio input "true"
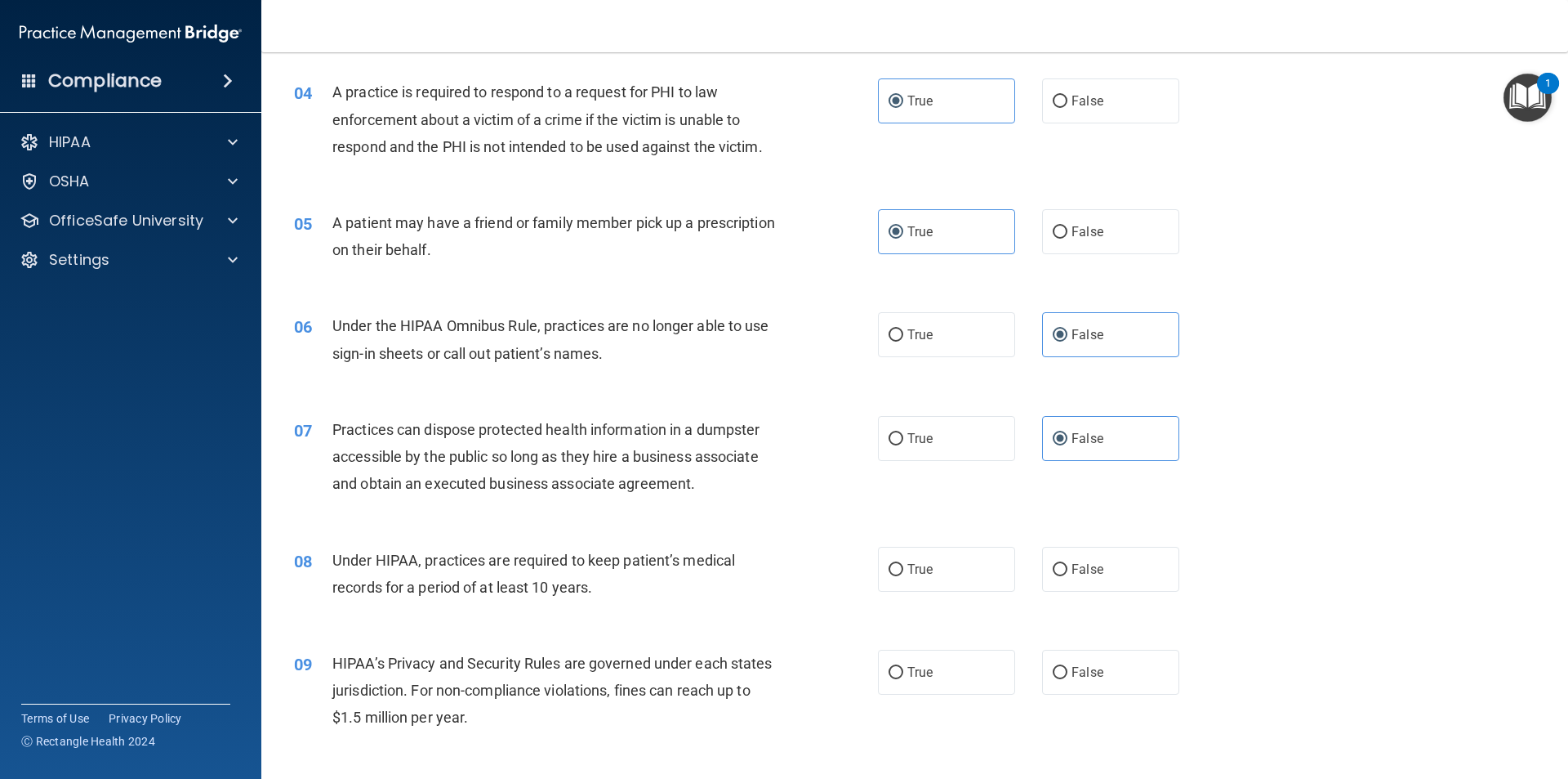
scroll to position [572, 0]
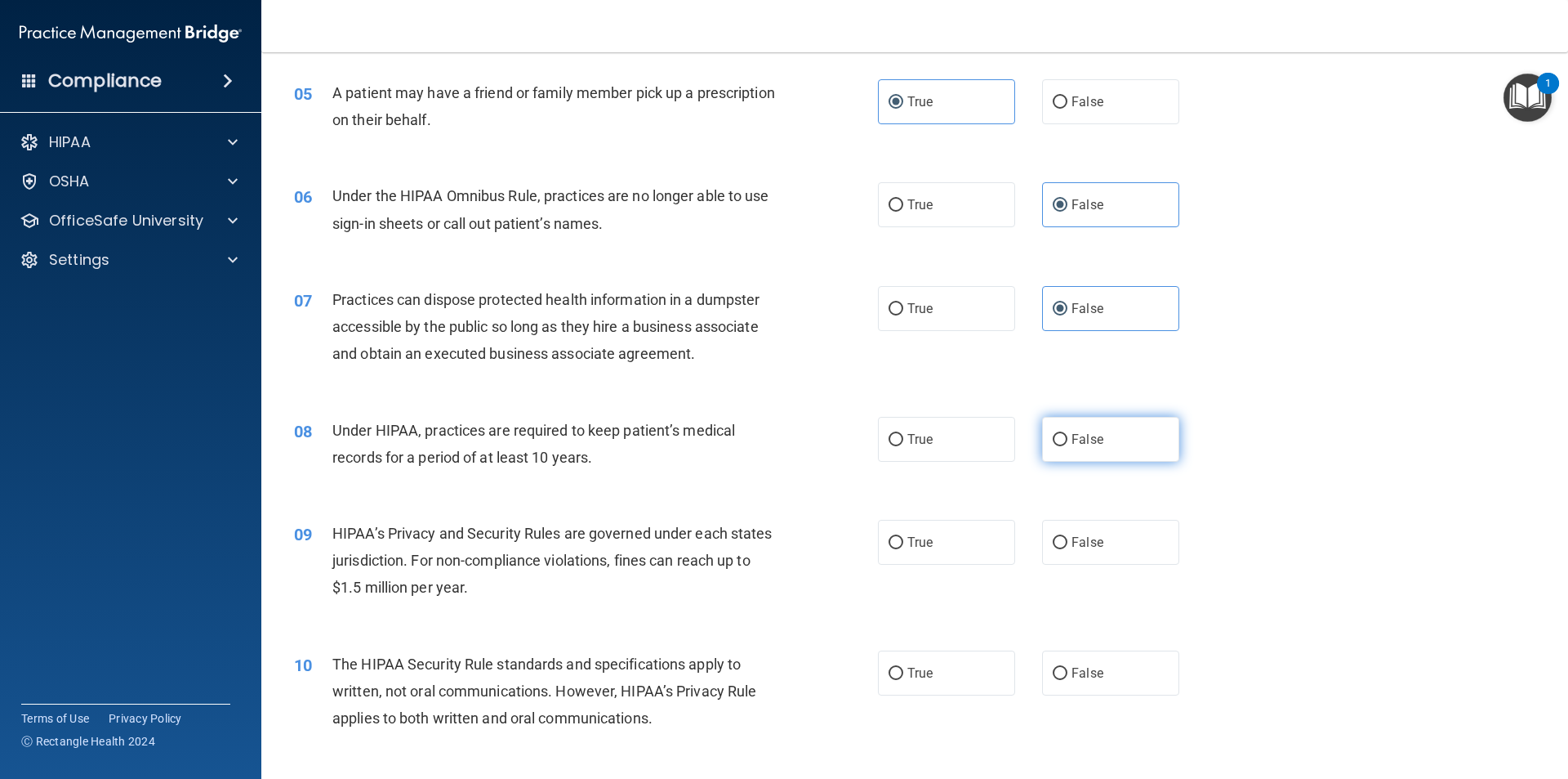
click at [782, 433] on label "False" at bounding box center [1110, 439] width 137 height 45
click at [782, 433] on input "False" at bounding box center [1060, 439] width 15 height 12
radio input "true"
click at [782, 542] on span "False" at bounding box center [1087, 542] width 32 height 16
click at [782, 542] on input "False" at bounding box center [1060, 543] width 15 height 12
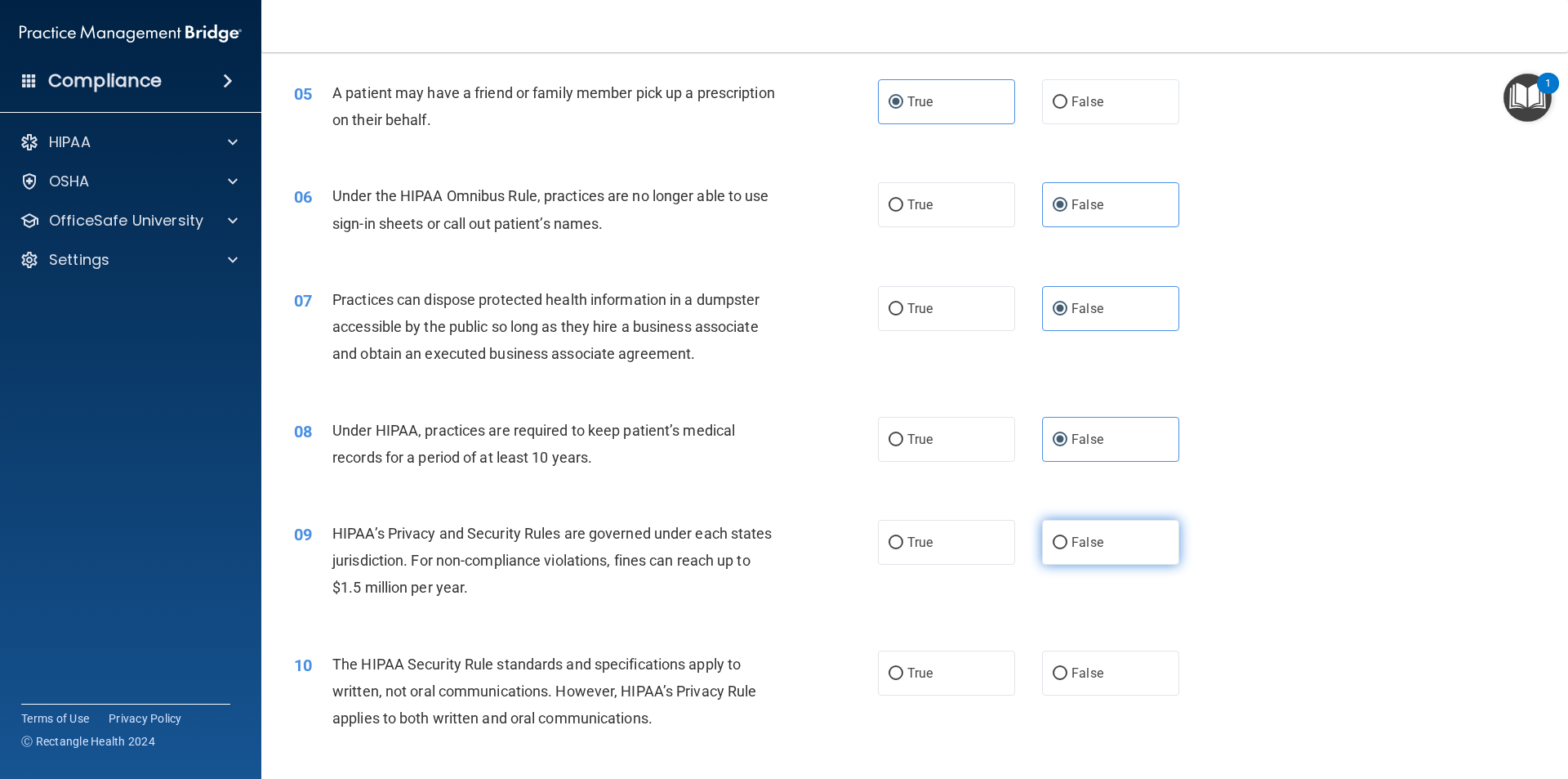
radio input "true"
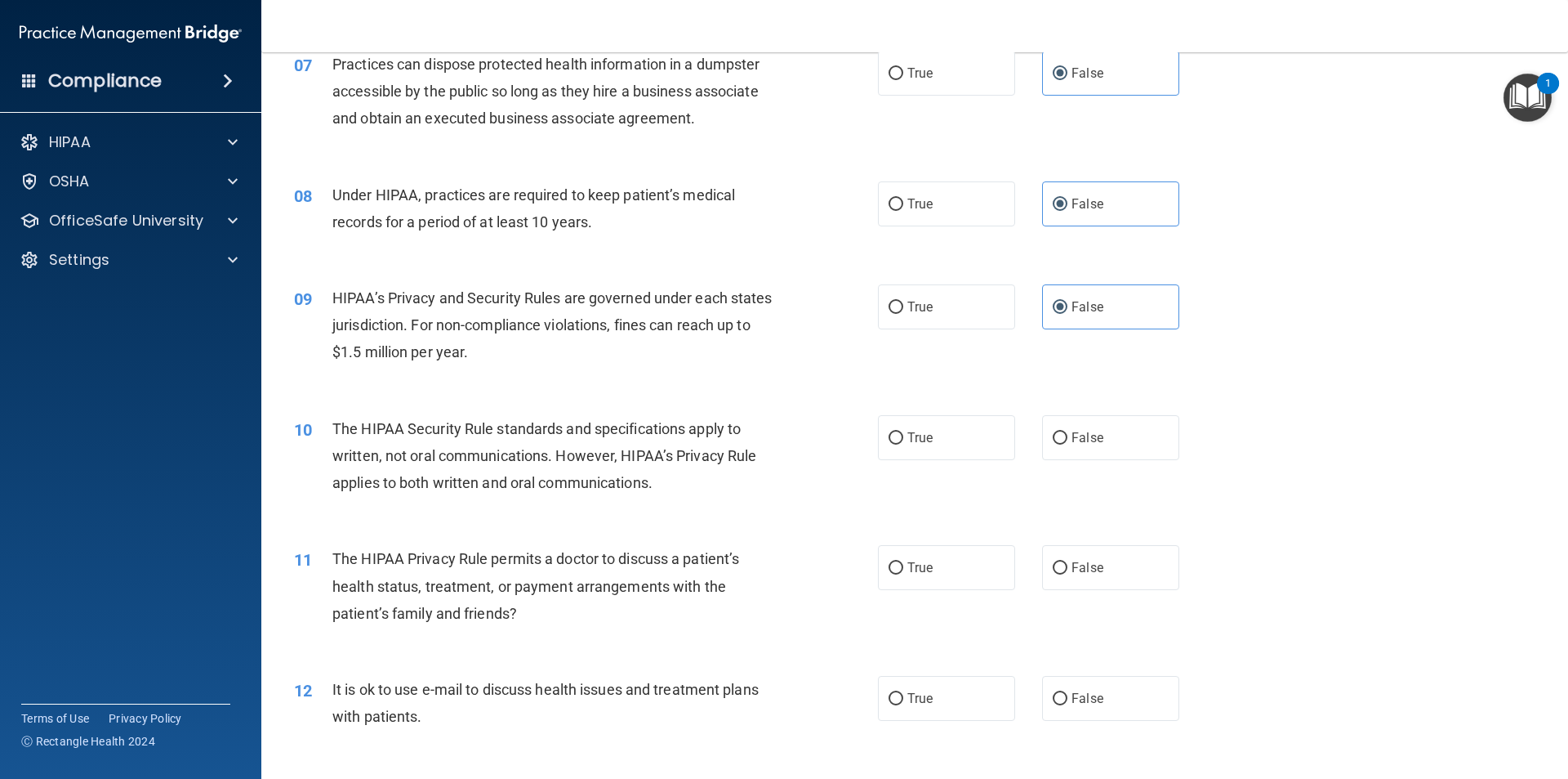
scroll to position [817, 0]
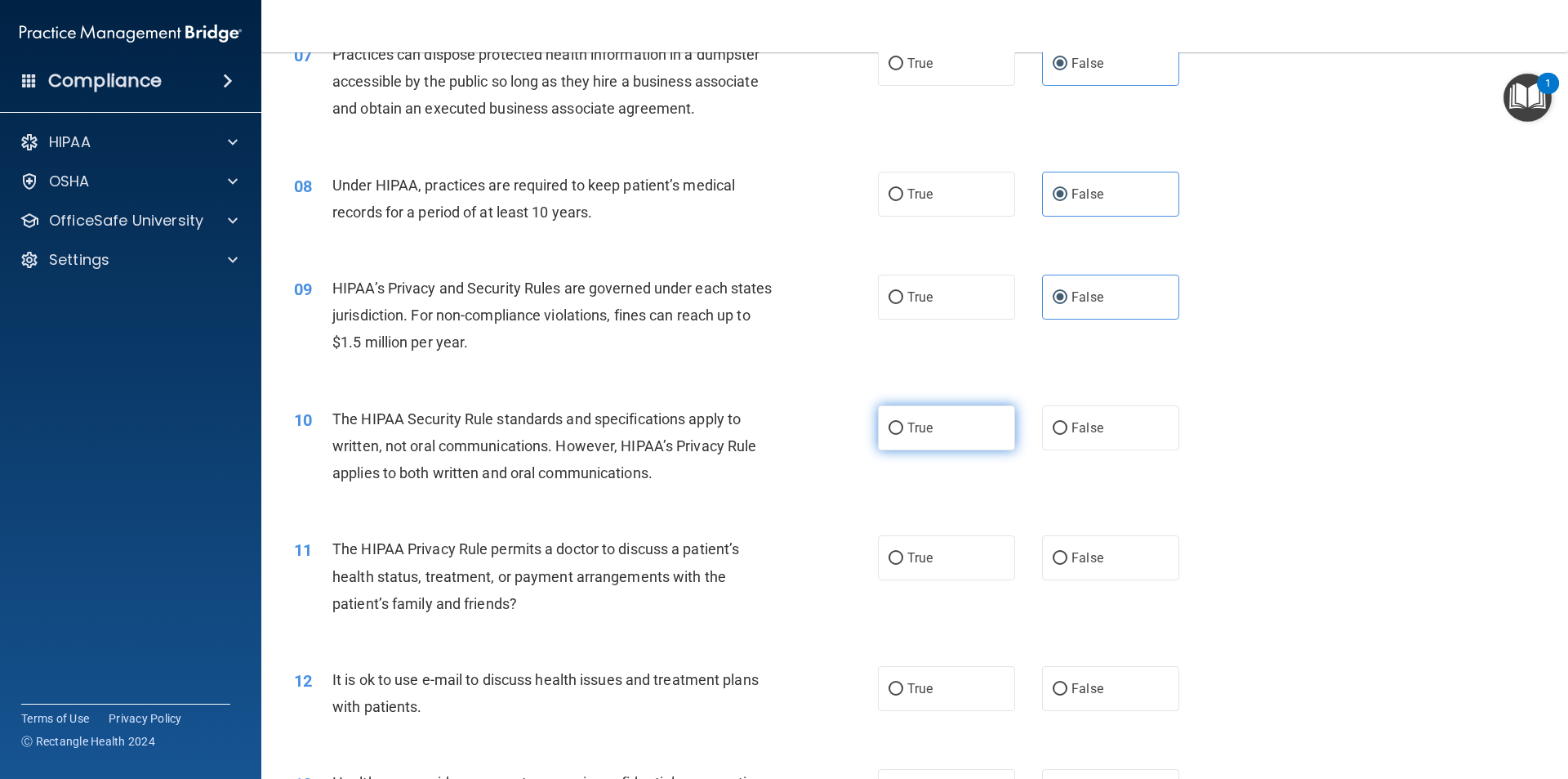
click at [782, 433] on label "True" at bounding box center [945, 428] width 137 height 45
click at [782, 433] on input "True" at bounding box center [895, 428] width 15 height 12
radio input "true"
click at [782, 552] on label "True" at bounding box center [945, 558] width 137 height 45
click at [782, 552] on input "True" at bounding box center [895, 558] width 15 height 12
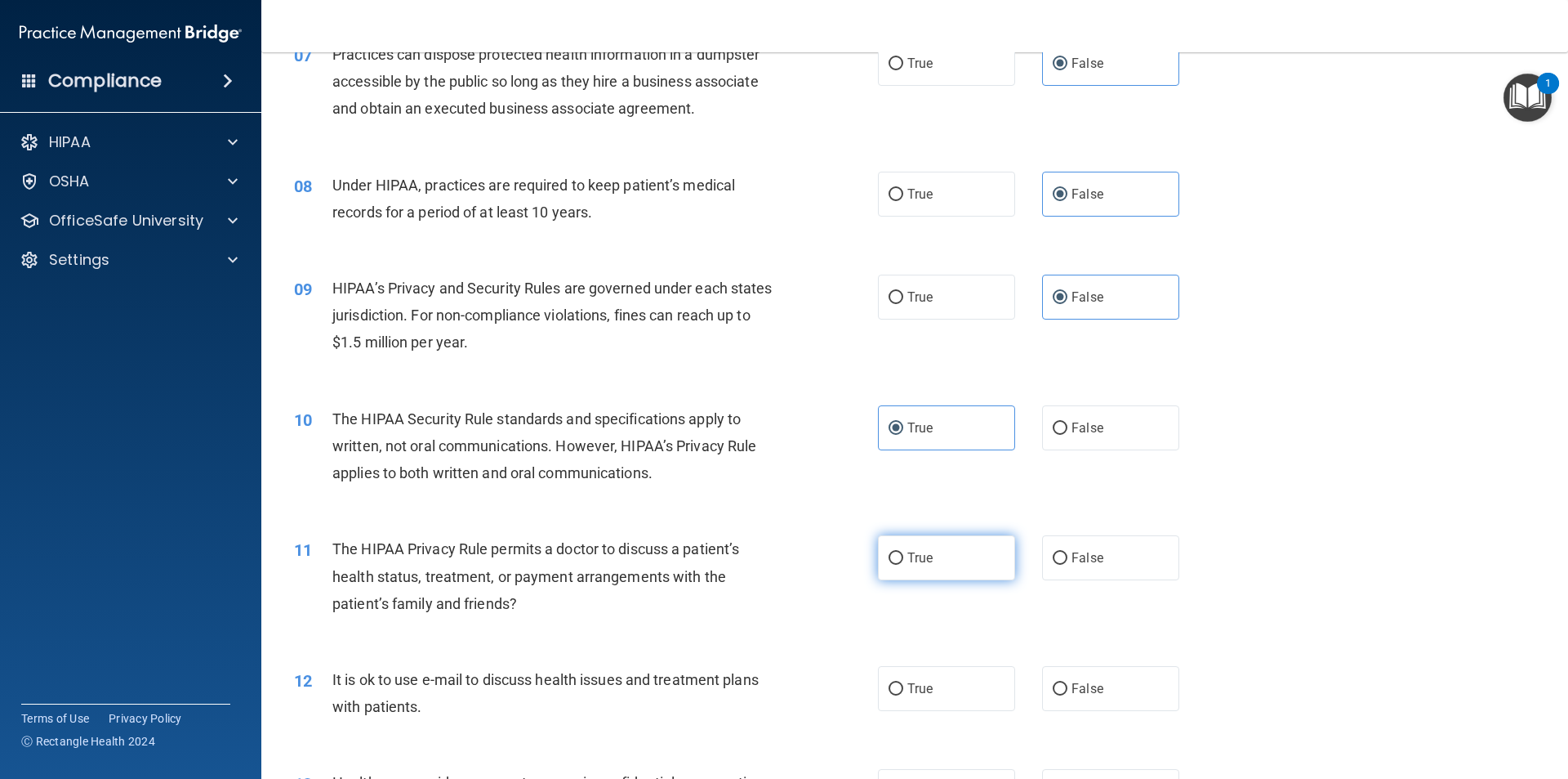
radio input "true"
click at [782, 689] on label "True" at bounding box center [945, 688] width 137 height 45
click at [782, 689] on input "True" at bounding box center [895, 689] width 15 height 12
radio input "true"
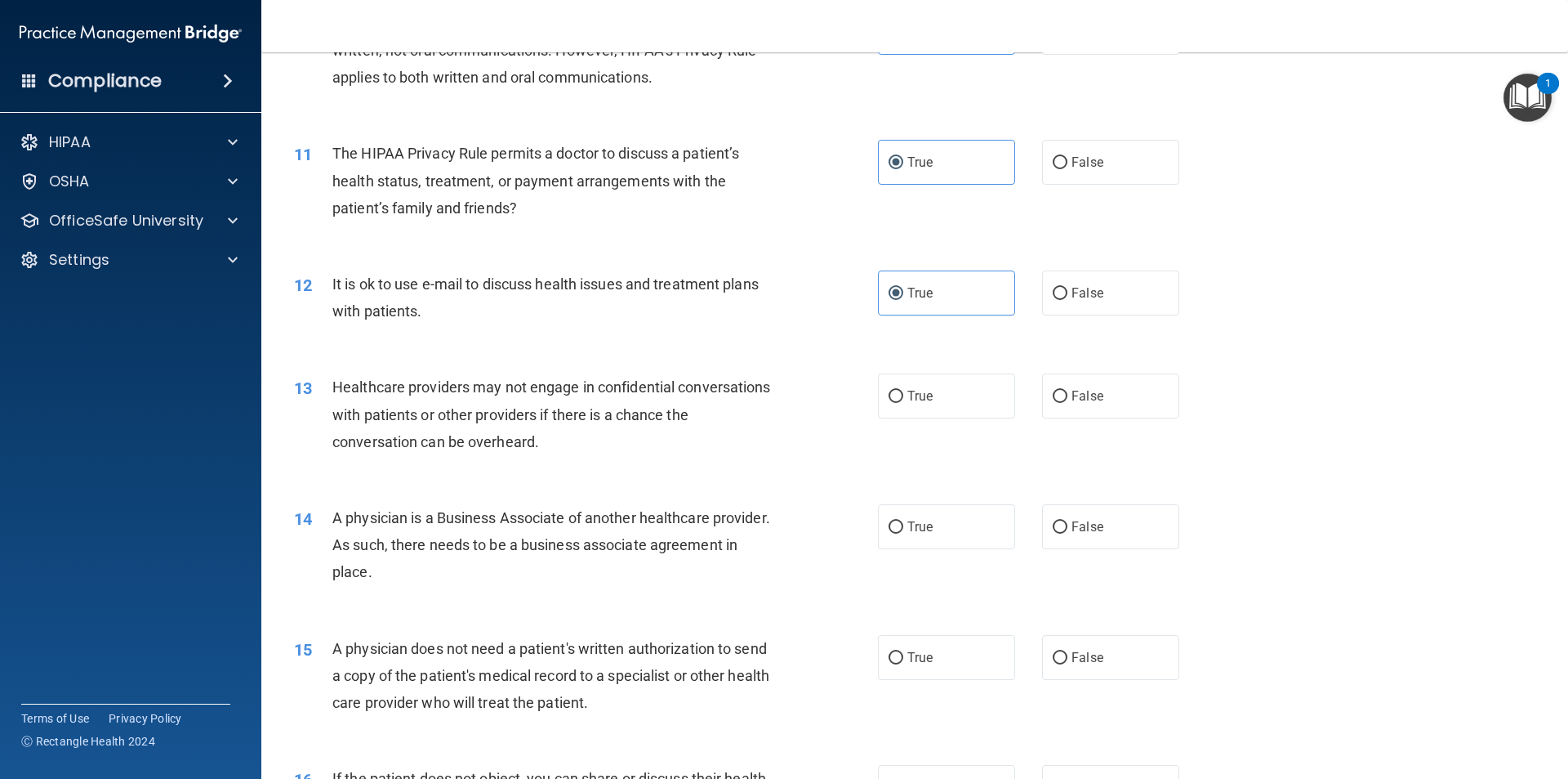
scroll to position [1307, 0]
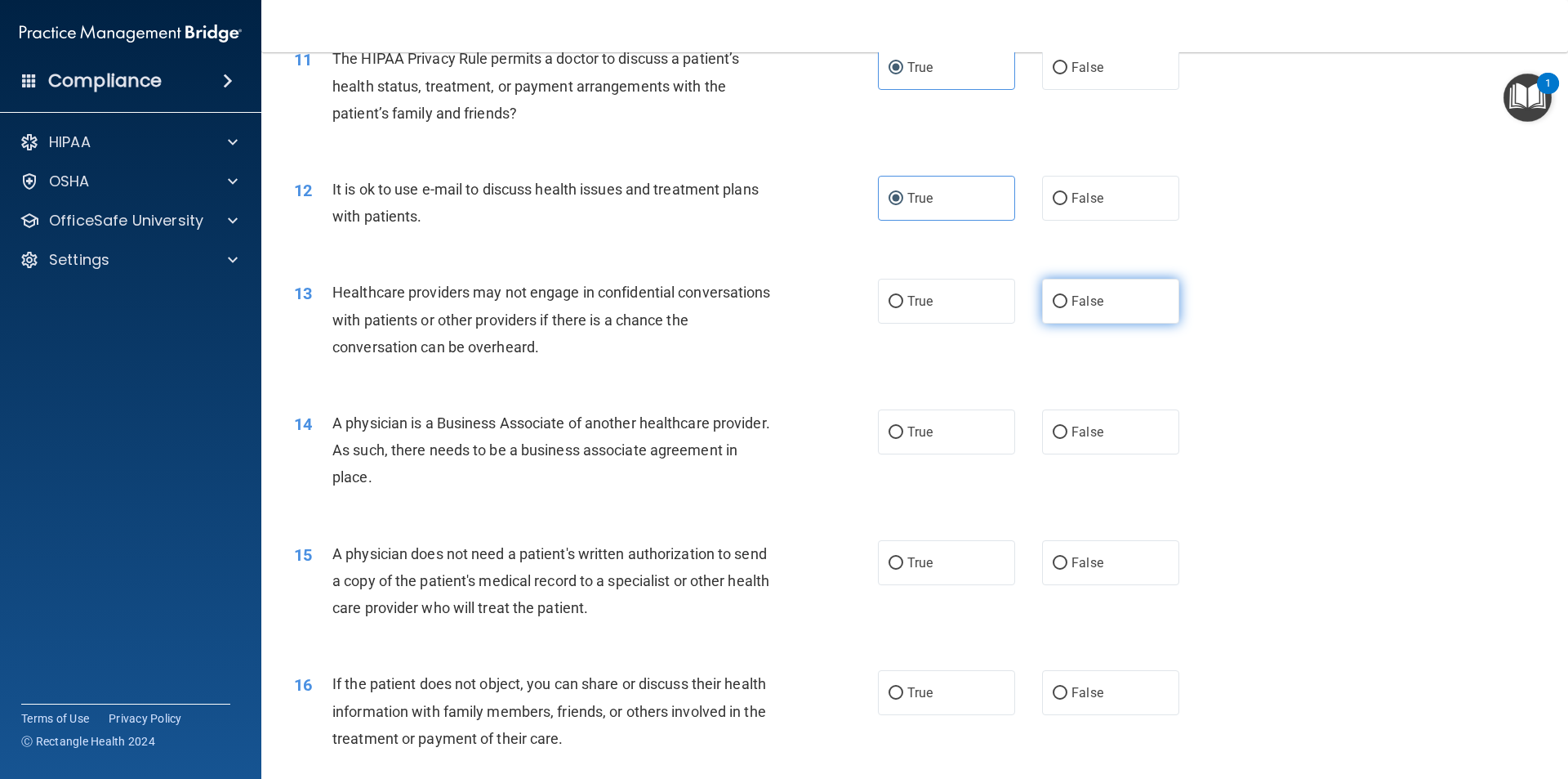
click at [782, 303] on span "False" at bounding box center [1087, 301] width 32 height 16
click at [782, 303] on input "False" at bounding box center [1060, 302] width 15 height 12
radio input "true"
click at [782, 433] on label "False" at bounding box center [1110, 432] width 137 height 45
click at [782, 433] on input "False" at bounding box center [1060, 432] width 15 height 12
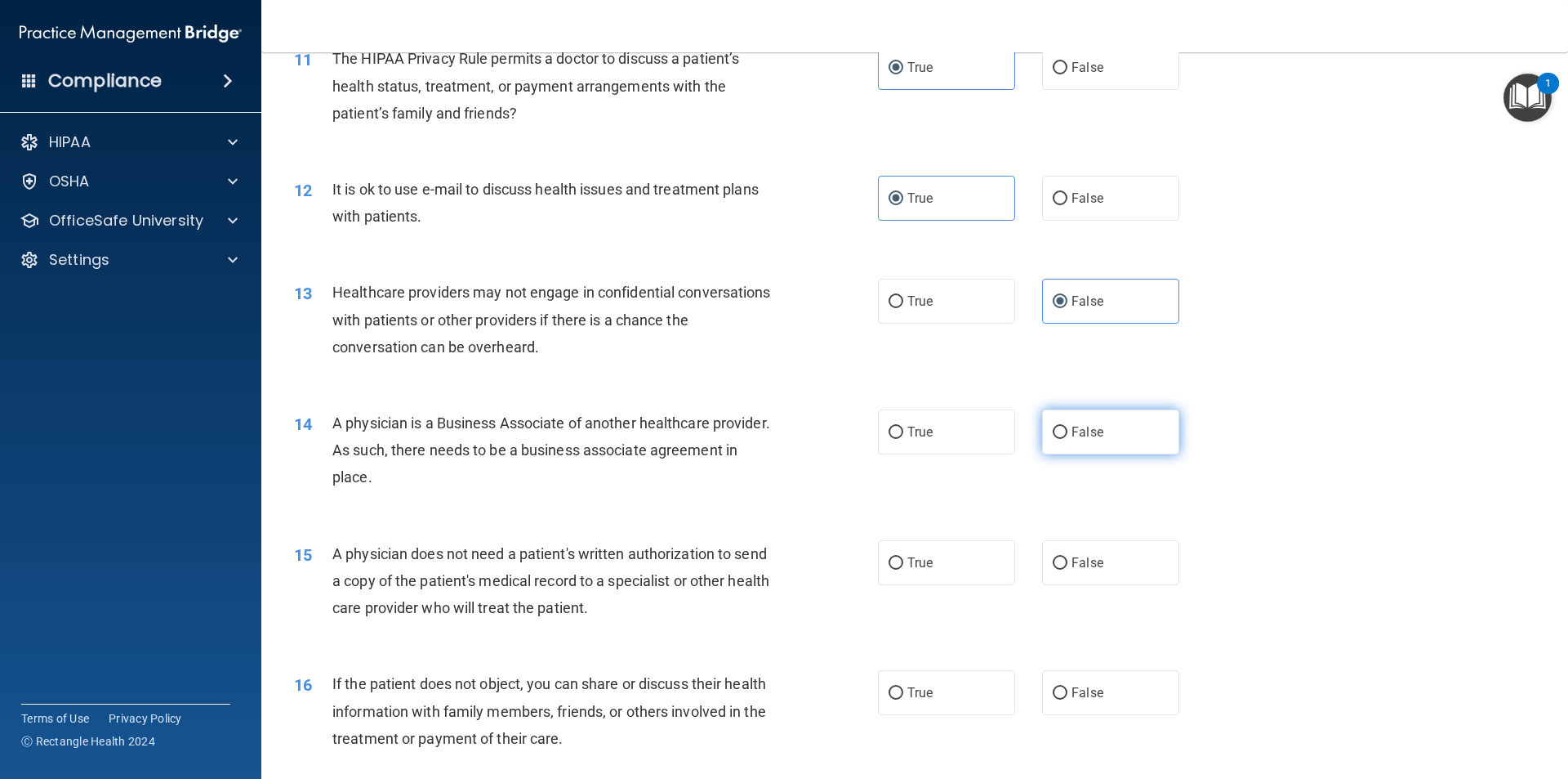
radio input "true"
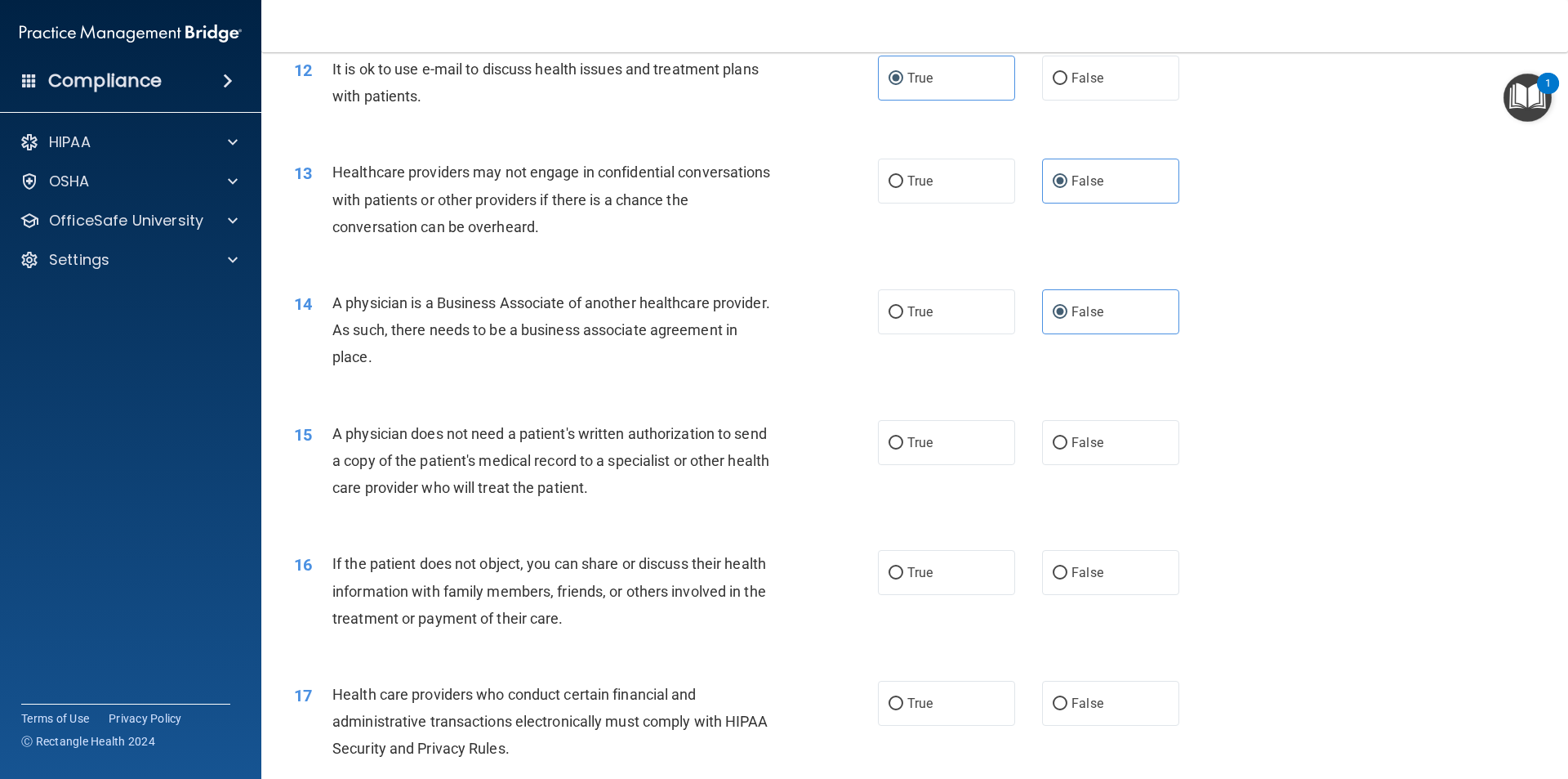
scroll to position [1552, 0]
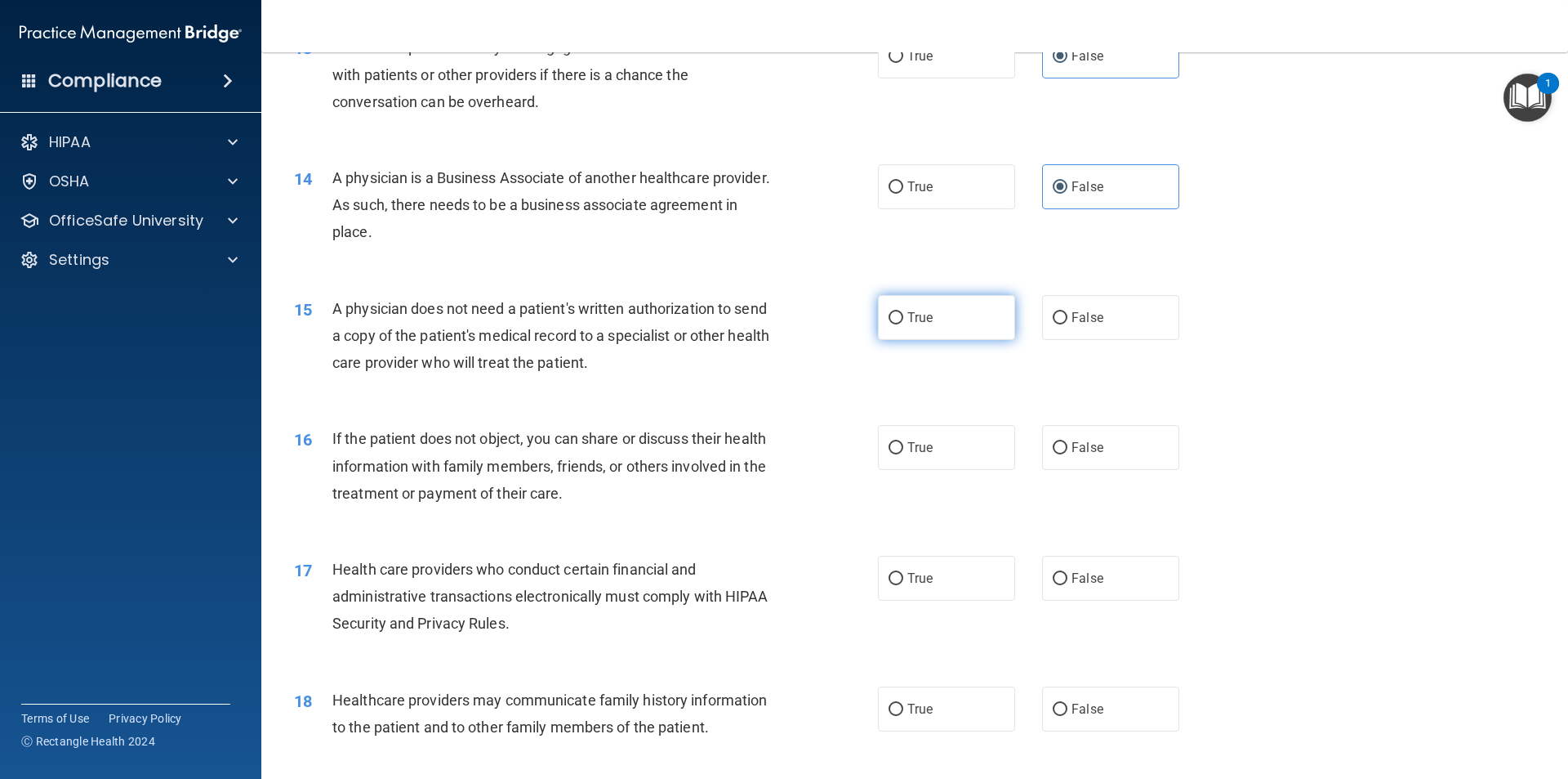
click at [782, 311] on label "True" at bounding box center [945, 318] width 137 height 45
click at [782, 312] on input "True" at bounding box center [895, 318] width 15 height 12
radio input "true"
click at [782, 447] on label "True" at bounding box center [945, 447] width 137 height 45
click at [782, 447] on input "True" at bounding box center [895, 448] width 15 height 12
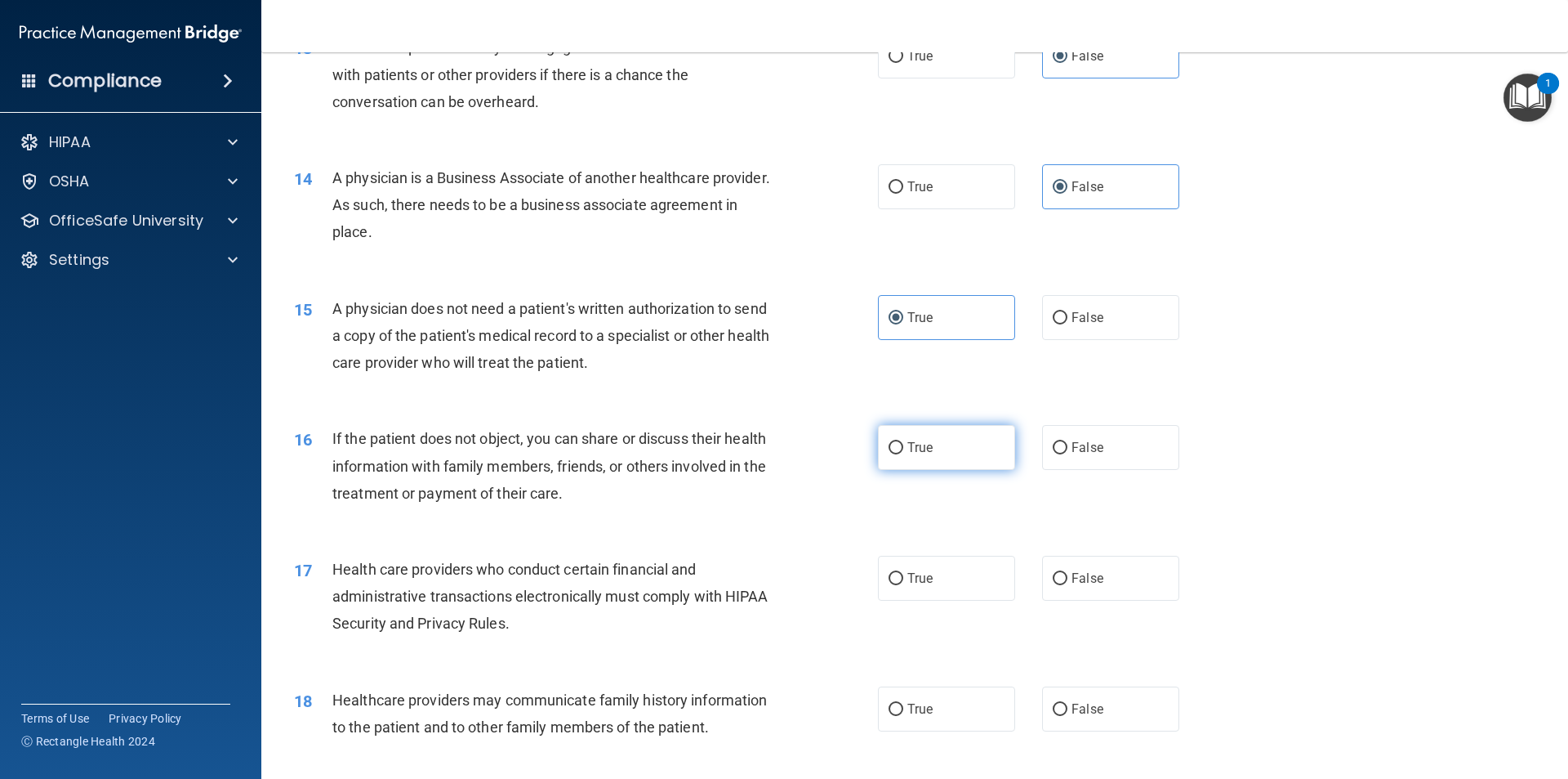
radio input "true"
click at [782, 583] on label "True" at bounding box center [945, 579] width 137 height 45
click at [782, 583] on input "True" at bounding box center [895, 579] width 15 height 12
radio input "true"
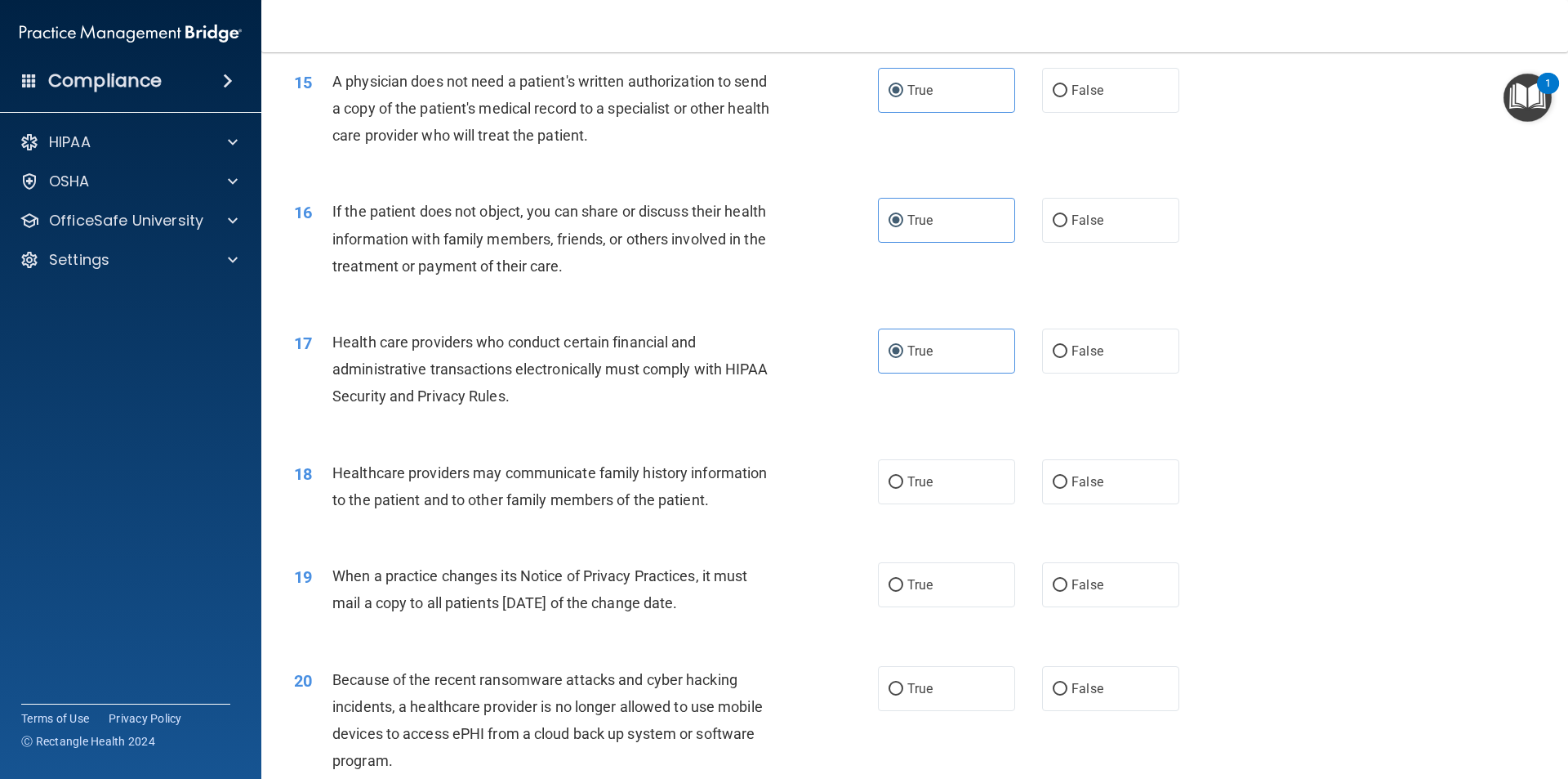
scroll to position [1797, 0]
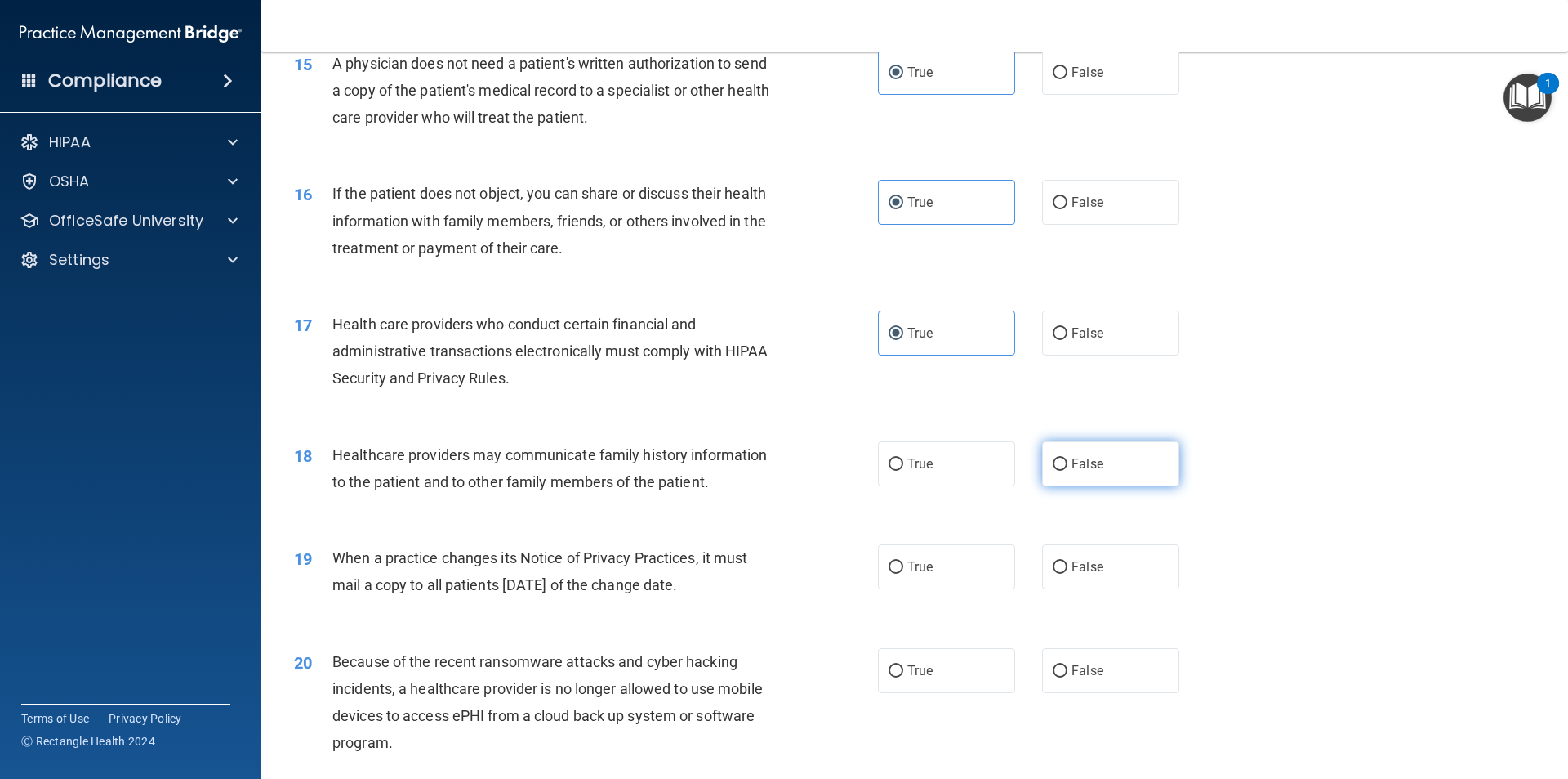
click at [782, 482] on label "False" at bounding box center [1110, 464] width 137 height 45
click at [782, 471] on input "False" at bounding box center [1060, 464] width 15 height 12
radio input "true"
click at [782, 571] on label "False" at bounding box center [1110, 567] width 137 height 45
click at [782, 571] on input "False" at bounding box center [1060, 567] width 15 height 12
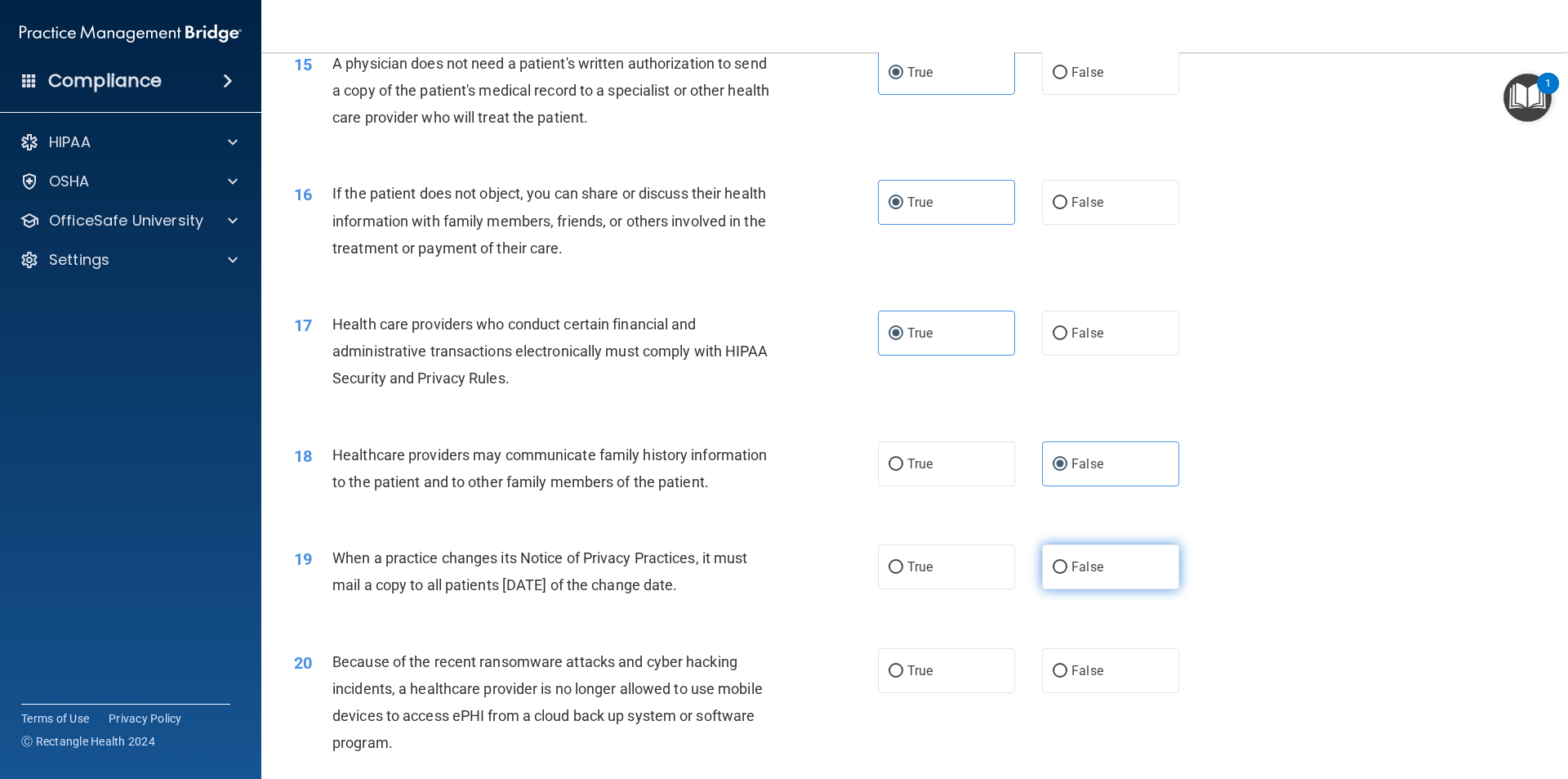
radio input "true"
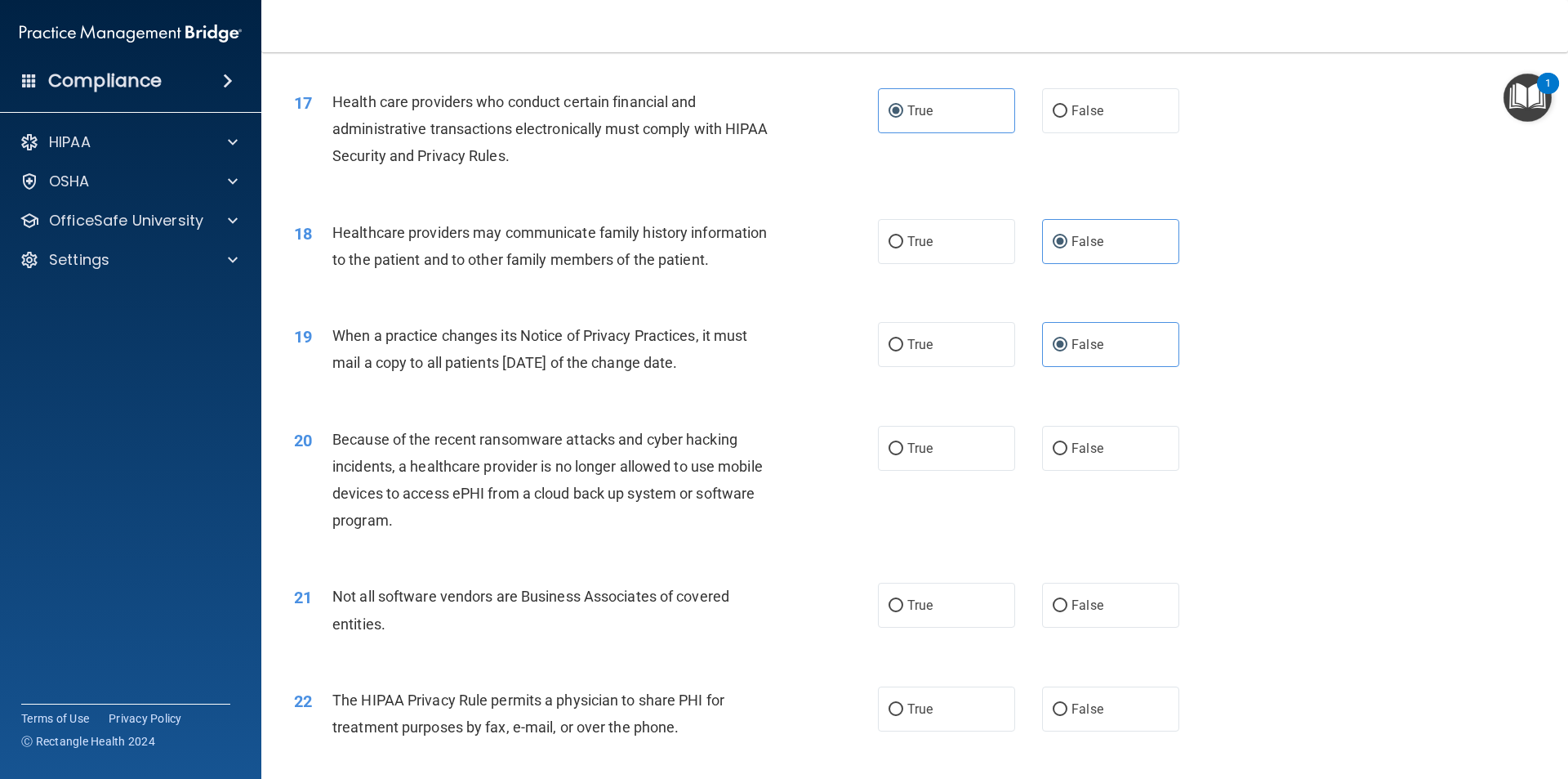
scroll to position [2043, 0]
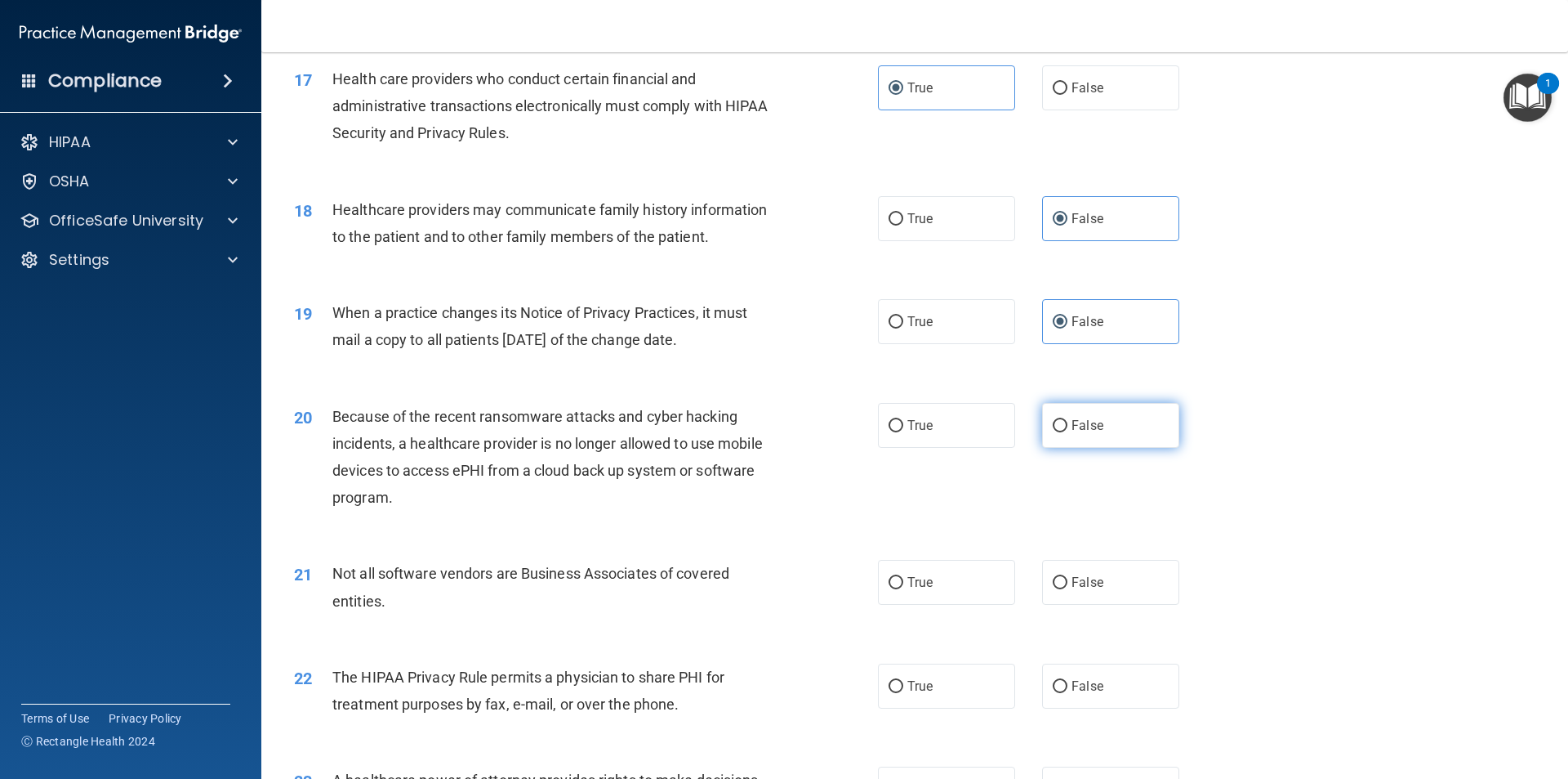
click at [782, 433] on label "False" at bounding box center [1110, 426] width 137 height 45
click at [782, 432] on input "False" at bounding box center [1060, 426] width 15 height 12
radio input "true"
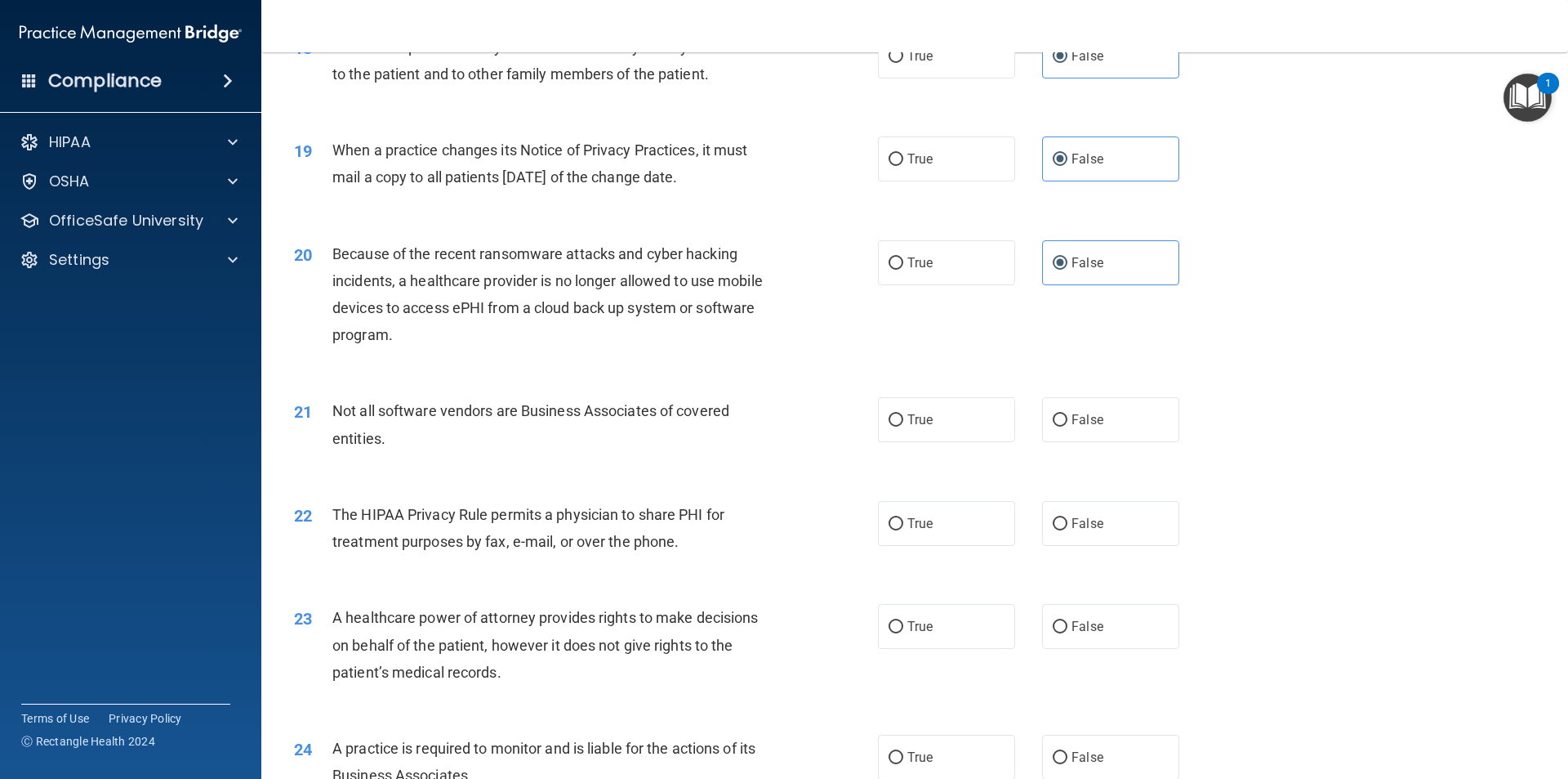
scroll to position [2206, 0]
click at [782, 421] on label "True" at bounding box center [945, 419] width 137 height 45
click at [782, 421] on input "True" at bounding box center [895, 420] width 15 height 12
radio input "true"
click at [782, 528] on label "True" at bounding box center [945, 522] width 137 height 45
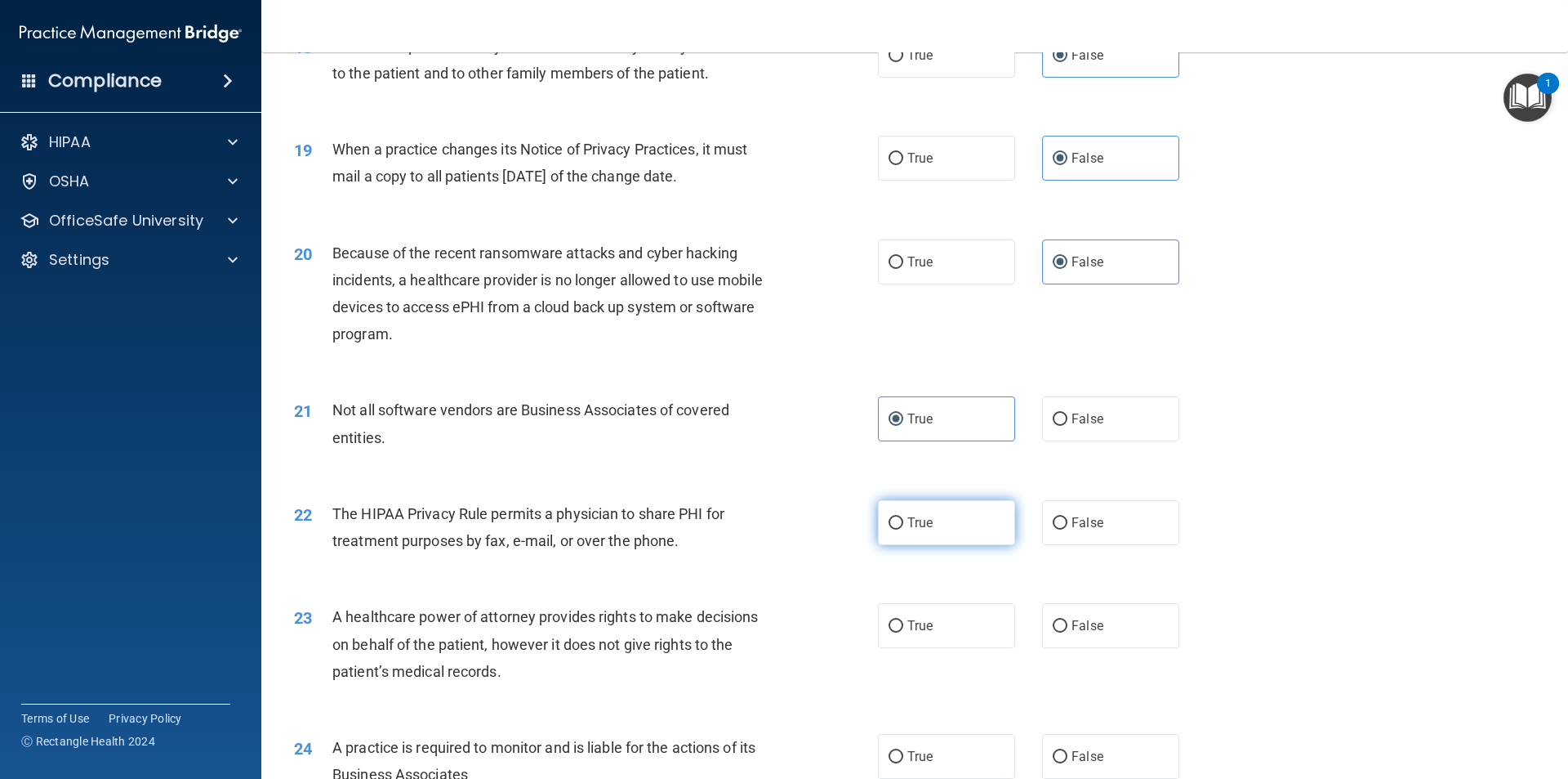
click at [782, 528] on input "True" at bounding box center [895, 523] width 15 height 12
radio input "true"
click at [782, 629] on span "False" at bounding box center [1087, 626] width 32 height 16
click at [782, 629] on input "False" at bounding box center [1060, 626] width 15 height 12
radio input "true"
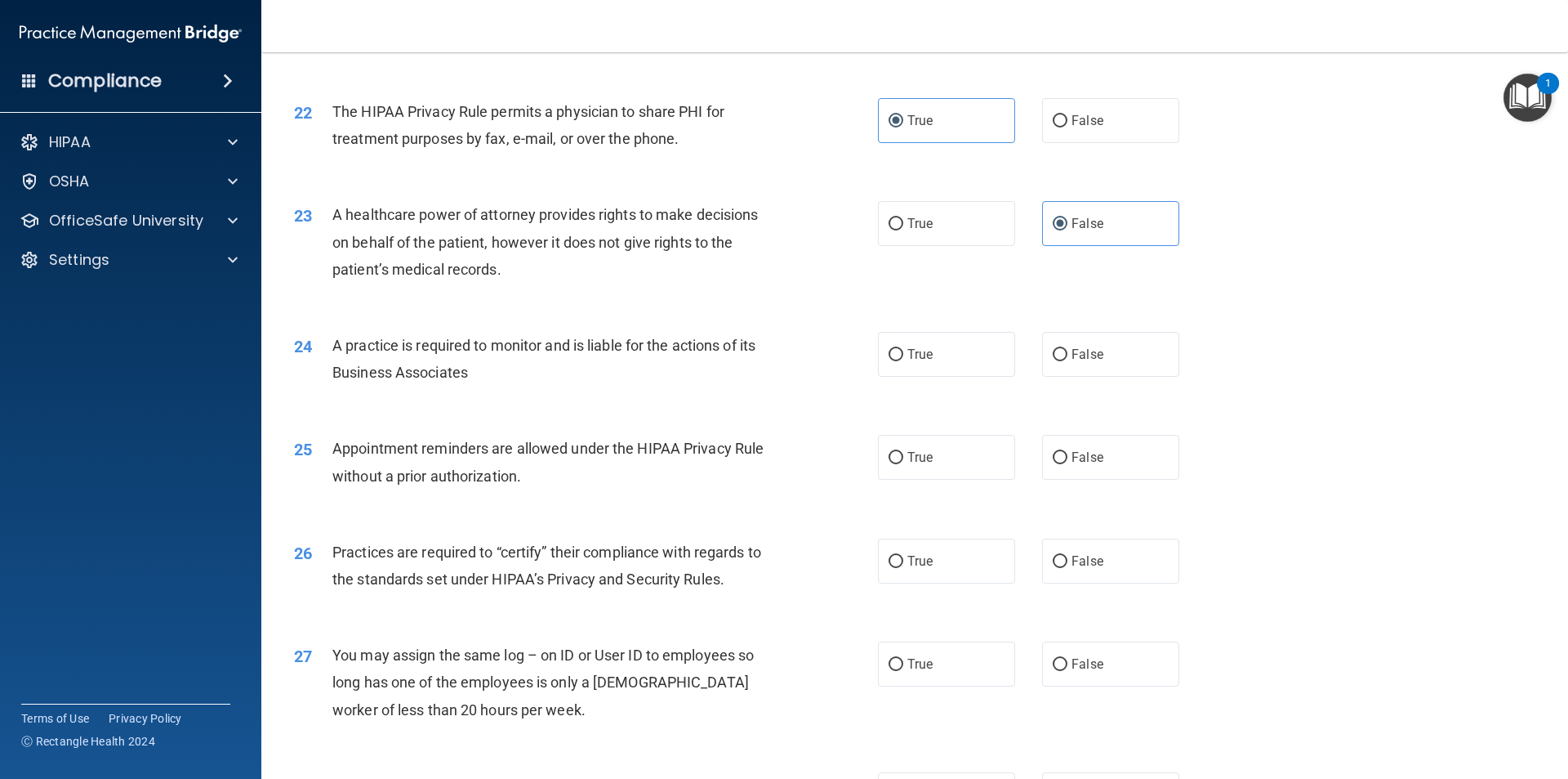
scroll to position [2614, 0]
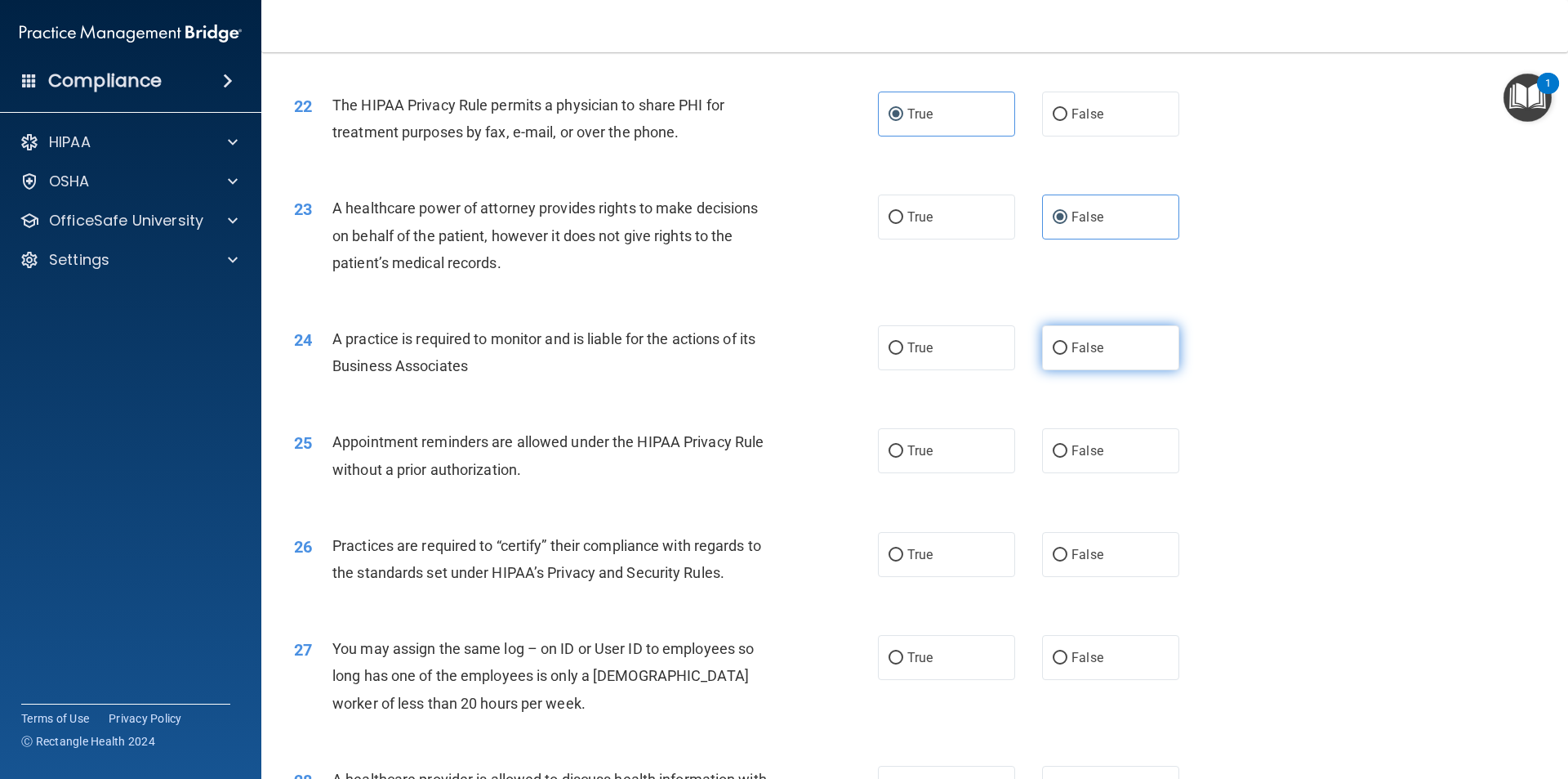
click at [782, 351] on label "False" at bounding box center [1110, 348] width 137 height 45
click at [782, 351] on input "False" at bounding box center [1060, 349] width 15 height 12
radio input "true"
click at [782, 448] on label "True" at bounding box center [945, 451] width 137 height 45
click at [782, 448] on input "True" at bounding box center [895, 451] width 15 height 12
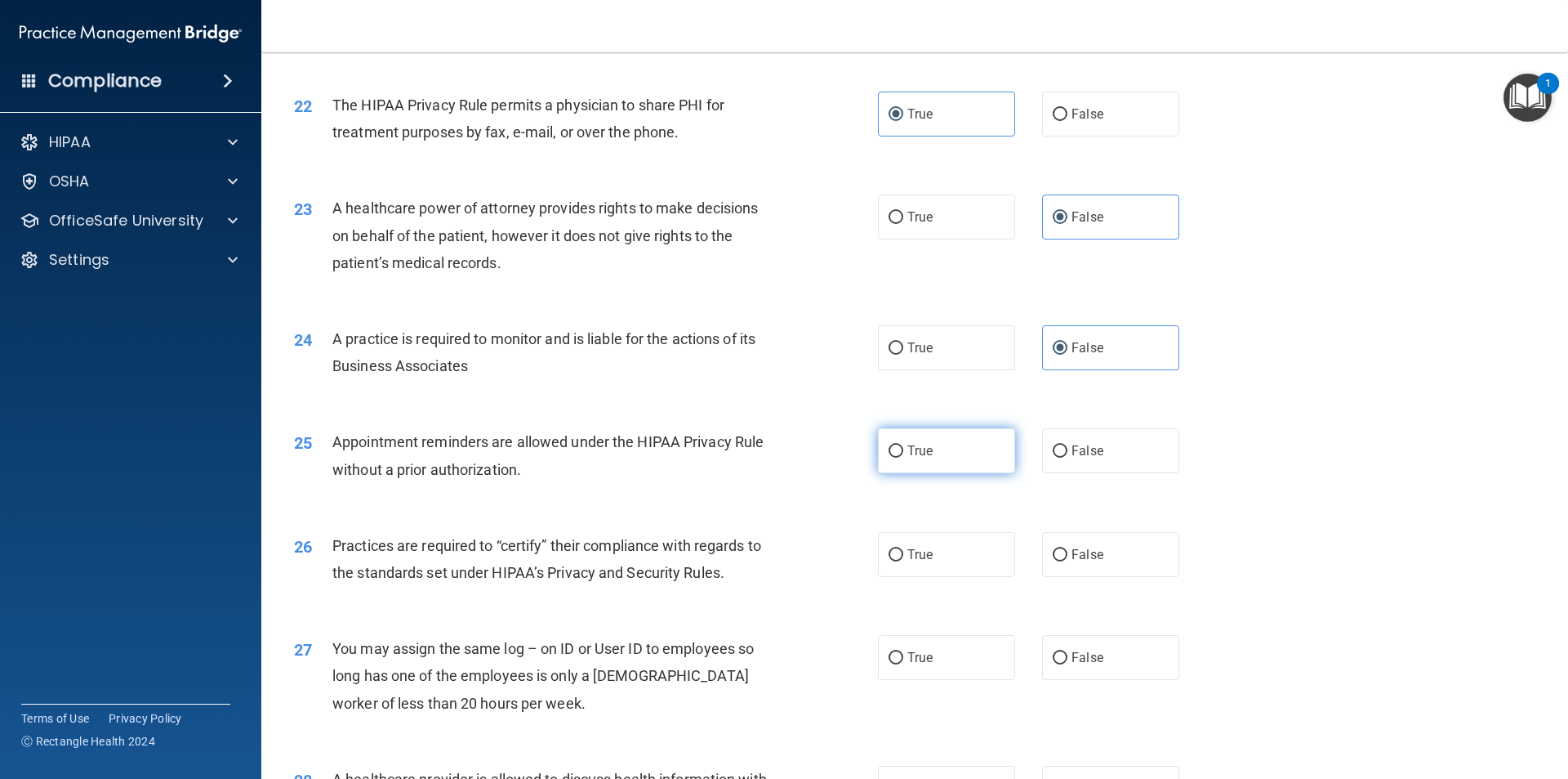
radio input "true"
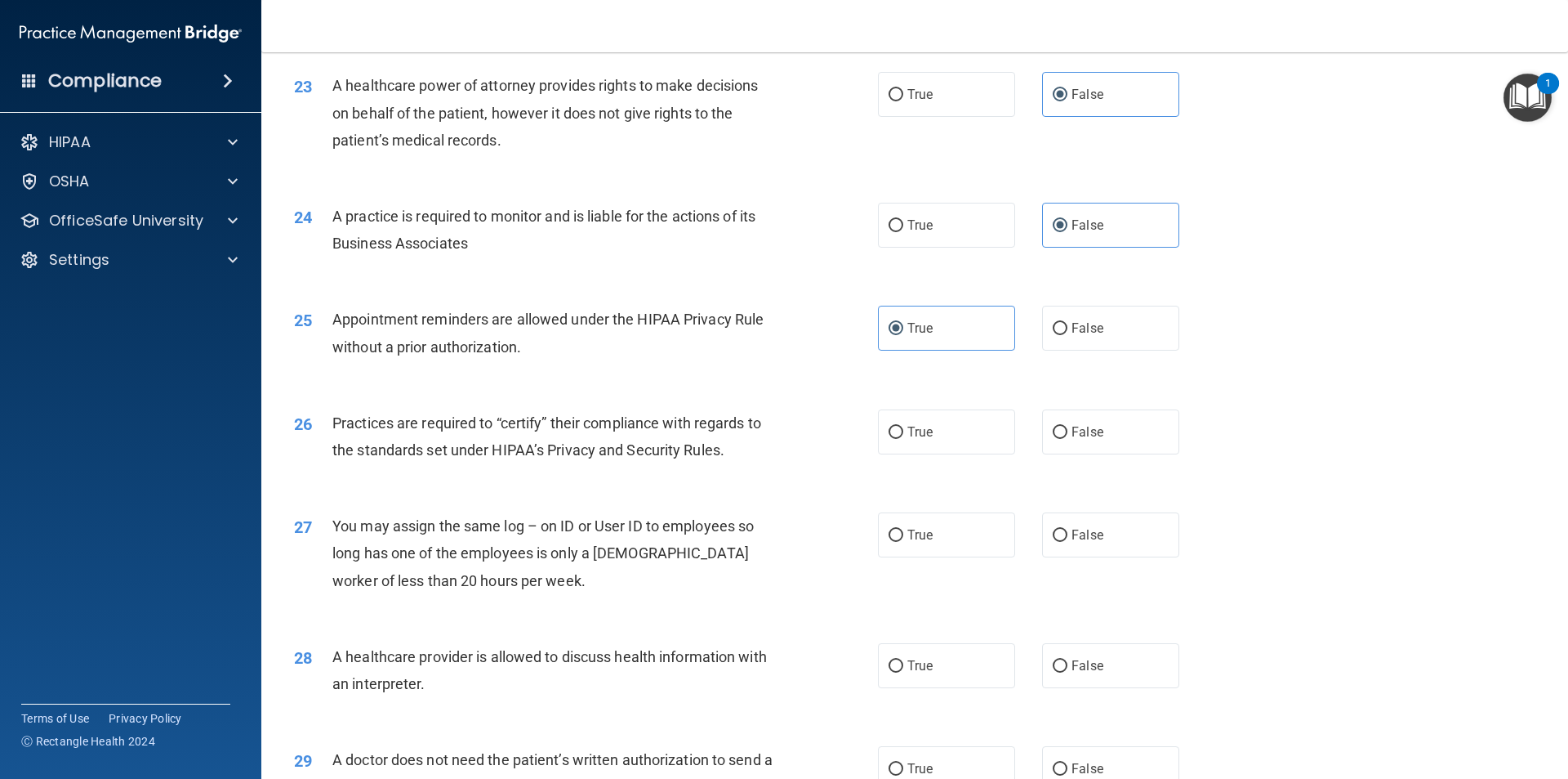
scroll to position [2777, 0]
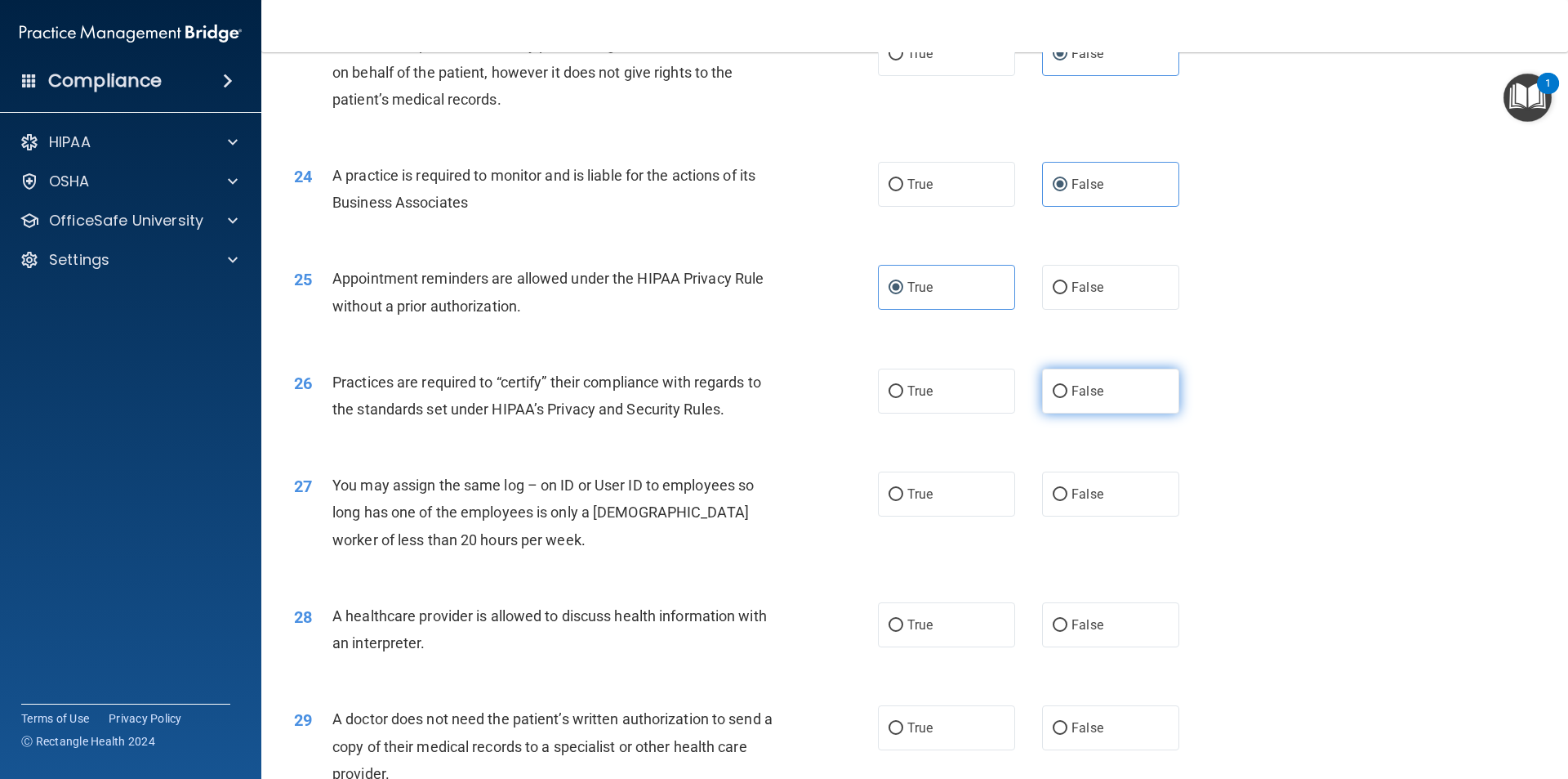
click at [782, 404] on label "False" at bounding box center [1110, 391] width 137 height 45
click at [782, 398] on input "False" at bounding box center [1060, 392] width 15 height 12
radio input "true"
click at [782, 495] on span "False" at bounding box center [1087, 494] width 32 height 16
click at [782, 495] on input "False" at bounding box center [1060, 495] width 15 height 12
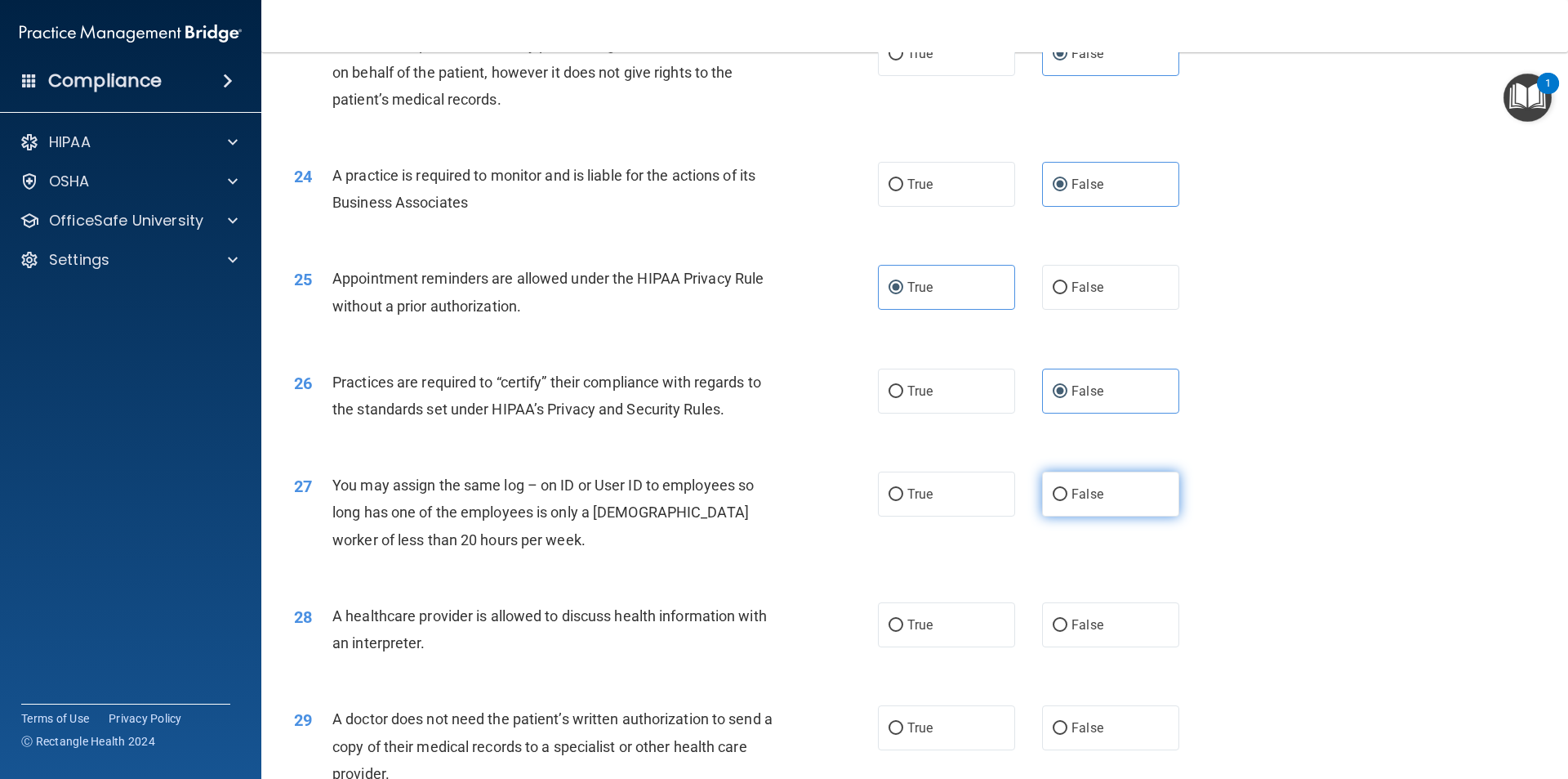
radio input "true"
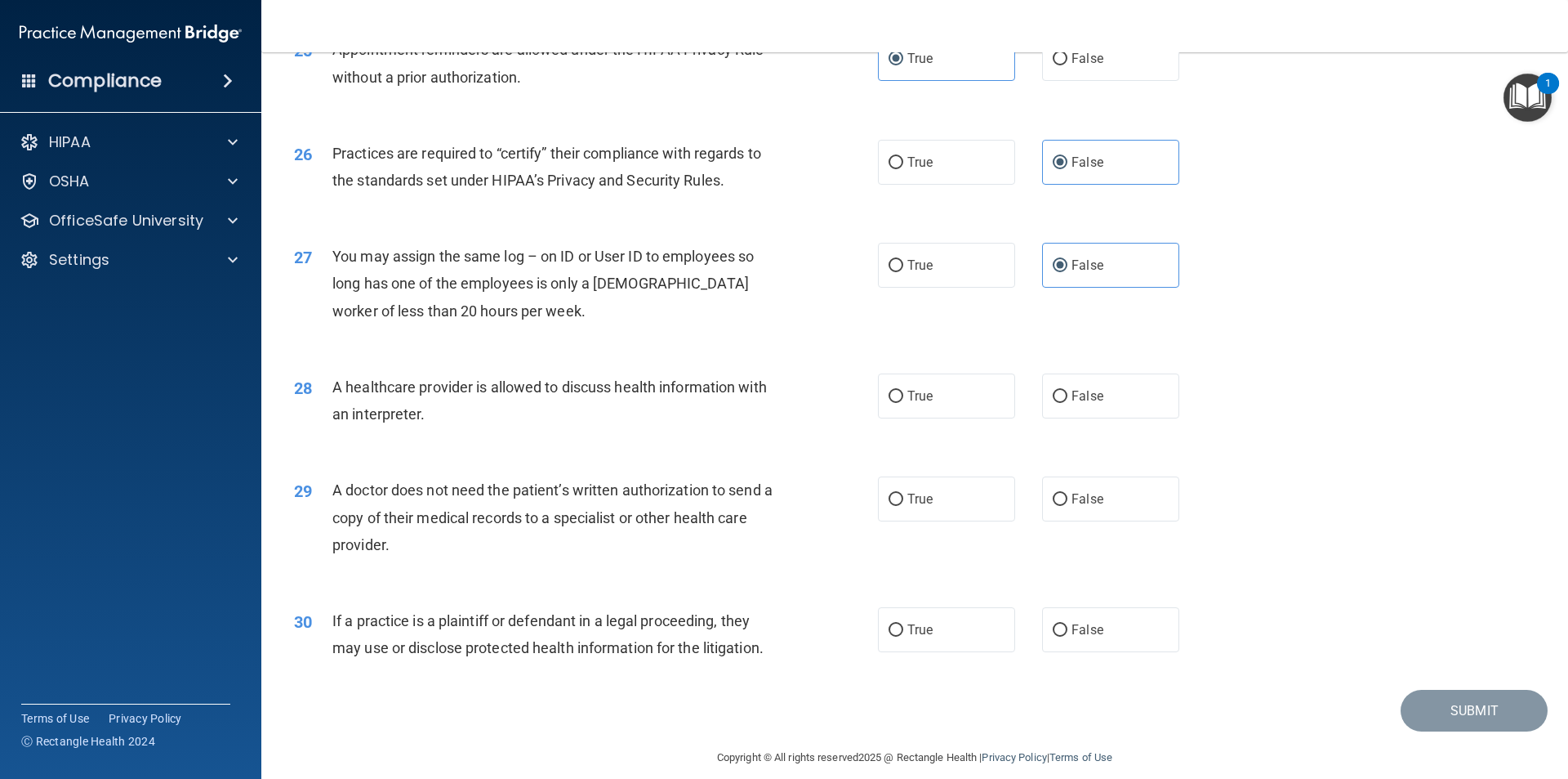
scroll to position [3022, 0]
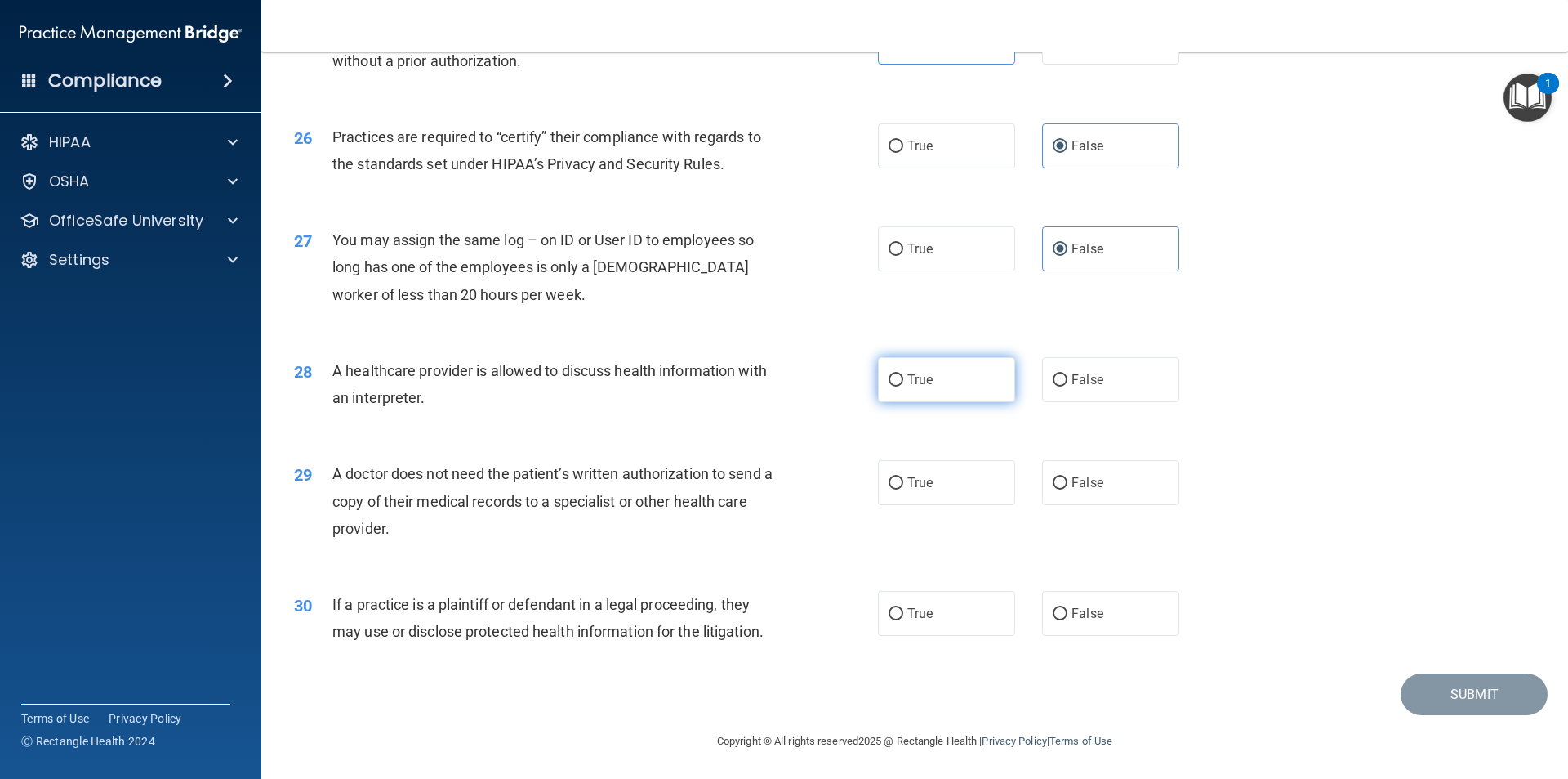
click at [782, 386] on span "True" at bounding box center [920, 379] width 26 height 16
click at [782, 386] on input "True" at bounding box center [895, 380] width 15 height 12
radio input "true"
click at [782, 490] on label "True" at bounding box center [945, 483] width 137 height 45
click at [782, 490] on input "True" at bounding box center [895, 483] width 15 height 12
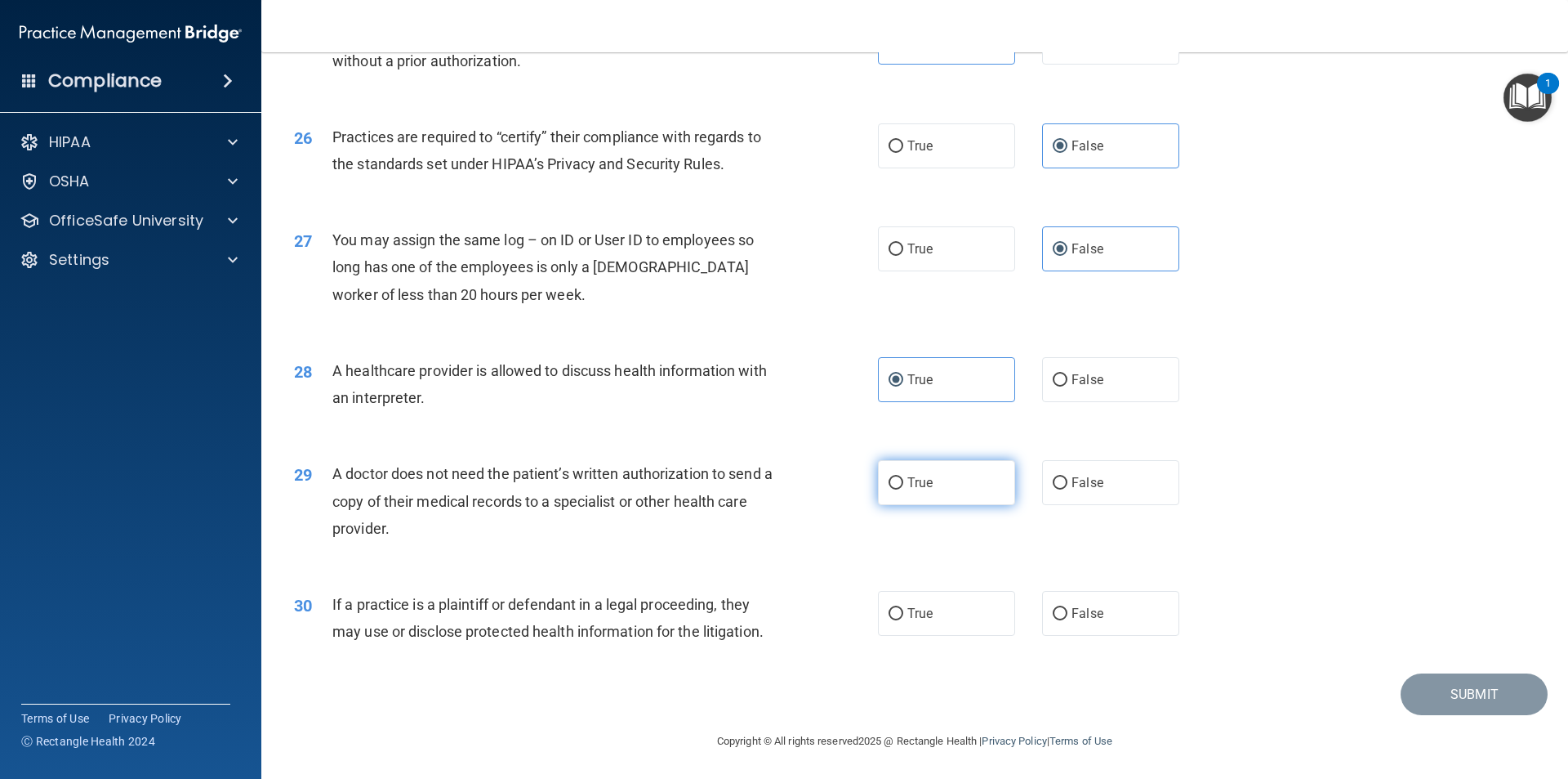
radio input "true"
click at [782, 612] on span "True" at bounding box center [920, 613] width 26 height 16
click at [782, 612] on input "True" at bounding box center [895, 614] width 15 height 12
radio input "true"
click at [782, 700] on button "Submit" at bounding box center [1473, 694] width 147 height 41
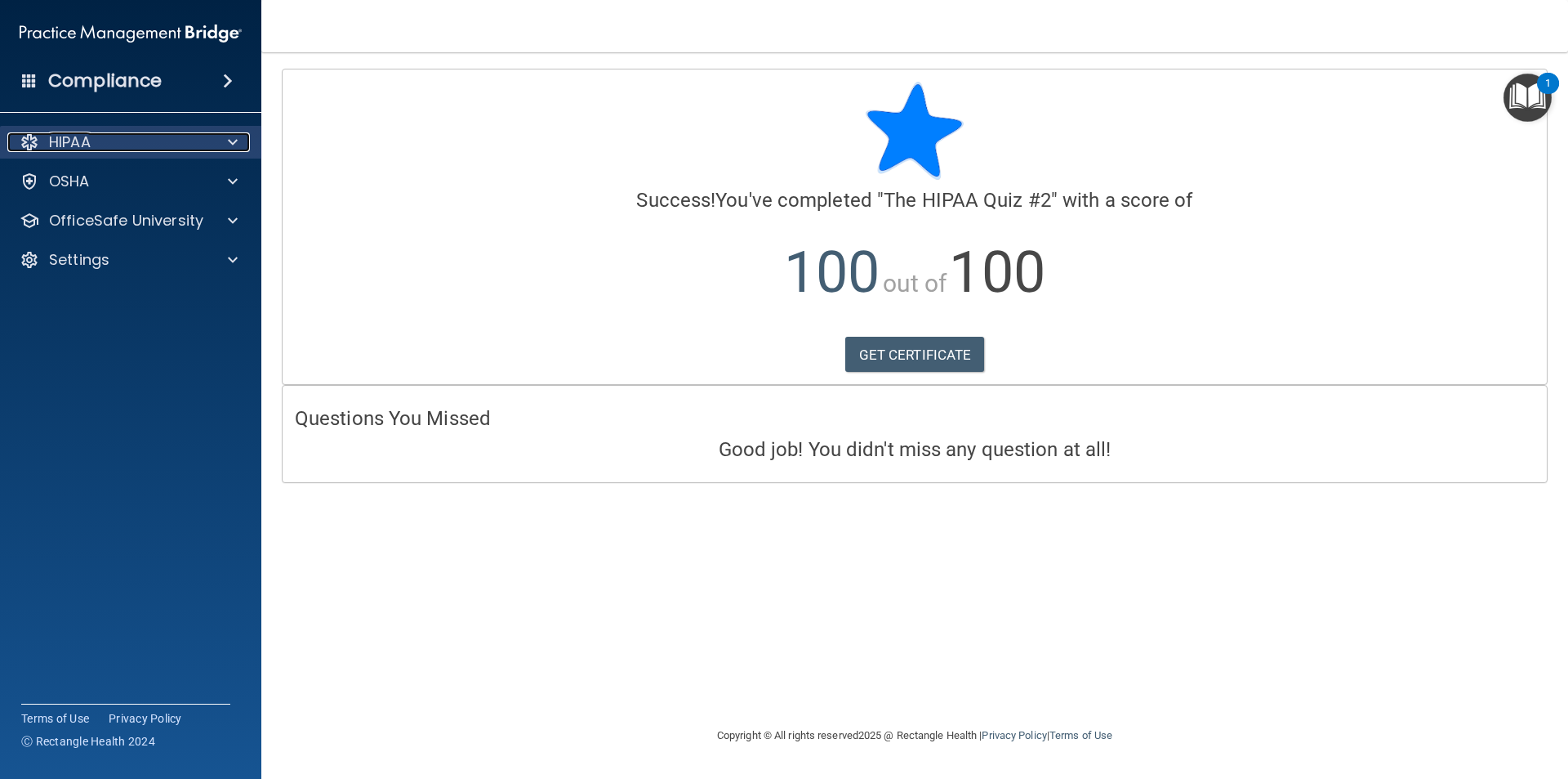
click at [88, 144] on p "HIPAA" at bounding box center [70, 142] width 41 height 20
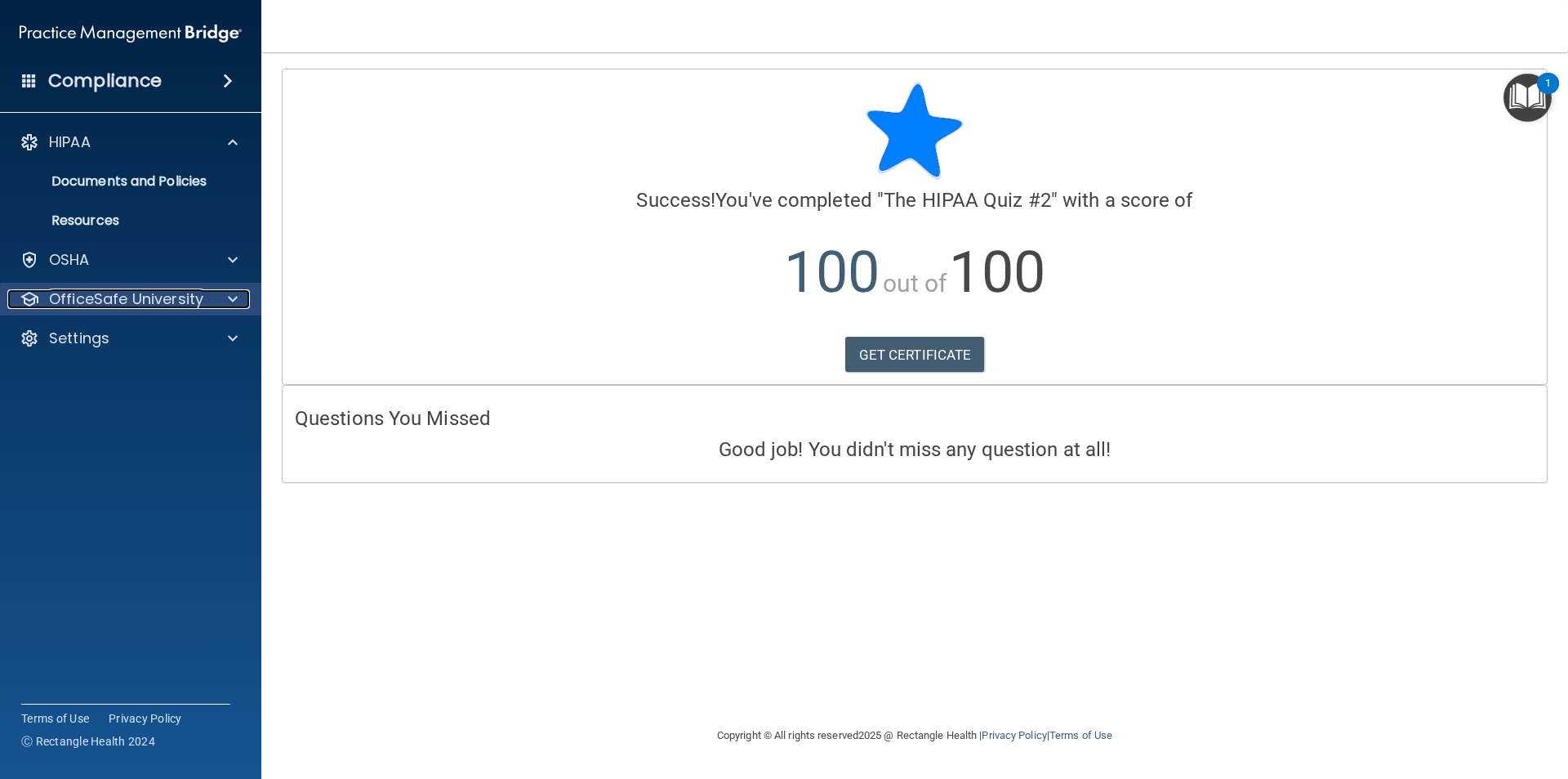
click at [178, 302] on p "OfficeSafe University" at bounding box center [126, 299] width 154 height 20
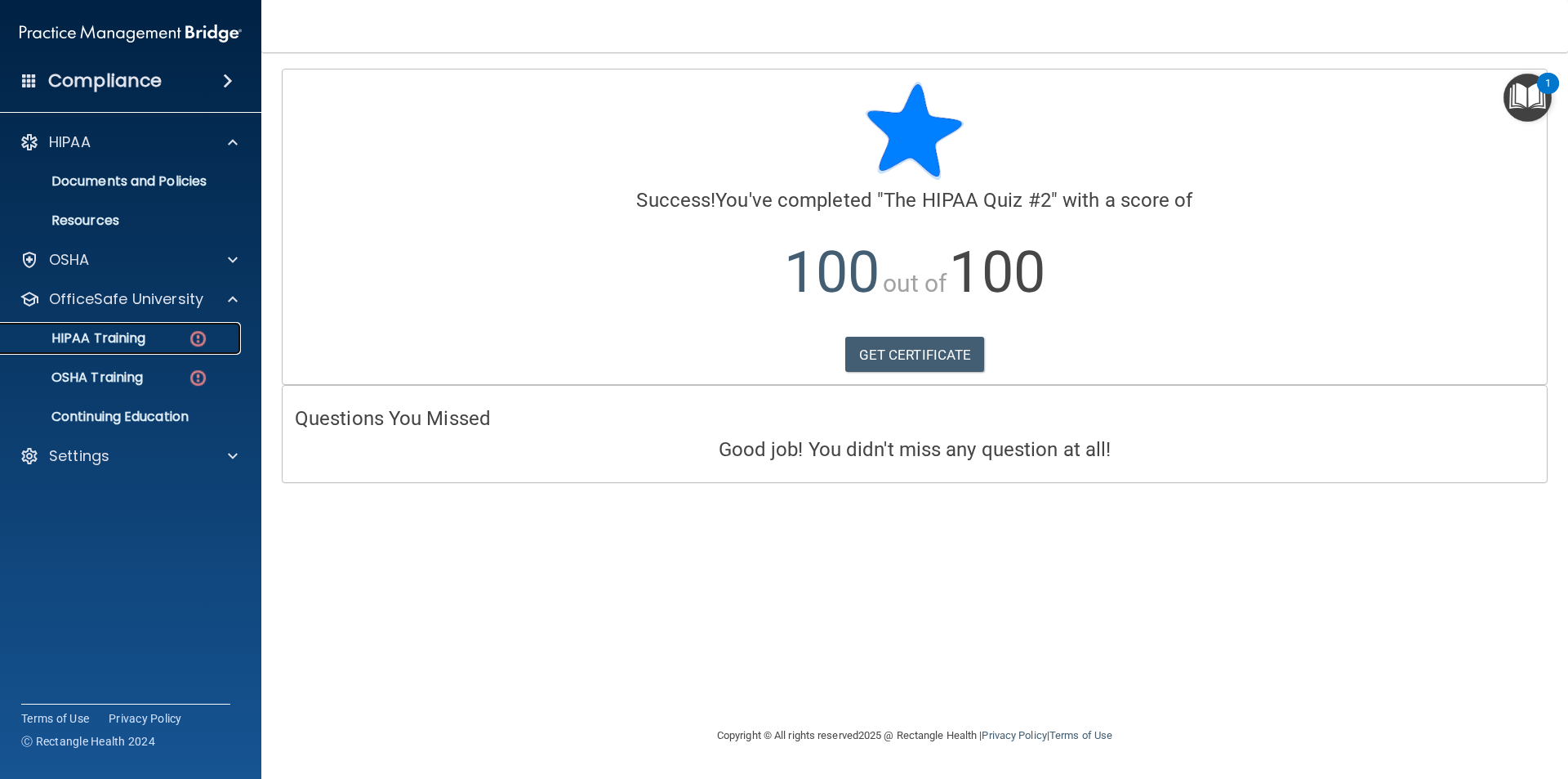
click at [140, 334] on p "HIPAA Training" at bounding box center [78, 338] width 135 height 17
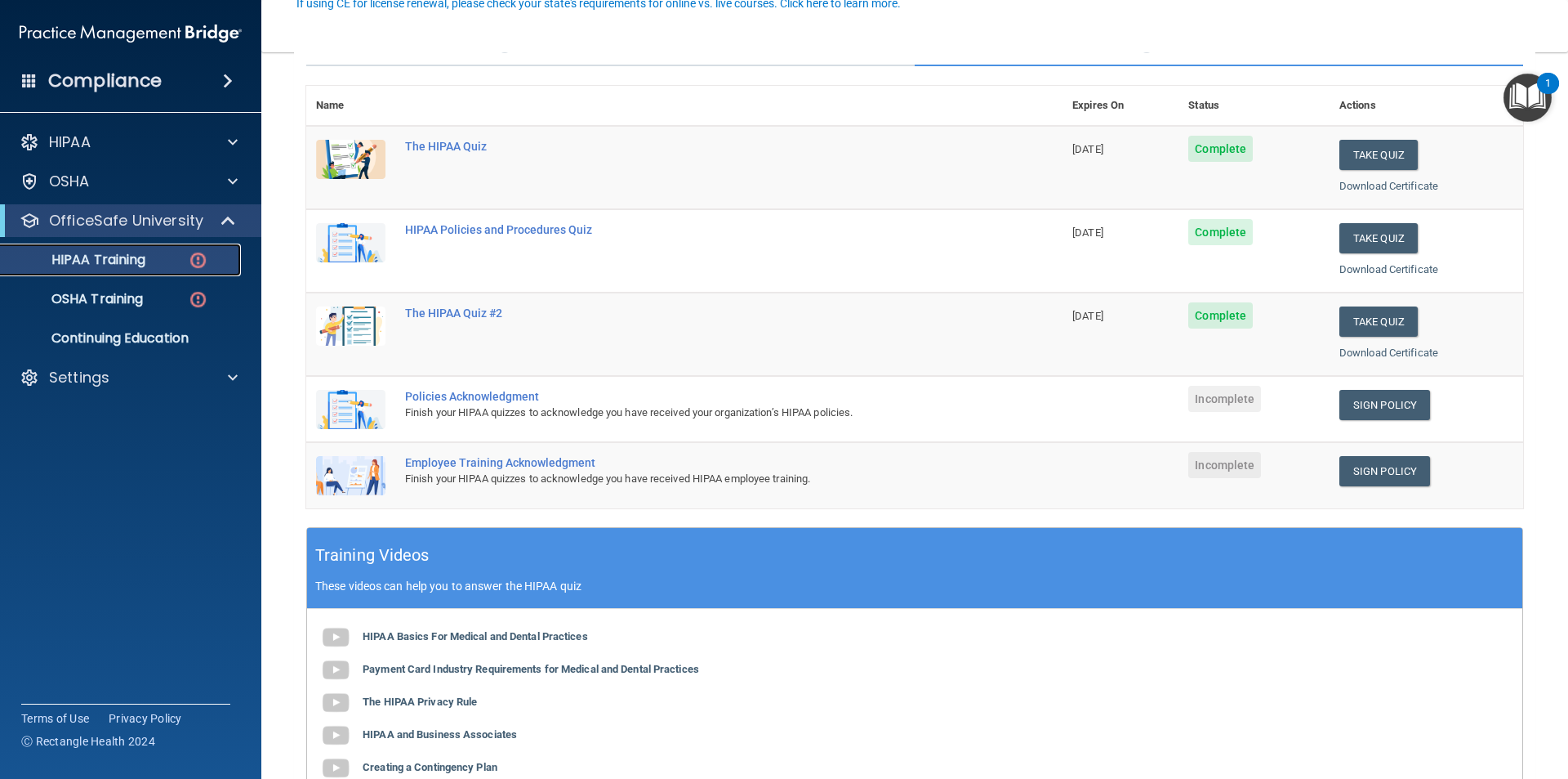
scroll to position [163, 0]
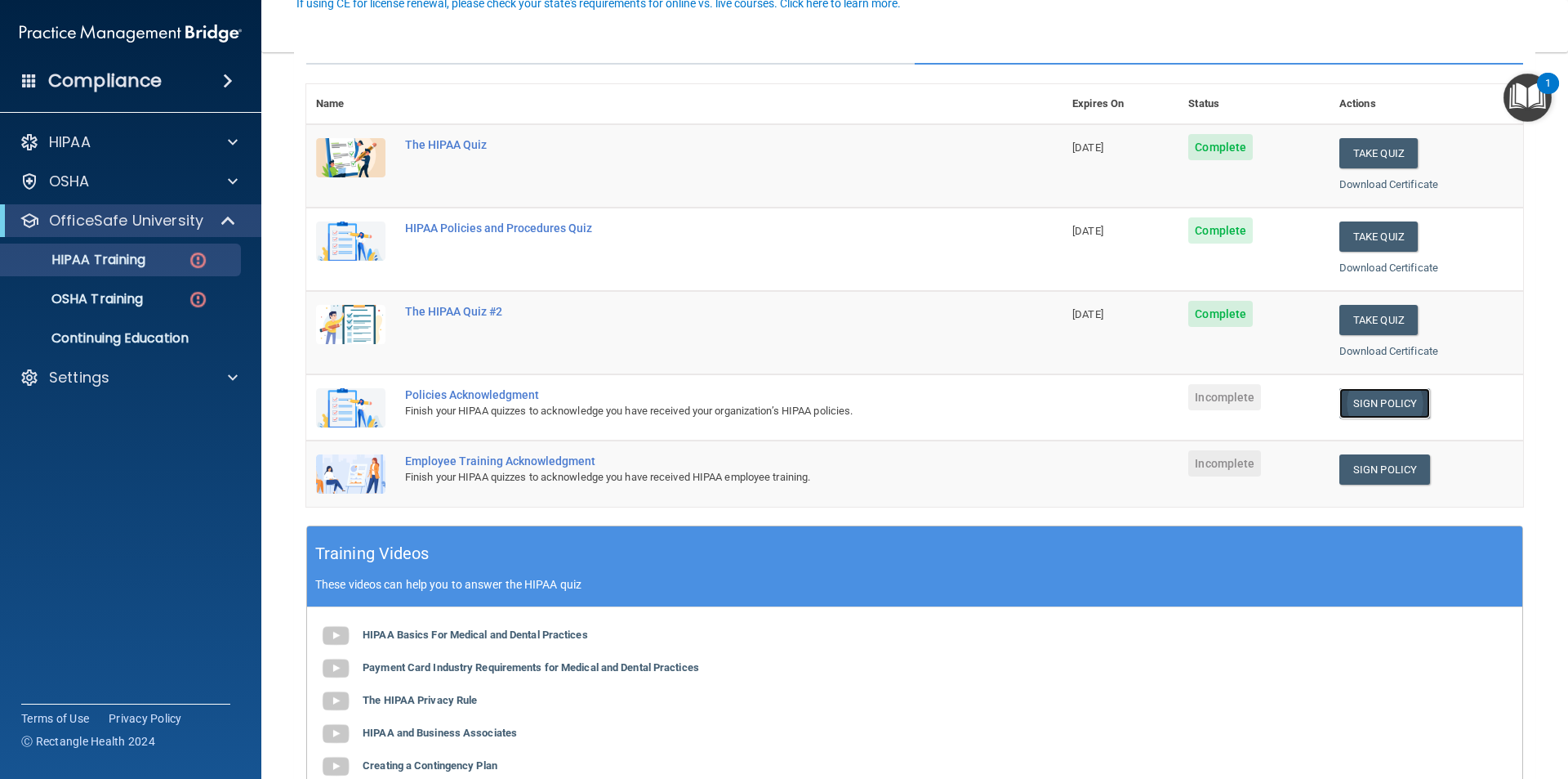
click at [782, 402] on link "Sign Policy" at bounding box center [1384, 403] width 91 height 31
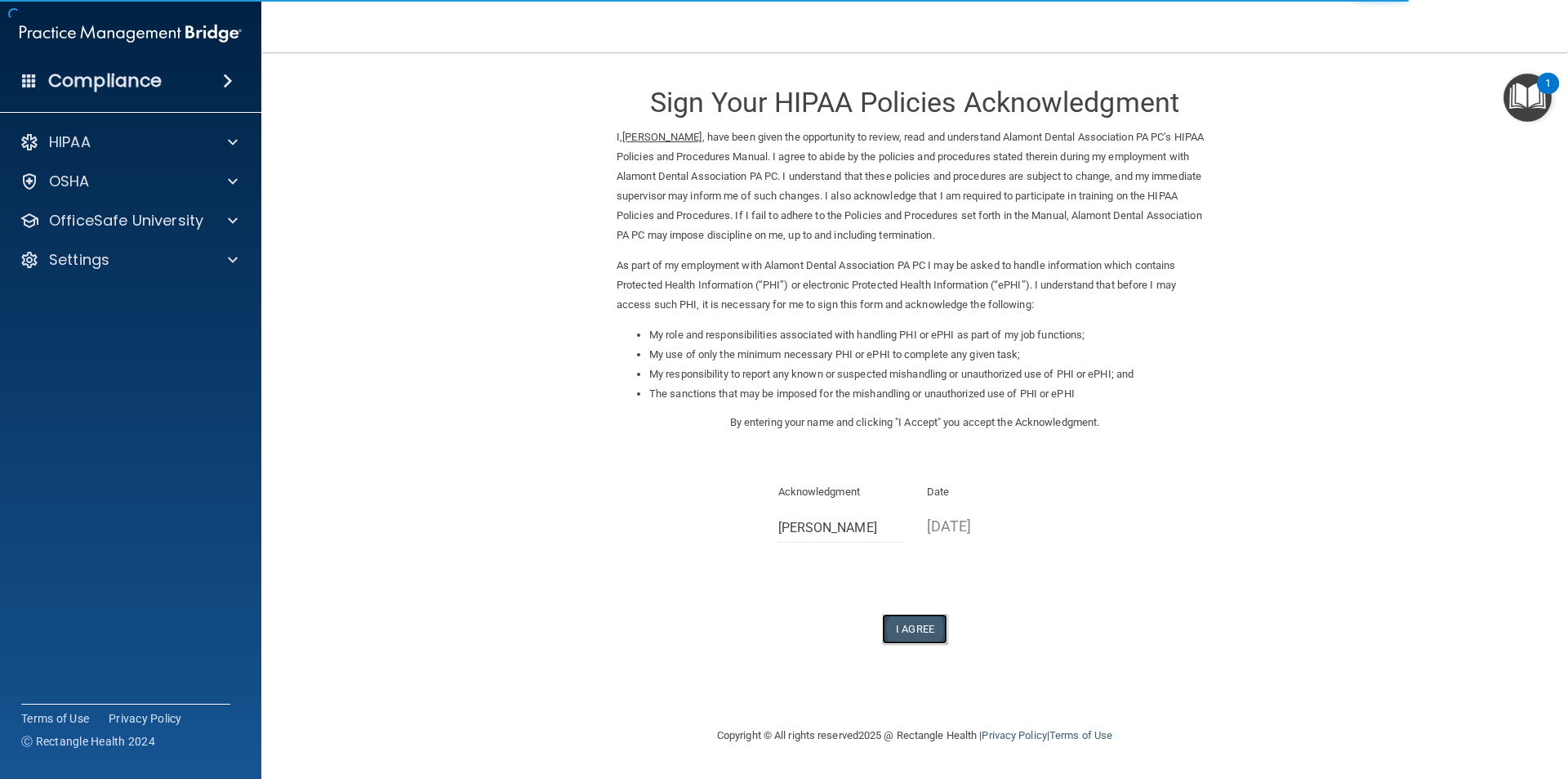
click at [901, 632] on button "I Agree" at bounding box center [915, 628] width 65 height 31
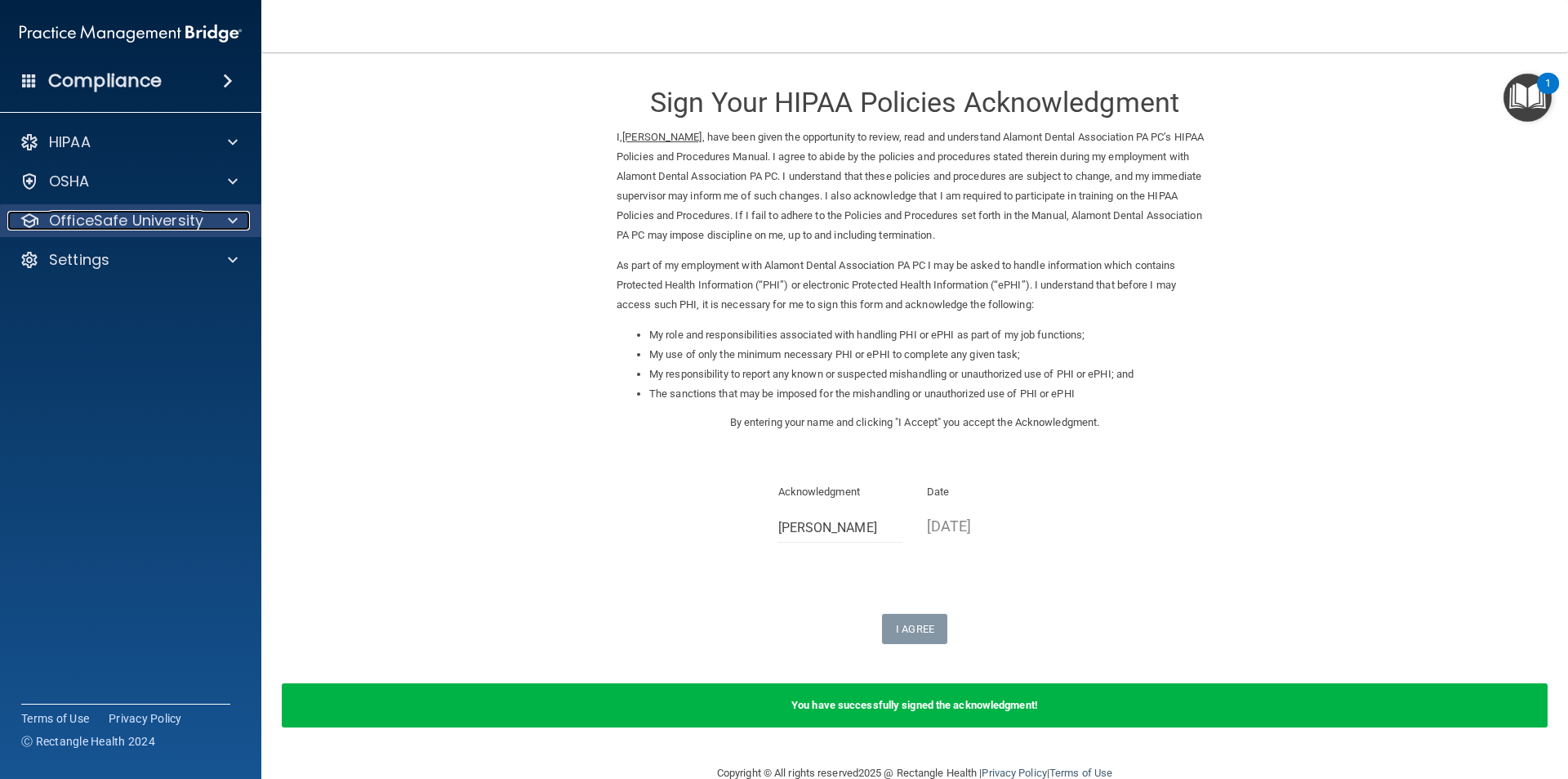
click at [194, 225] on p "OfficeSafe University" at bounding box center [126, 220] width 154 height 20
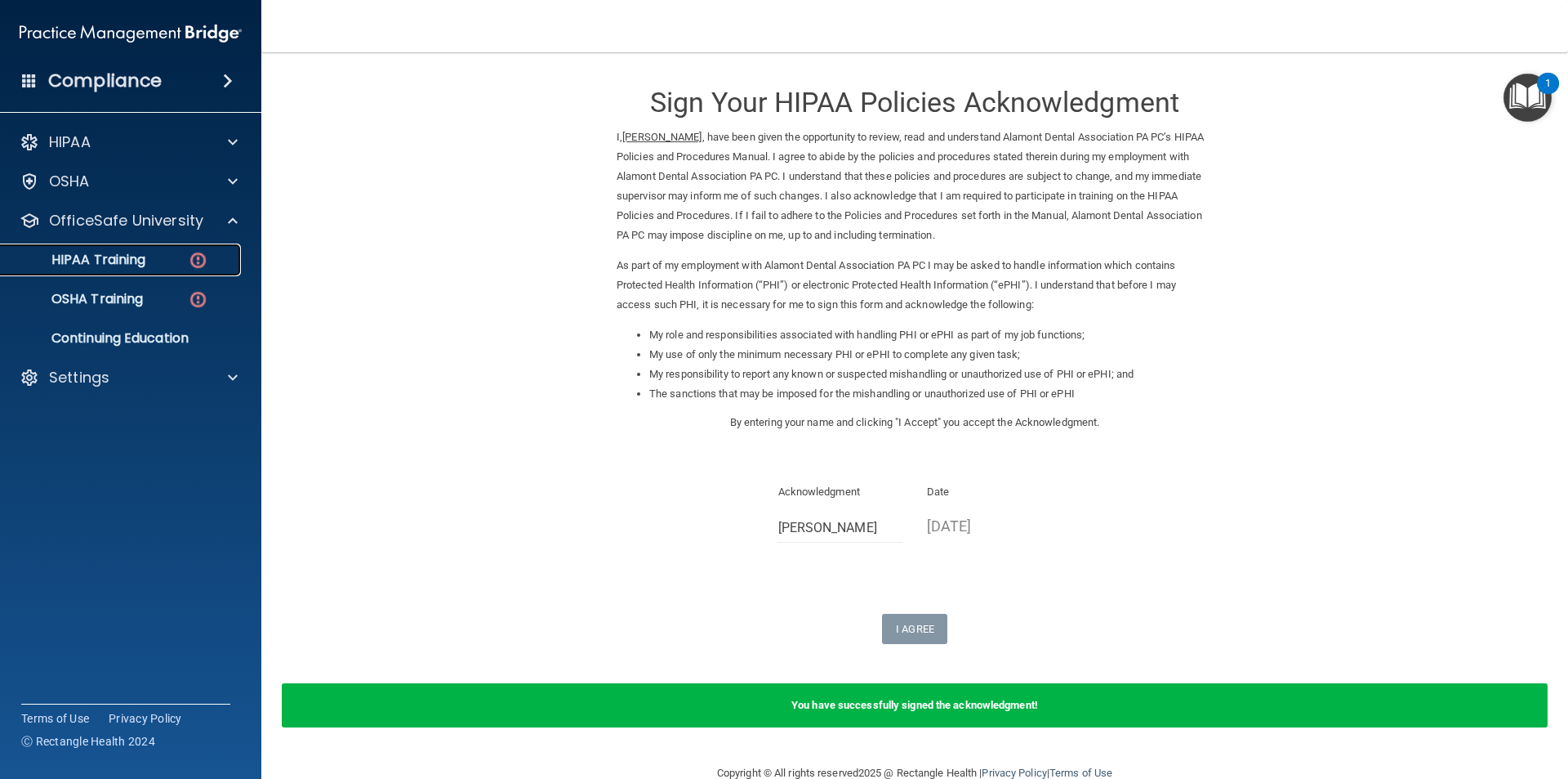
click at [176, 263] on div "HIPAA Training" at bounding box center [122, 260] width 223 height 17
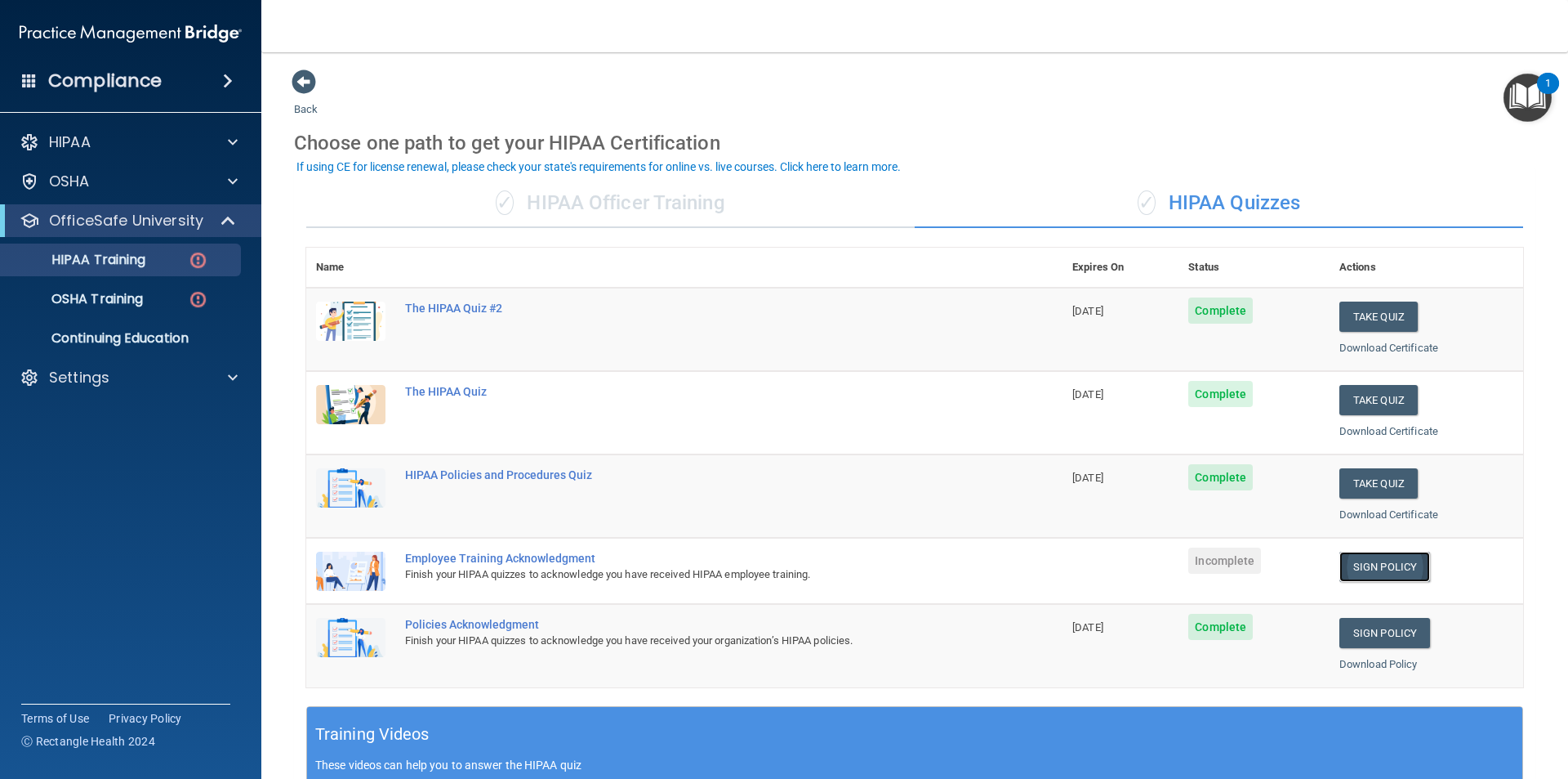
click at [1361, 559] on link "Sign Policy" at bounding box center [1384, 567] width 91 height 31
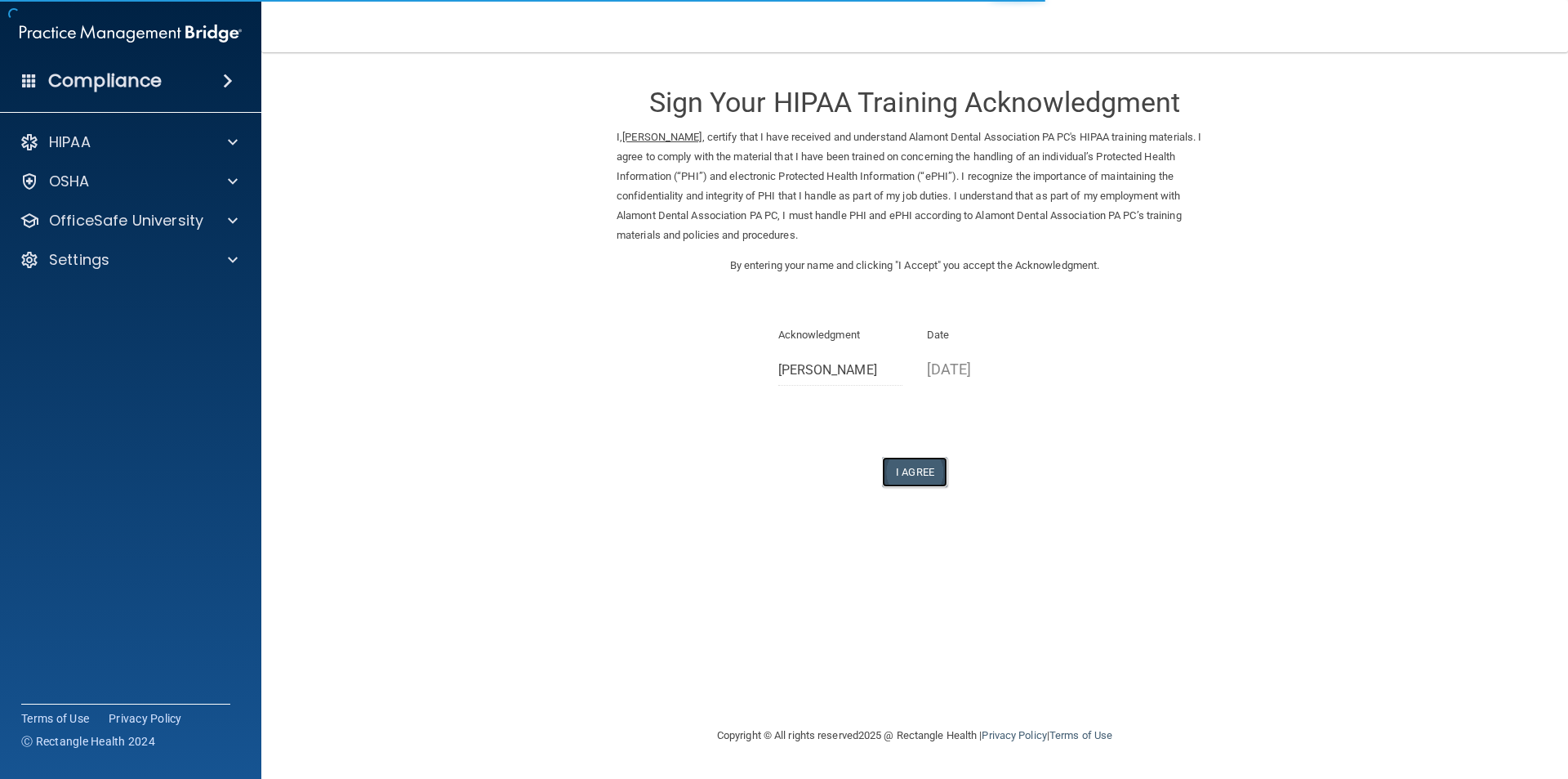
click at [909, 481] on button "I Agree" at bounding box center [915, 472] width 65 height 31
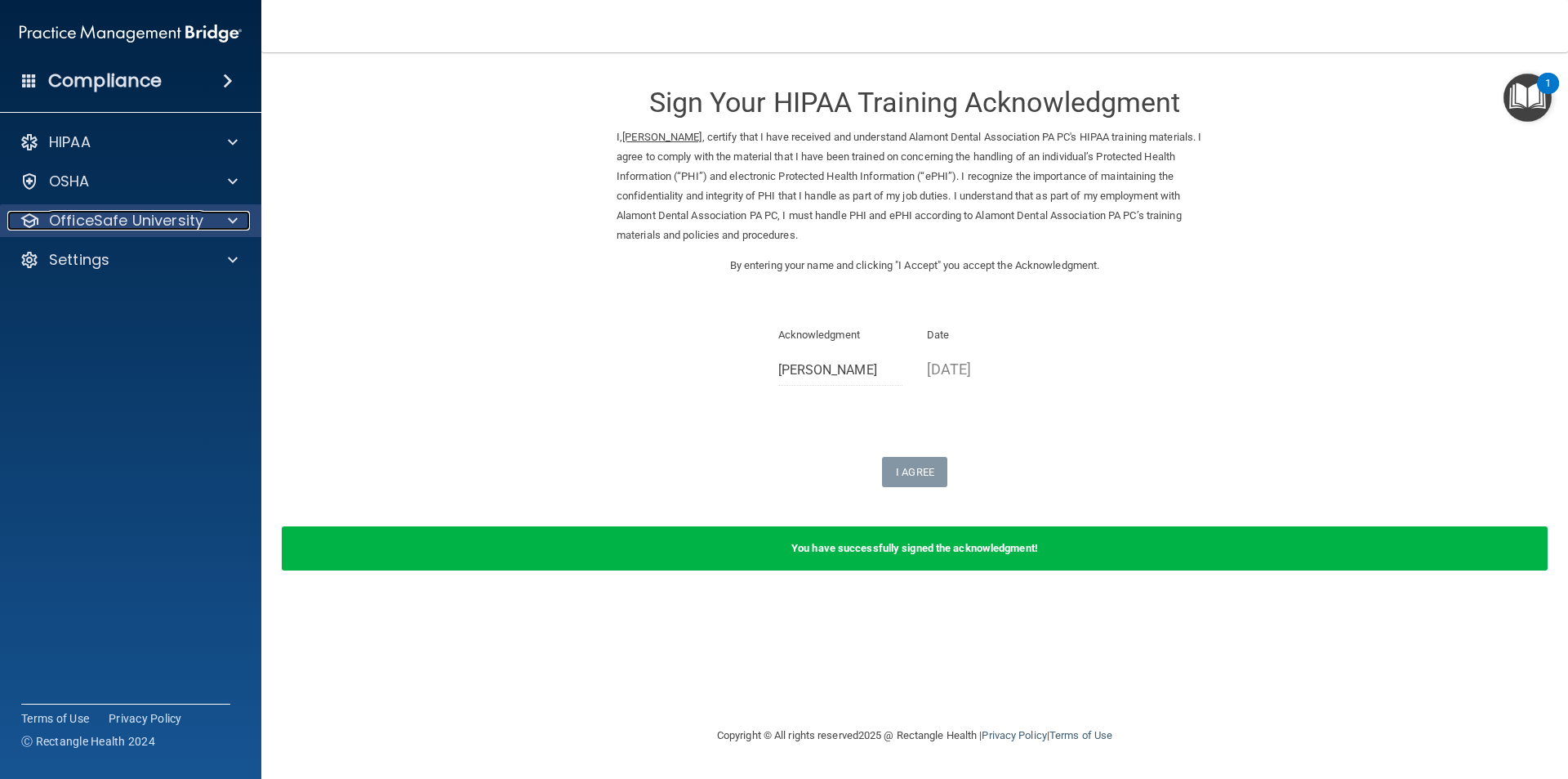
click at [137, 214] on p "OfficeSafe University" at bounding box center [126, 220] width 154 height 20
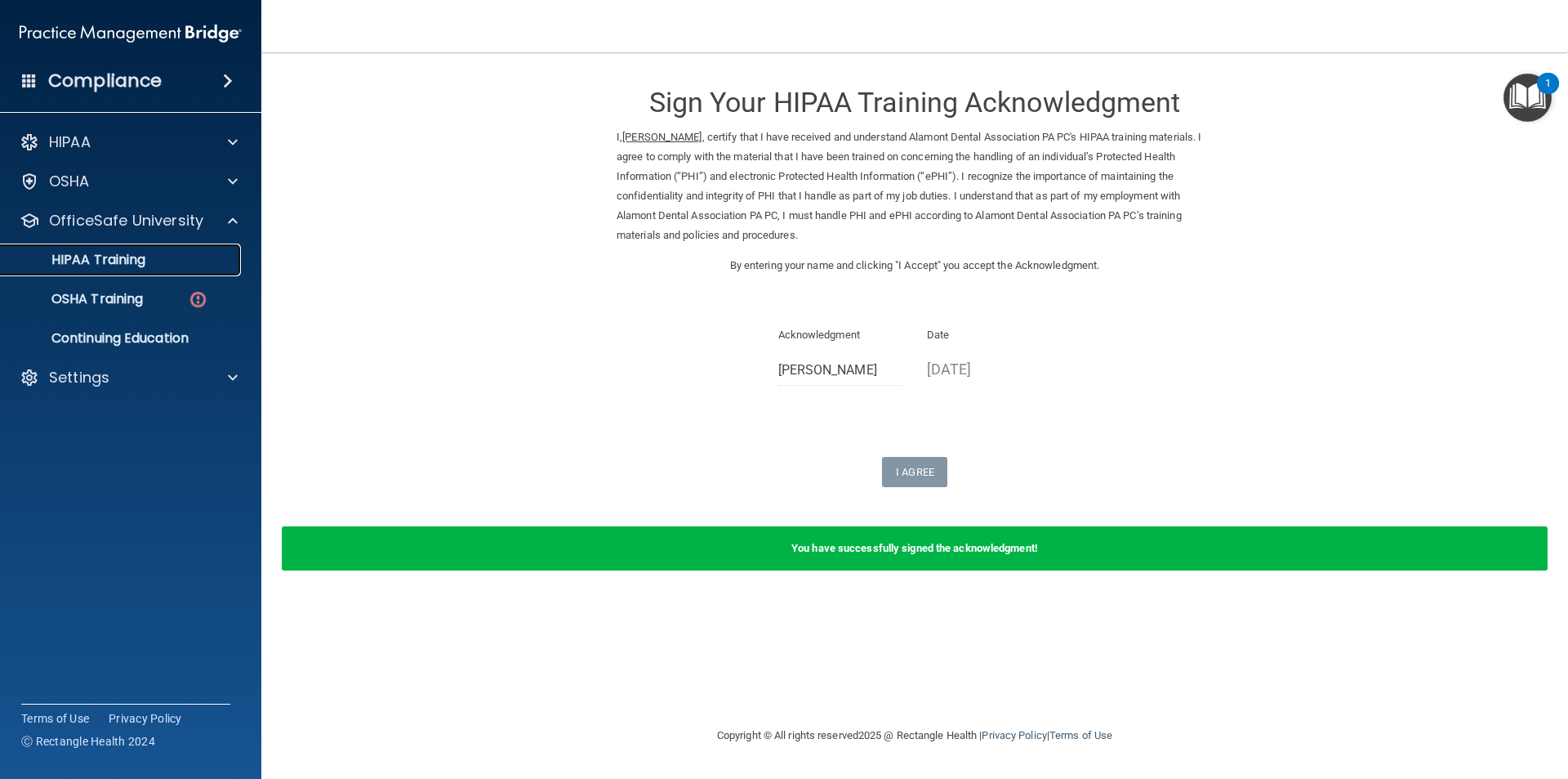
click at [156, 249] on link "HIPAA Training" at bounding box center [112, 260] width 258 height 33
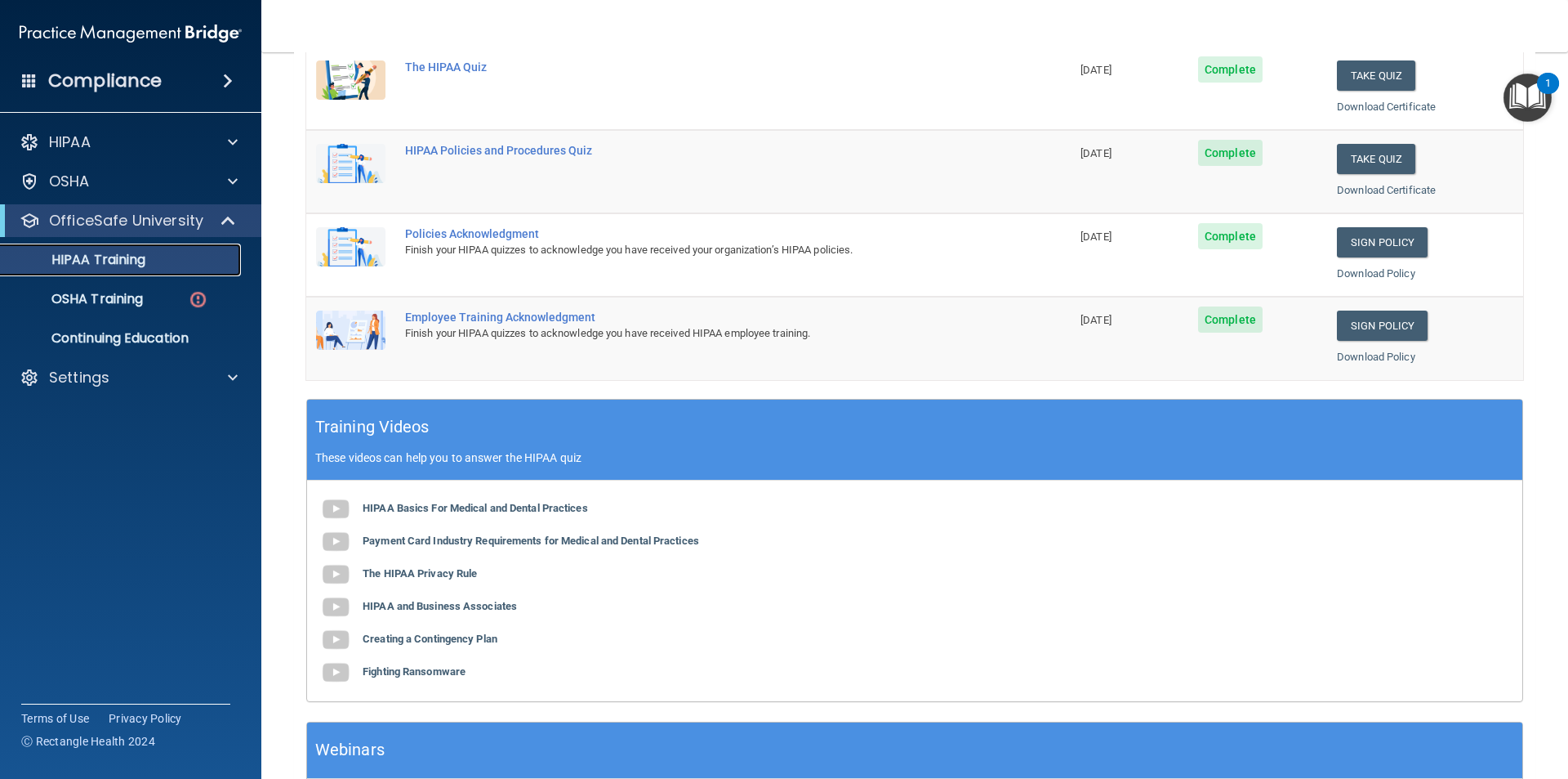
scroll to position [163, 0]
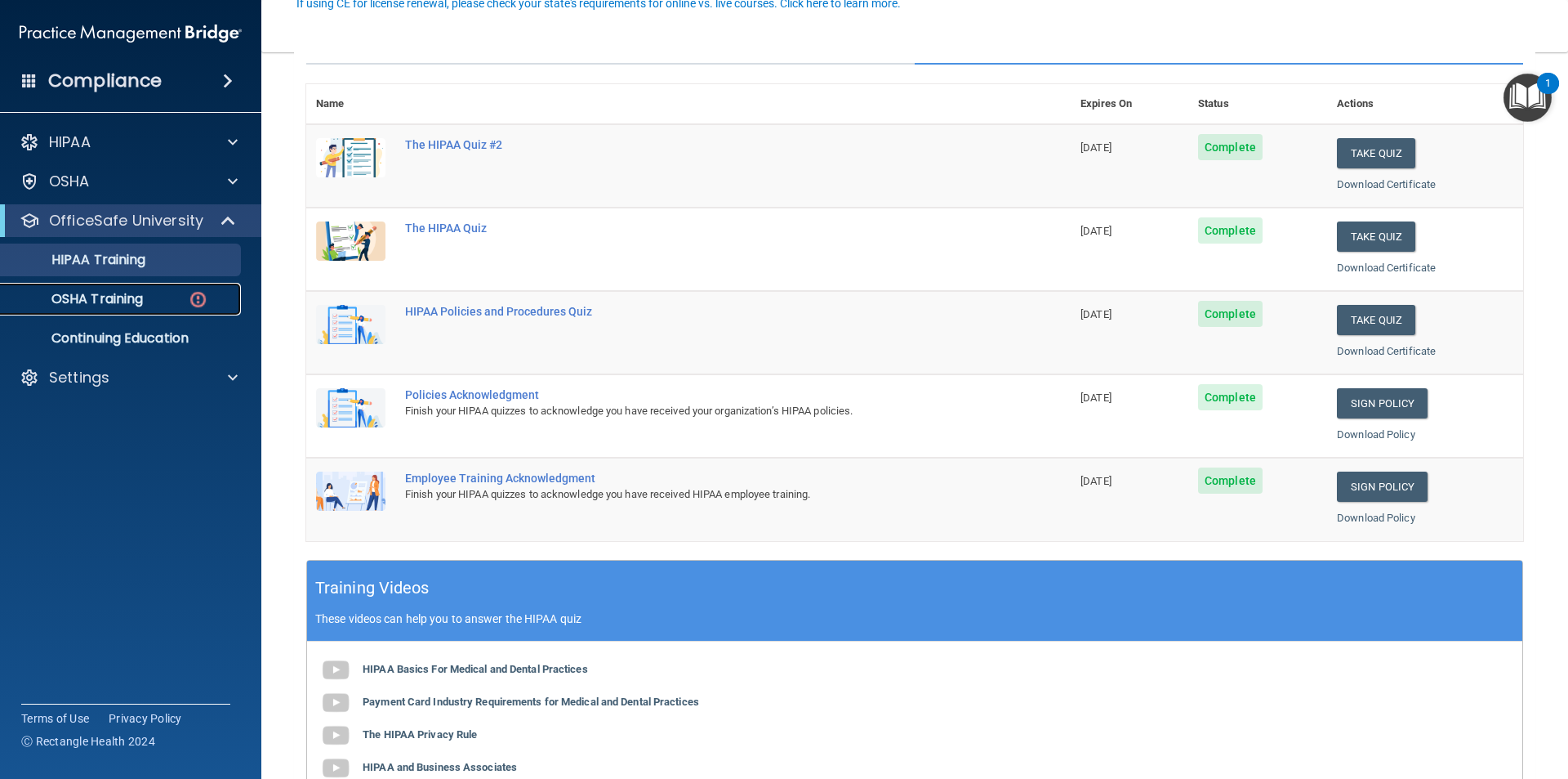
click at [107, 292] on p "OSHA Training" at bounding box center [77, 299] width 132 height 17
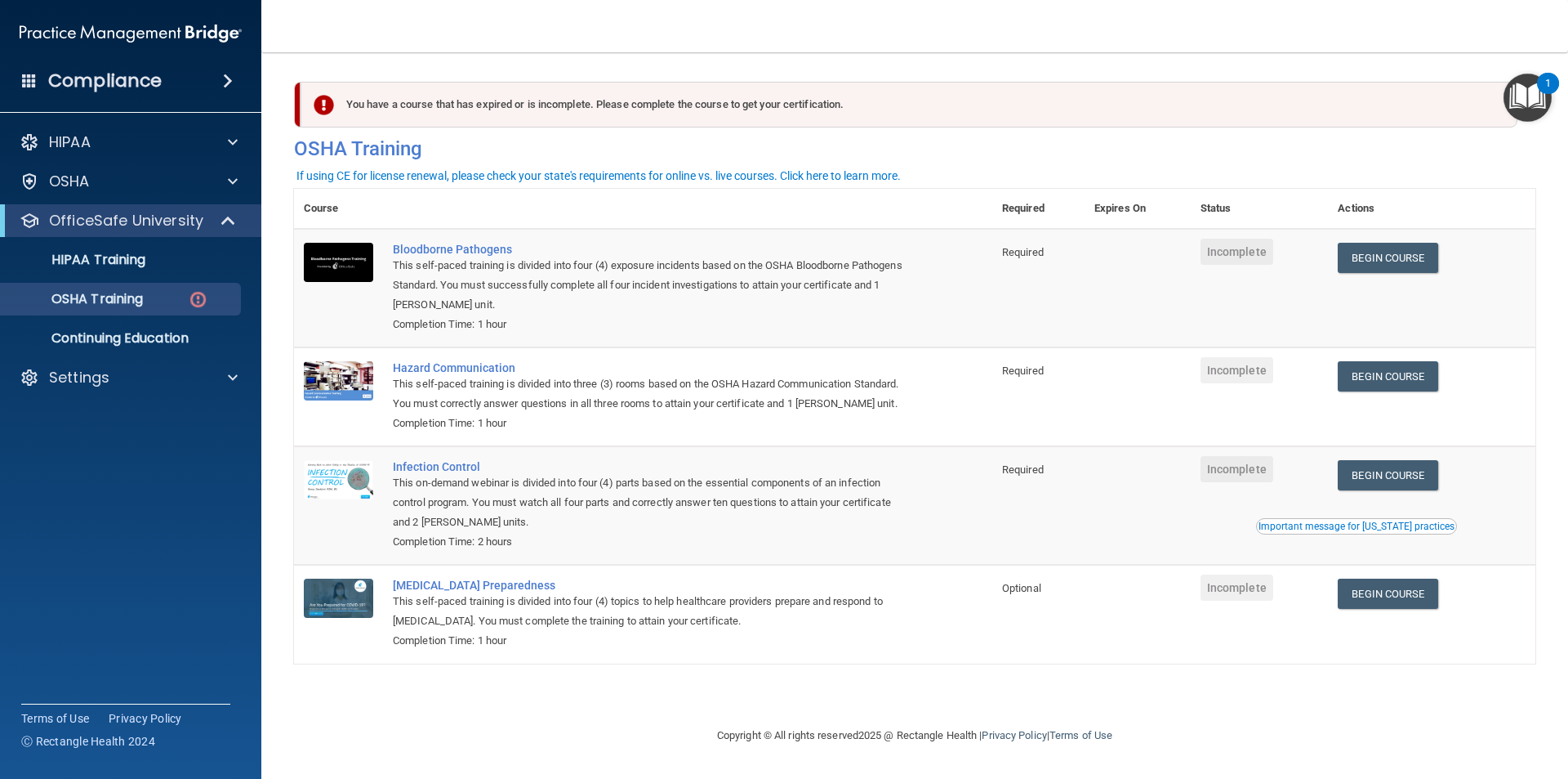
click at [704, 329] on div "Completion Time: 1 hour" at bounding box center [651, 325] width 518 height 20
click at [182, 257] on div "HIPAA Training" at bounding box center [122, 260] width 223 height 17
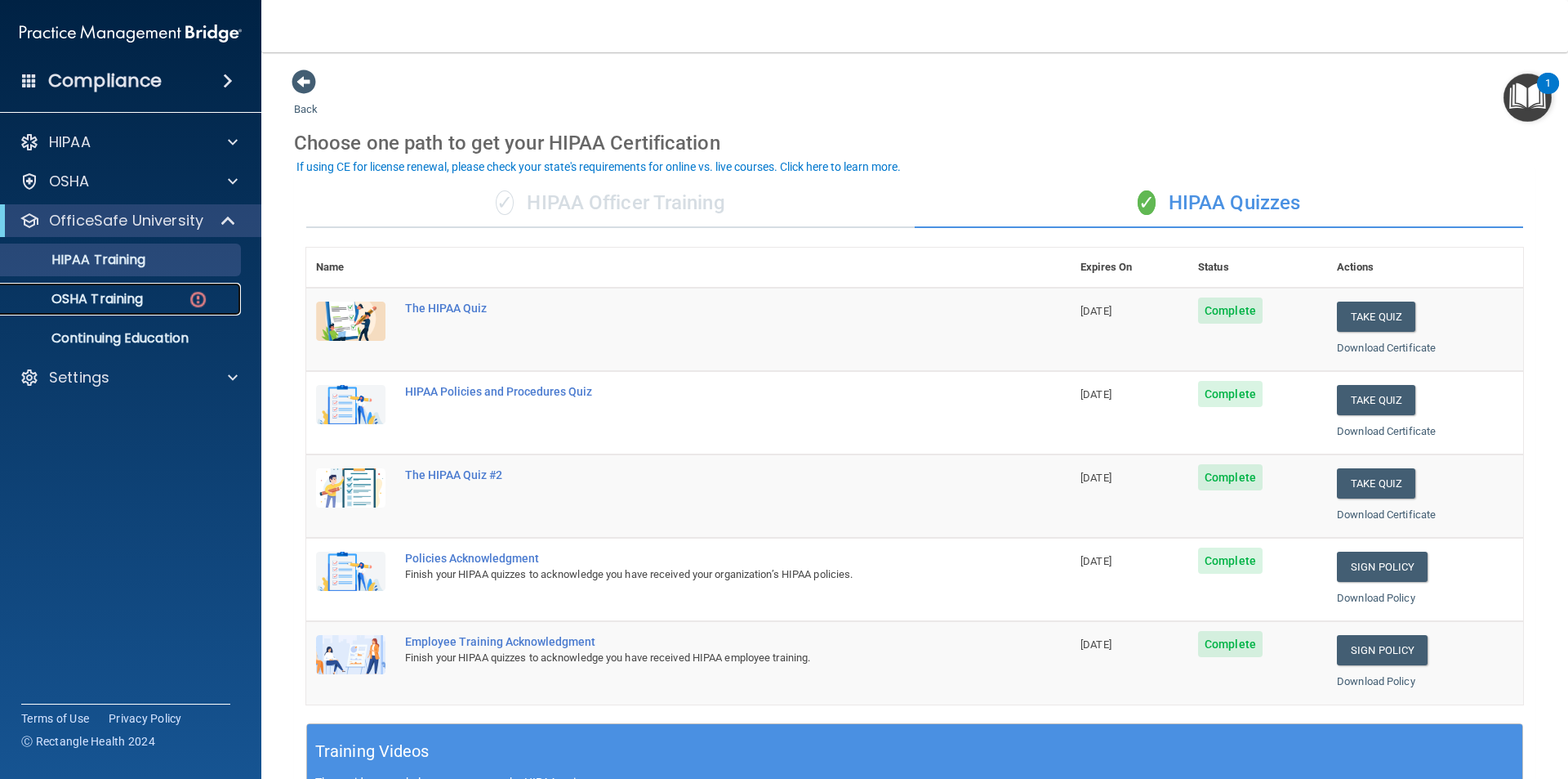
click at [159, 302] on div "OSHA Training" at bounding box center [122, 299] width 223 height 17
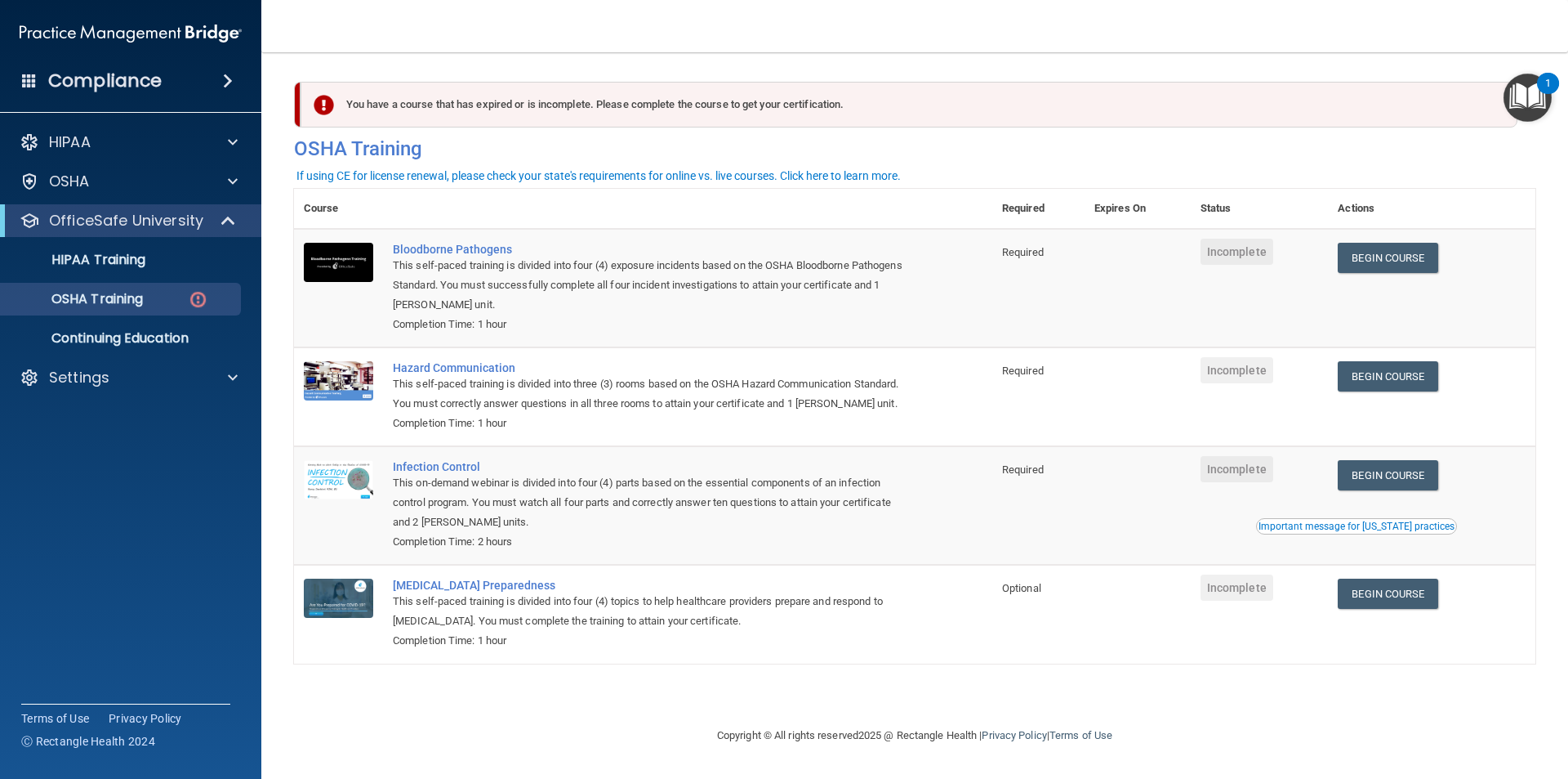
click at [1226, 166] on div "You have a course that has expired or is incomplete. Please complete the course…" at bounding box center [914, 125] width 1265 height 88
click at [1380, 266] on link "Begin Course" at bounding box center [1386, 258] width 100 height 31
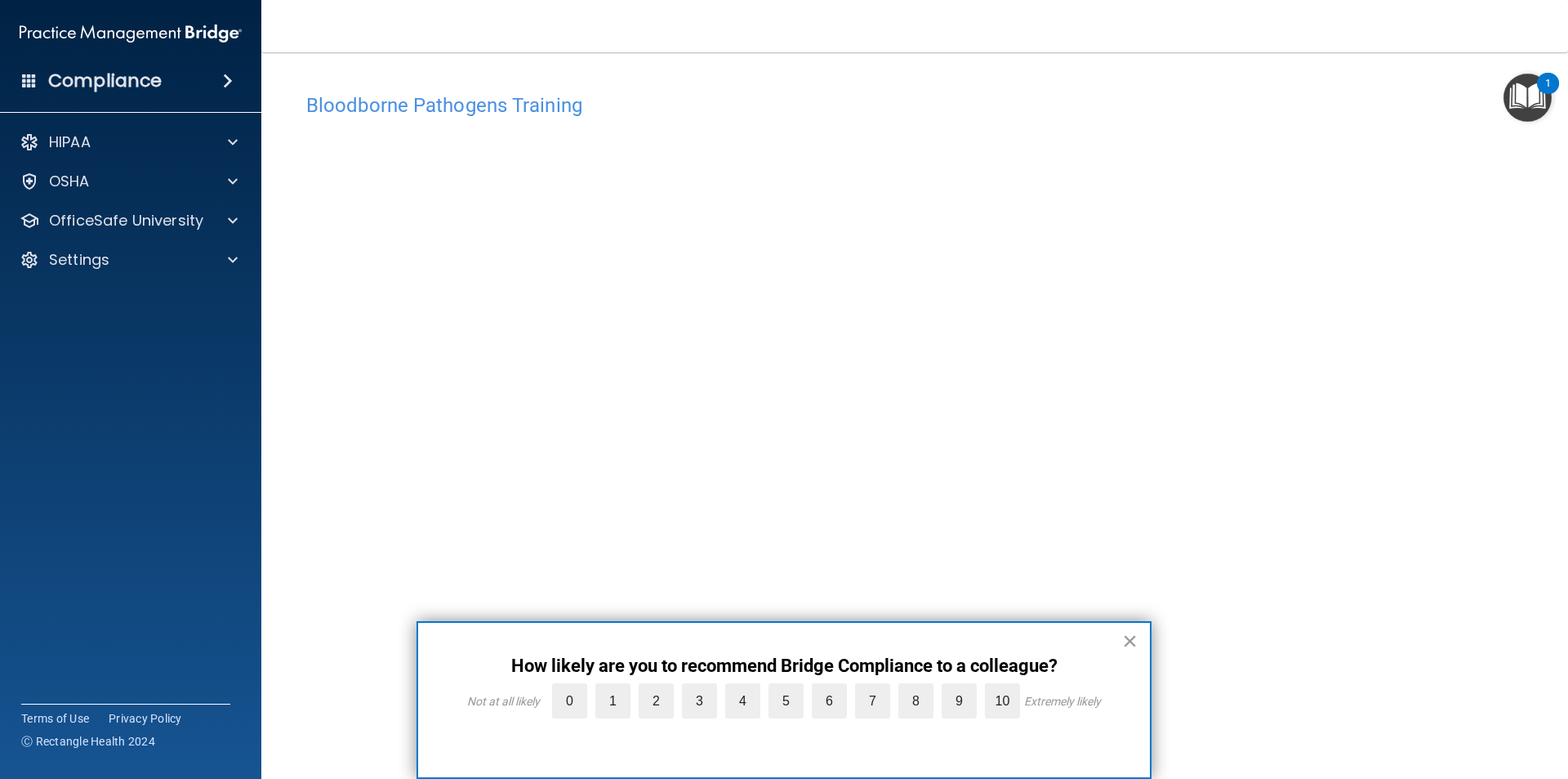
click at [1131, 639] on button "×" at bounding box center [1130, 640] width 16 height 26
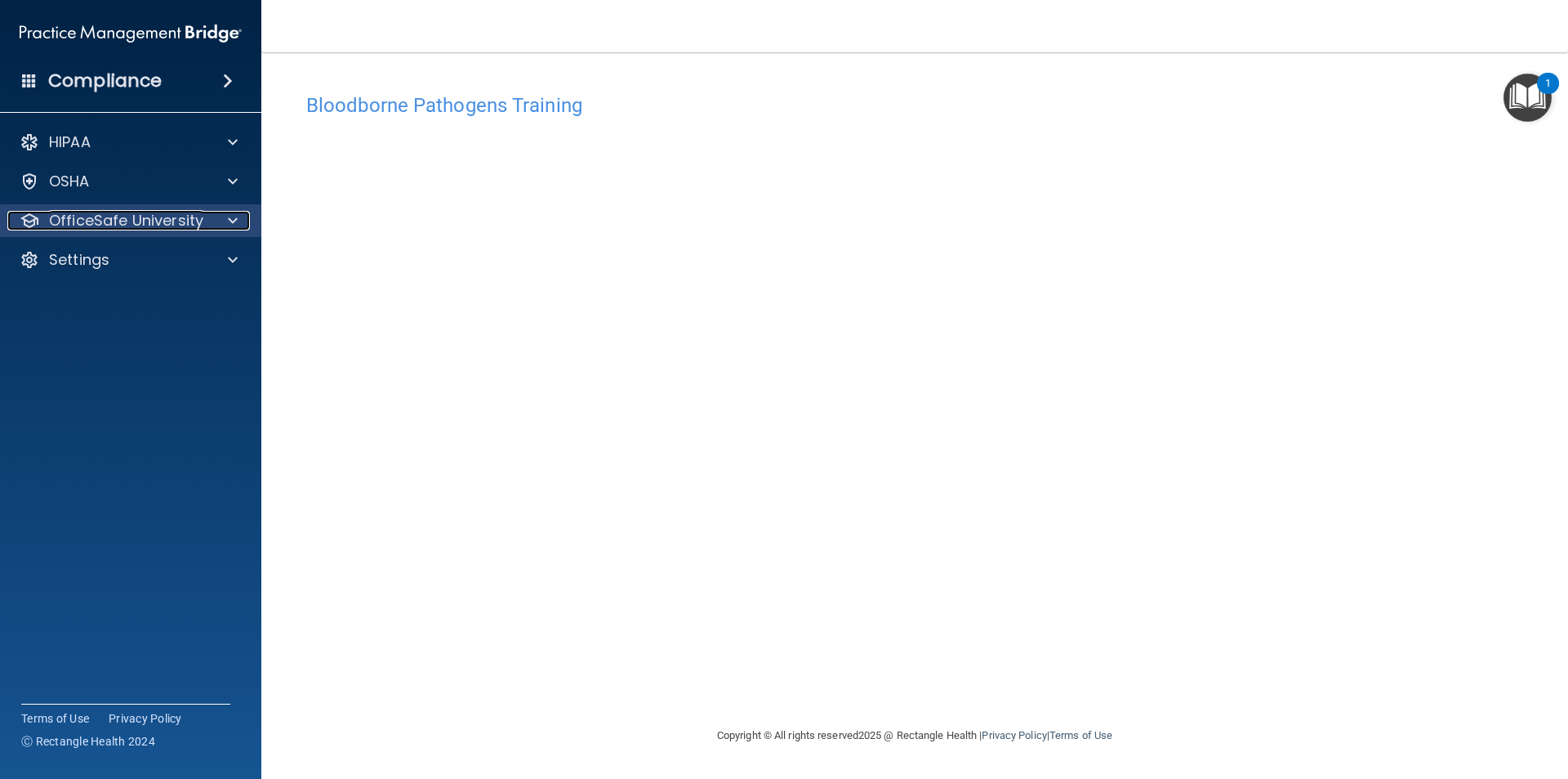
click at [192, 218] on p "OfficeSafe University" at bounding box center [126, 220] width 154 height 20
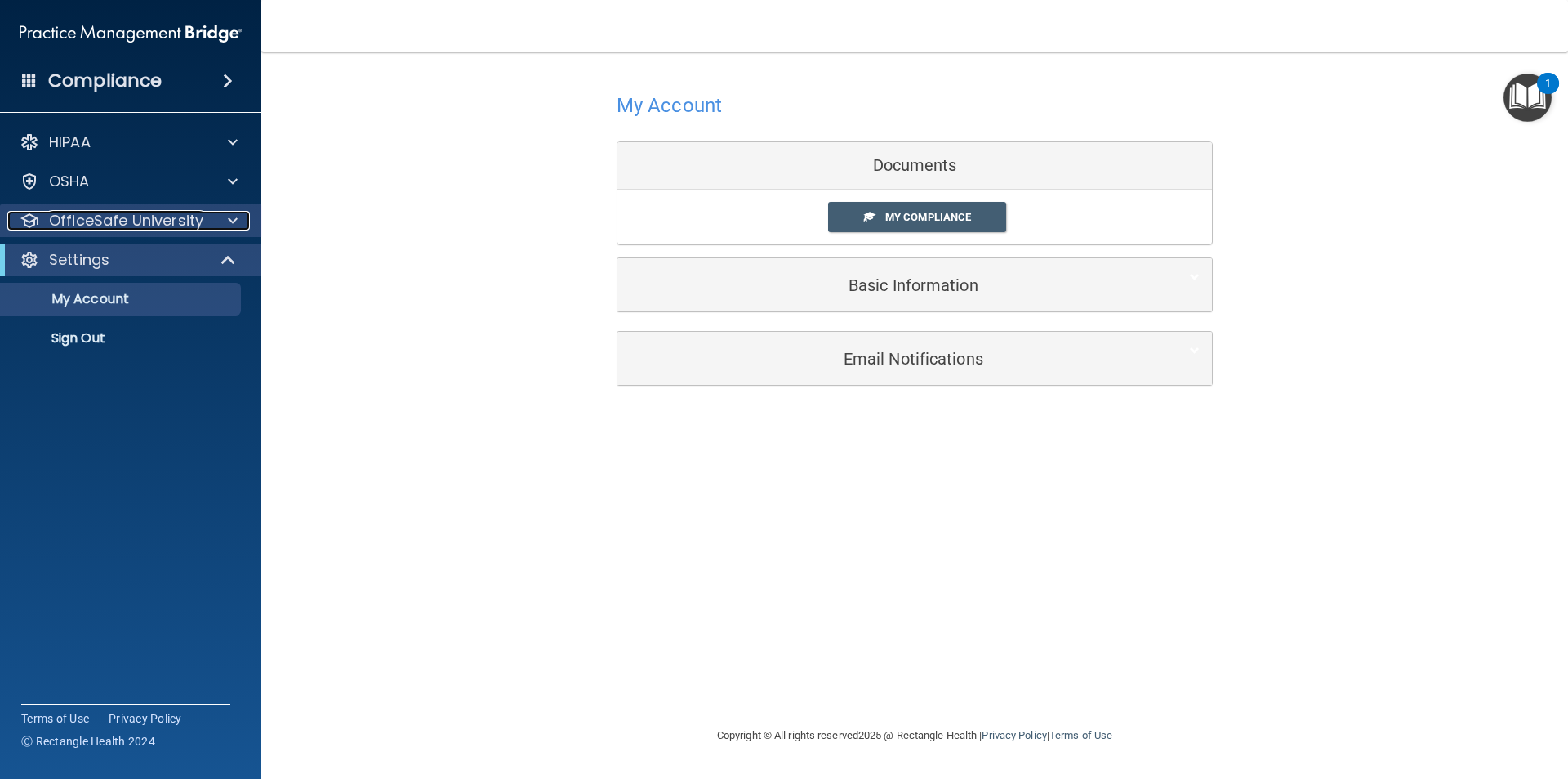
click at [218, 223] on div at bounding box center [230, 220] width 40 height 20
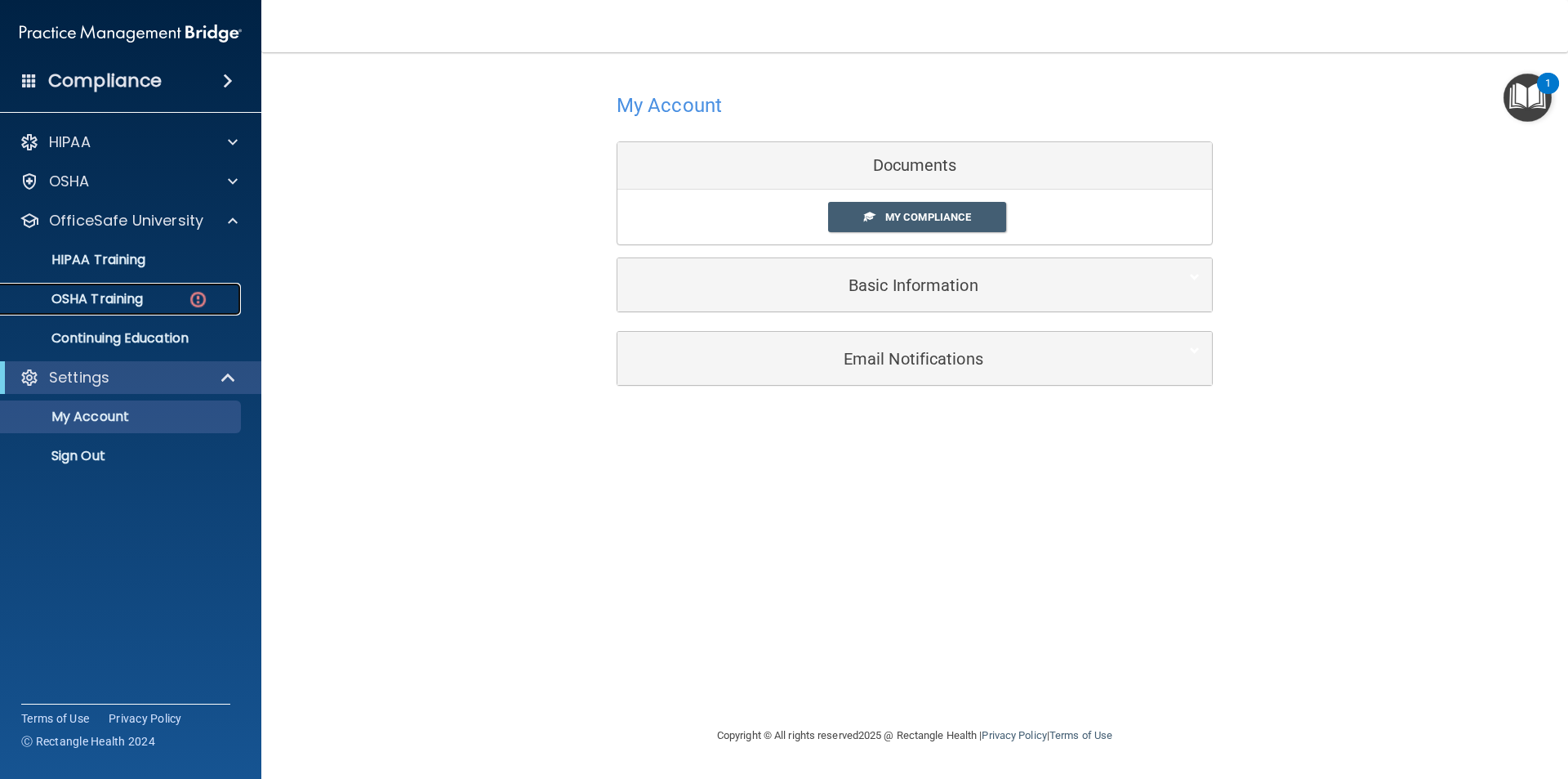
click at [156, 291] on div "OSHA Training" at bounding box center [122, 299] width 223 height 17
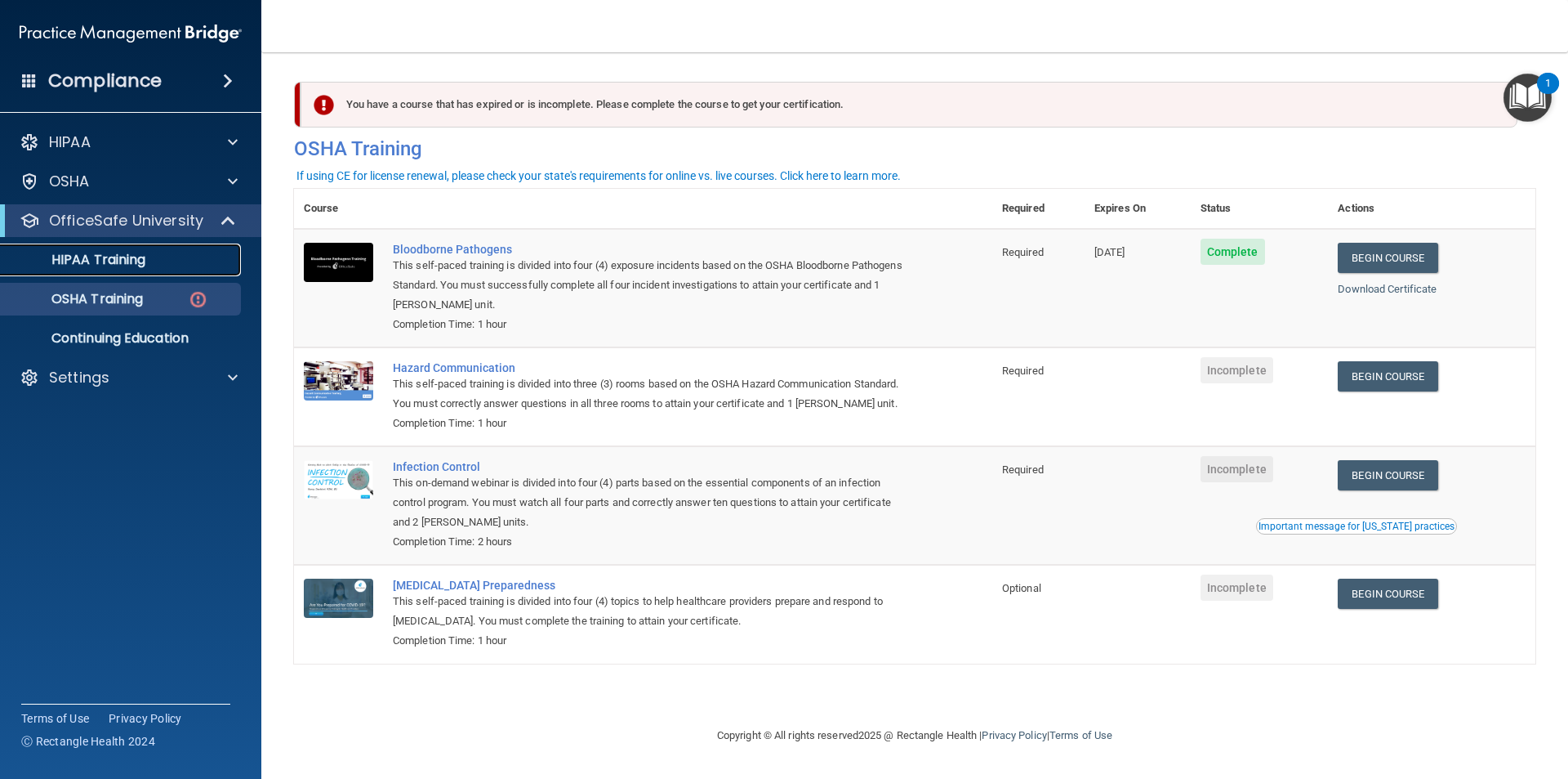
click at [136, 256] on p "HIPAA Training" at bounding box center [78, 260] width 135 height 17
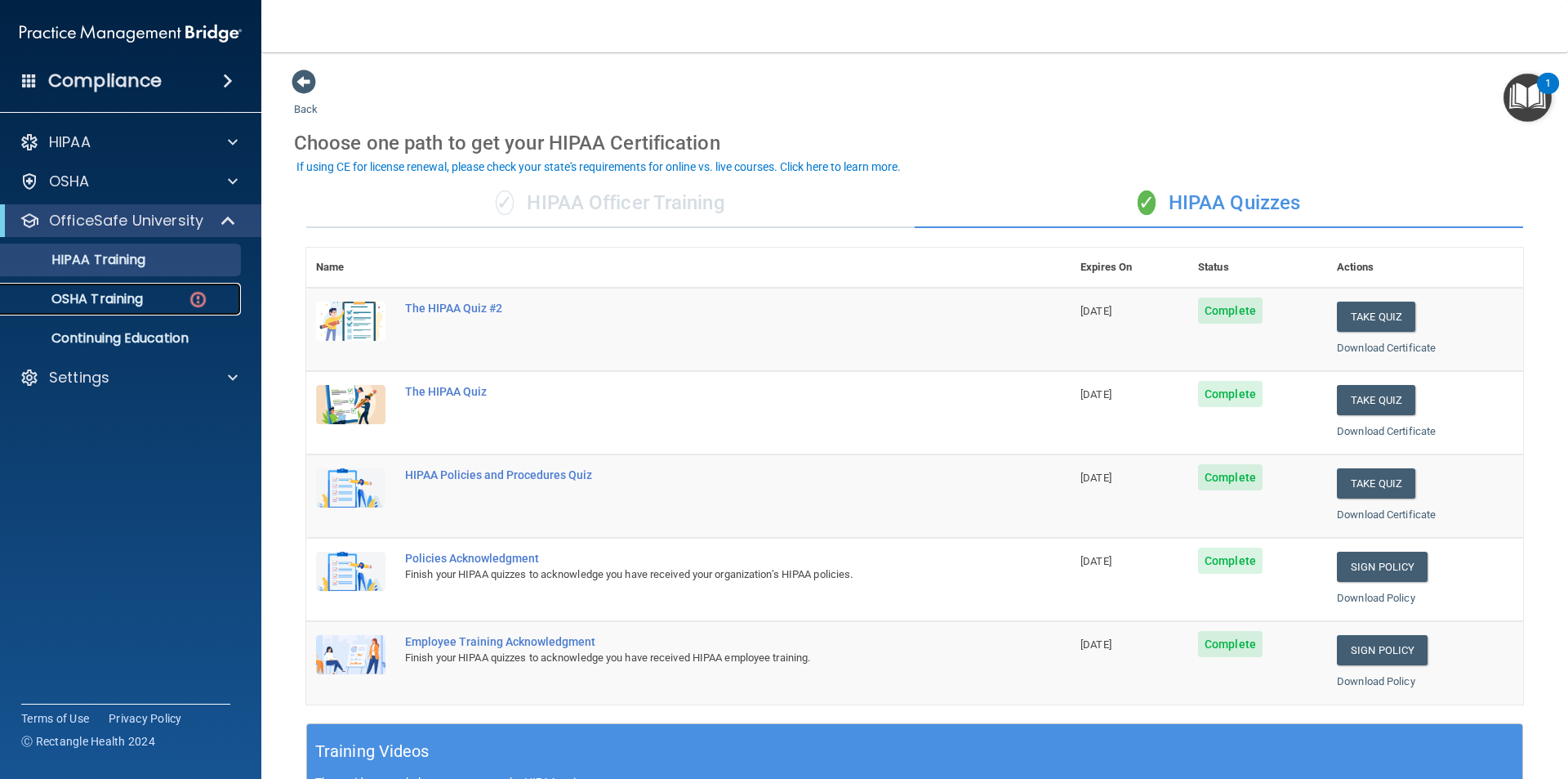
click at [139, 297] on p "OSHA Training" at bounding box center [77, 299] width 132 height 17
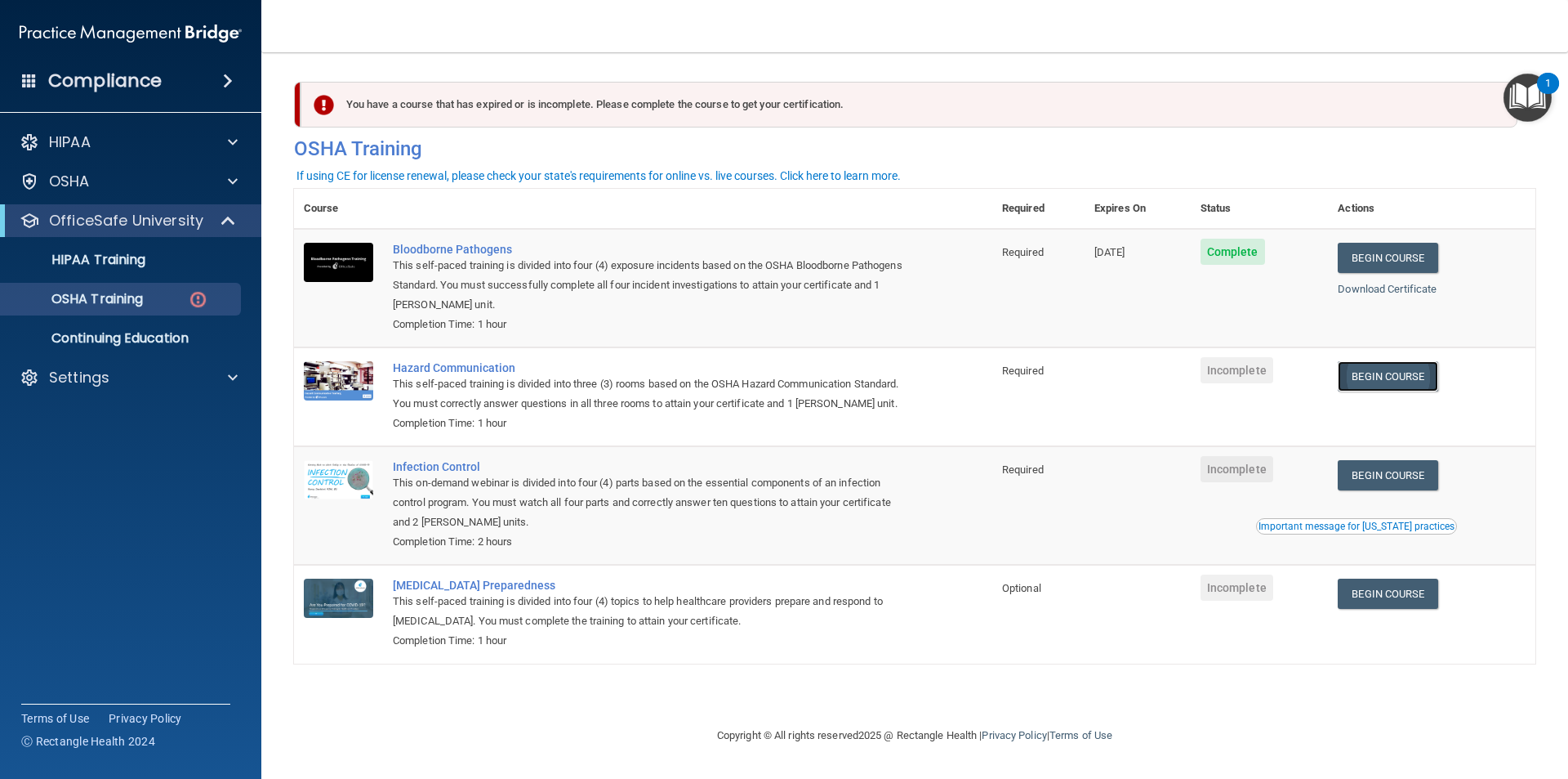
click at [1407, 378] on link "Begin Course" at bounding box center [1386, 376] width 100 height 31
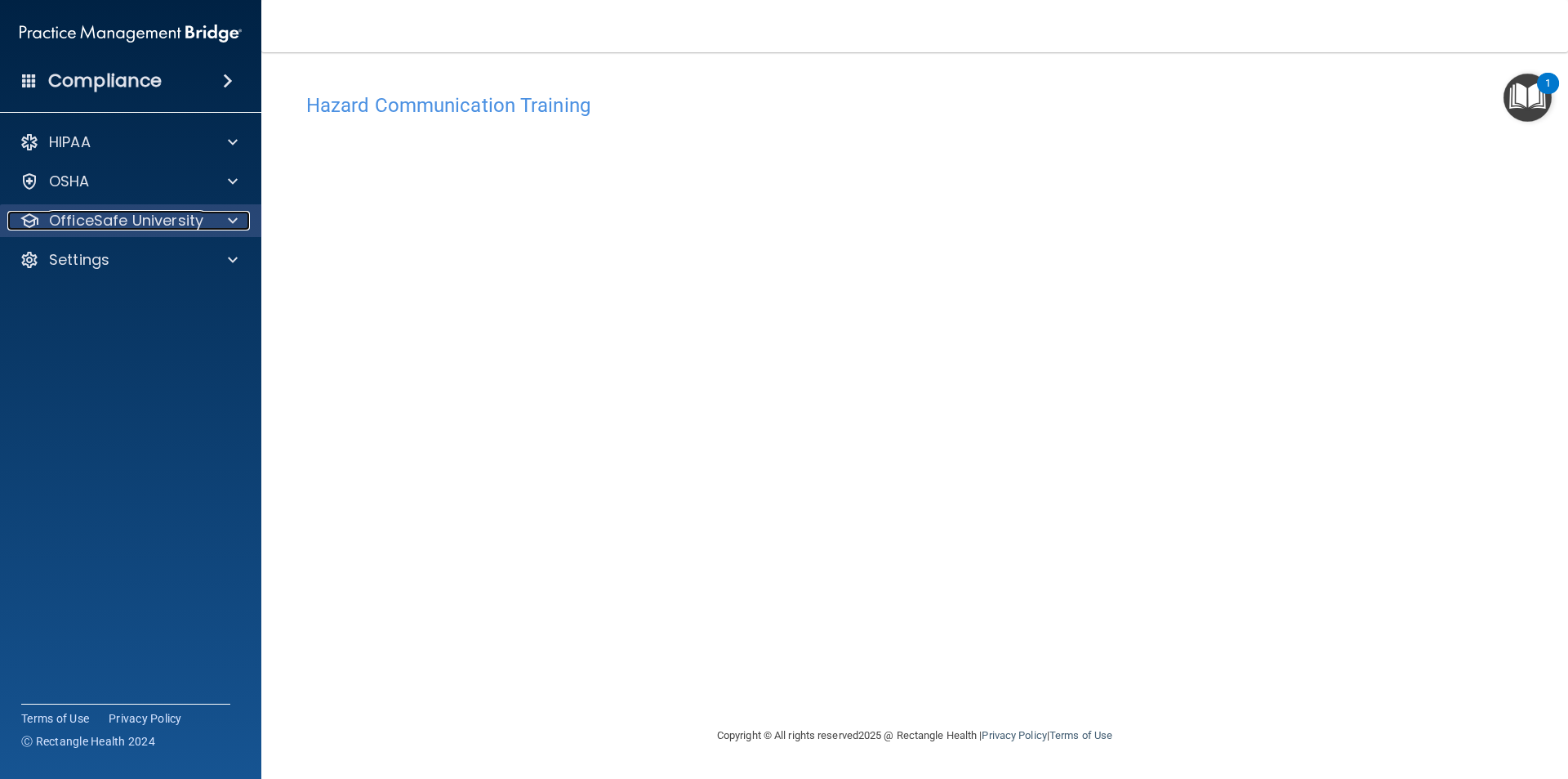
click at [180, 225] on p "OfficeSafe University" at bounding box center [126, 220] width 154 height 20
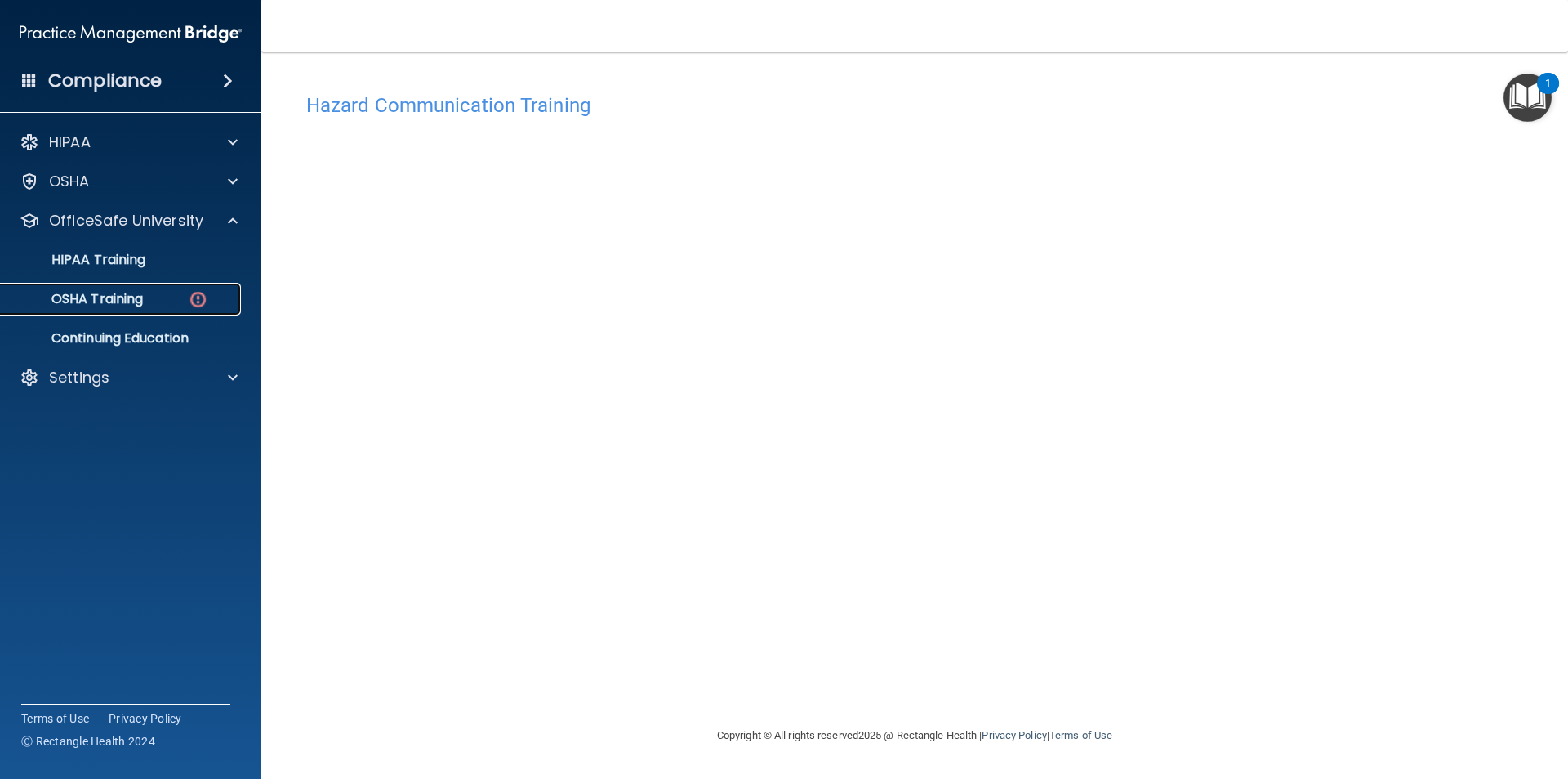
click at [149, 291] on div "OSHA Training" at bounding box center [122, 299] width 223 height 17
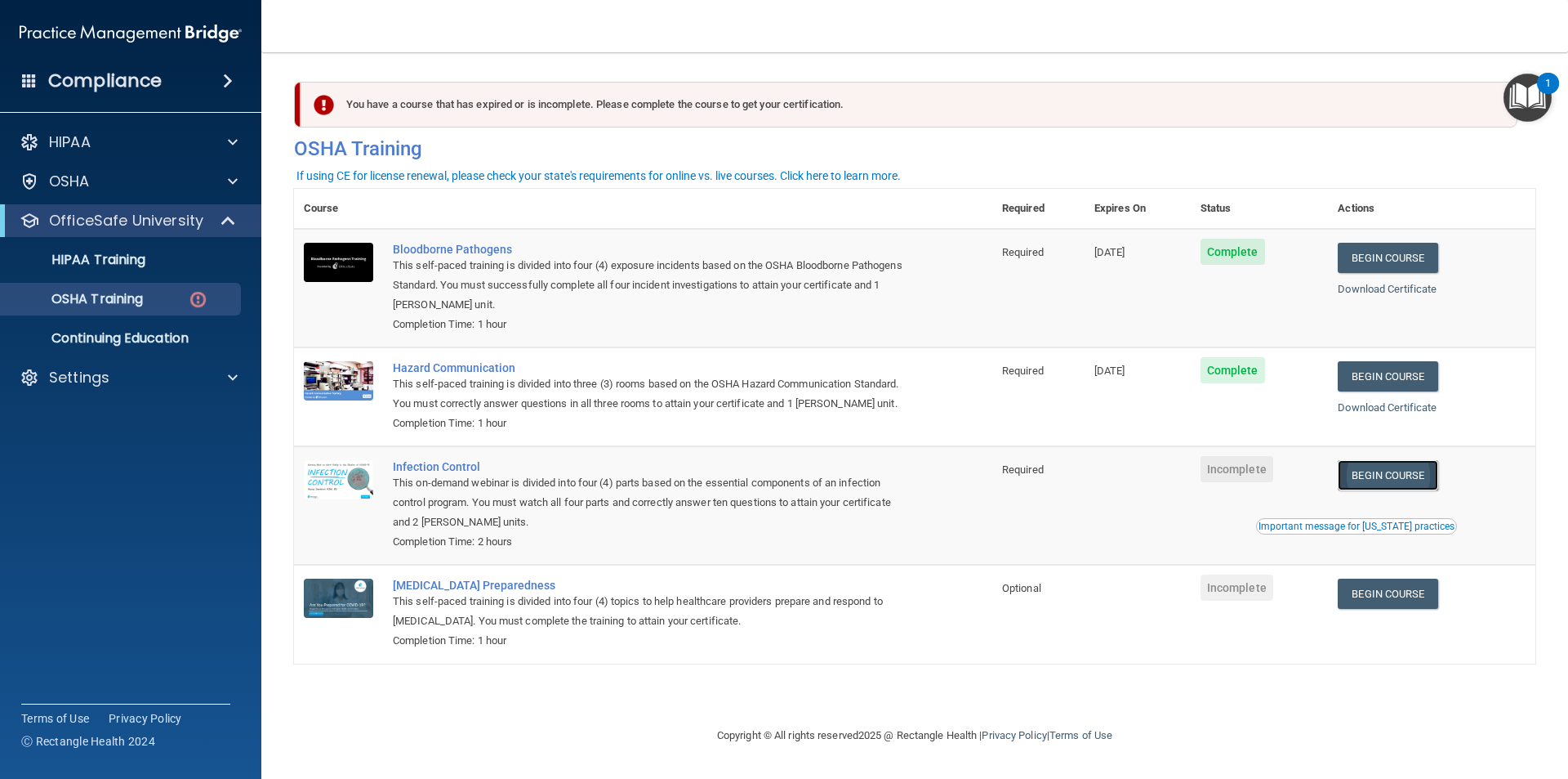
click at [1415, 484] on link "Begin Course" at bounding box center [1386, 475] width 100 height 31
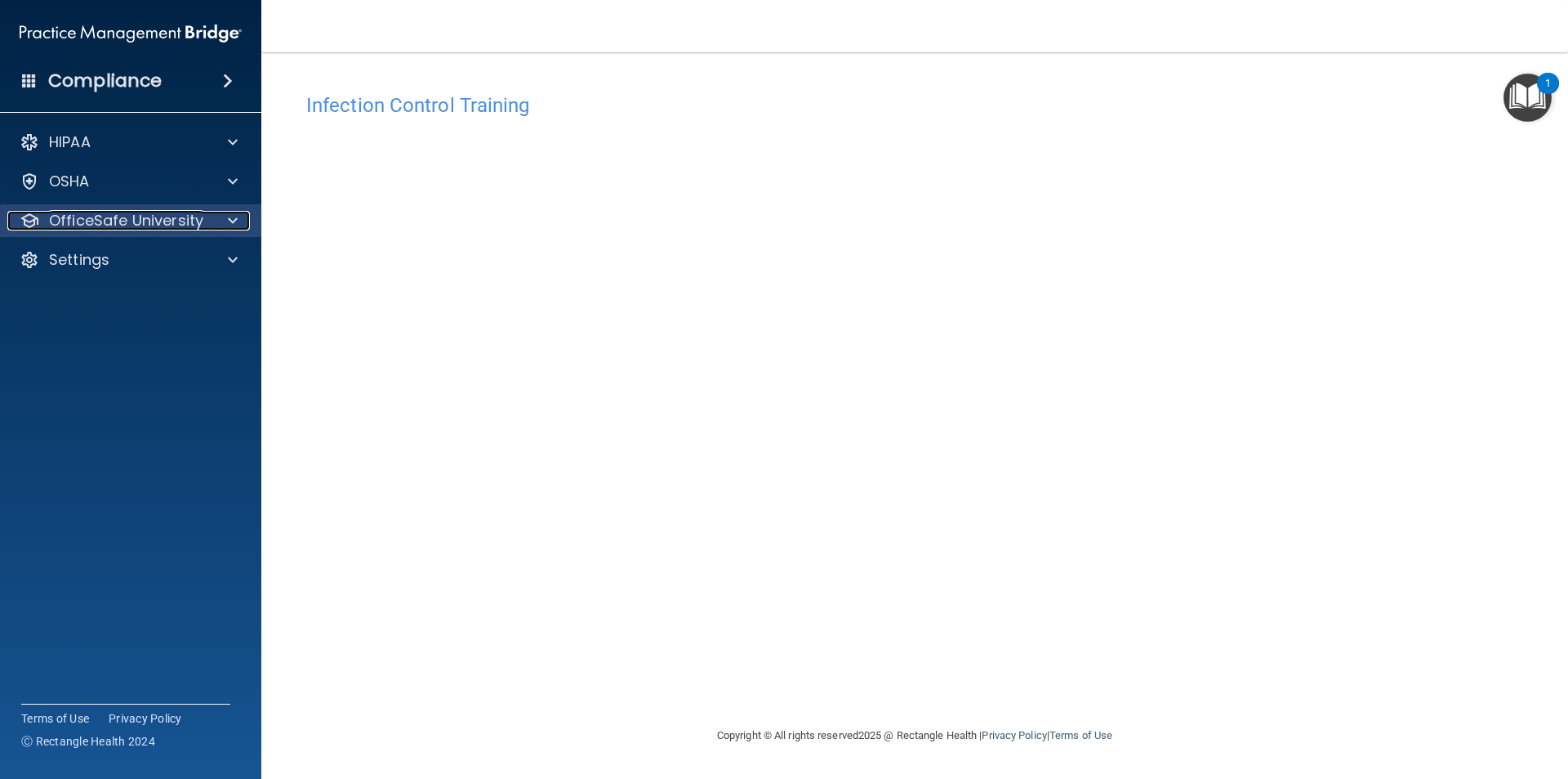
click at [160, 217] on p "OfficeSafe University" at bounding box center [126, 220] width 154 height 20
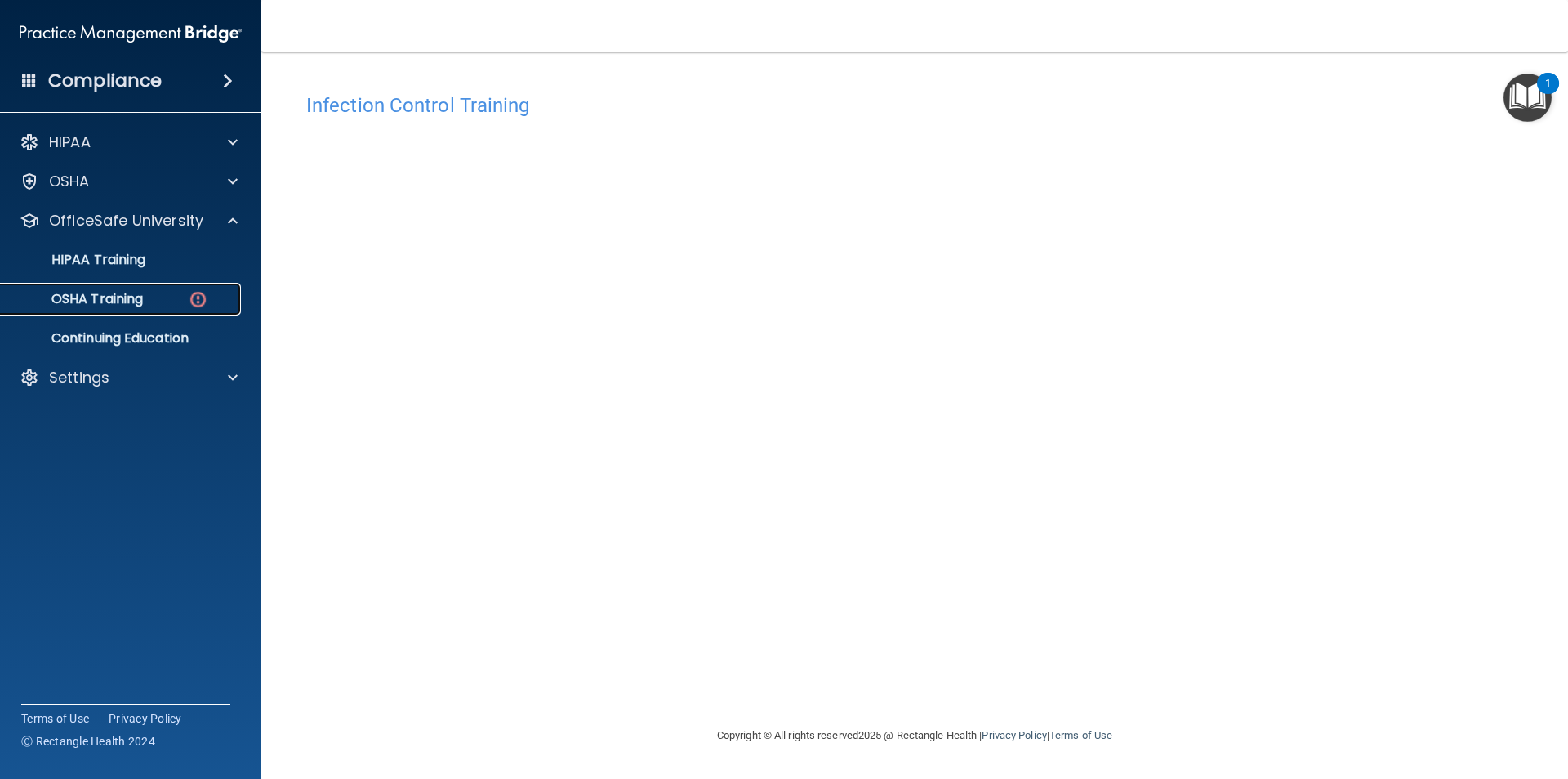
click at [164, 292] on div "OSHA Training" at bounding box center [122, 299] width 223 height 17
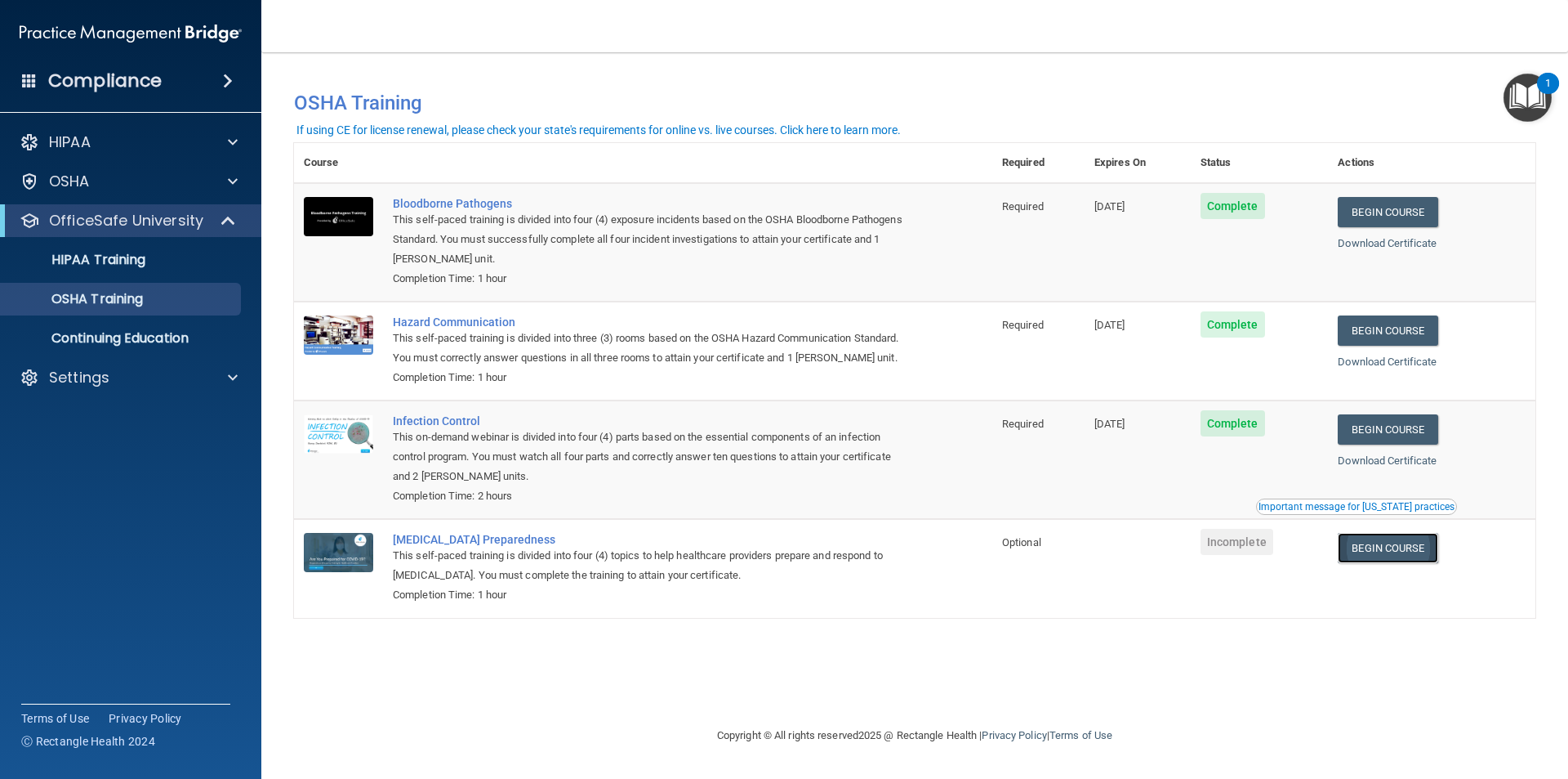
click at [1415, 550] on link "Begin Course" at bounding box center [1386, 547] width 100 height 31
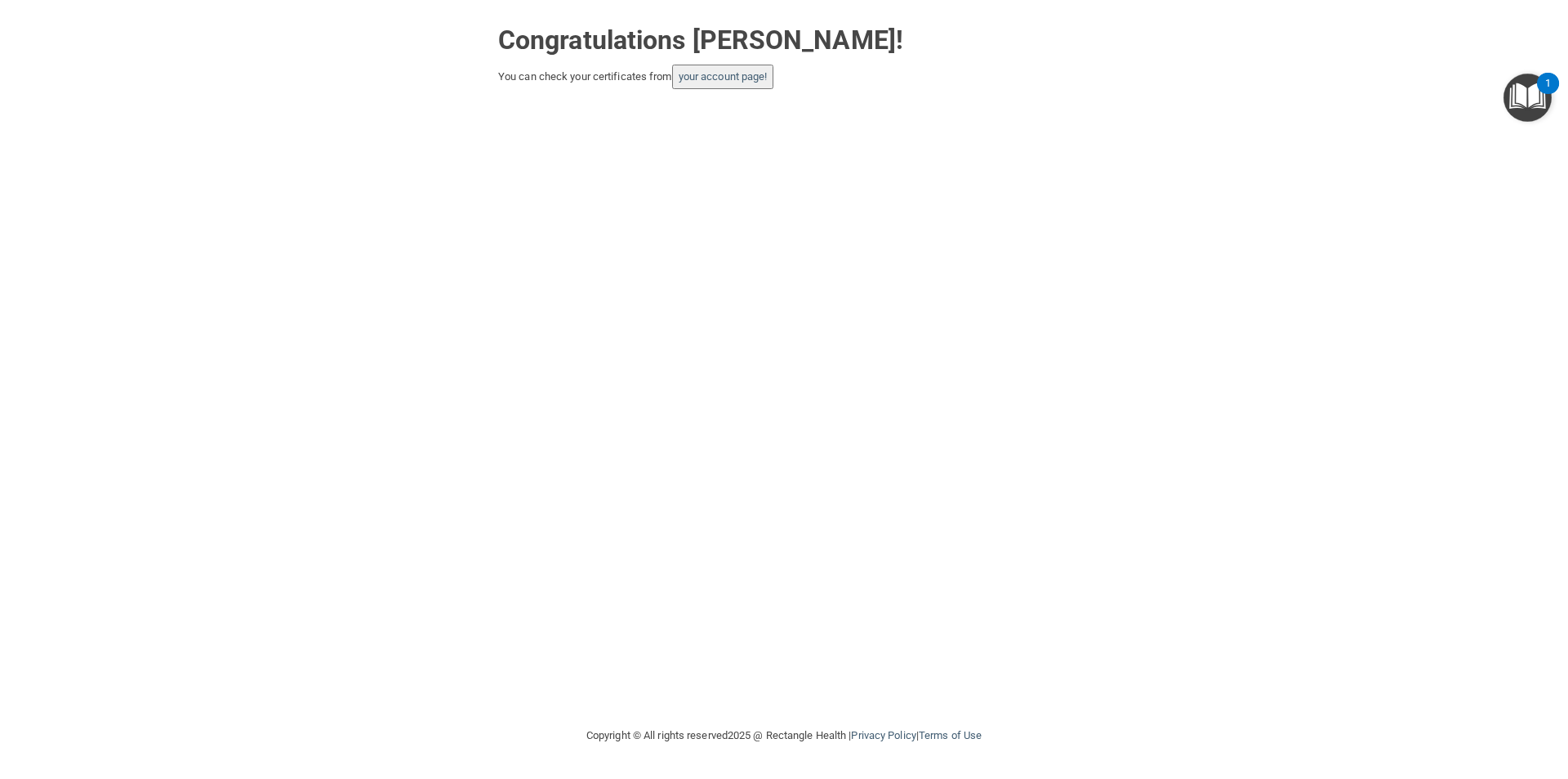
click at [697, 67] on button "your account page!" at bounding box center [722, 76] width 102 height 25
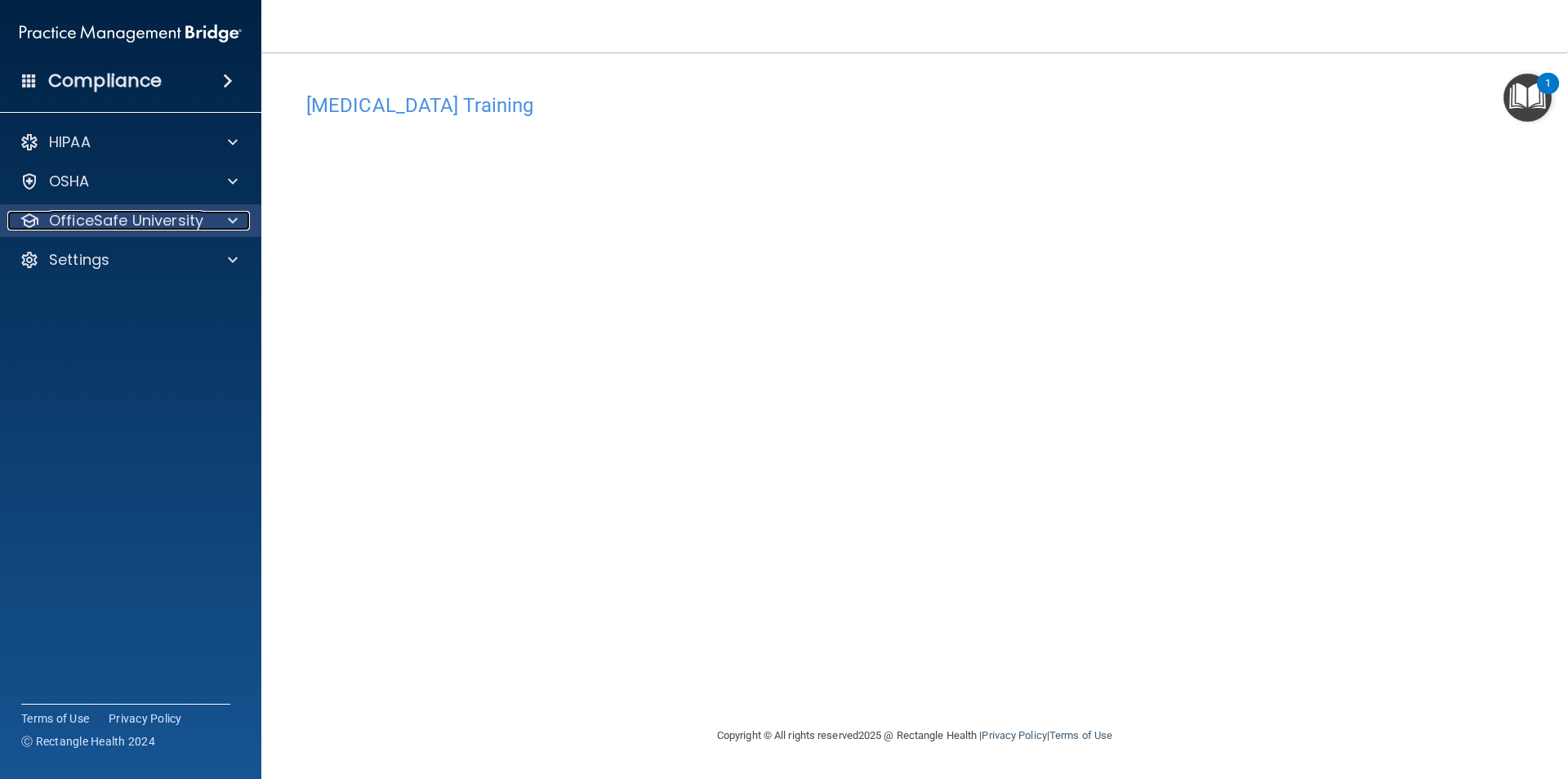
click at [116, 215] on p "OfficeSafe University" at bounding box center [126, 220] width 154 height 20
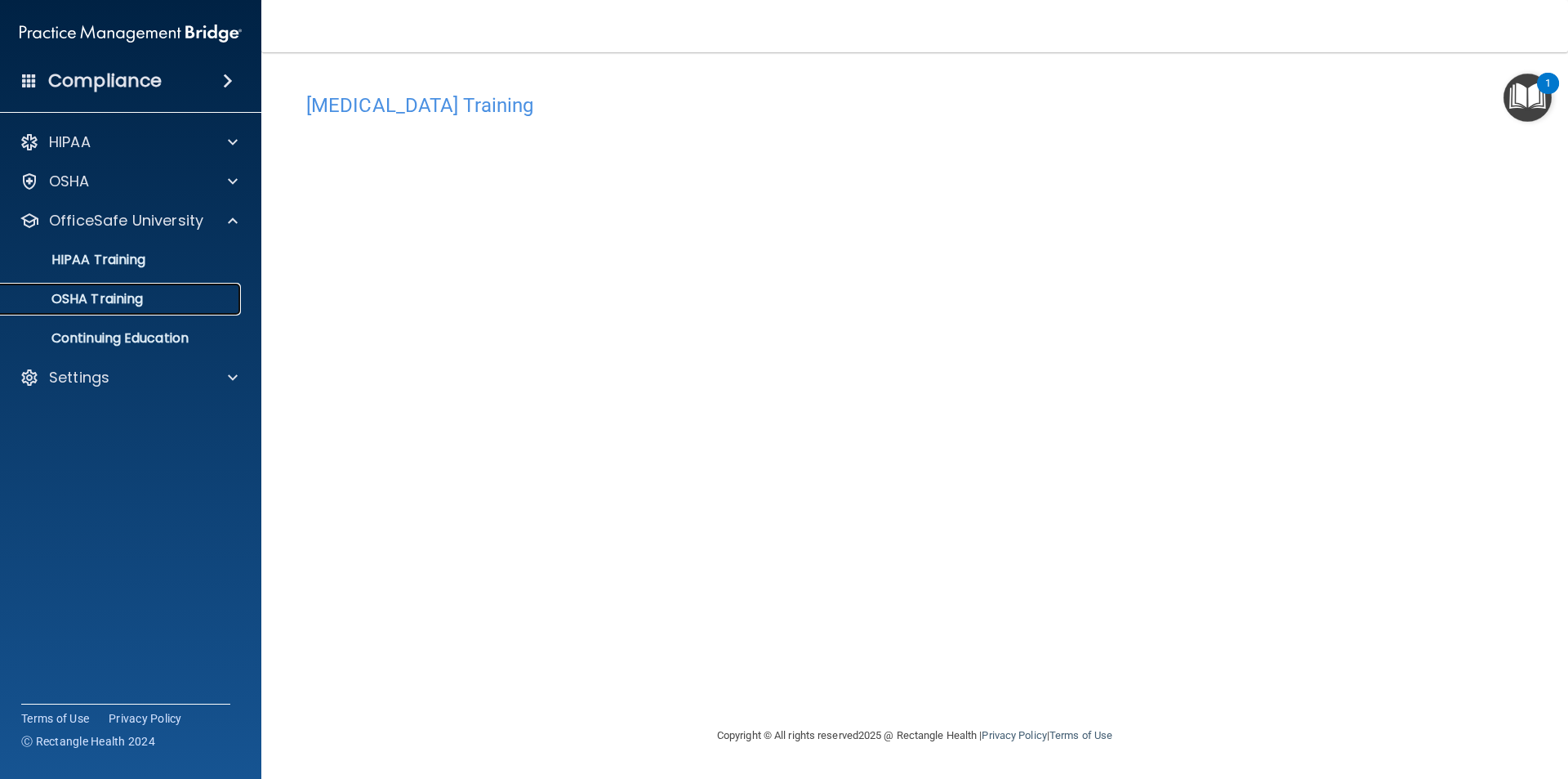
click at [129, 293] on p "OSHA Training" at bounding box center [77, 299] width 132 height 17
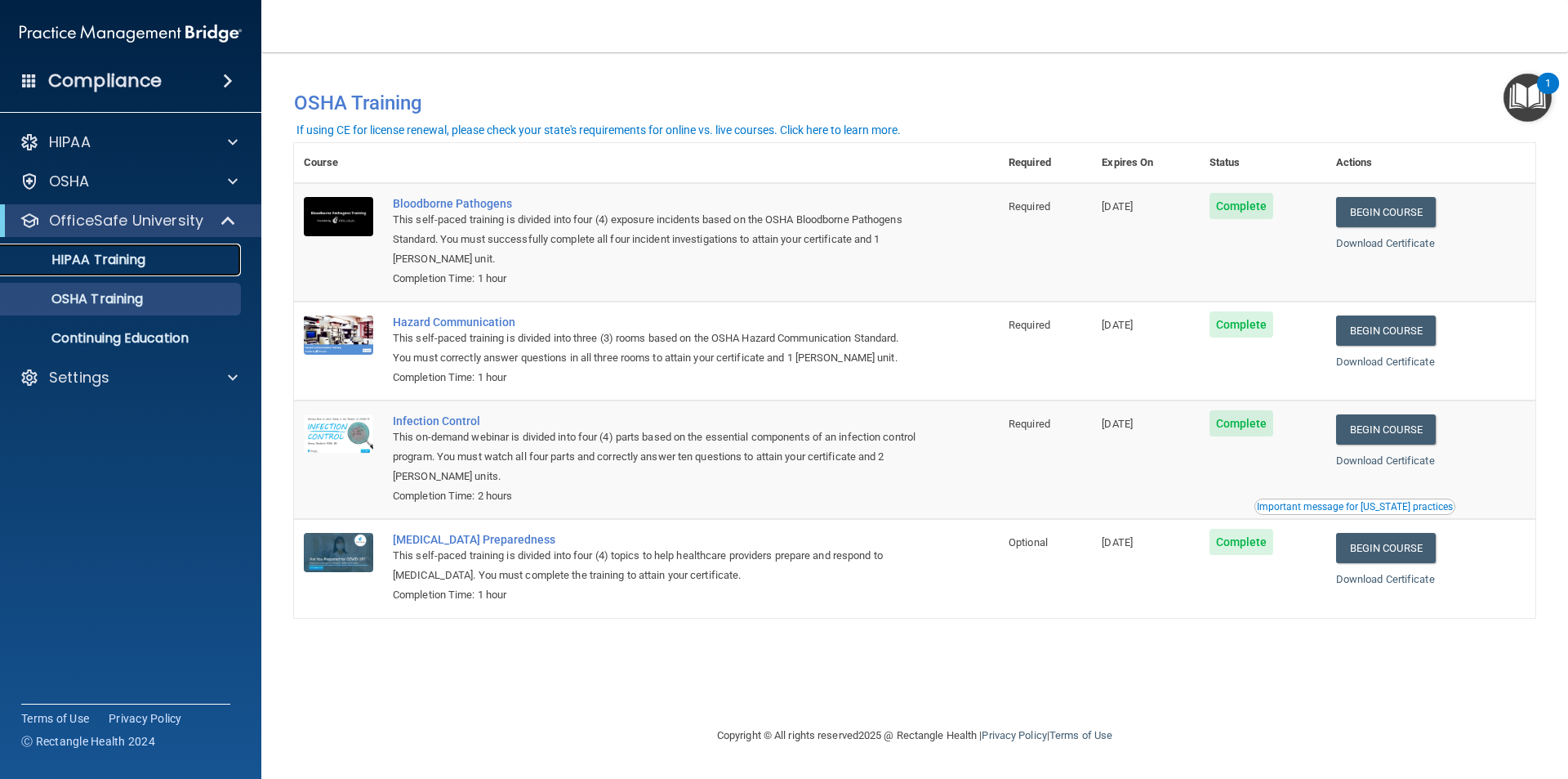
click at [117, 253] on p "HIPAA Training" at bounding box center [78, 260] width 135 height 17
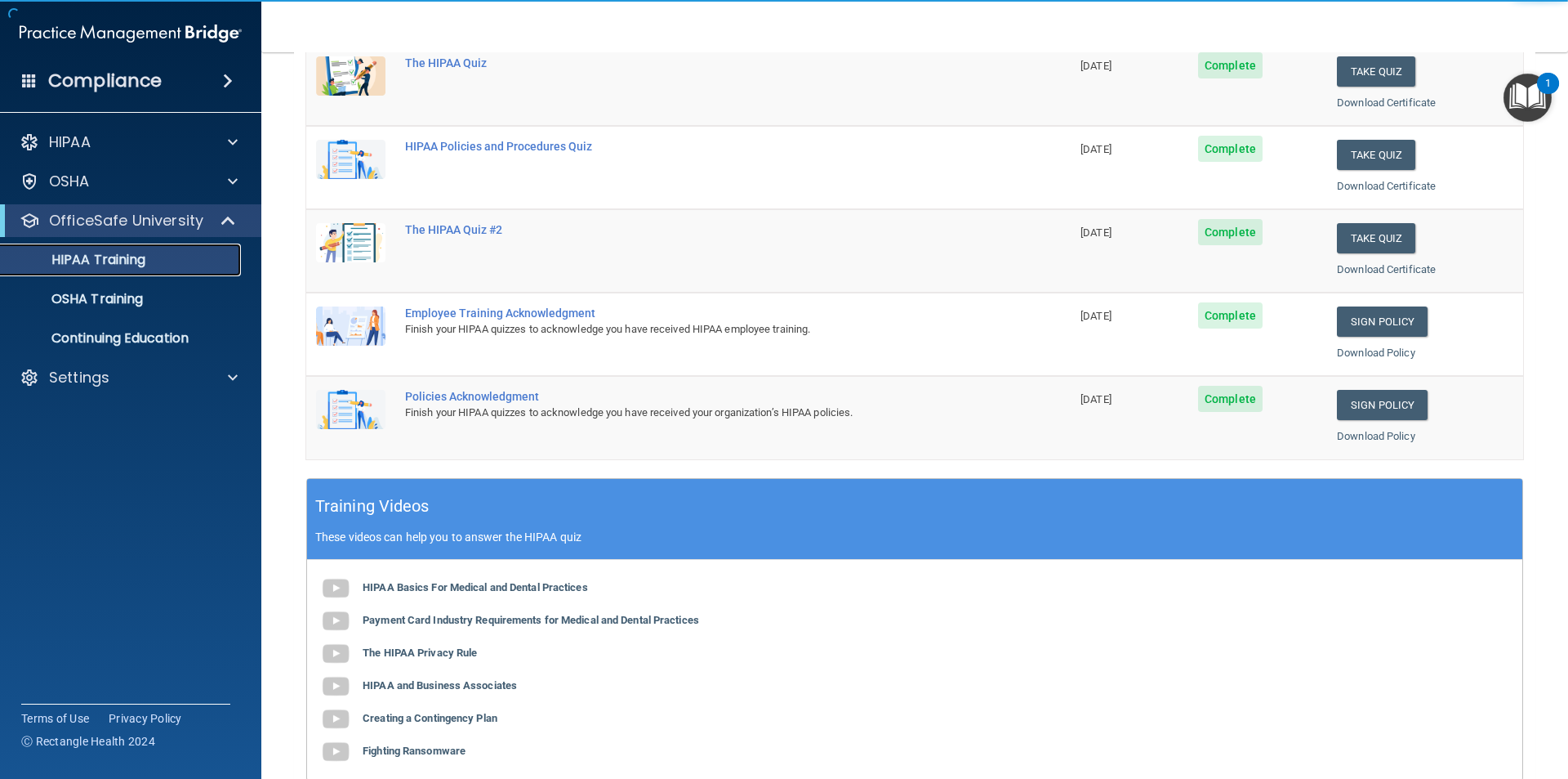
scroll to position [452, 0]
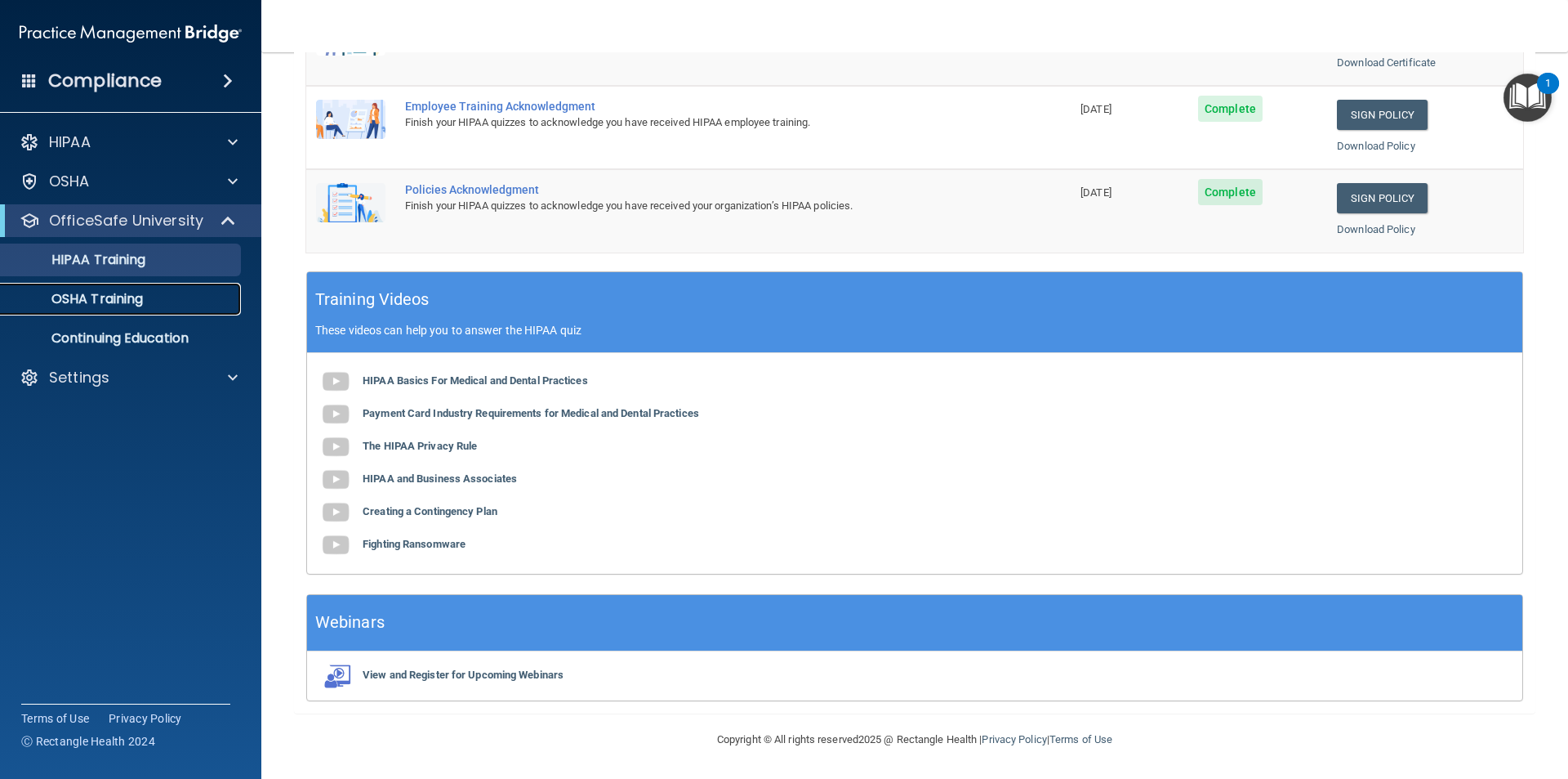
click at [130, 306] on p "OSHA Training" at bounding box center [77, 299] width 132 height 17
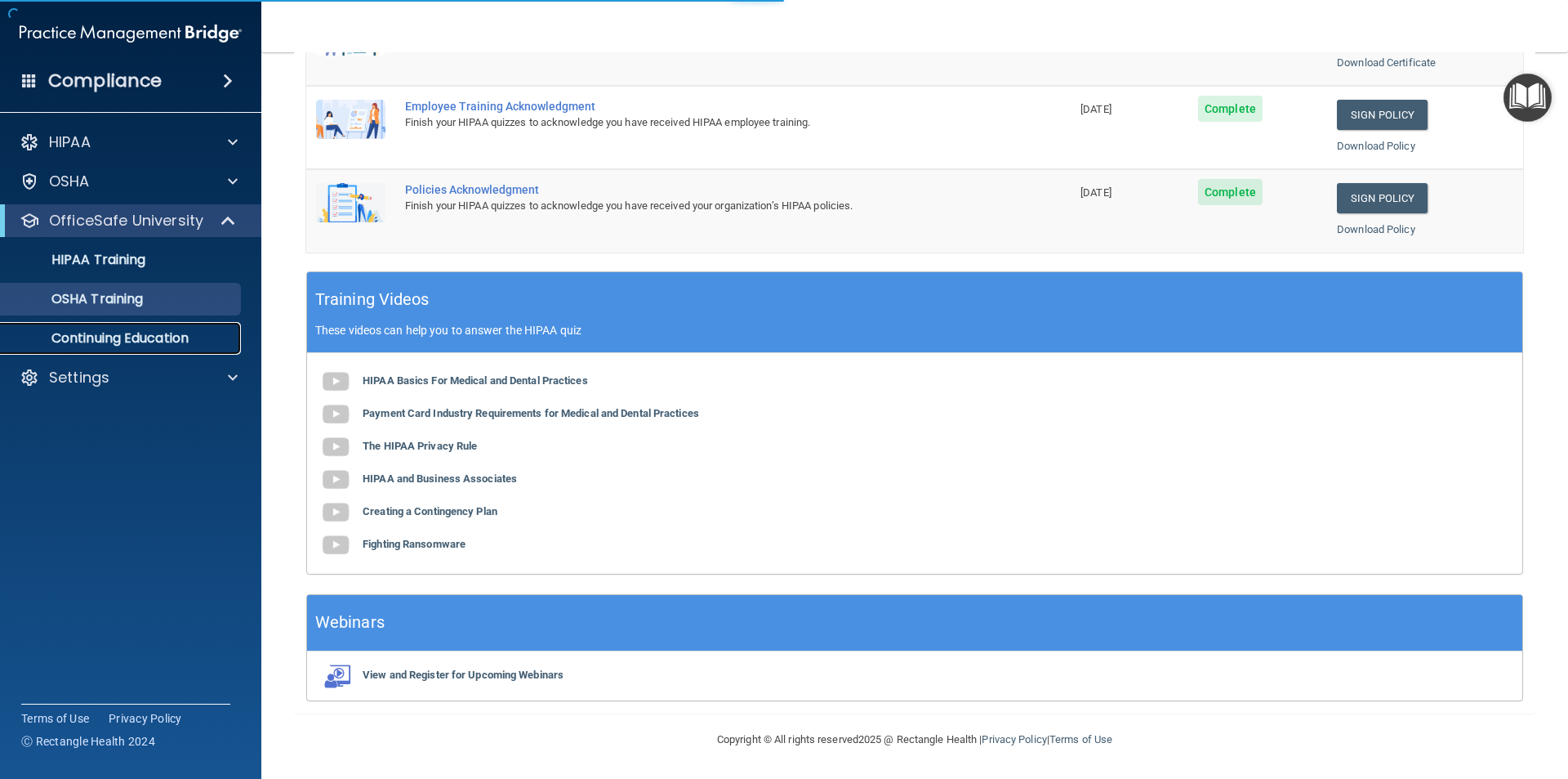
click at [147, 341] on p "Continuing Education" at bounding box center [122, 338] width 223 height 17
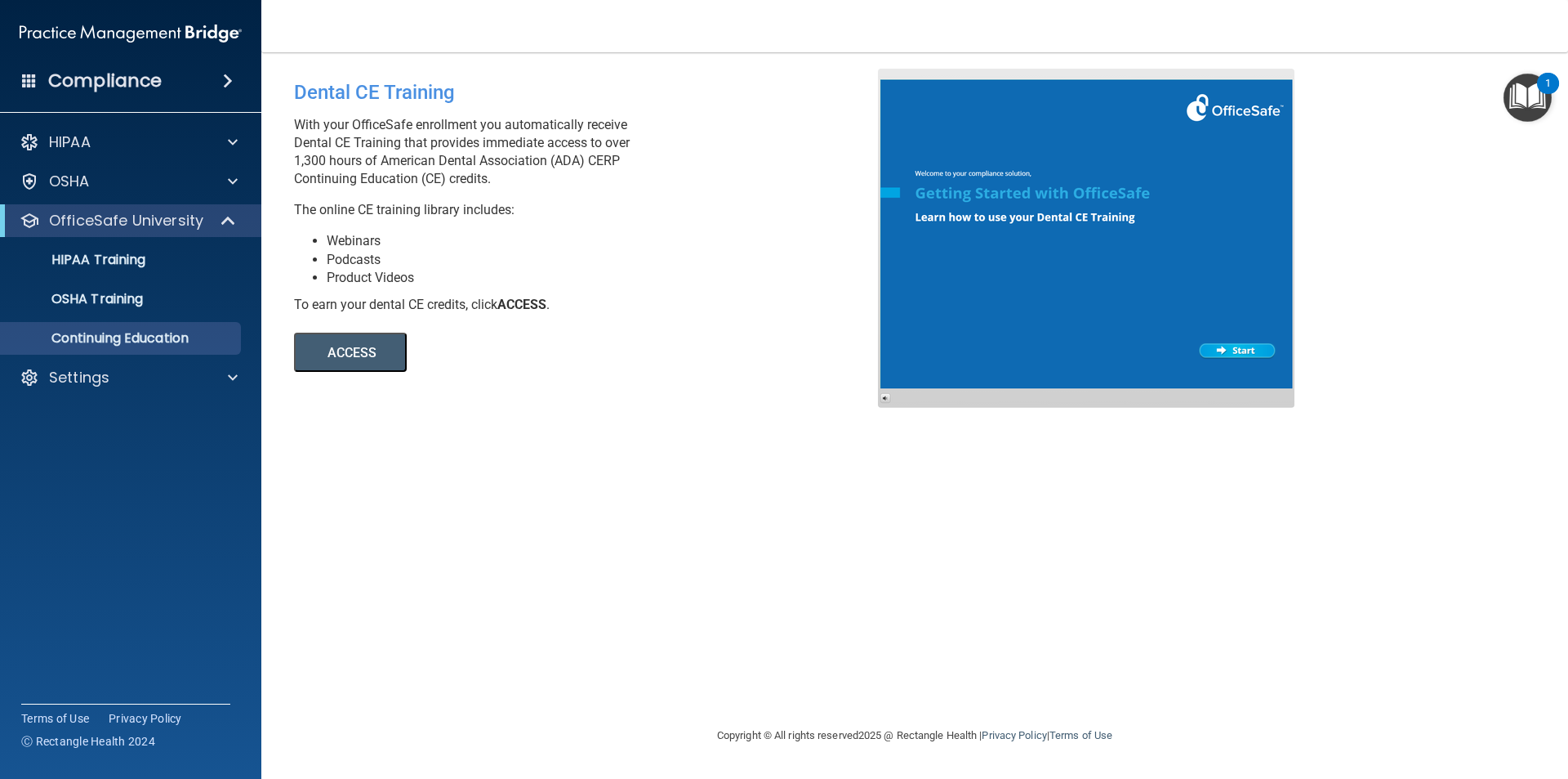
click at [377, 356] on button "ACCESS" at bounding box center [350, 352] width 112 height 39
